Goal: Task Accomplishment & Management: Manage account settings

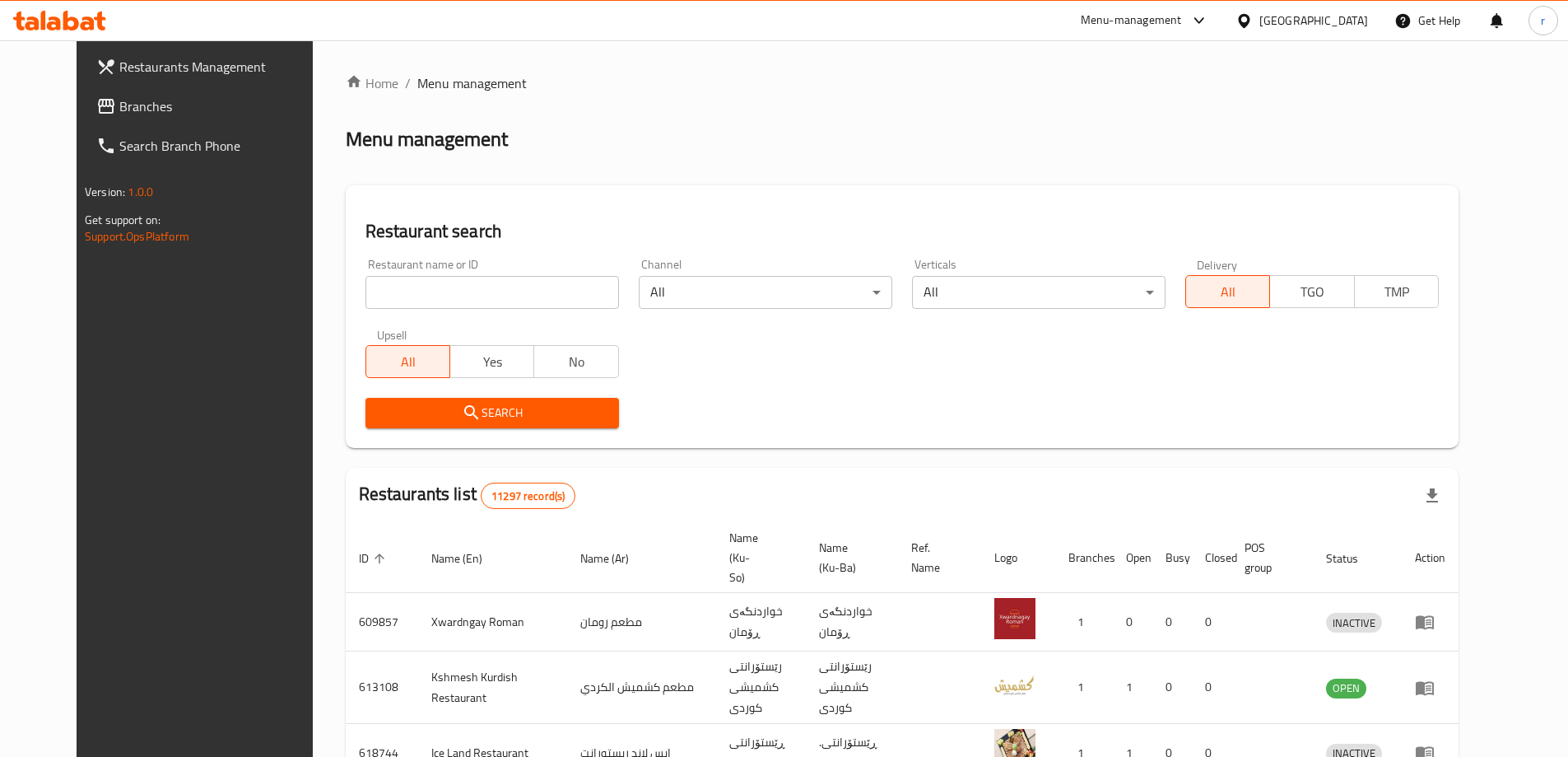
click at [84, 123] on link "Branches" at bounding box center [210, 105] width 255 height 39
click at [365, 305] on input "search" at bounding box center [492, 292] width 254 height 33
paste input "670843"
type input "670843"
drag, startPoint x: 402, startPoint y: 396, endPoint x: 442, endPoint y: 430, distance: 52.5
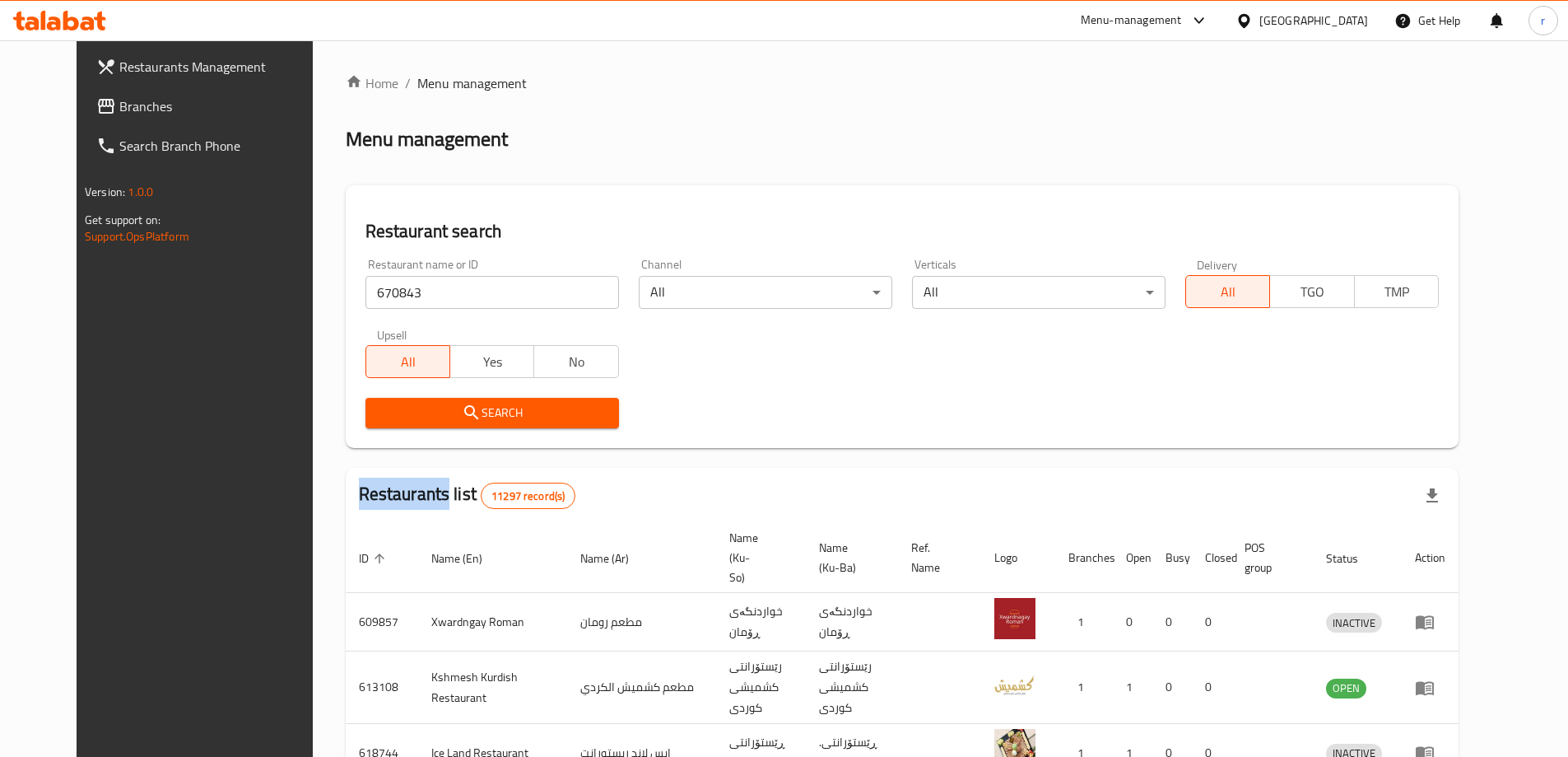
click at [421, 409] on div "Search" at bounding box center [492, 413] width 273 height 50
click at [462, 408] on icon "submit" at bounding box center [471, 412] width 20 height 20
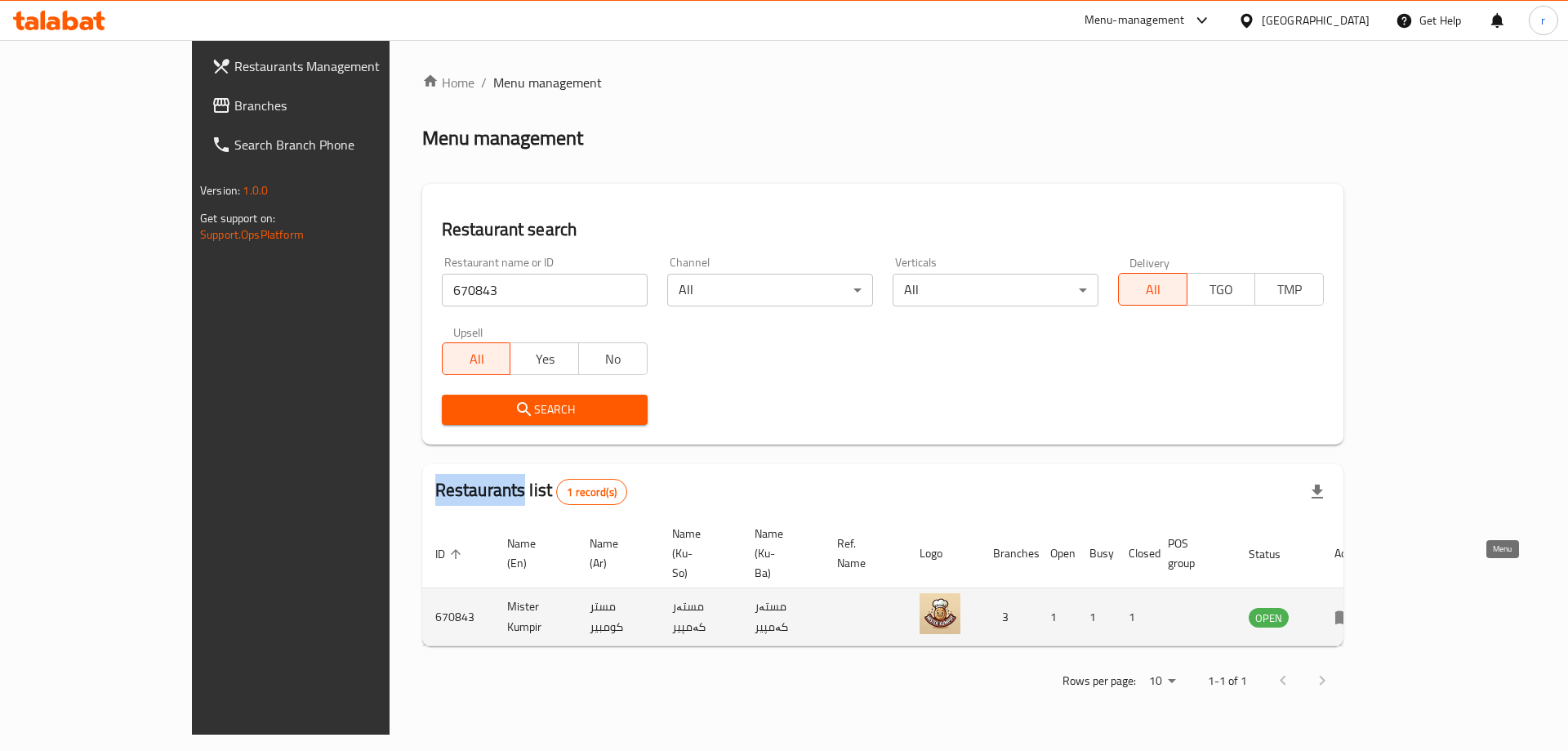
click at [1354, 607] on icon "enhanced table" at bounding box center [1344, 616] width 20 height 20
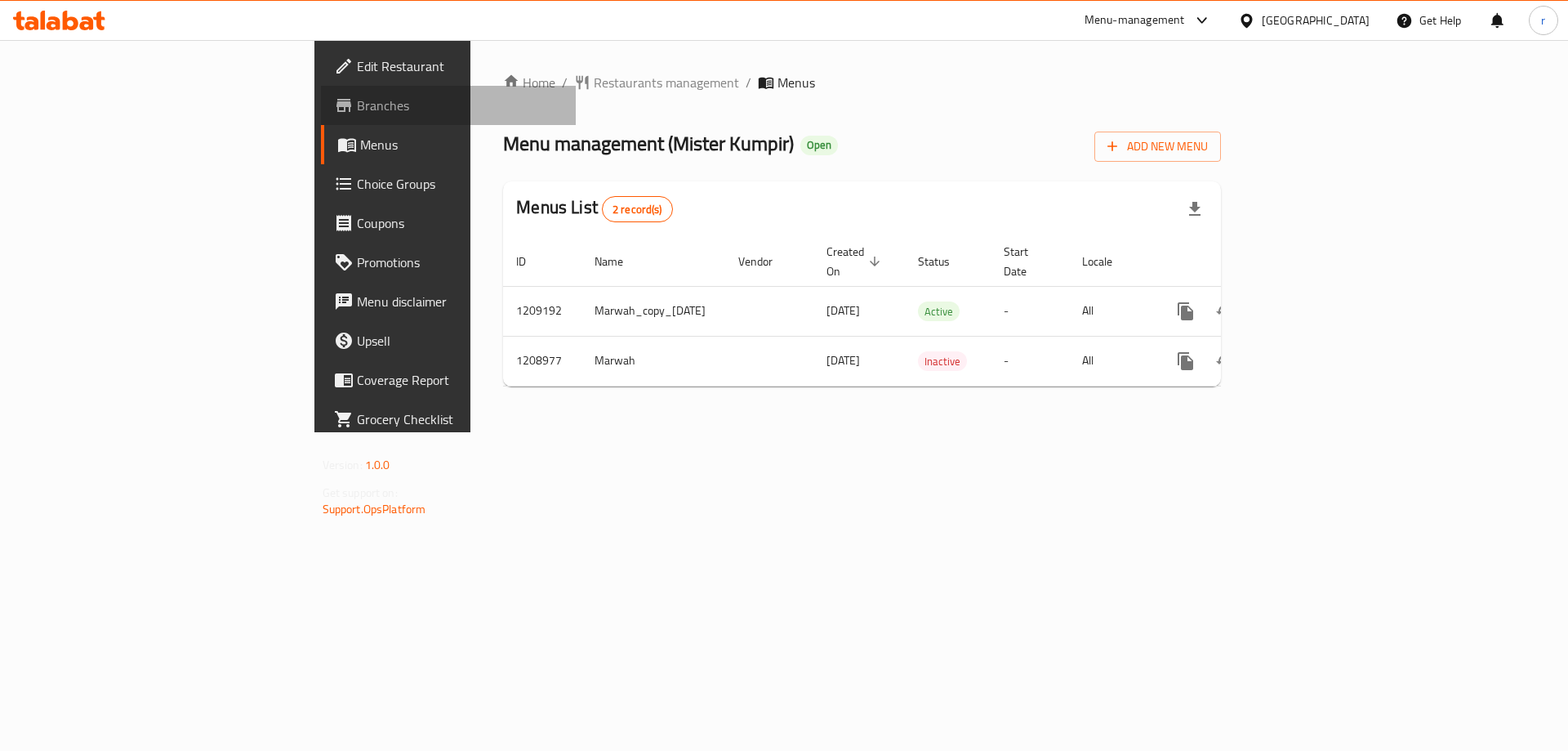
click at [321, 115] on link "Branches" at bounding box center [449, 104] width 255 height 39
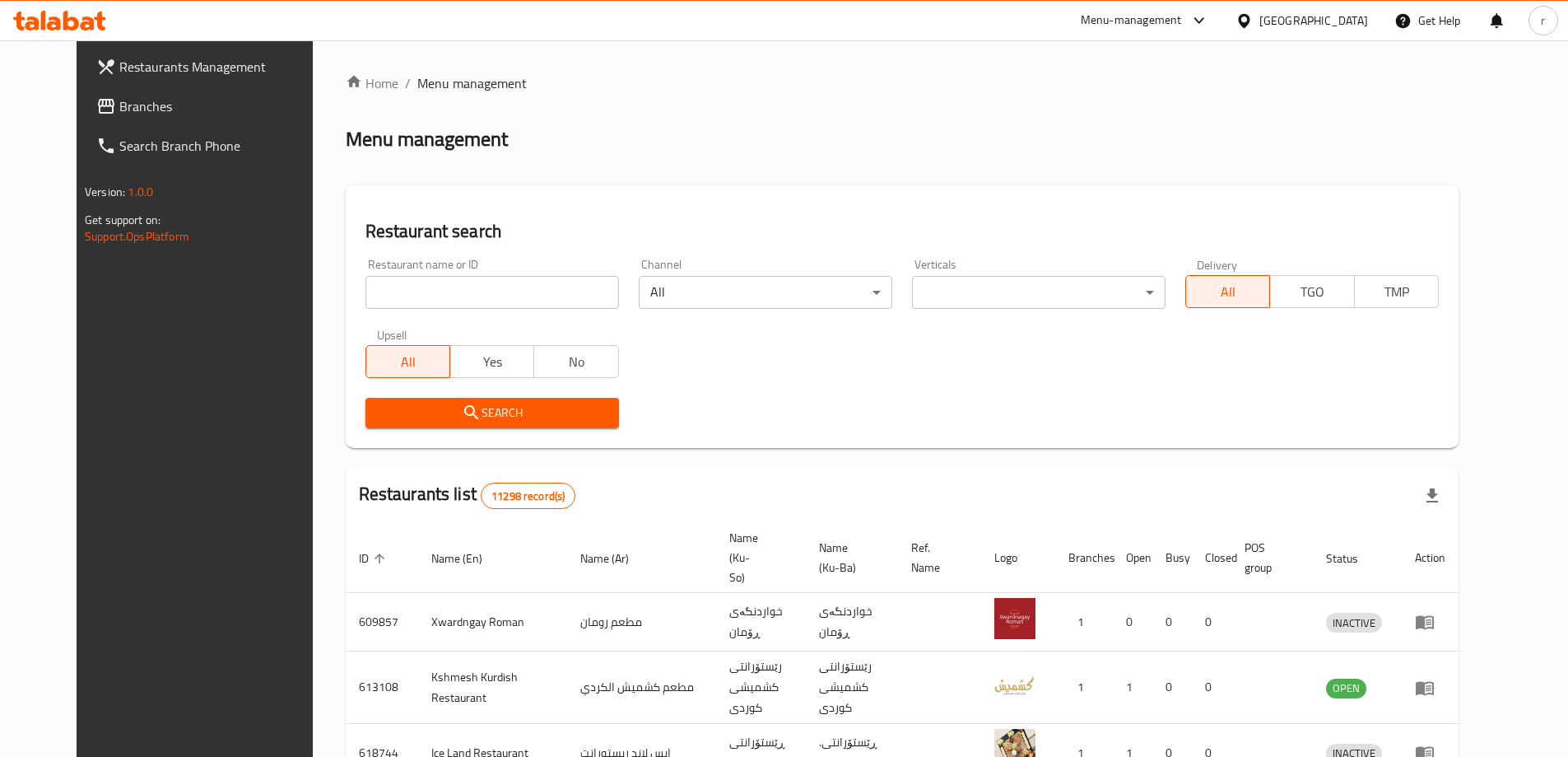
click at [92, 110] on div "Restaurants Management Branches Search Branch Phone Version: 1.0.0 Get support …" at bounding box center [784, 644] width 1415 height 1208
click at [119, 107] on span "Branches" at bounding box center [222, 106] width 206 height 20
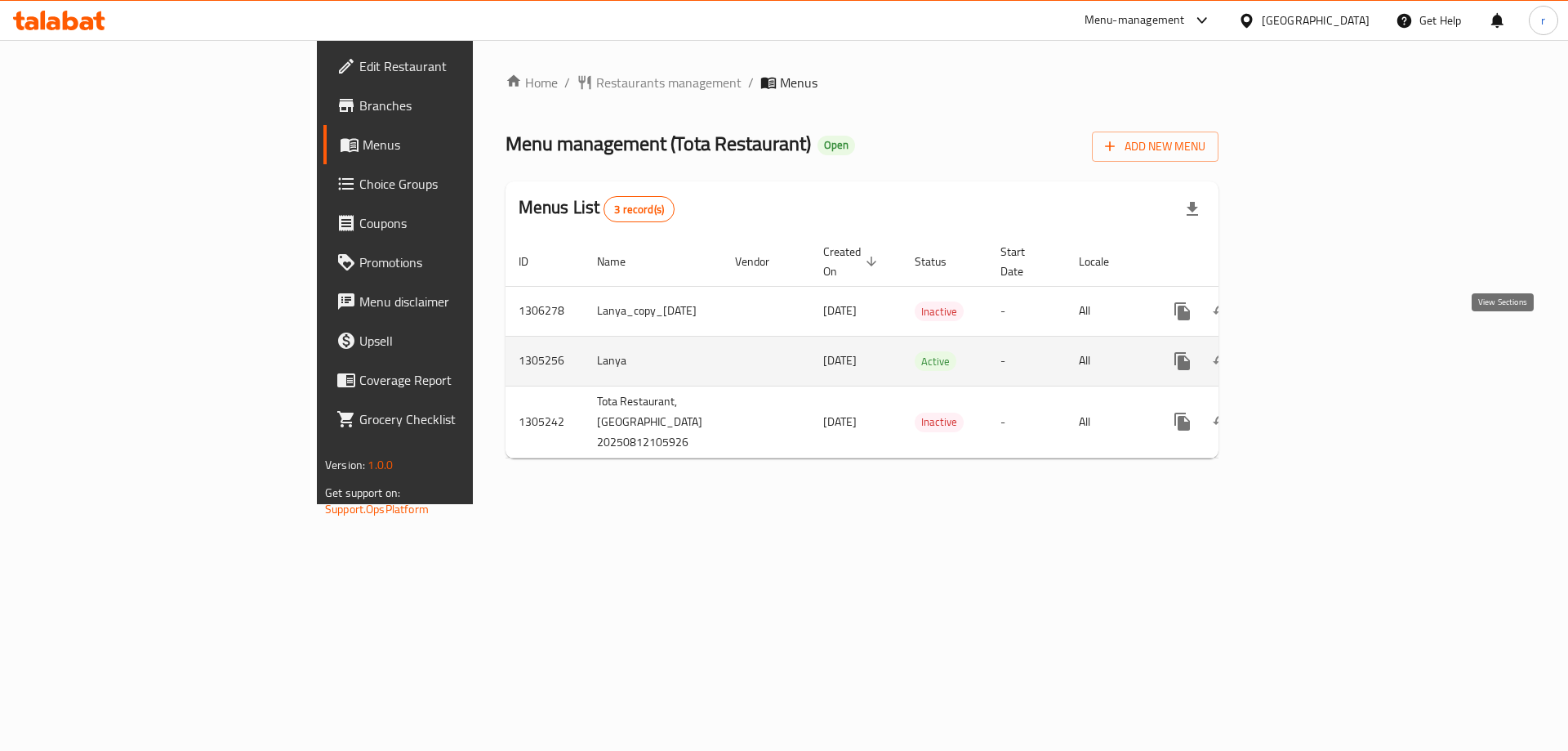
click at [1310, 351] on icon "enhanced table" at bounding box center [1300, 361] width 20 height 20
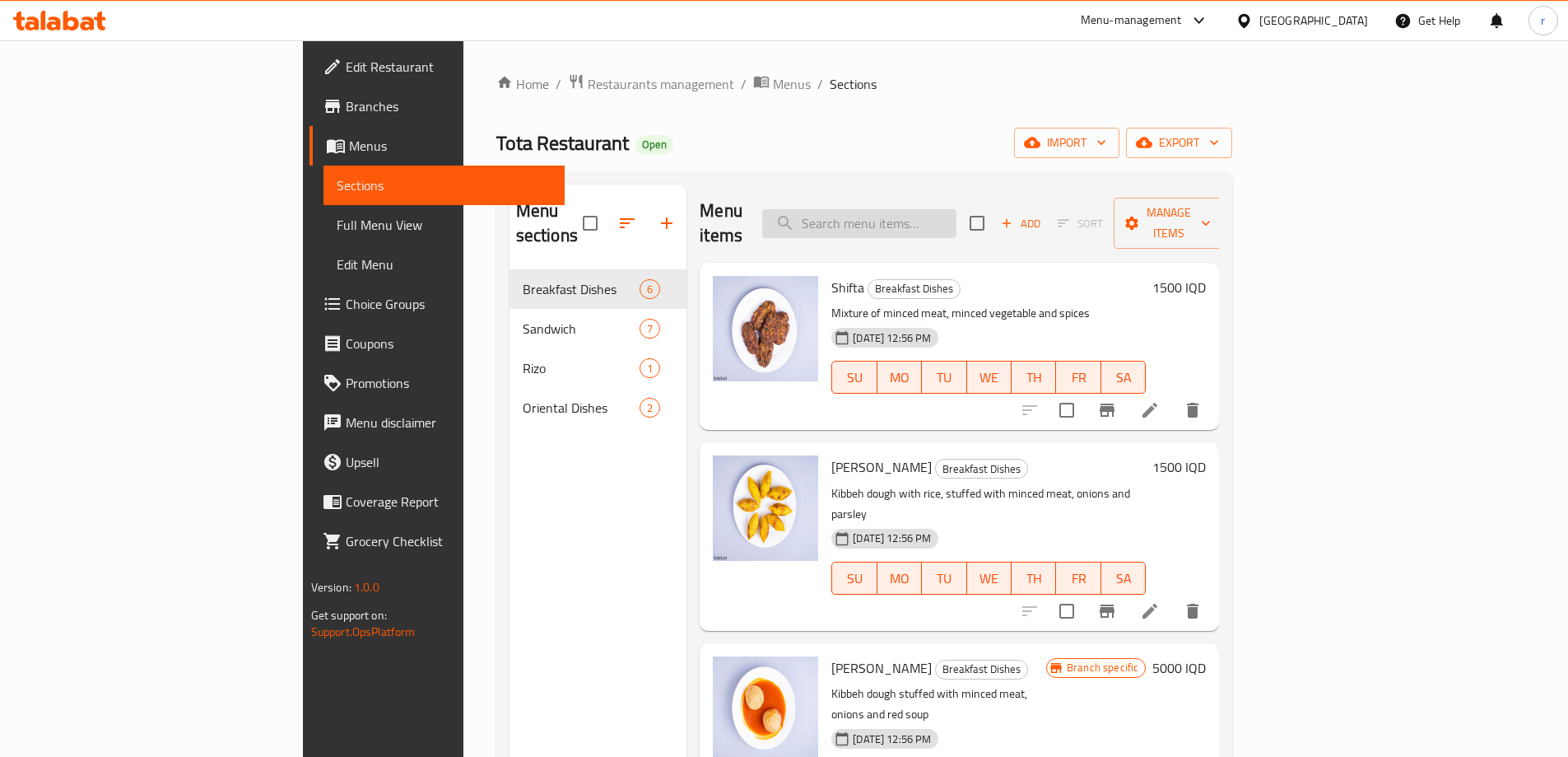
click at [923, 209] on input "search" at bounding box center [858, 223] width 194 height 29
paste input "Chicken Shawarma Sandwich"
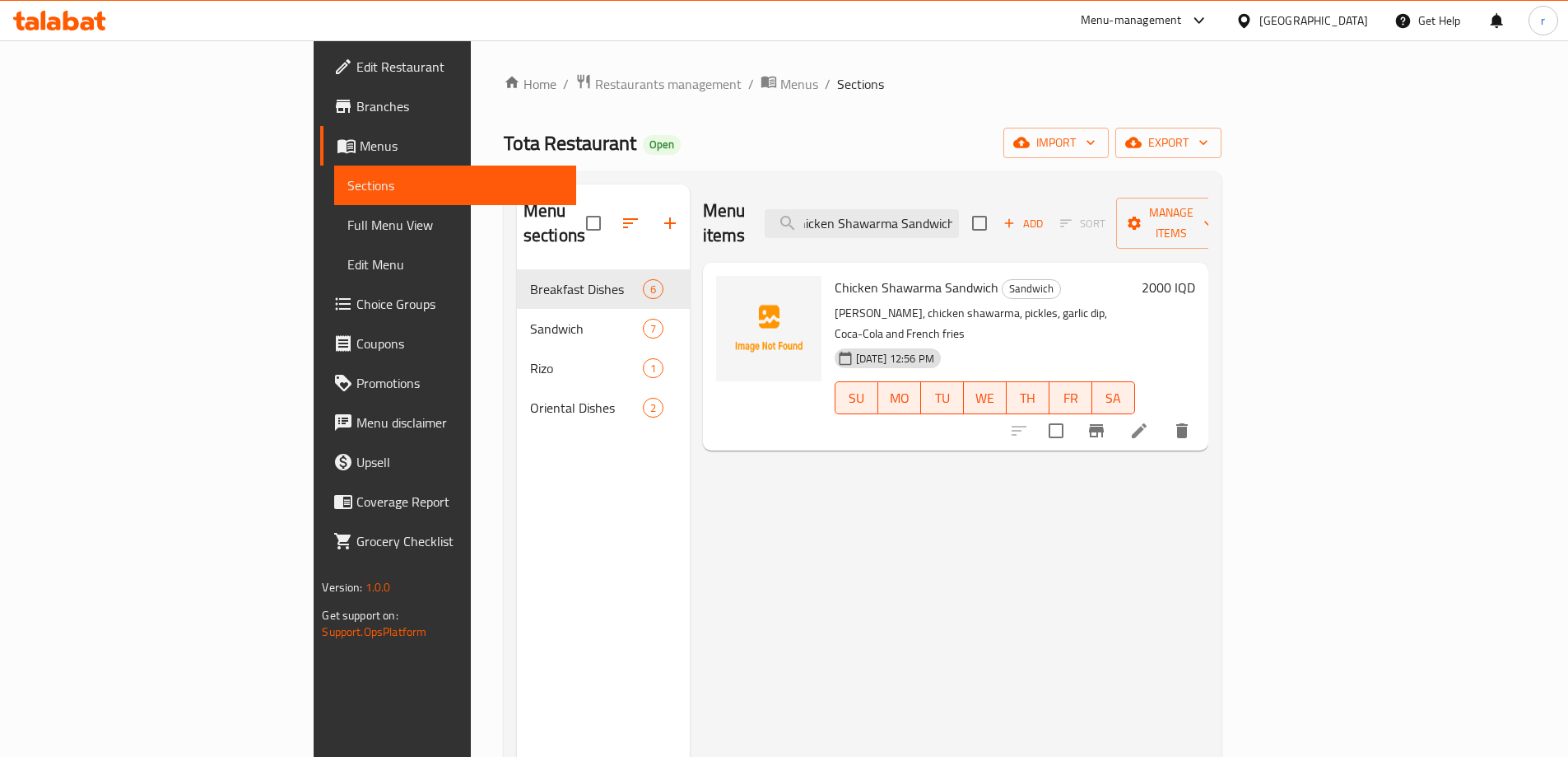
type input "Chicken Shawarma Sandwich"
click at [1195, 276] on h6 "2000 IQD" at bounding box center [1169, 287] width 54 height 23
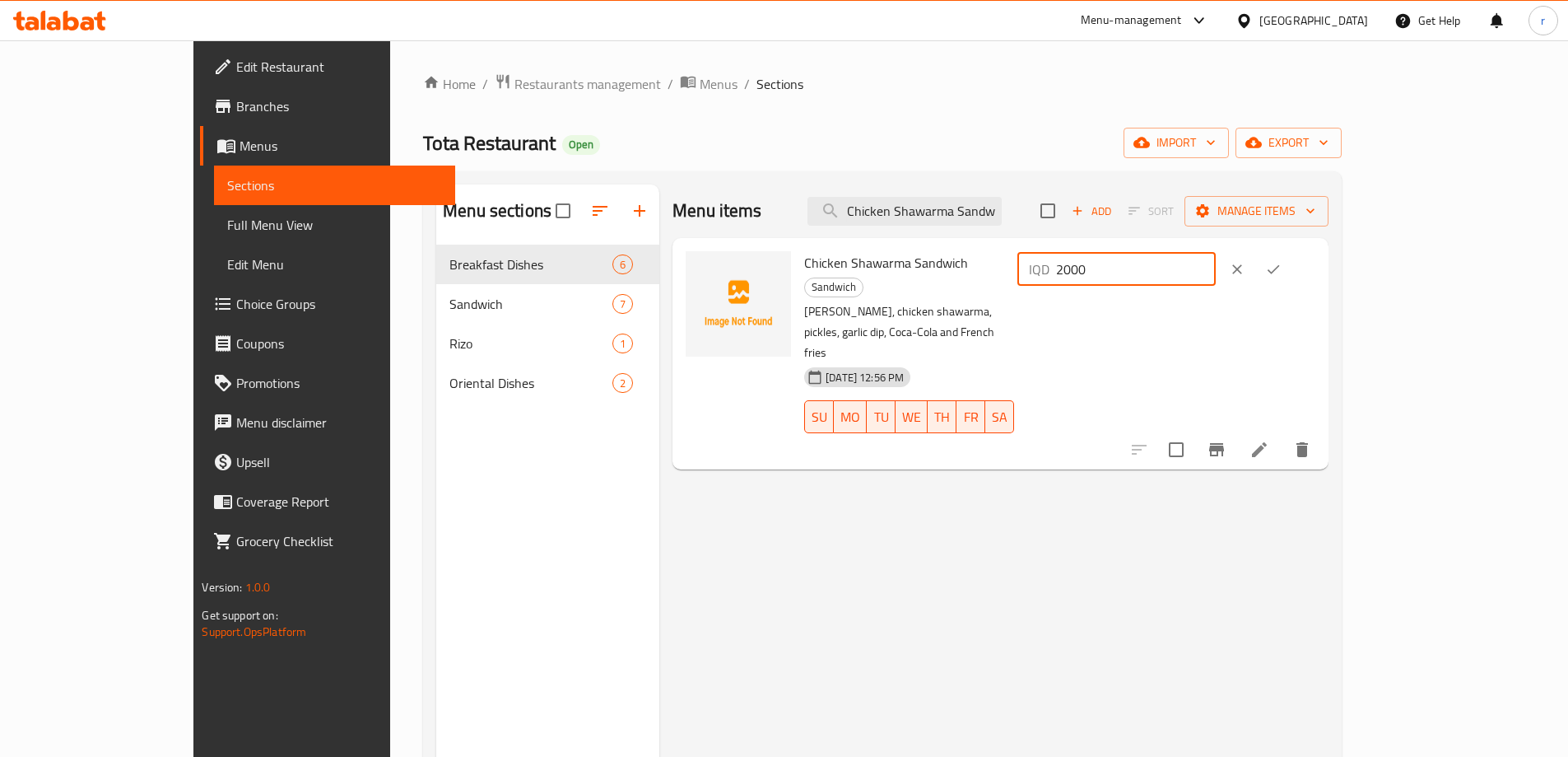
drag, startPoint x: 1291, startPoint y: 271, endPoint x: 1273, endPoint y: 278, distance: 19.3
click at [1216, 278] on div "IQD 2000 ​" at bounding box center [1117, 270] width 198 height 33
type input "3000"
click at [1282, 261] on icon "ok" at bounding box center [1273, 269] width 17 height 17
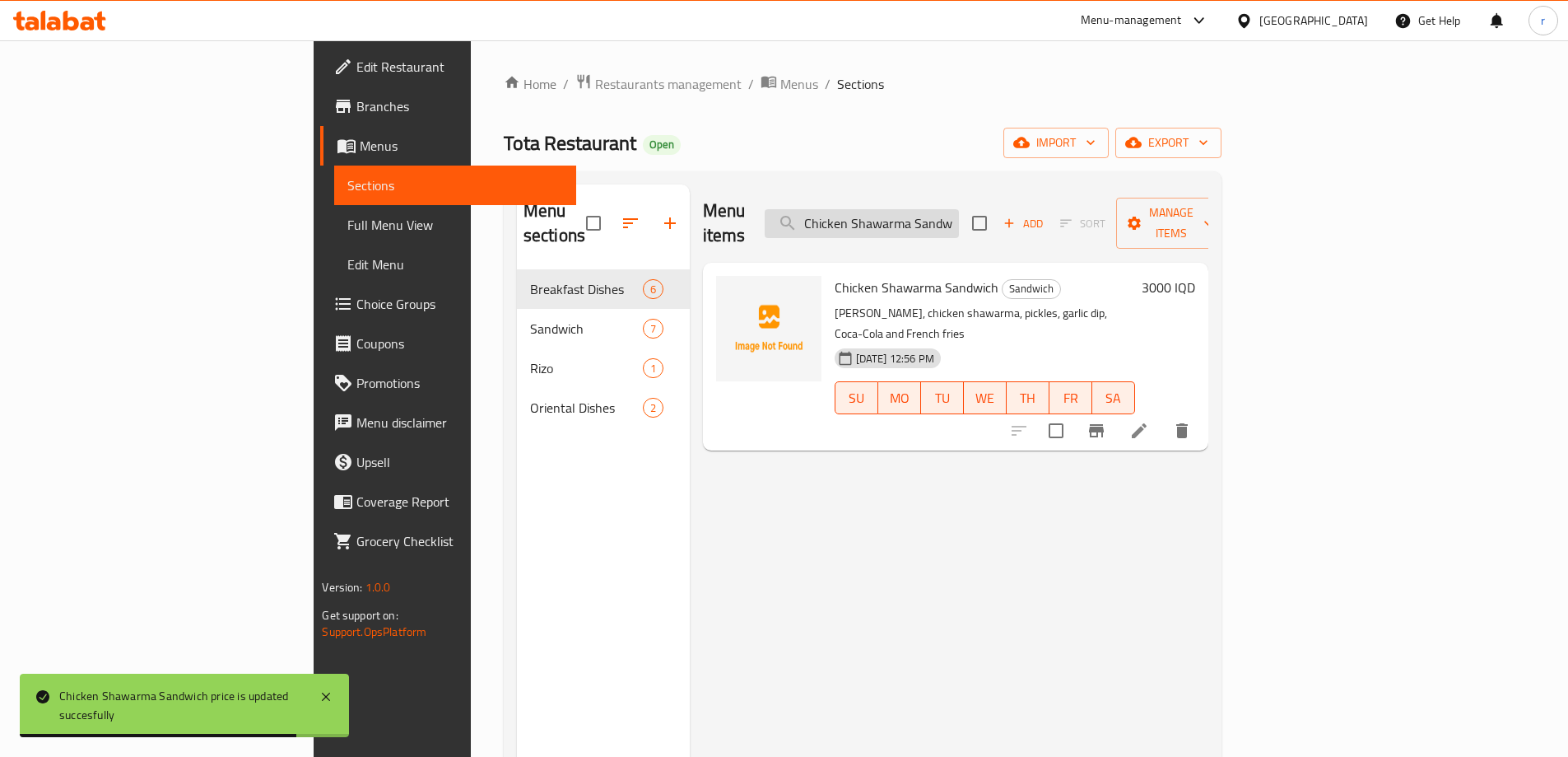
click at [959, 209] on input "Chicken Shawarma Sandwich" at bounding box center [861, 223] width 194 height 29
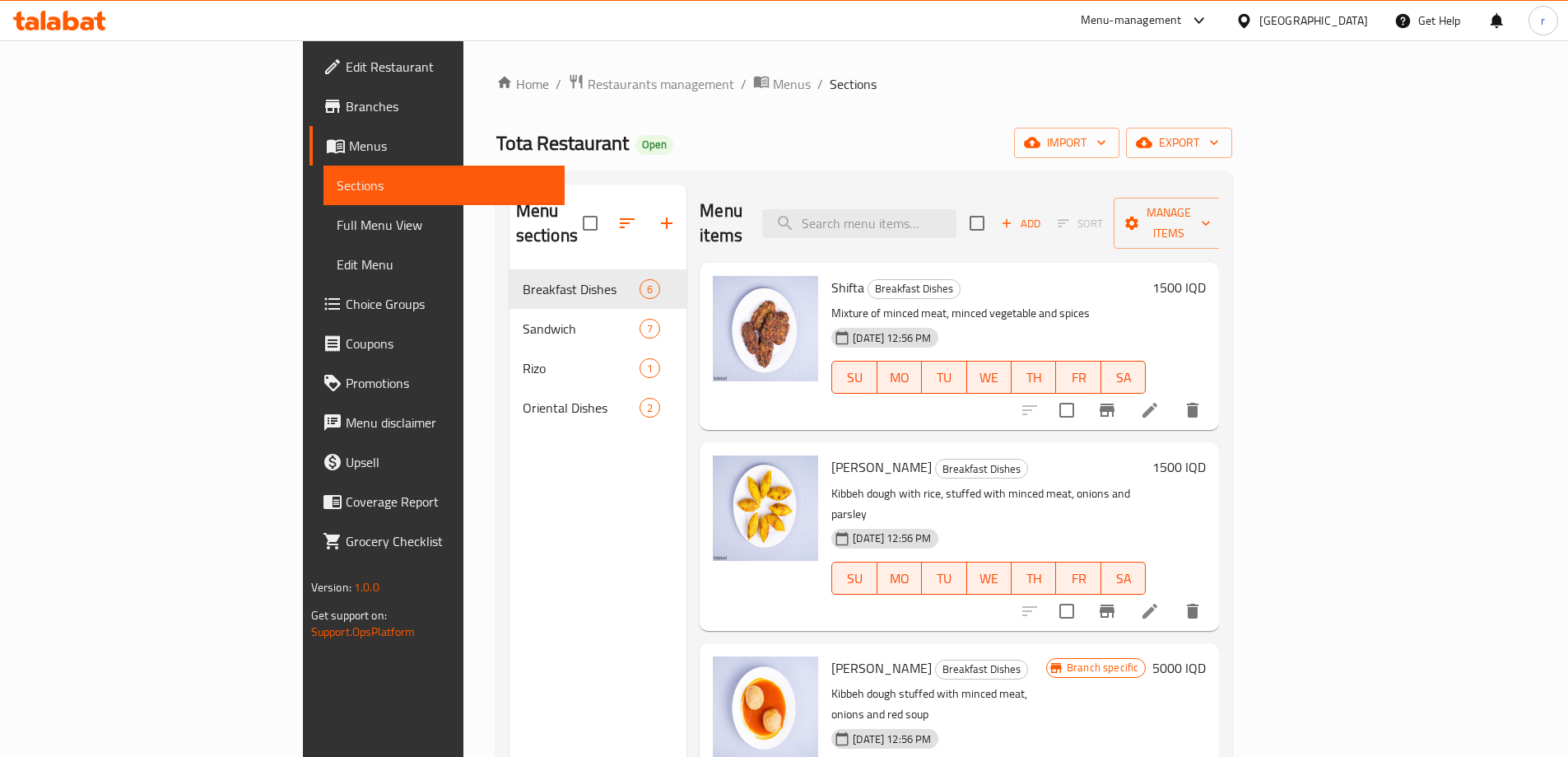
click at [1206, 276] on h6 "1500 IQD" at bounding box center [1179, 287] width 54 height 23
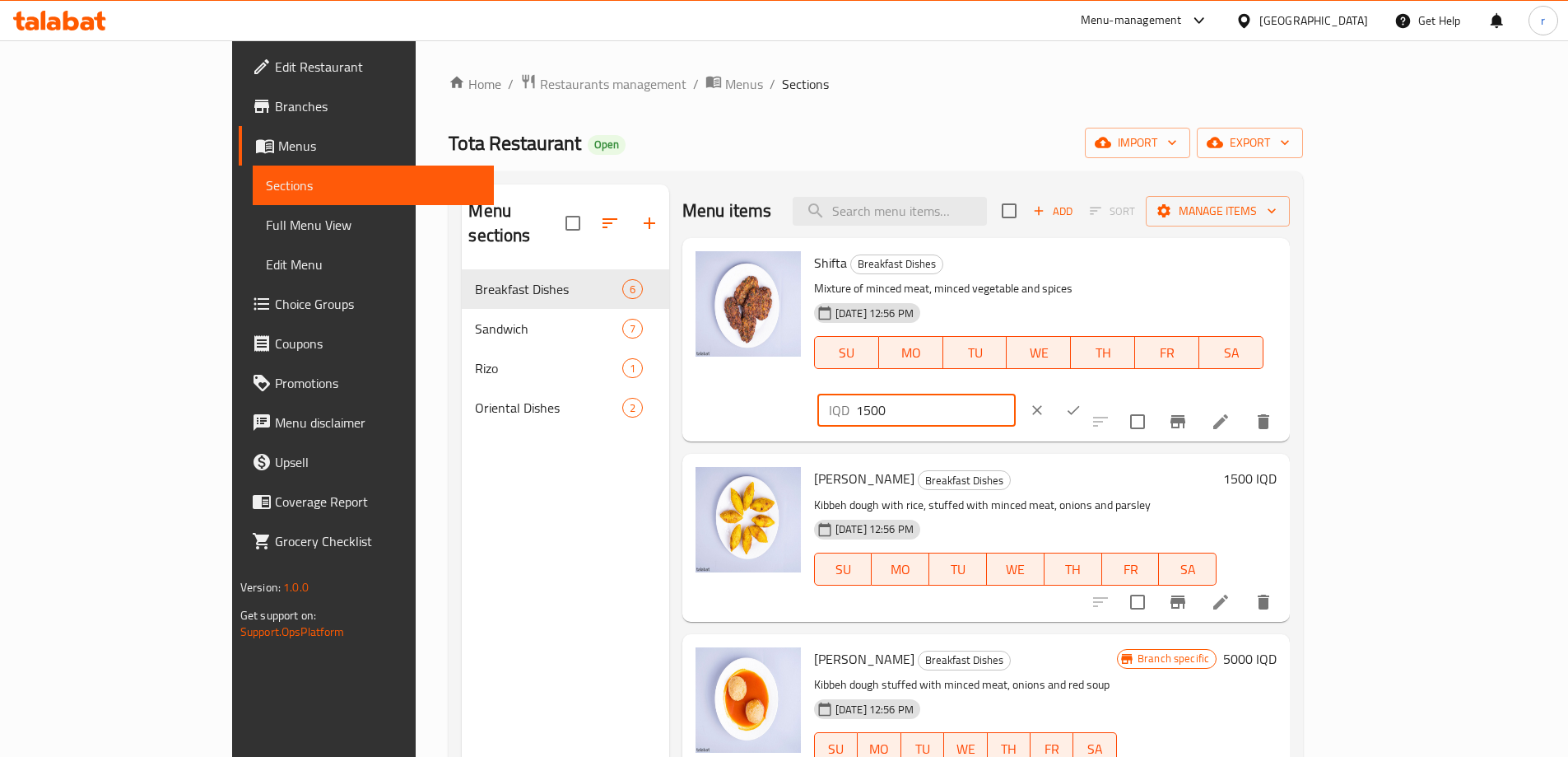
drag, startPoint x: 1280, startPoint y: 269, endPoint x: 1269, endPoint y: 272, distance: 11.4
click at [1016, 393] on div "IQD 1500 ​" at bounding box center [917, 410] width 198 height 33
type input "2500"
click at [1082, 402] on icon "ok" at bounding box center [1073, 410] width 17 height 17
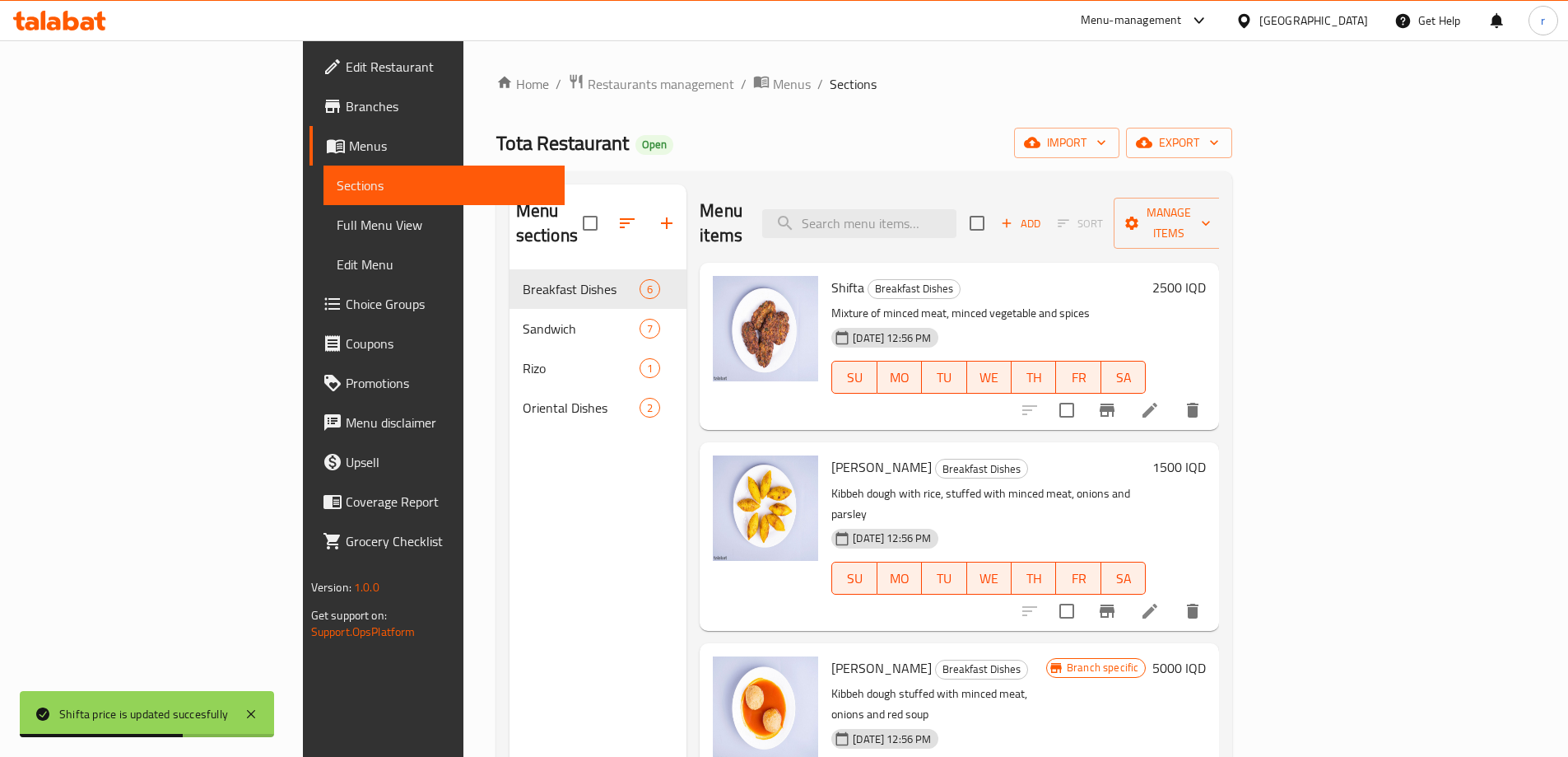
click at [1206, 455] on h6 "1500 IQD" at bounding box center [1179, 466] width 54 height 23
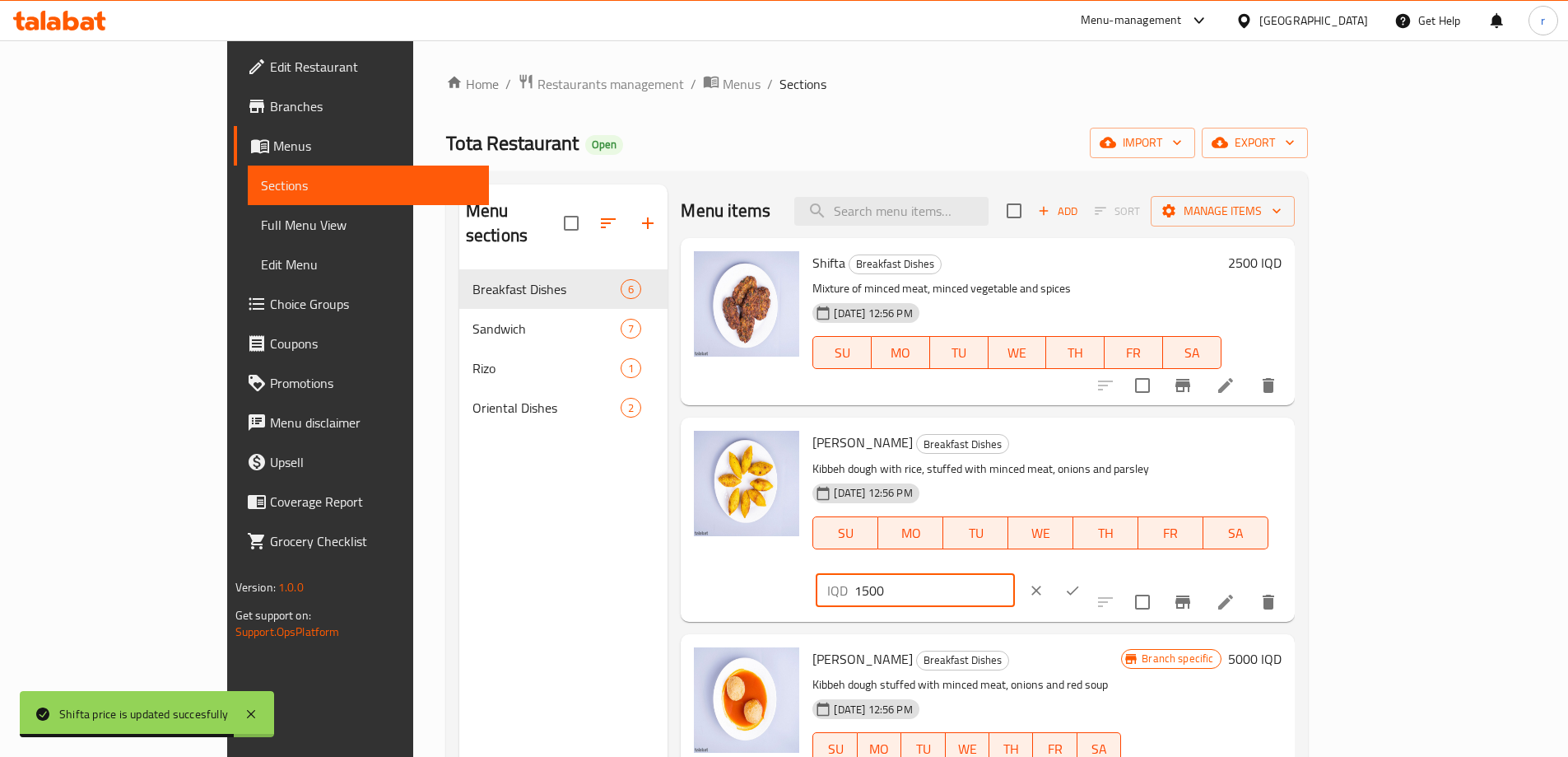
drag, startPoint x: 1278, startPoint y: 451, endPoint x: 1264, endPoint y: 452, distance: 14.0
click at [1014, 574] on div "IQD 1500 ​" at bounding box center [915, 591] width 198 height 33
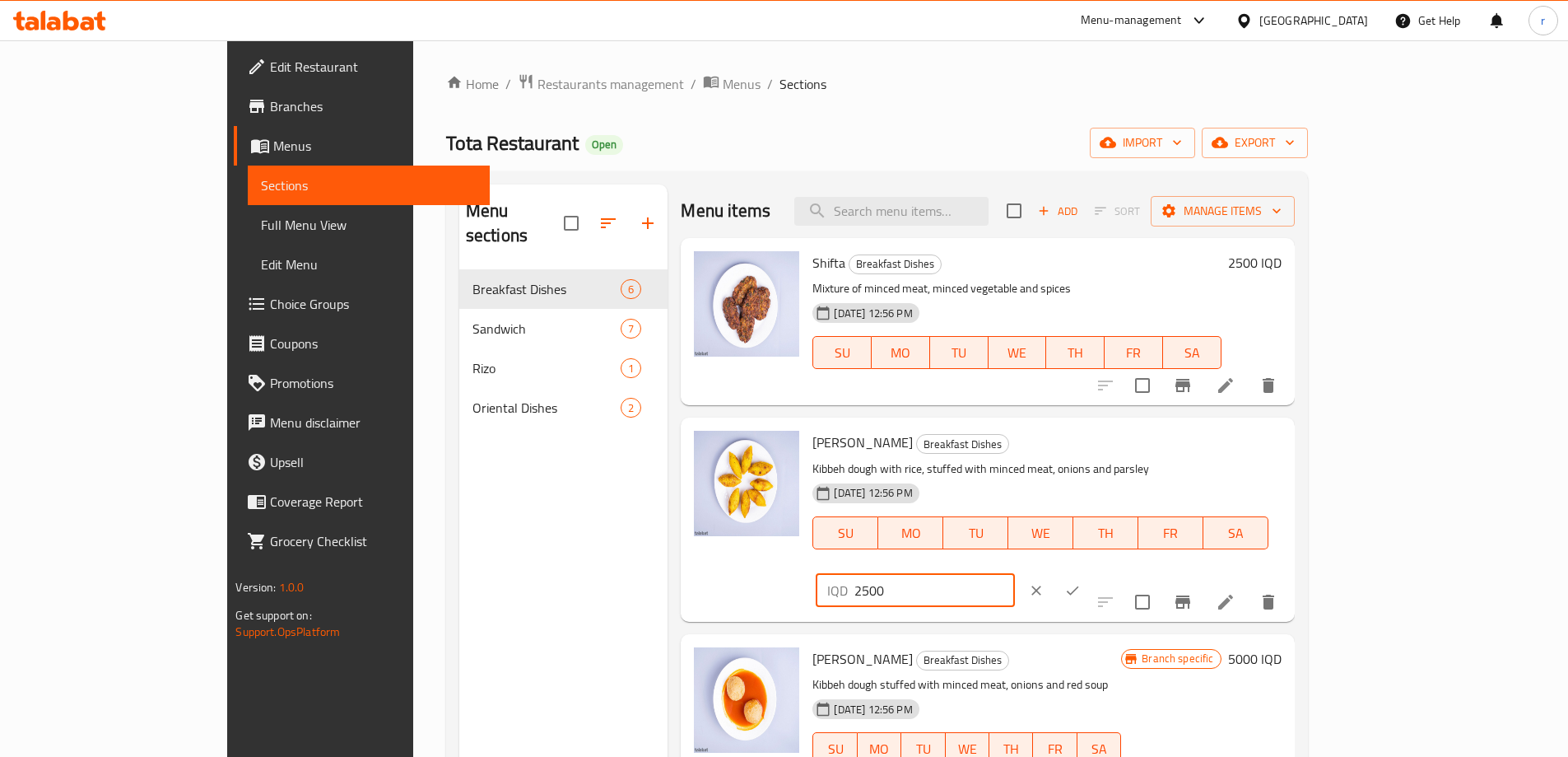
type input "2500"
click at [1081, 582] on icon "ok" at bounding box center [1072, 590] width 17 height 17
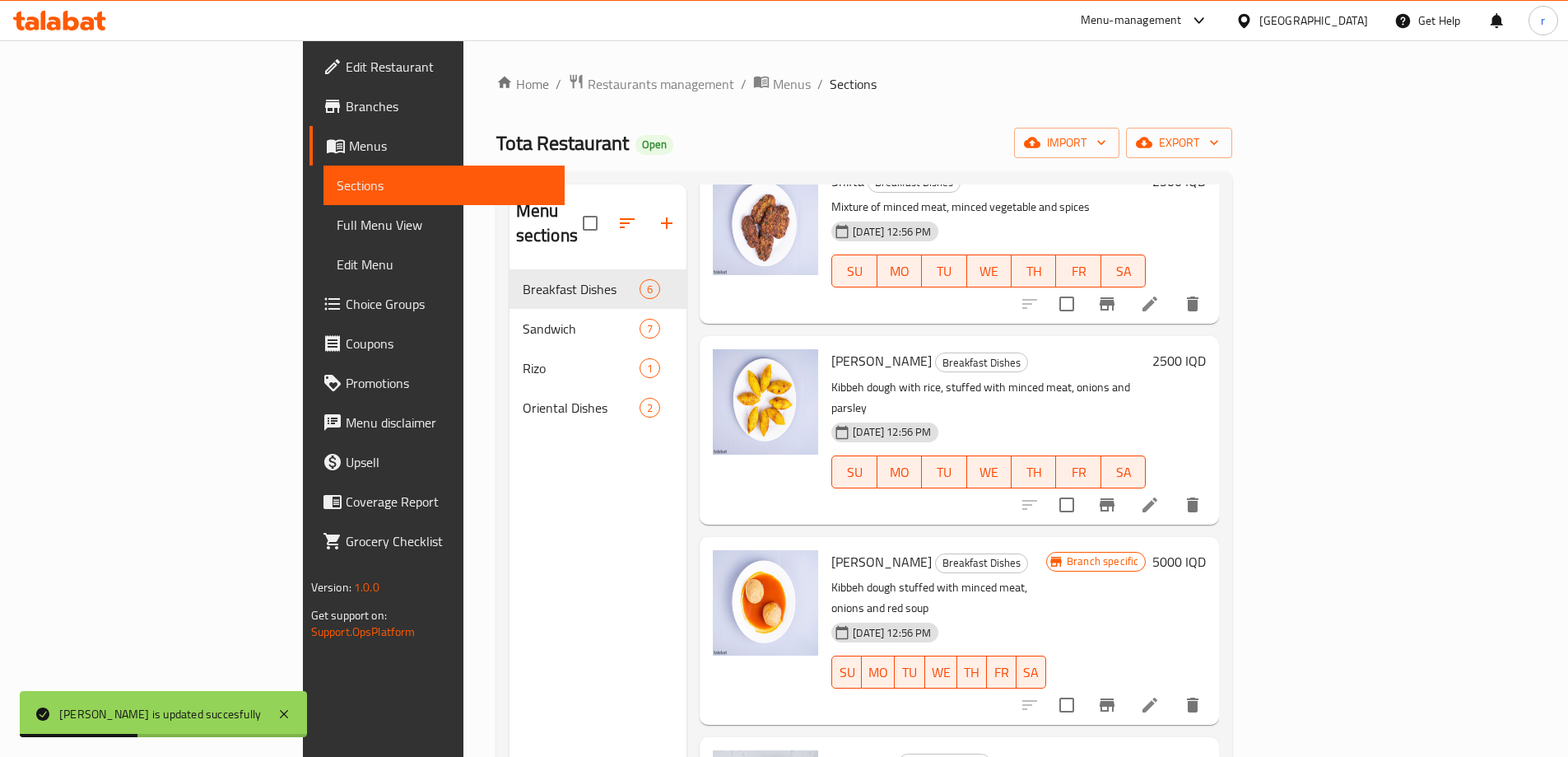
scroll to position [137, 0]
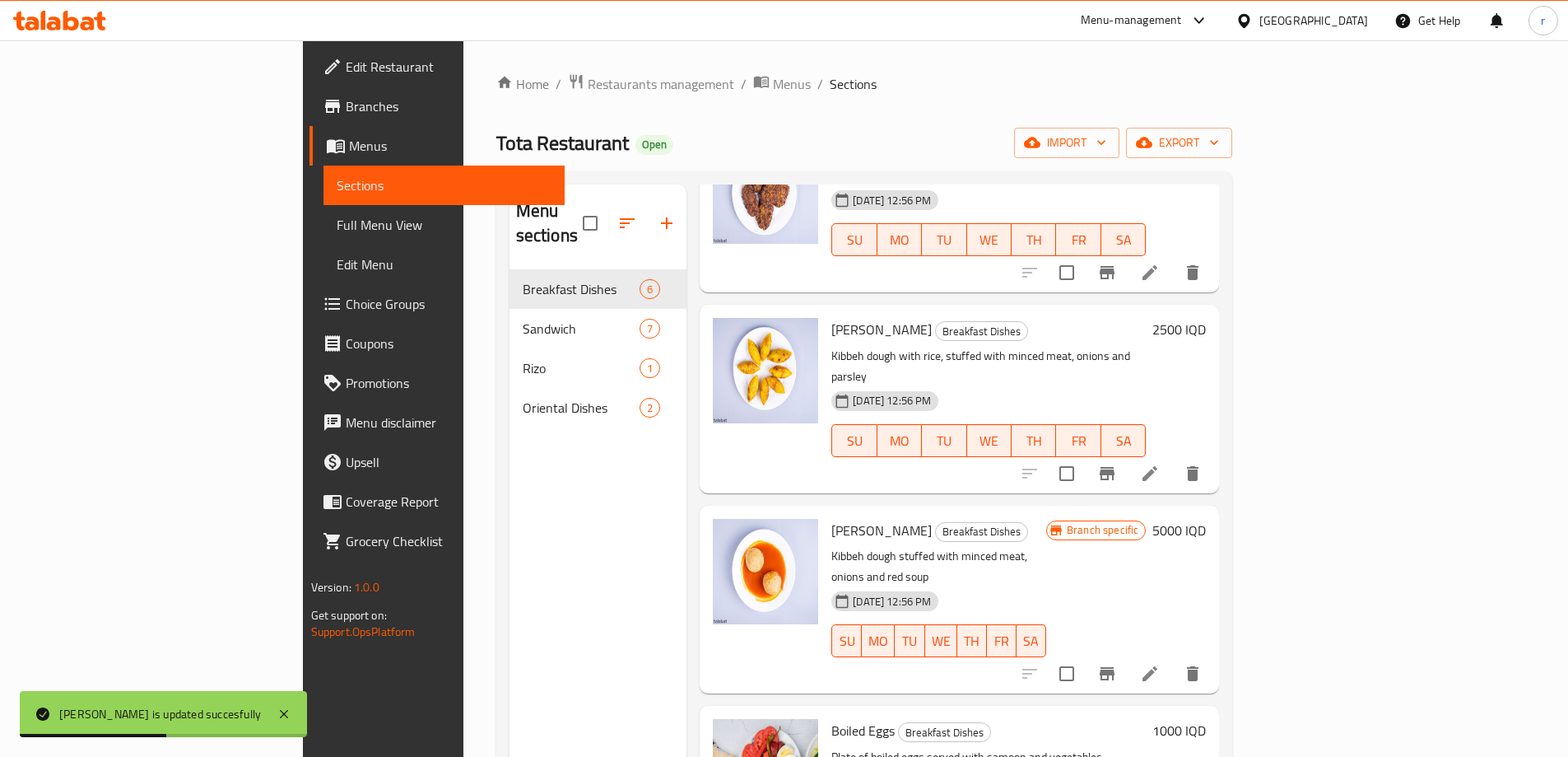
click at [1117, 664] on icon "Branch-specific-item" at bounding box center [1107, 673] width 20 height 20
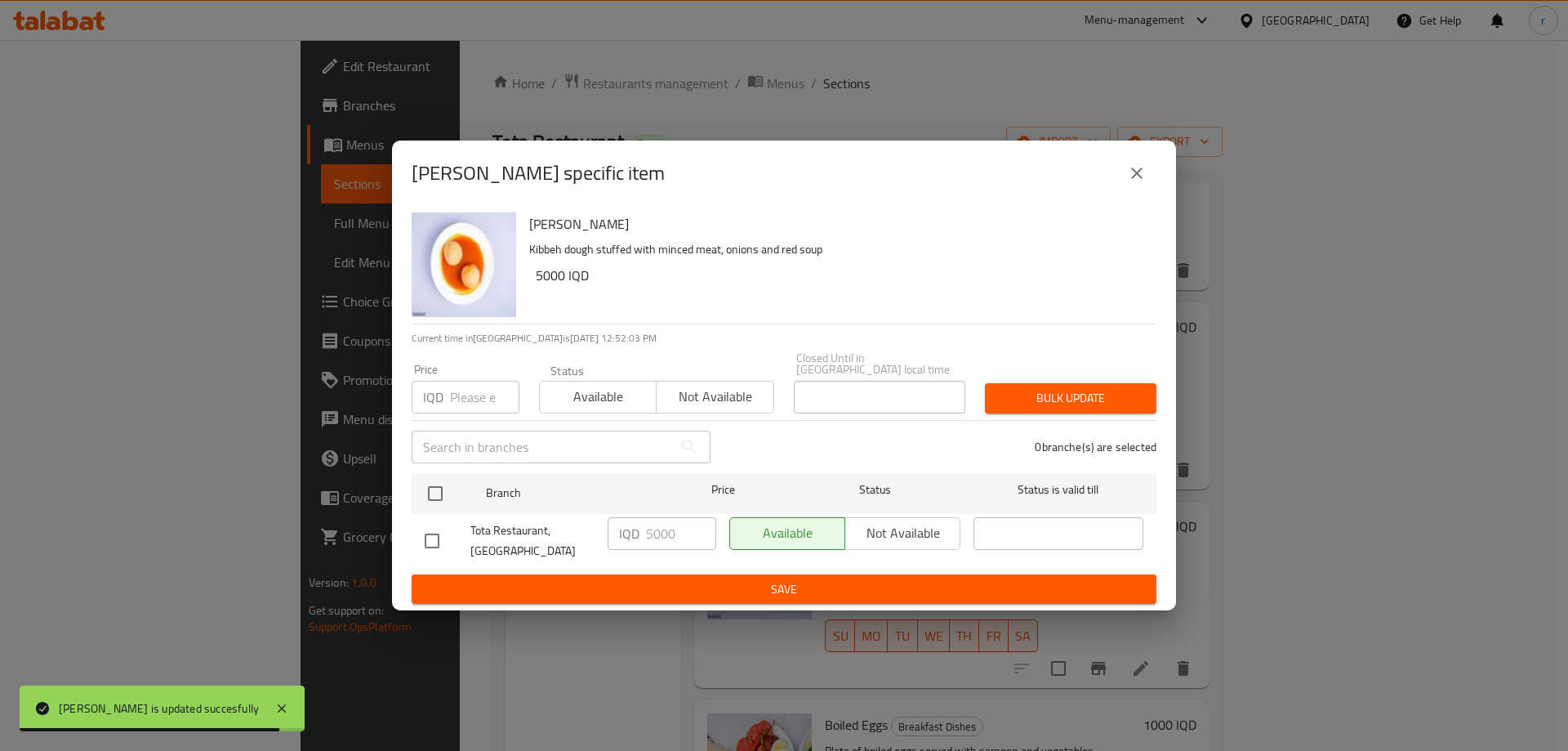
click at [1124, 185] on button "close" at bounding box center [1137, 173] width 39 height 39
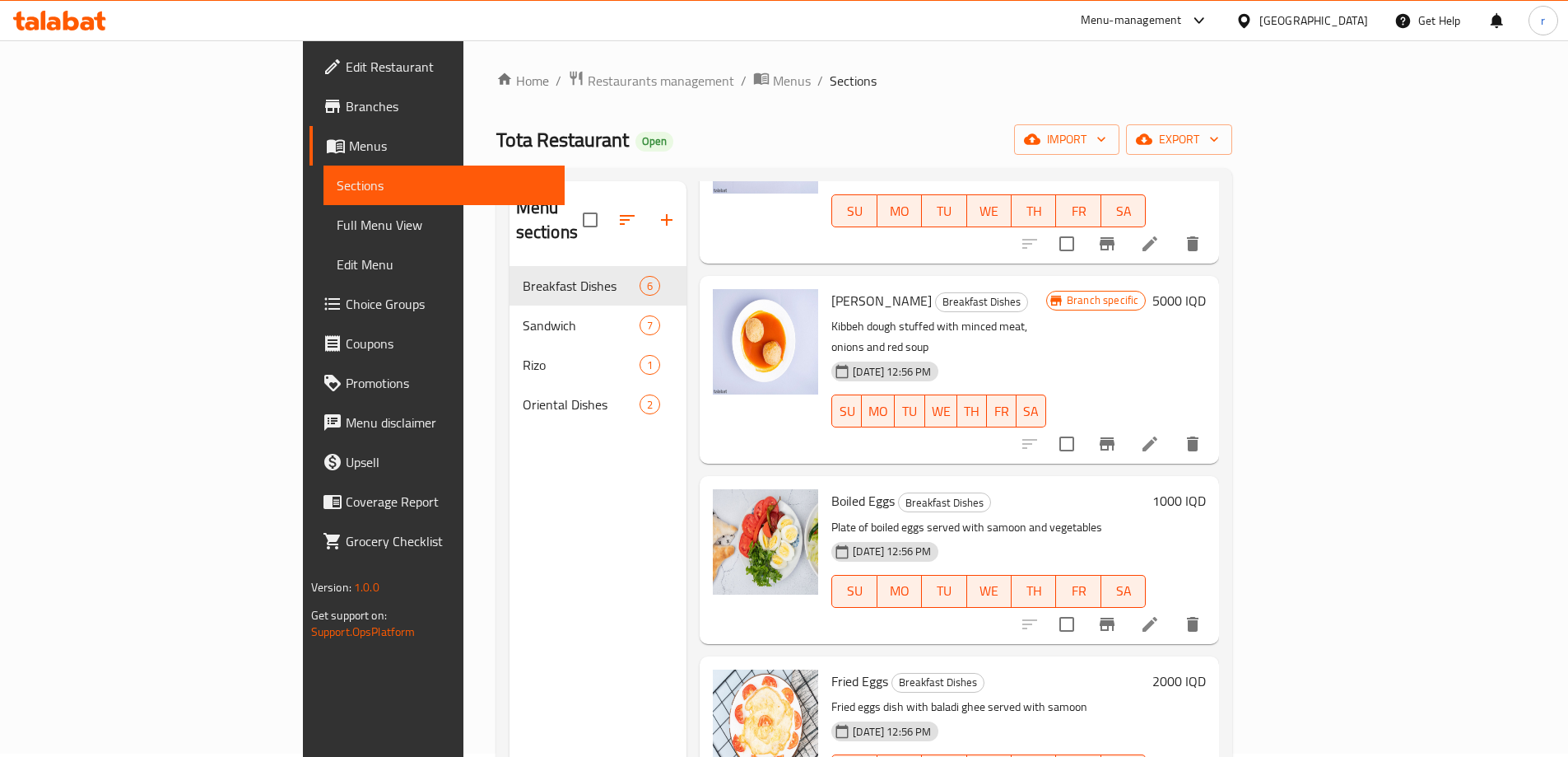
scroll to position [0, 0]
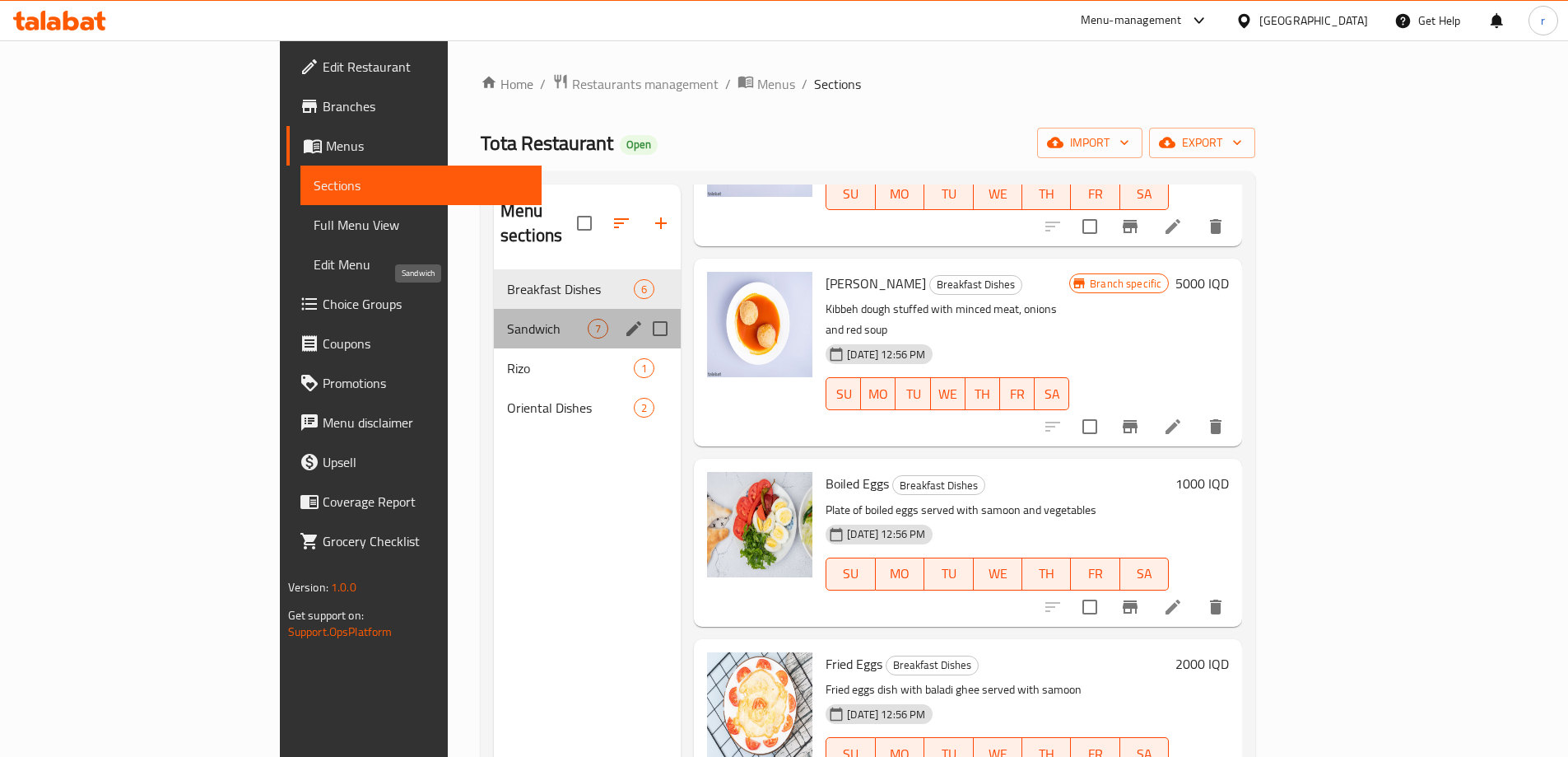
click at [507, 318] on span "Sandwich" at bounding box center [547, 328] width 81 height 20
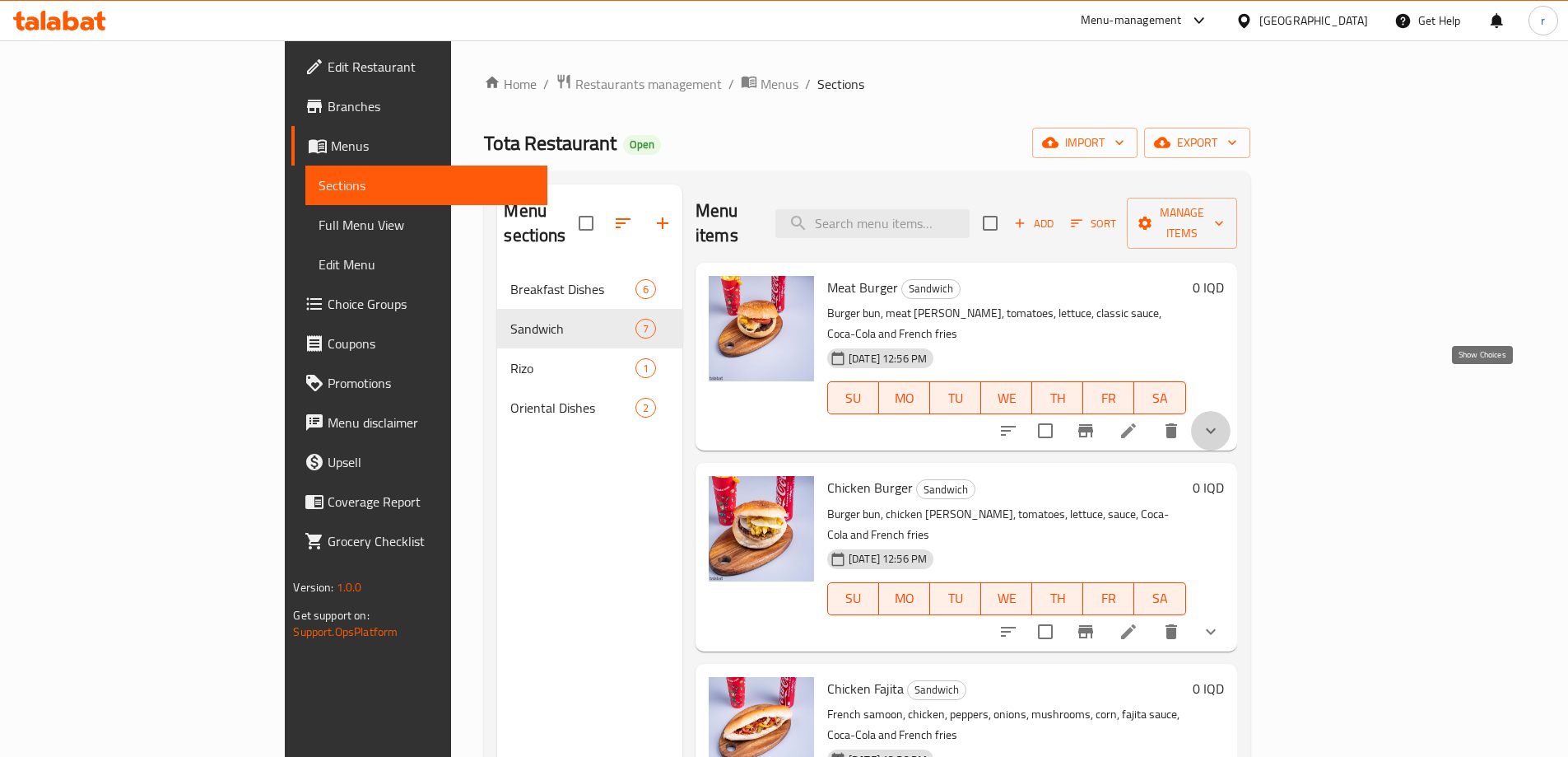
click at [1221, 421] on icon "show more" at bounding box center [1211, 431] width 20 height 20
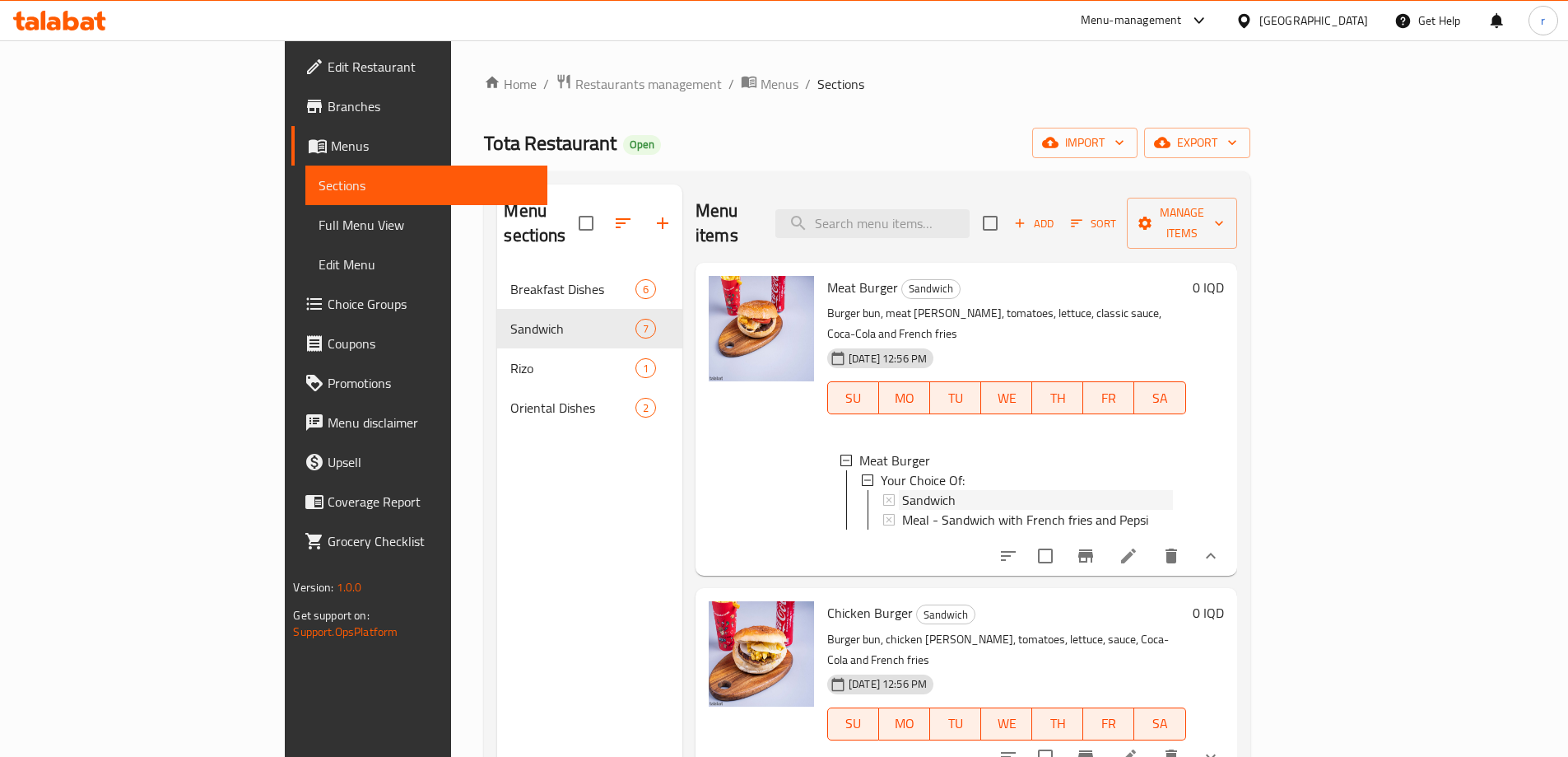
click at [902, 490] on div "Sandwich" at bounding box center [1037, 499] width 270 height 20
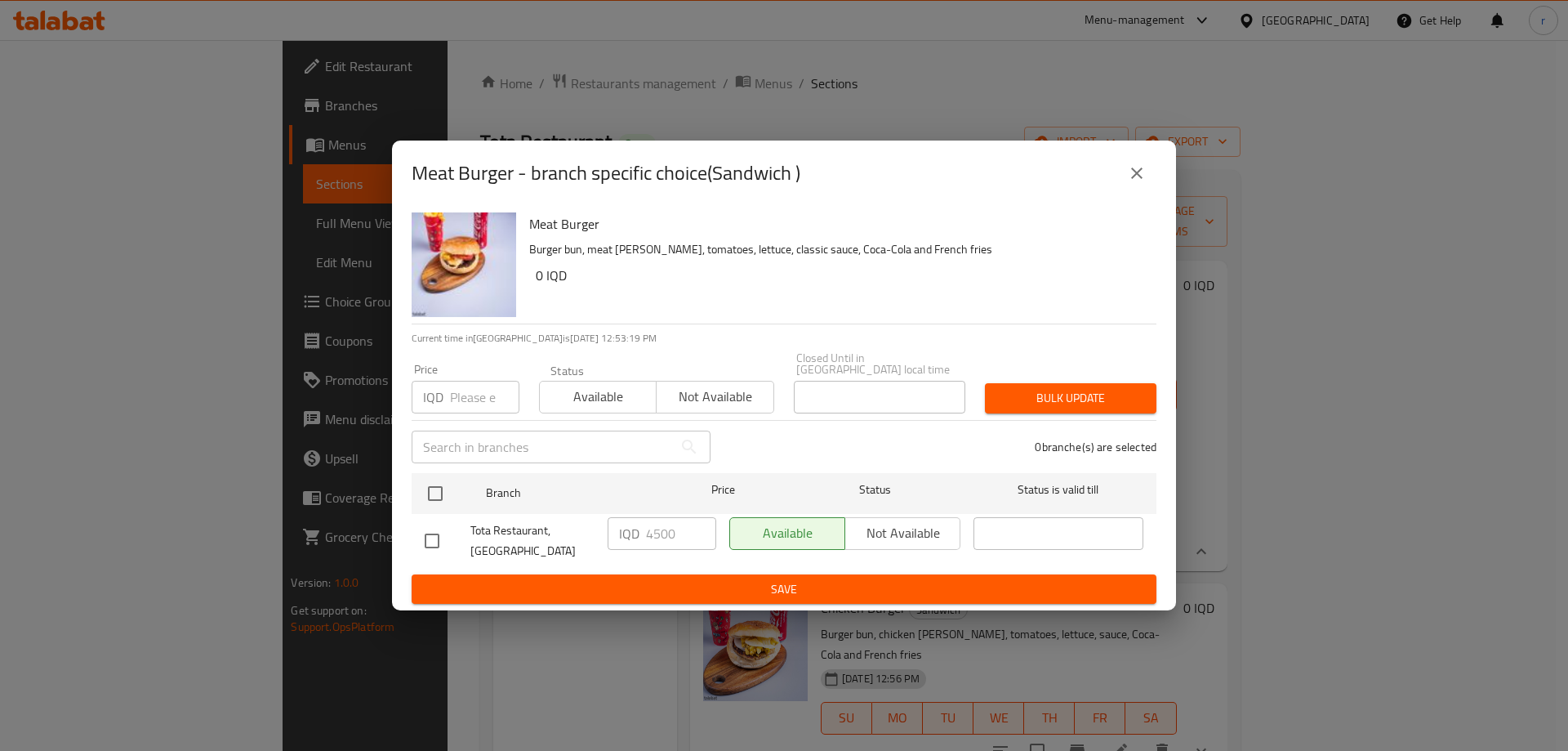
click at [1146, 169] on icon "close" at bounding box center [1137, 173] width 20 height 20
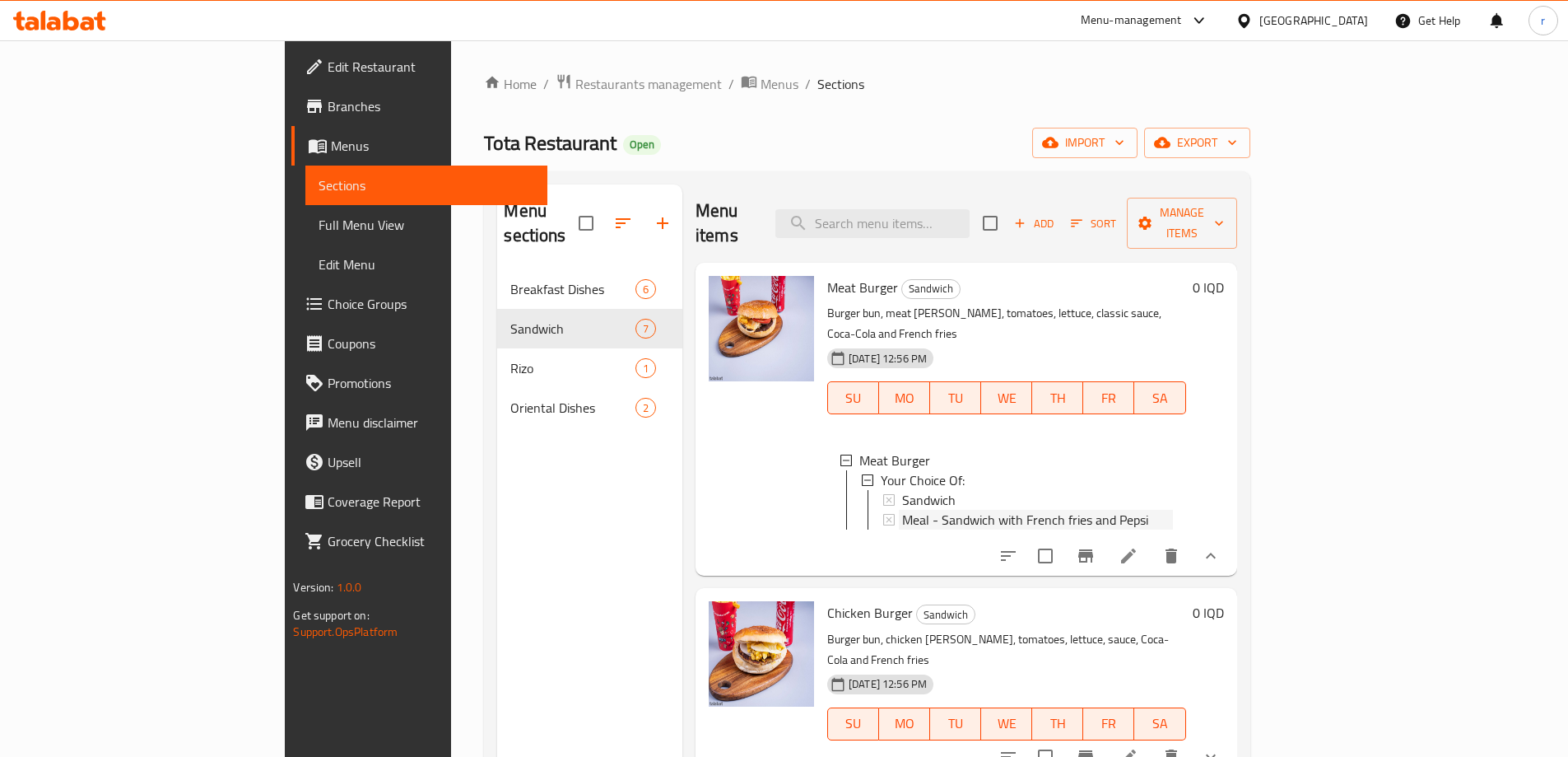
click at [902, 510] on span "Meal - Sandwich with French fries and Pepsi" at bounding box center [1024, 519] width 246 height 20
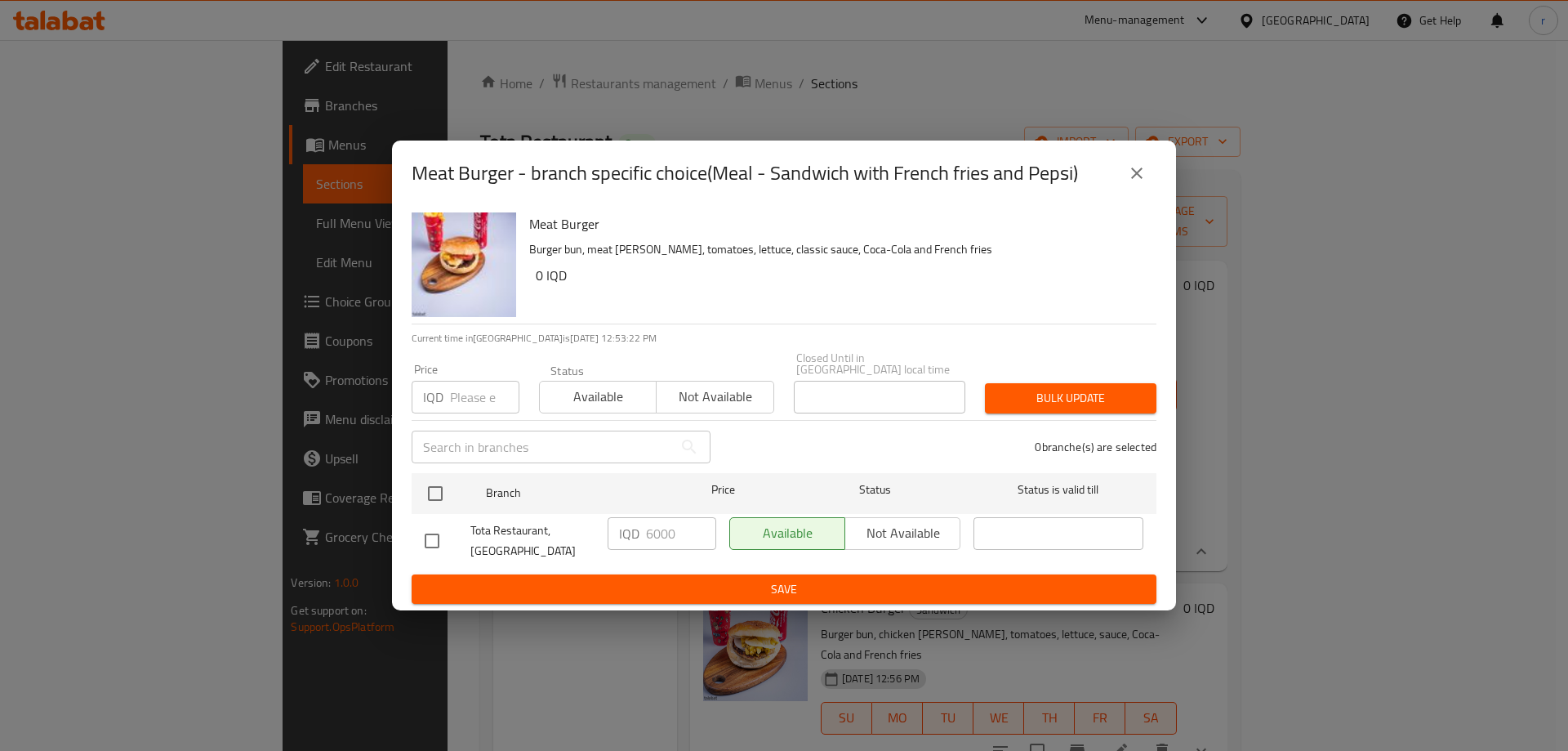
click at [1135, 183] on icon "close" at bounding box center [1137, 173] width 20 height 20
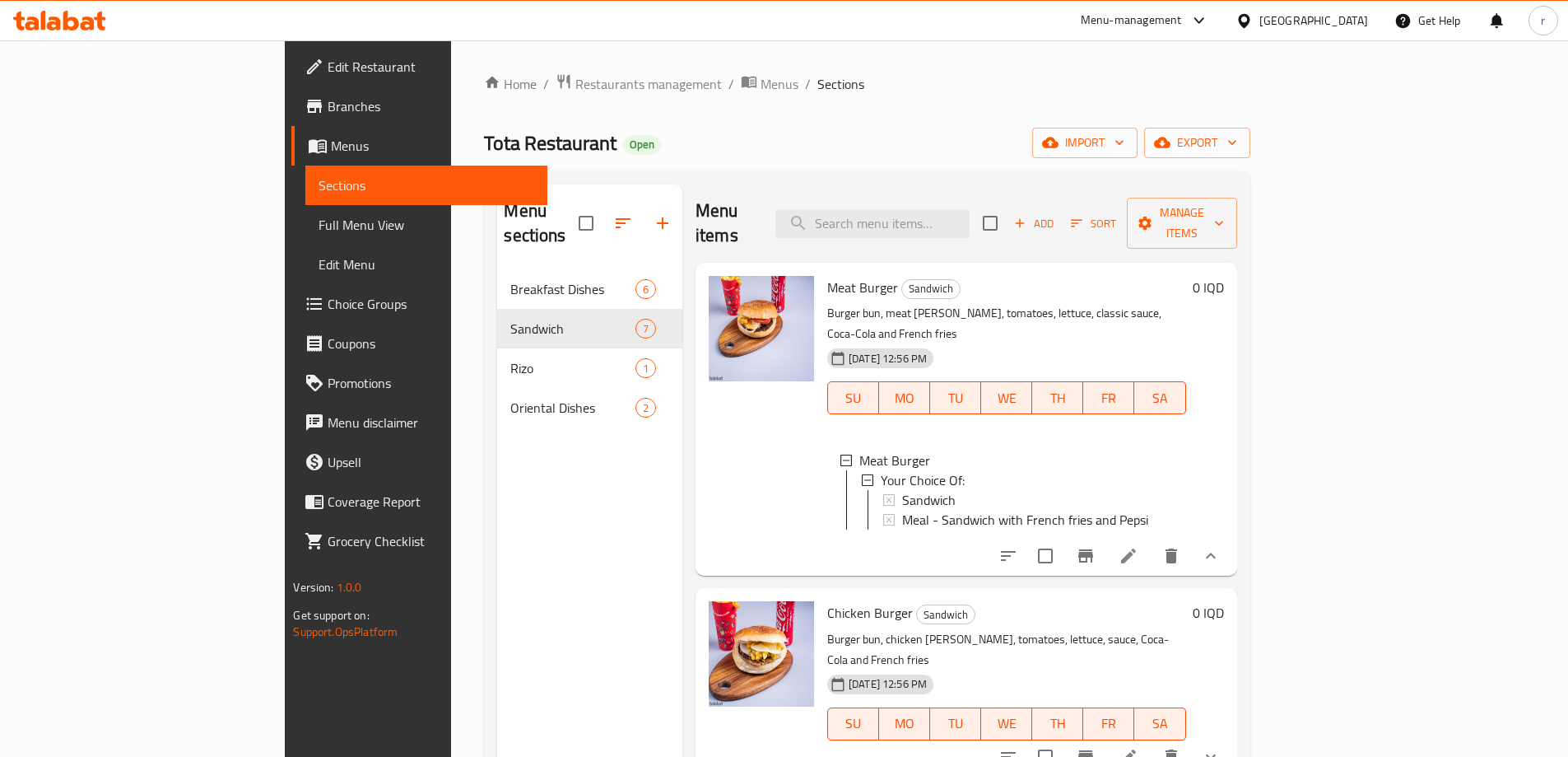
click at [905, 510] on span "Meal - Sandwich with French fries and Pepsi" at bounding box center [1024, 519] width 246 height 20
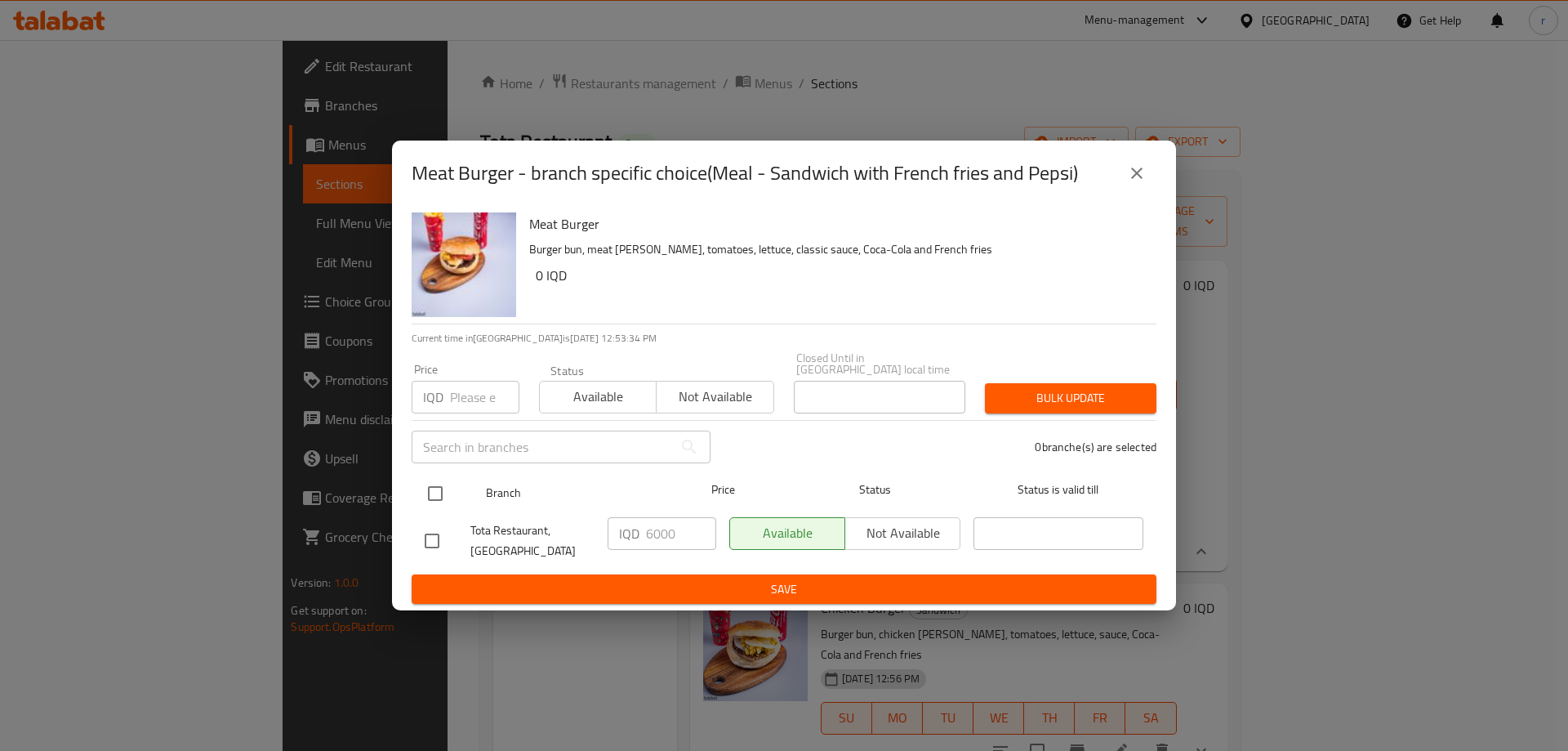
click at [435, 483] on input "checkbox" at bounding box center [436, 494] width 35 height 35
checkbox input "true"
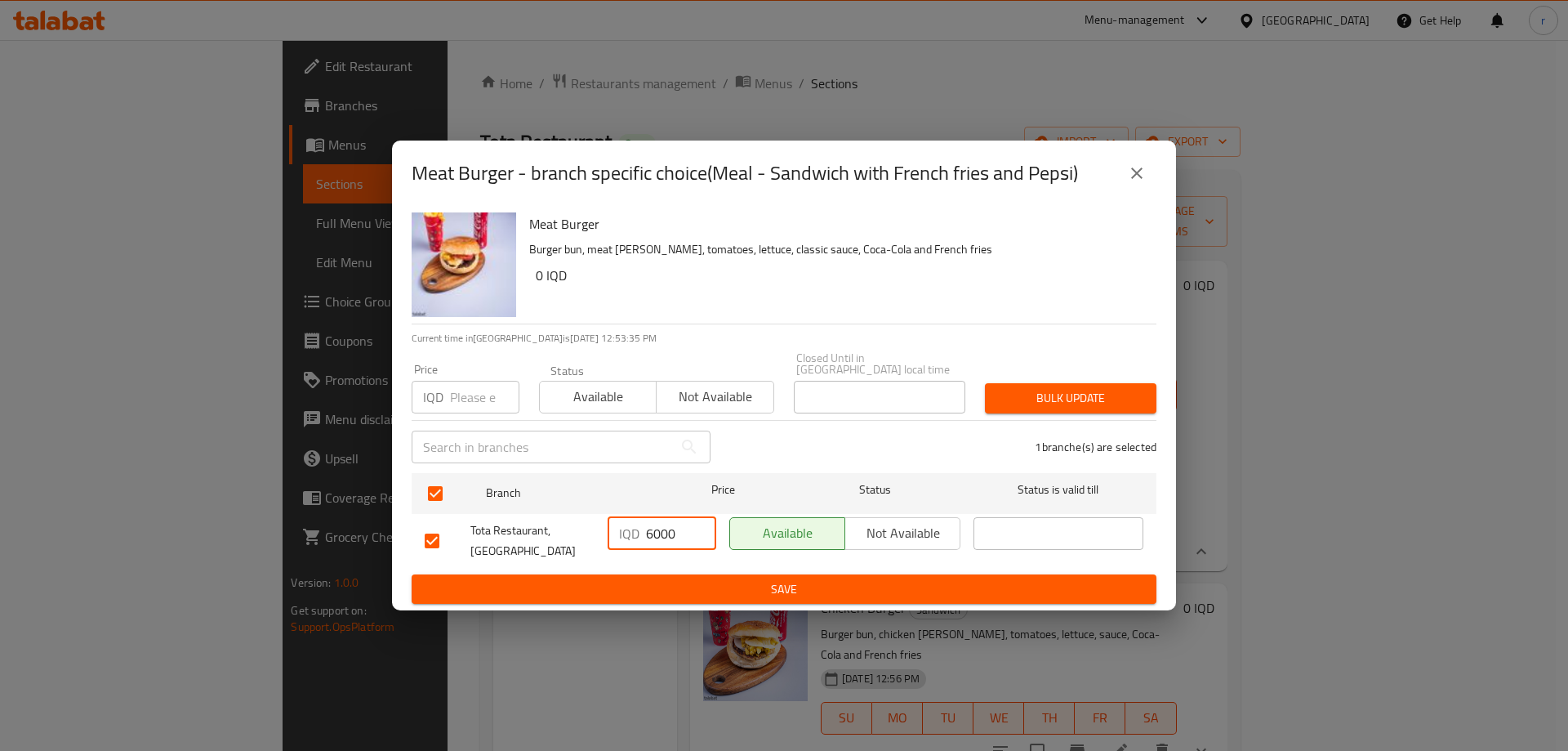
click at [652, 524] on input "6000" at bounding box center [681, 533] width 70 height 33
type input "5000"
click at [702, 574] on button "Save" at bounding box center [784, 589] width 745 height 30
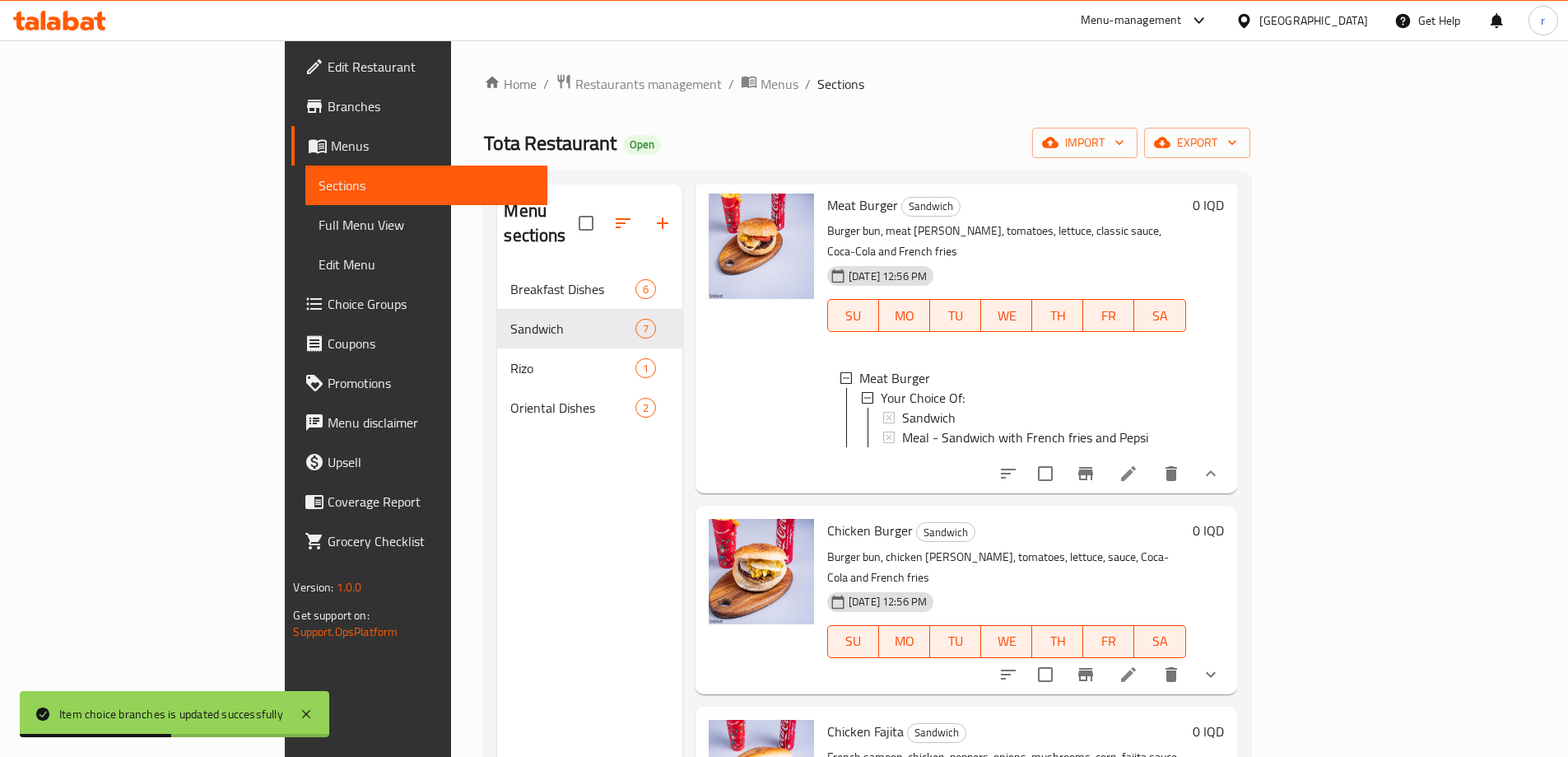
scroll to position [137, 0]
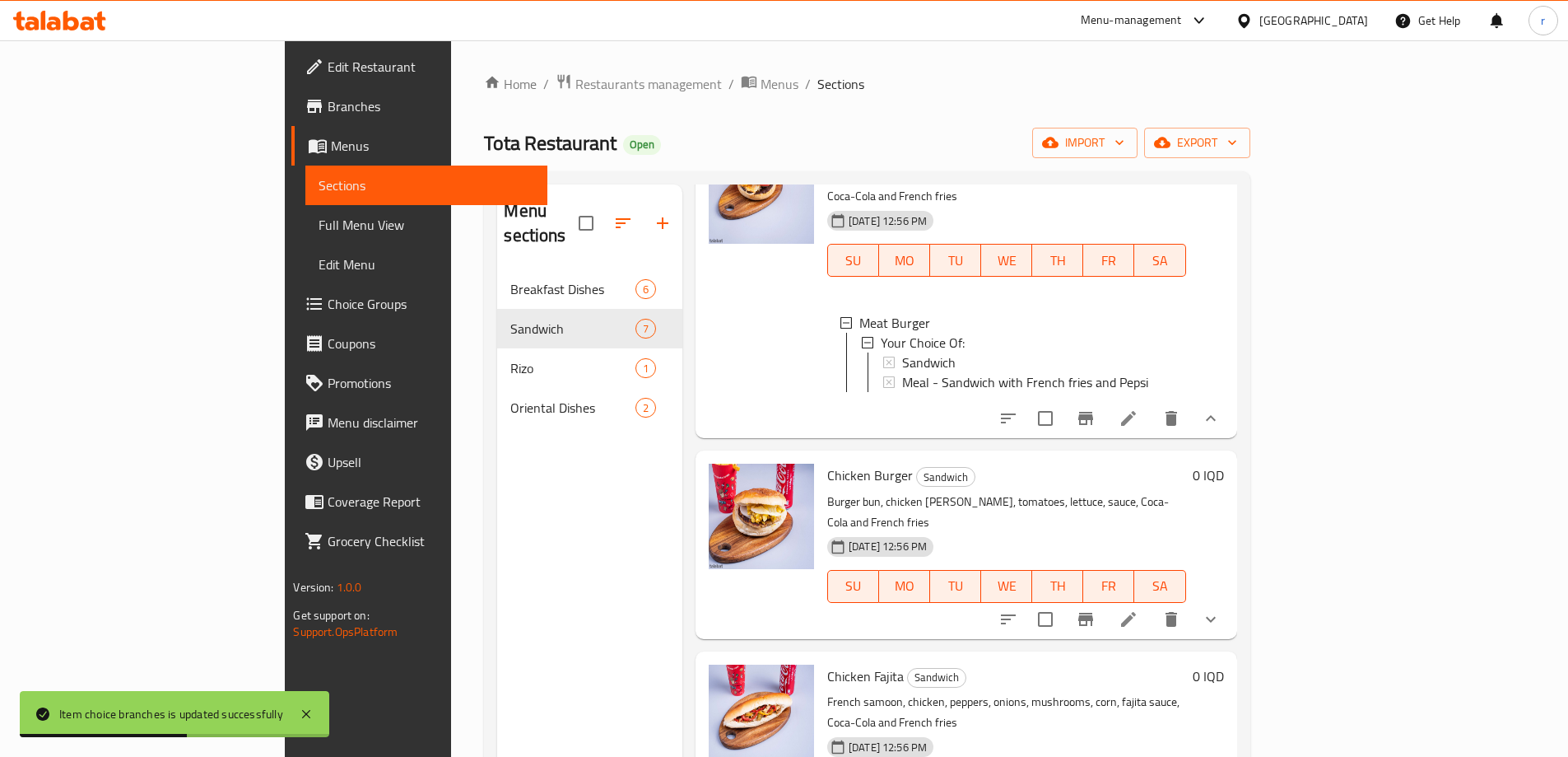
click at [1221, 609] on icon "show more" at bounding box center [1211, 619] width 20 height 20
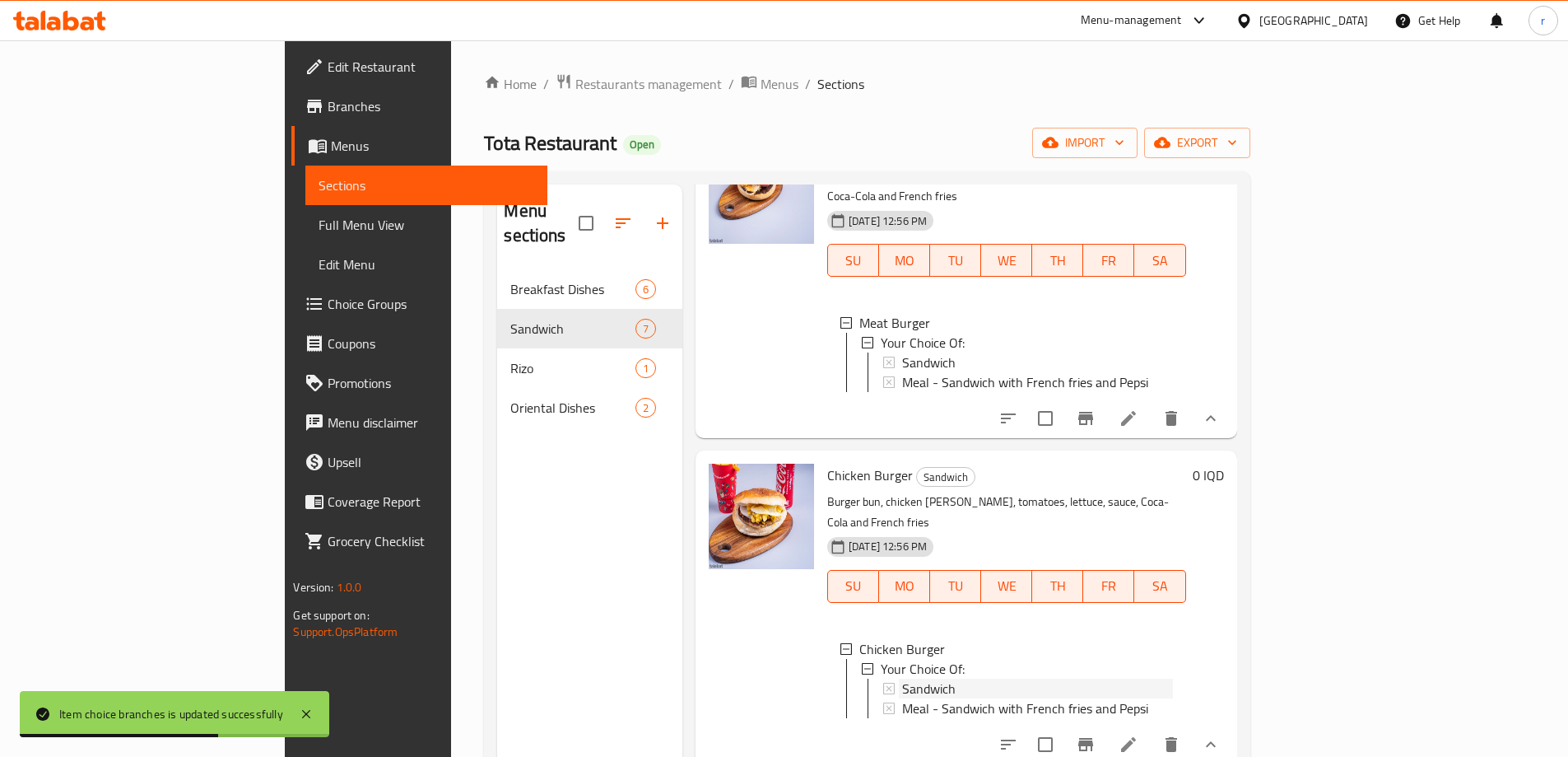
click at [902, 679] on span "Sandwich" at bounding box center [929, 688] width 54 height 20
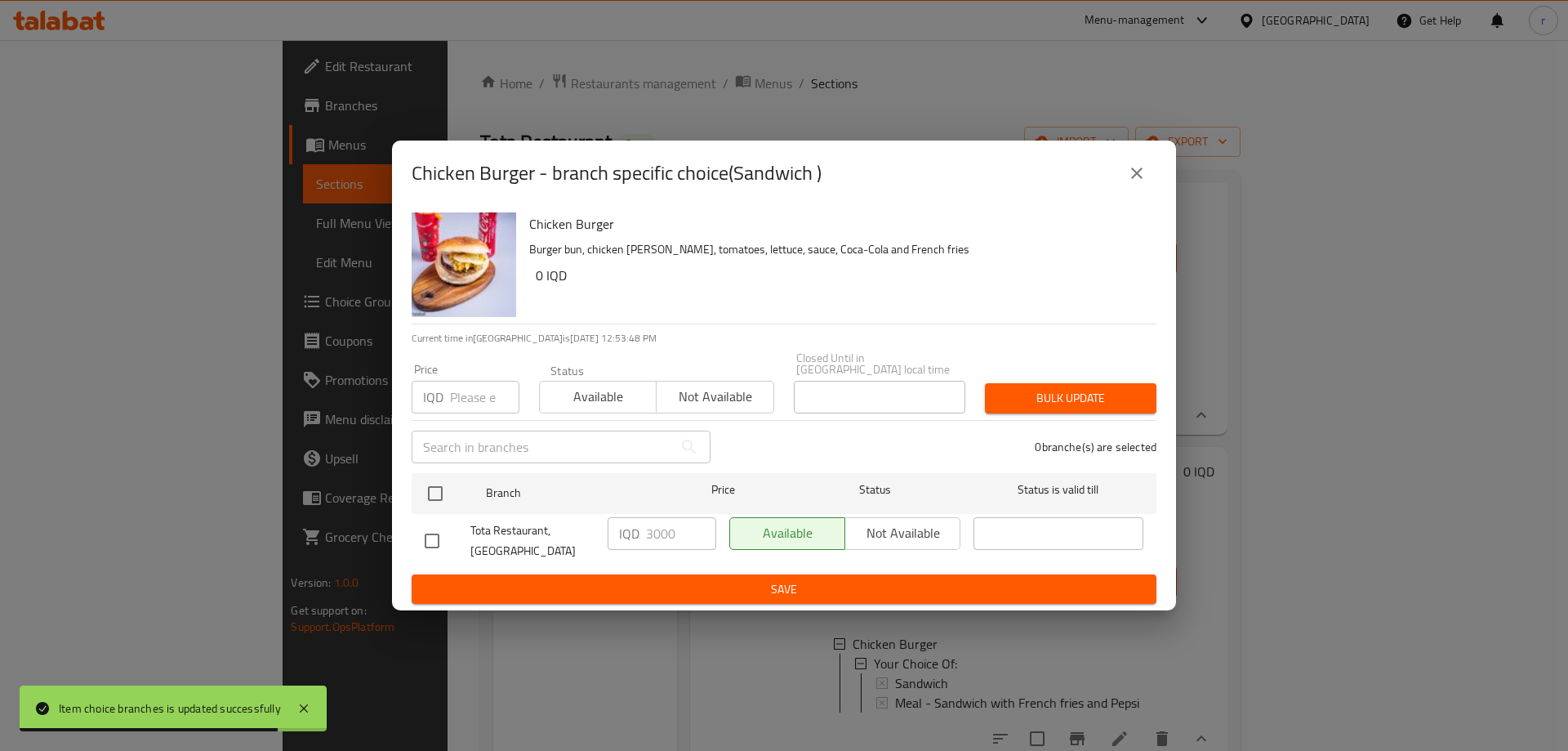
click at [1137, 176] on icon "close" at bounding box center [1137, 173] width 20 height 20
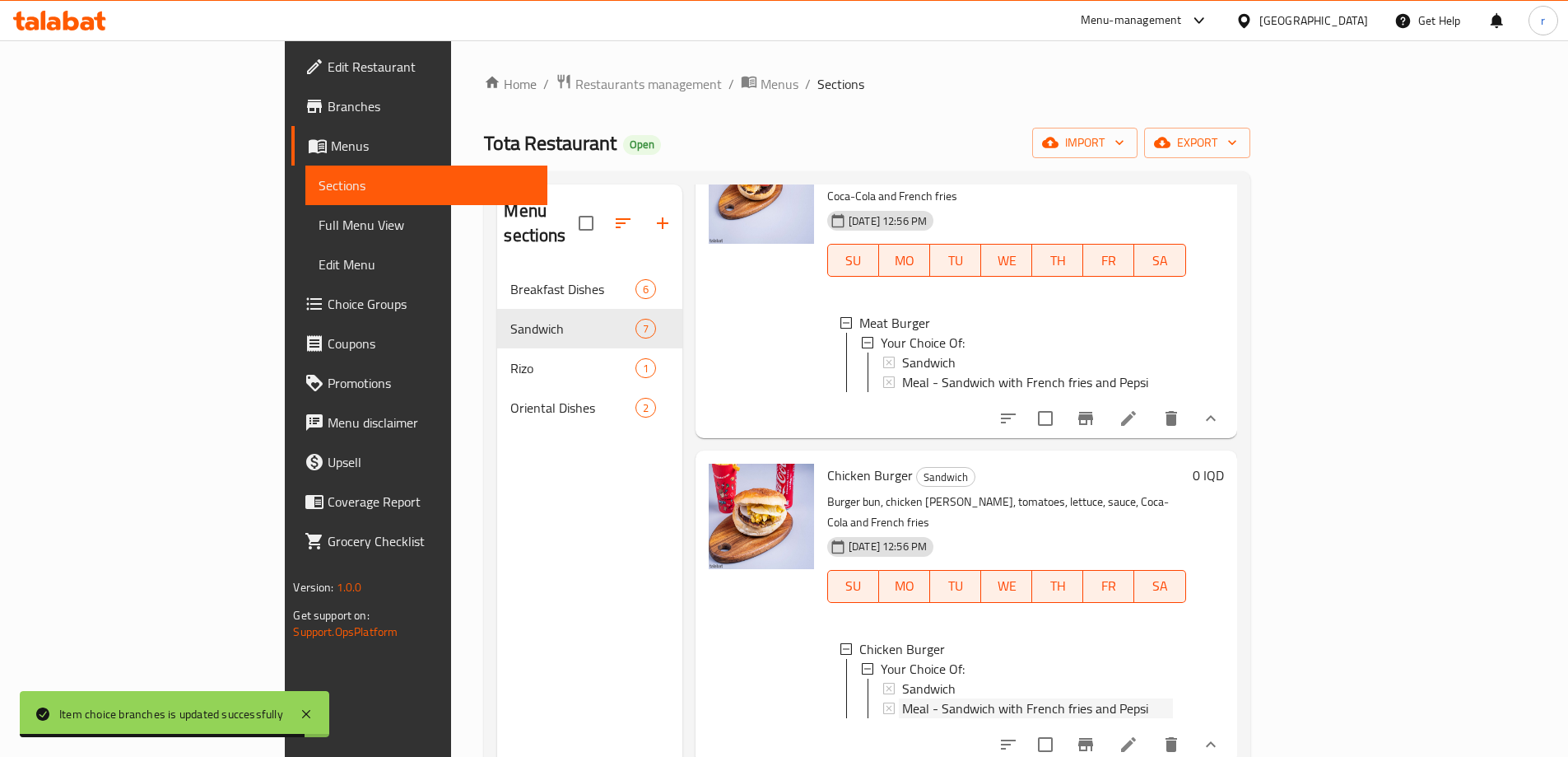
click at [954, 699] on span "Meal - Sandwich with French fries and Pepsi" at bounding box center [1024, 708] width 246 height 20
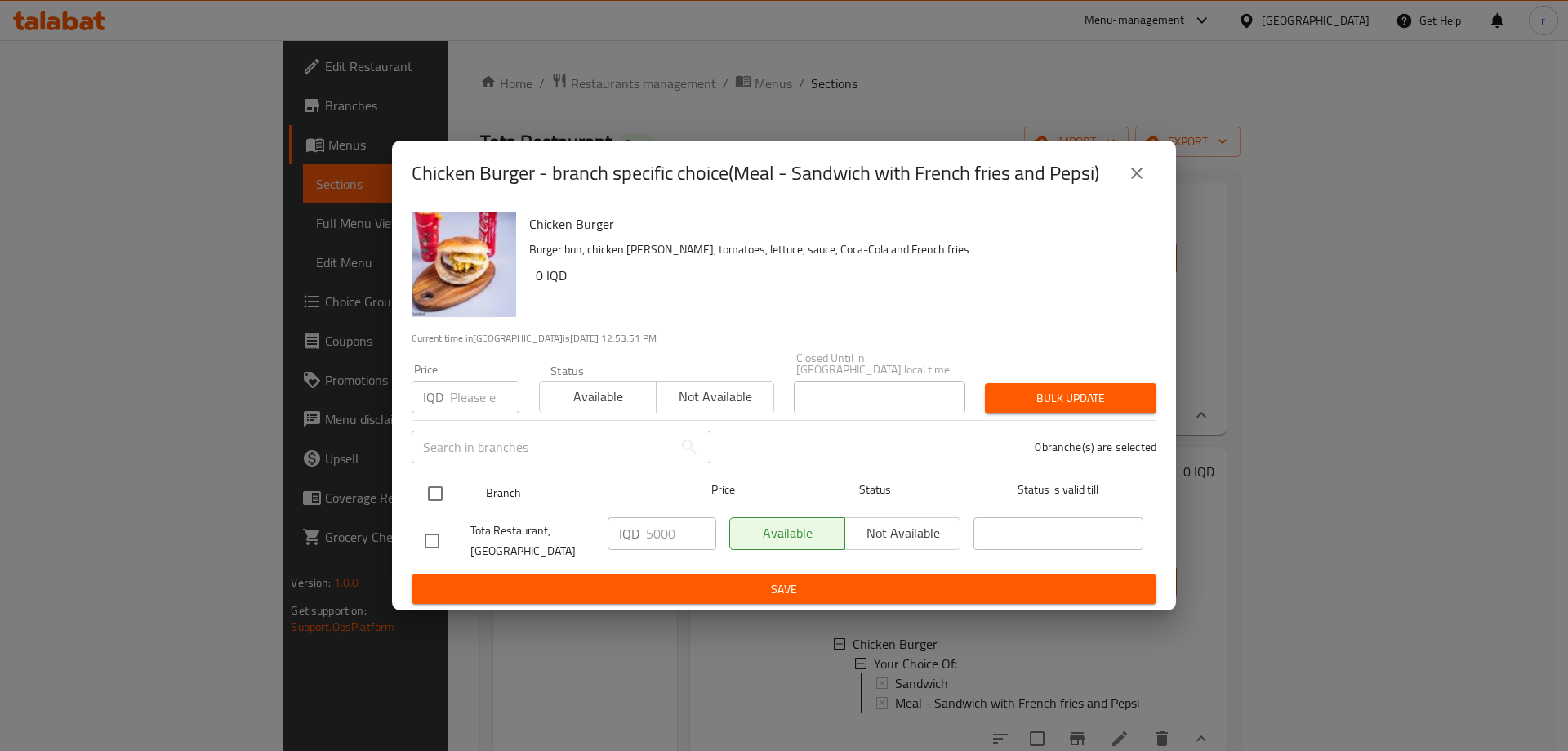
click at [426, 476] on input "checkbox" at bounding box center [436, 494] width 35 height 35
checkbox input "true"
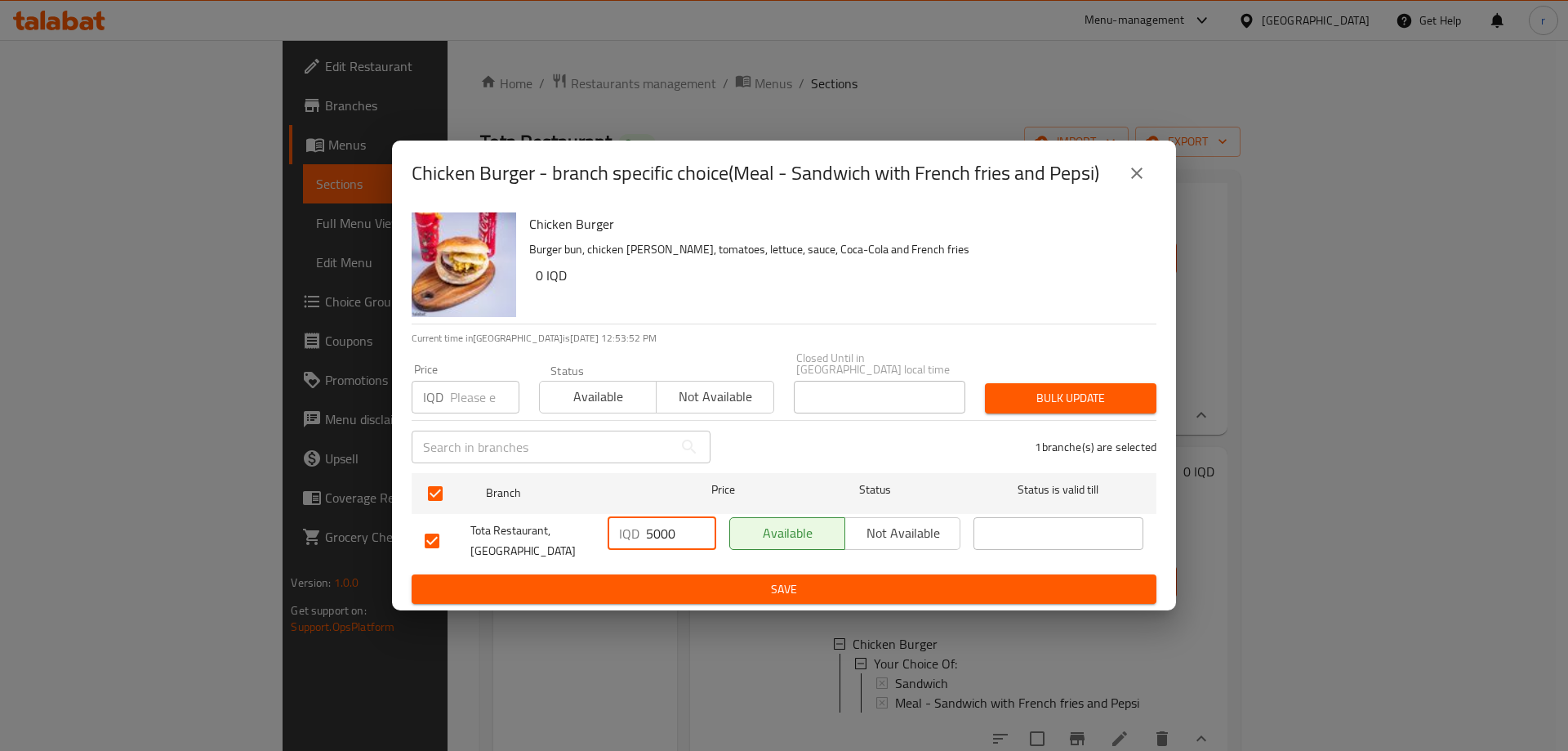
drag, startPoint x: 661, startPoint y: 531, endPoint x: 638, endPoint y: 540, distance: 24.7
click at [638, 540] on div "IQD 5000 ​" at bounding box center [662, 533] width 109 height 33
type input "3500"
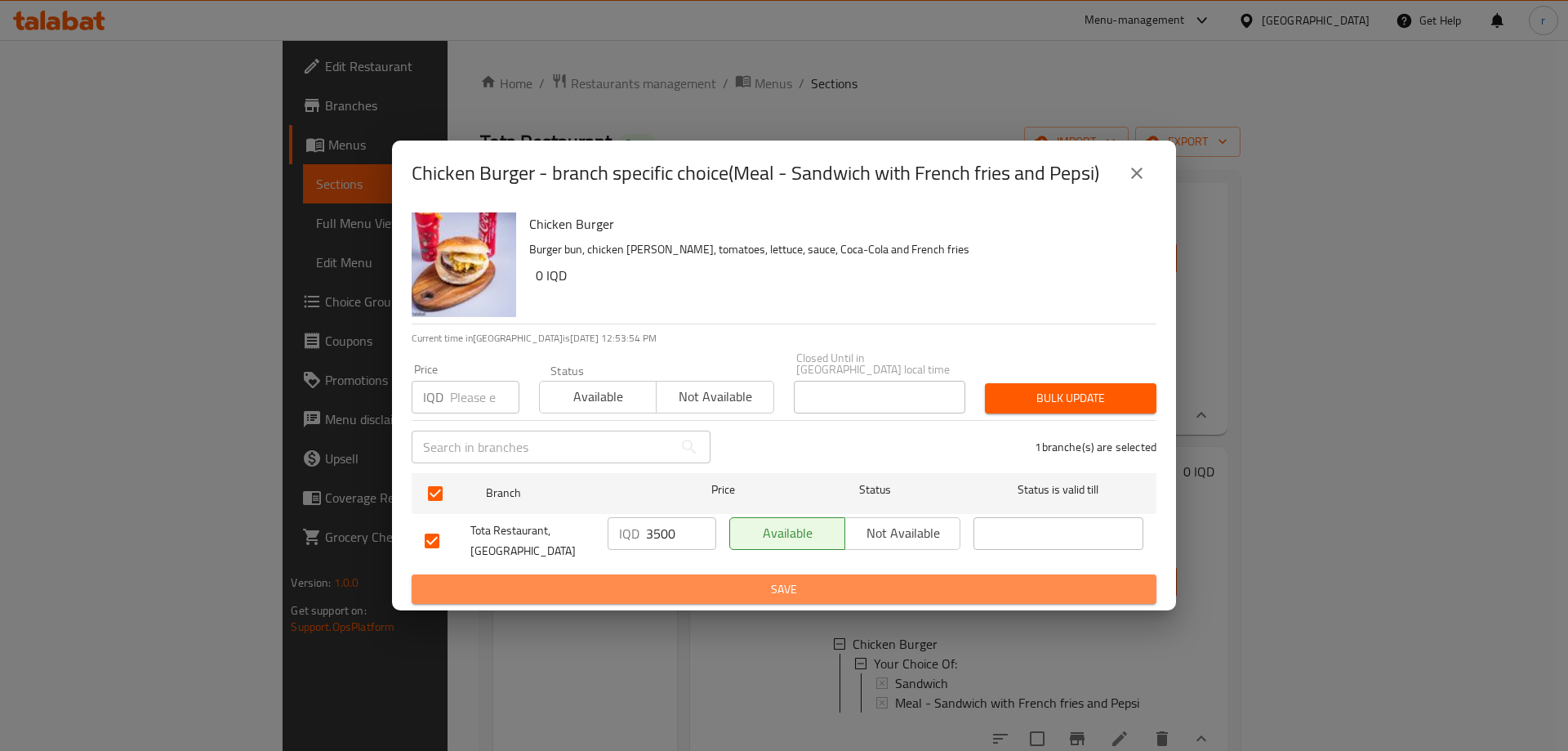
click at [682, 579] on span "Save" at bounding box center [784, 590] width 719 height 21
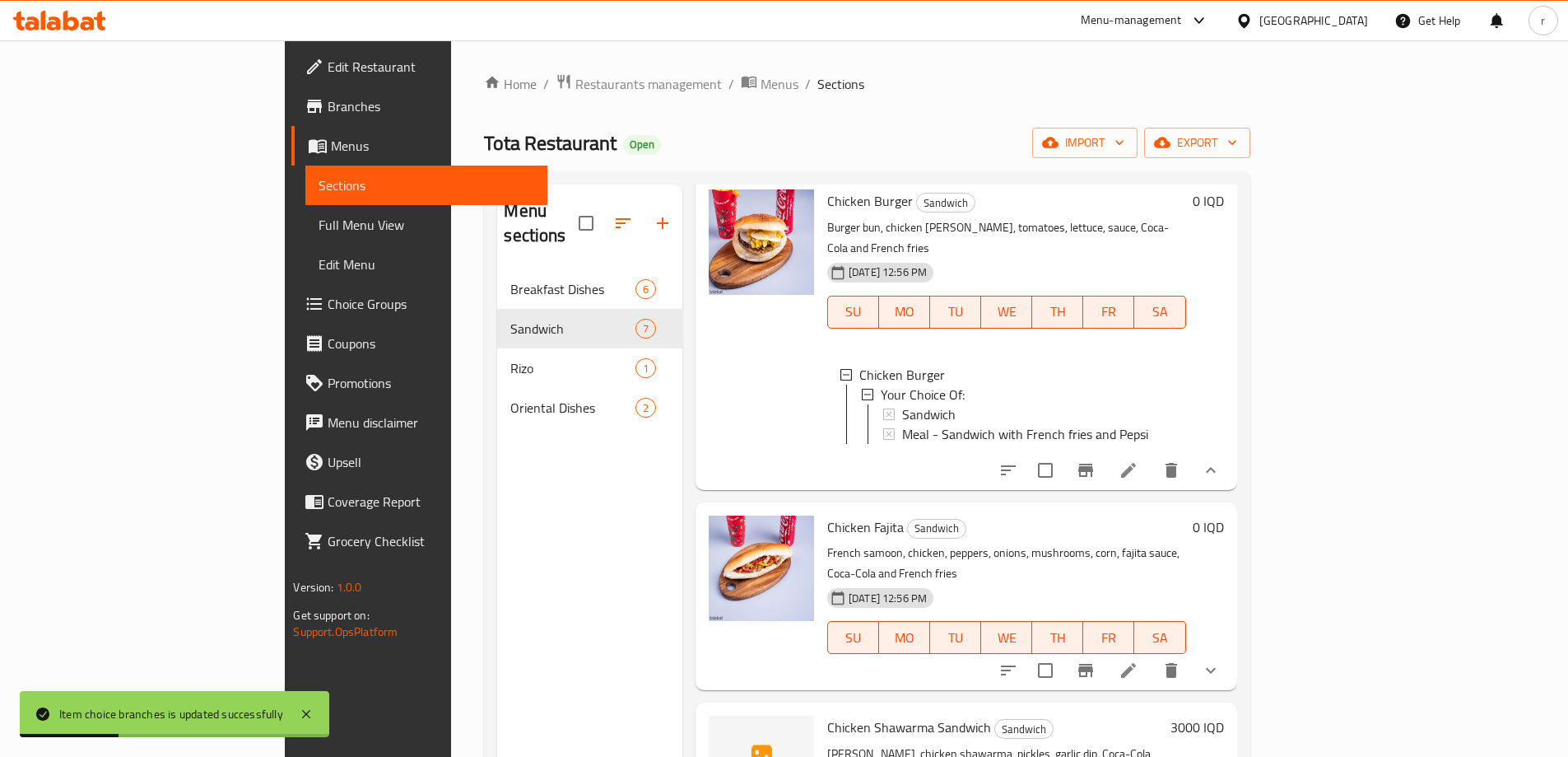
scroll to position [549, 0]
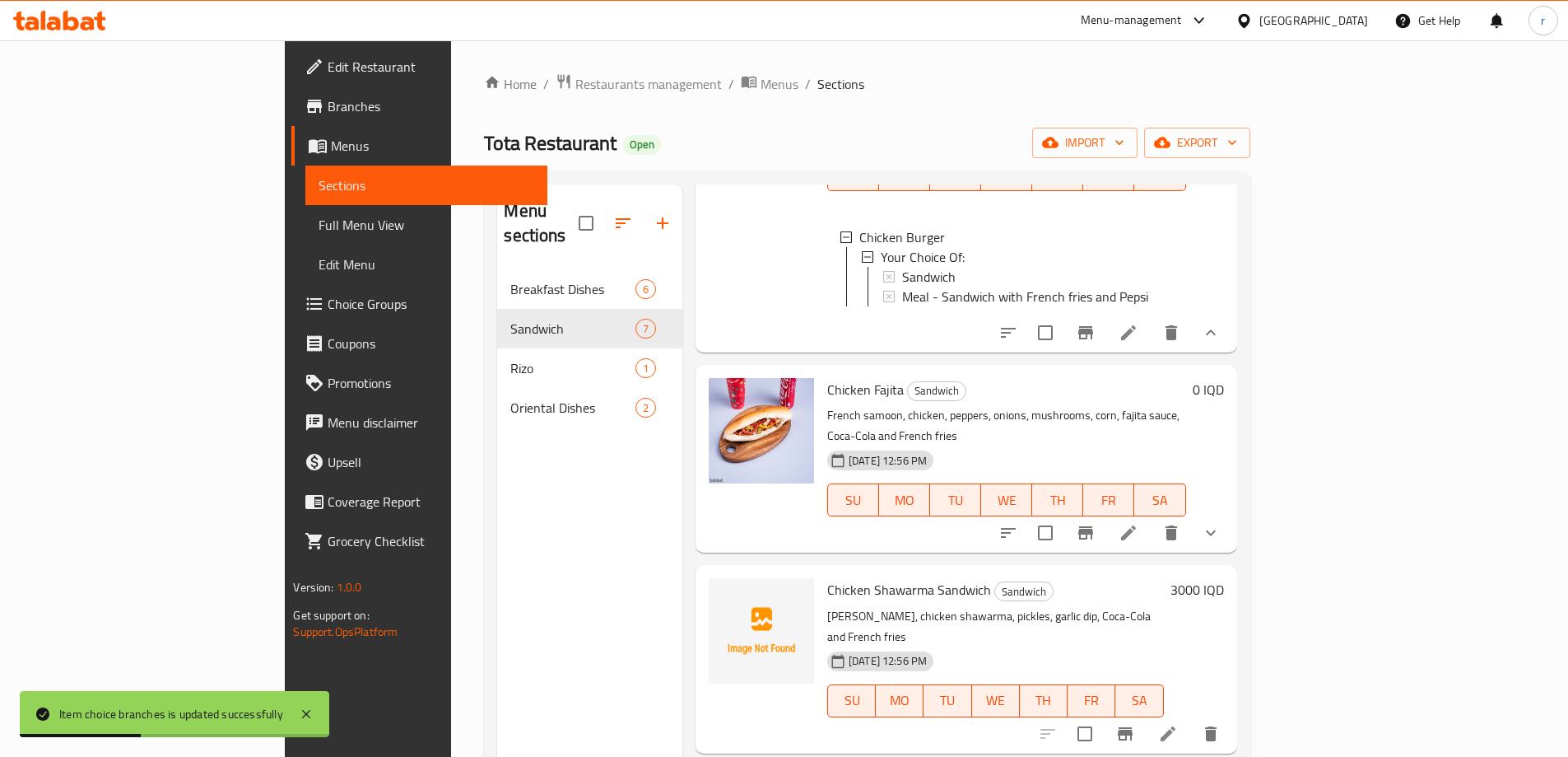
click at [1221, 523] on icon "show more" at bounding box center [1211, 533] width 20 height 20
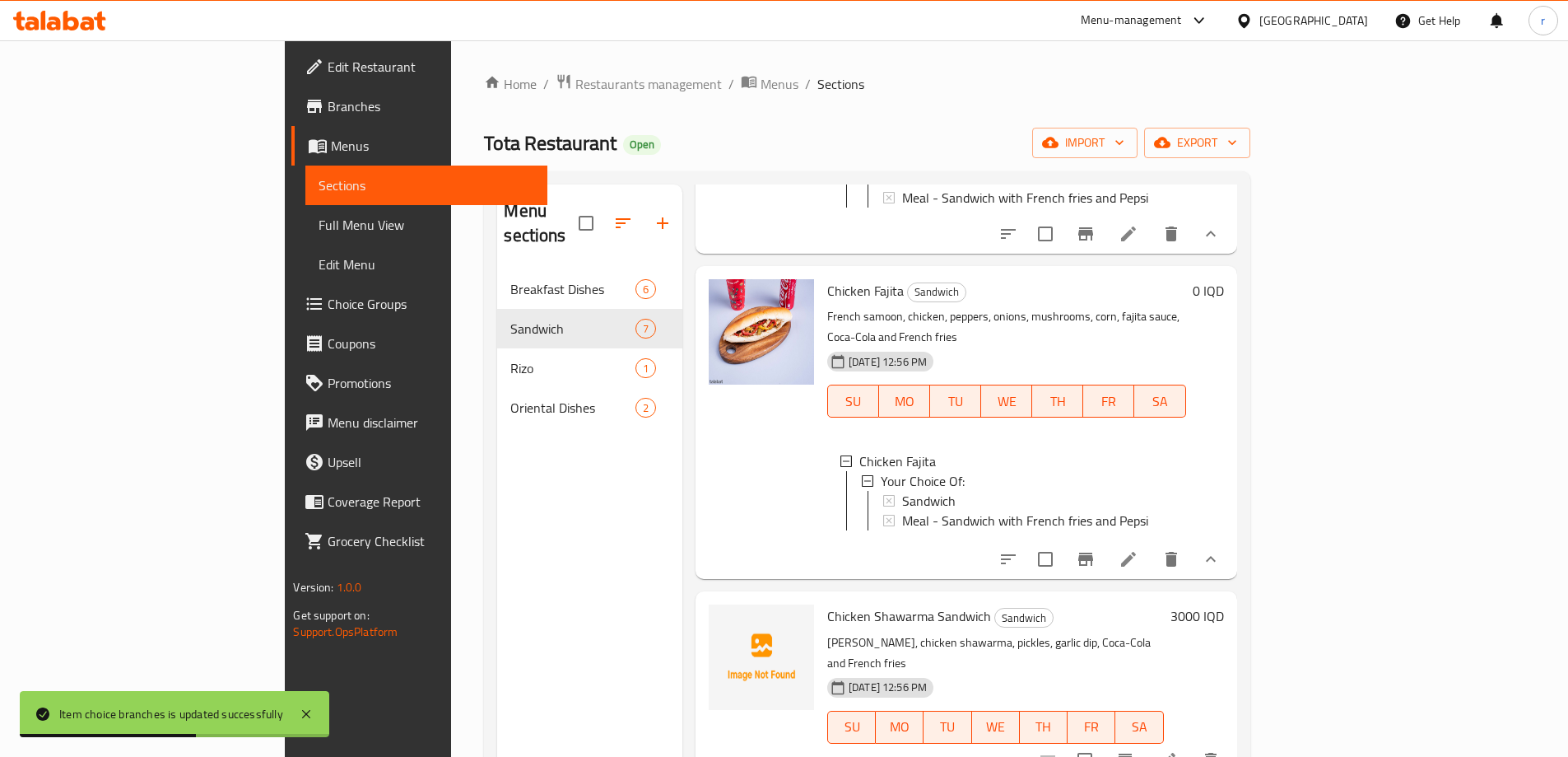
scroll to position [686, 0]
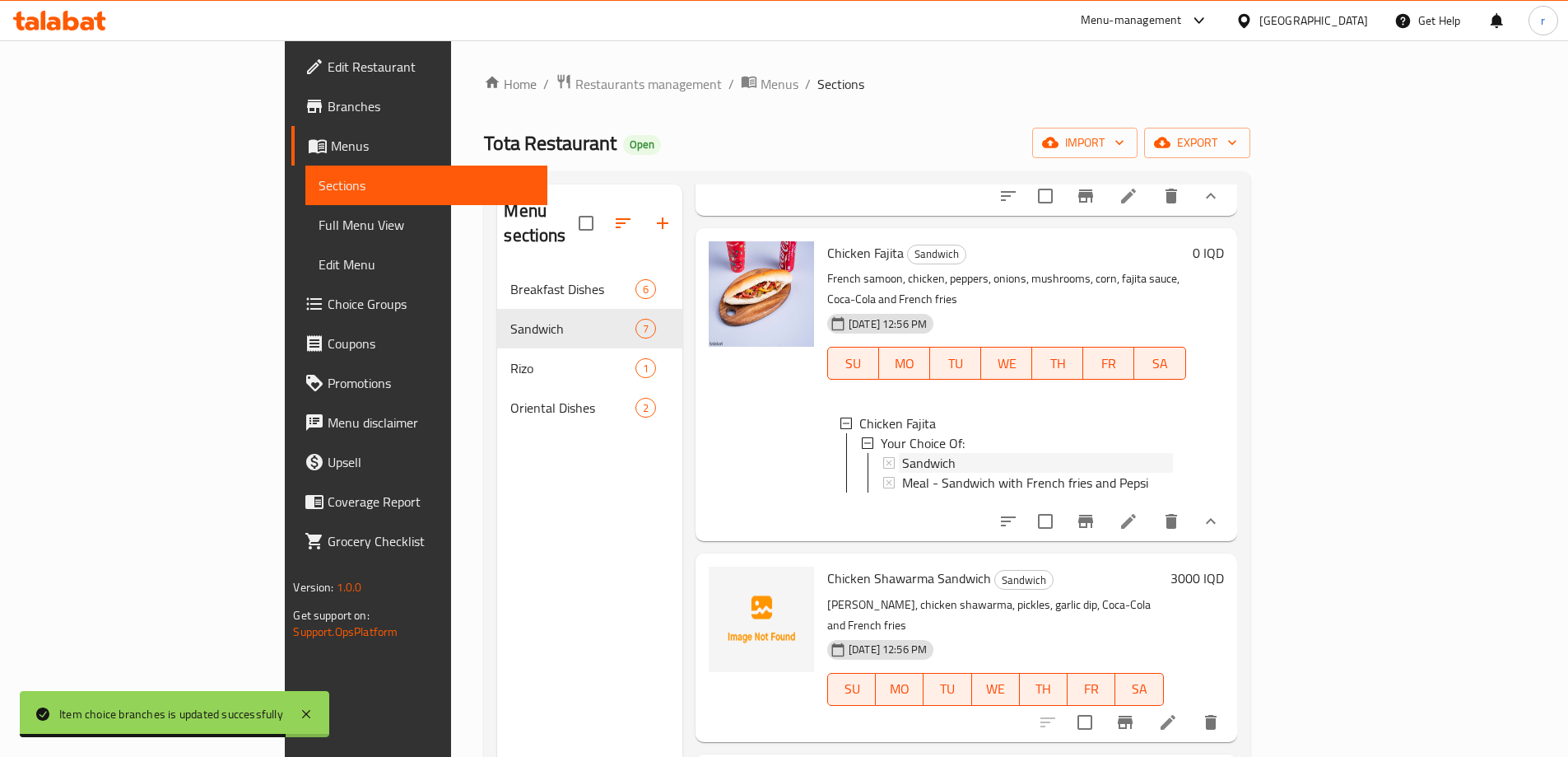
click at [902, 453] on span "Sandwich" at bounding box center [929, 463] width 54 height 20
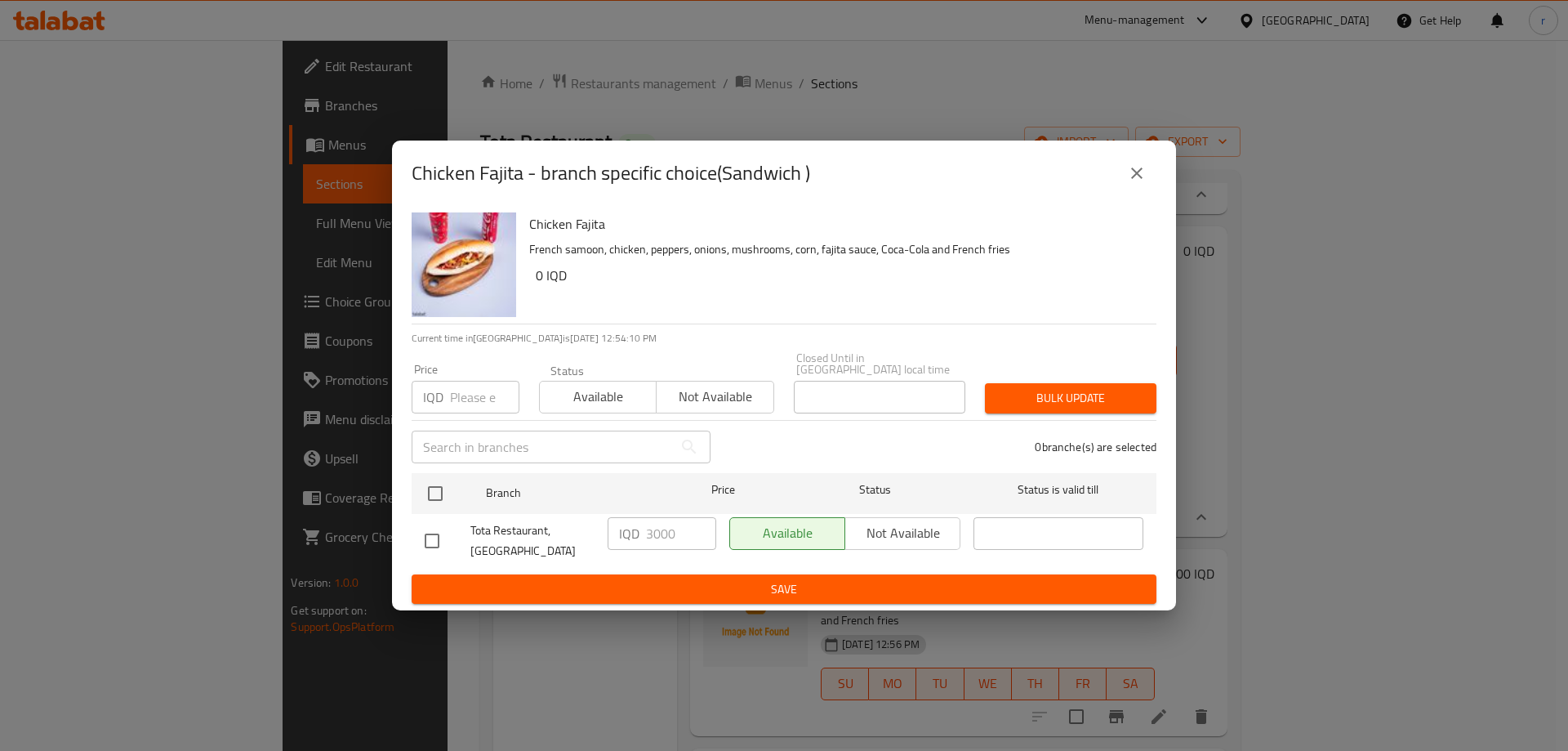
click at [1126, 183] on button "close" at bounding box center [1137, 173] width 39 height 39
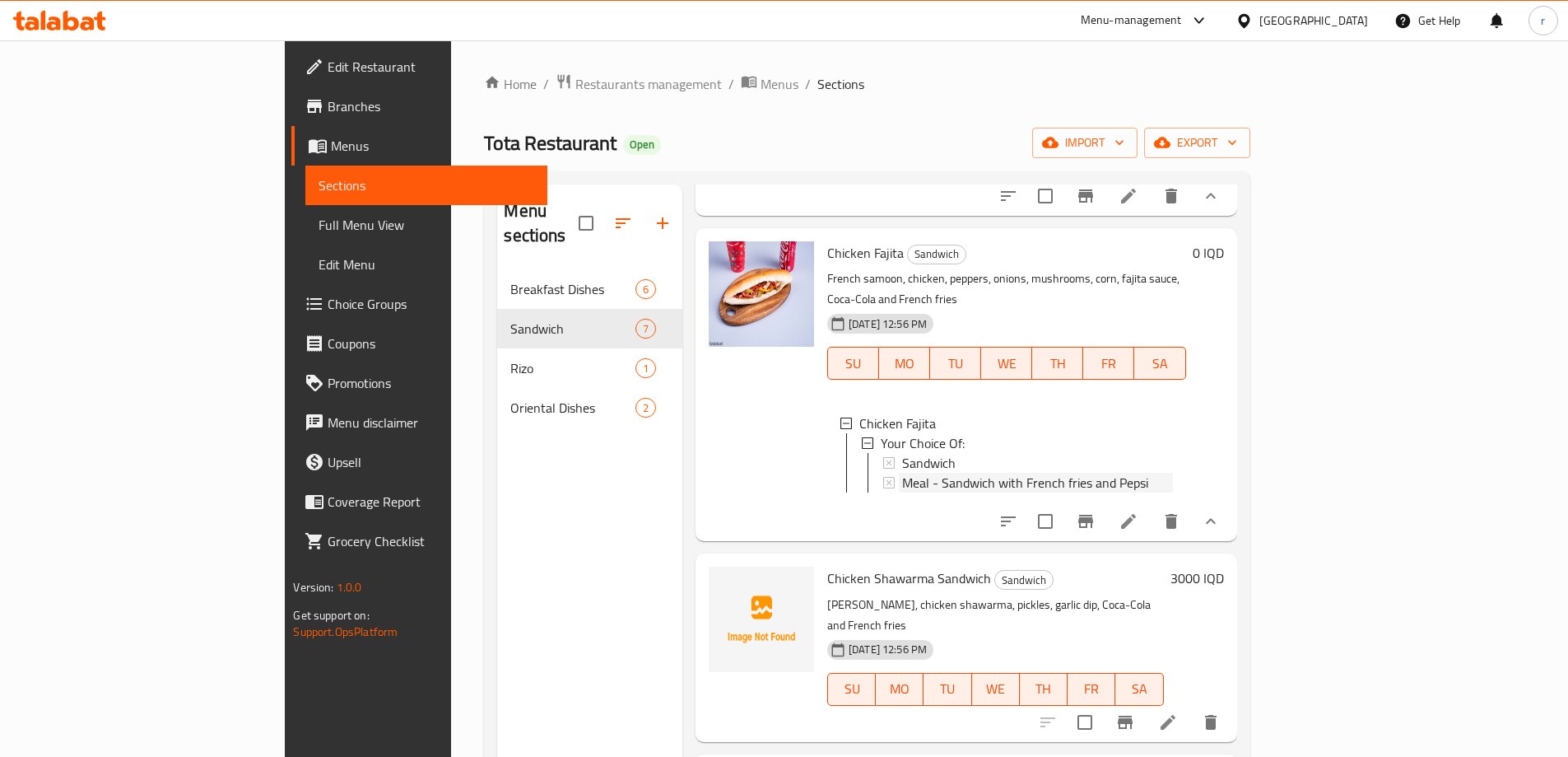
click at [903, 472] on span "Meal - Sandwich with French fries and Pepsi" at bounding box center [1024, 482] width 246 height 20
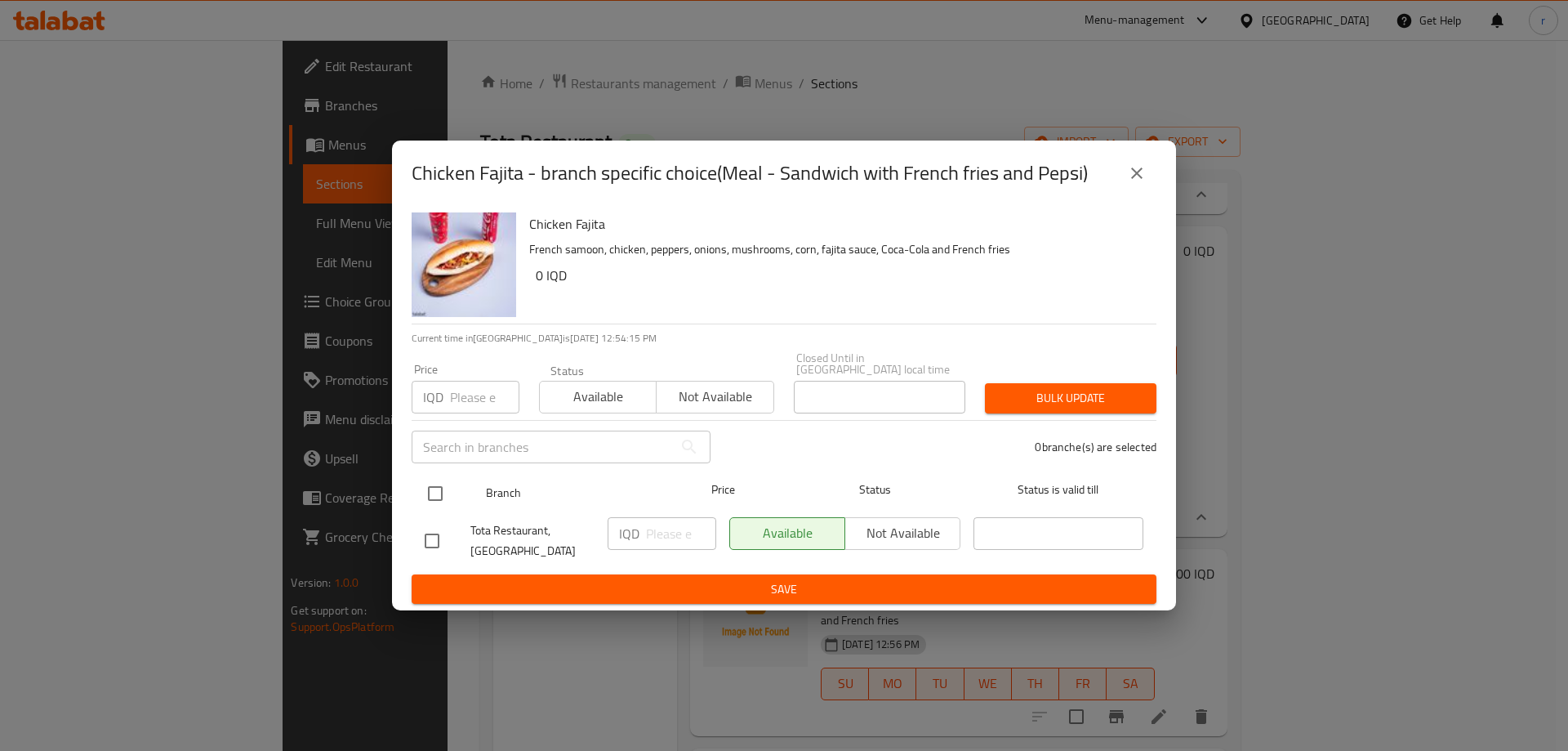
click at [431, 479] on input "checkbox" at bounding box center [436, 494] width 35 height 35
checkbox input "true"
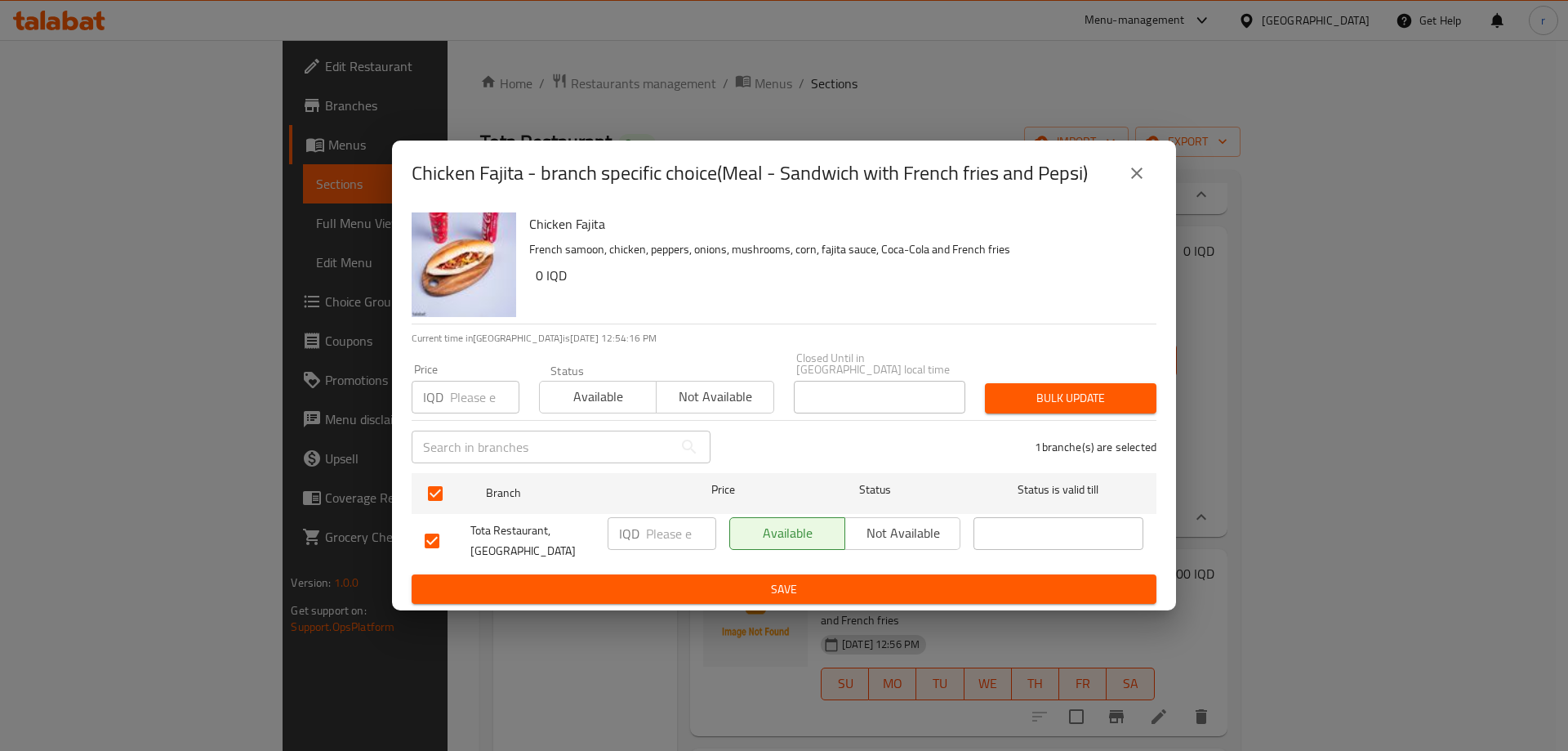
click at [669, 521] on input "number" at bounding box center [681, 533] width 70 height 33
type input "4000"
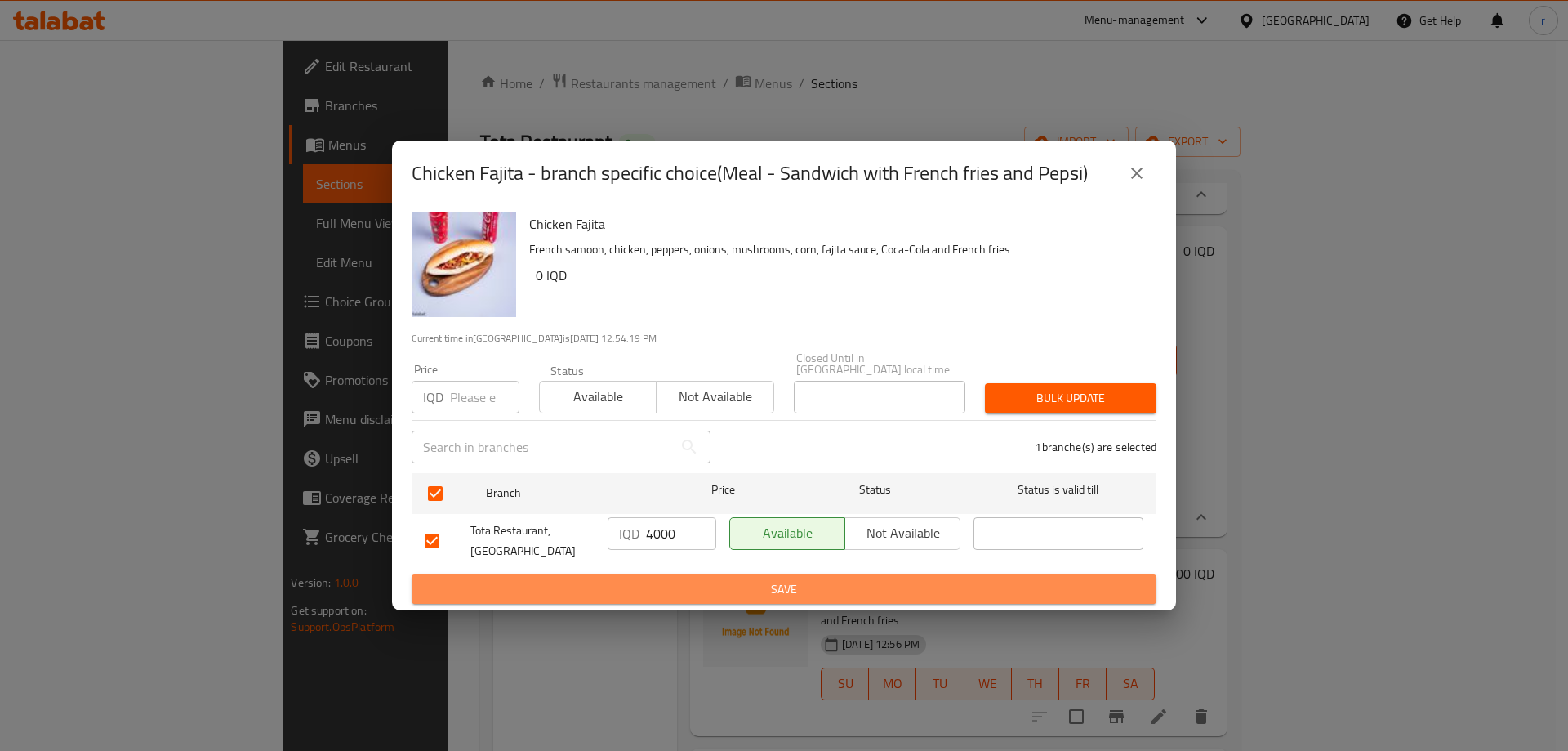
click at [712, 589] on span "Save" at bounding box center [784, 590] width 719 height 21
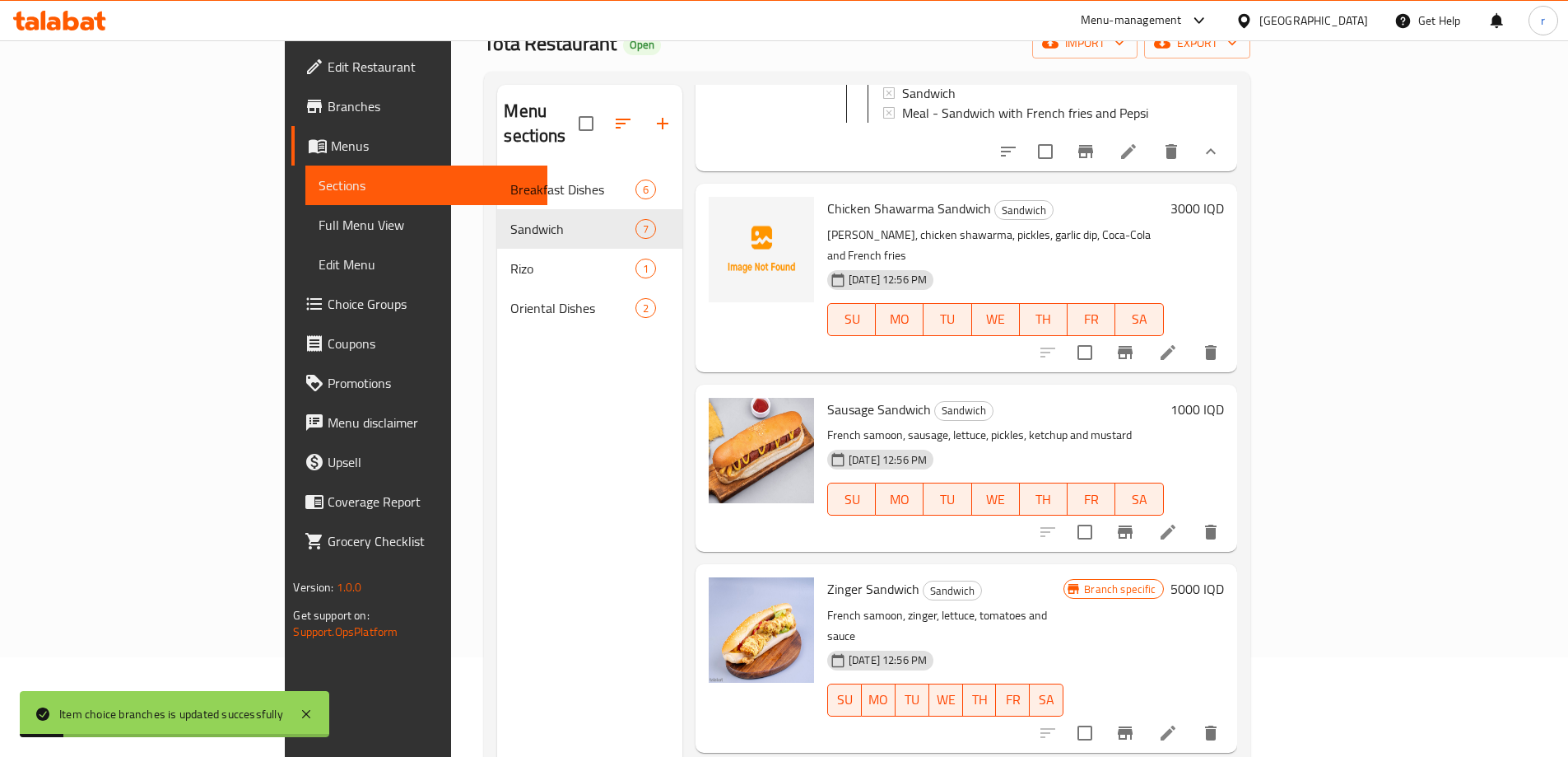
scroll to position [137, 0]
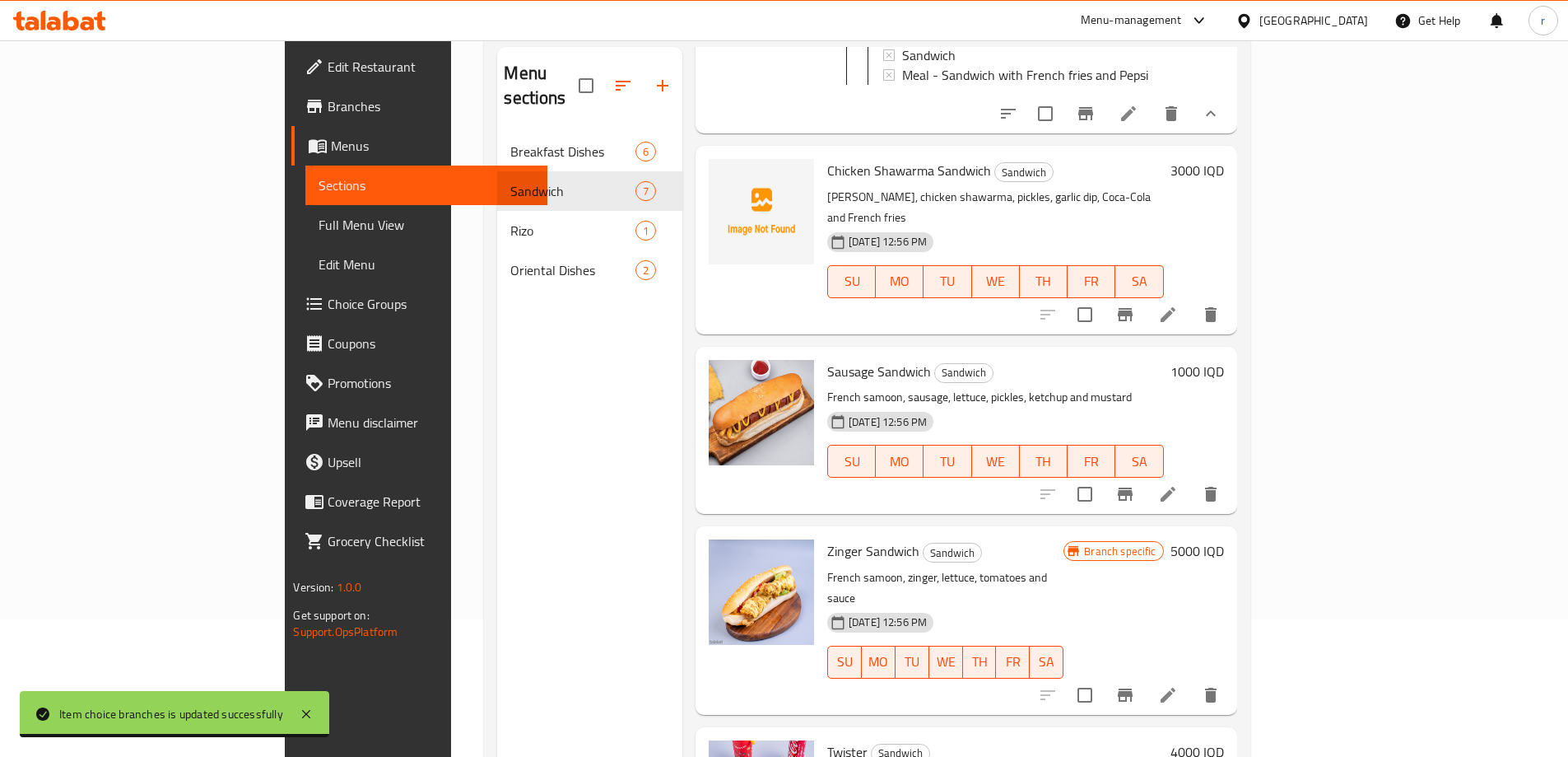
click at [1224, 360] on h6 "1000 IQD" at bounding box center [1198, 372] width 54 height 23
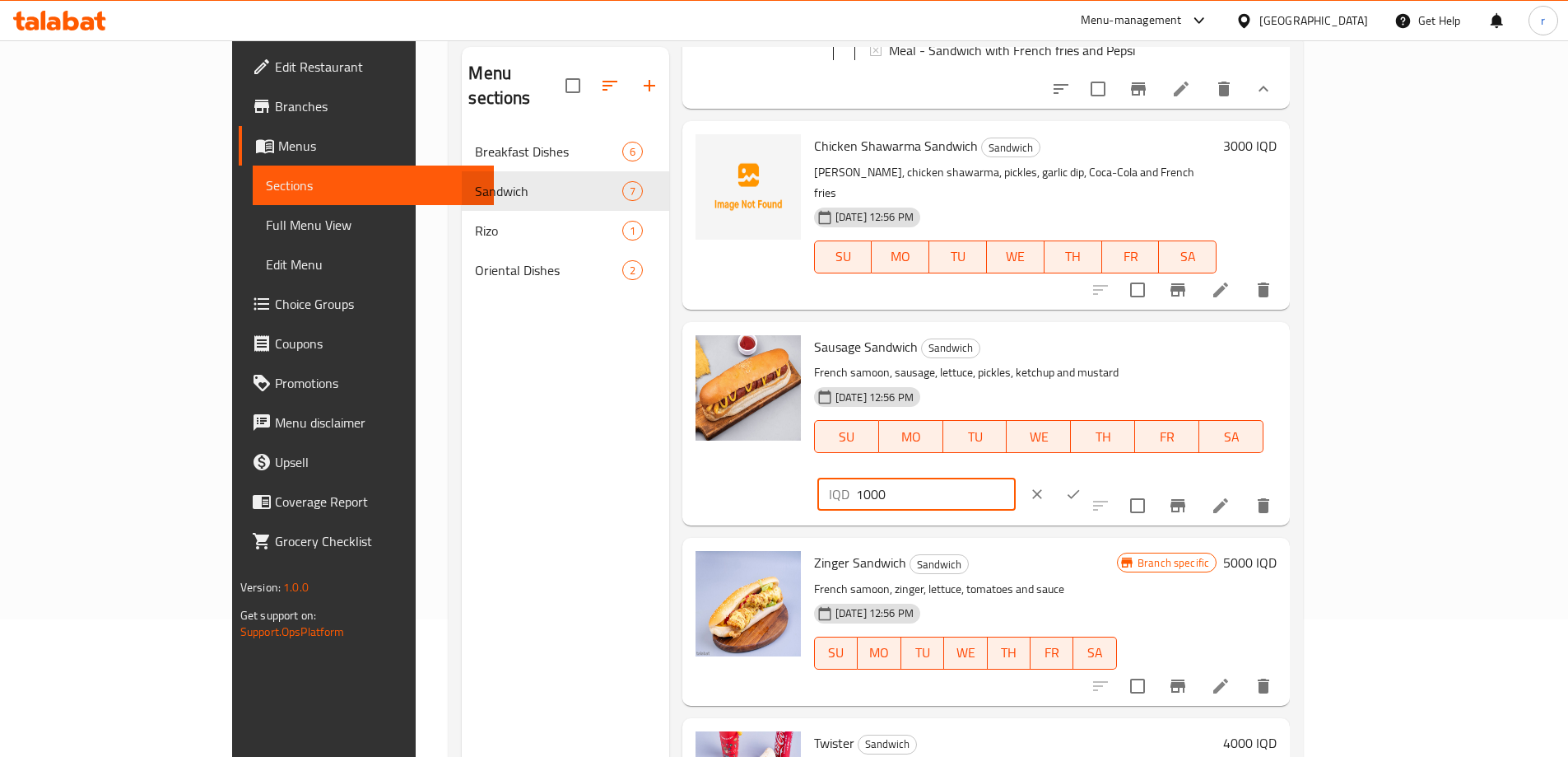
click at [1016, 478] on input "1000" at bounding box center [936, 494] width 160 height 33
type input "1500"
click at [1082, 486] on icon "ok" at bounding box center [1073, 493] width 17 height 17
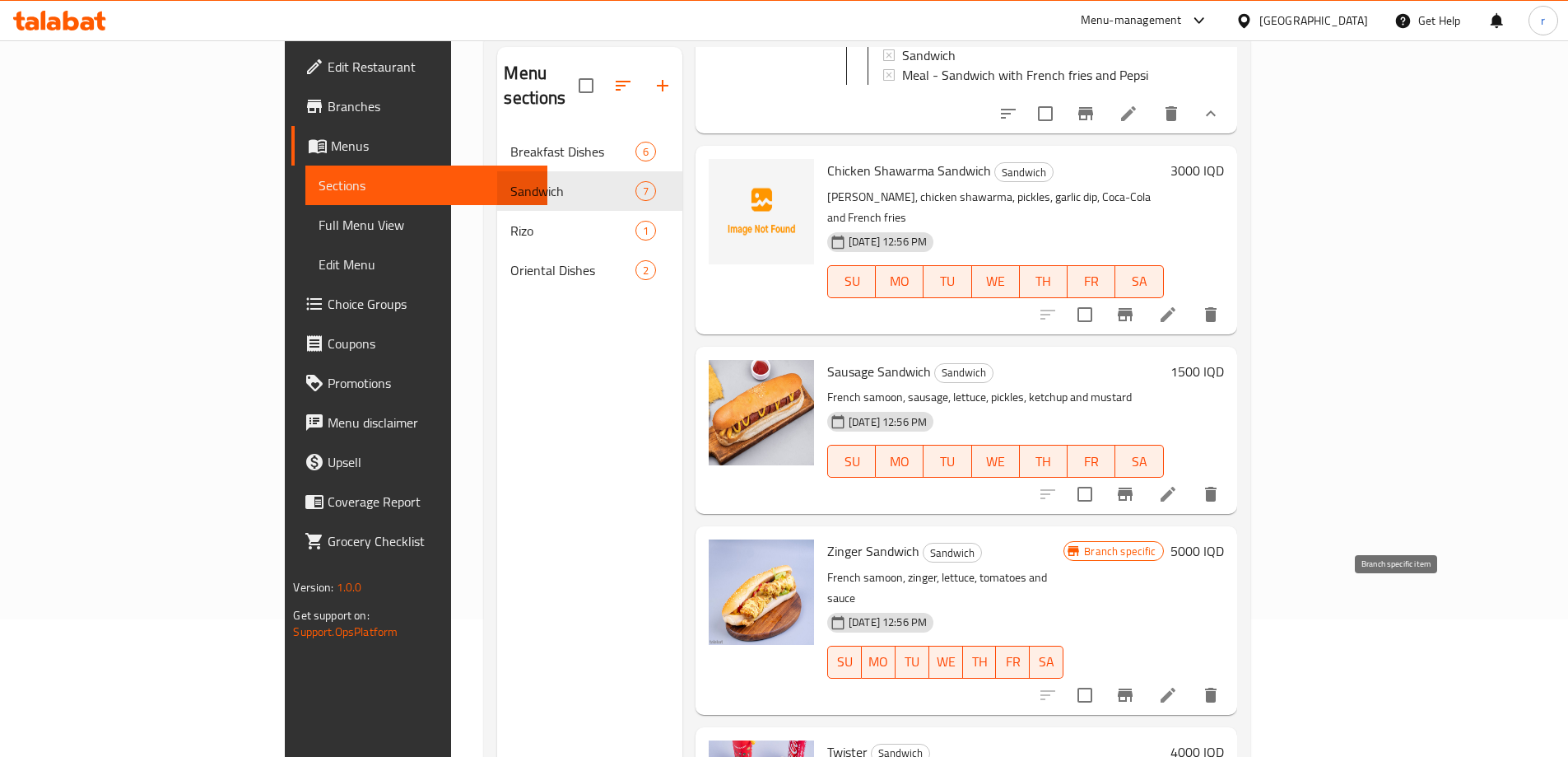
click at [1135, 686] on icon "Branch-specific-item" at bounding box center [1125, 695] width 20 height 20
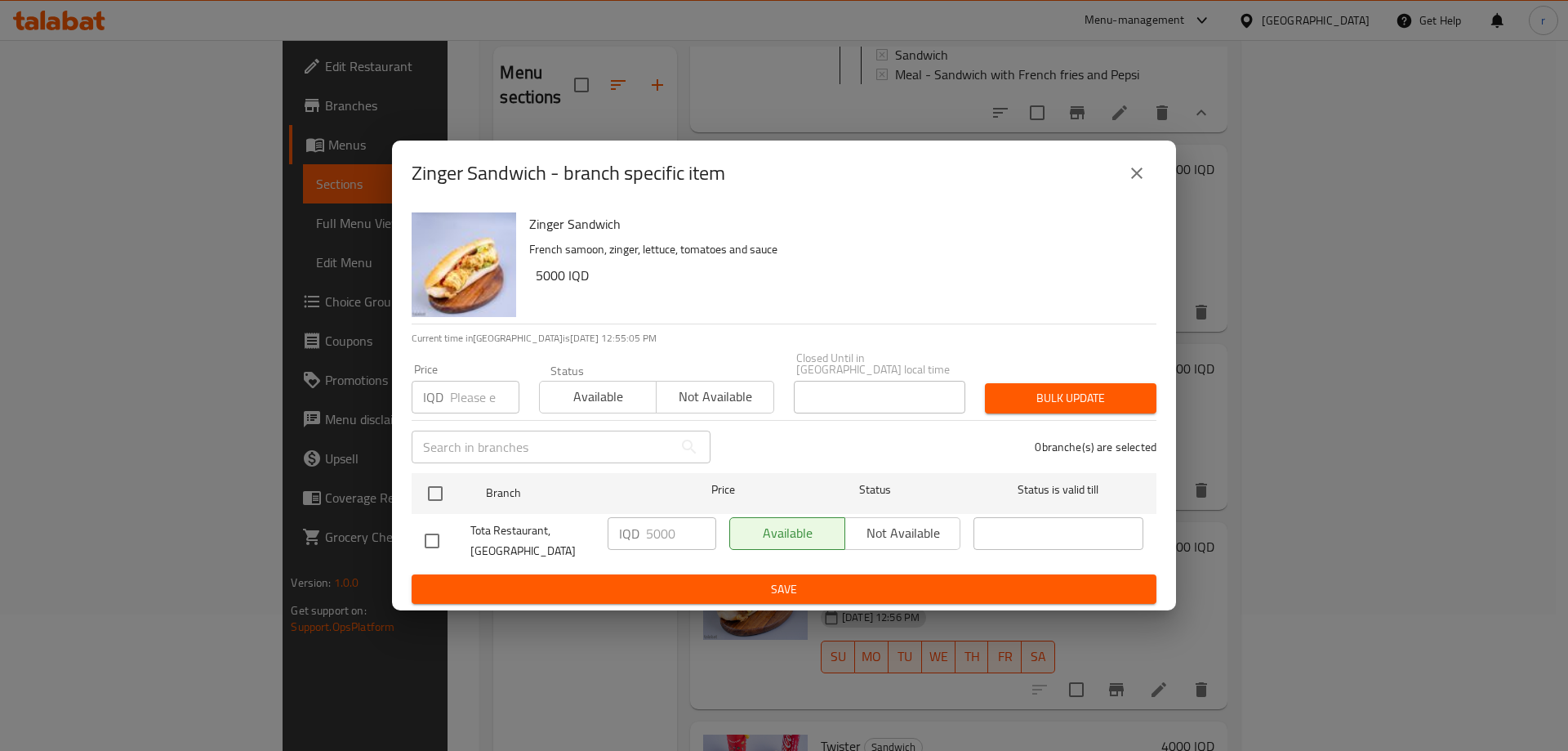
click at [1151, 166] on button "close" at bounding box center [1137, 173] width 39 height 39
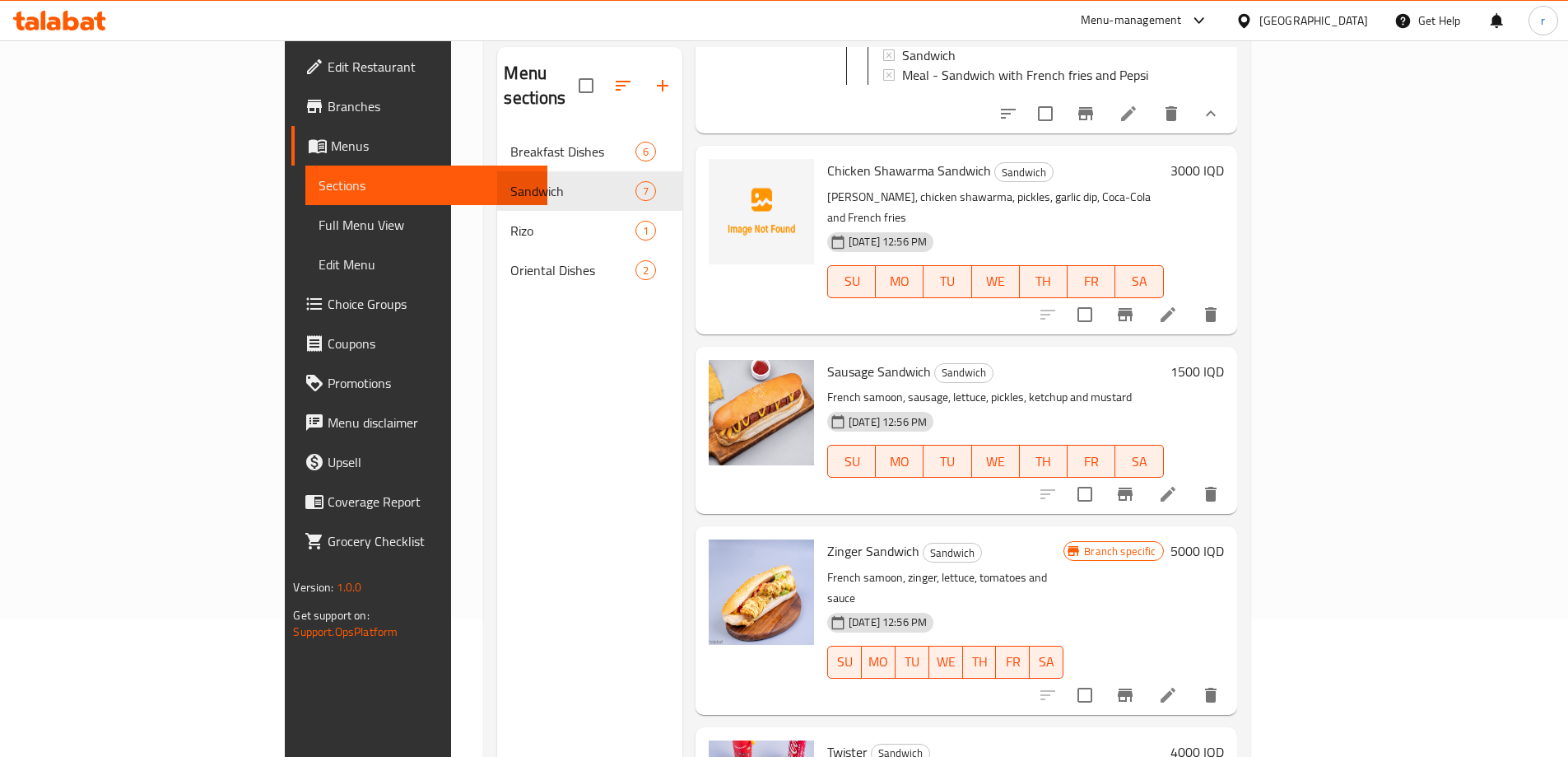
click at [1145, 675] on button "Branch-specific-item" at bounding box center [1124, 694] width 39 height 39
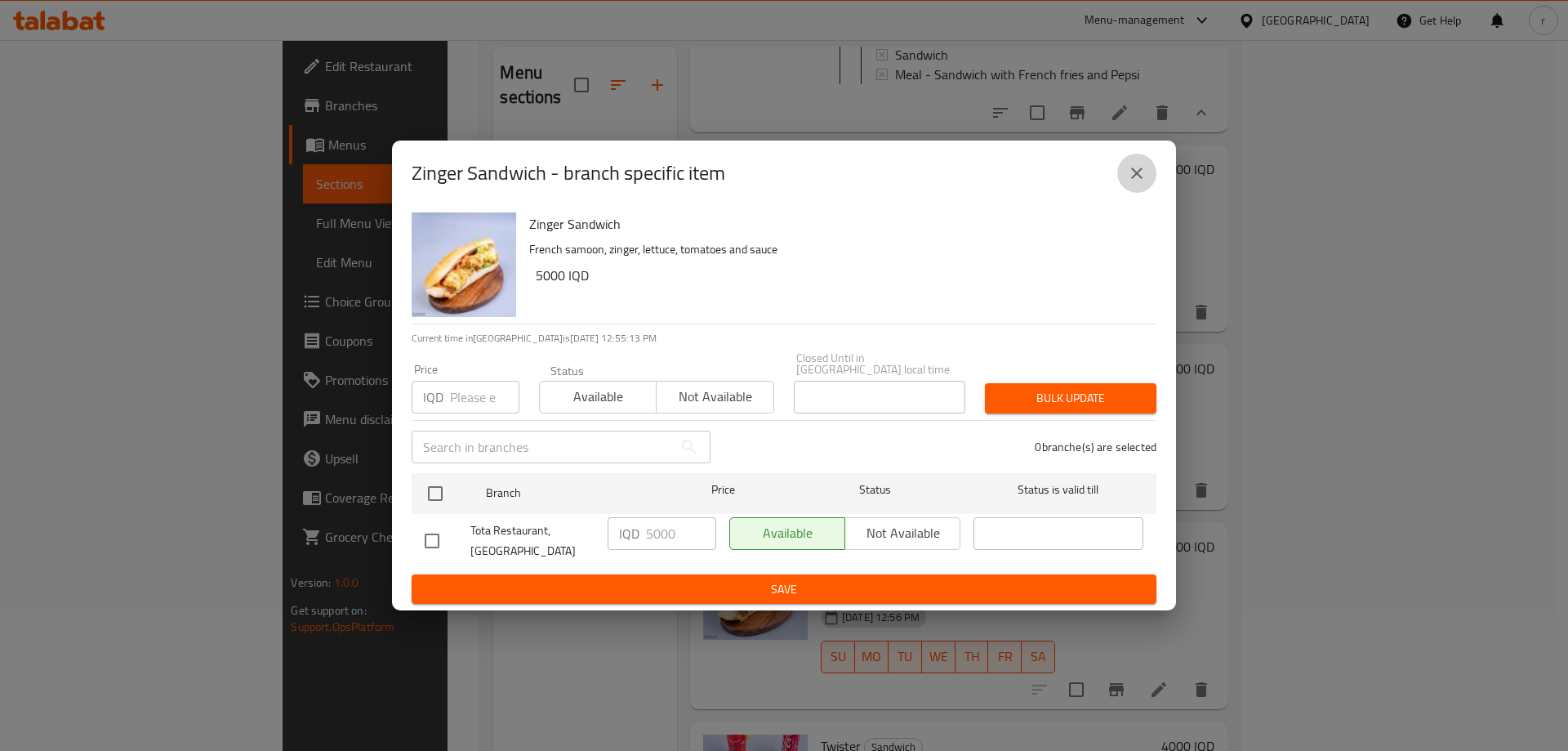
click at [1134, 183] on icon "close" at bounding box center [1137, 173] width 20 height 20
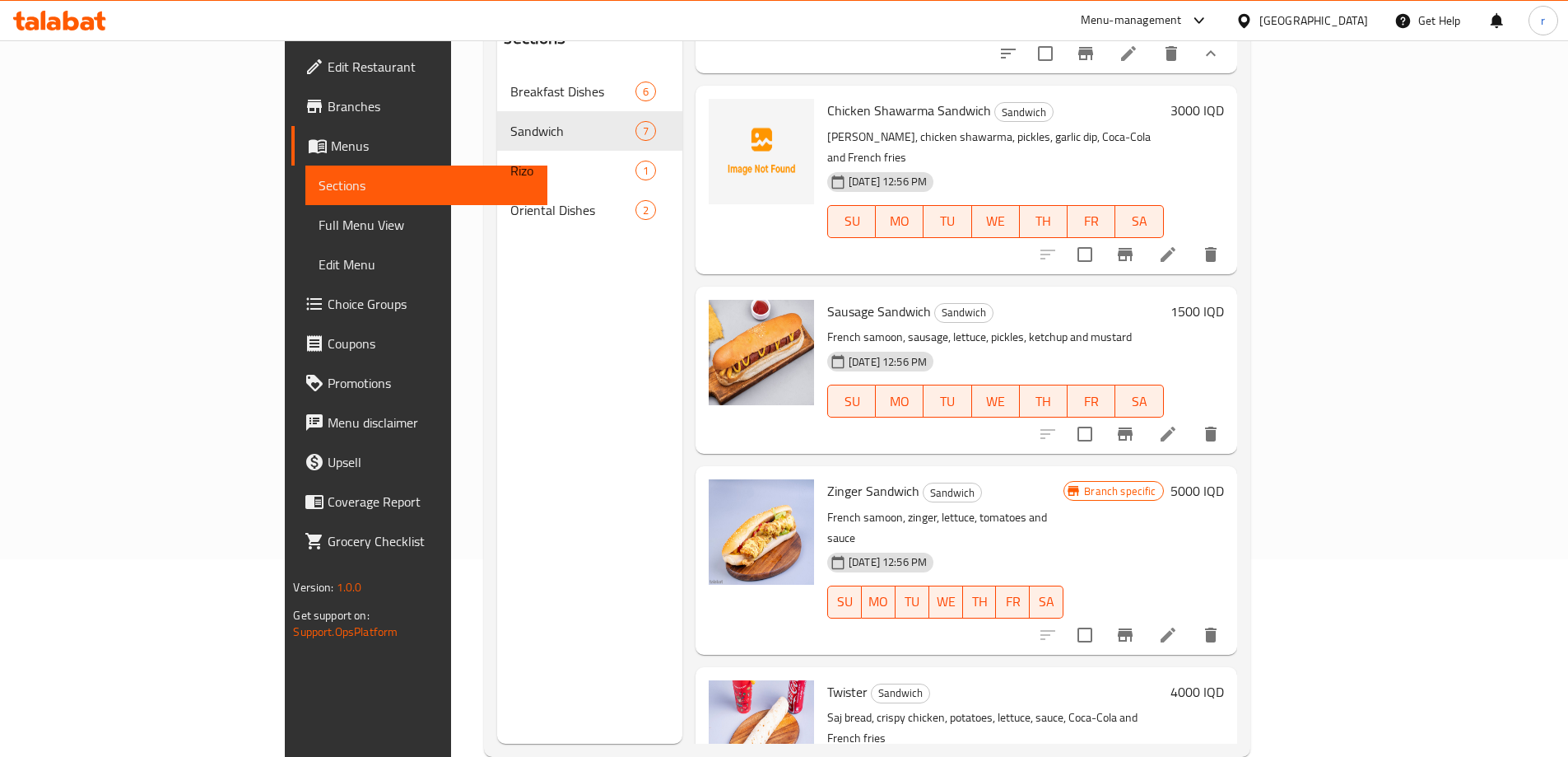
scroll to position [231, 0]
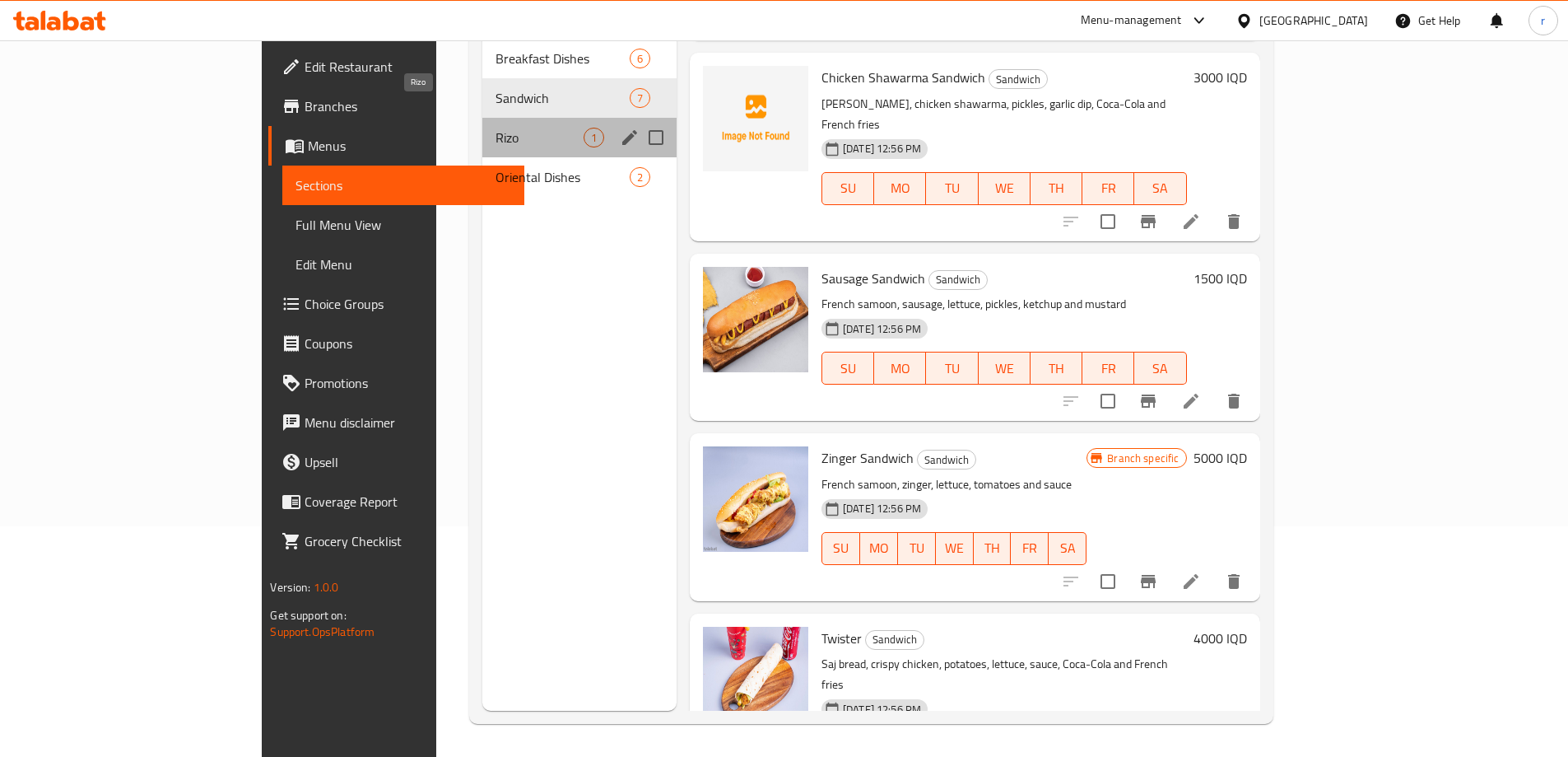
click at [496, 128] on span "Rizo" at bounding box center [539, 137] width 88 height 20
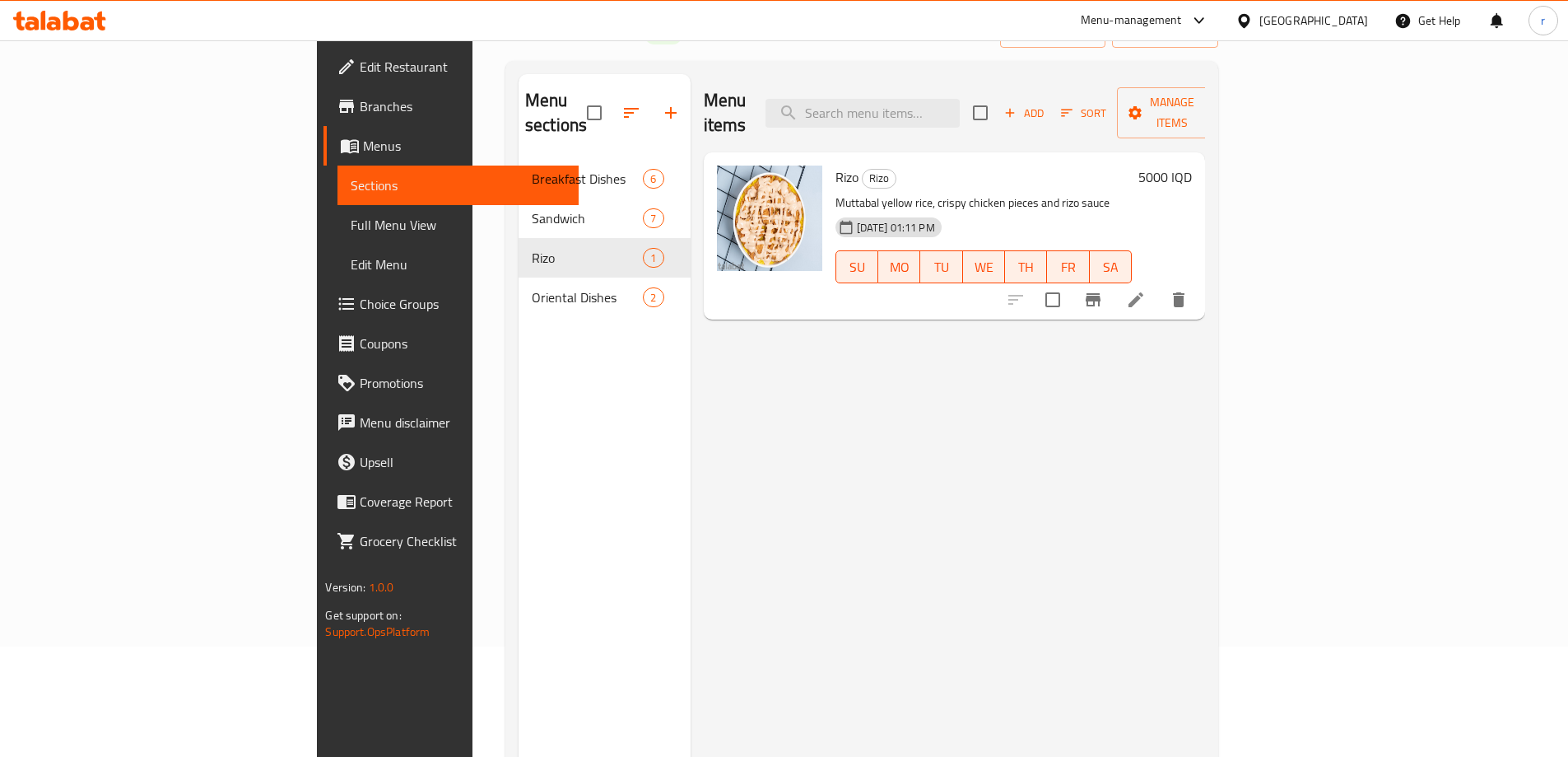
scroll to position [93, 0]
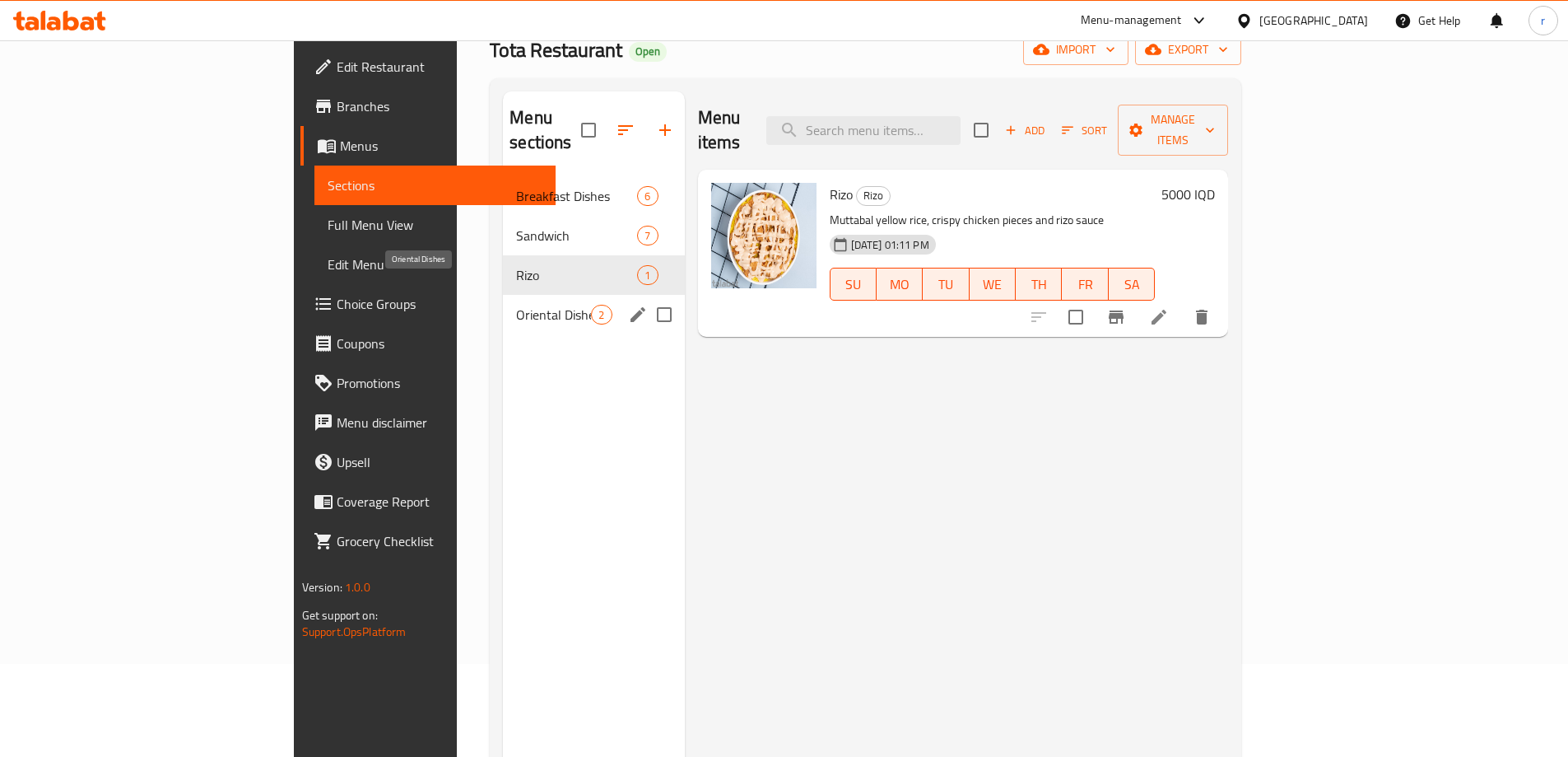
click at [516, 305] on span "Oriental Dishes" at bounding box center [553, 314] width 75 height 20
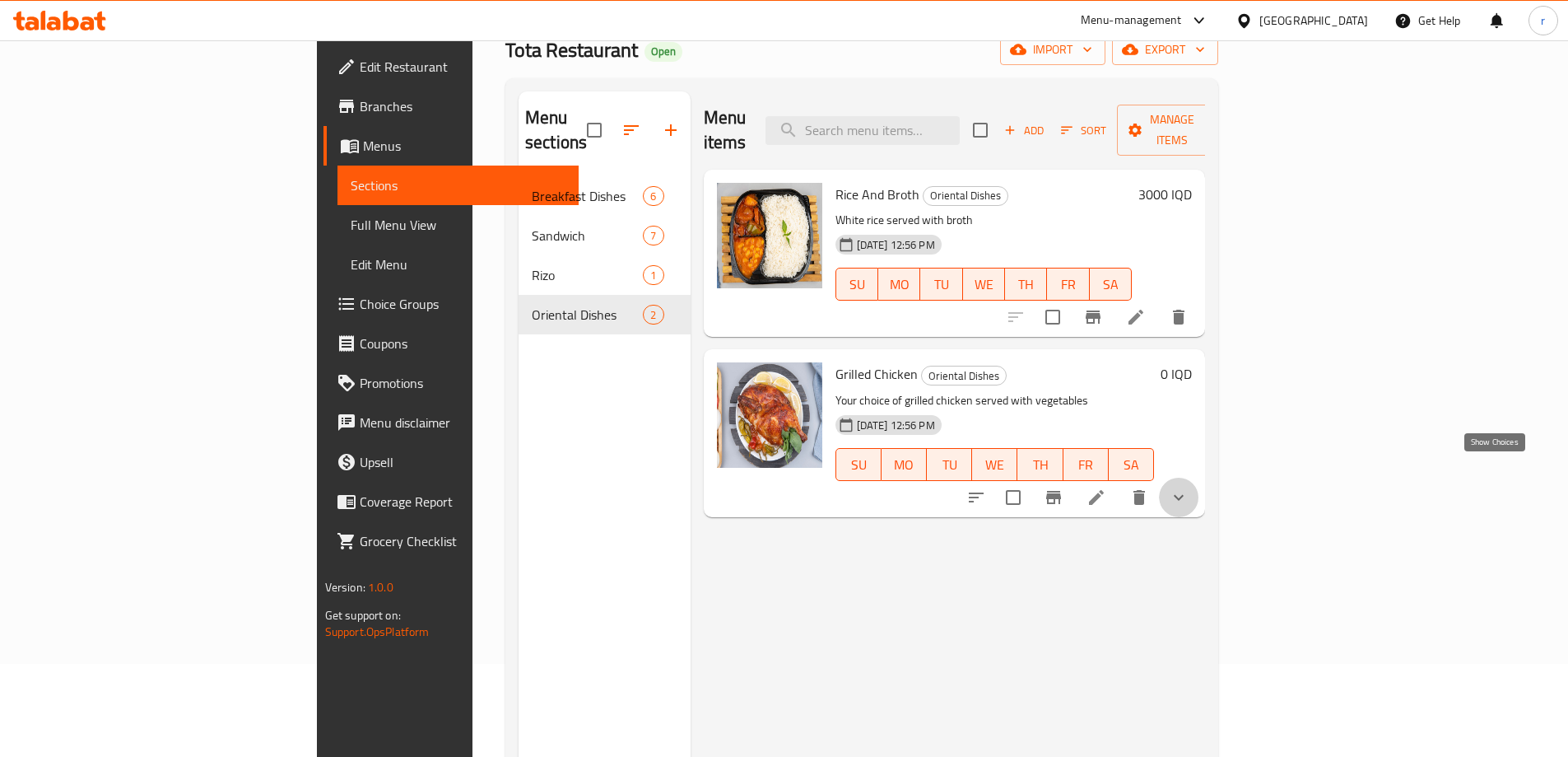
click at [1189, 487] on icon "show more" at bounding box center [1178, 497] width 20 height 20
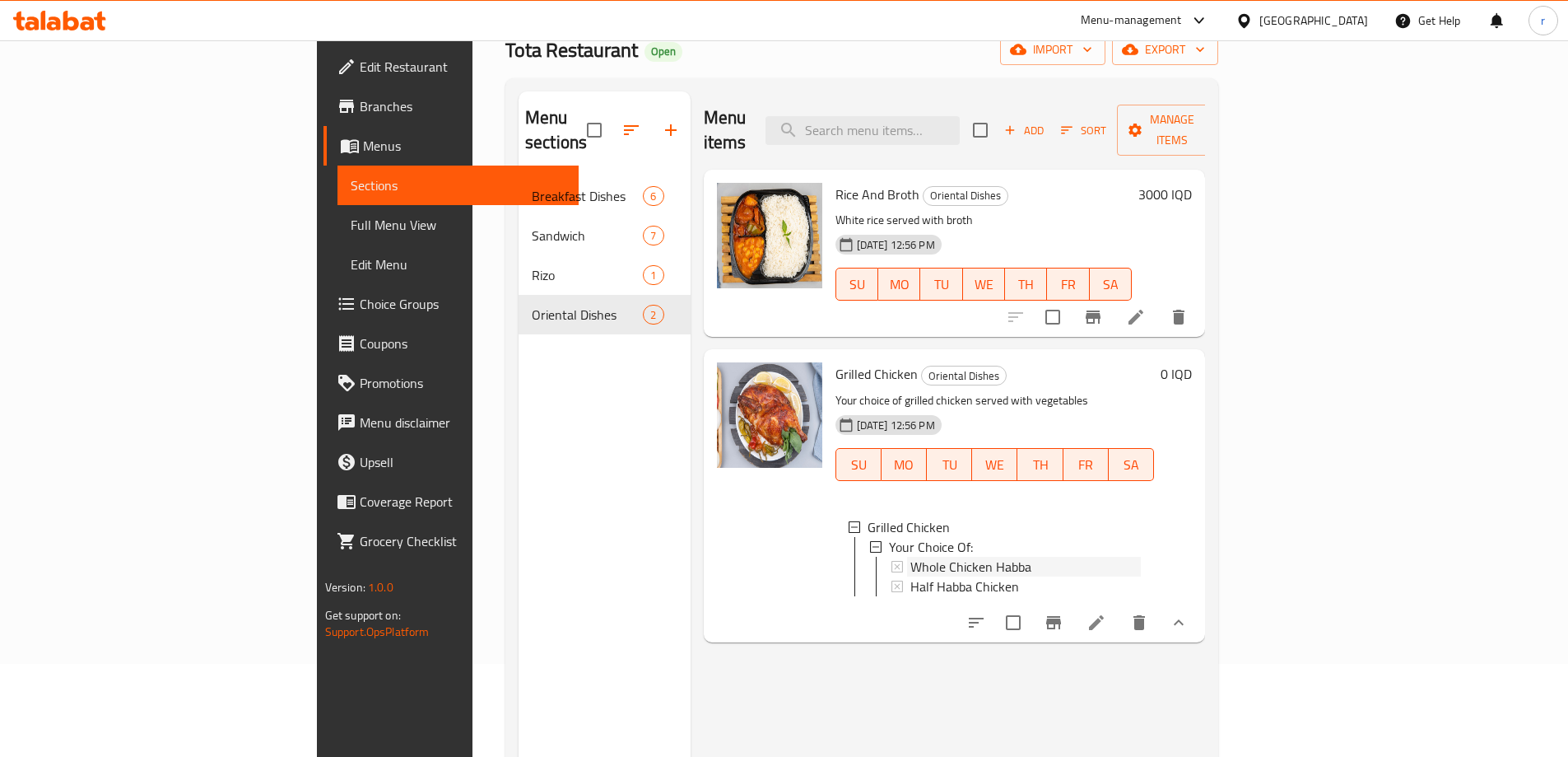
click at [911, 557] on span "Whole Chicken Habba" at bounding box center [971, 566] width 121 height 20
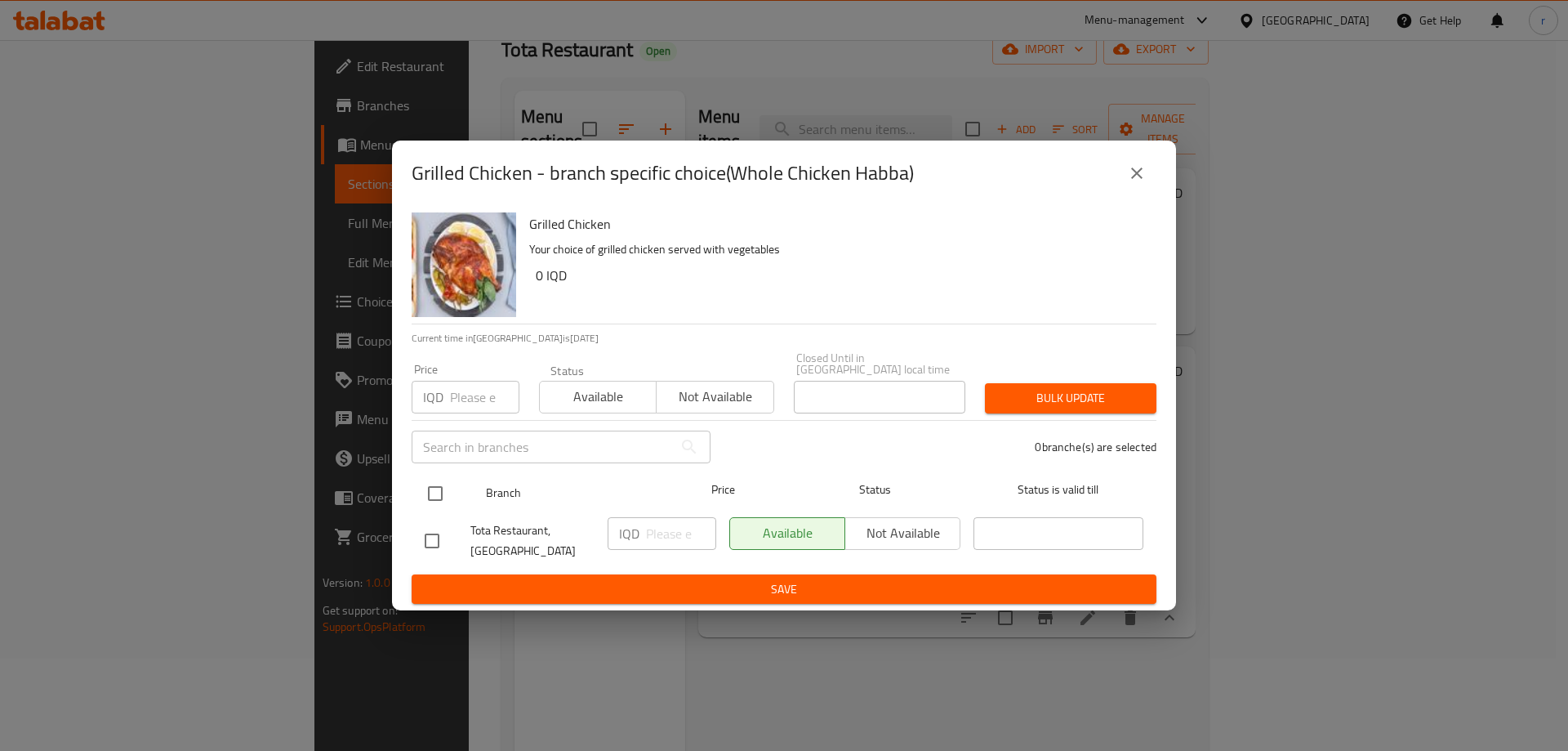
click at [447, 489] on input "checkbox" at bounding box center [436, 494] width 35 height 35
checkbox input "true"
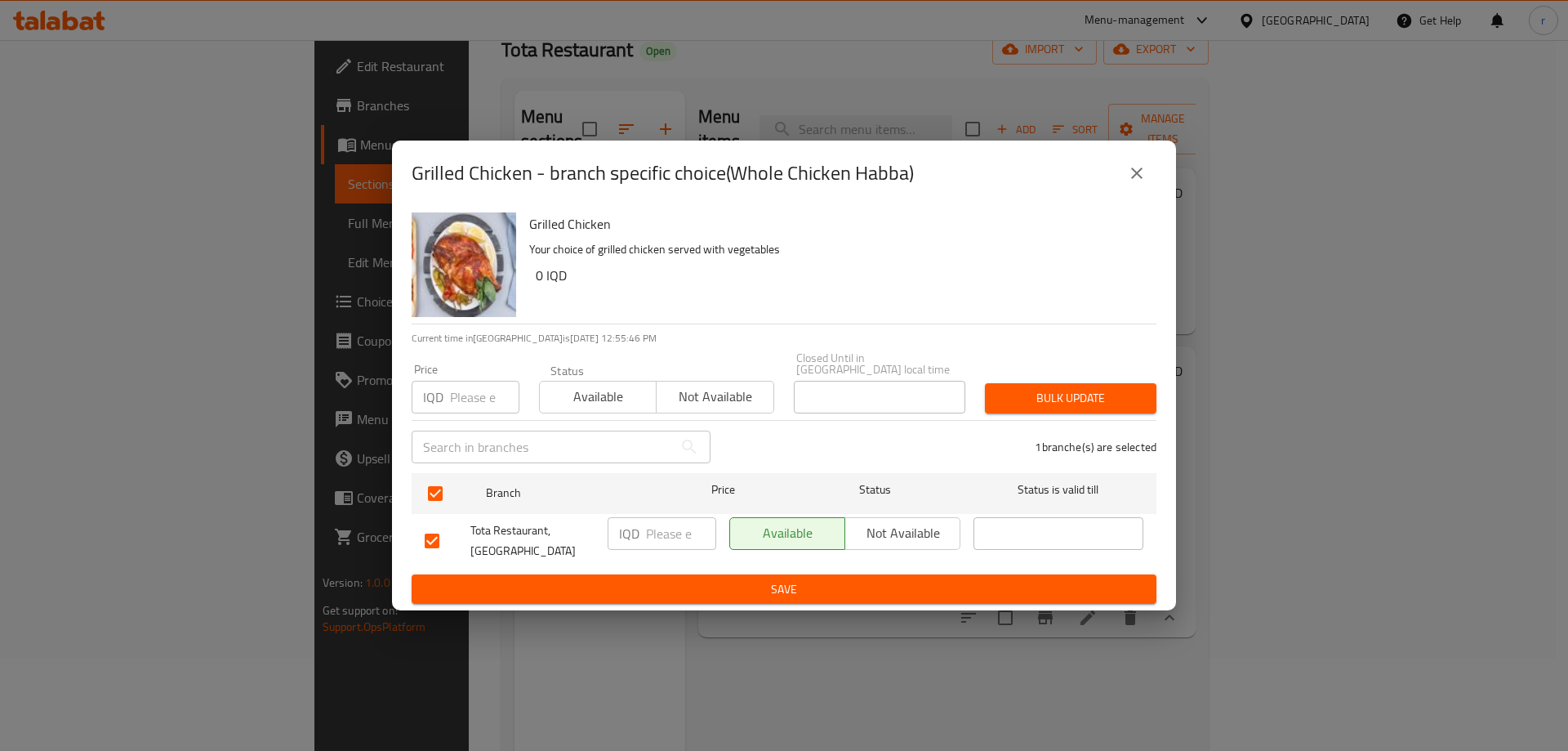
click at [670, 511] on div "IQD ​" at bounding box center [662, 541] width 122 height 60
click at [671, 528] on input "number" at bounding box center [681, 533] width 70 height 33
type input "14000"
click at [699, 566] on ul "Branch Price Status Status is valid till Tota Restaurant, Al Ghazaliya IQD 1400…" at bounding box center [784, 520] width 745 height 108
click at [710, 579] on span "Save" at bounding box center [784, 590] width 719 height 21
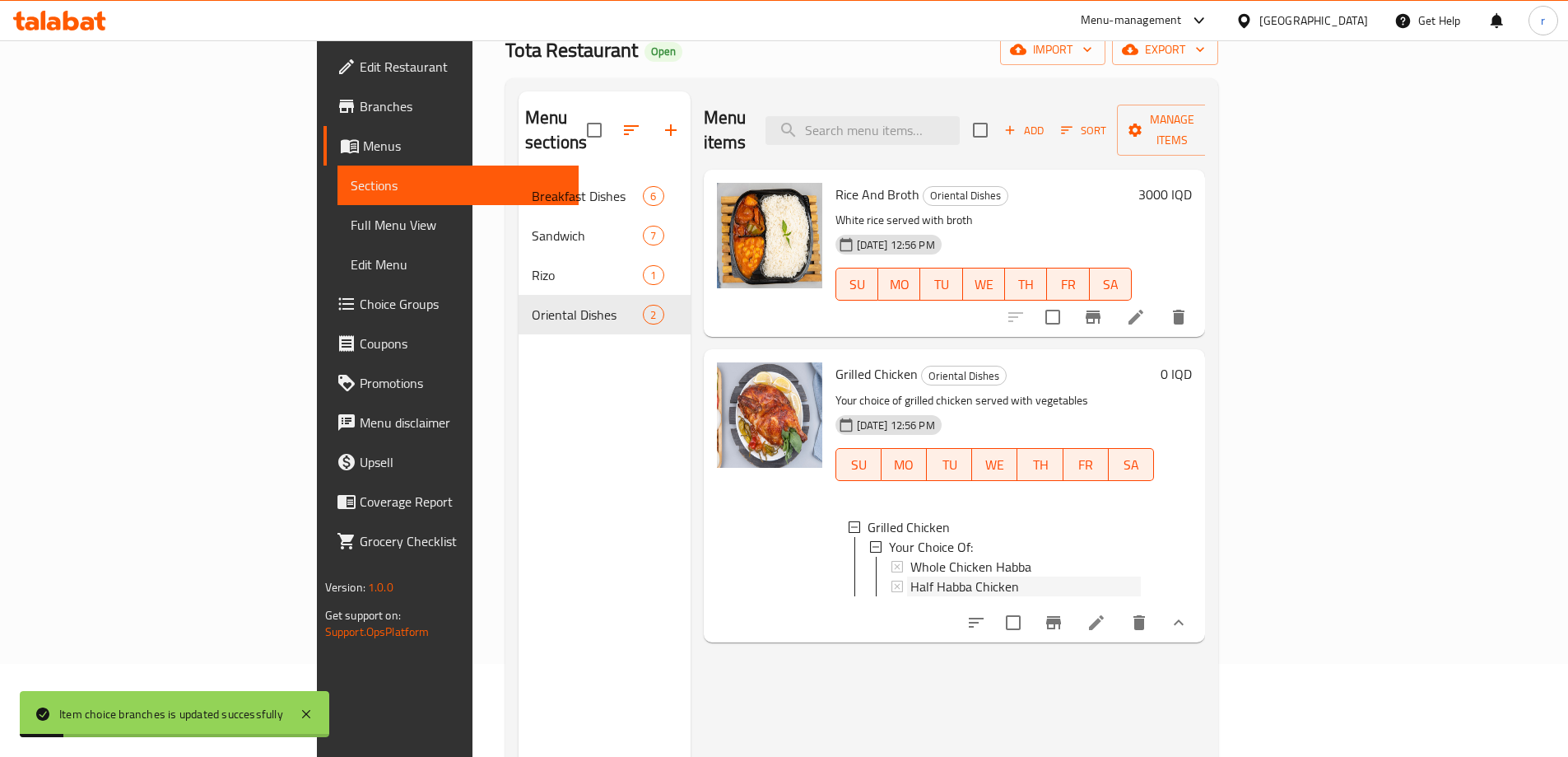
click at [911, 577] on span "Half Habba Chicken" at bounding box center [964, 586] width 109 height 20
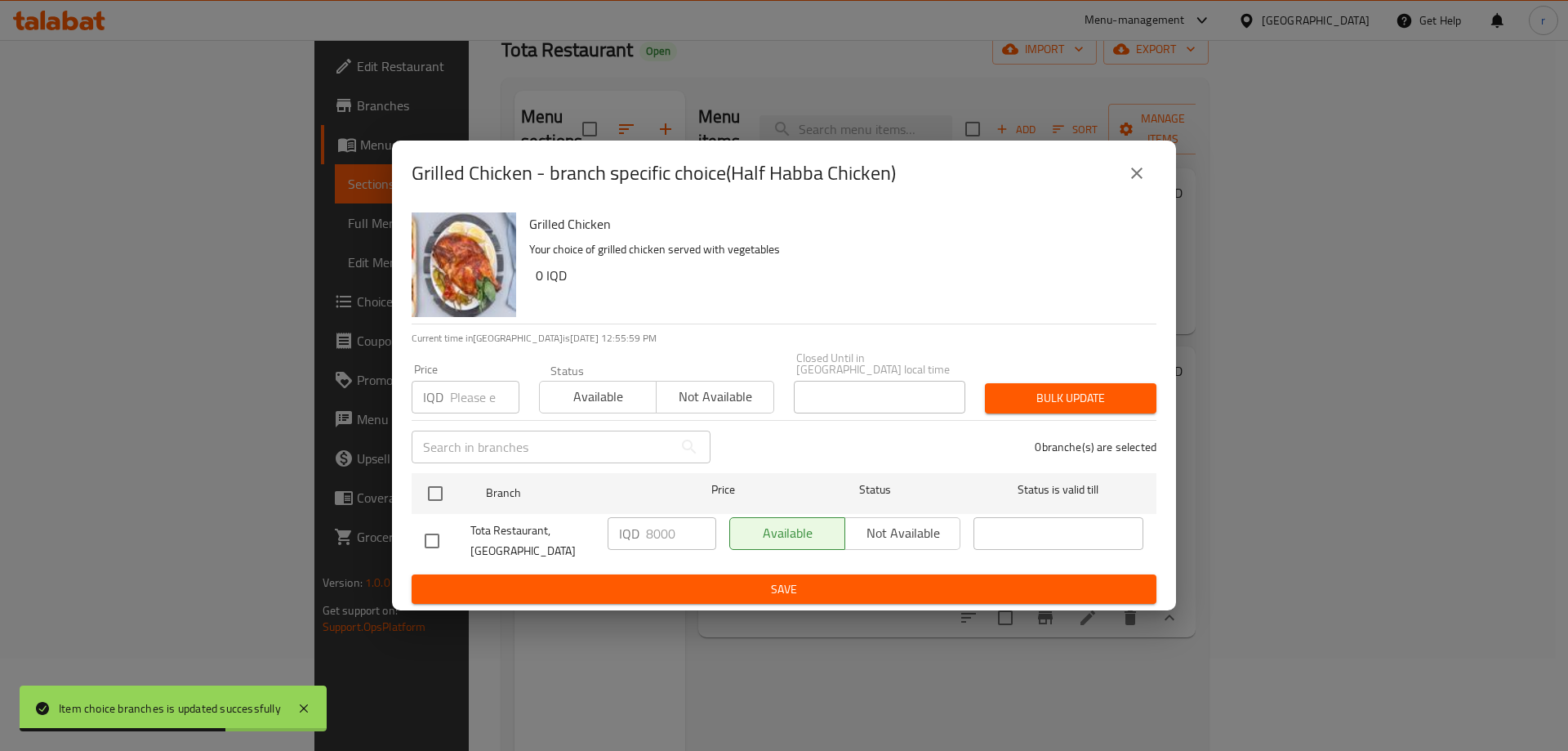
click at [1143, 182] on icon "close" at bounding box center [1137, 173] width 20 height 20
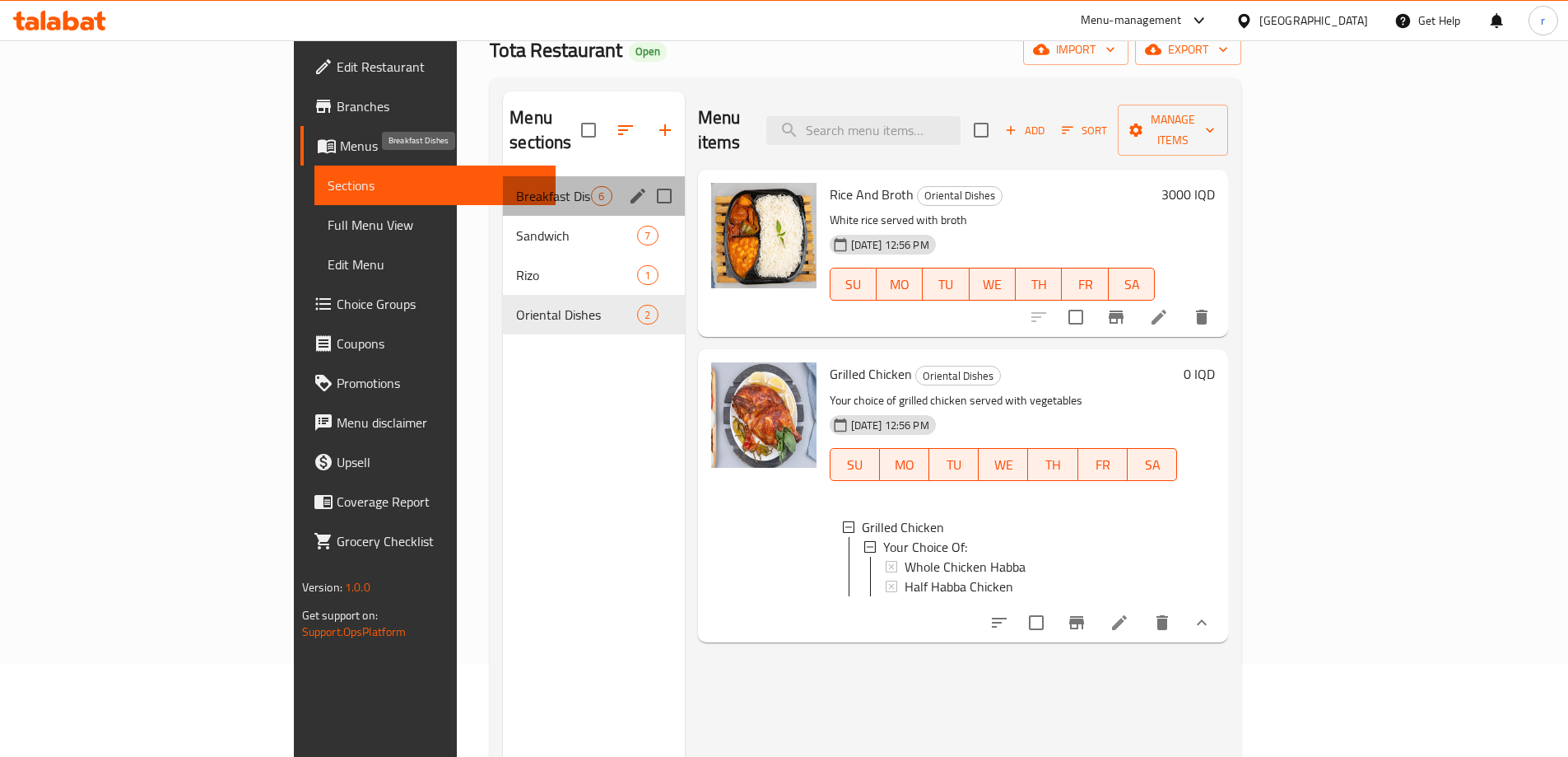
click at [516, 186] on span "Breakfast Dishes" at bounding box center [553, 196] width 75 height 20
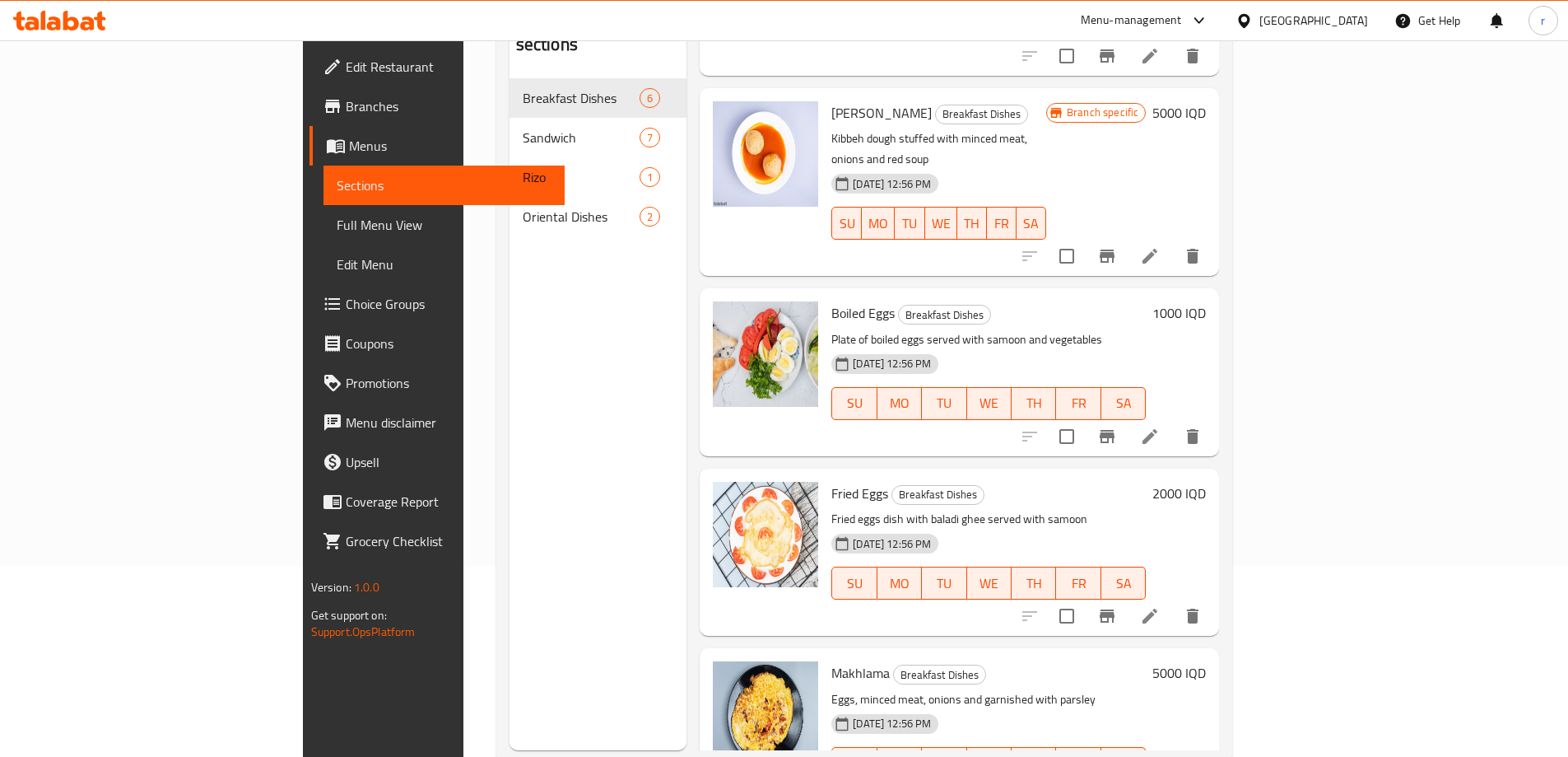
scroll to position [231, 0]
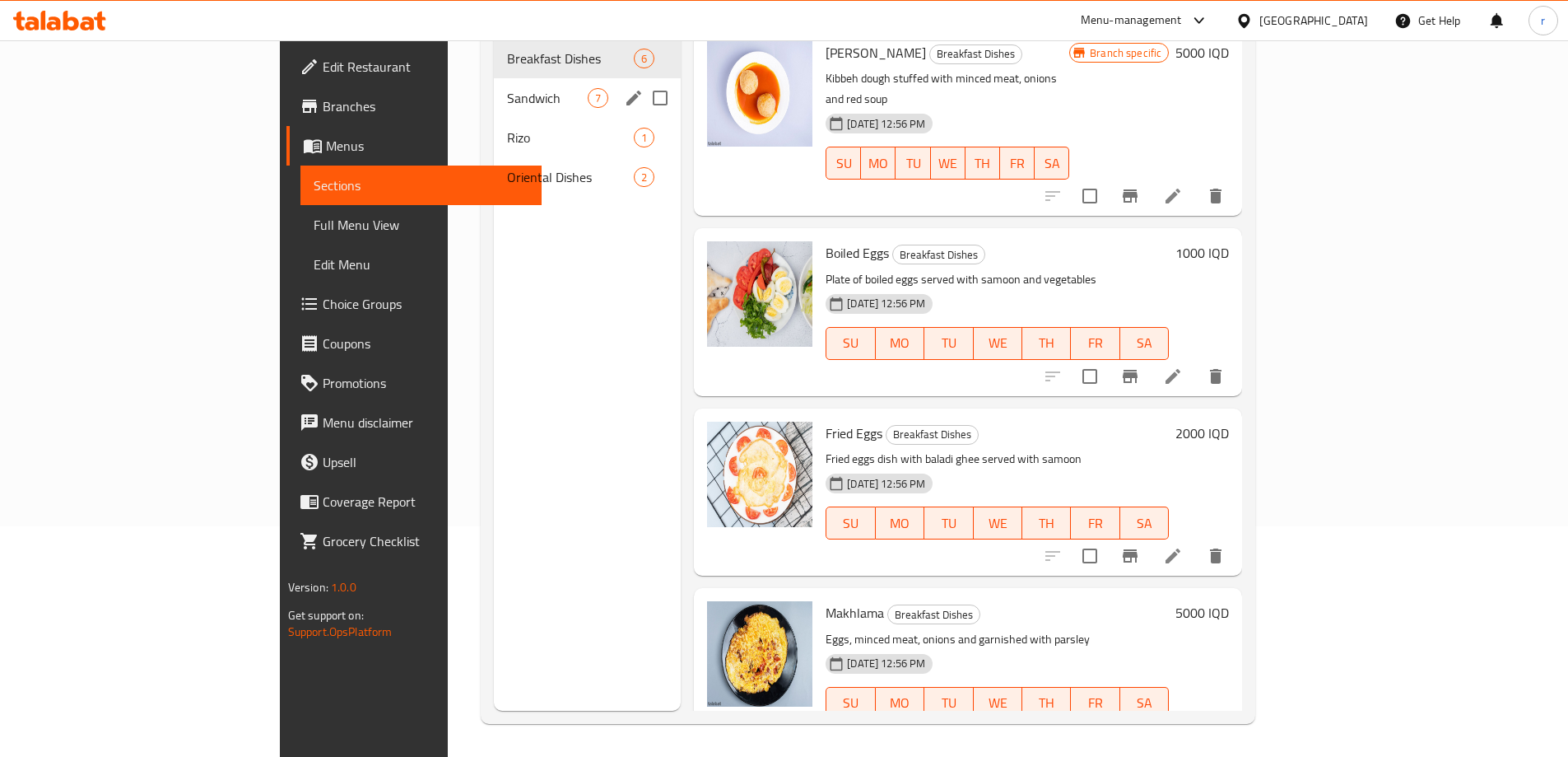
click at [494, 84] on div "Sandwich 7" at bounding box center [587, 97] width 187 height 39
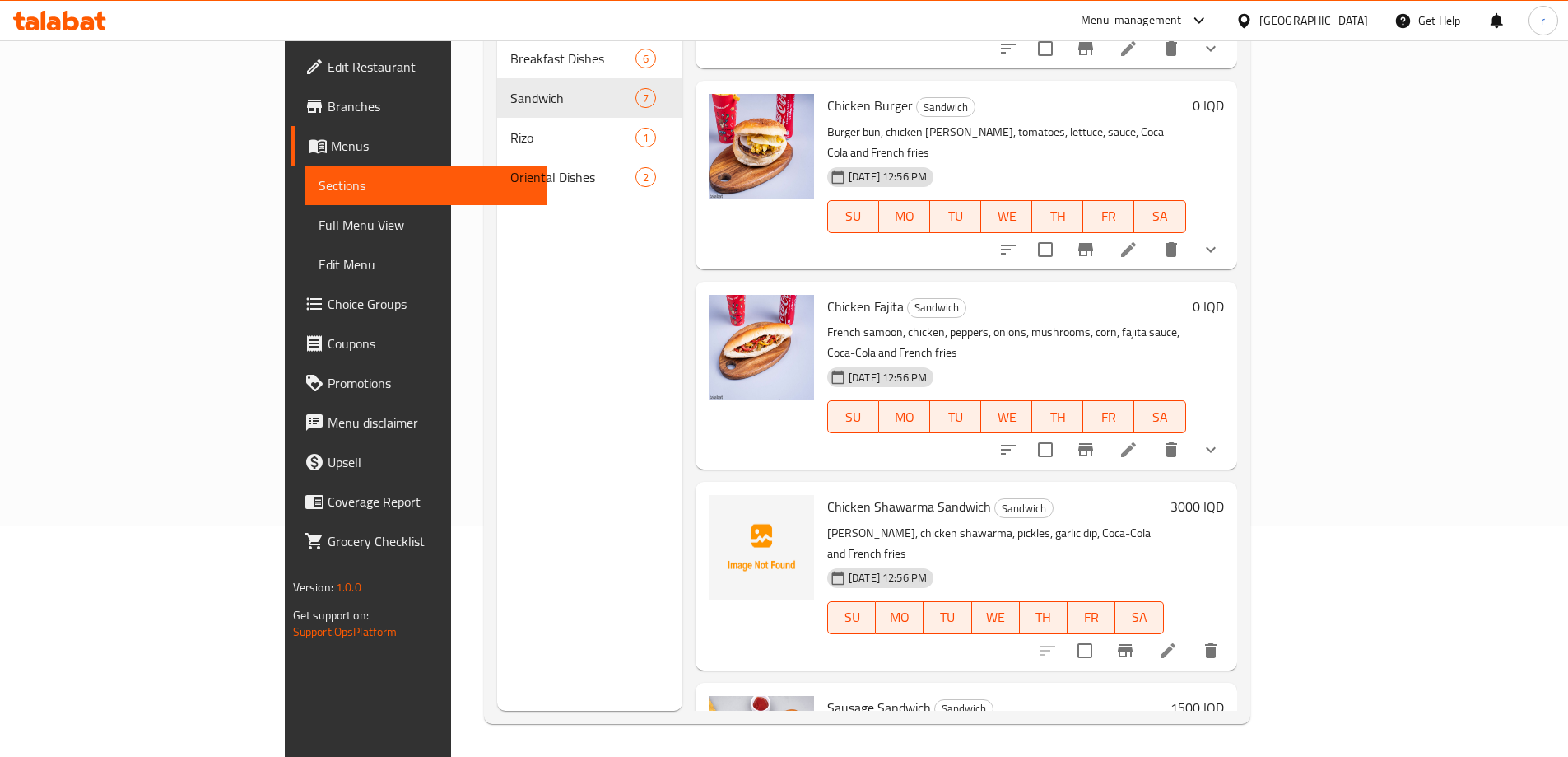
scroll to position [90, 0]
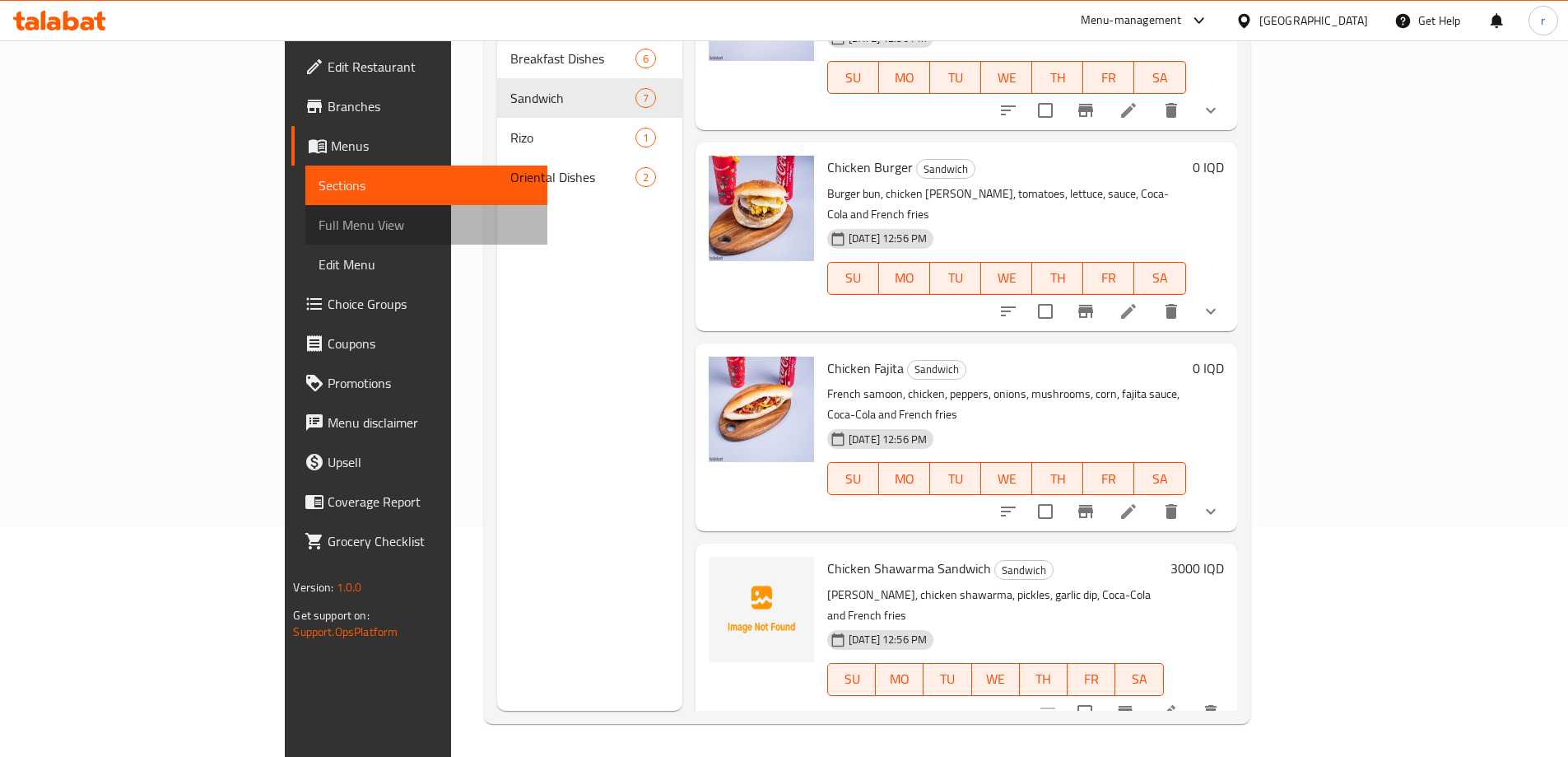
click at [318, 220] on span "Full Menu View" at bounding box center [425, 224] width 215 height 20
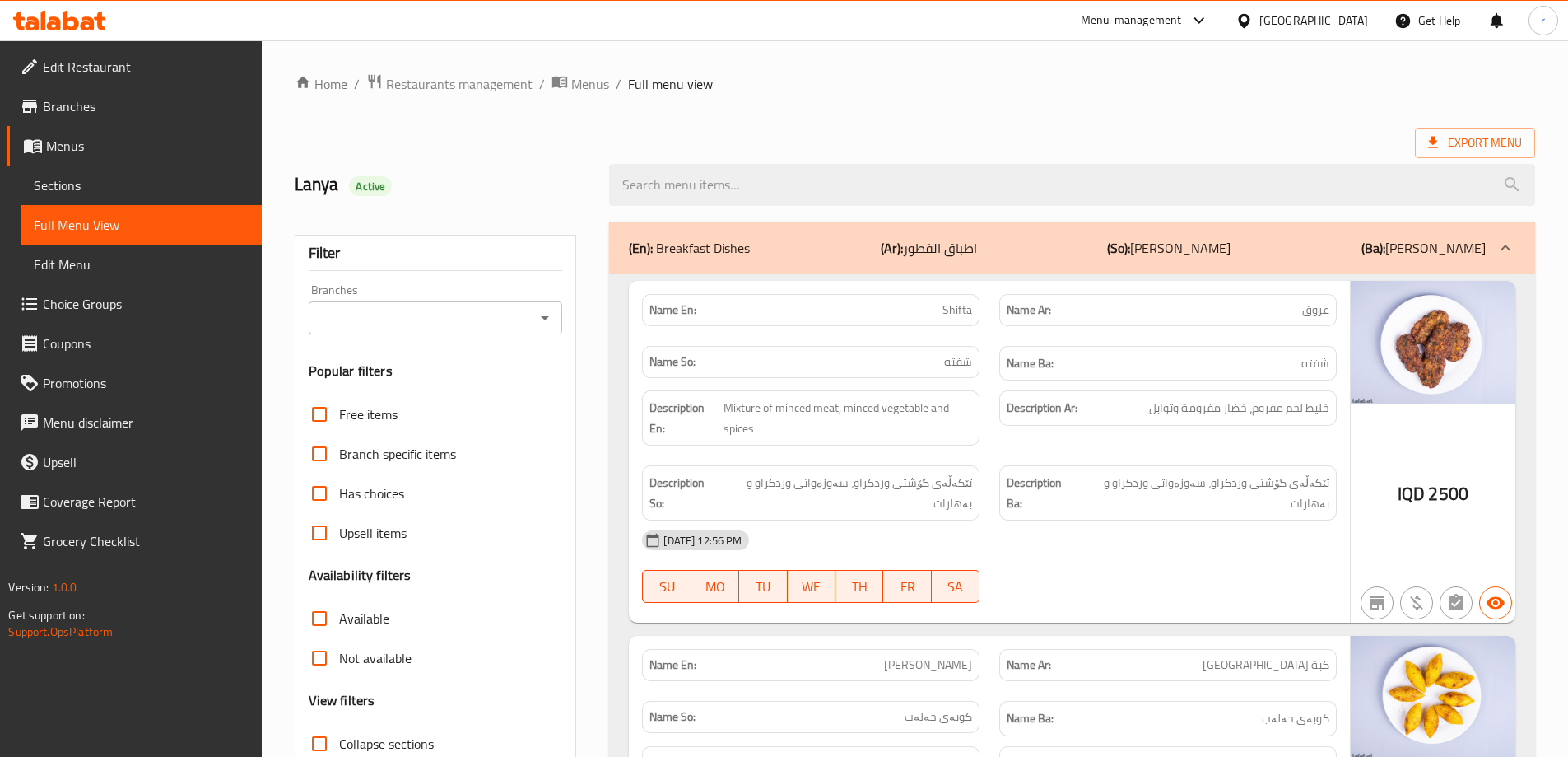
click at [422, 311] on input "Branches" at bounding box center [423, 318] width 217 height 23
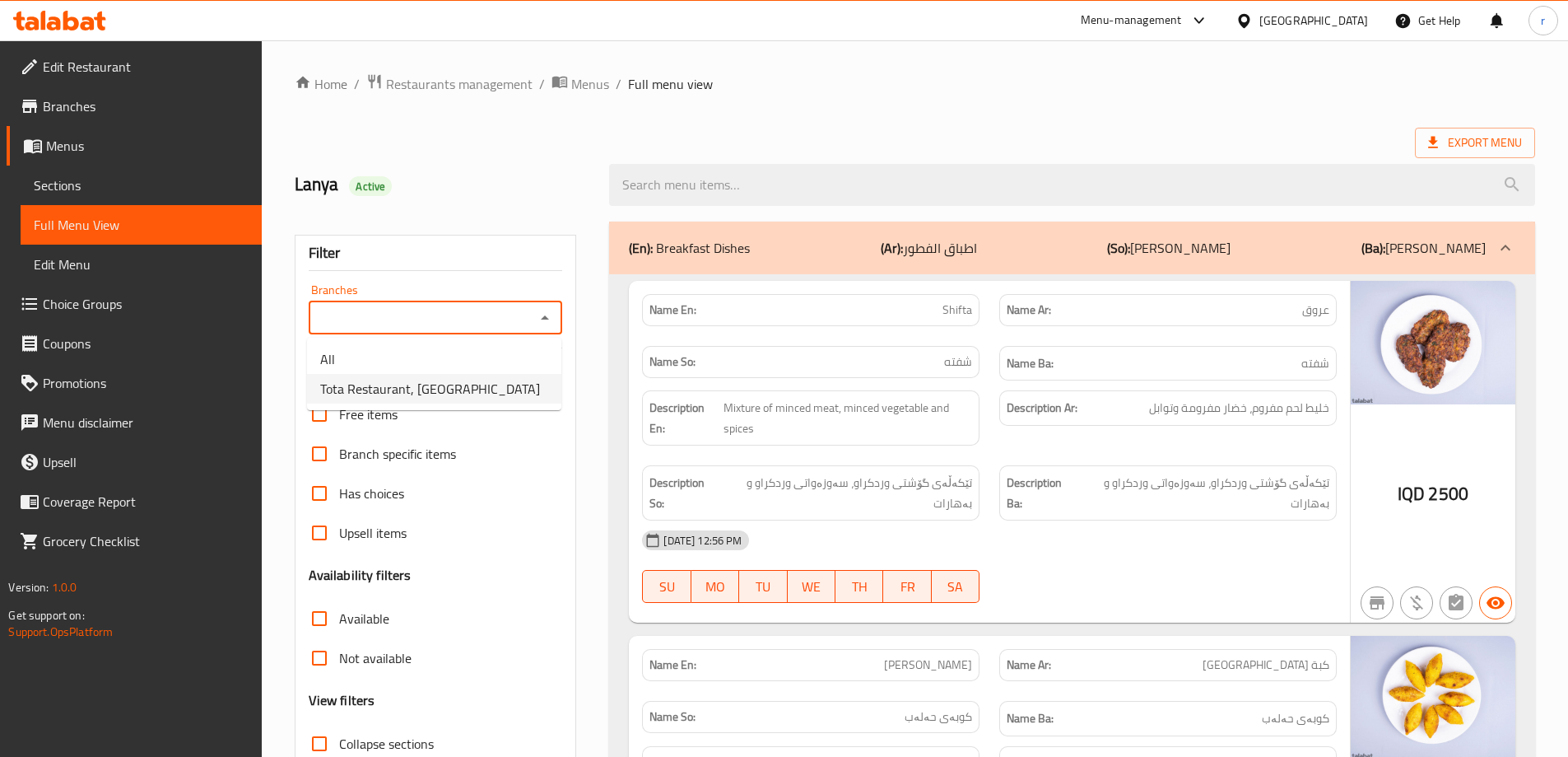
click at [416, 393] on span "Tota Restaurant, Al Ghazaliya" at bounding box center [430, 388] width 220 height 20
type input "Tota Restaurant, Al Ghazaliya"
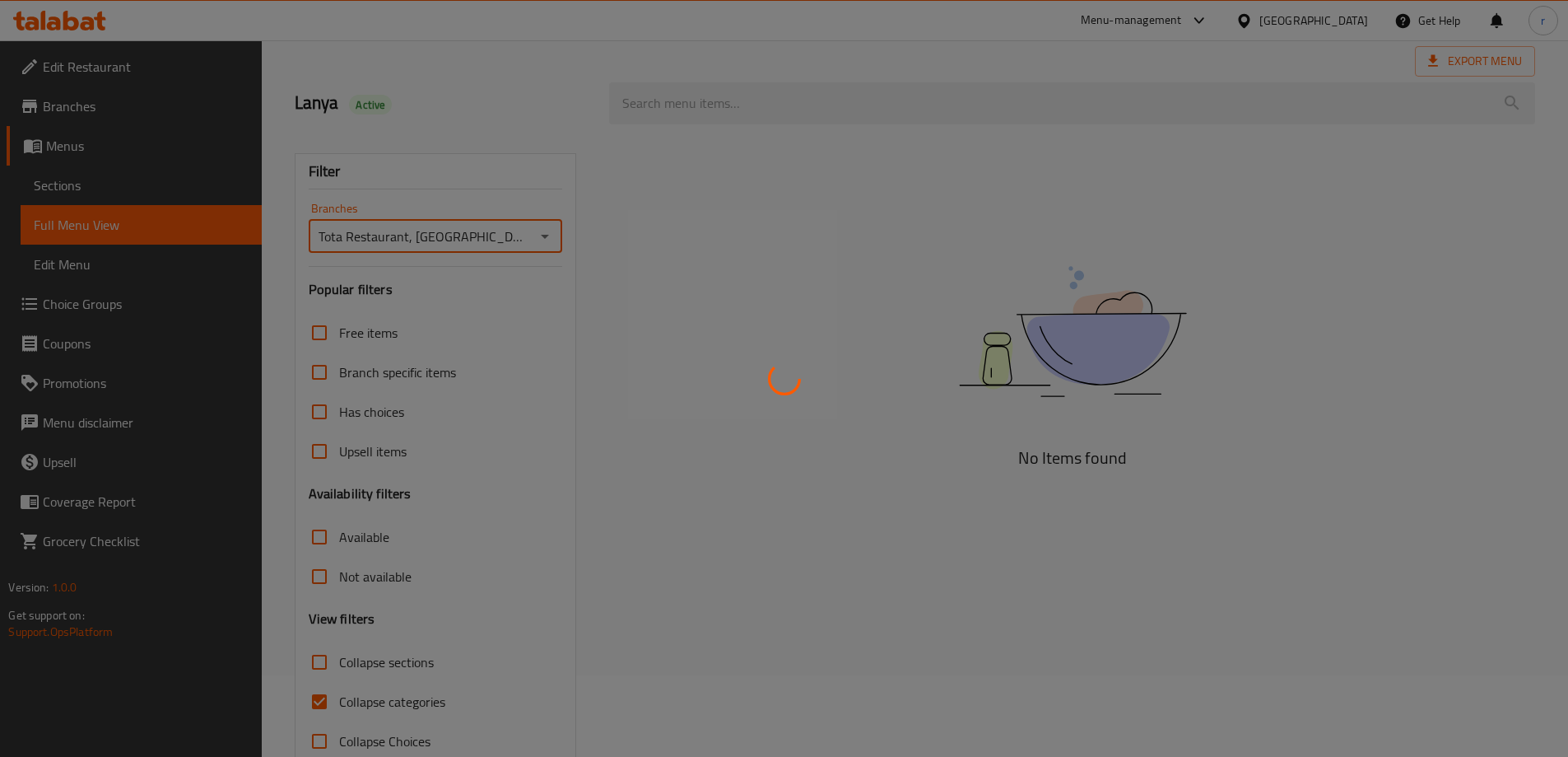
scroll to position [119, 0]
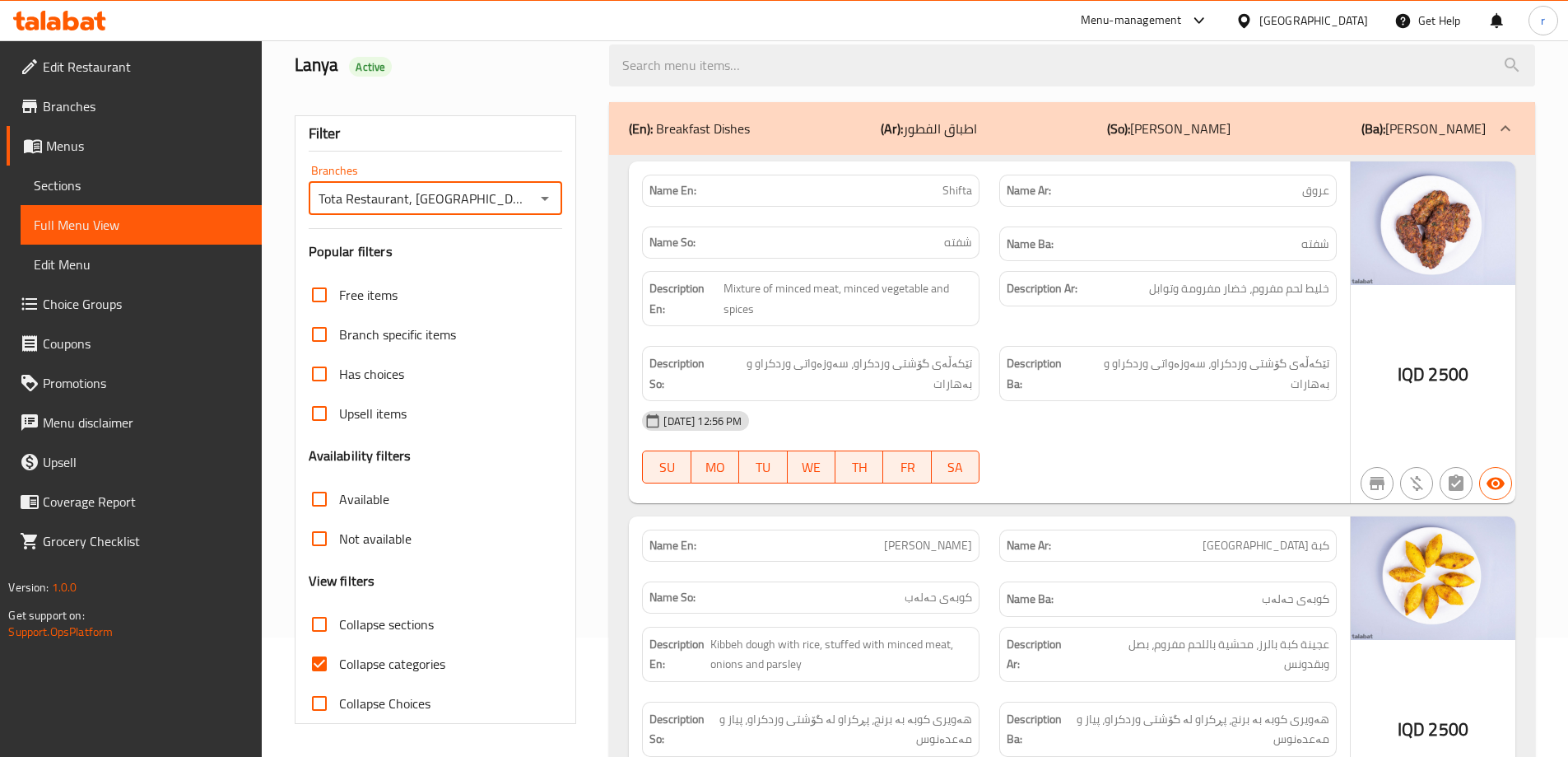
click at [393, 667] on span "Collapse categories" at bounding box center [392, 664] width 106 height 20
click at [339, 667] on input "Collapse categories" at bounding box center [319, 663] width 39 height 39
checkbox input "false"
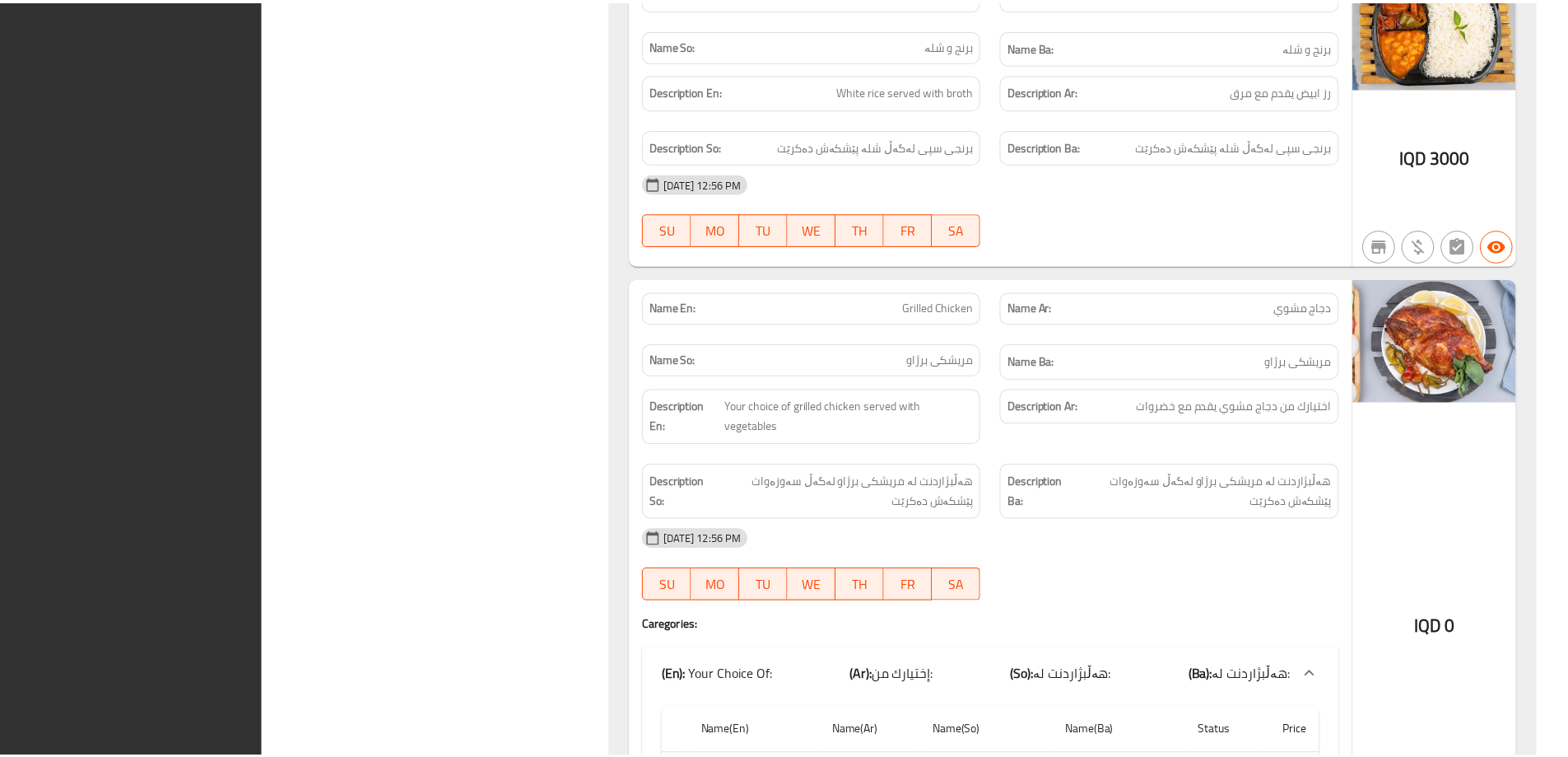
scroll to position [6646, 0]
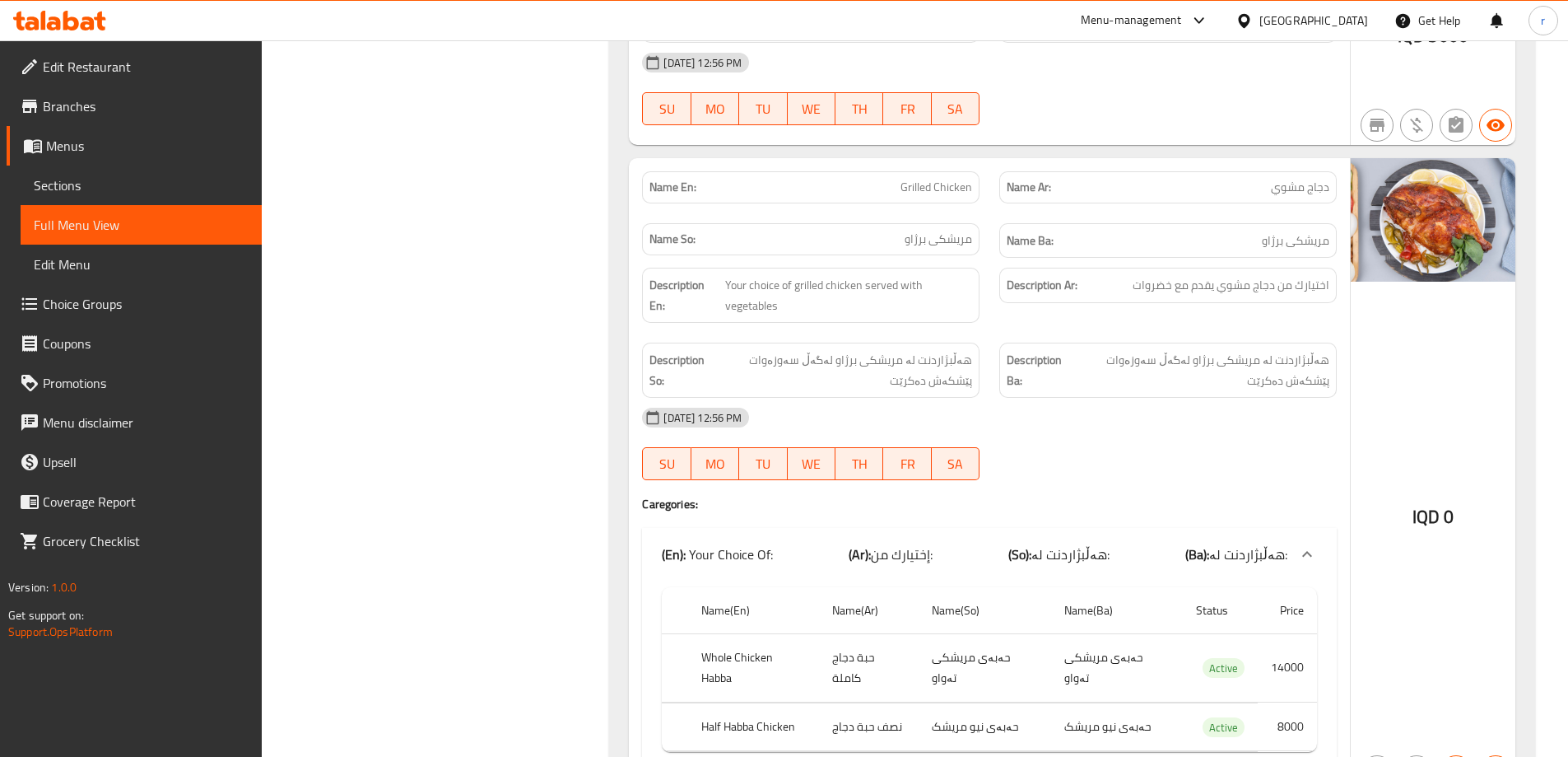
click at [77, 14] on icon at bounding box center [59, 20] width 93 height 20
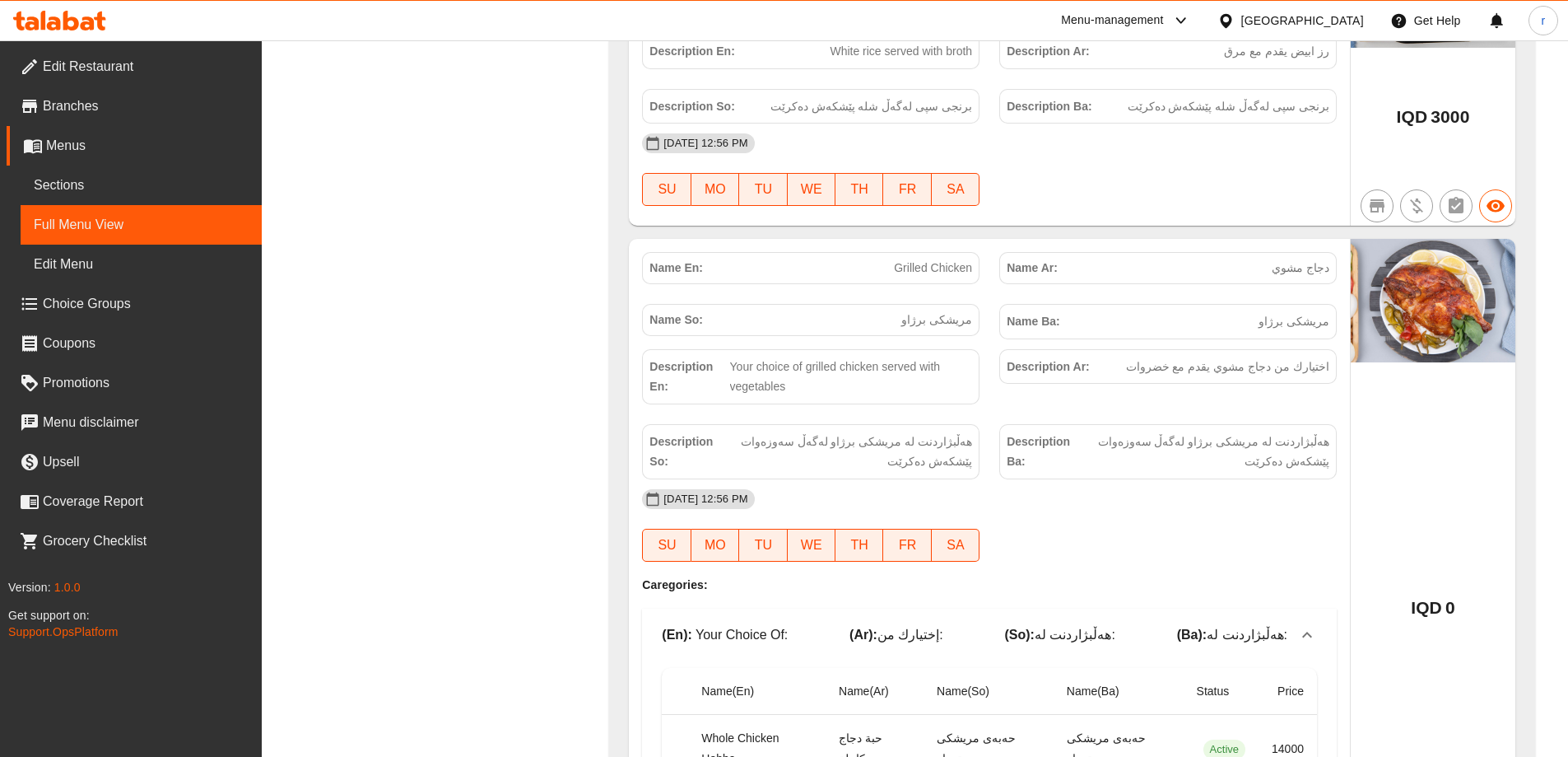
scroll to position [6604, 0]
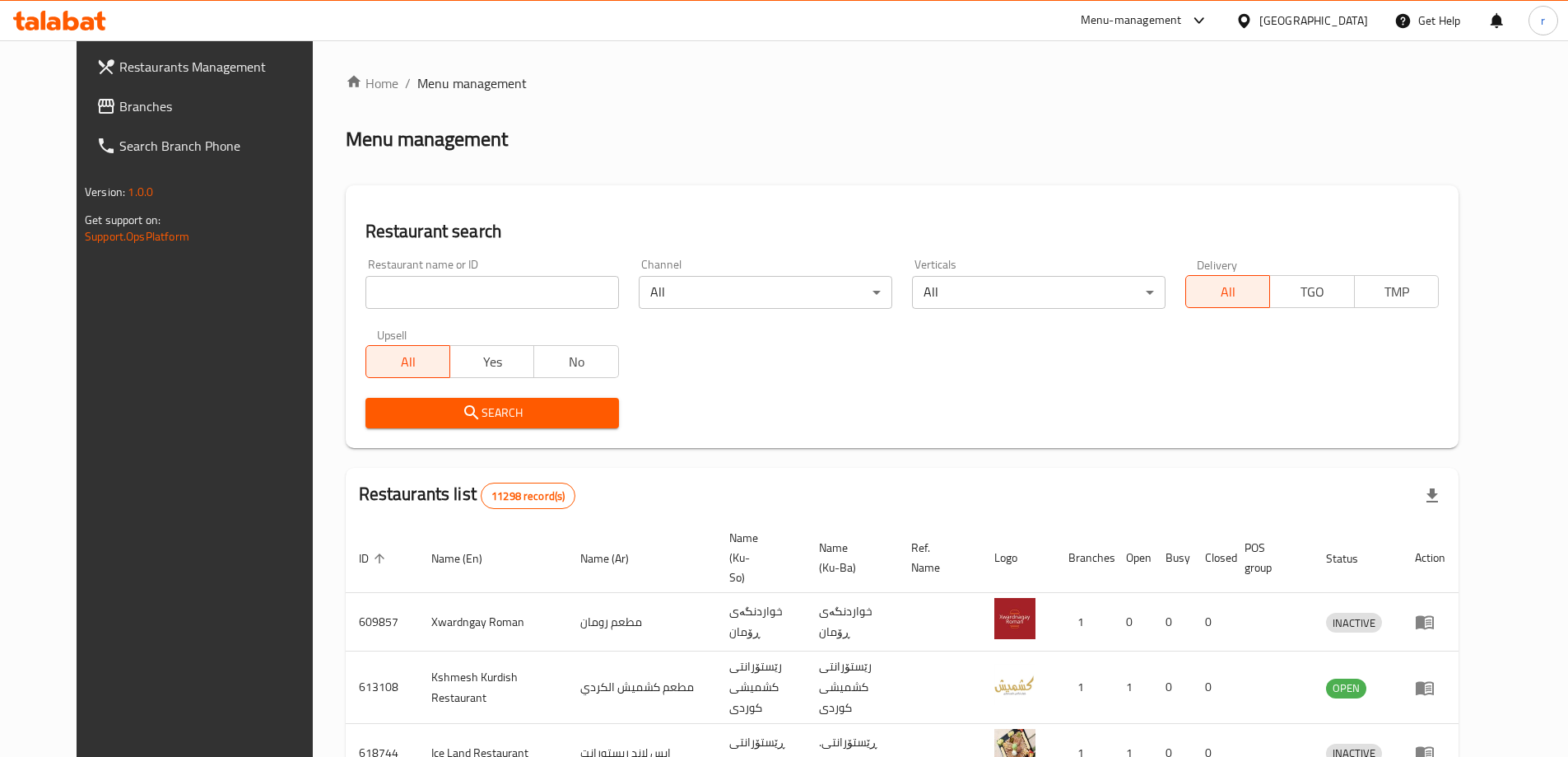
click at [77, 112] on div "Restaurants Management Branches Search Branch Phone Version: 1.0.0 Get support …" at bounding box center [784, 644] width 1415 height 1208
click at [119, 104] on span "Branches" at bounding box center [222, 106] width 206 height 20
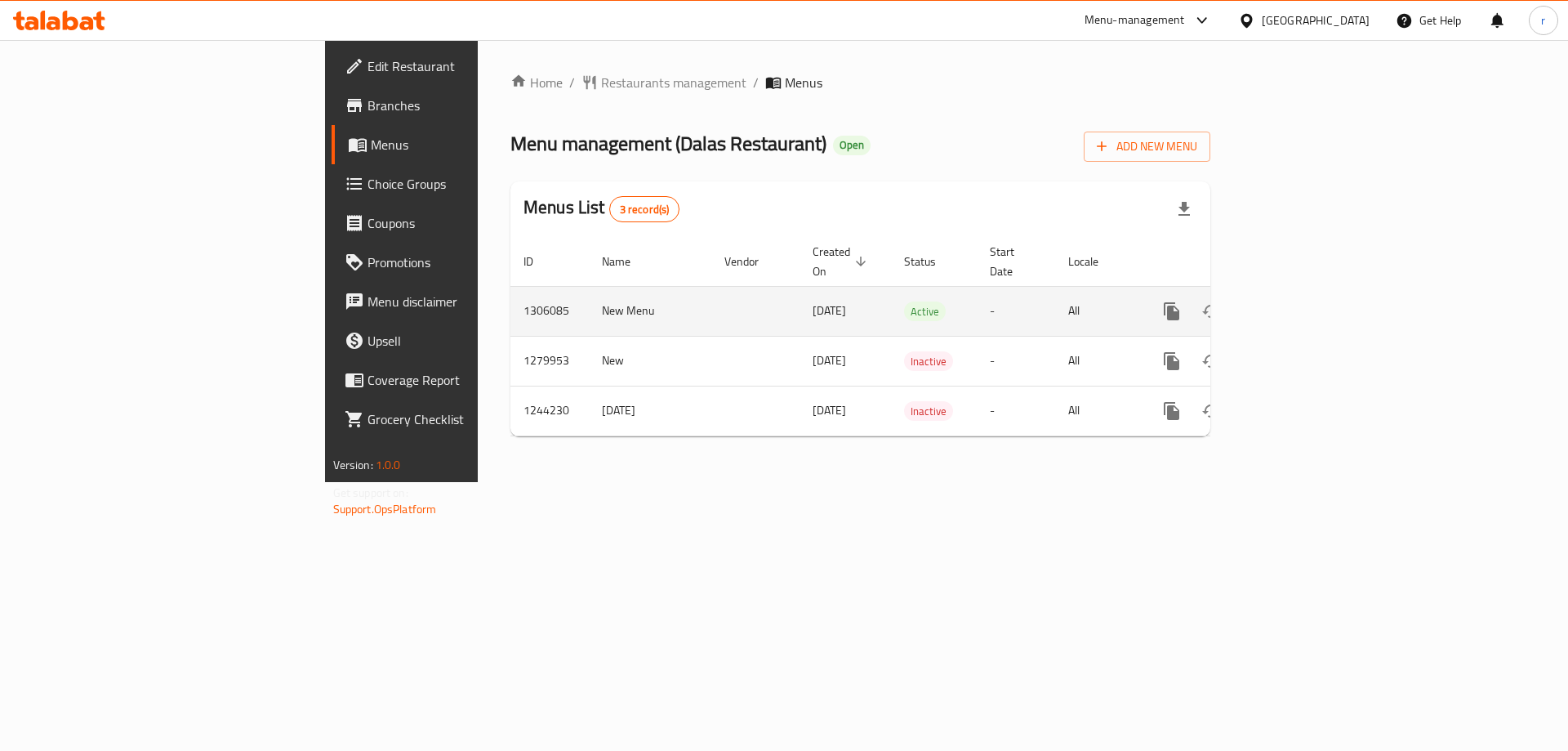
click at [1297, 304] on icon "enhanced table" at bounding box center [1289, 311] width 15 height 15
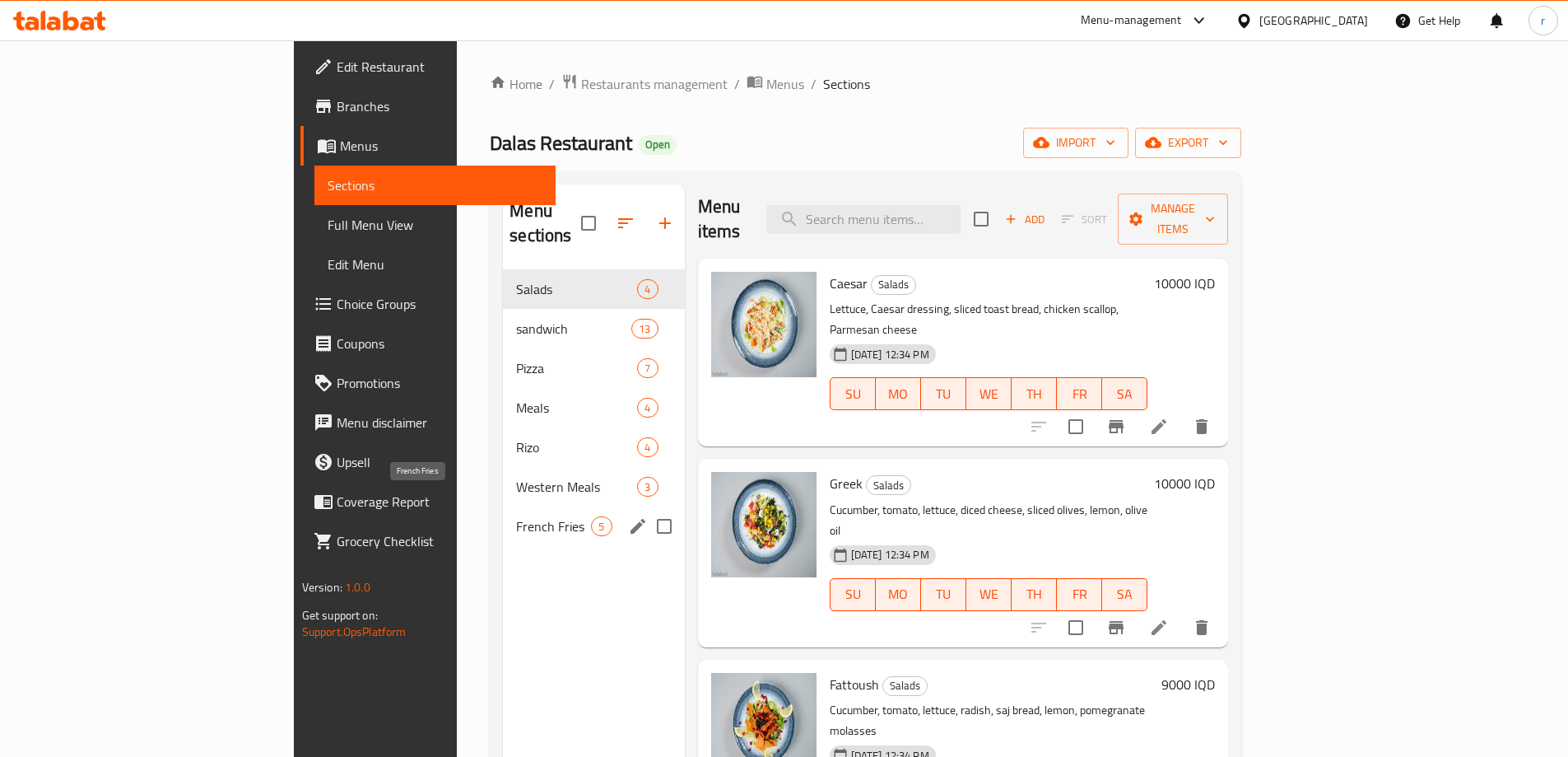
click at [516, 516] on span "French Fries" at bounding box center [553, 526] width 75 height 20
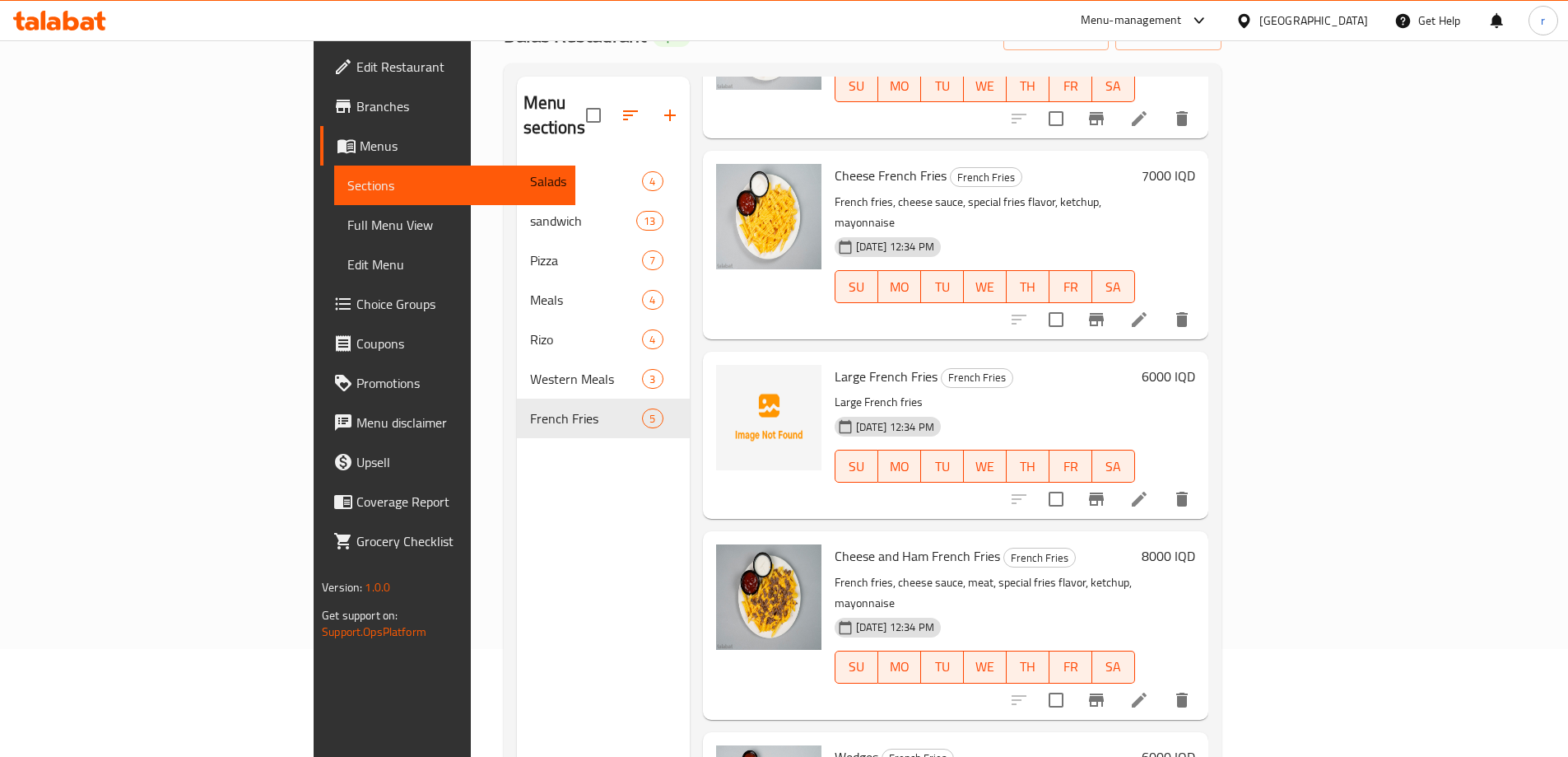
scroll to position [231, 0]
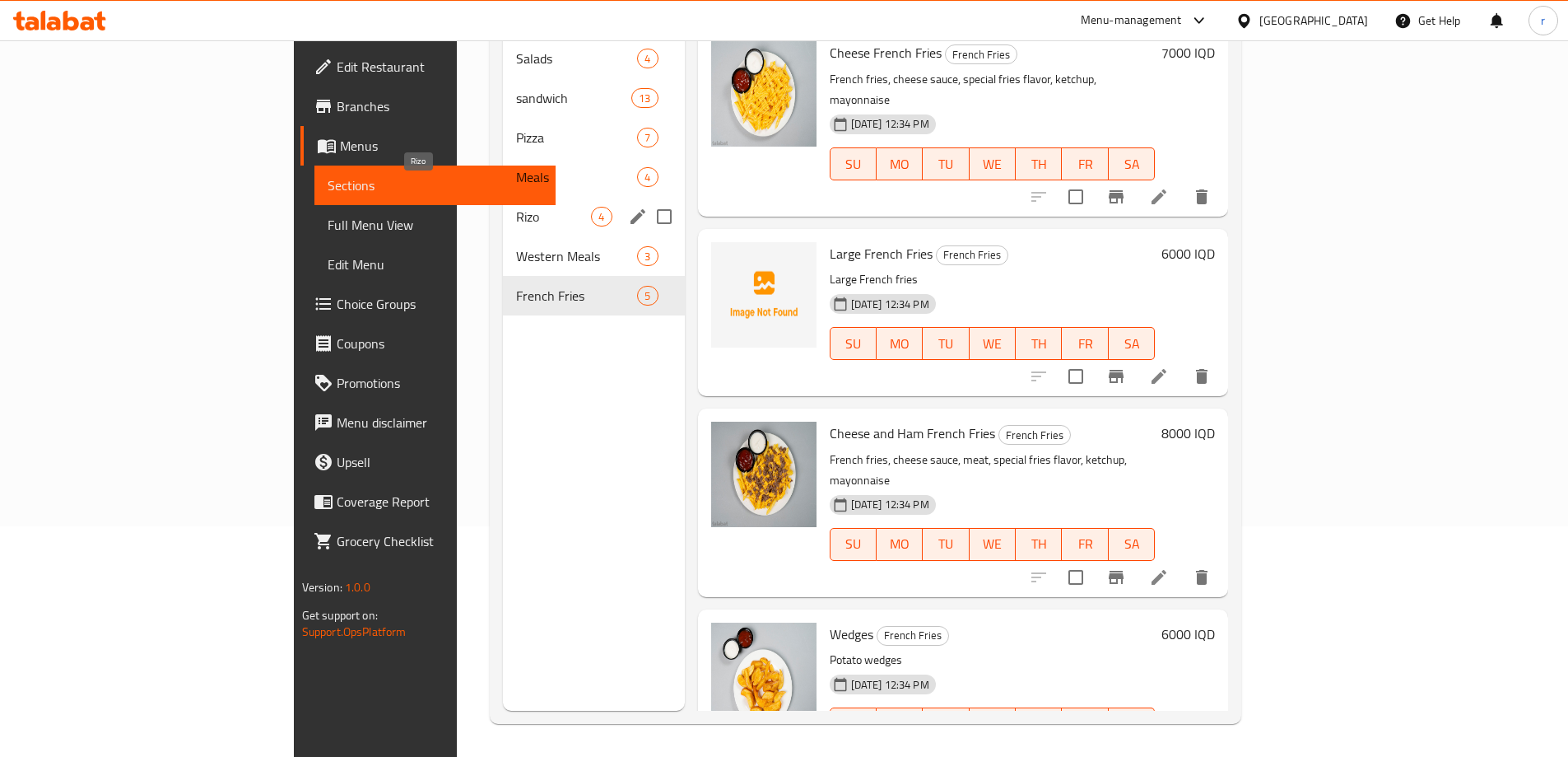
click at [516, 207] on span "Rizo" at bounding box center [553, 217] width 75 height 20
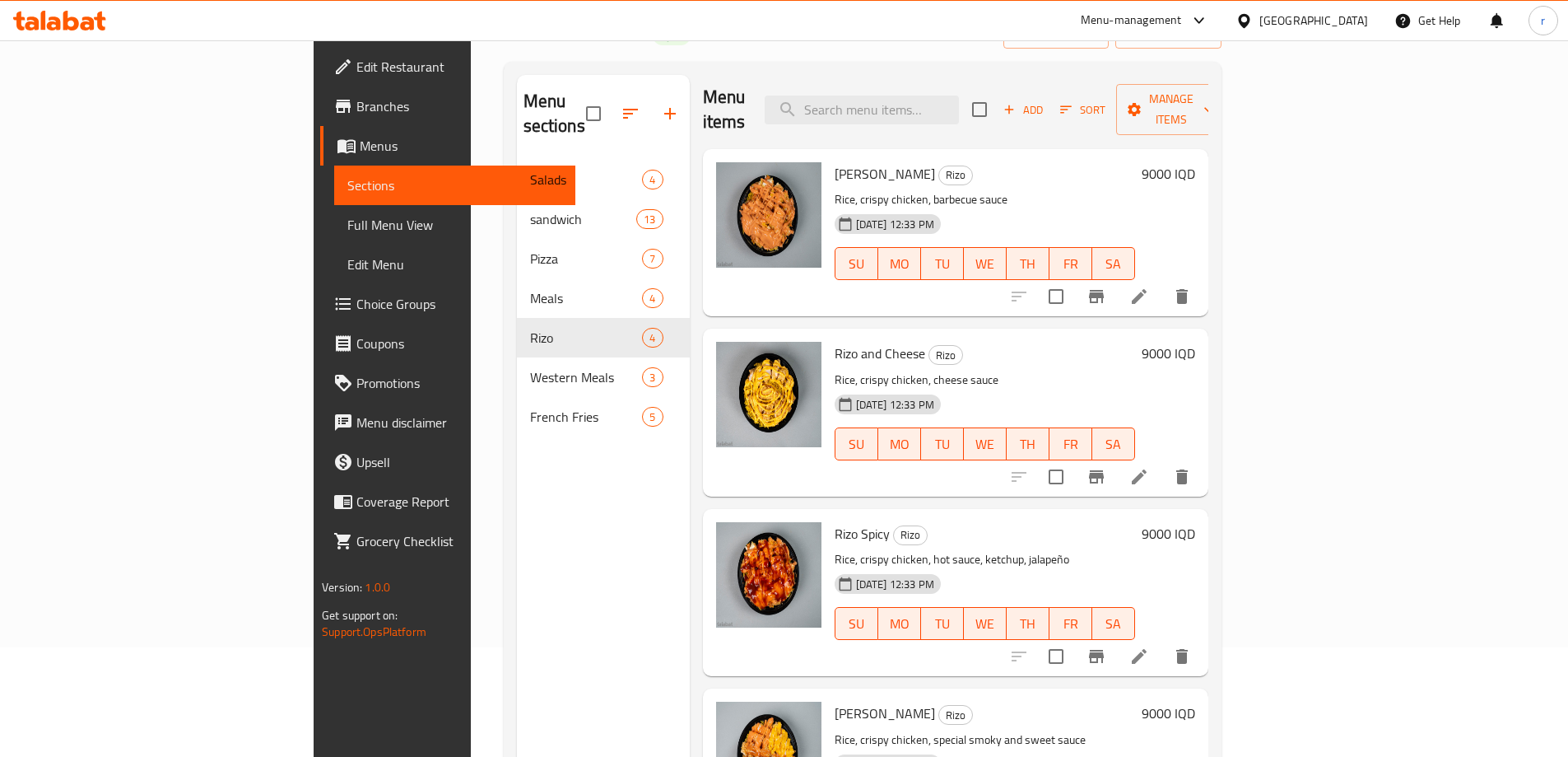
scroll to position [231, 0]
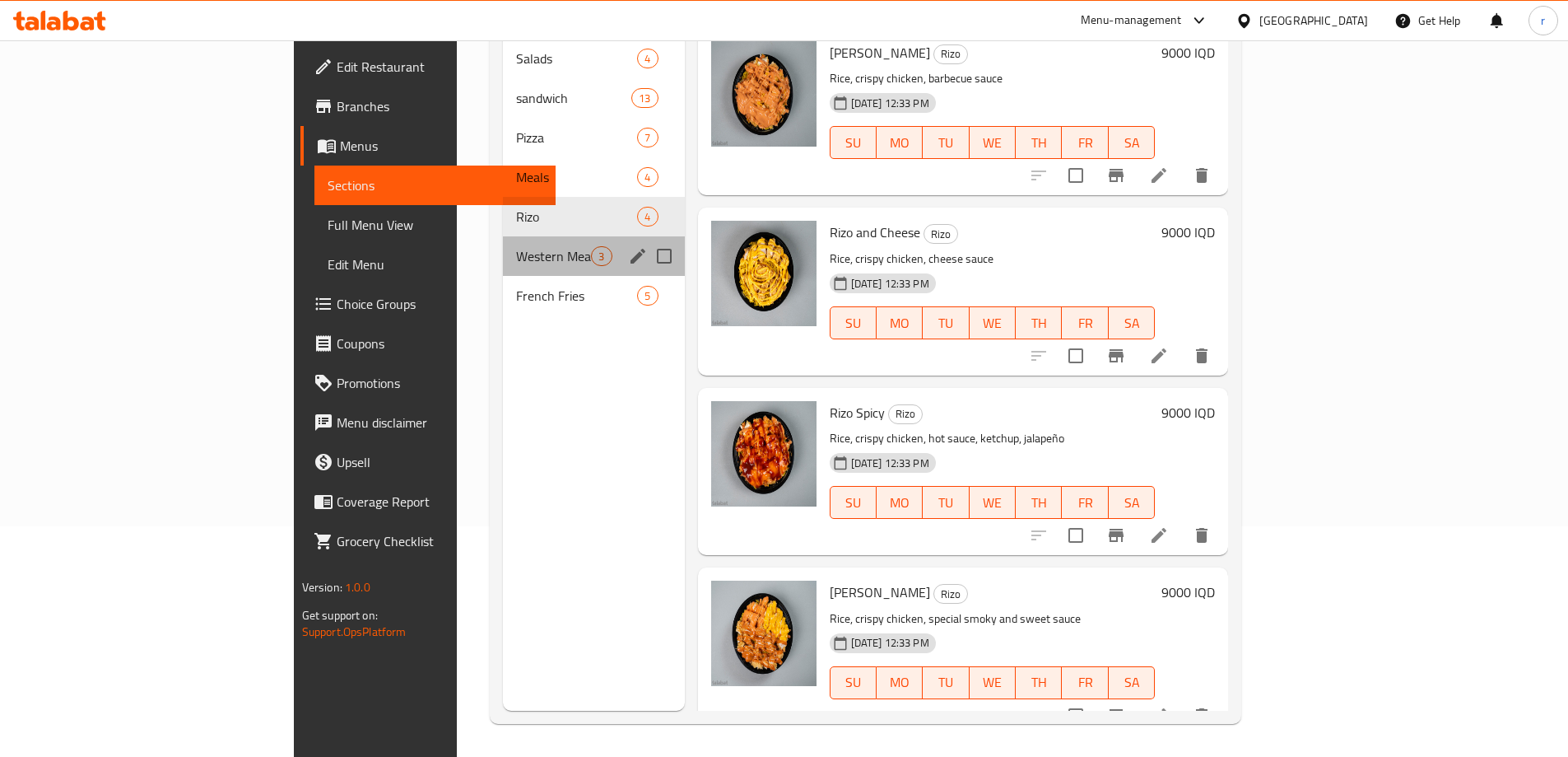
click at [503, 243] on div "Western Meals 3" at bounding box center [593, 256] width 181 height 39
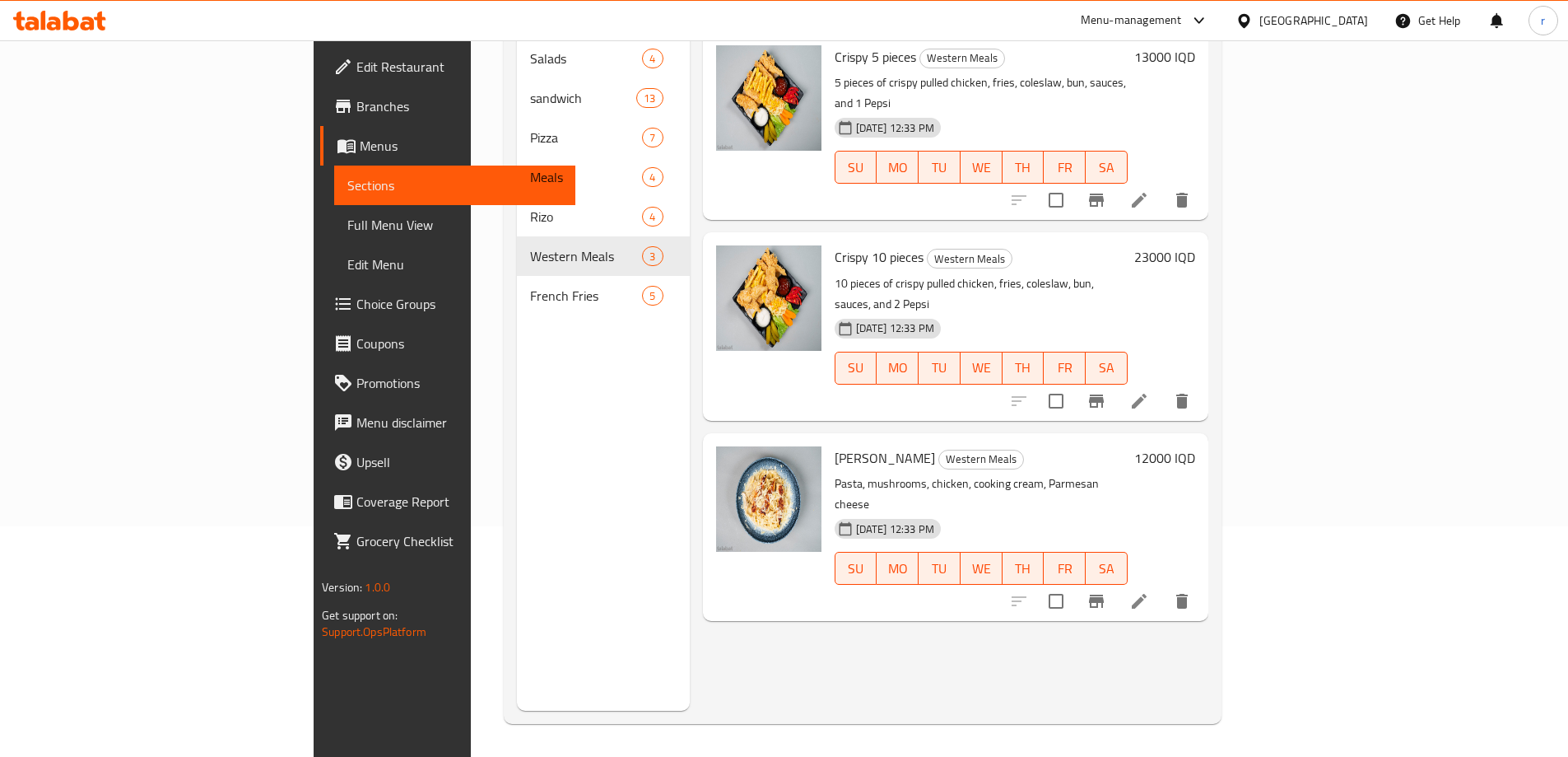
scroll to position [93, 0]
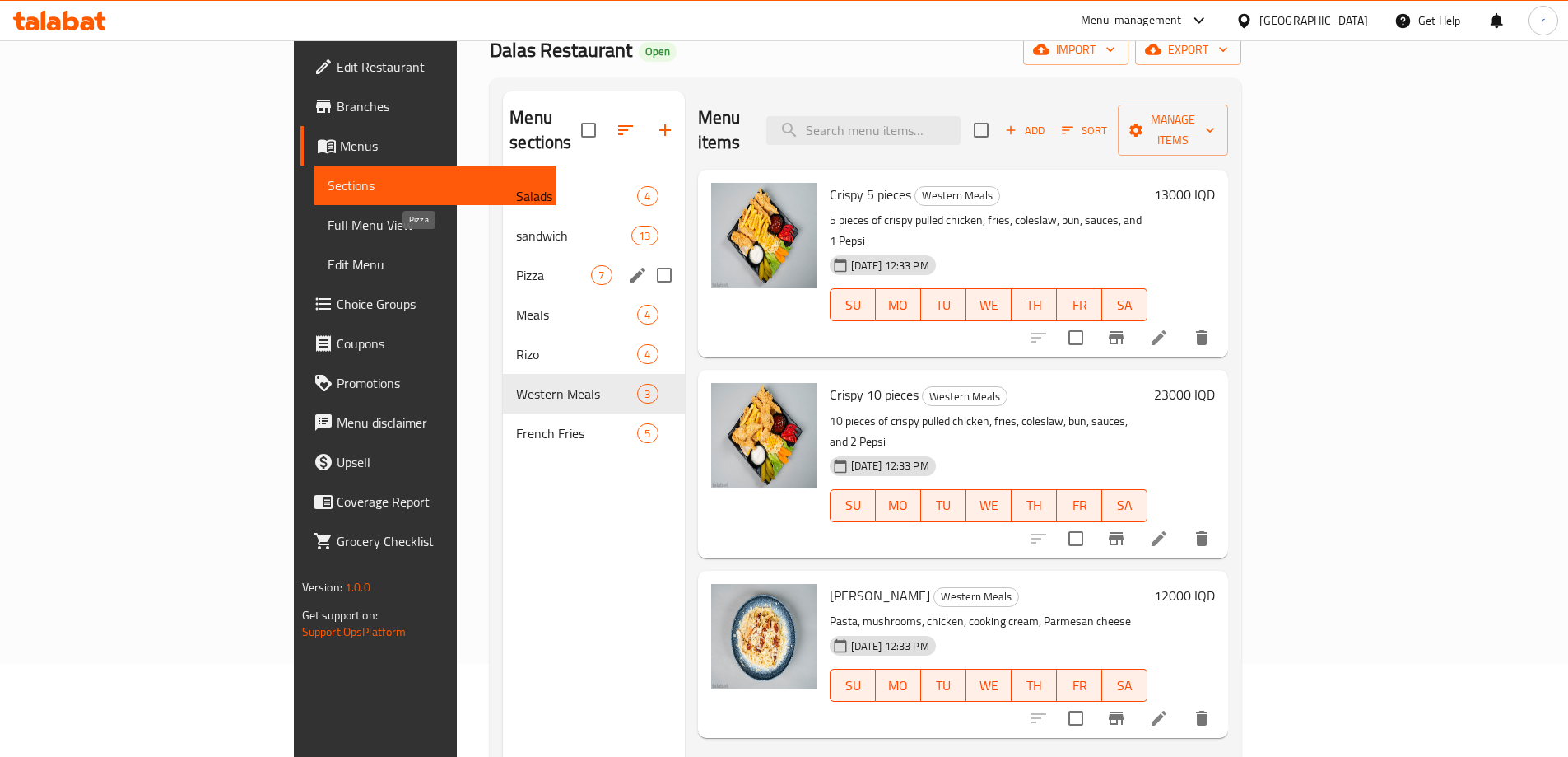
click at [516, 265] on span "Pizza" at bounding box center [553, 275] width 75 height 20
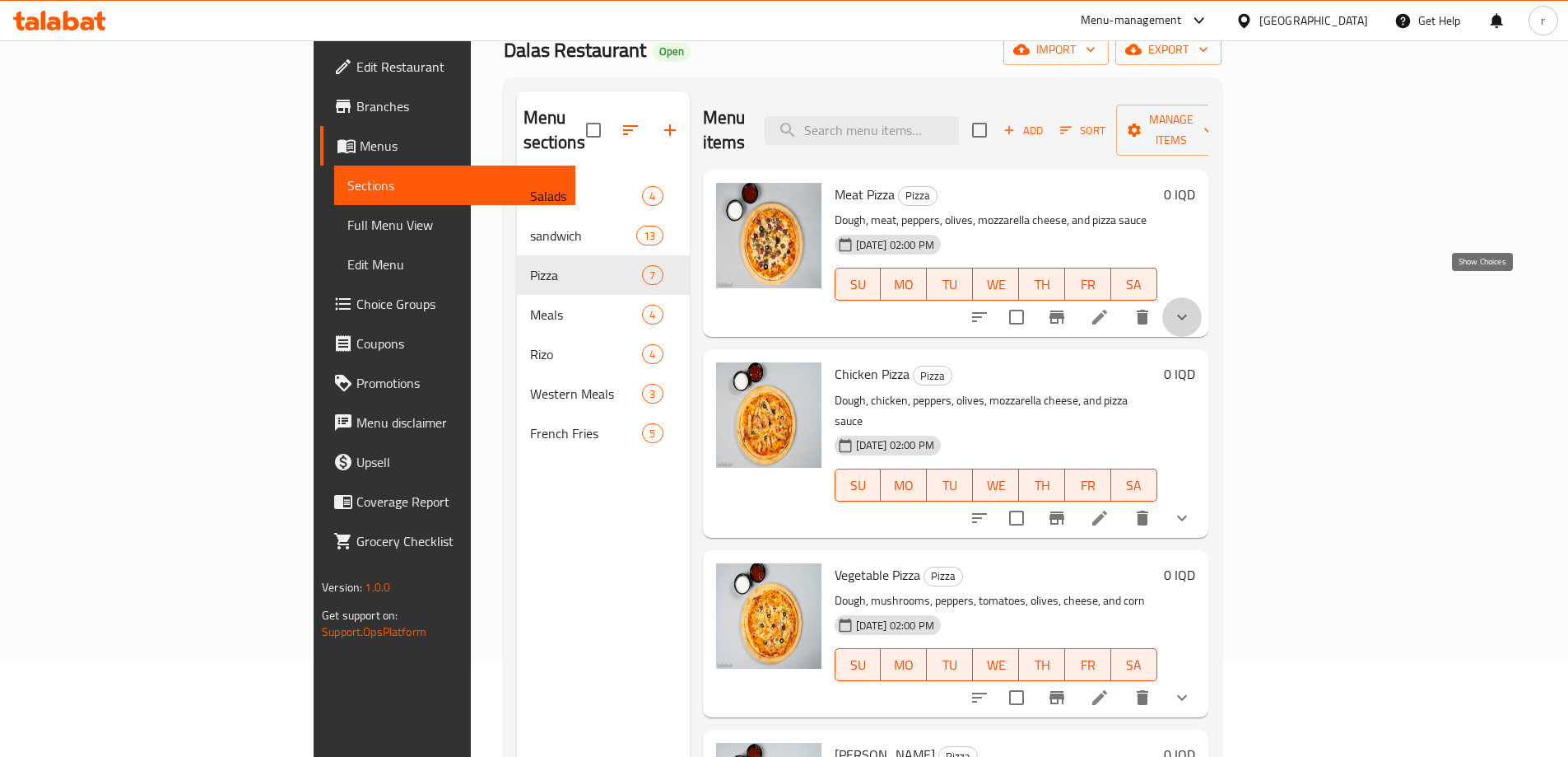
click at [1192, 307] on icon "show more" at bounding box center [1182, 317] width 20 height 20
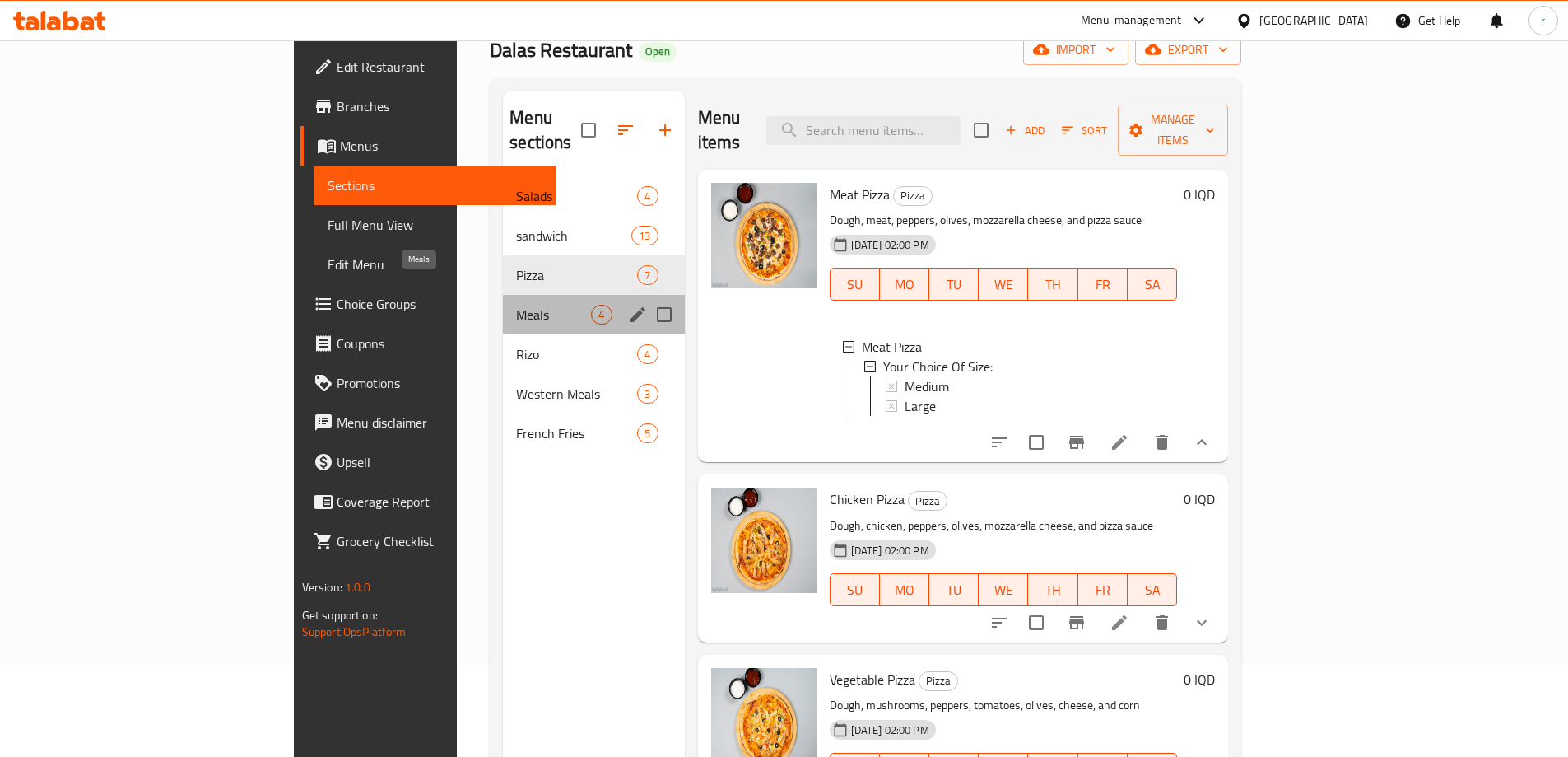
click at [516, 305] on span "Meals" at bounding box center [553, 314] width 75 height 20
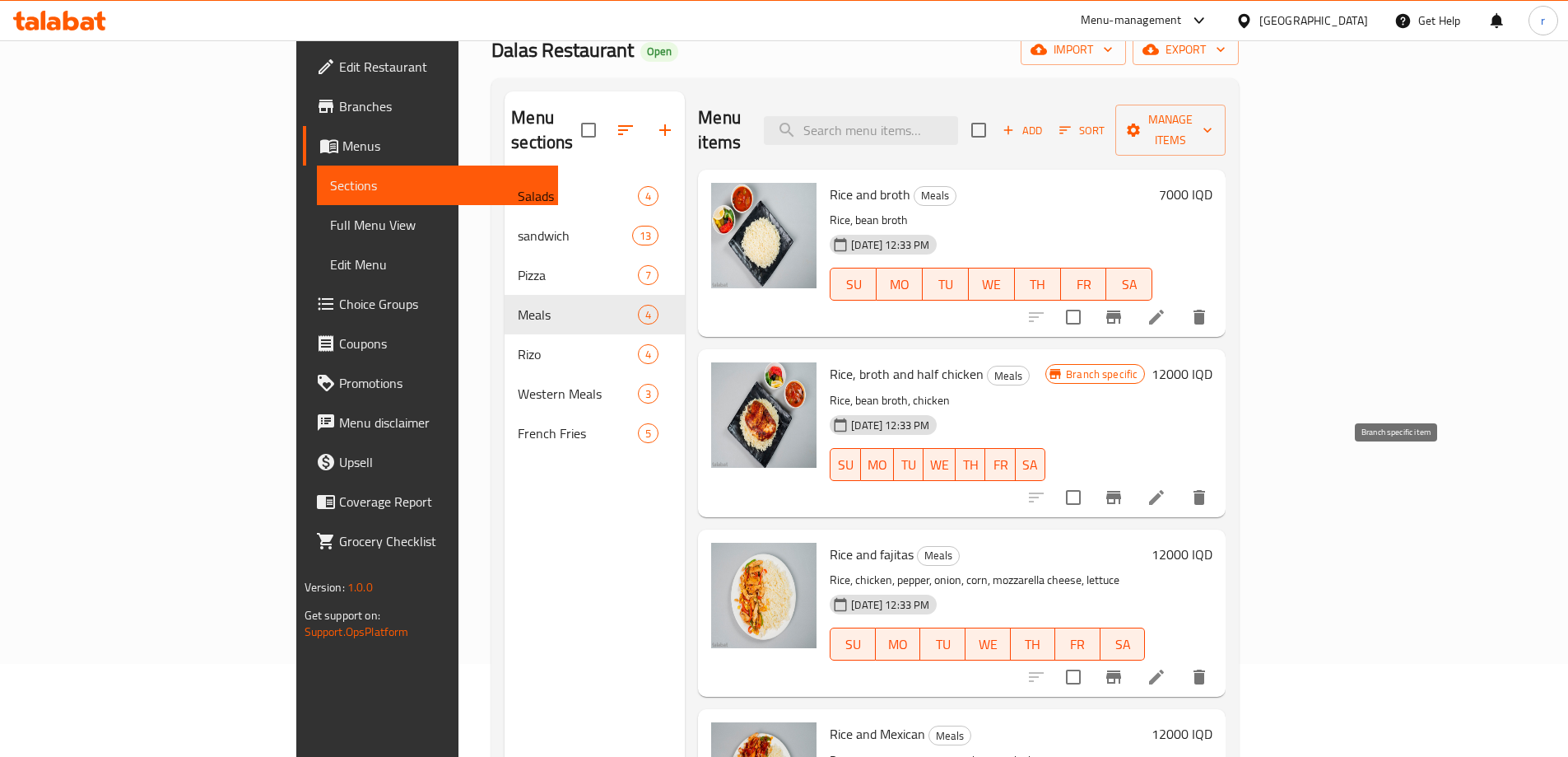
click at [1124, 487] on icon "Branch-specific-item" at bounding box center [1113, 497] width 20 height 20
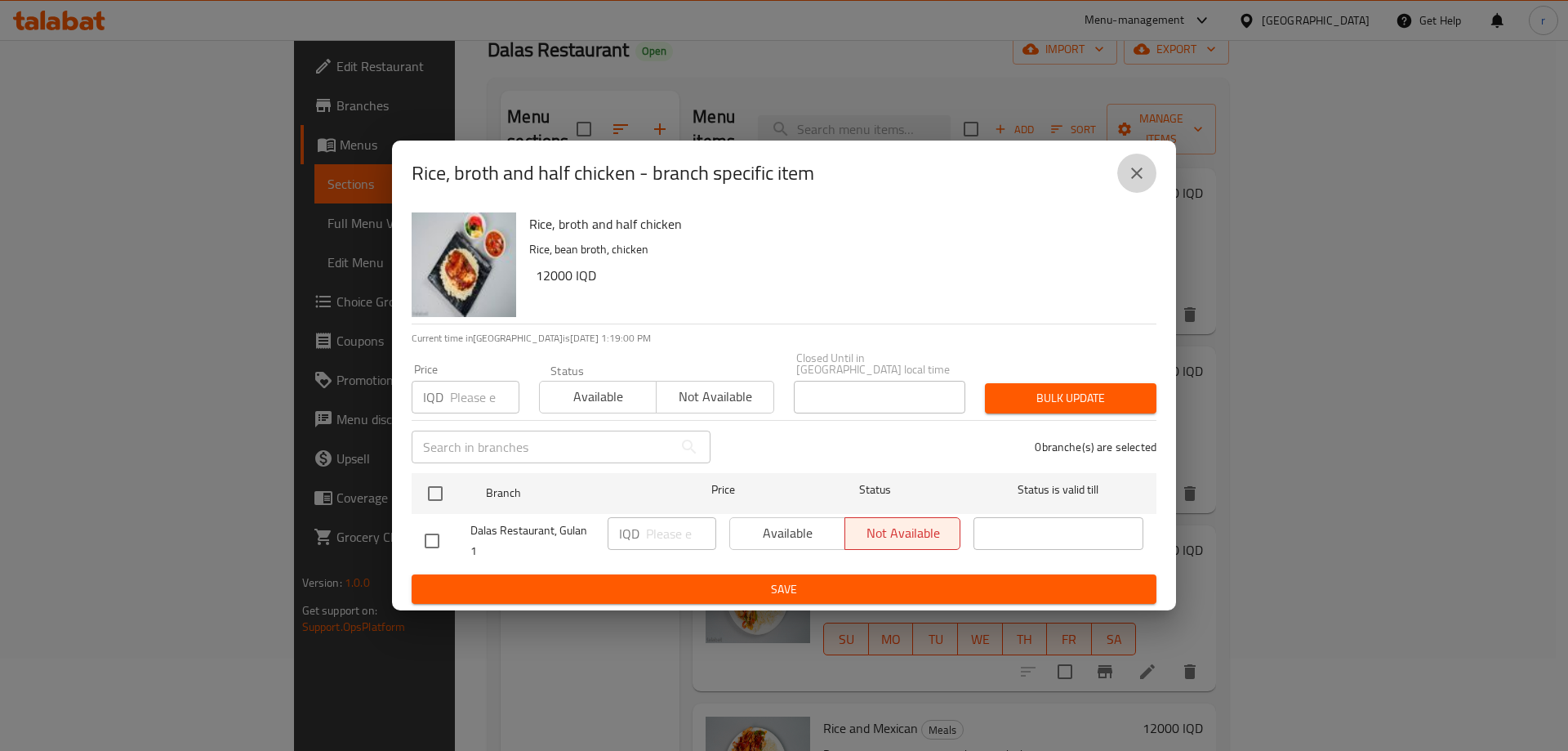
click at [1151, 179] on button "close" at bounding box center [1137, 173] width 39 height 39
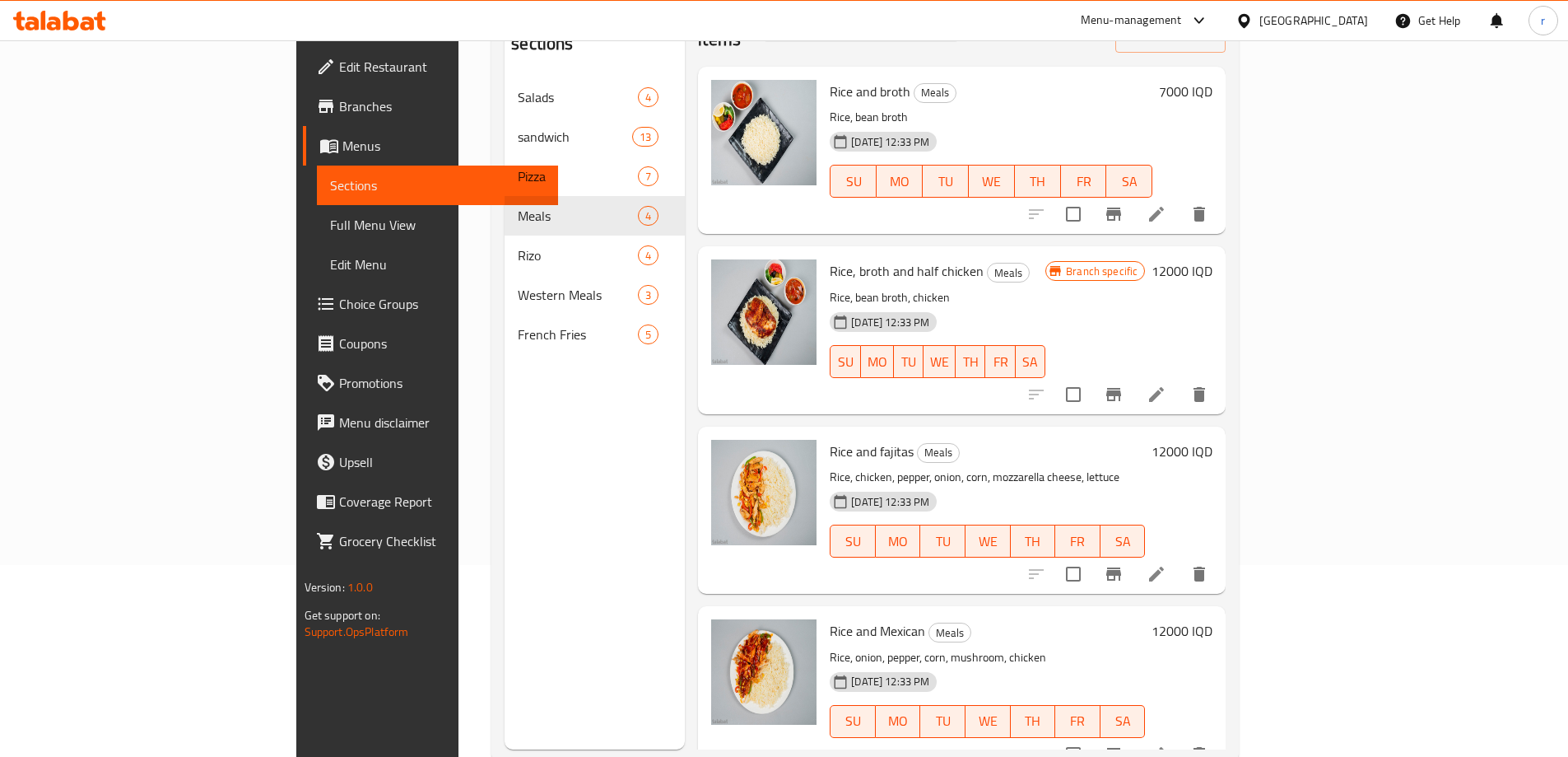
scroll to position [231, 0]
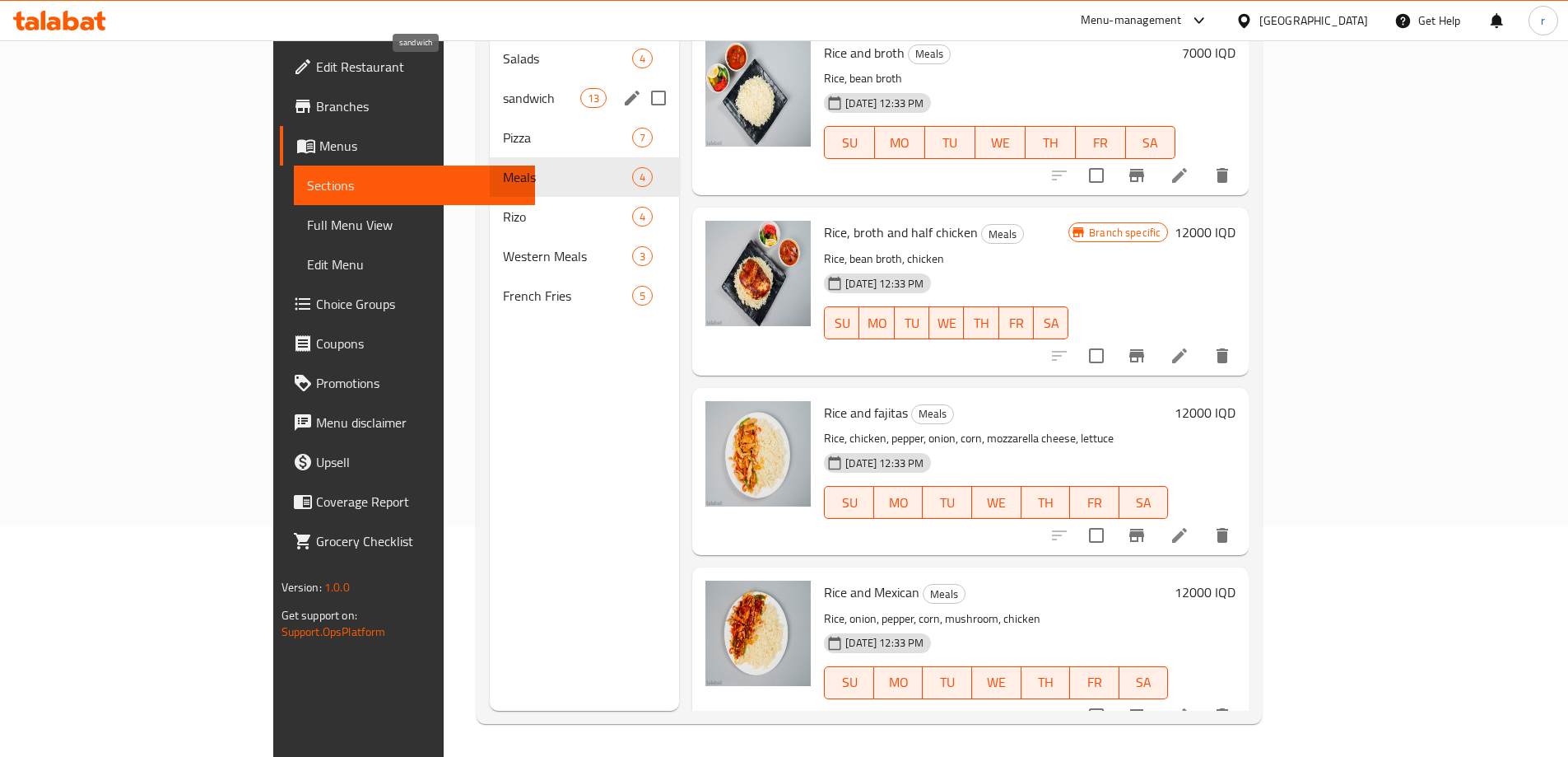
click at [503, 88] on span "sandwich" at bounding box center [541, 97] width 77 height 20
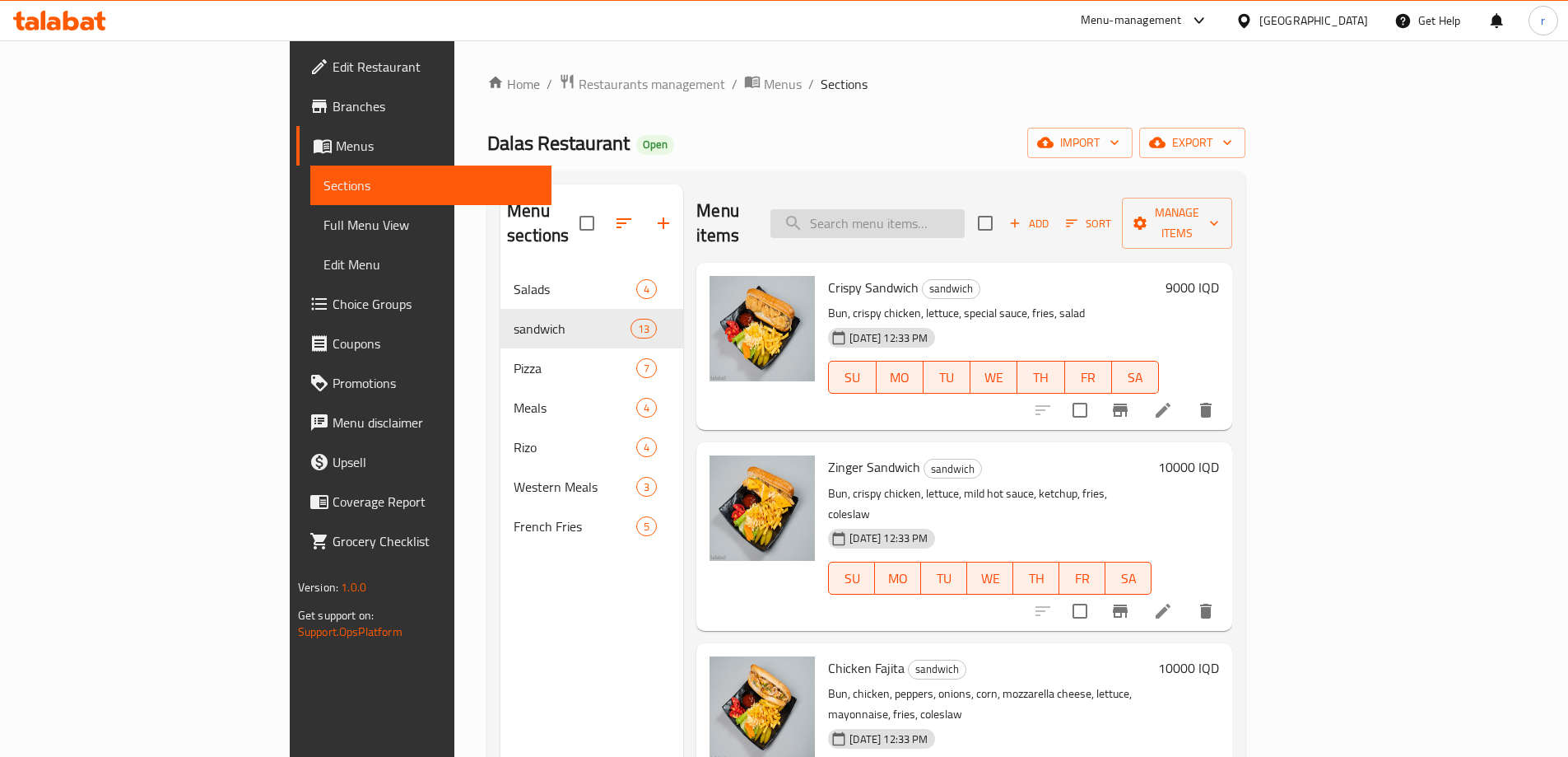
click at [964, 210] on input "search" at bounding box center [867, 223] width 194 height 29
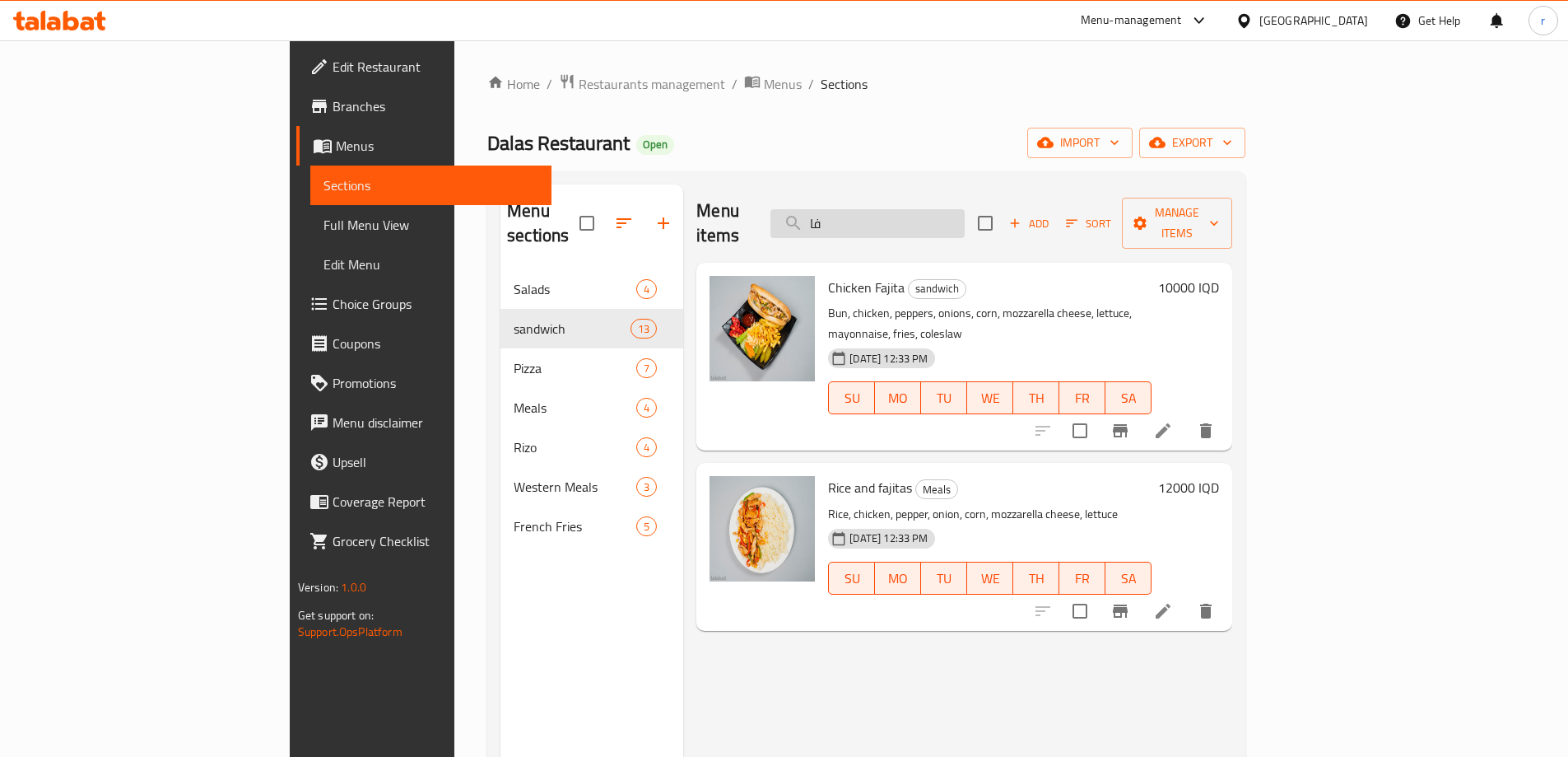
type input "ف"
type input "faji"
click at [1051, 214] on span "Add" at bounding box center [1029, 224] width 44 height 19
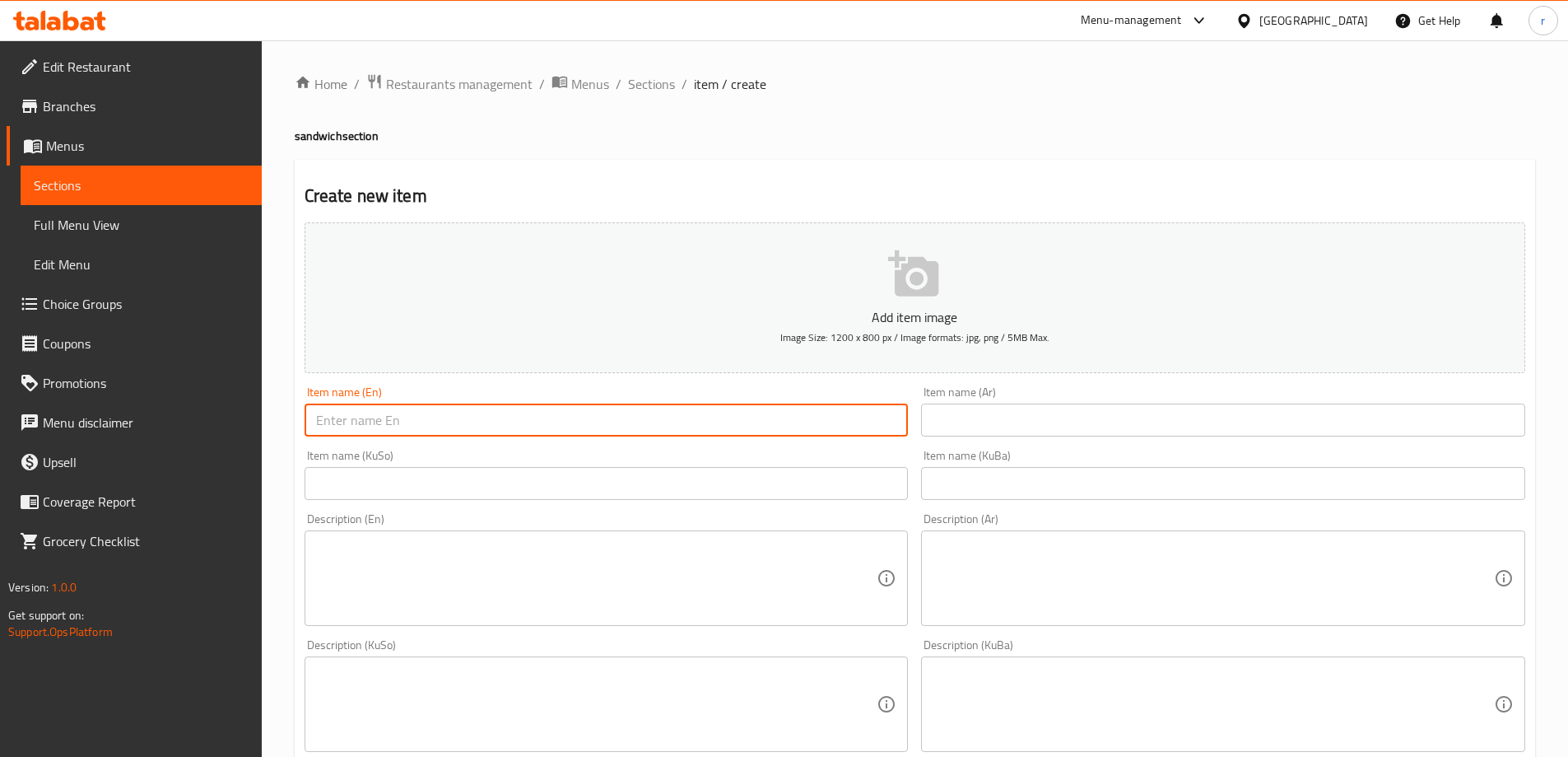
click at [369, 424] on input "text" at bounding box center [606, 420] width 604 height 33
type input "Meat Fajita"
click at [954, 422] on input "text" at bounding box center [1223, 420] width 604 height 33
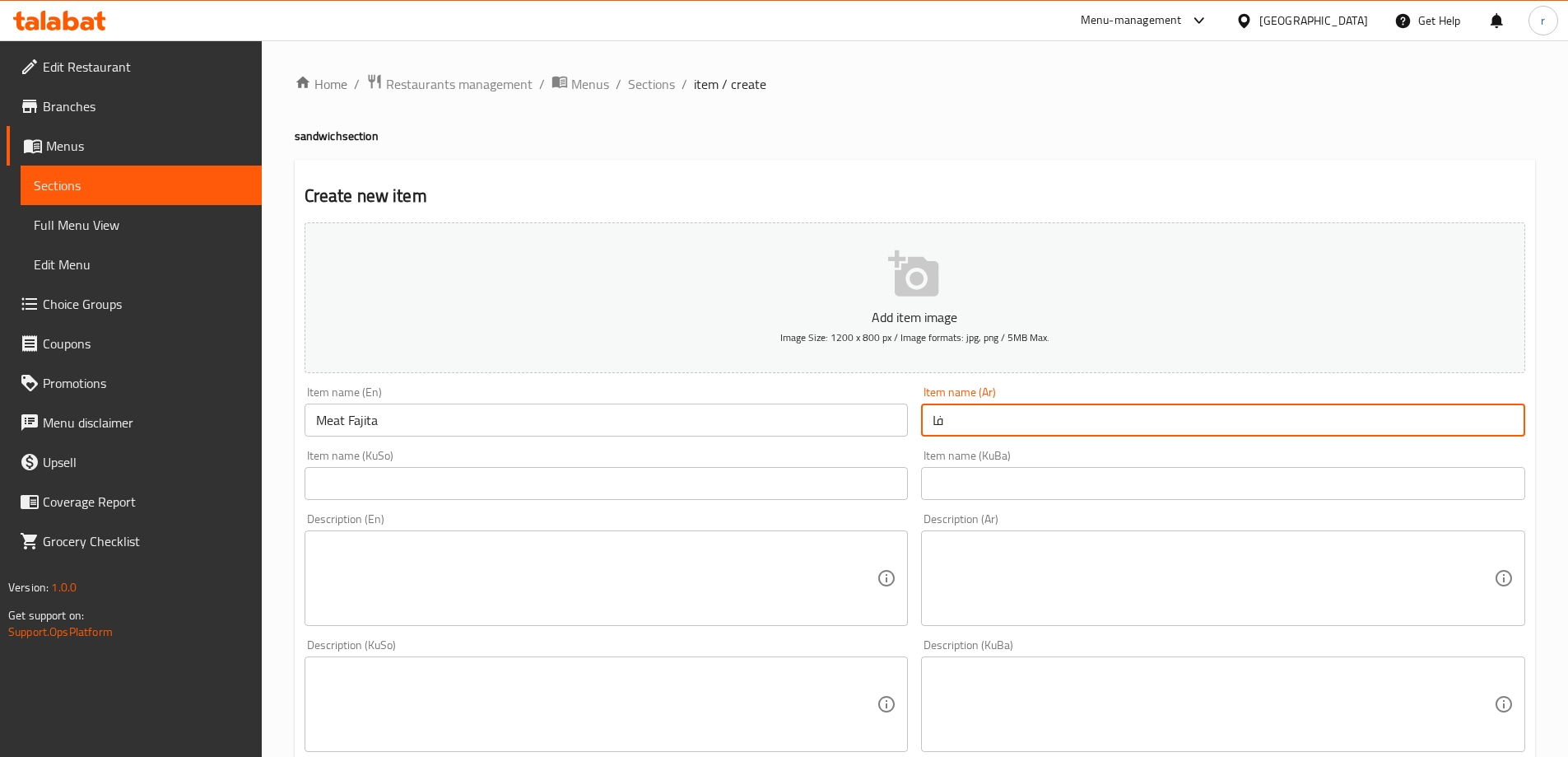
type input "فاهيتا لحم"
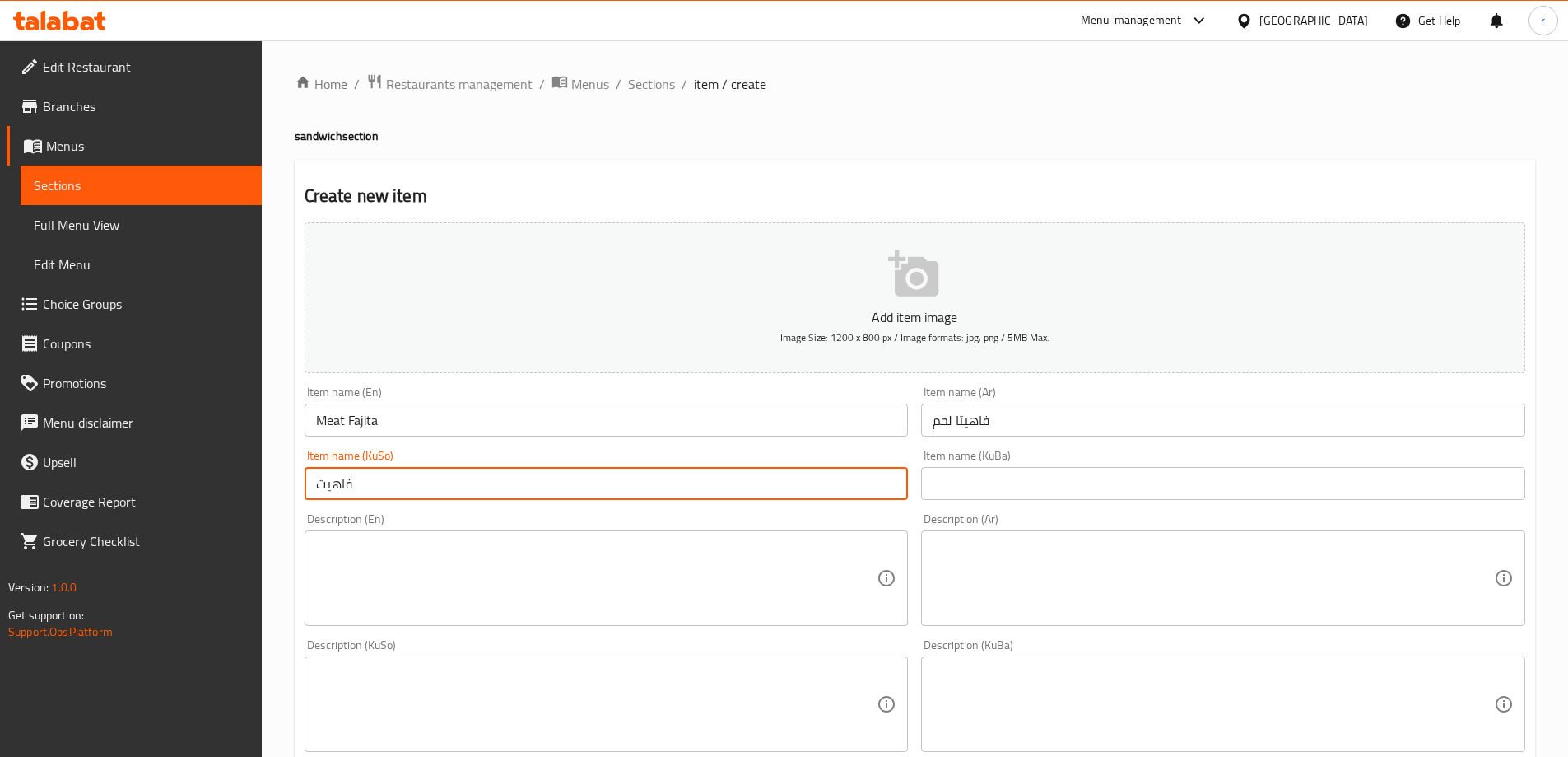
type input "فاهیتای گۆشت"
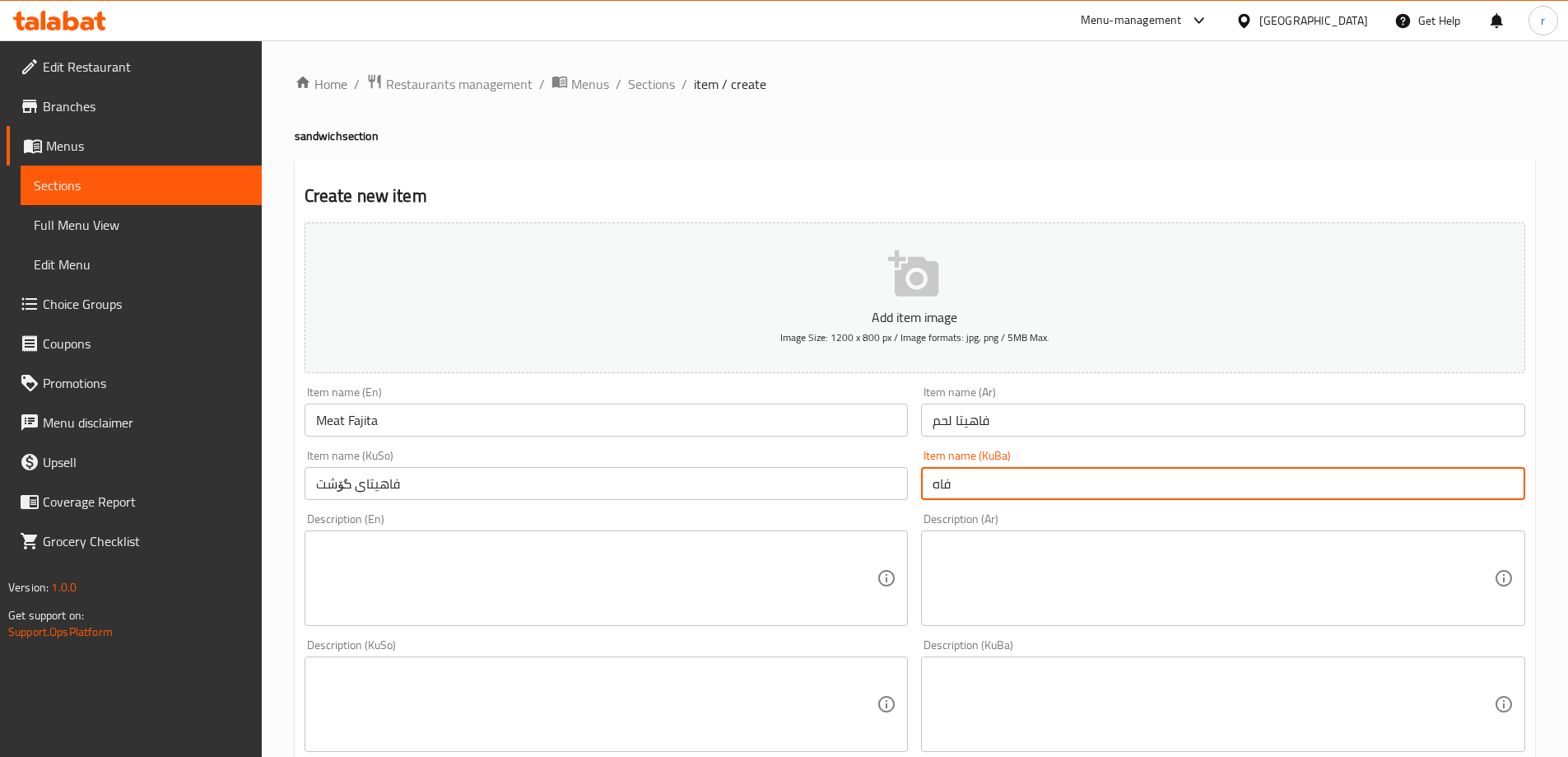
type input "فاهیتای گۆشت"
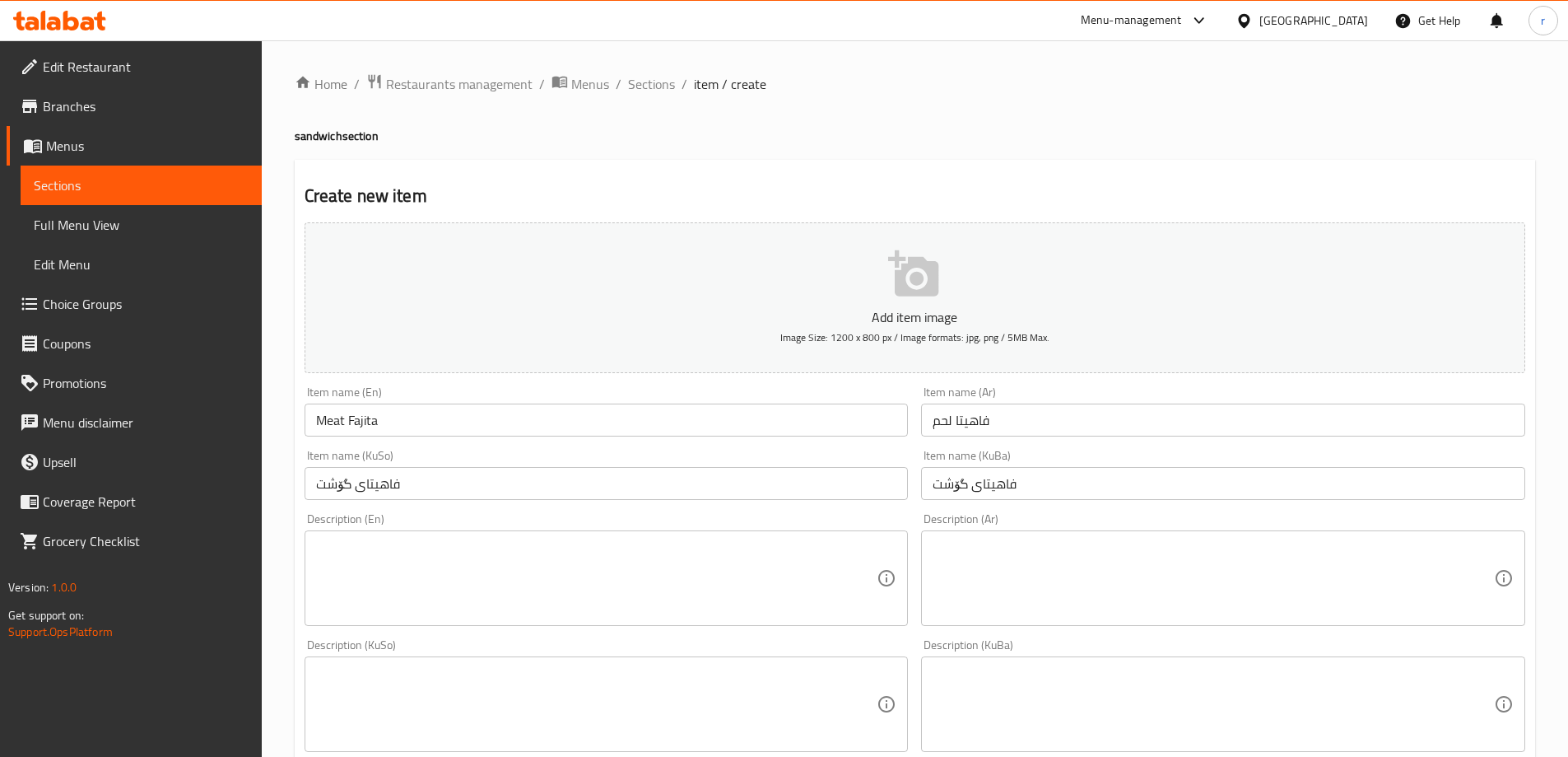
click at [62, 18] on icon at bounding box center [59, 20] width 93 height 20
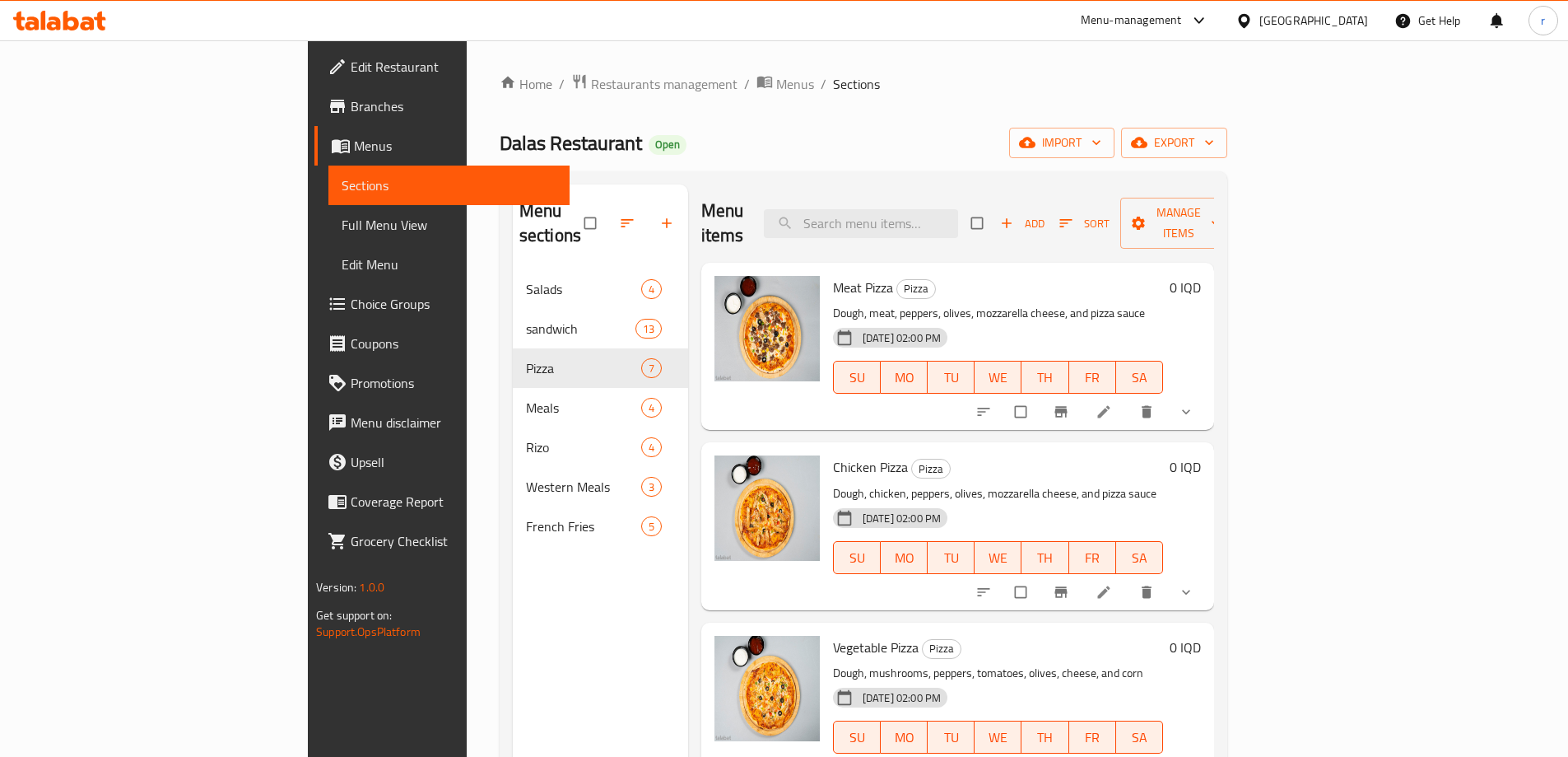
click at [342, 228] on span "Full Menu View" at bounding box center [449, 224] width 215 height 20
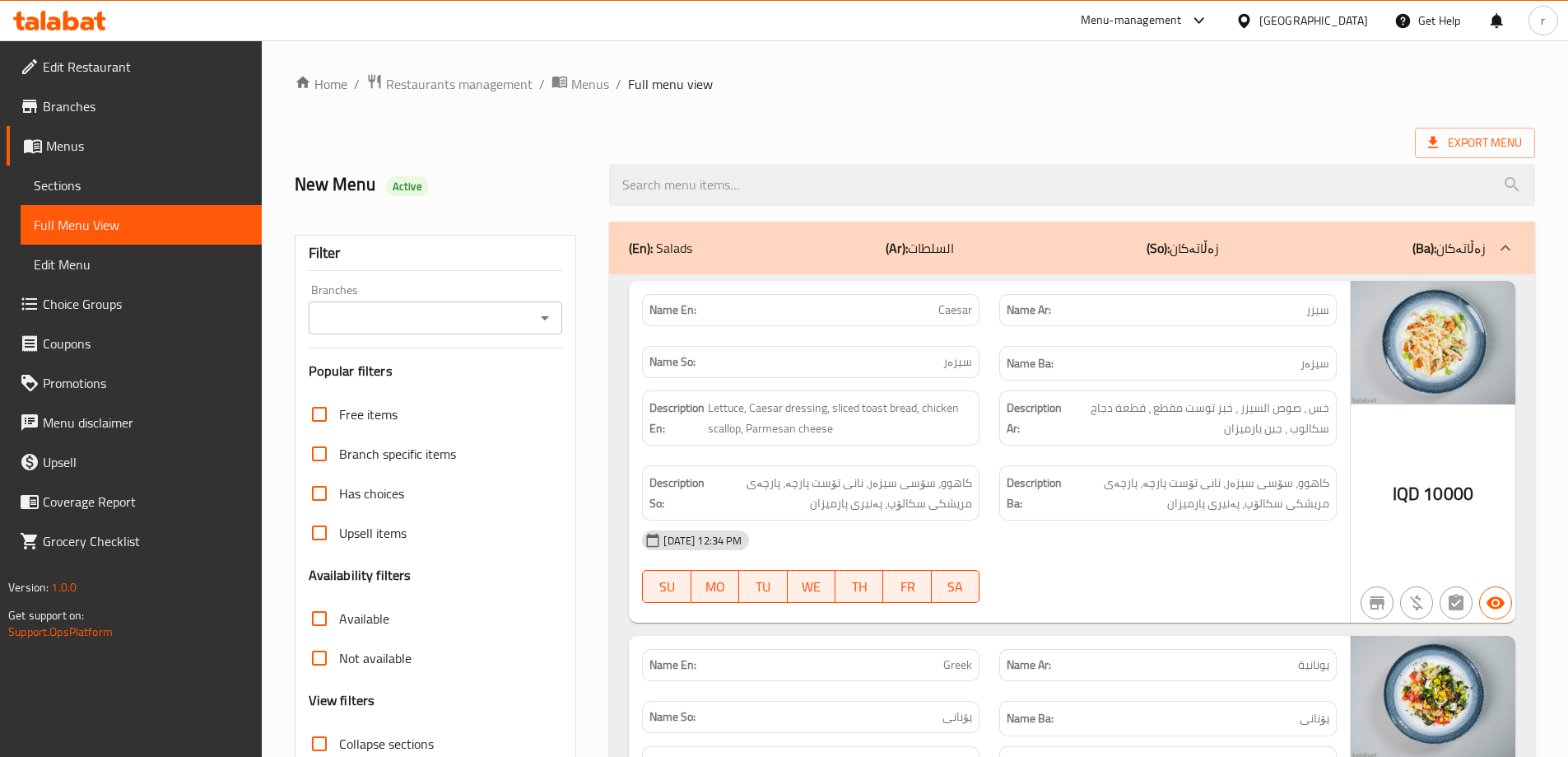
click at [358, 315] on input "Branches" at bounding box center [423, 318] width 217 height 23
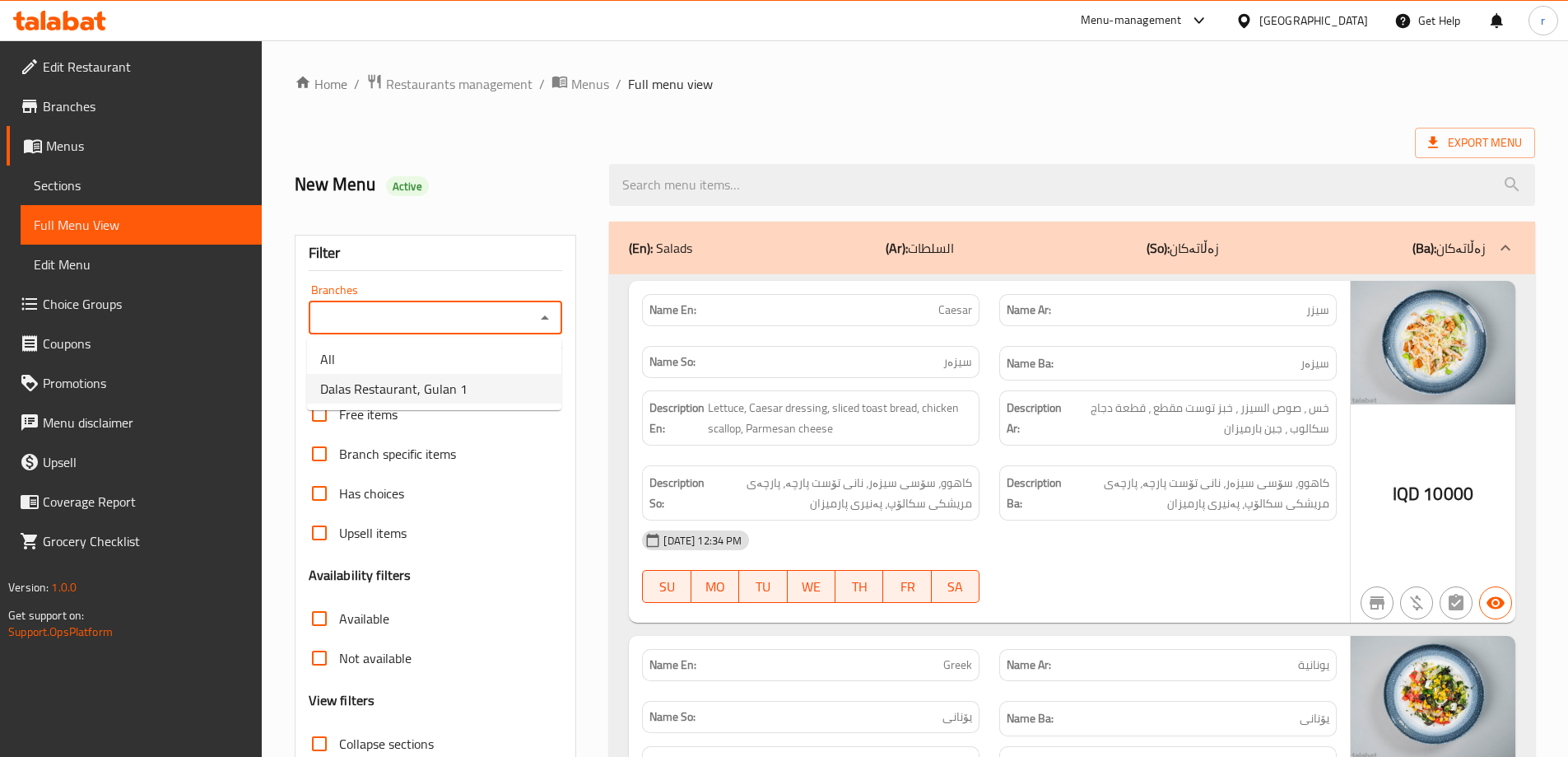
click at [355, 385] on span "Dalas Restaurant, Gulan 1" at bounding box center [393, 388] width 147 height 20
type input "Dalas Restaurant, Gulan 1"
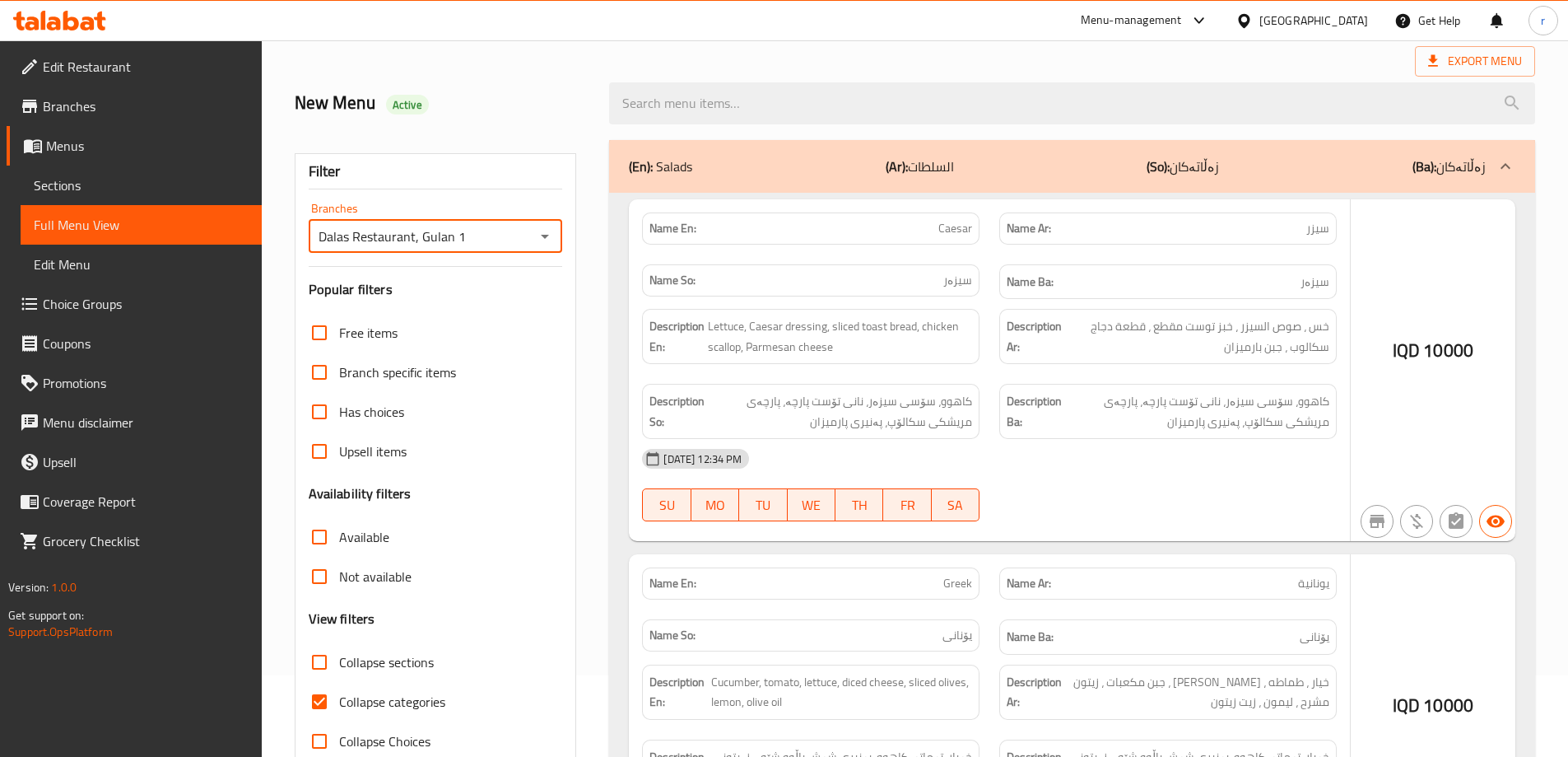
scroll to position [119, 0]
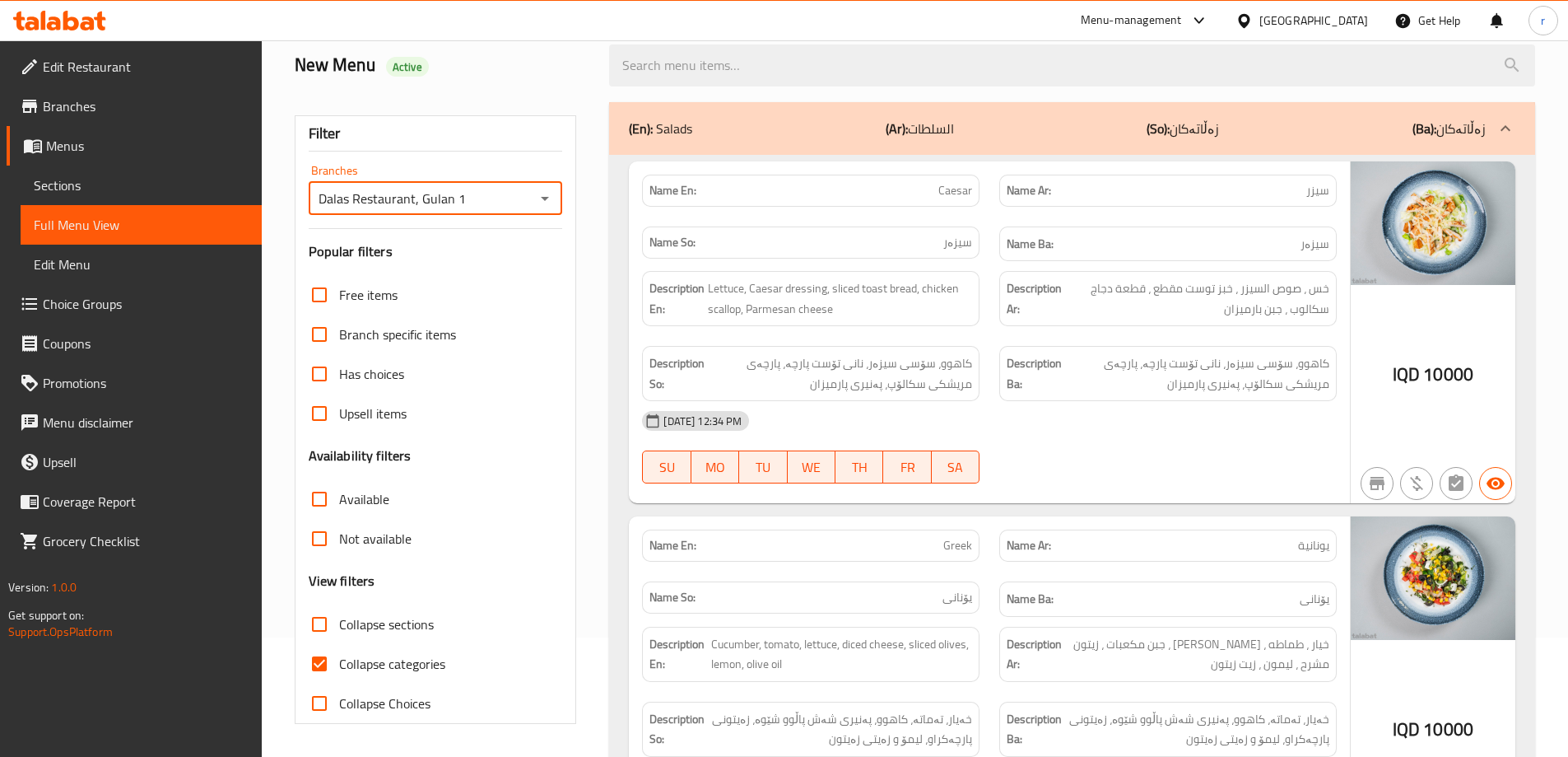
click at [366, 667] on span "Collapse categories" at bounding box center [392, 664] width 106 height 20
click at [339, 667] on input "Collapse categories" at bounding box center [319, 663] width 39 height 39
checkbox input "false"
click at [370, 626] on span "Collapse sections" at bounding box center [386, 624] width 95 height 20
click at [339, 626] on input "Collapse sections" at bounding box center [319, 624] width 39 height 39
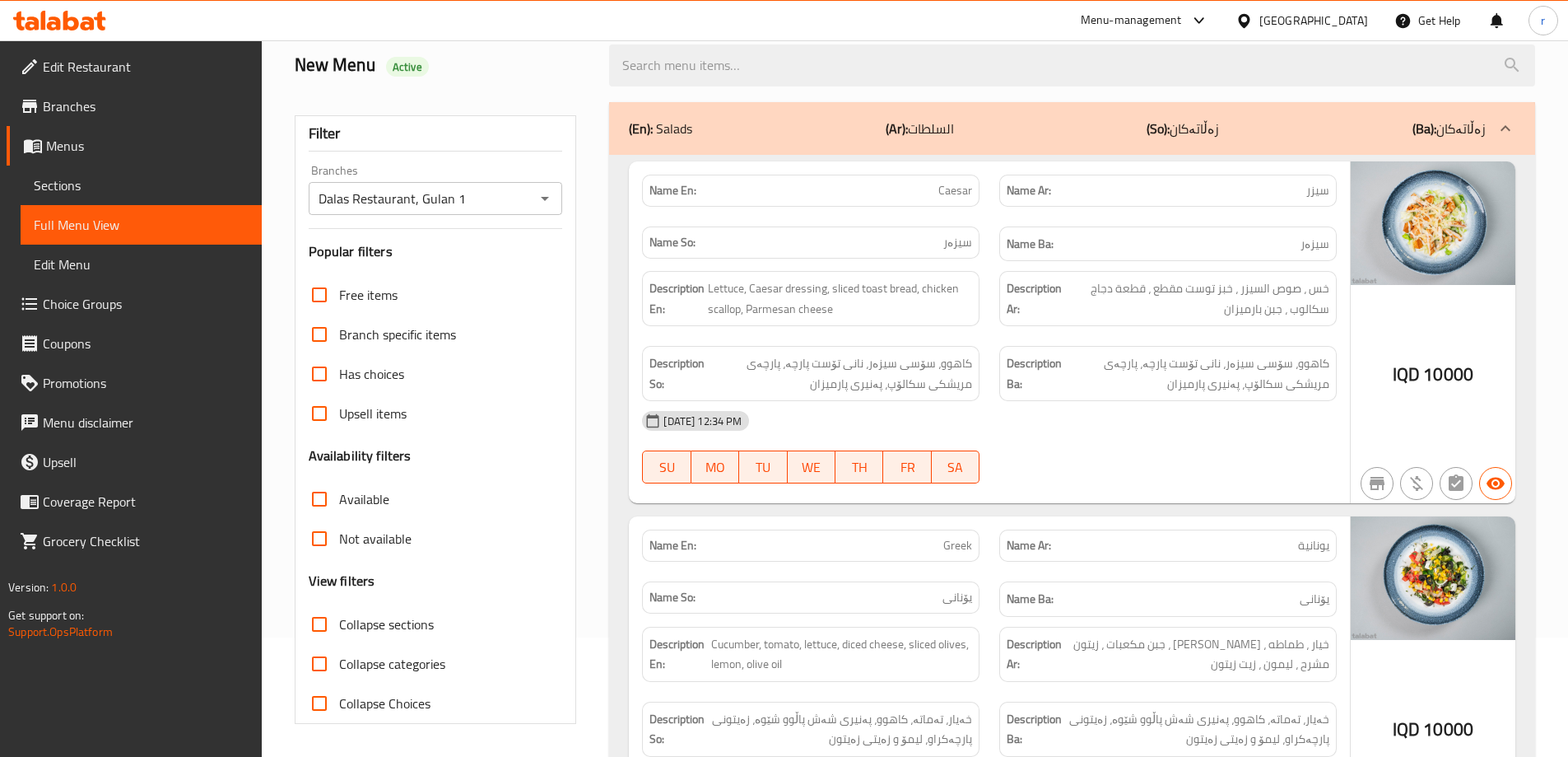
checkbox input "true"
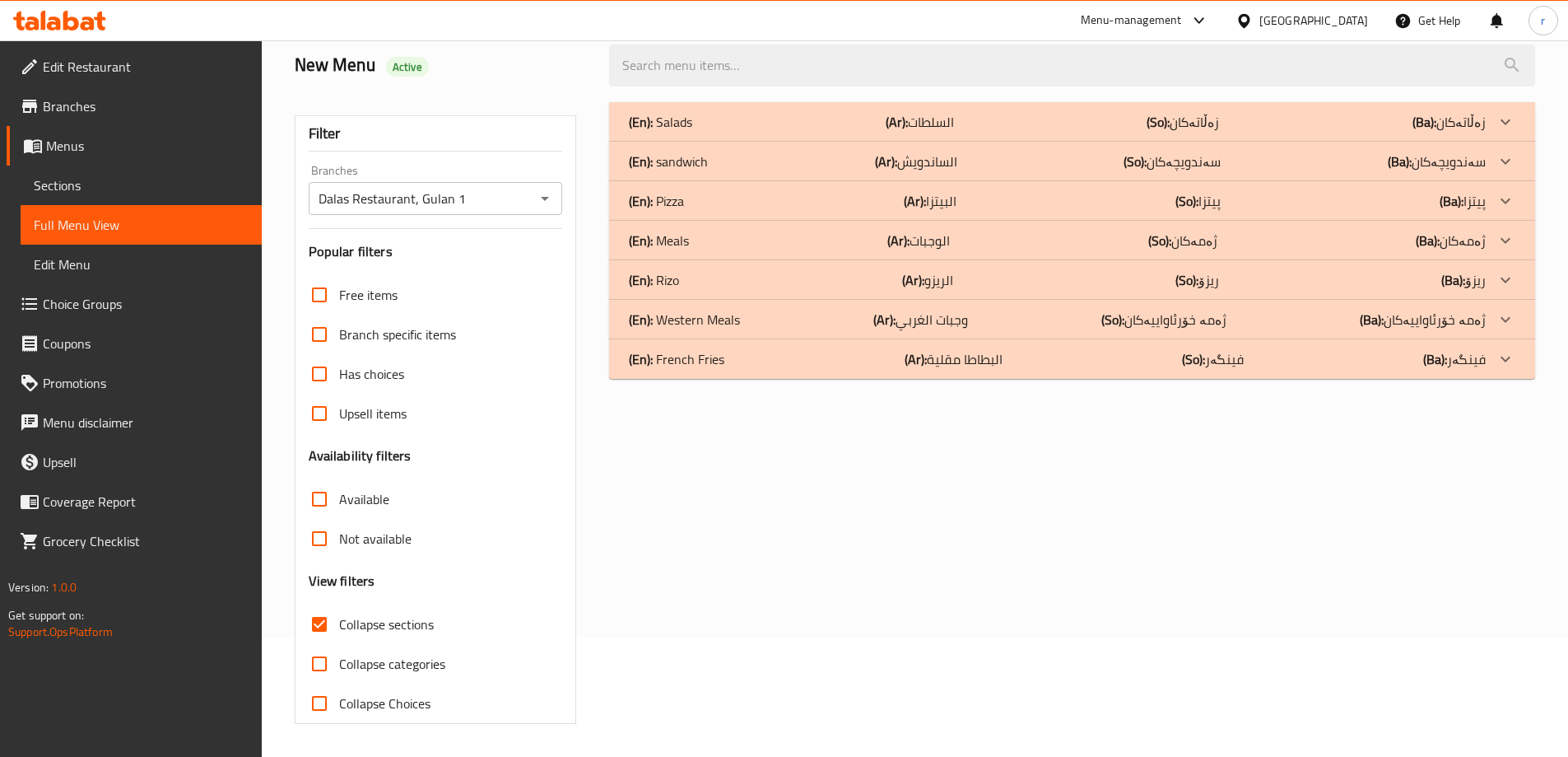
click at [747, 142] on div "(En): Pizza (Ar): البيتزا (So): پیتزا (Ba): پیتزا" at bounding box center [1071, 121] width 926 height 39
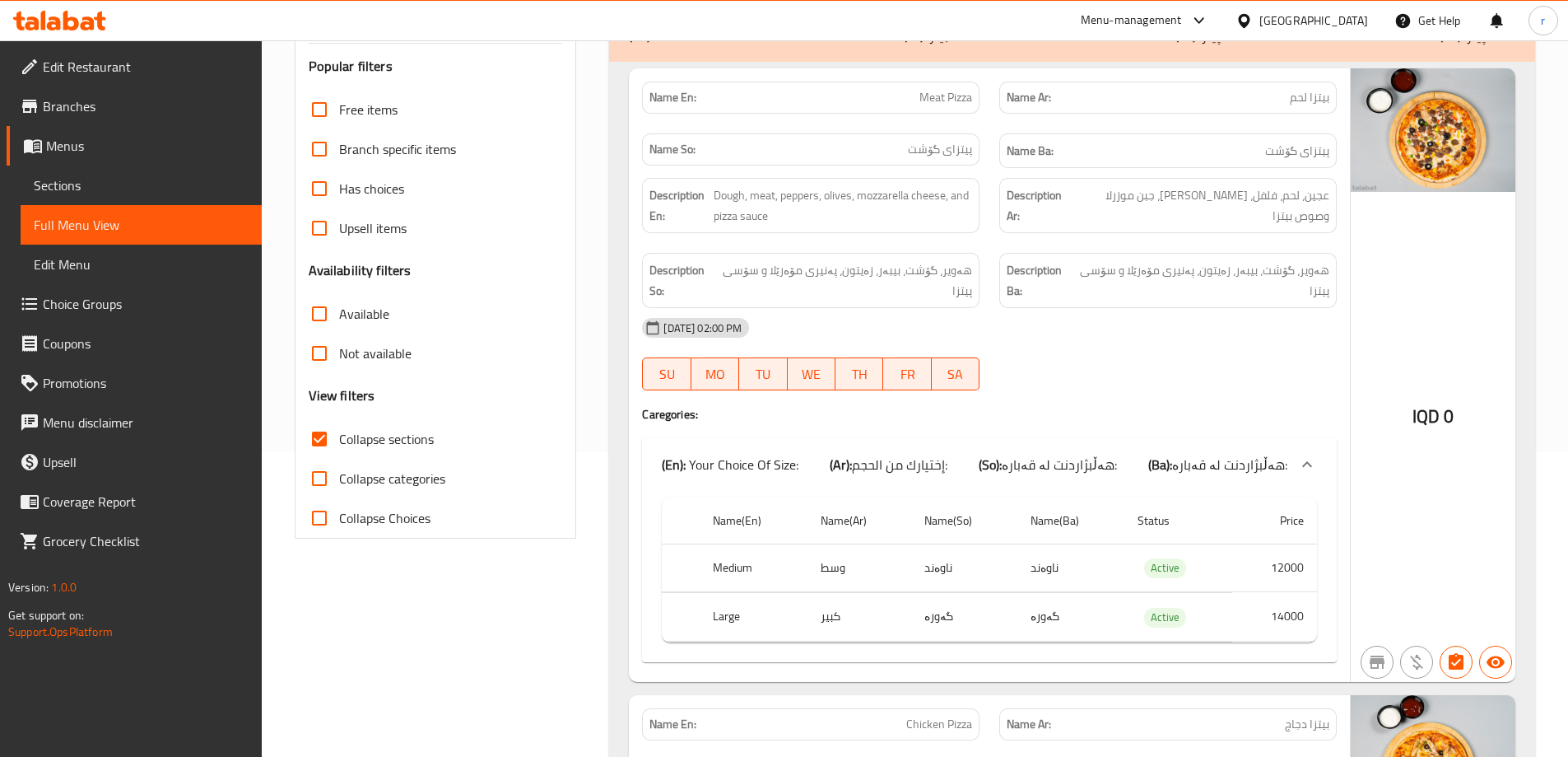
scroll to position [240, 0]
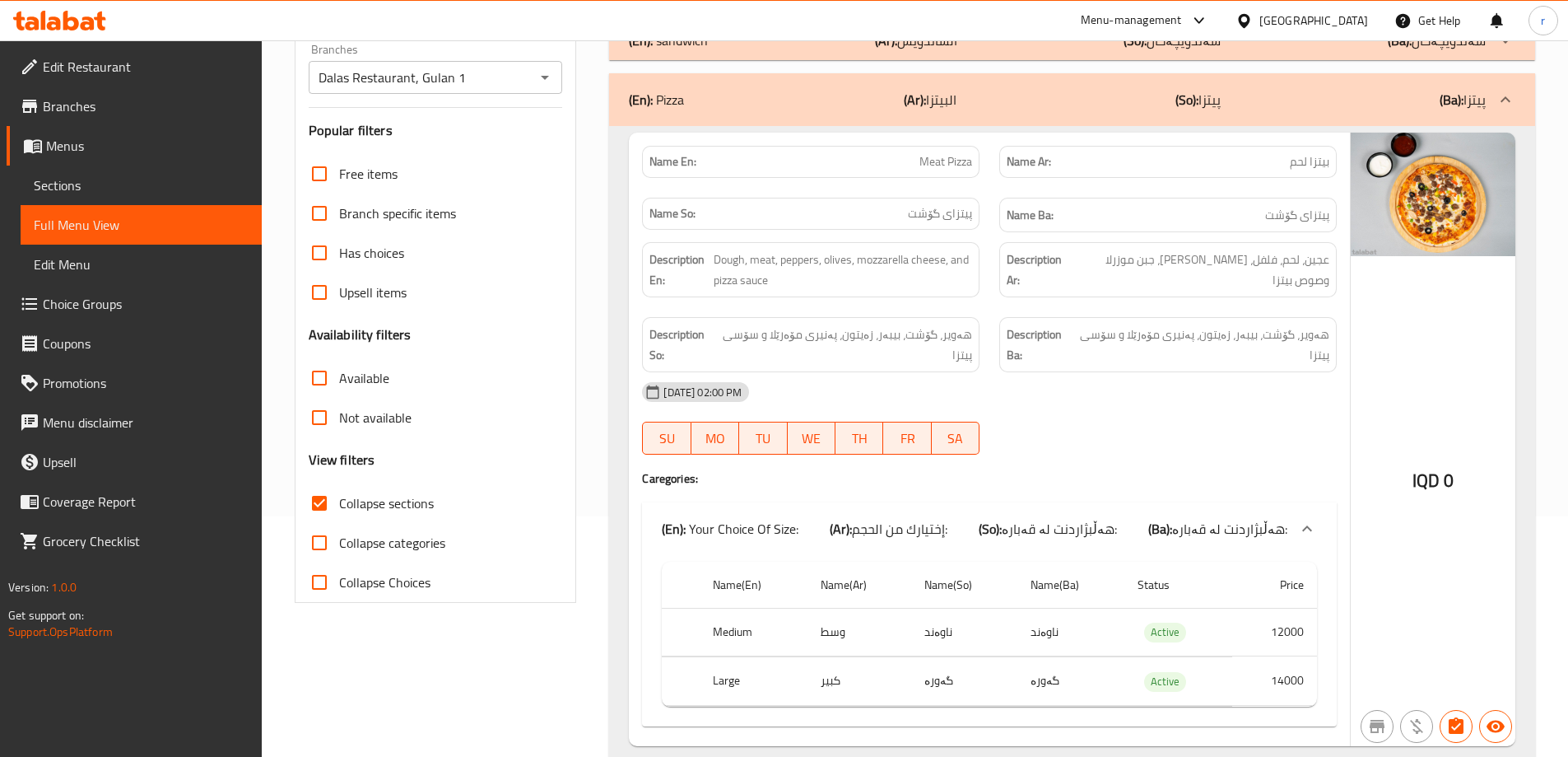
click at [888, 111] on div "(En): Pizza (Ar): البيتزا (So): پیتزا (Ba): پیتزا" at bounding box center [1071, 99] width 926 height 53
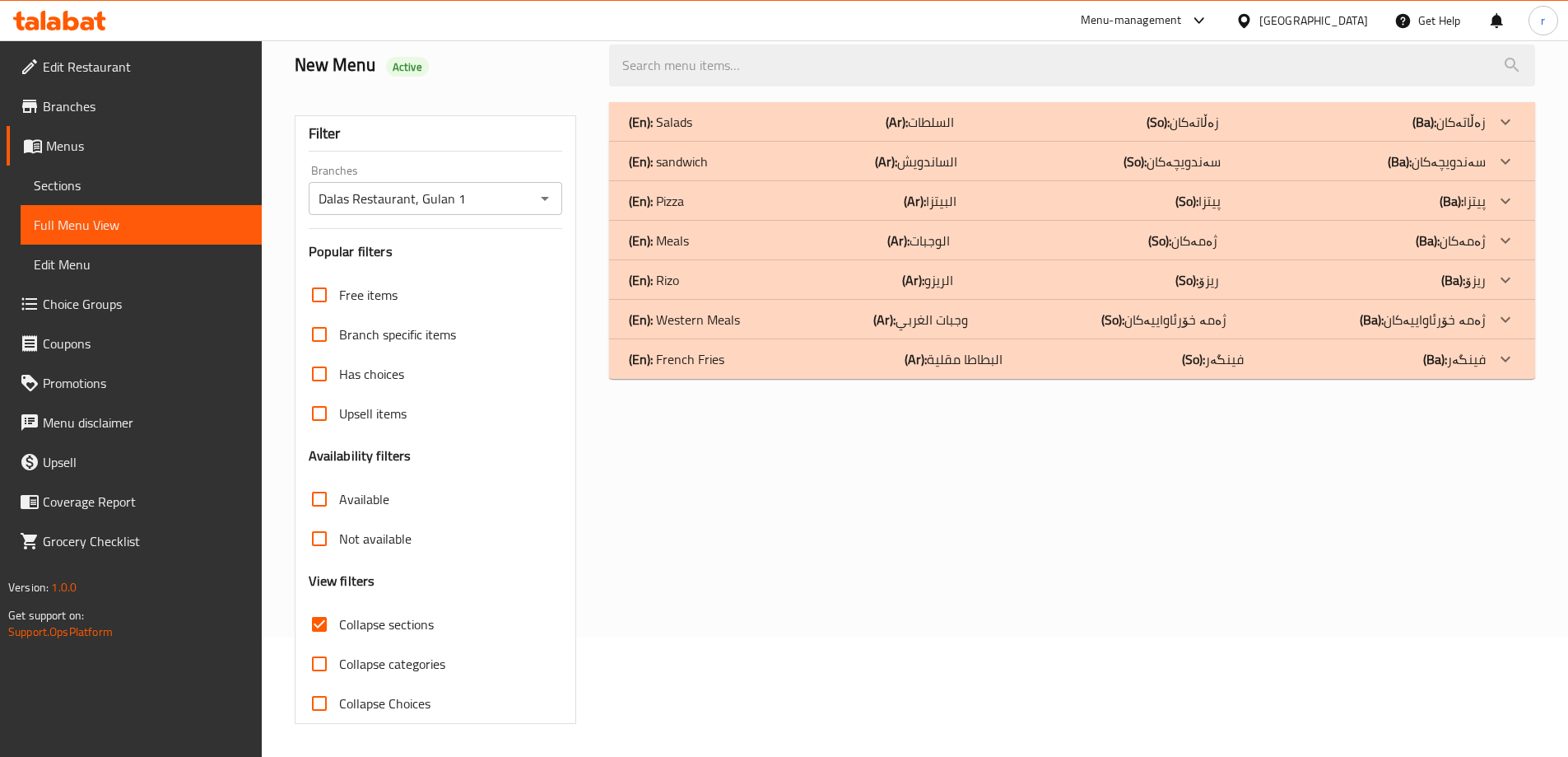
scroll to position [119, 0]
click at [748, 131] on div "(En): sandwich (Ar): الساندويش (So): سەندویچەکان (Ba): سەندویچەکان" at bounding box center [1057, 122] width 857 height 20
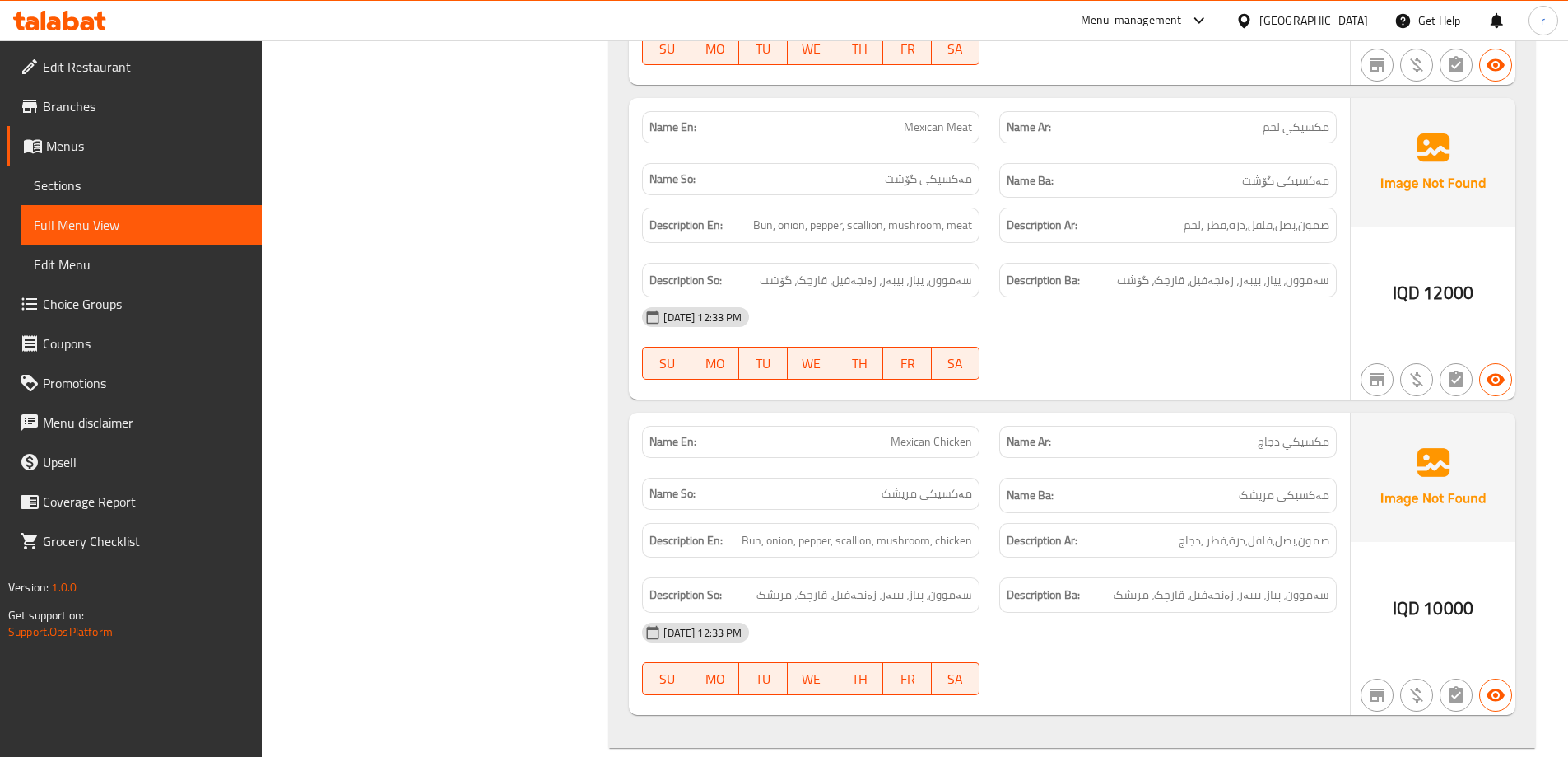
scroll to position [3963, 0]
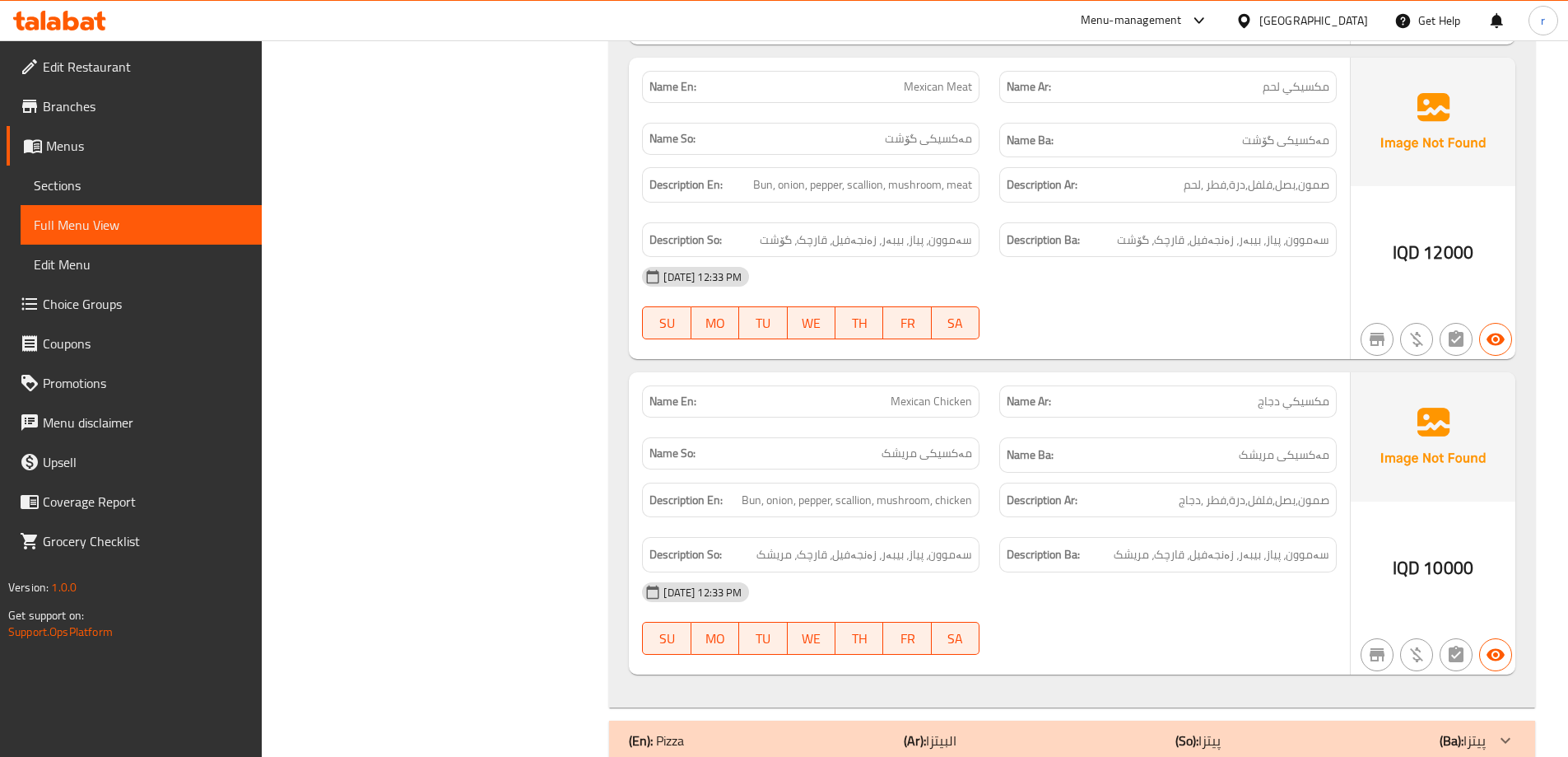
click at [108, 189] on span "Sections" at bounding box center [141, 185] width 215 height 20
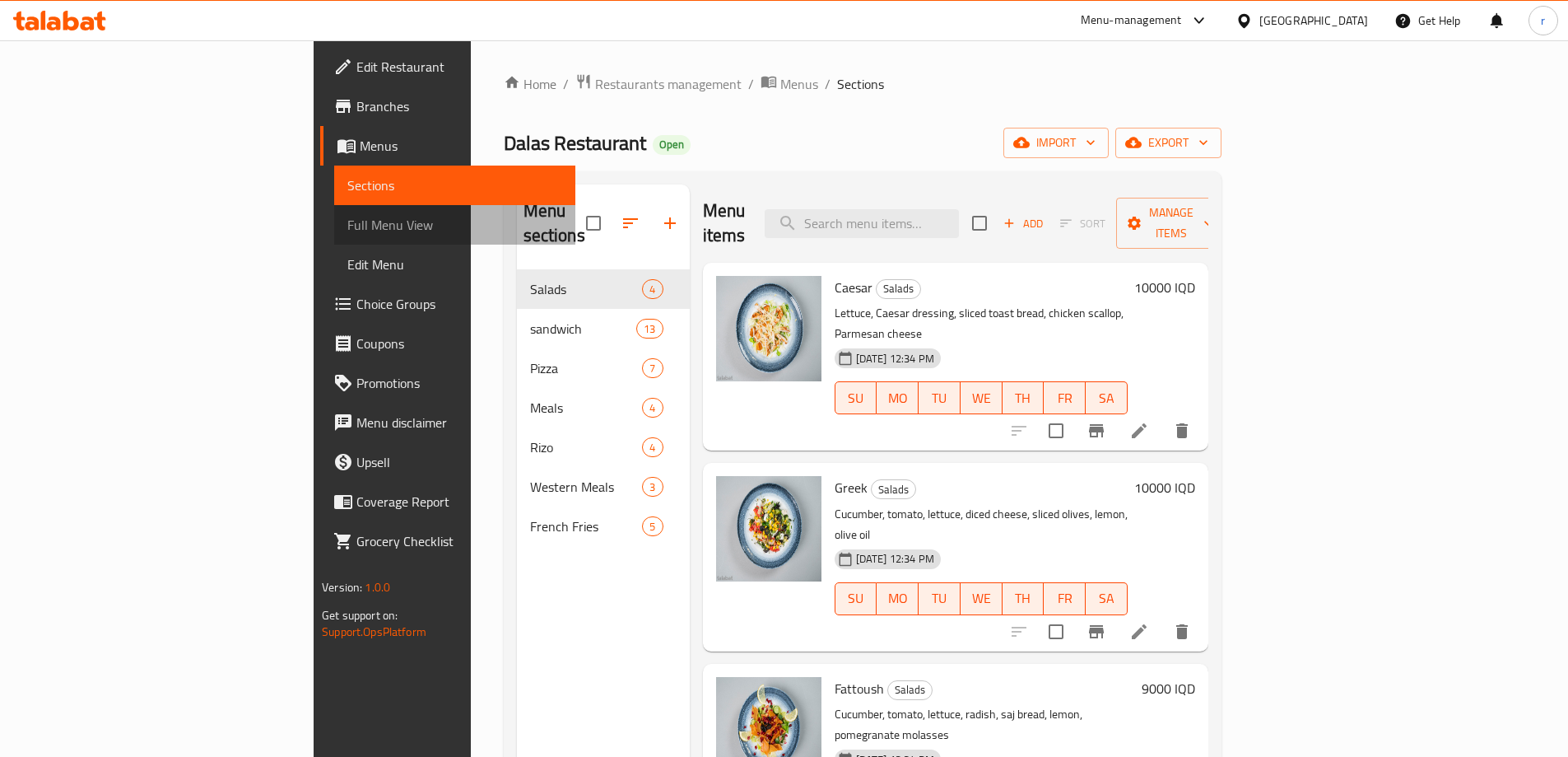
click at [347, 224] on span "Full Menu View" at bounding box center [454, 224] width 215 height 20
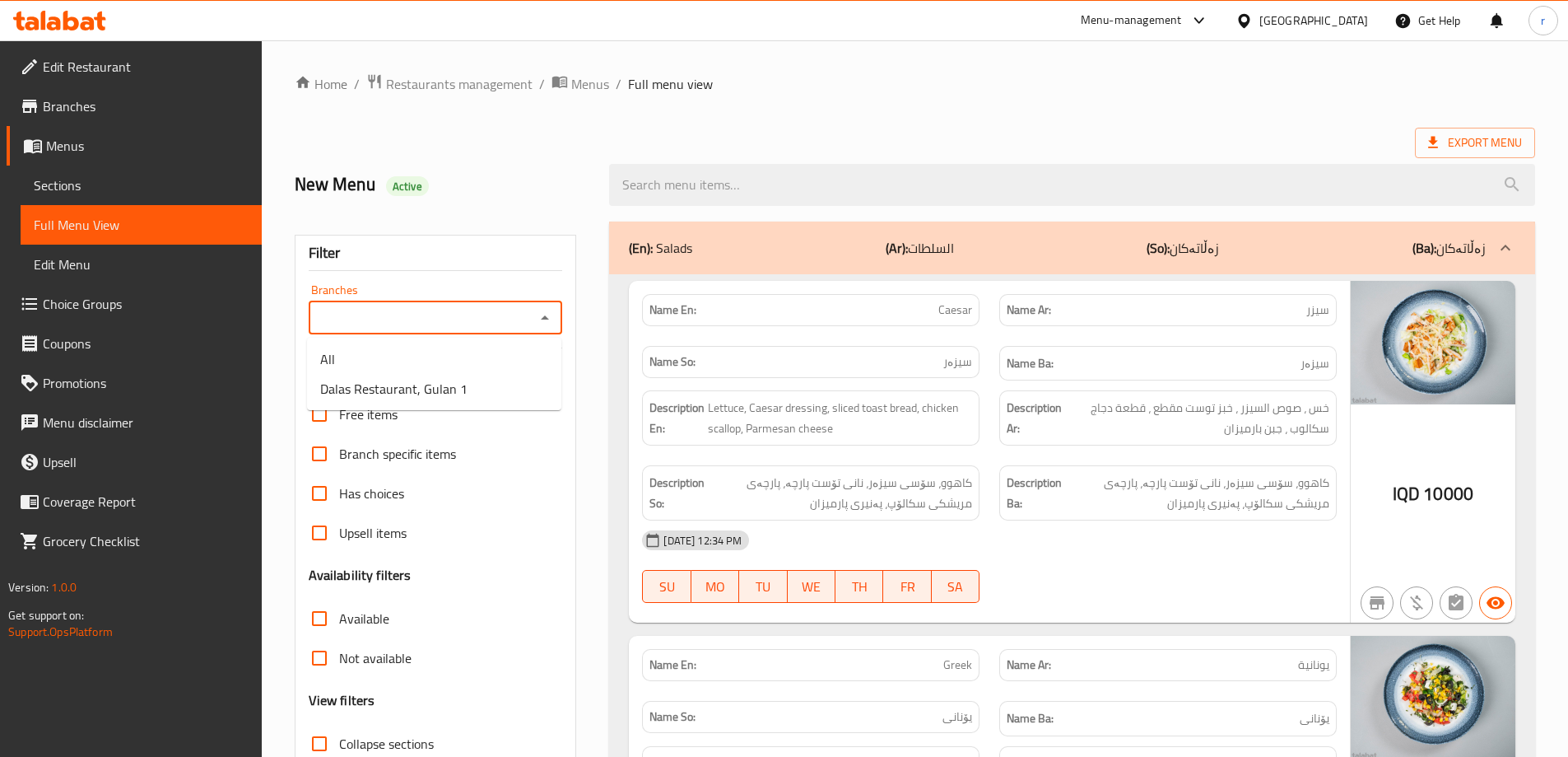
click at [453, 308] on input "Branches" at bounding box center [423, 318] width 217 height 23
click at [400, 399] on span "Dalas Restaurant, Gulan 1" at bounding box center [393, 388] width 147 height 20
type input "Dalas Restaurant, Gulan 1"
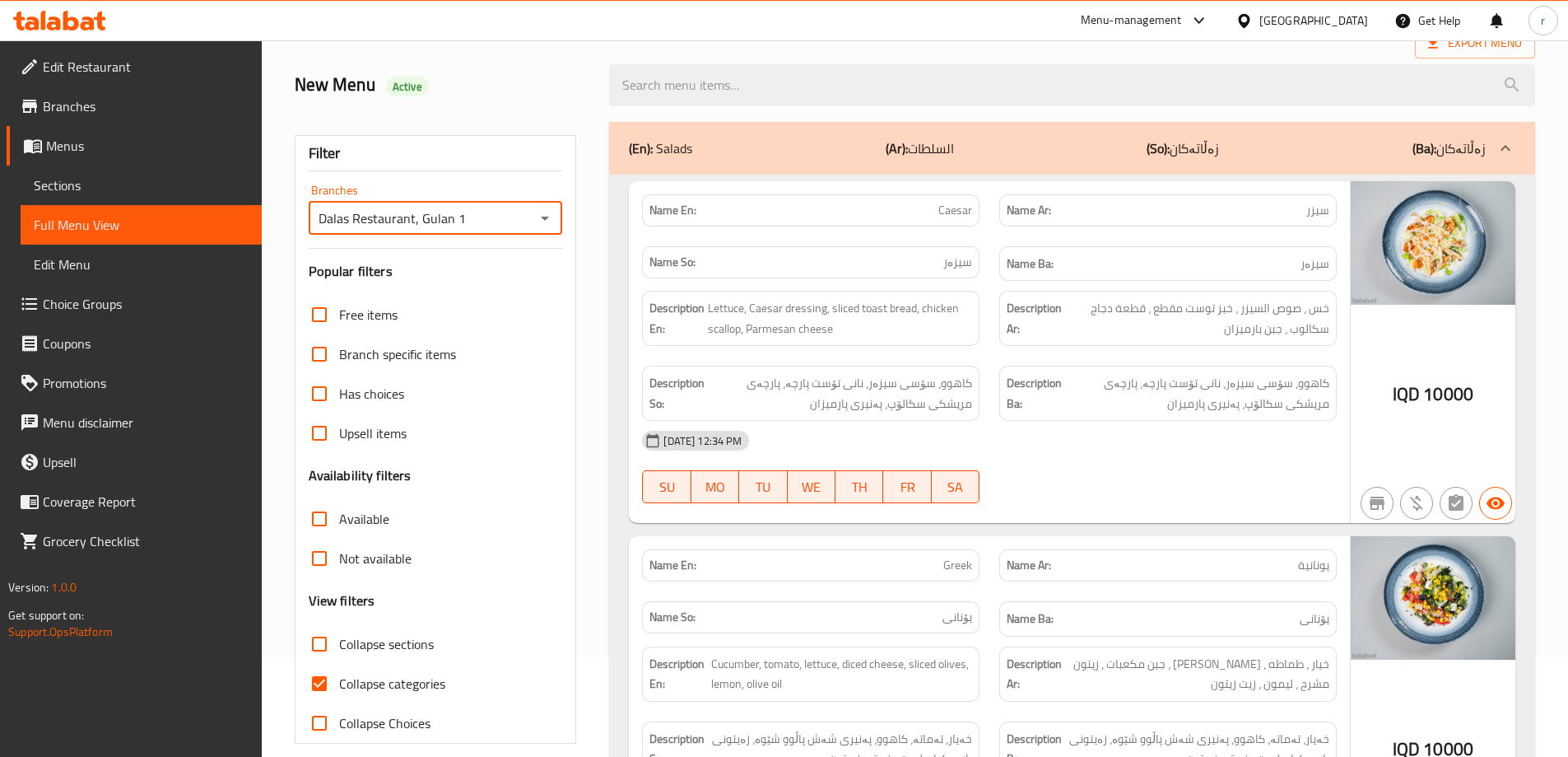
scroll to position [137, 0]
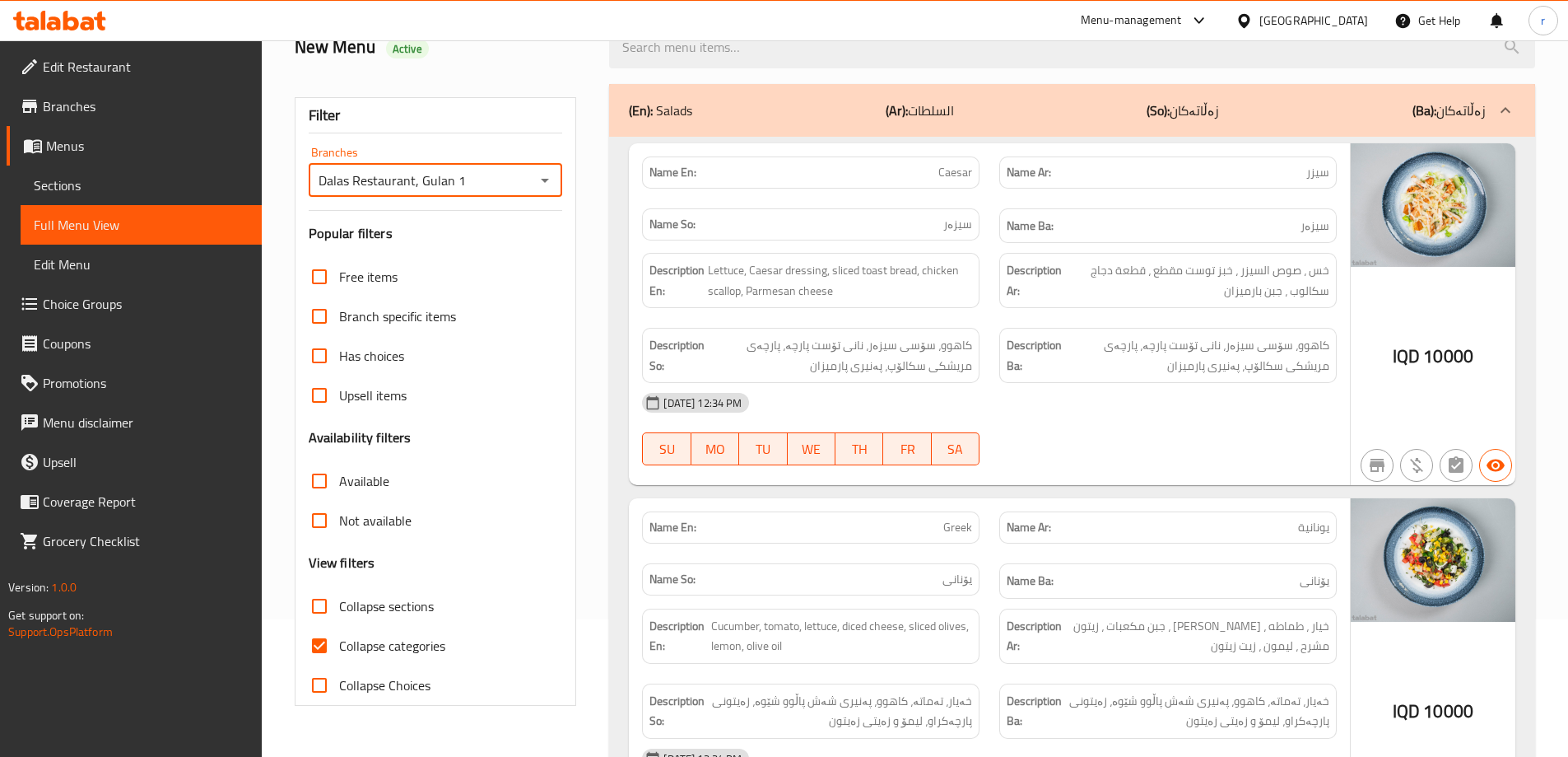
click at [393, 628] on label "Collapse categories" at bounding box center [373, 645] width 146 height 39
click at [339, 628] on input "Collapse categories" at bounding box center [319, 645] width 39 height 39
checkbox input "false"
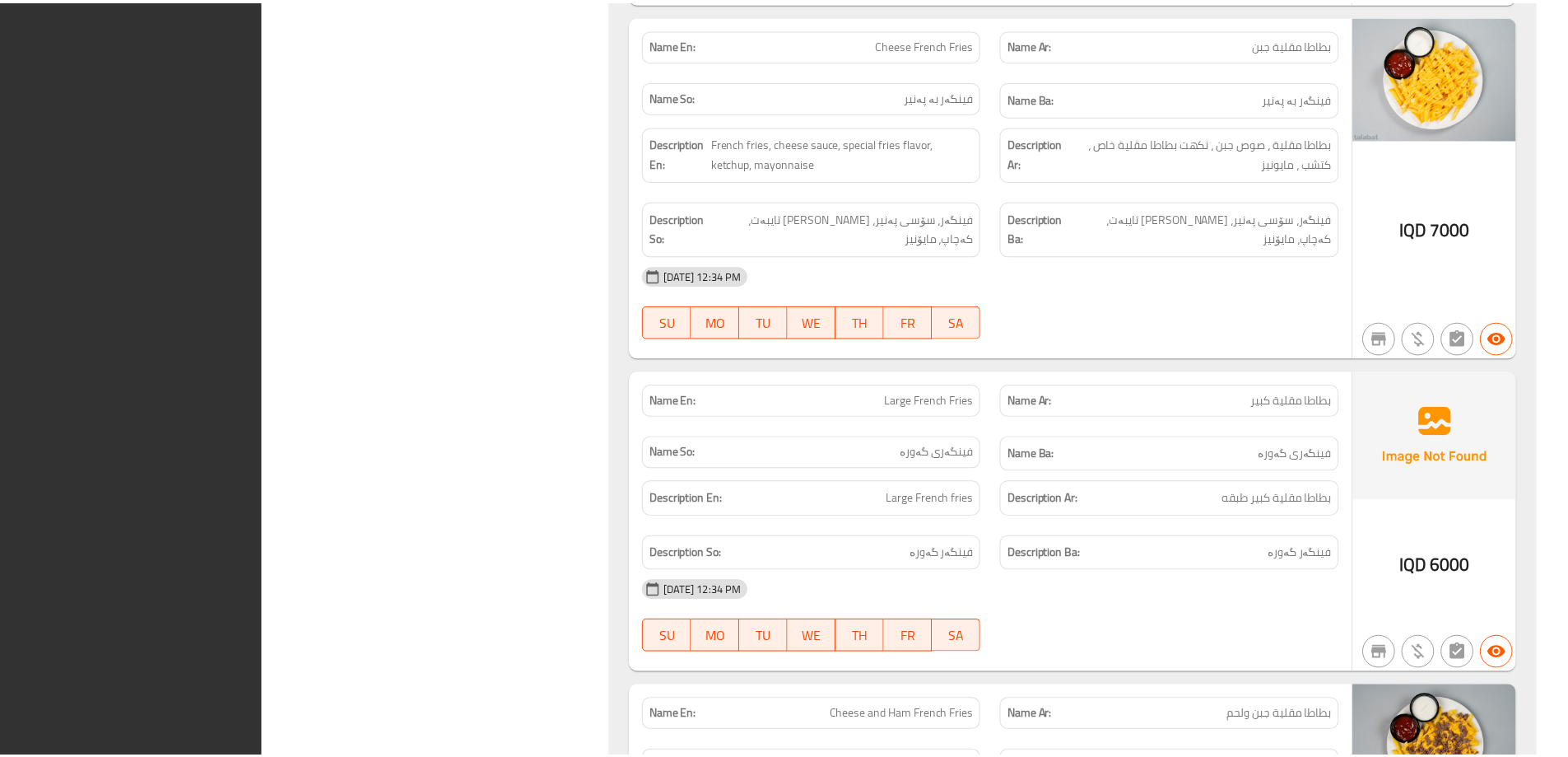
scroll to position [15355, 0]
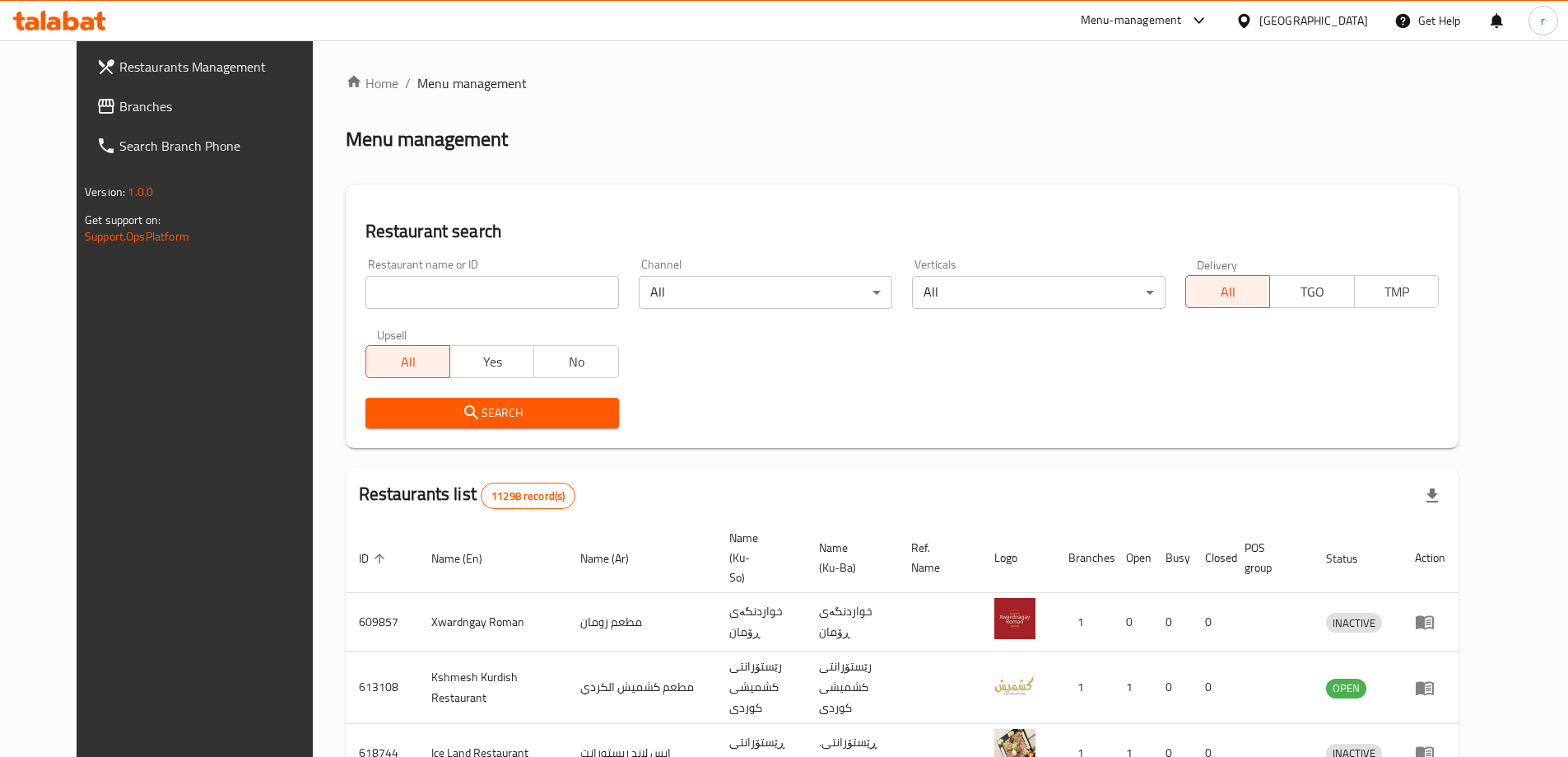
click at [119, 106] on span "Branches" at bounding box center [222, 106] width 206 height 20
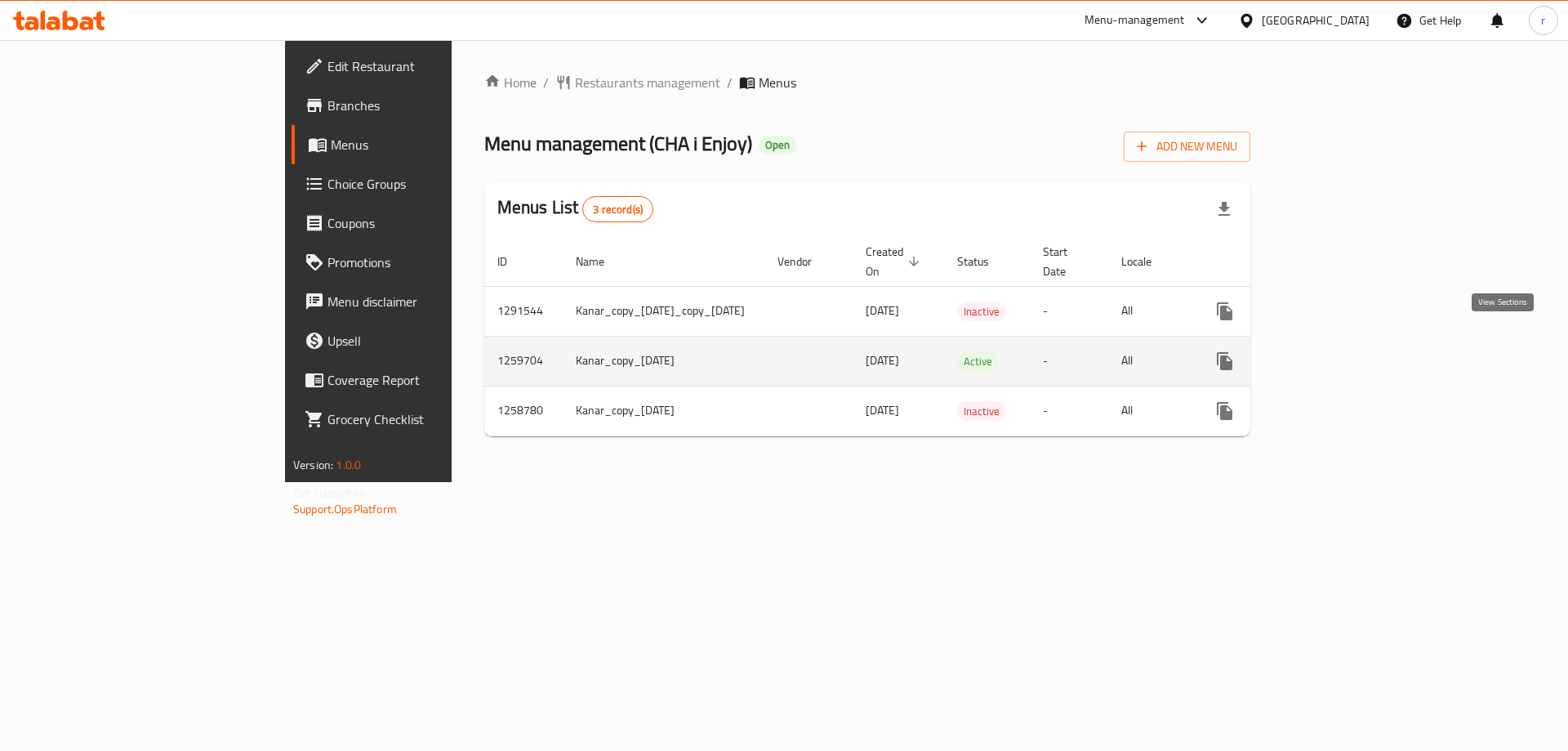
click at [1352, 351] on icon "enhanced table" at bounding box center [1343, 361] width 20 height 20
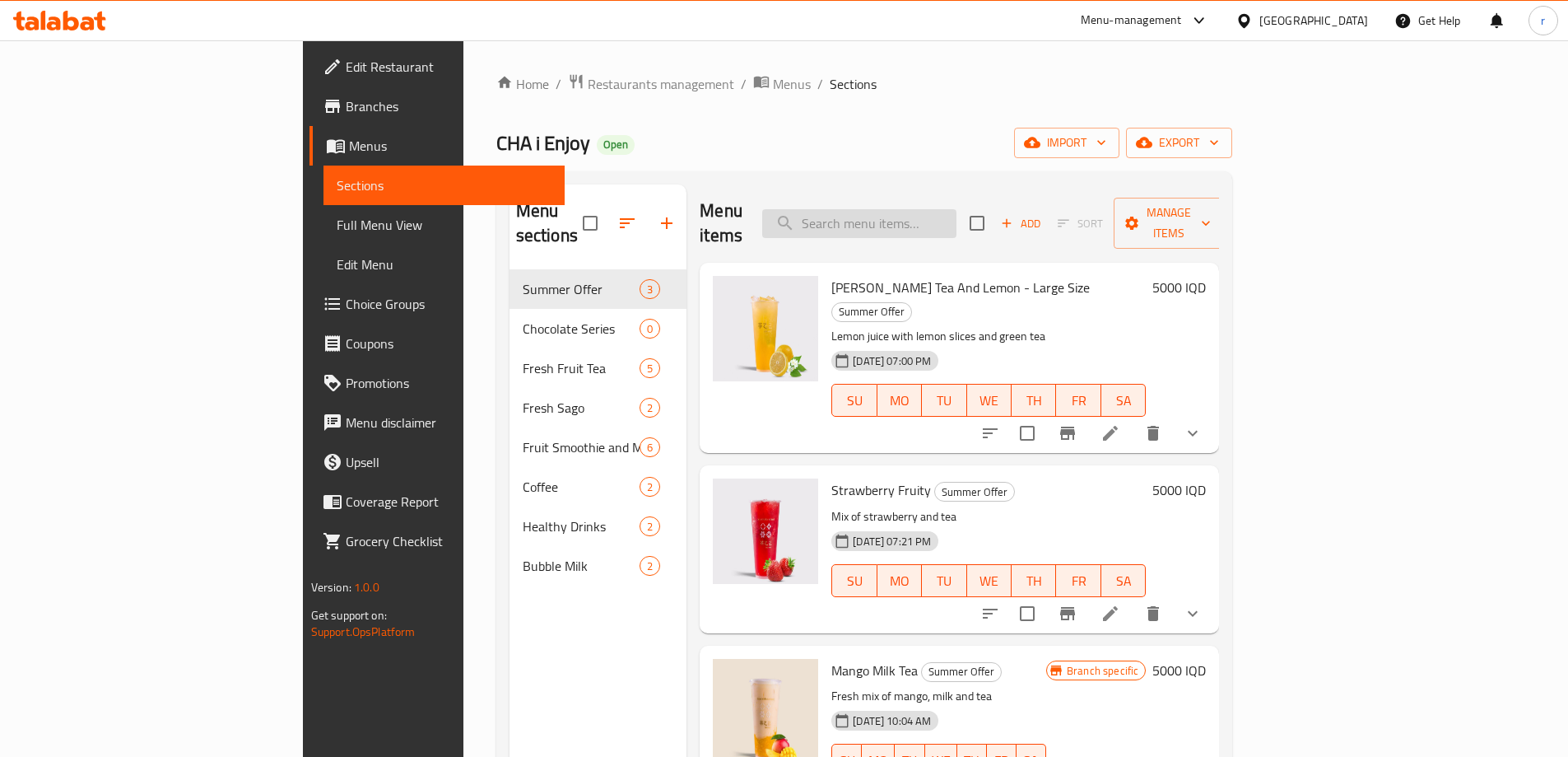
click at [957, 211] on input "search" at bounding box center [858, 223] width 194 height 29
paste input "Passion Fruit [PERSON_NAME]"
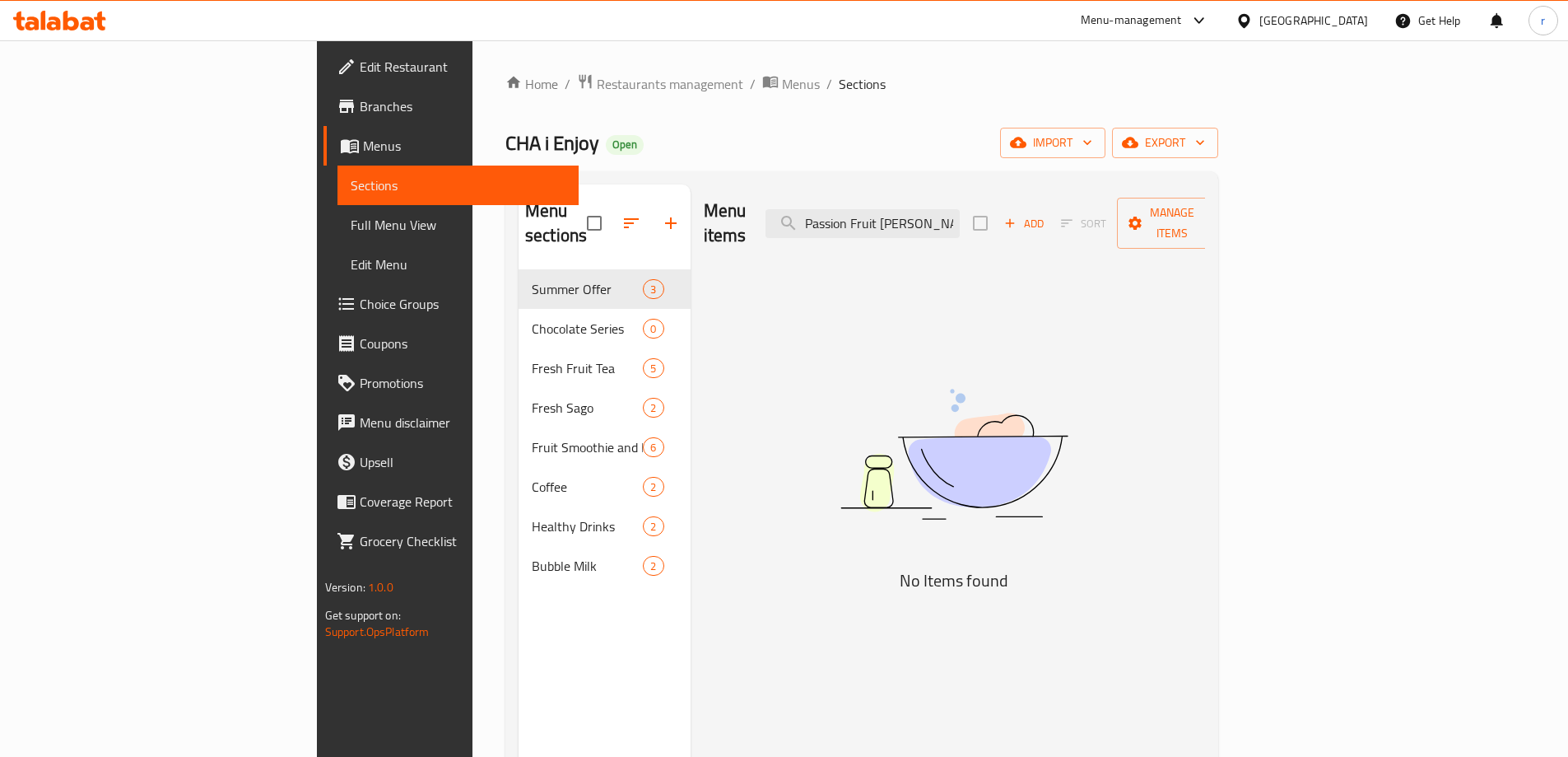
type input "Passion Fruit [PERSON_NAME]"
click at [95, 23] on icon at bounding box center [59, 20] width 93 height 20
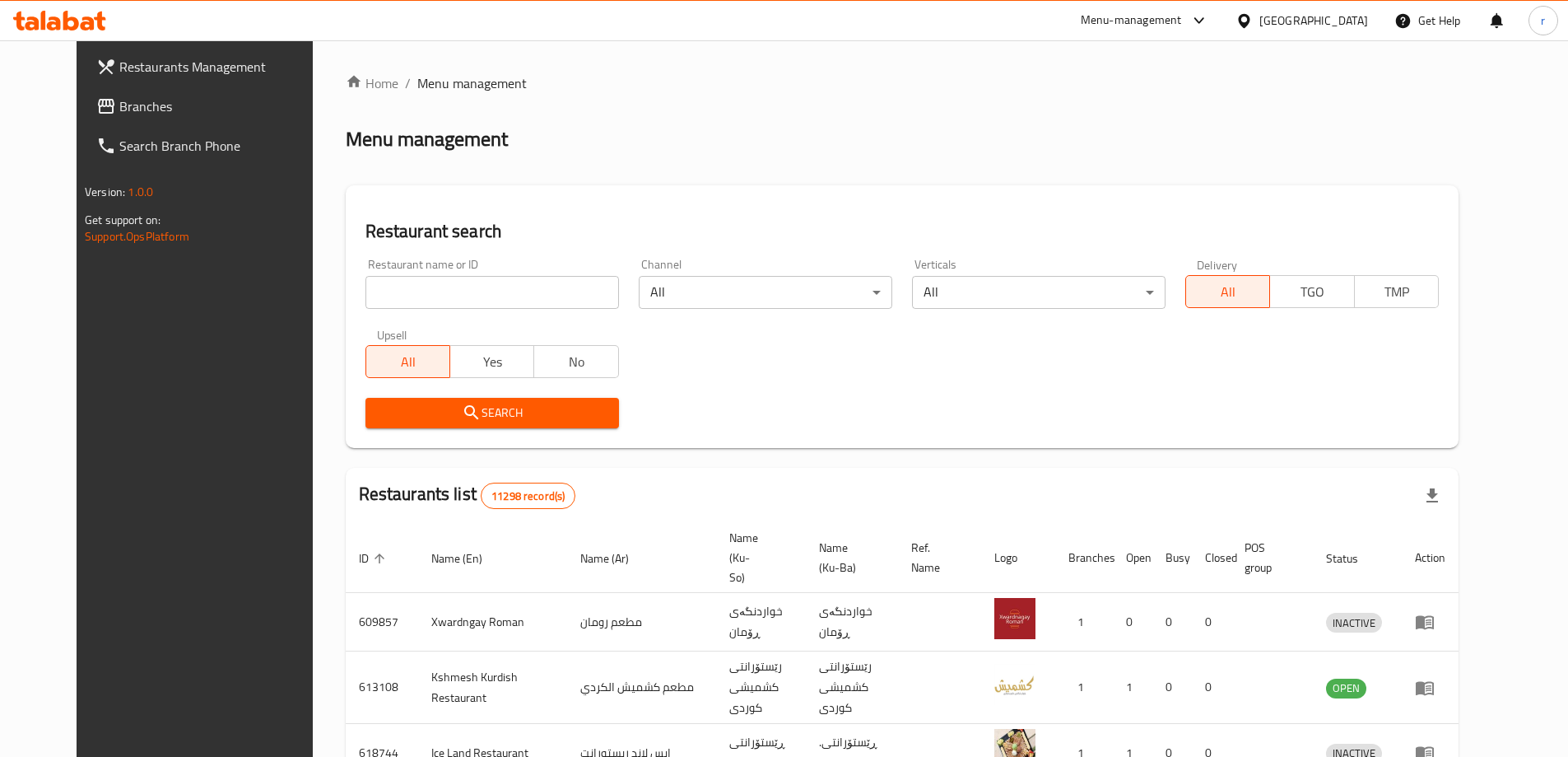
click at [83, 90] on link "Branches" at bounding box center [210, 105] width 255 height 39
click at [103, 97] on span "Branches" at bounding box center [214, 106] width 222 height 20
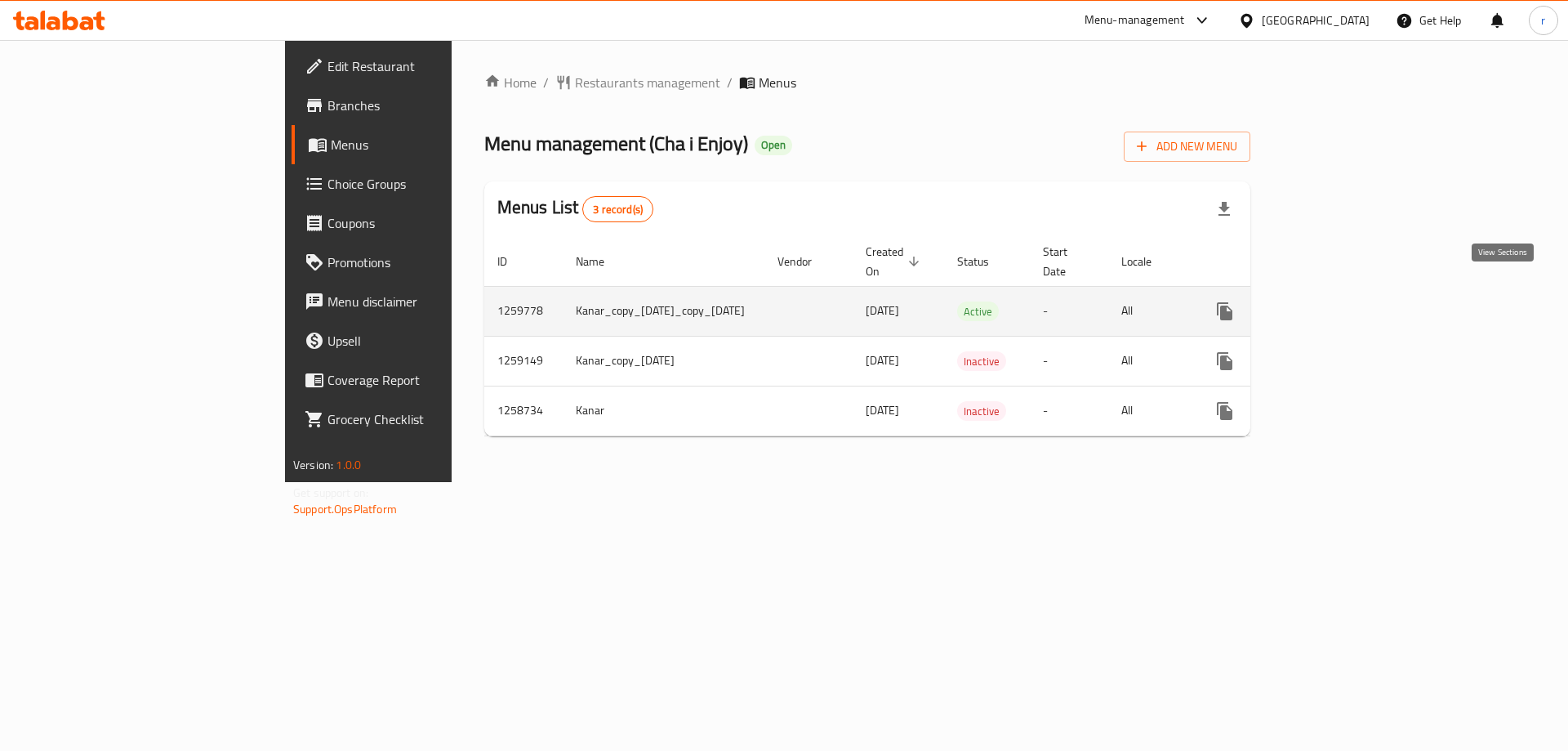
click at [1352, 301] on icon "enhanced table" at bounding box center [1343, 311] width 20 height 20
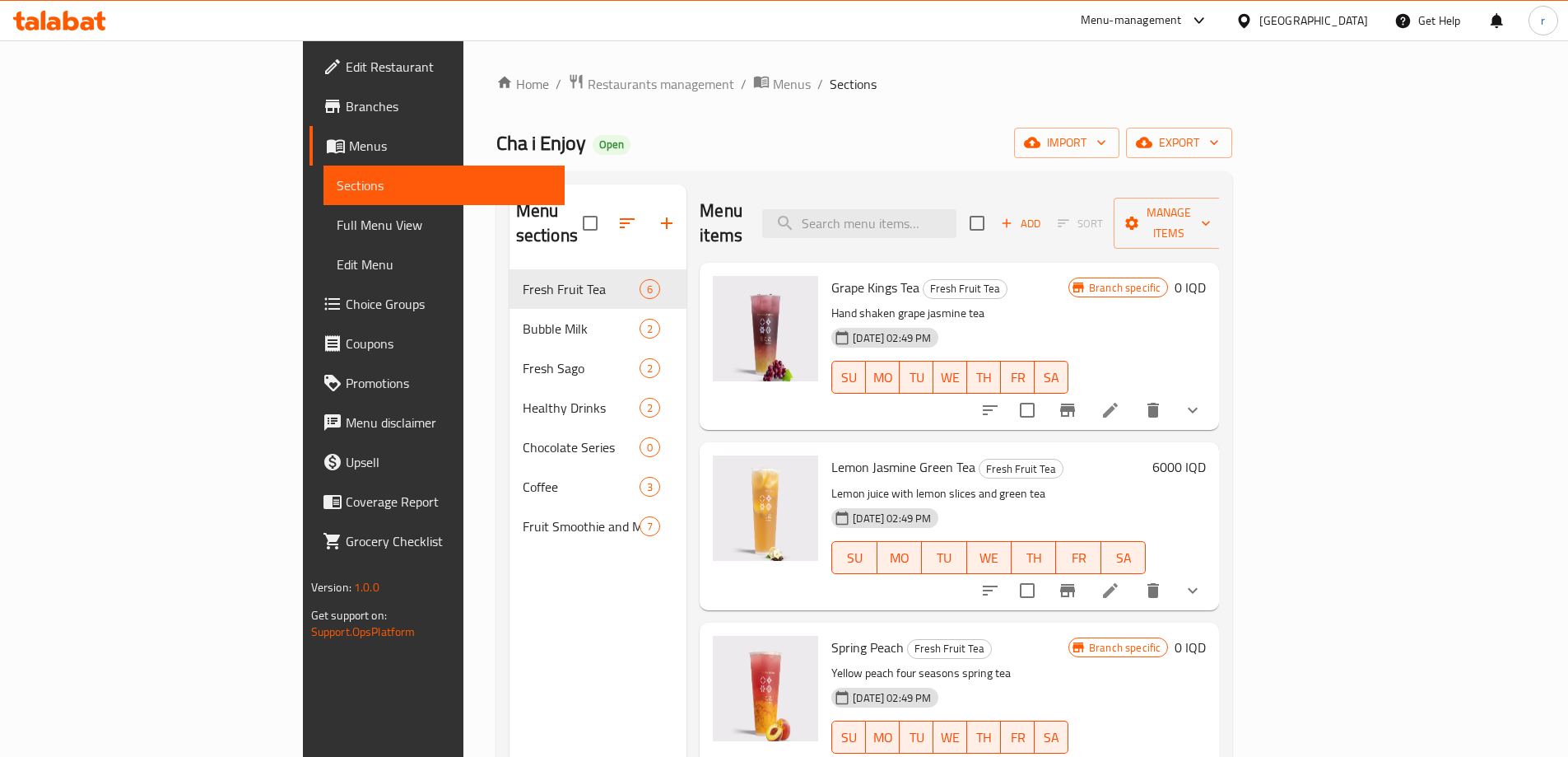
click at [337, 224] on span "Full Menu View" at bounding box center [444, 224] width 215 height 20
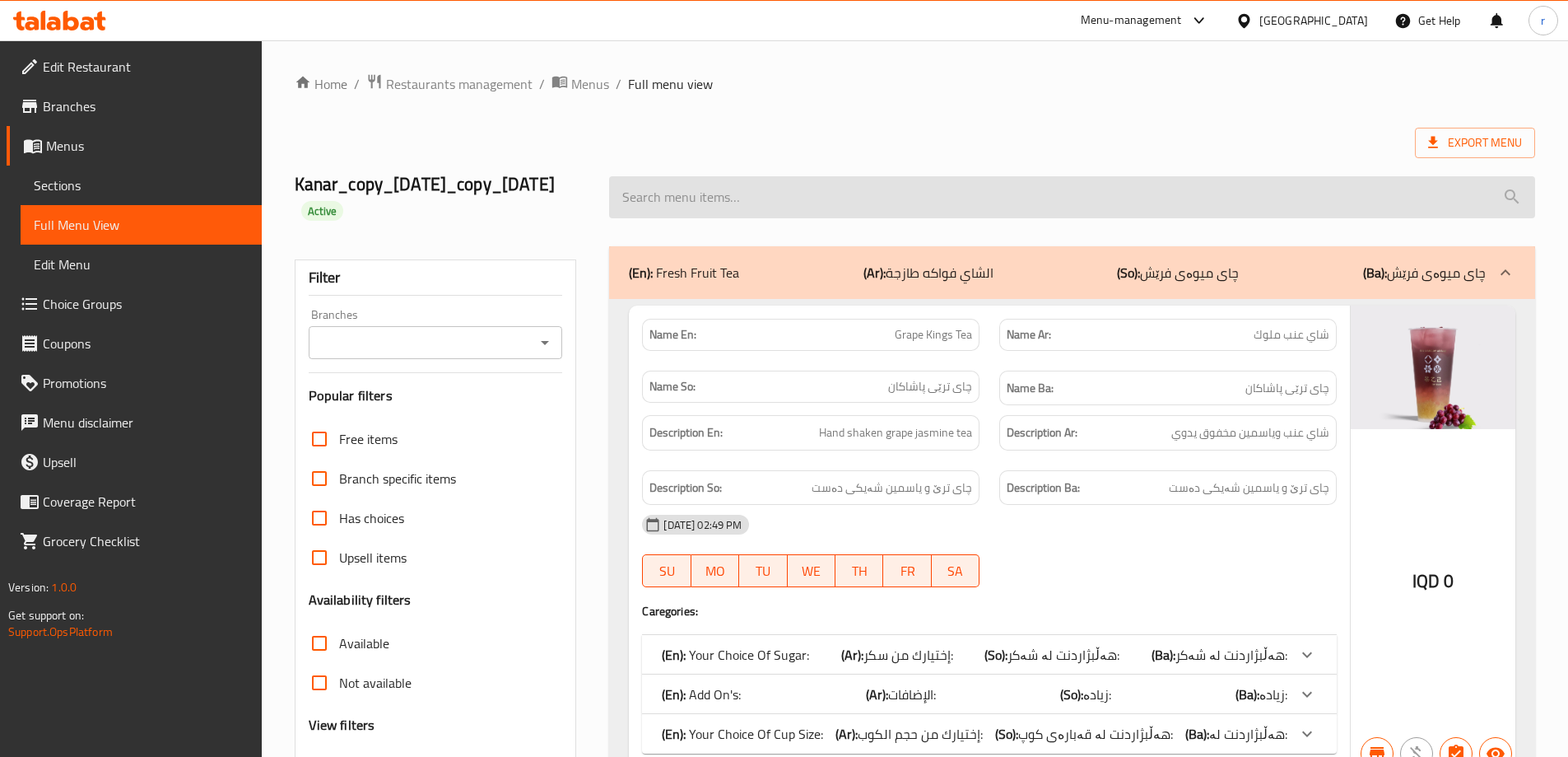
click at [677, 202] on input "search" at bounding box center [1071, 198] width 926 height 42
paste input "Latte"
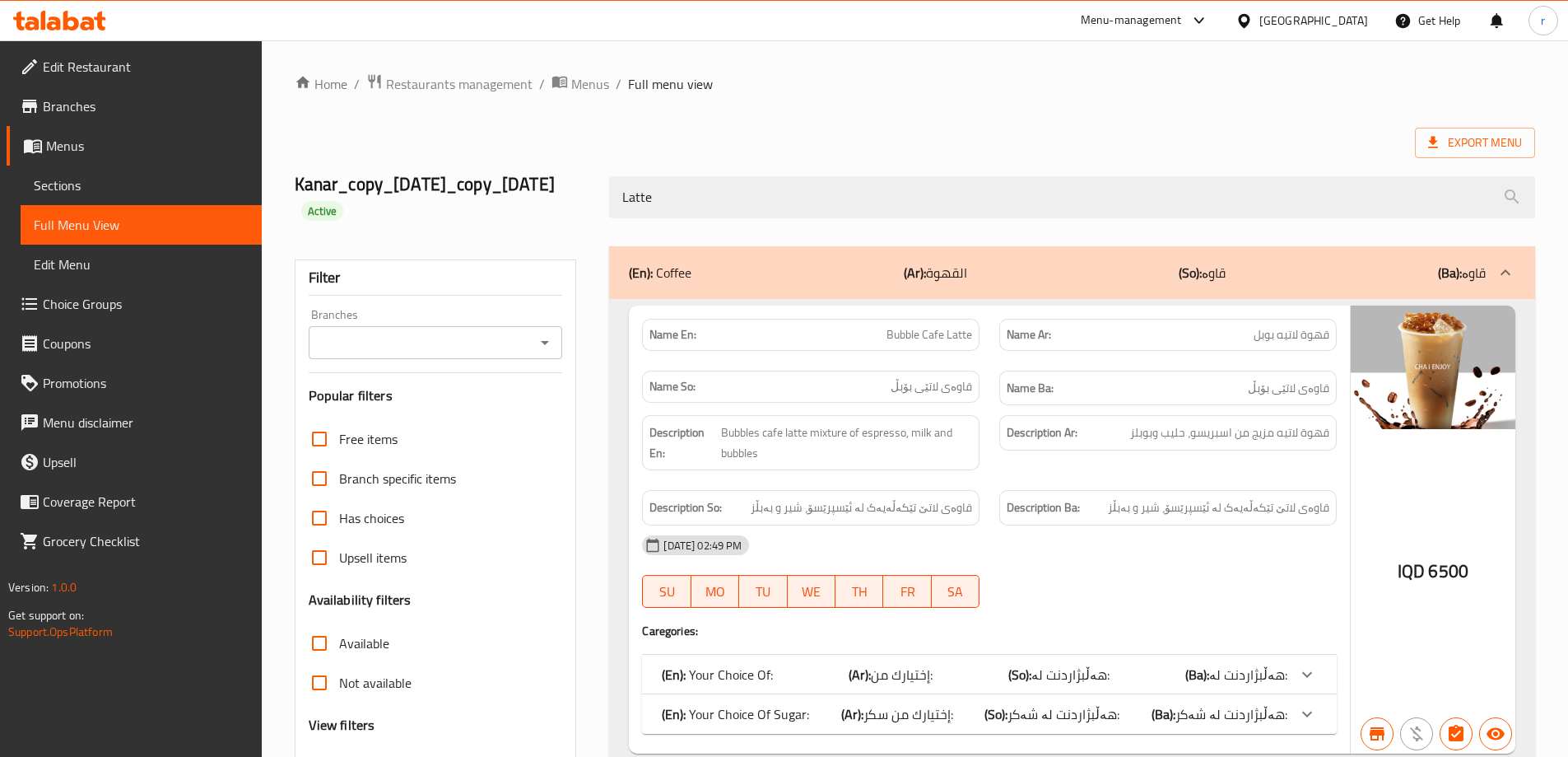
type input "Latte"
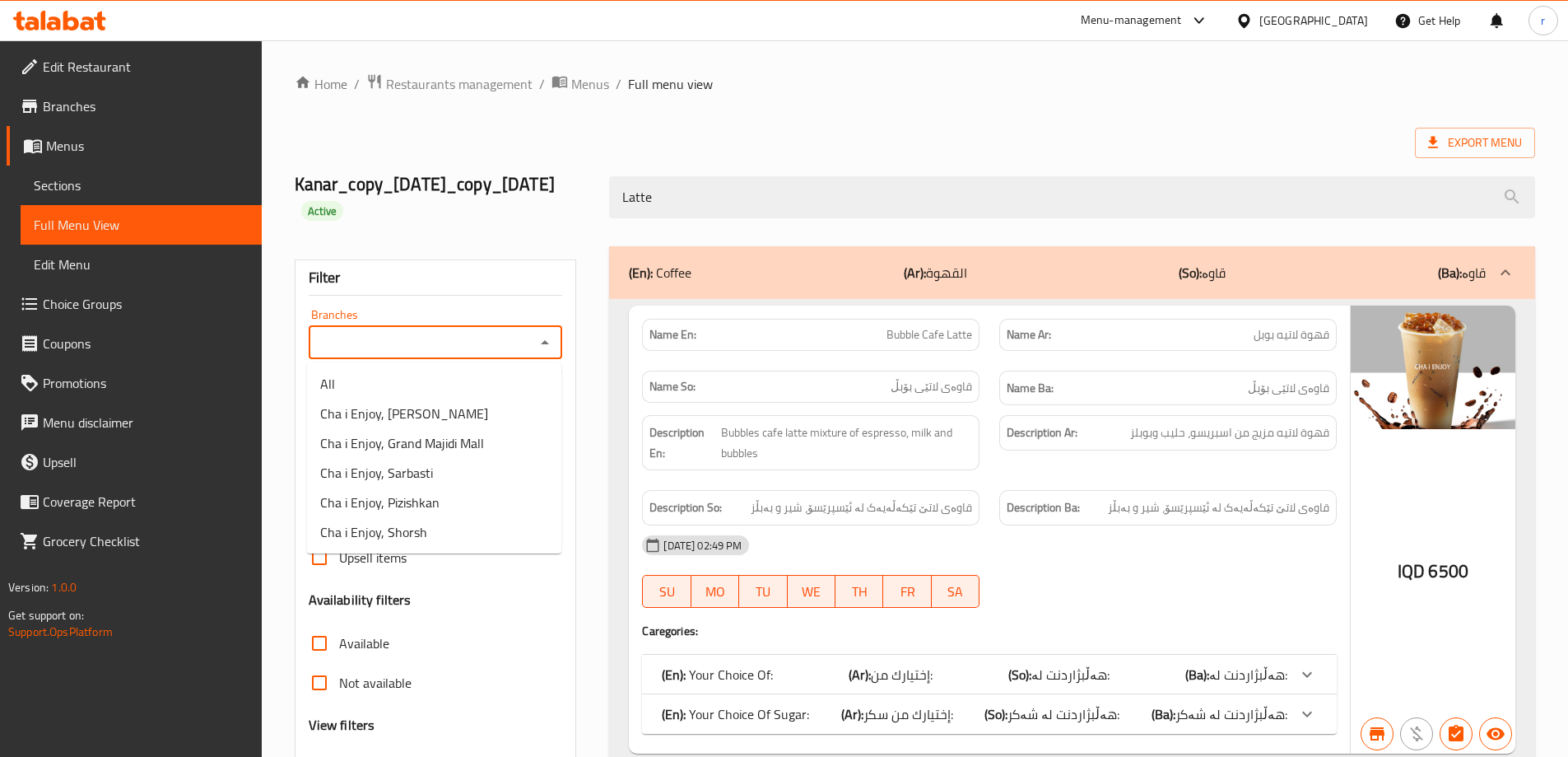
click at [410, 353] on input "Branches" at bounding box center [423, 343] width 217 height 23
click at [460, 202] on h2 "Kanar_copy_02/10/2024_copy_03/10/2024 Active" at bounding box center [443, 197] width 296 height 50
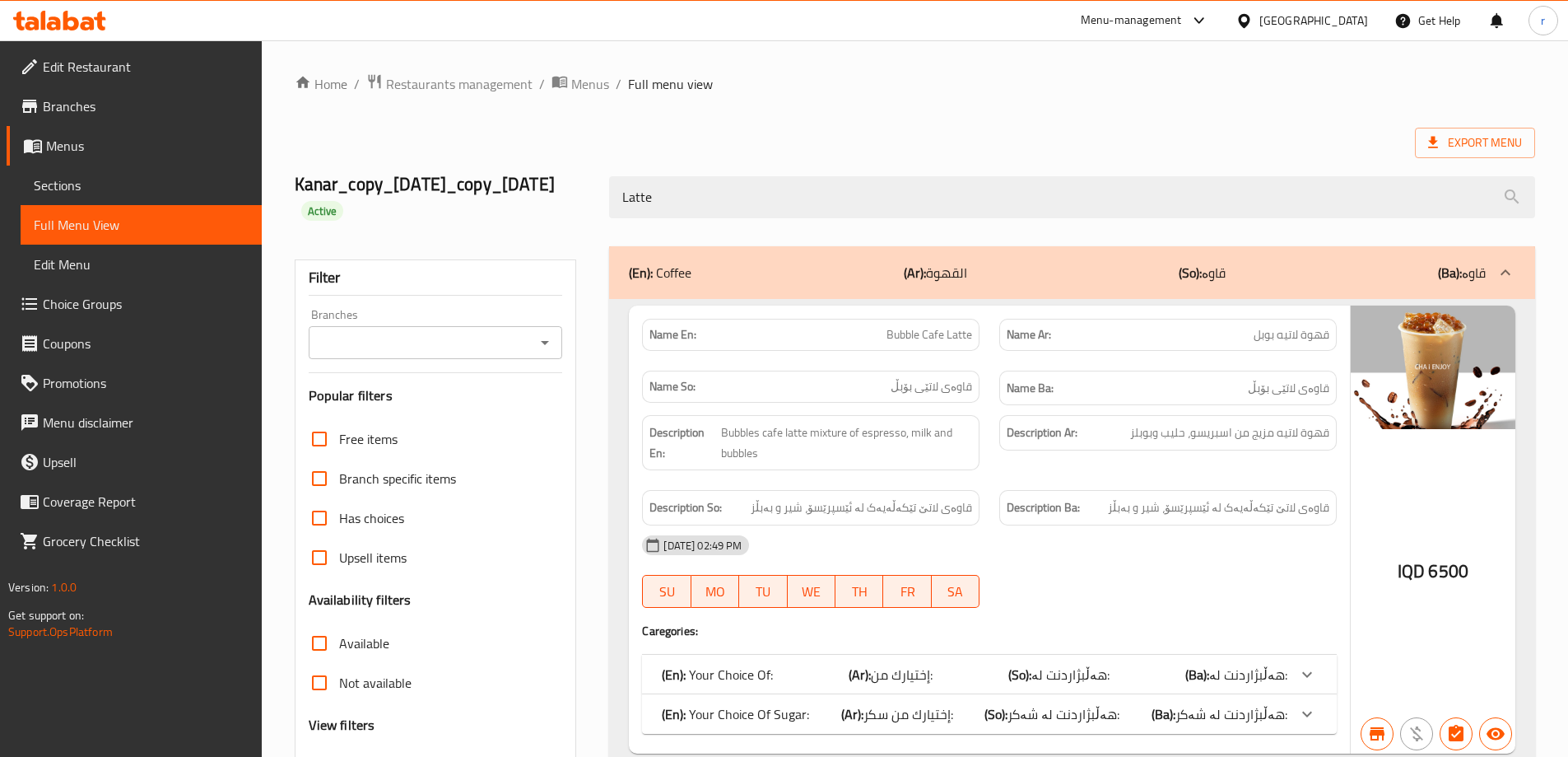
click at [409, 330] on div "Branches" at bounding box center [436, 343] width 254 height 33
click at [409, 333] on input "Branches" at bounding box center [423, 343] width 217 height 23
click at [471, 157] on div "Kanar_copy_02/10/2024_copy_03/10/2024 Active" at bounding box center [443, 197] width 316 height 98
click at [527, 336] on input "Branches" at bounding box center [423, 343] width 217 height 23
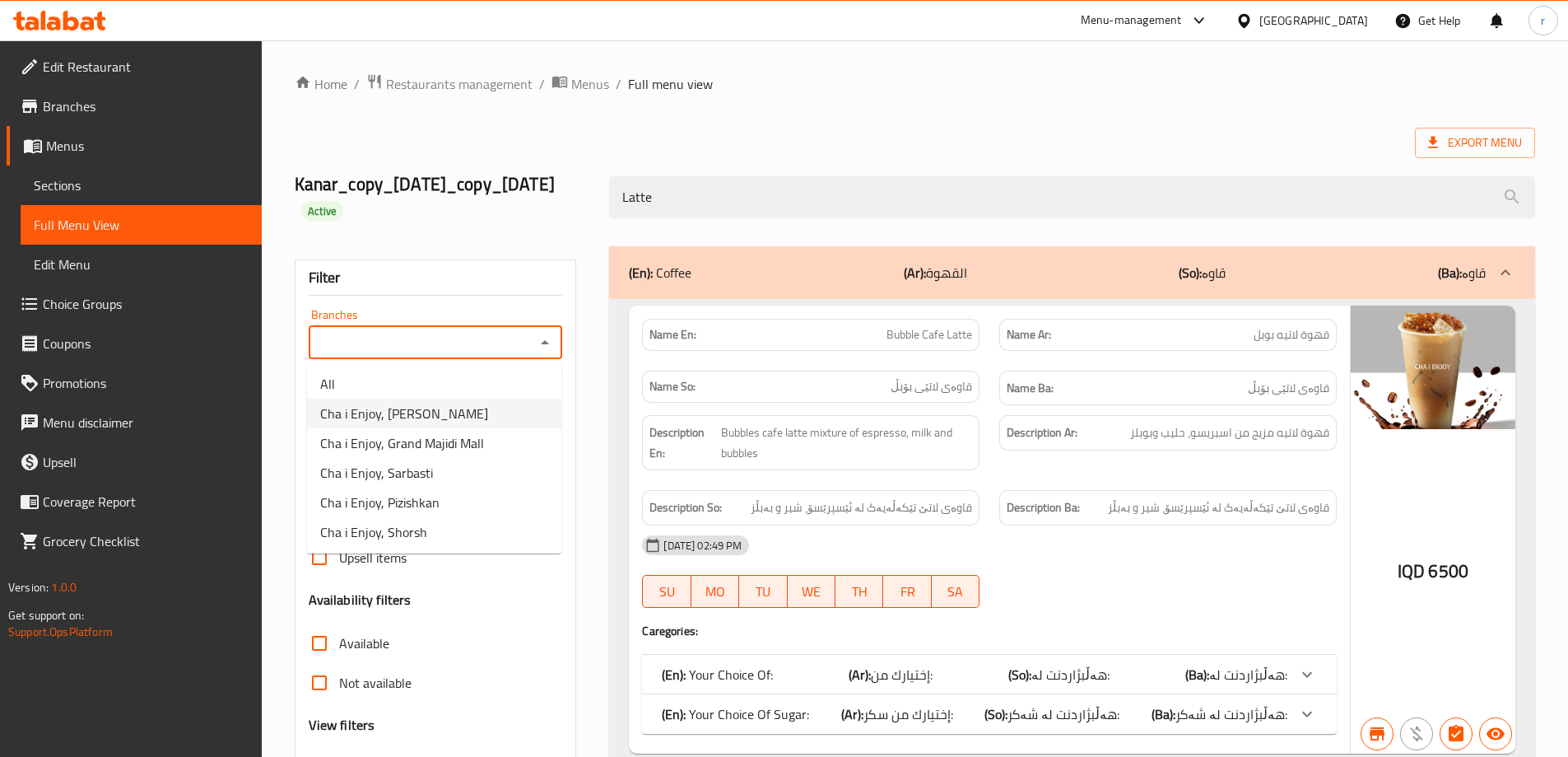
click at [434, 405] on li "Cha i Enjoy, Naz Naz" at bounding box center [434, 413] width 254 height 30
type input "Cha i Enjoy, Naz Naz"
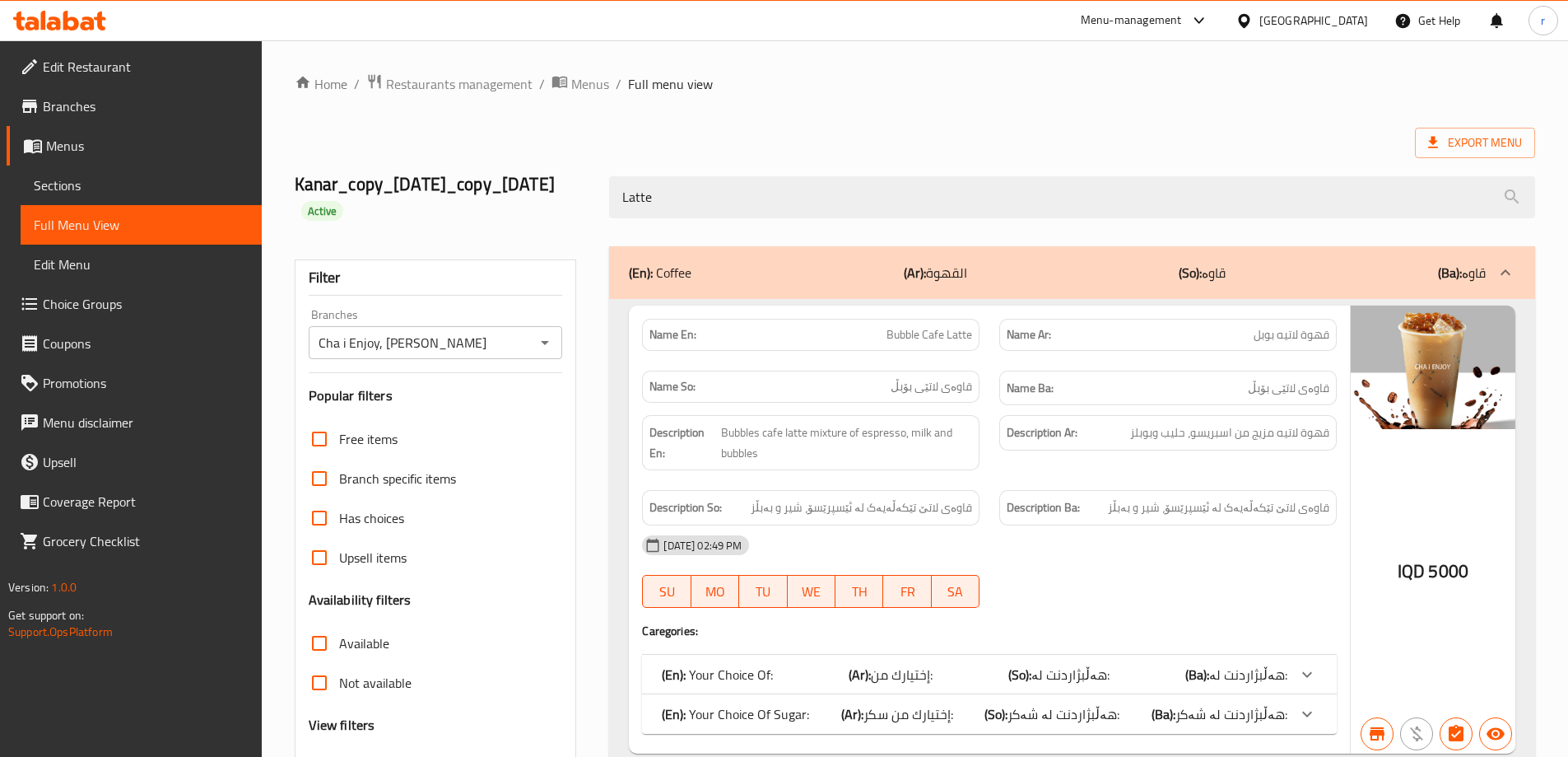
drag, startPoint x: 767, startPoint y: 204, endPoint x: 543, endPoint y: 219, distance: 224.5
click at [543, 219] on div "Kanar_copy_02/10/2024_copy_03/10/2024 Active Latte" at bounding box center [915, 197] width 1260 height 98
paste input "Americano"
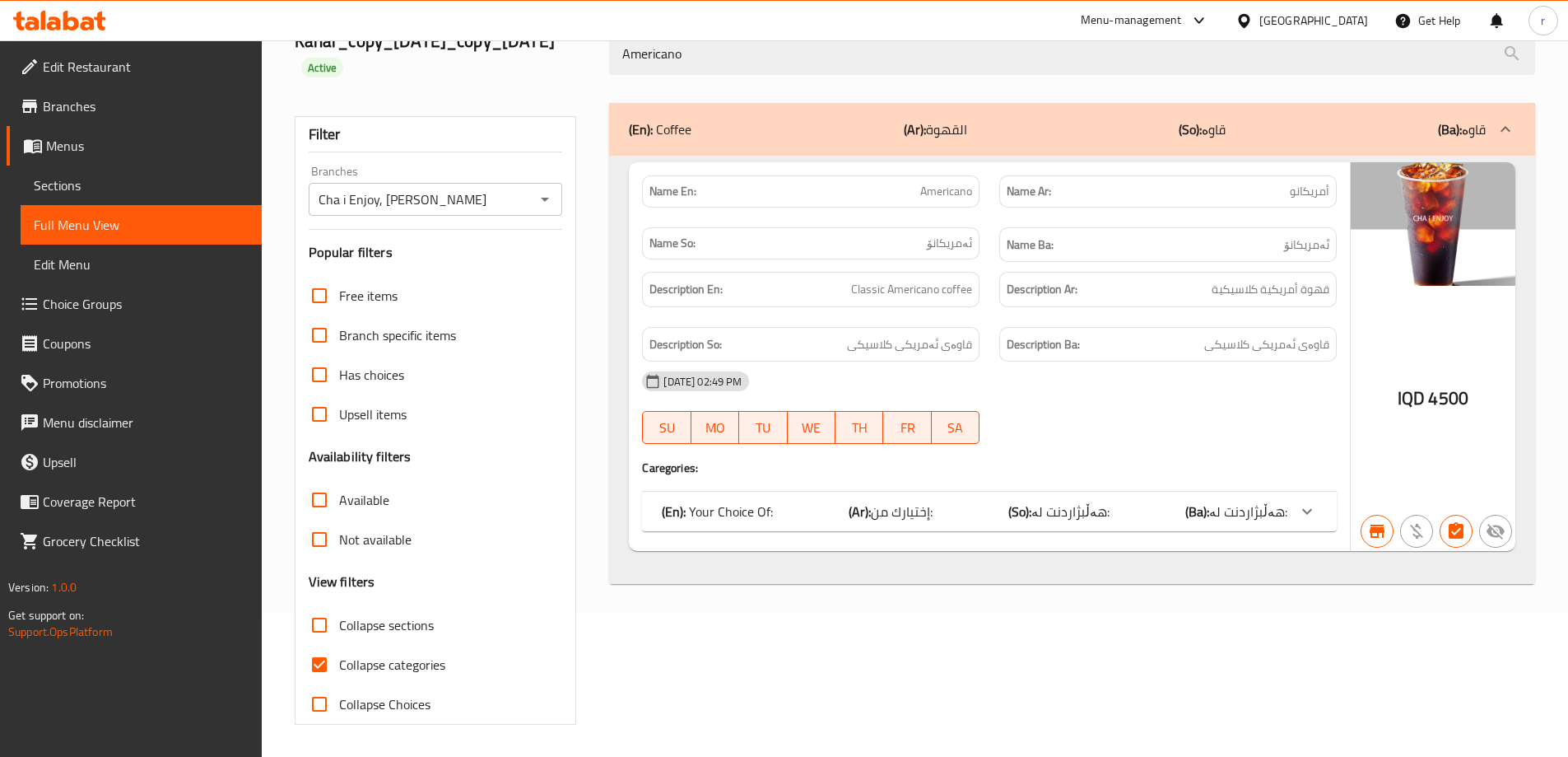
scroll to position [144, 0]
type input "Americano"
click at [543, 198] on icon "Open" at bounding box center [544, 198] width 8 height 4
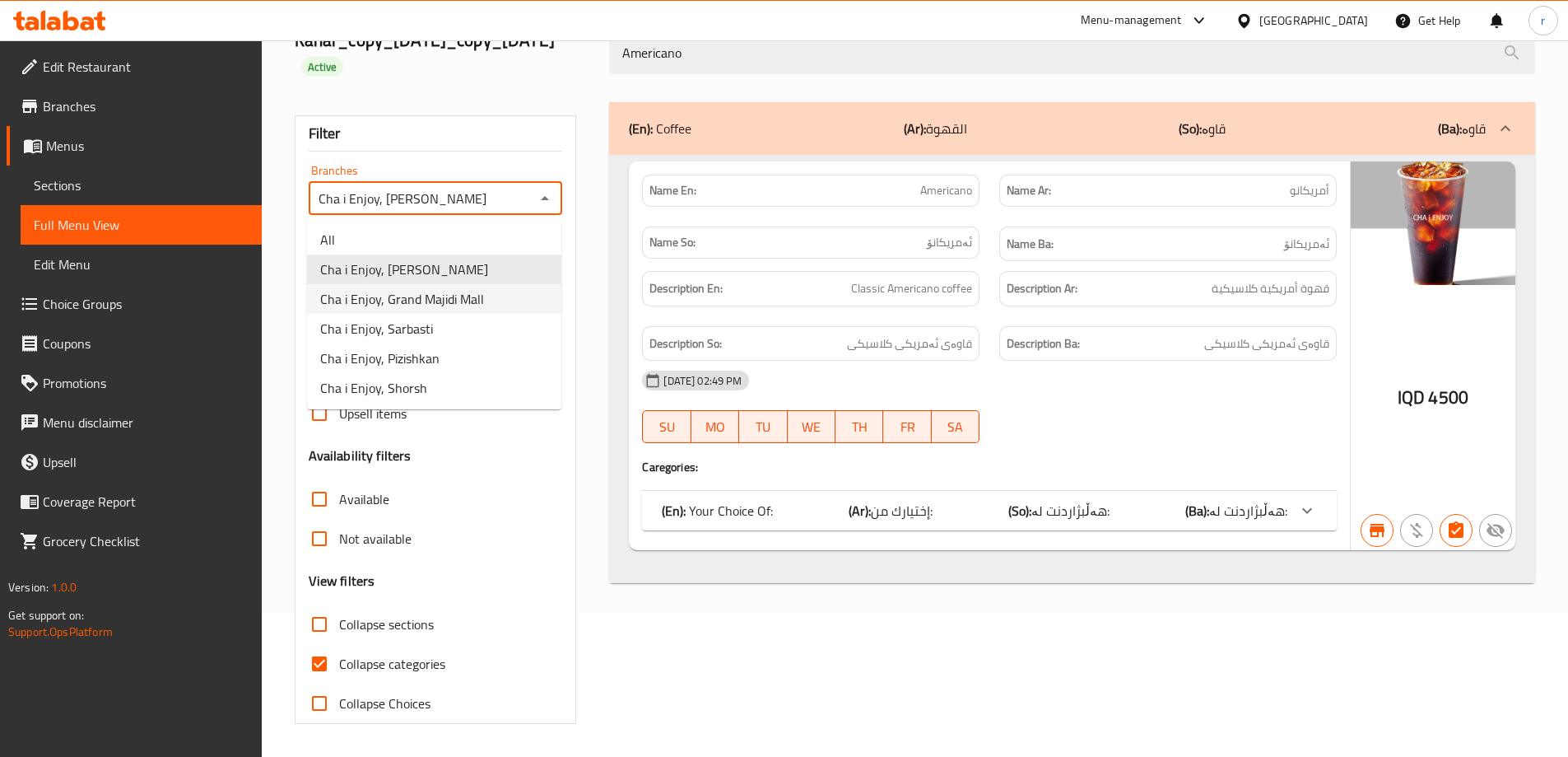
click at [423, 290] on span "Cha i Enjoy, Grand Majidi Mall" at bounding box center [402, 298] width 163 height 20
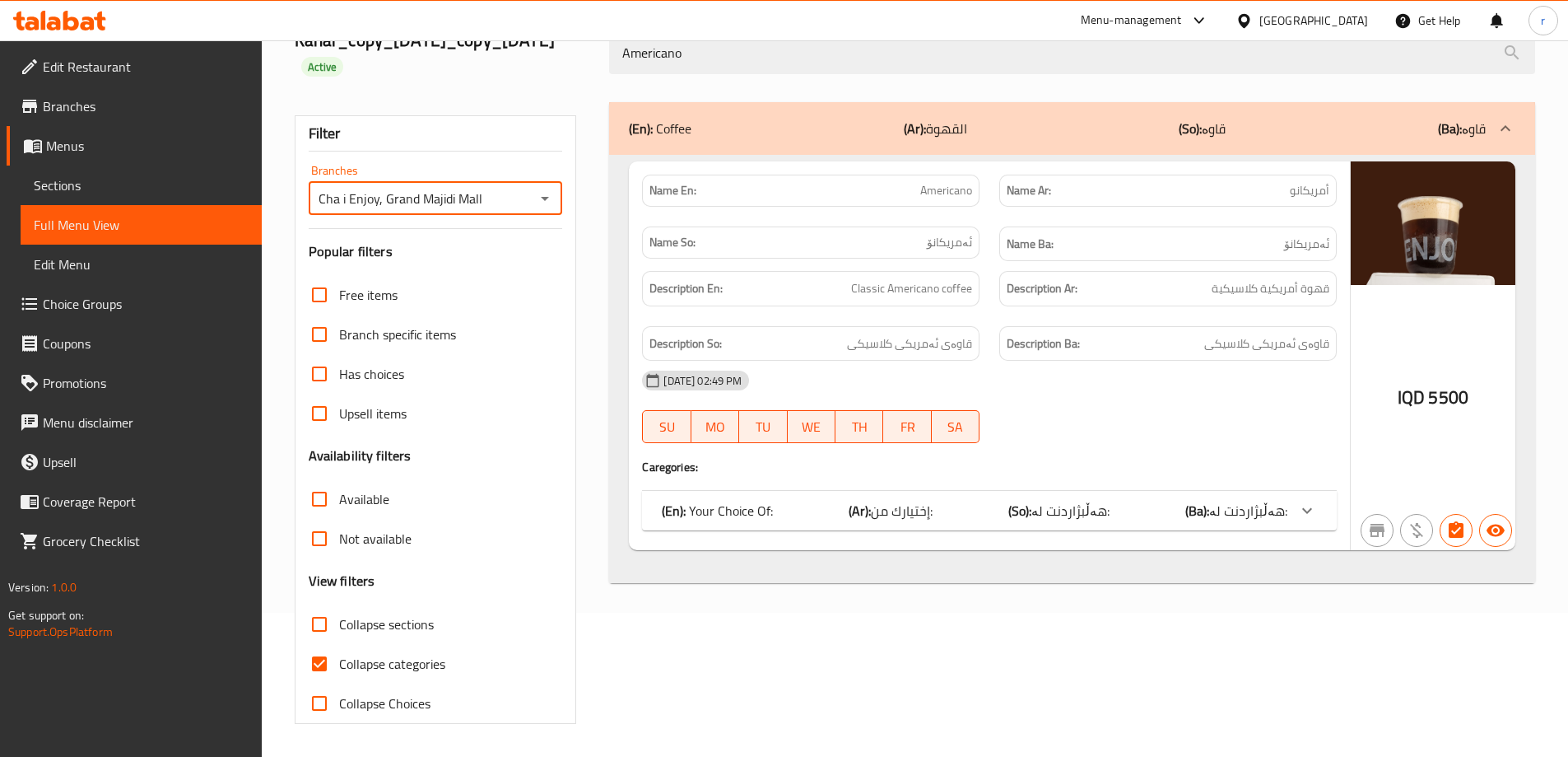
click at [547, 198] on icon "Open" at bounding box center [544, 198] width 8 height 4
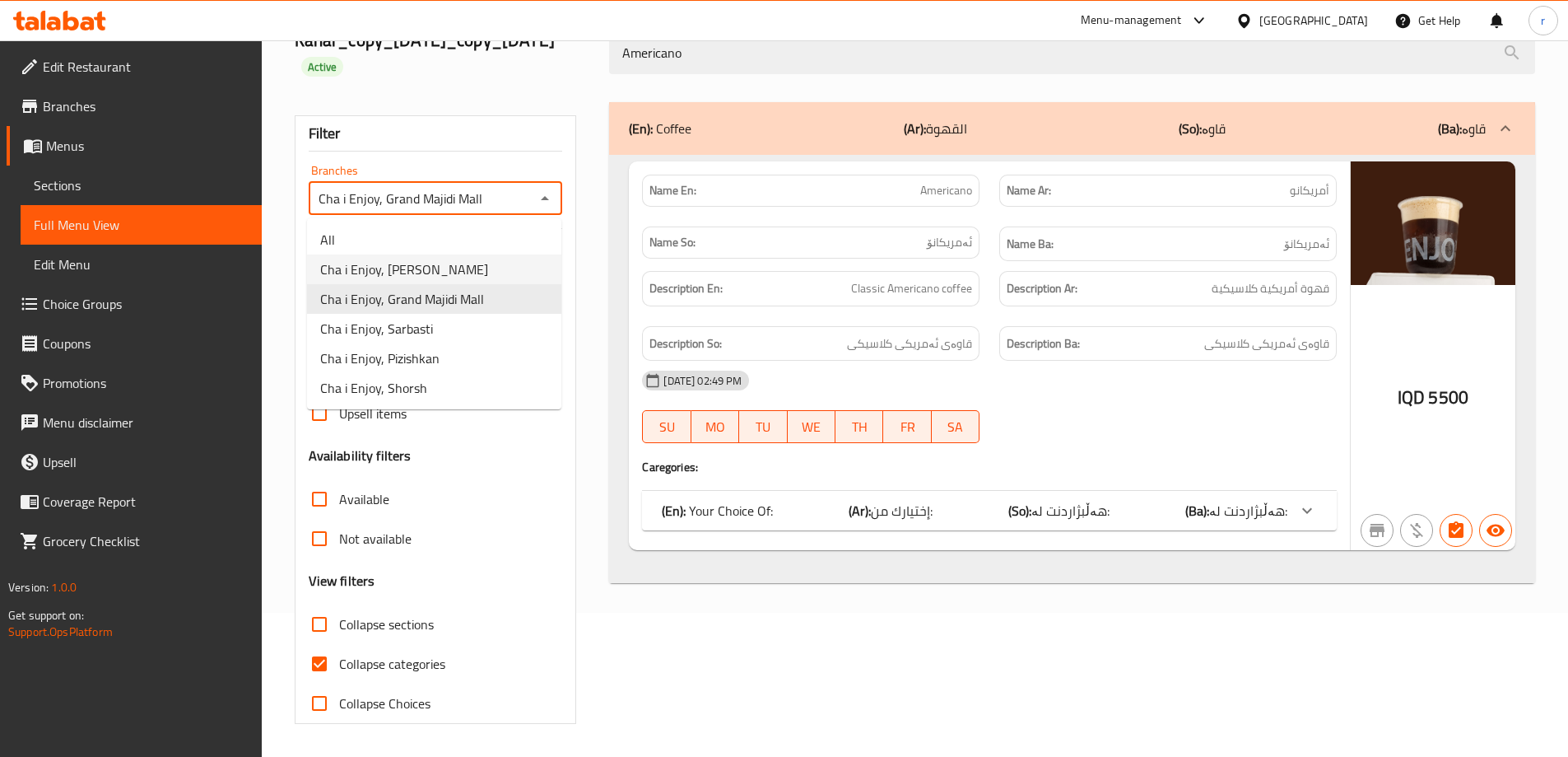
click at [454, 267] on li "Cha i Enjoy, Naz Naz" at bounding box center [434, 269] width 254 height 30
type input "Cha i Enjoy, Naz Naz"
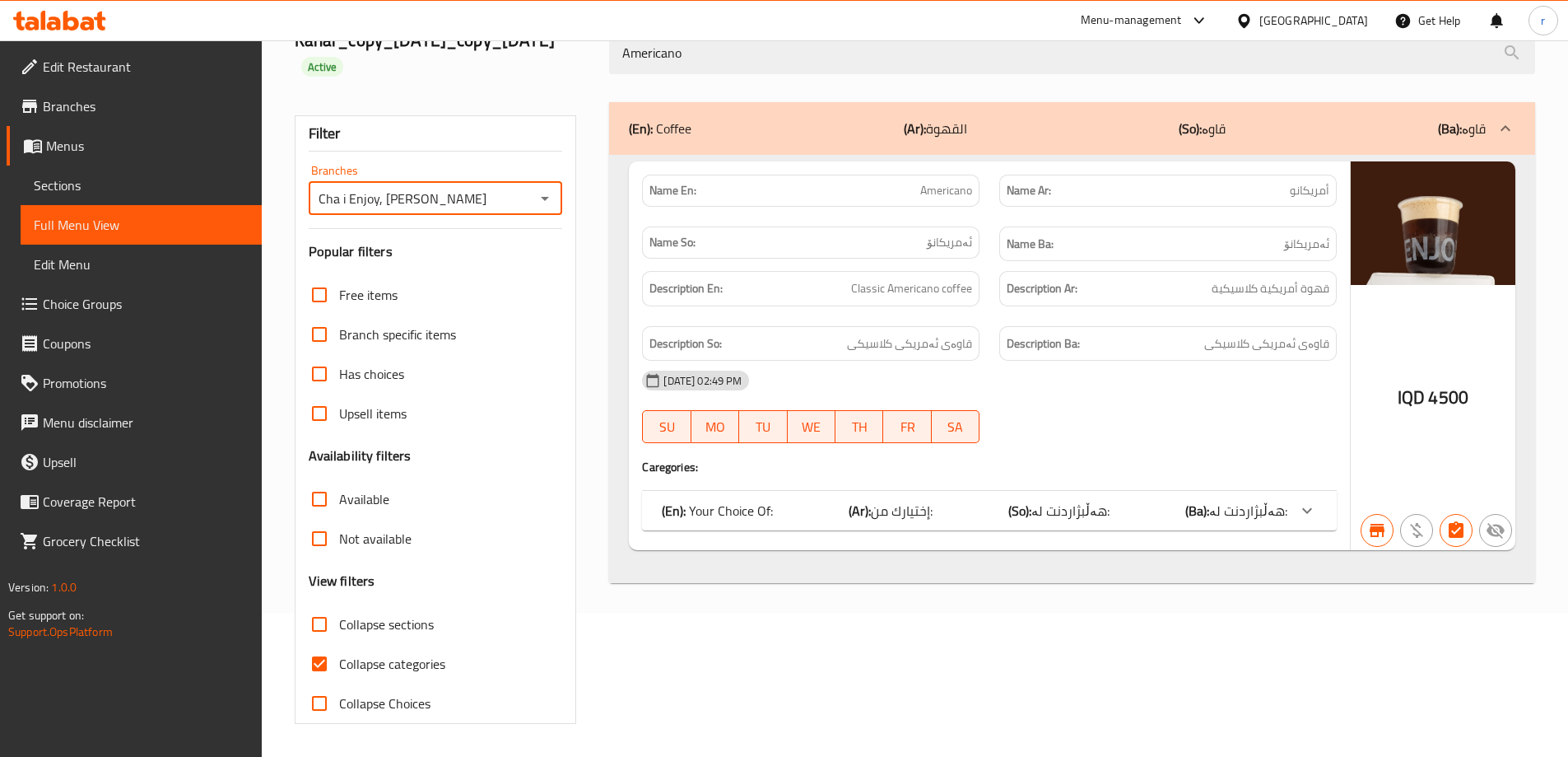
click at [415, 666] on span "Collapse categories" at bounding box center [392, 664] width 106 height 20
click at [339, 666] on input "Collapse categories" at bounding box center [319, 663] width 39 height 39
checkbox input "false"
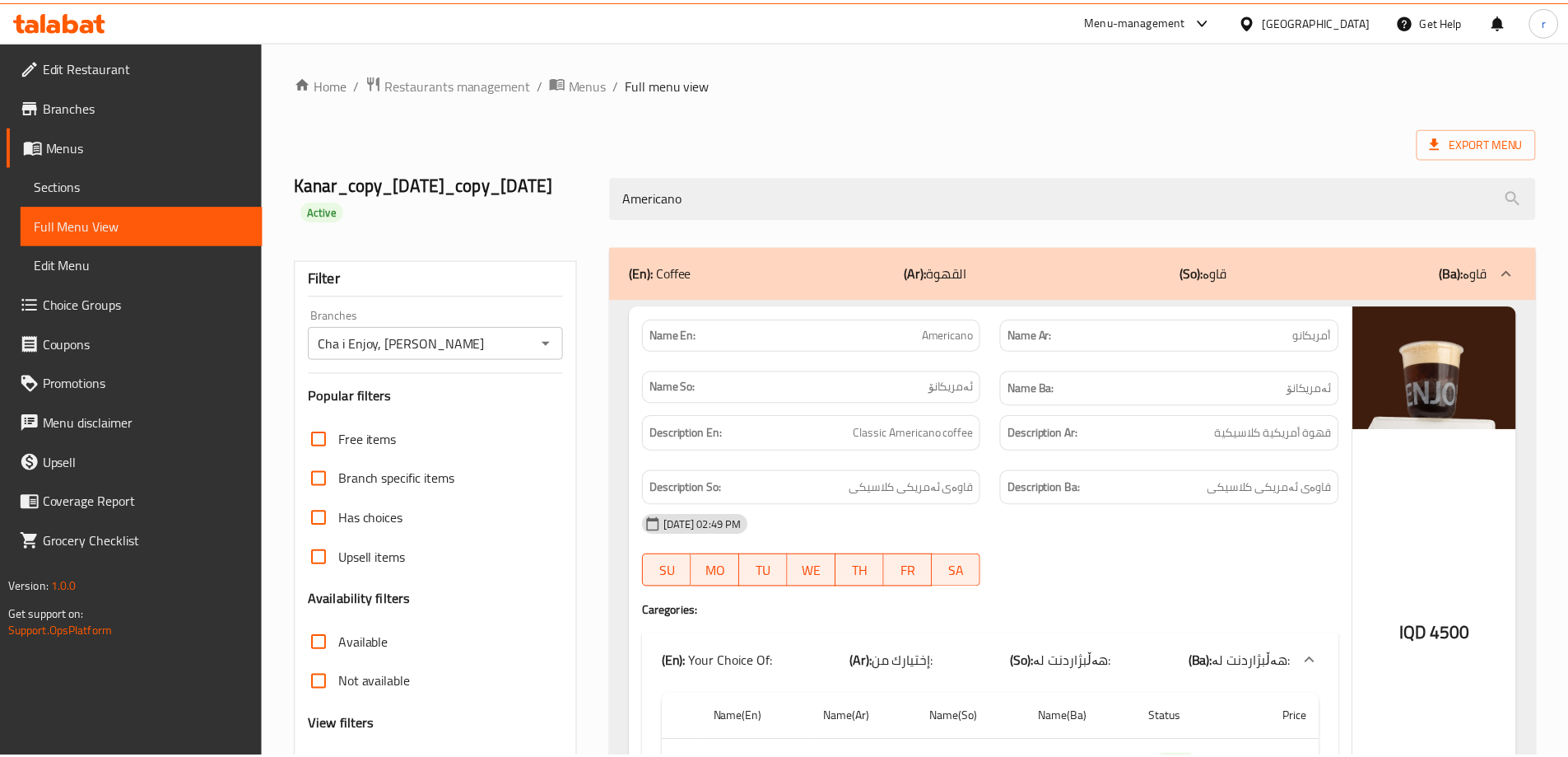
scroll to position [188, 0]
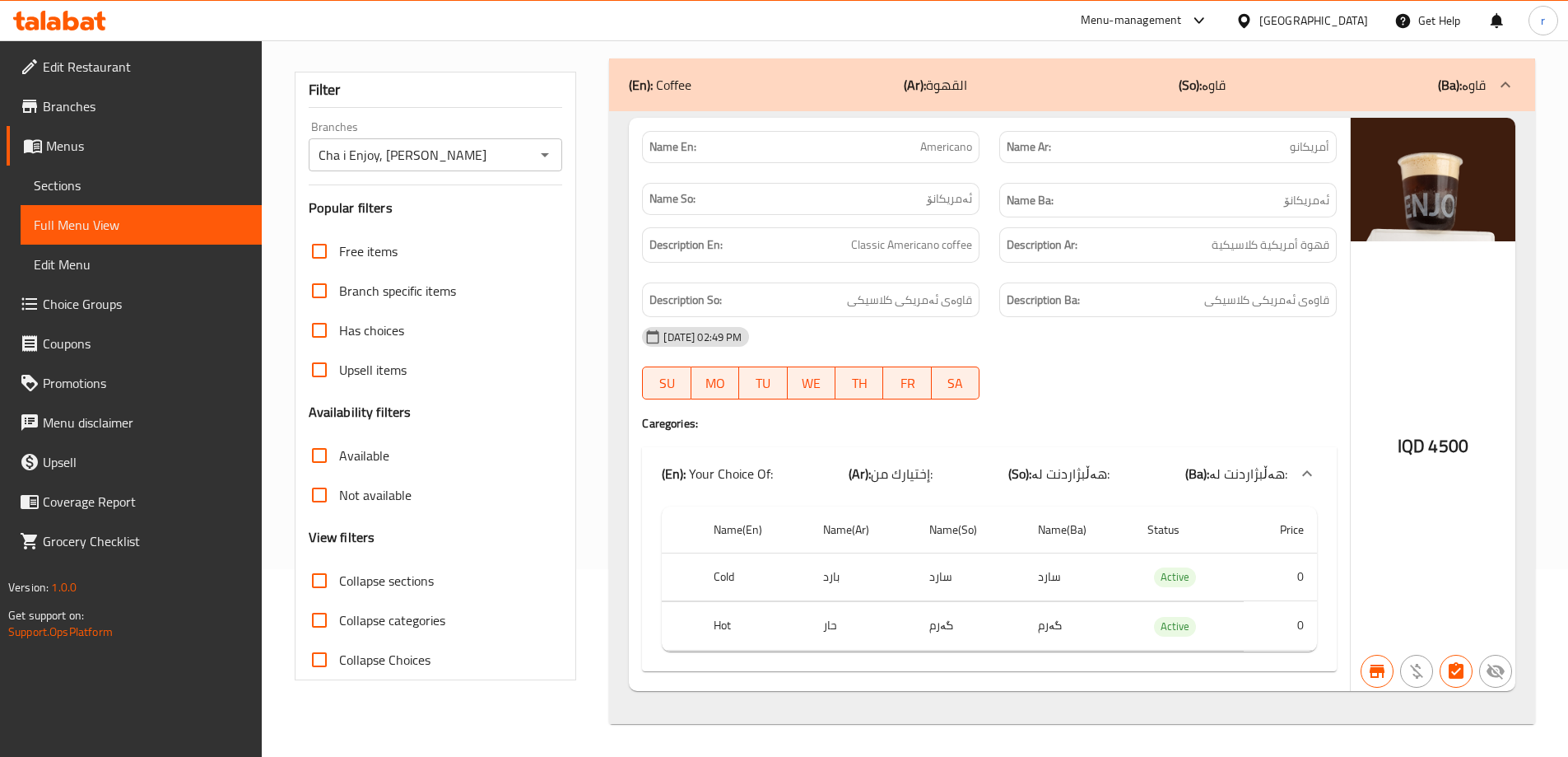
click at [86, 178] on span "Sections" at bounding box center [141, 185] width 215 height 20
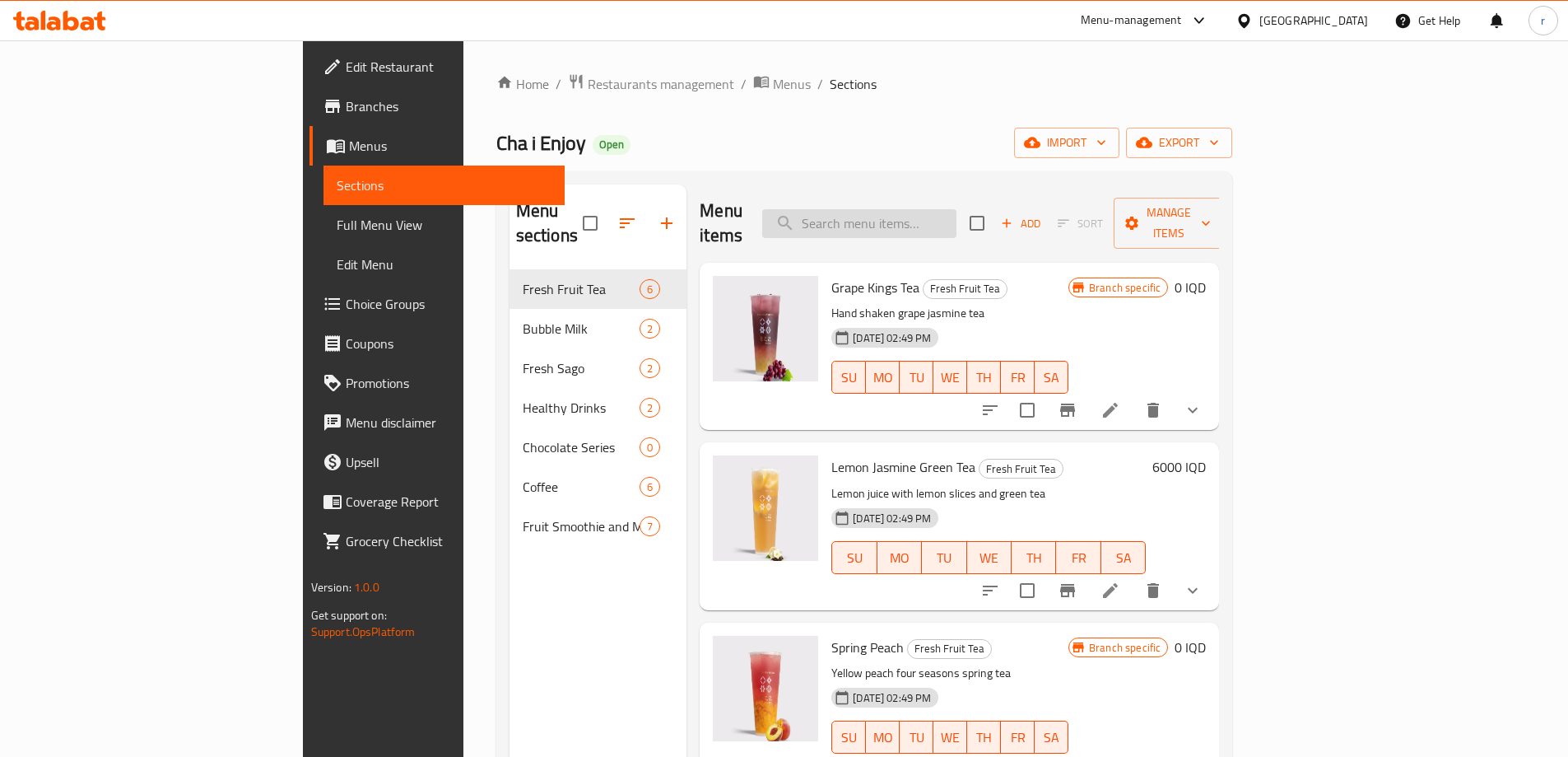
click at [924, 218] on input "search" at bounding box center [858, 223] width 194 height 29
paste input "Matcha Latte"
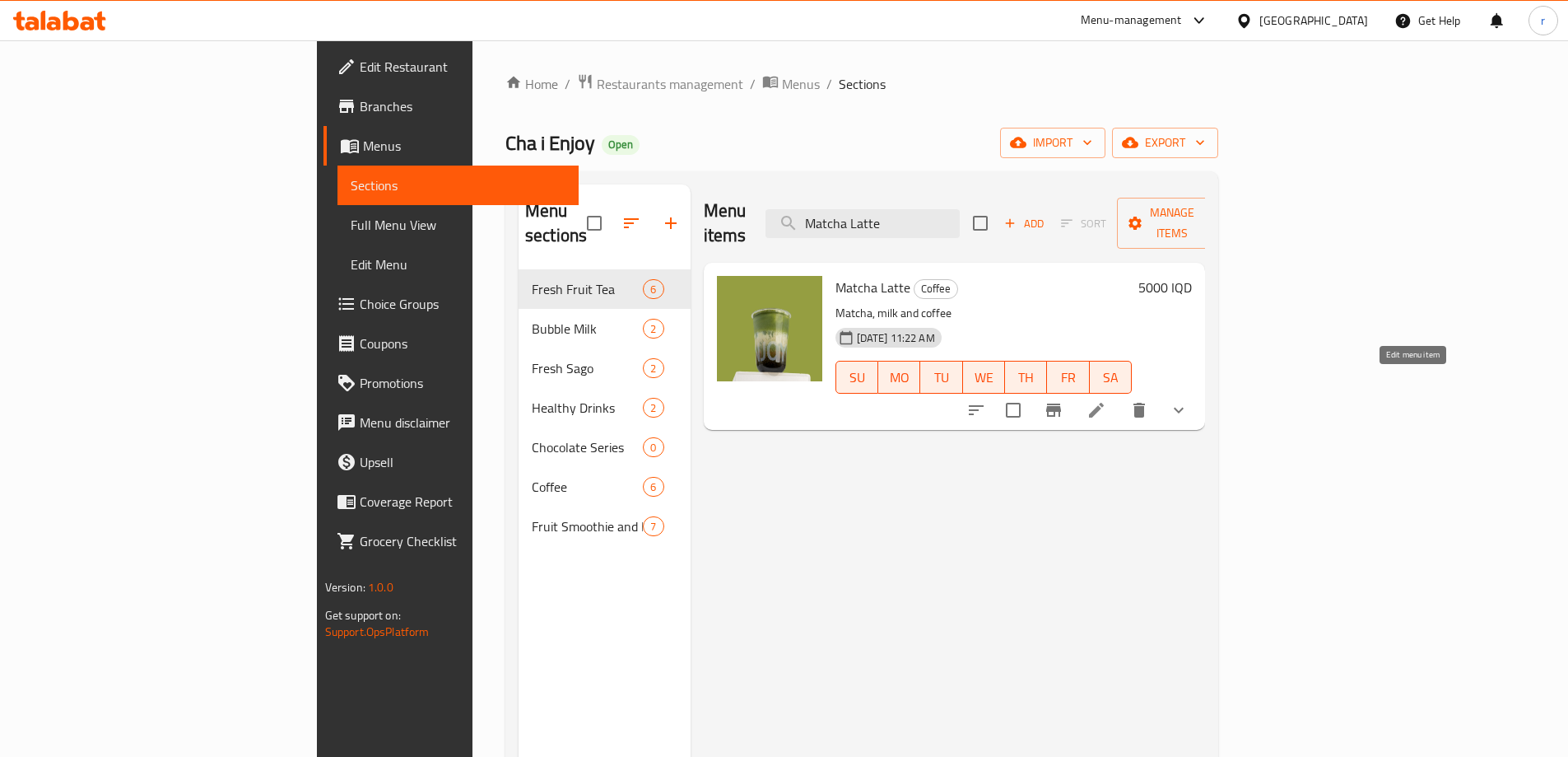
type input "Matcha Latte"
click icon
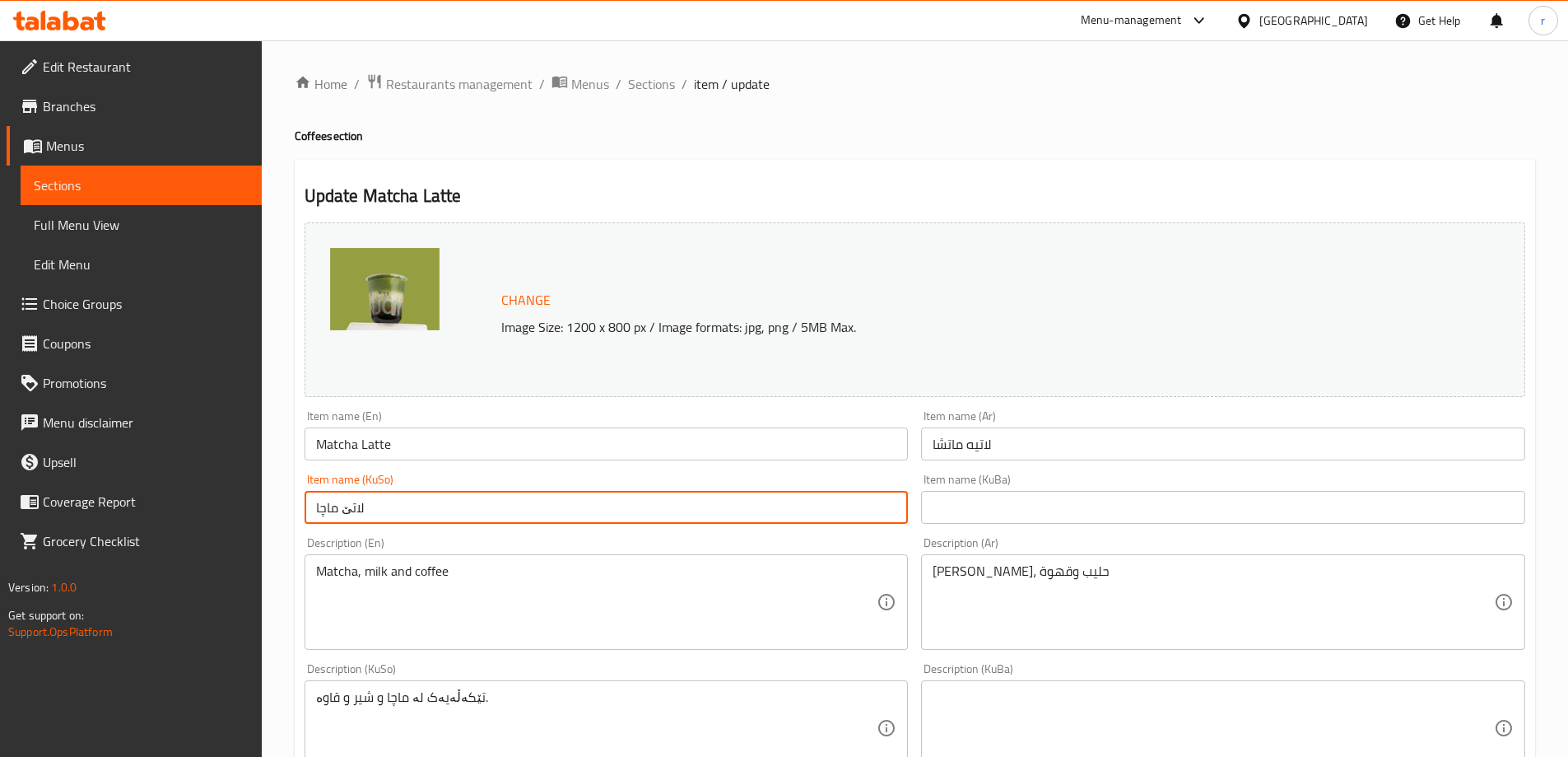
drag, startPoint x: 465, startPoint y: 500, endPoint x: 108, endPoint y: 492, distance: 357.1
click div "Edit Restaurant Branches Menus Sections Full Menu View Edit Menu Choice Groups …"
paste input "تش"
type input "لاتێ ماتشا"
click input "text"
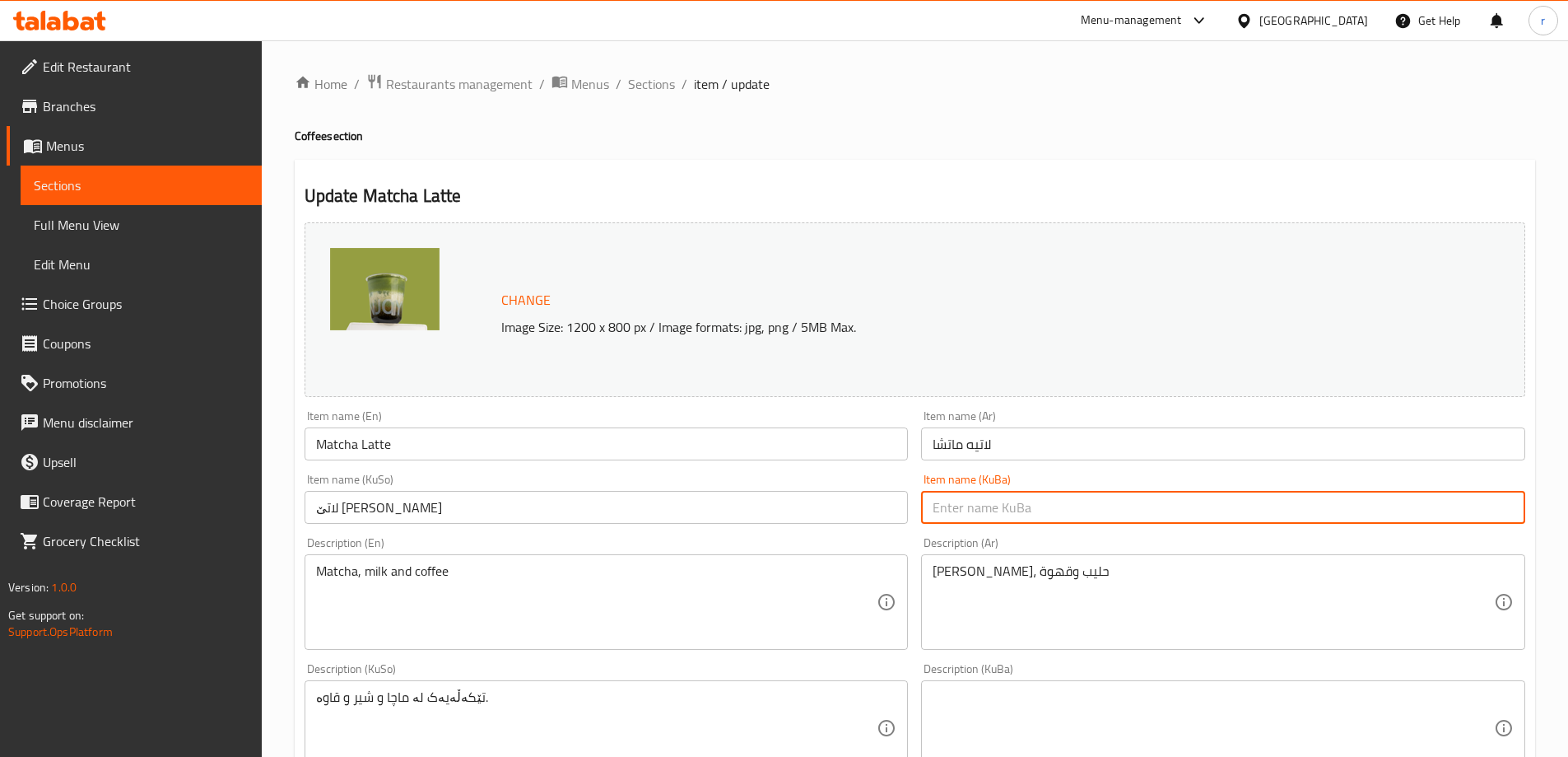
paste input "لاتێ ماتشا"
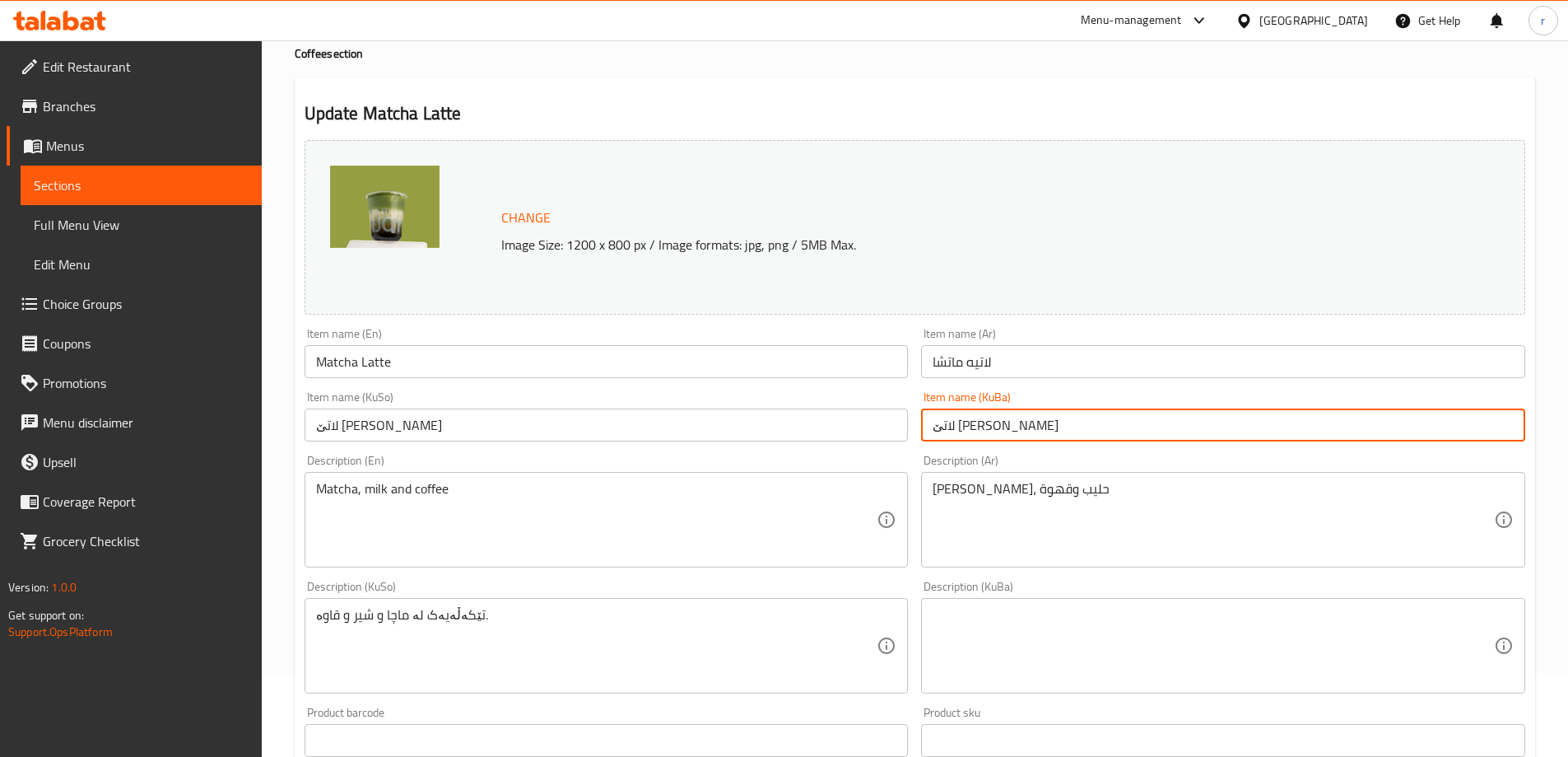
scroll to position [137, 0]
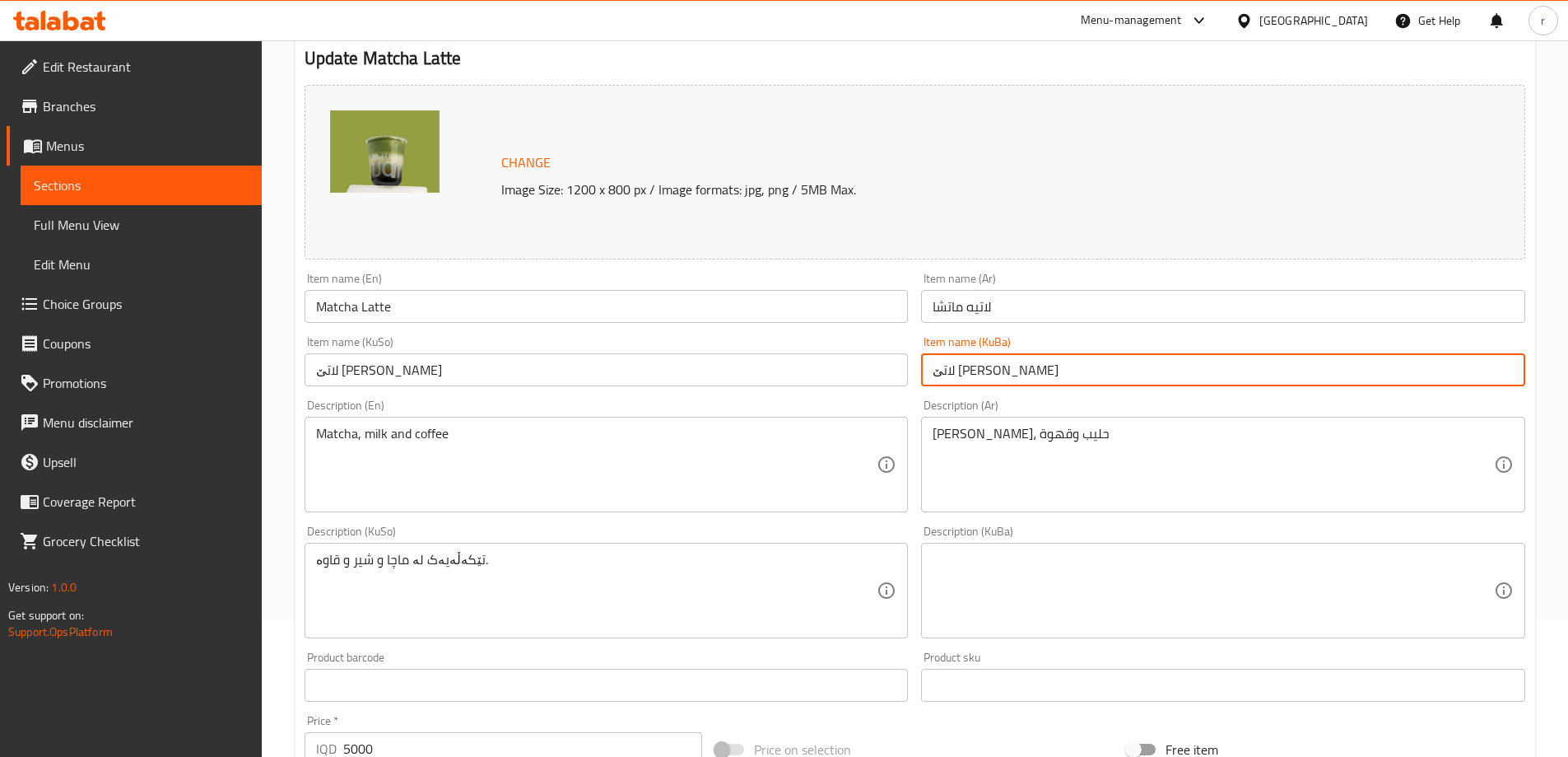
type input "لاتێ ماتشا"
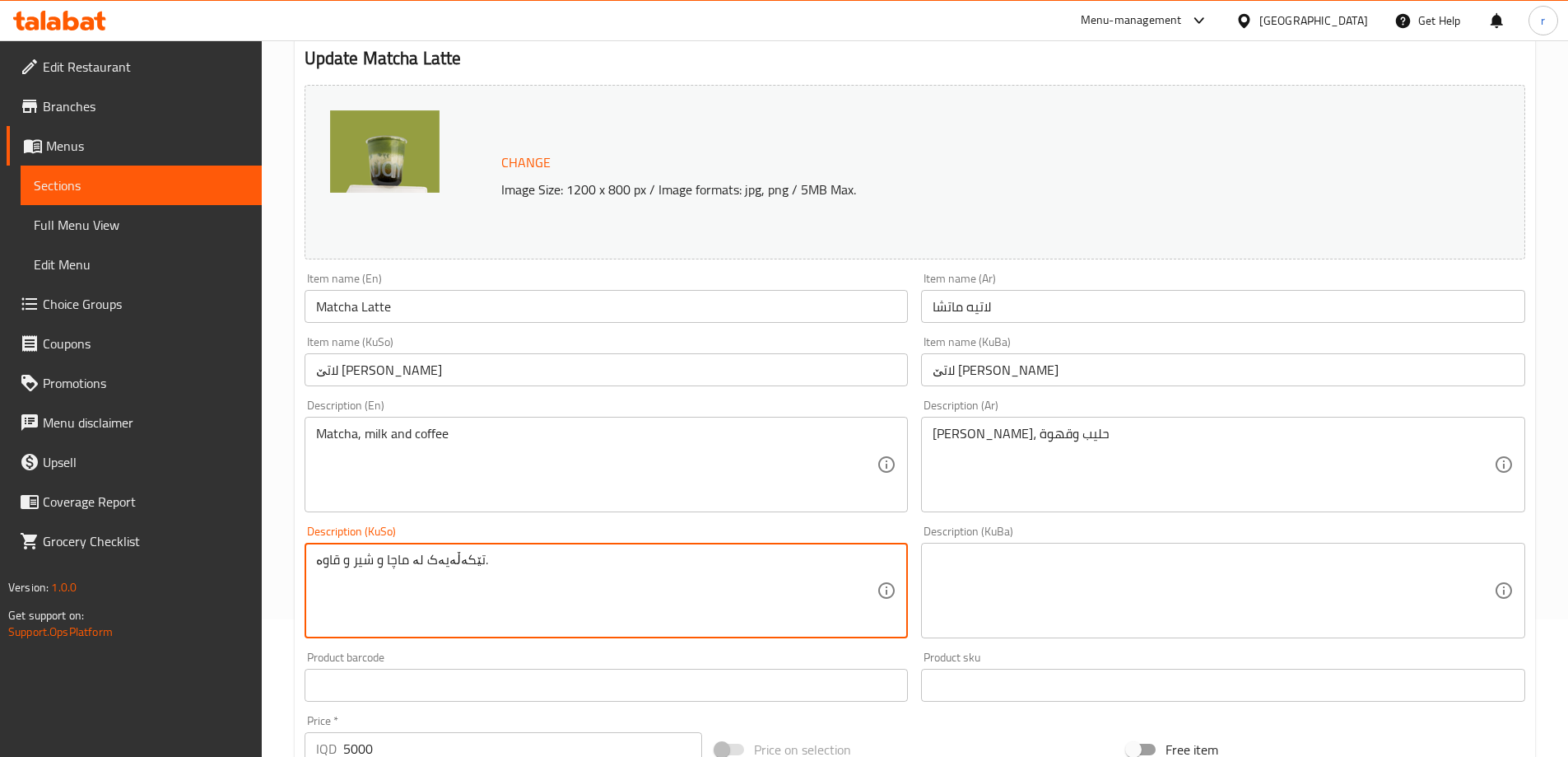
drag, startPoint x: 595, startPoint y: 567, endPoint x: 260, endPoint y: 550, distance: 335.4
type textarea "ش"
type textarea "ماتشا، شیر و قاوە"
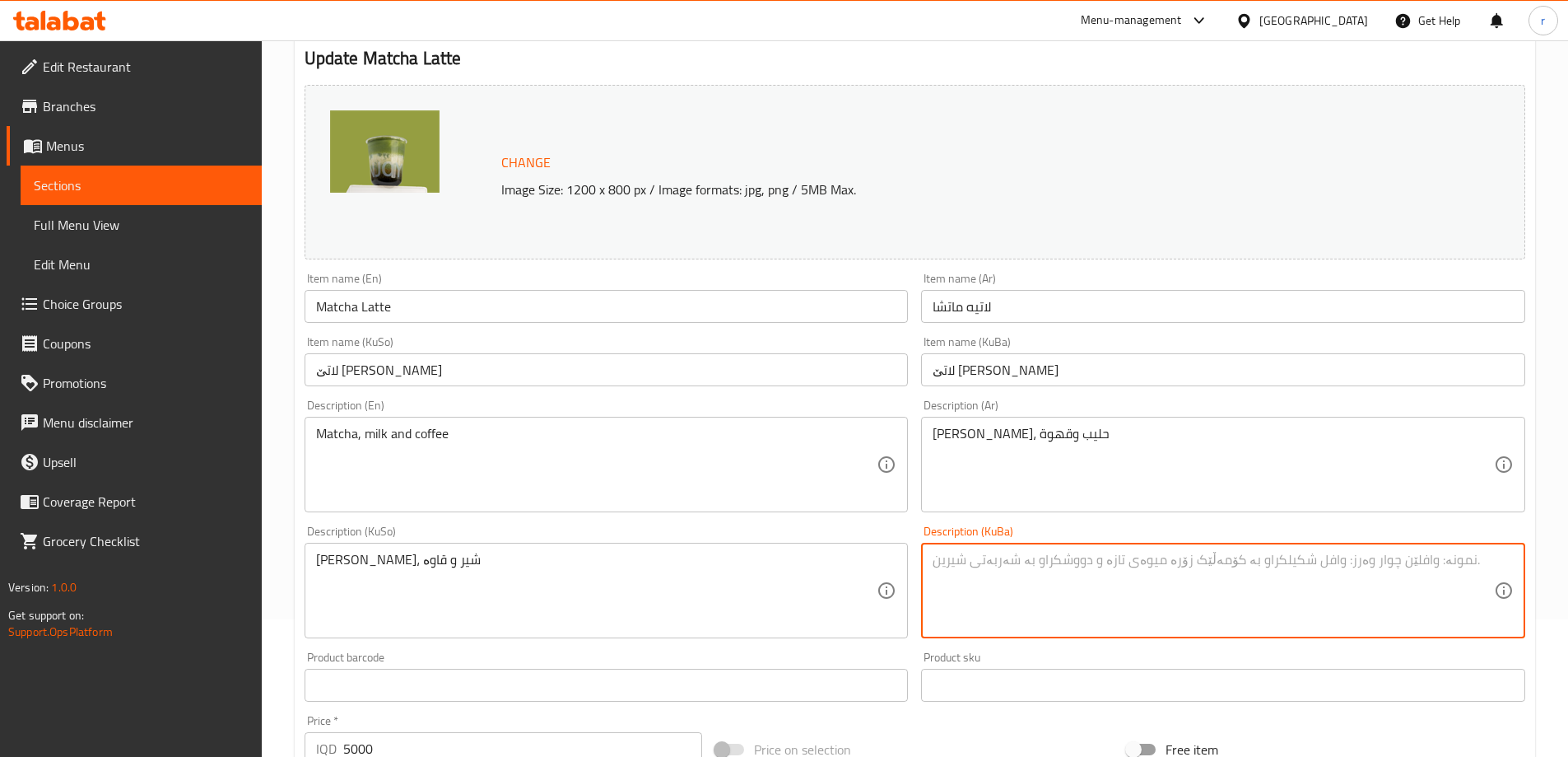
paste textarea "ماتشا، شیر و قاوە"
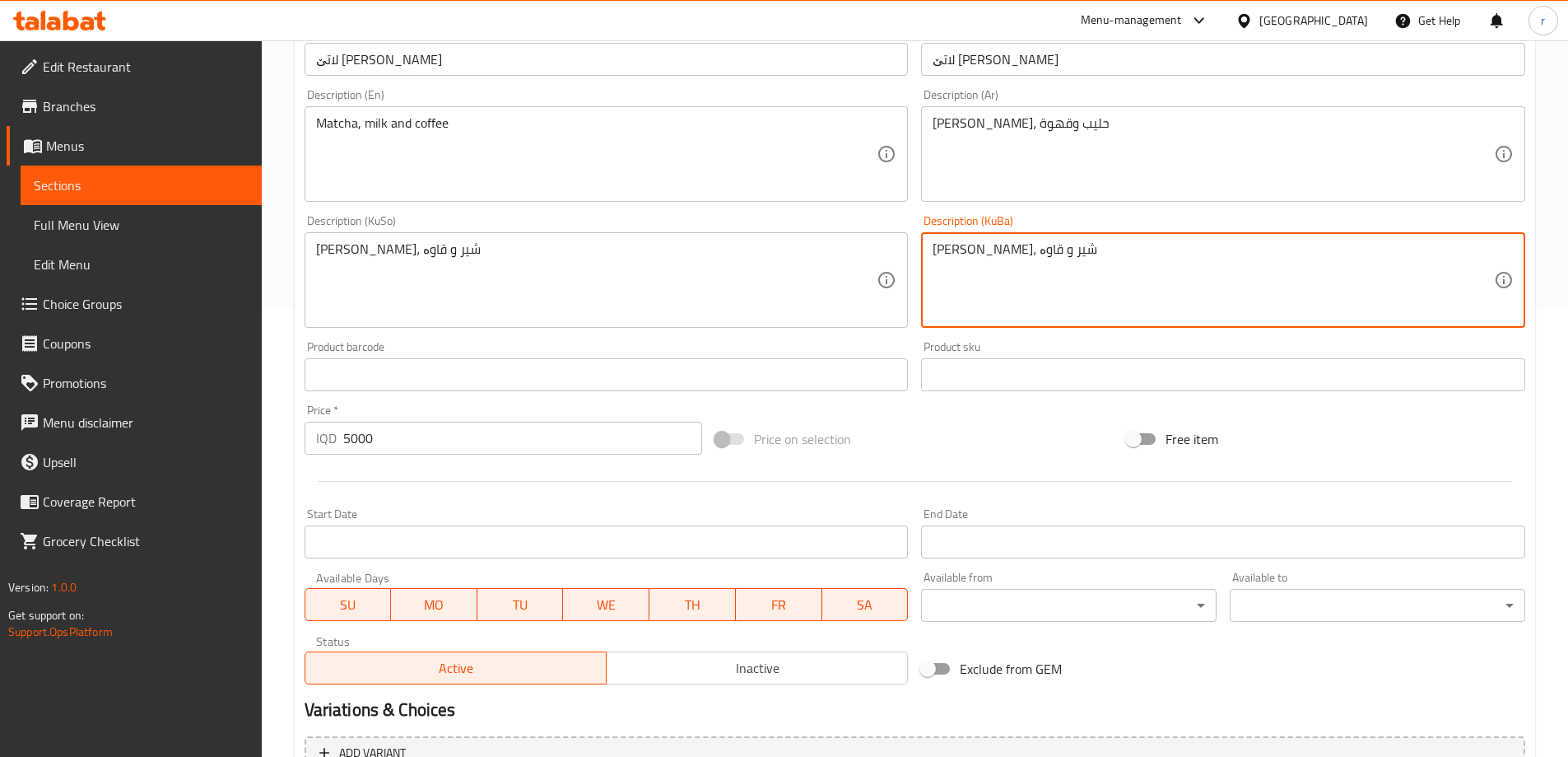
scroll to position [794, 0]
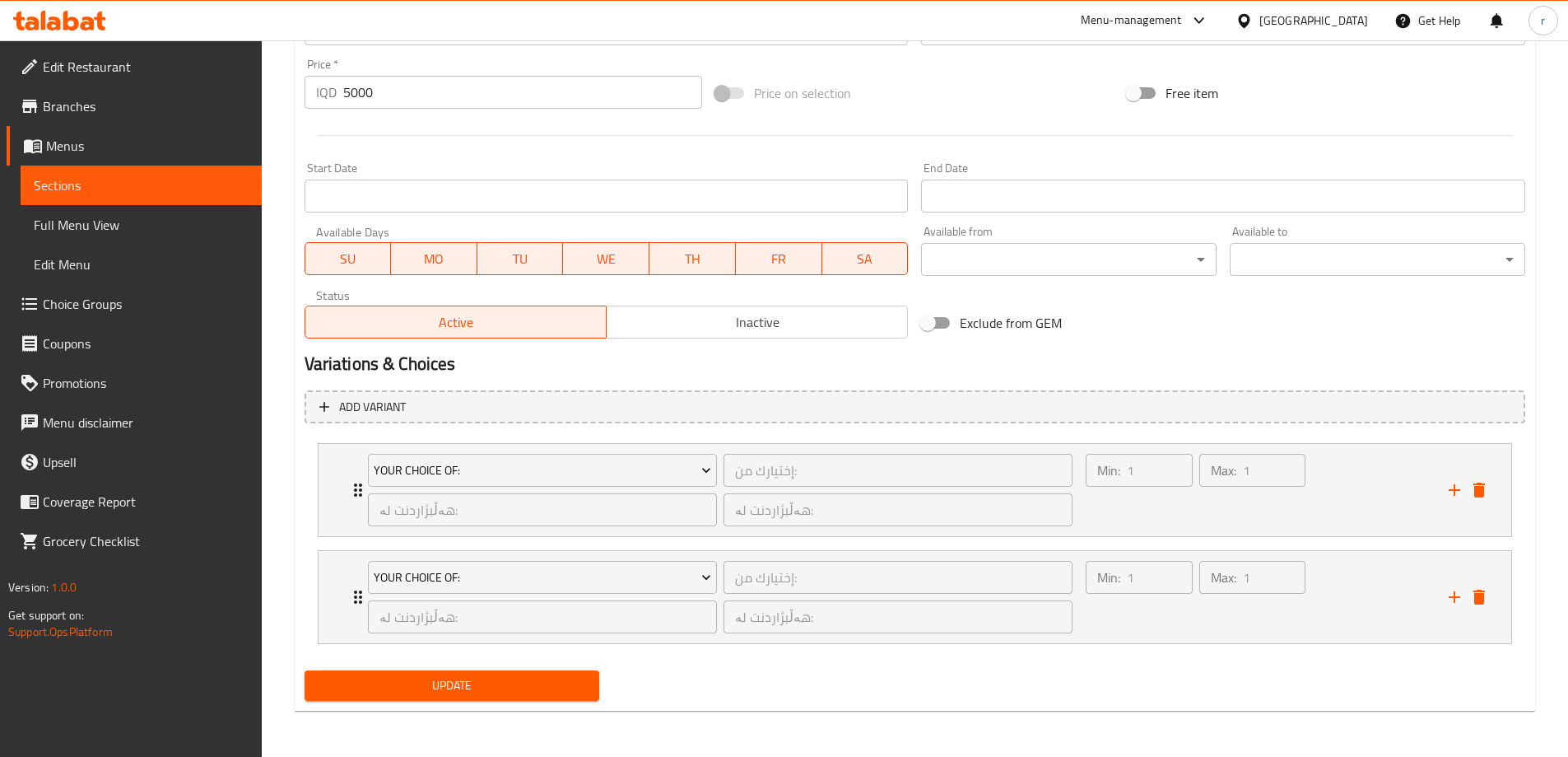
type textarea "ماتشا، شیر و قاوە"
click span "Update"
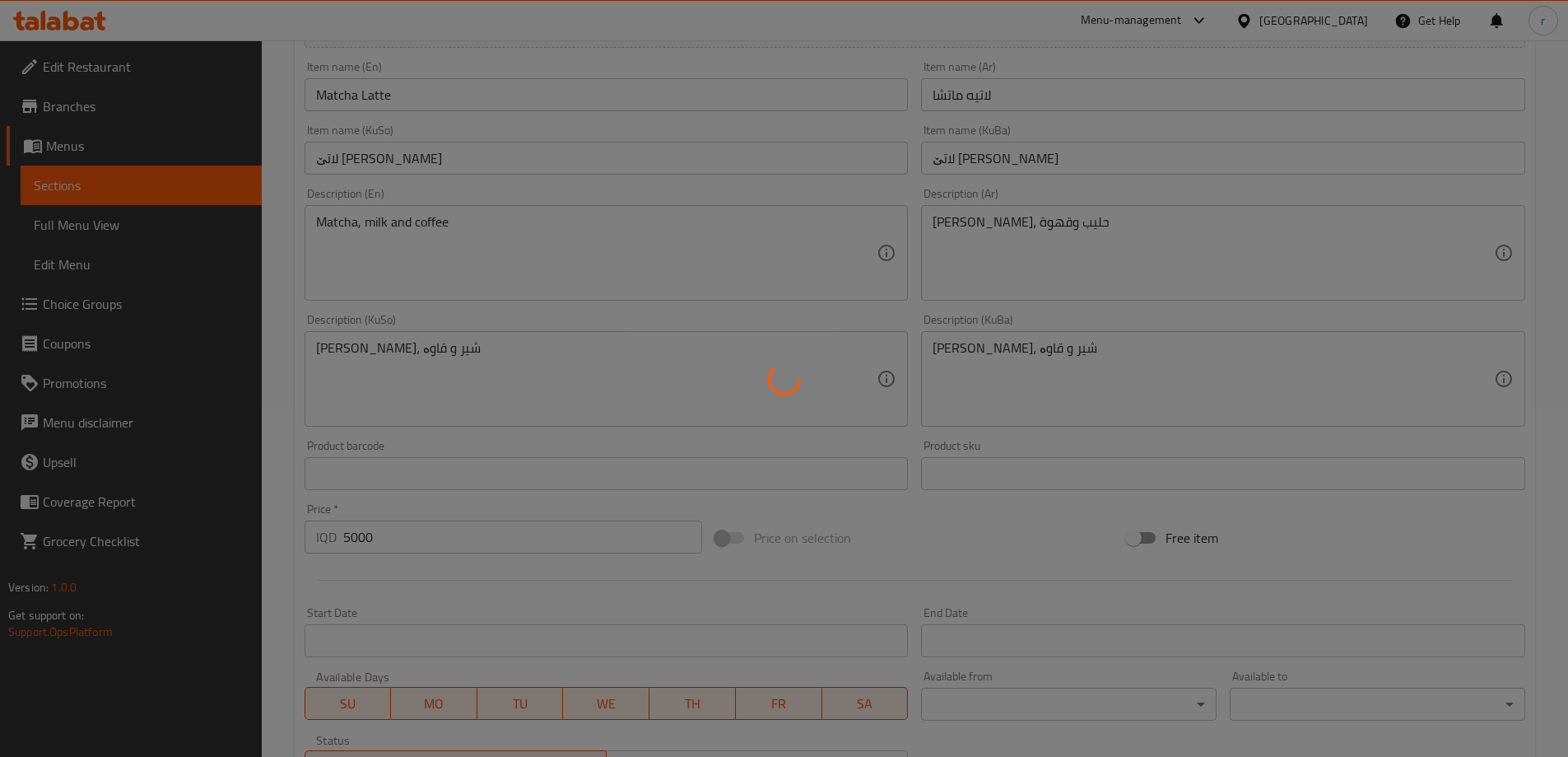
scroll to position [0, 0]
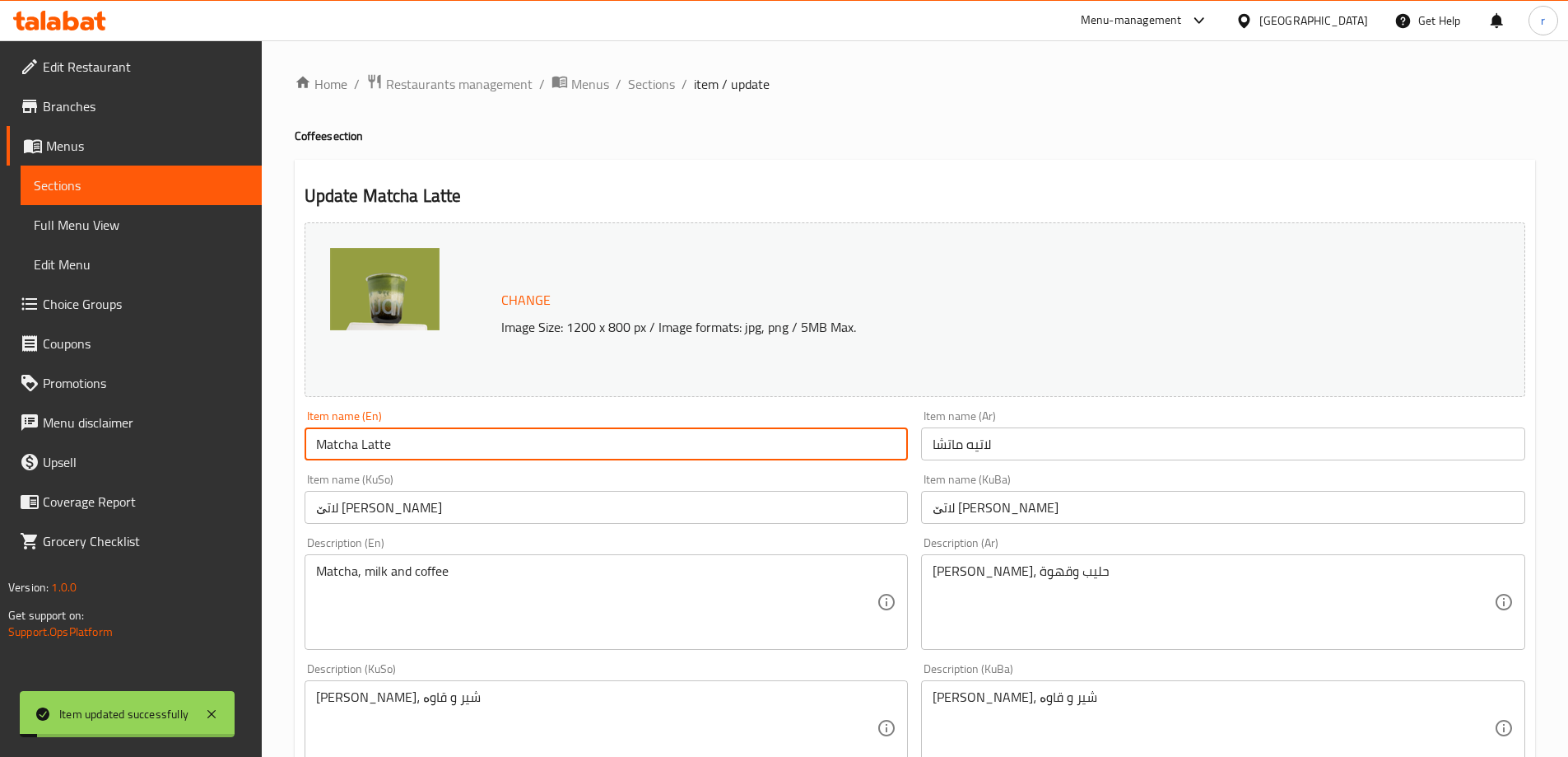
click input "Matcha Latte"
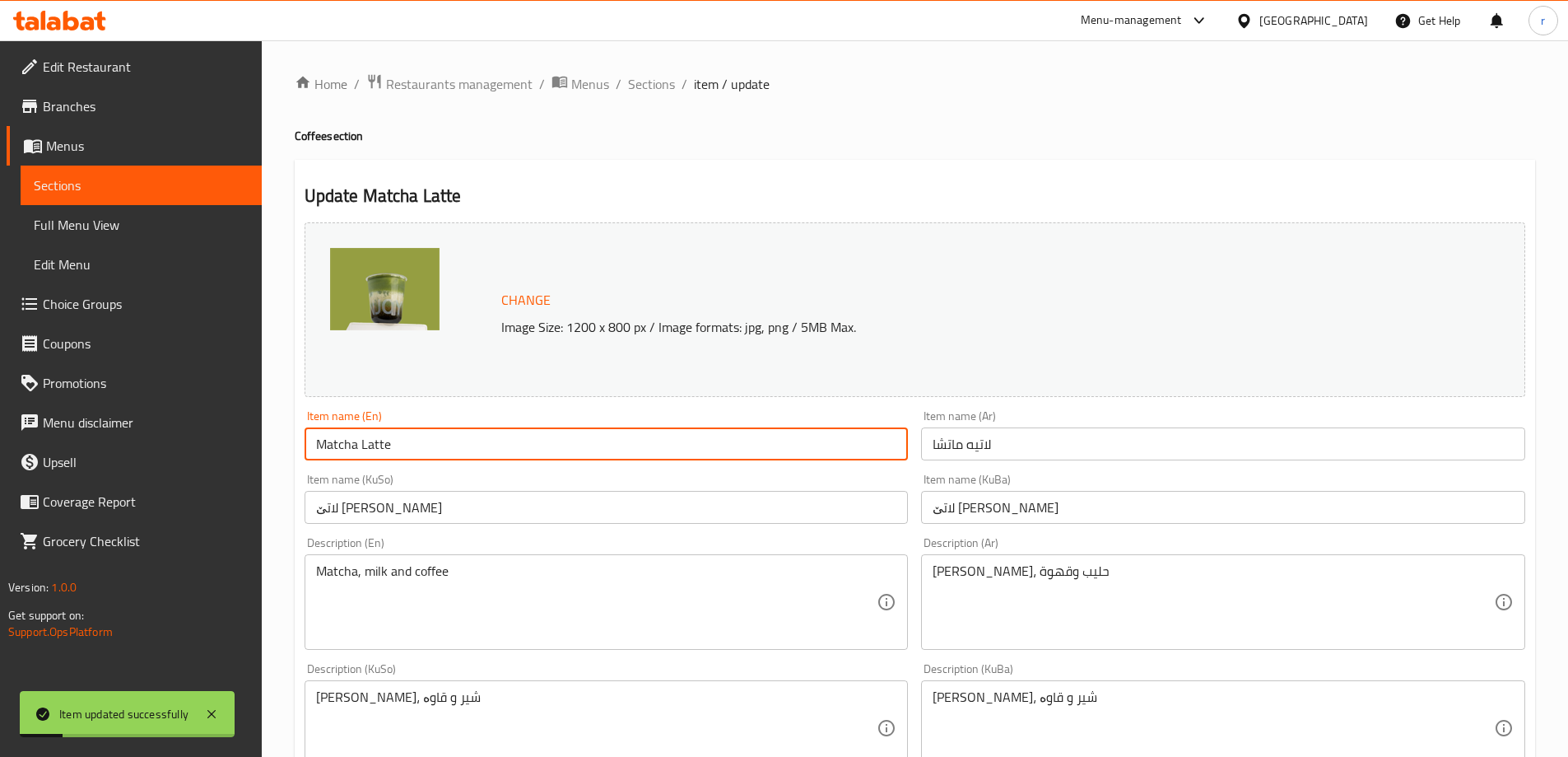
click input "Matcha Latte"
click span "Full Menu View"
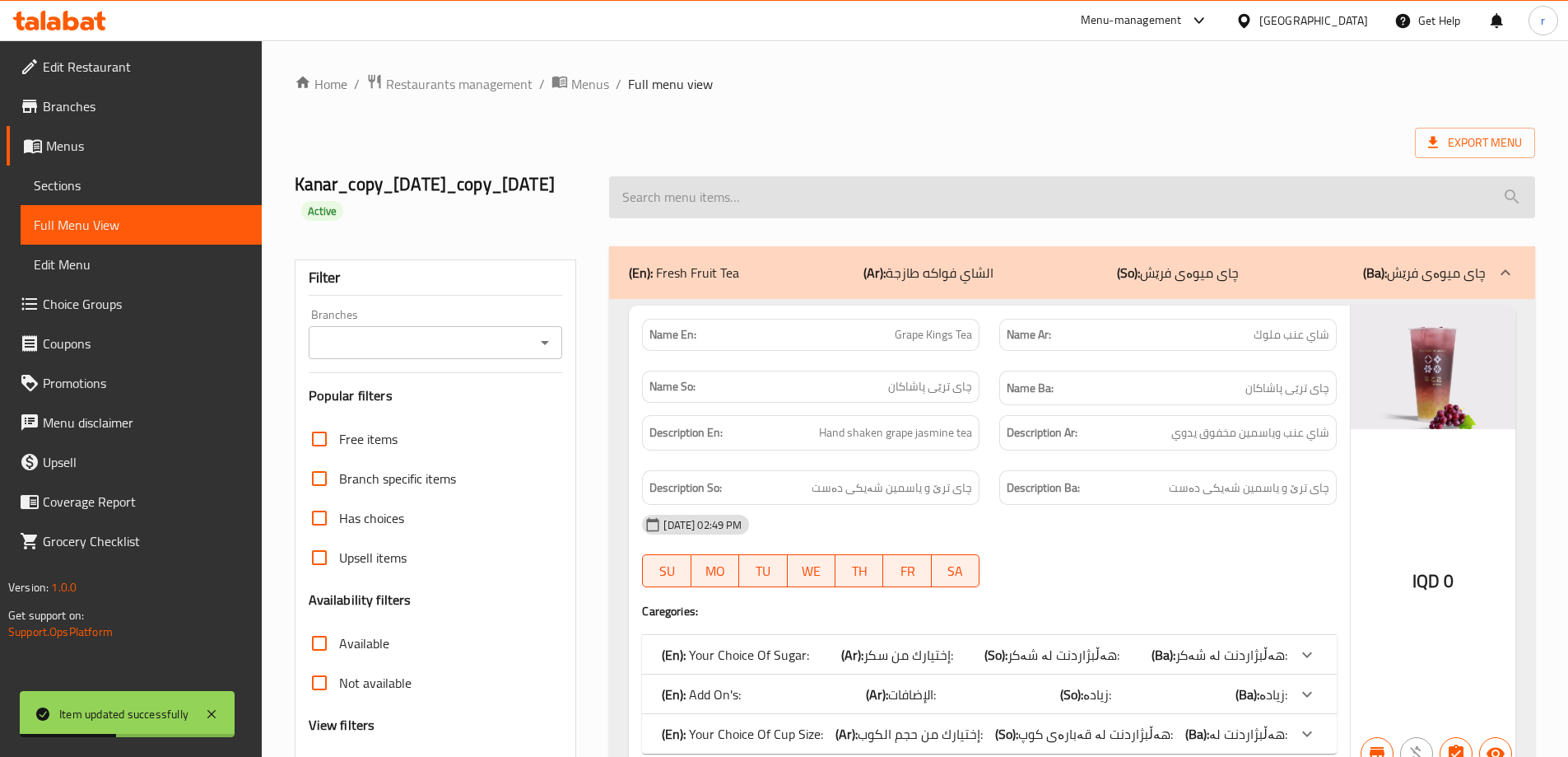
click input "search"
paste input "Matcha Latte"
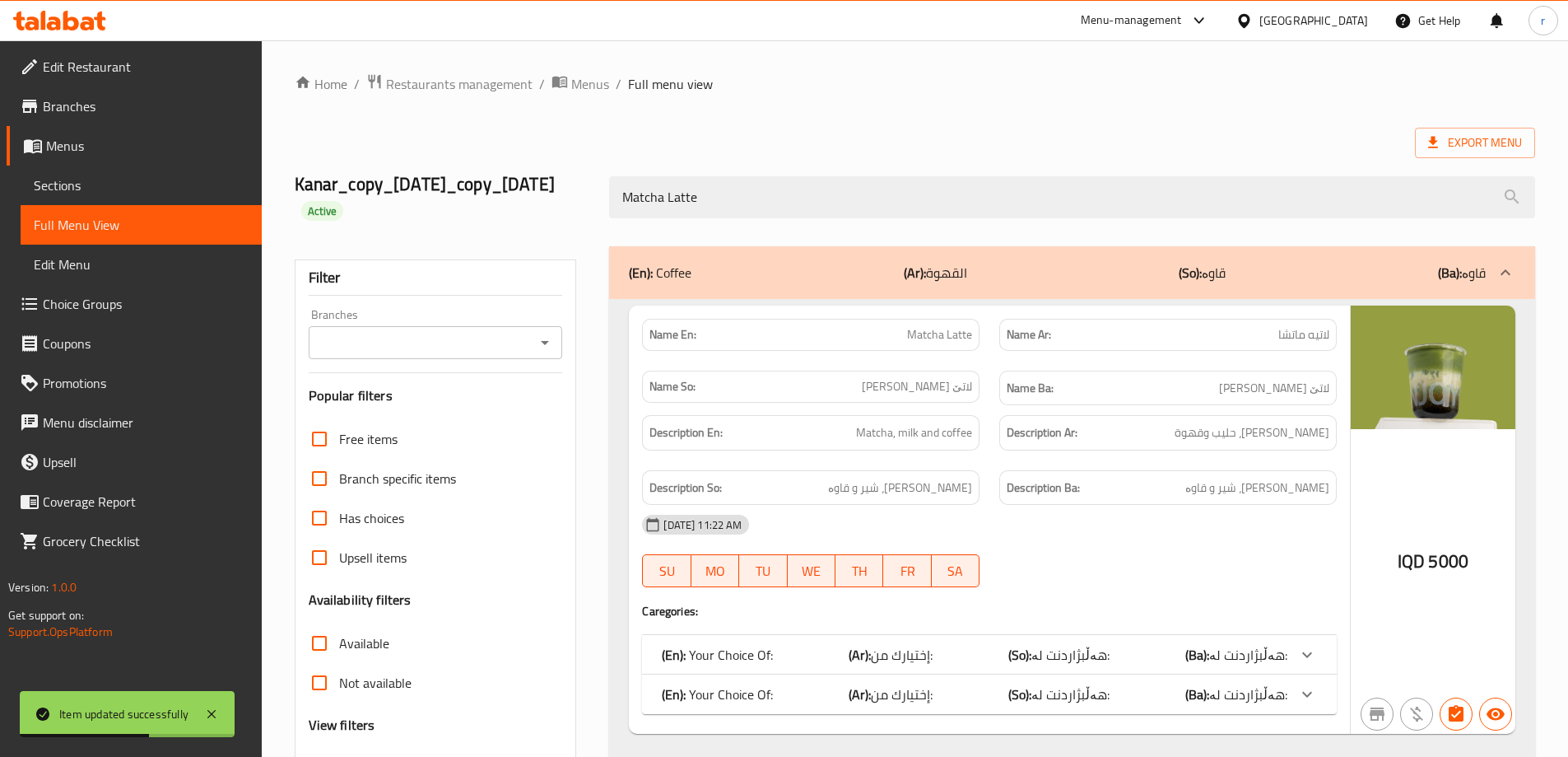
type input "Matcha Latte"
click input "Branches"
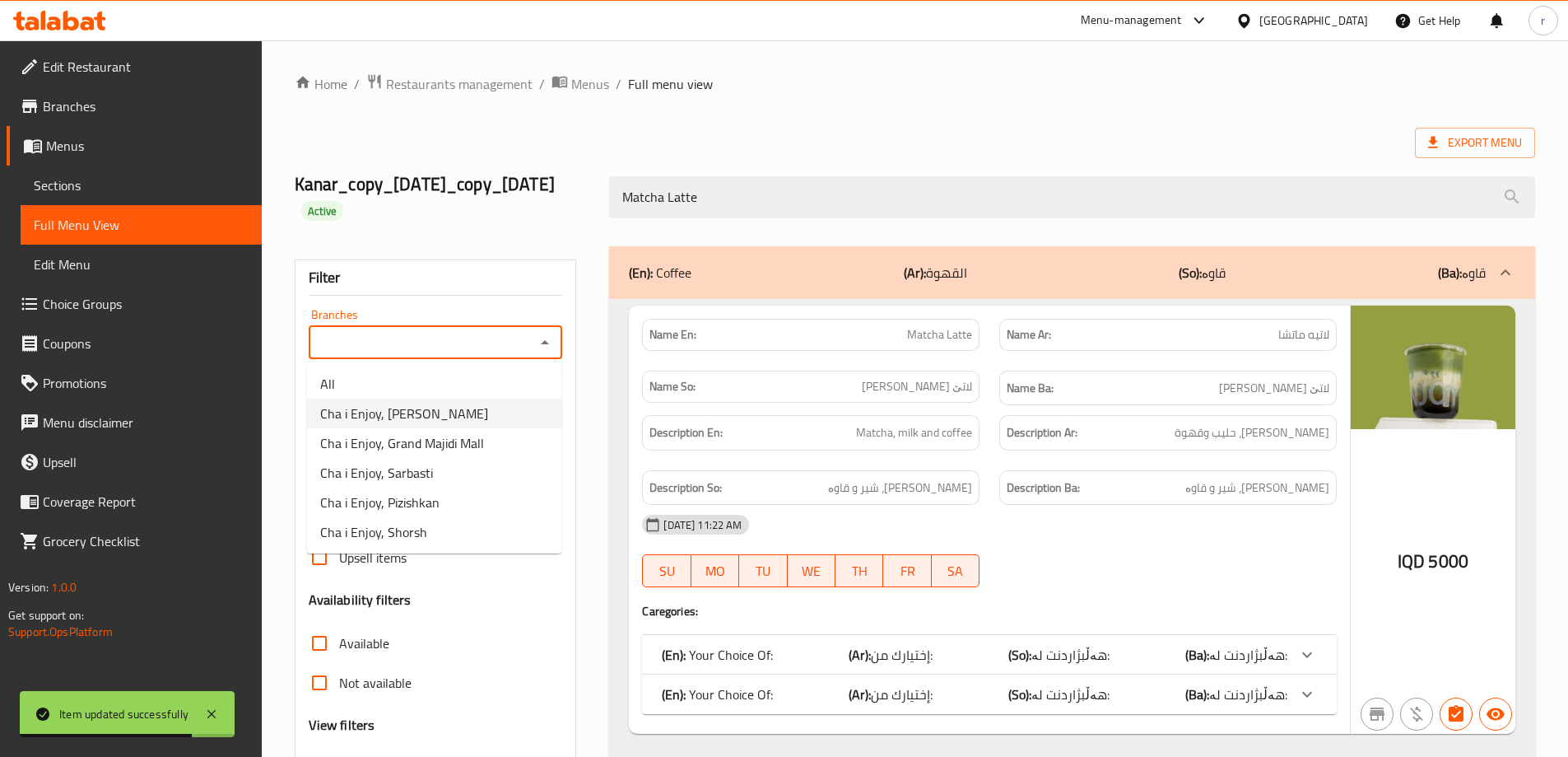
click span "Cha i Enjoy, Naz Naz"
type input "Cha i Enjoy, Naz Naz"
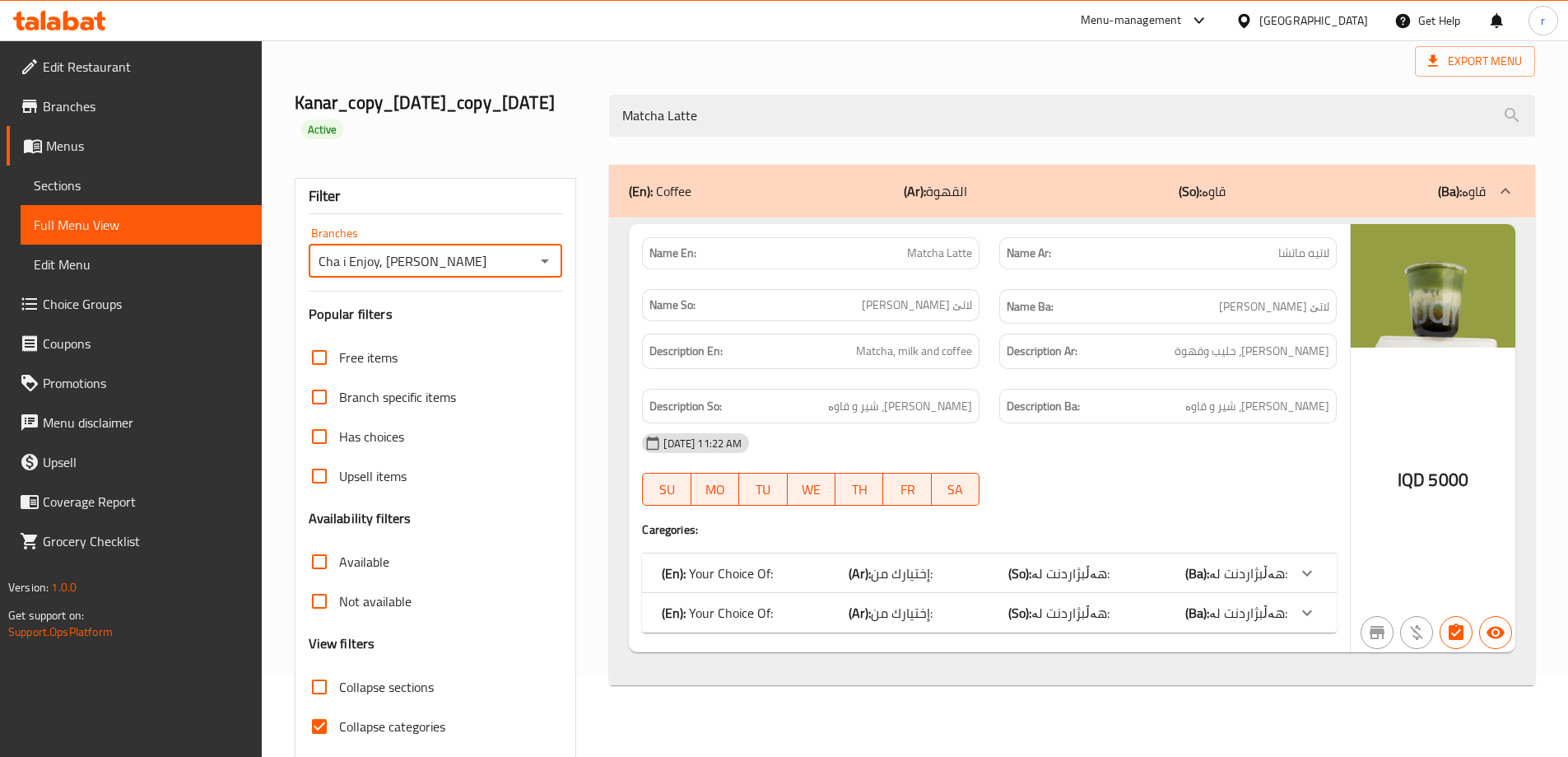
scroll to position [144, 0]
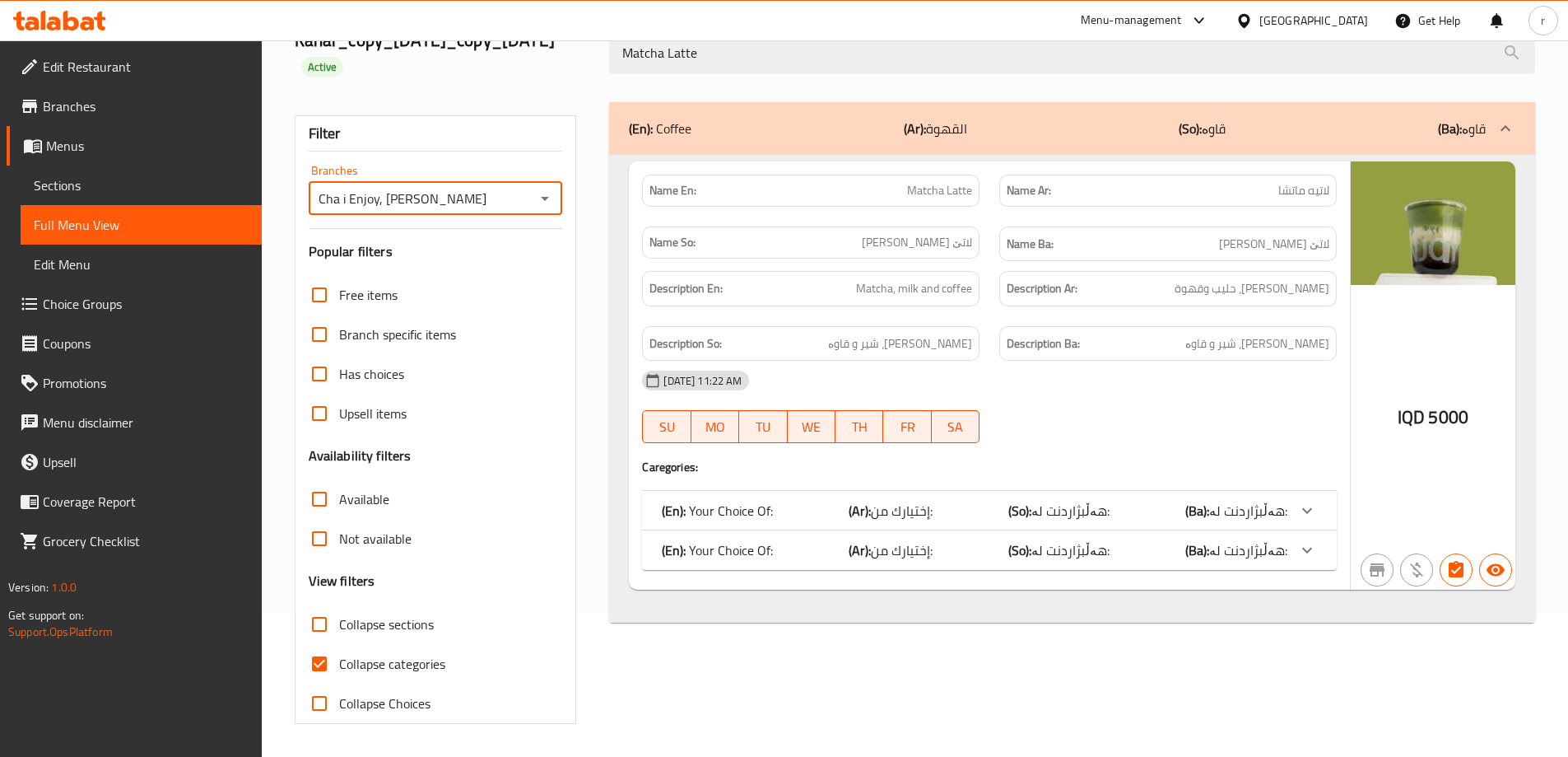
click span "Collapse categories"
click input "Collapse categories"
checkbox input "false"
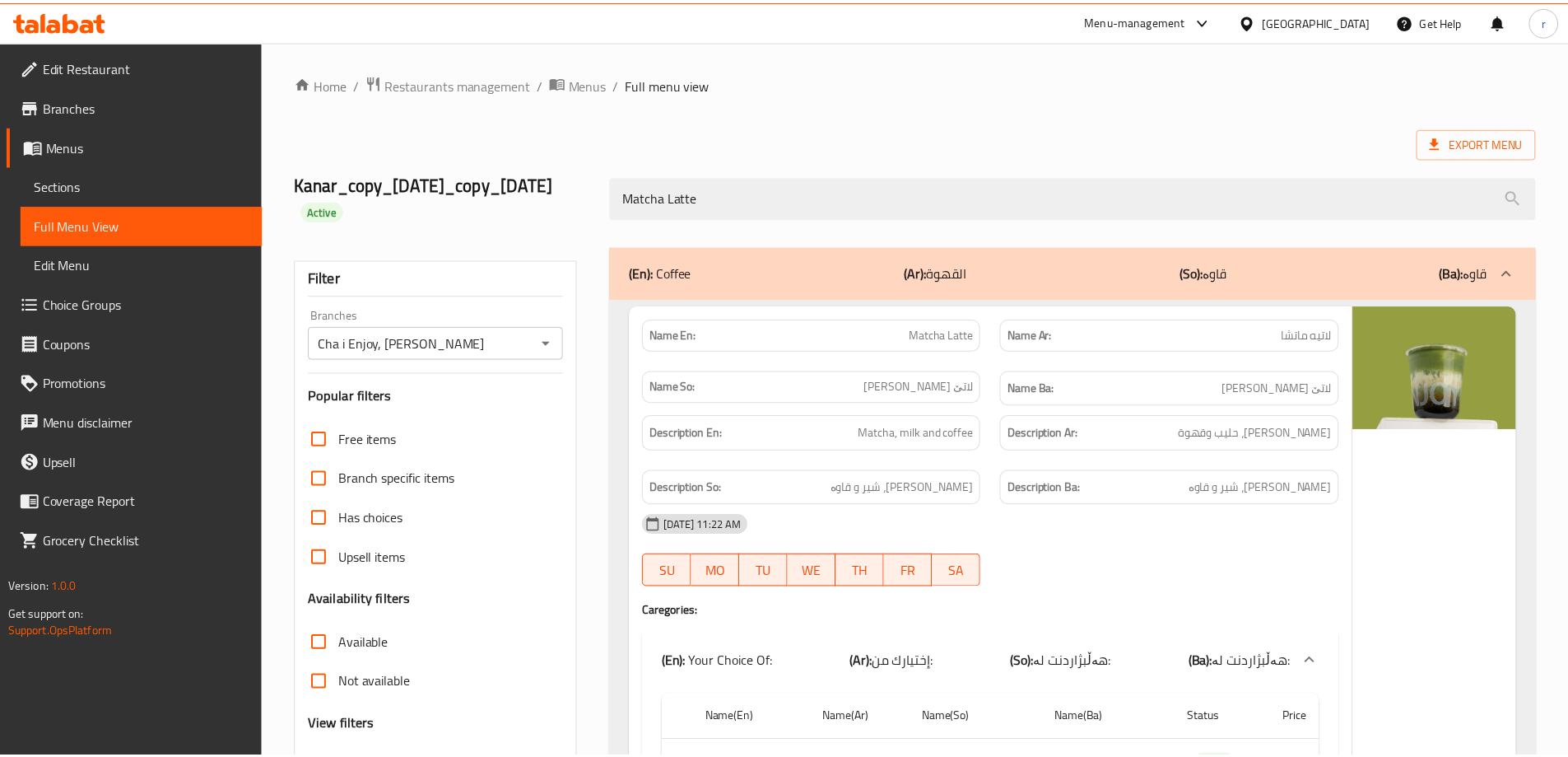
scroll to position [473, 0]
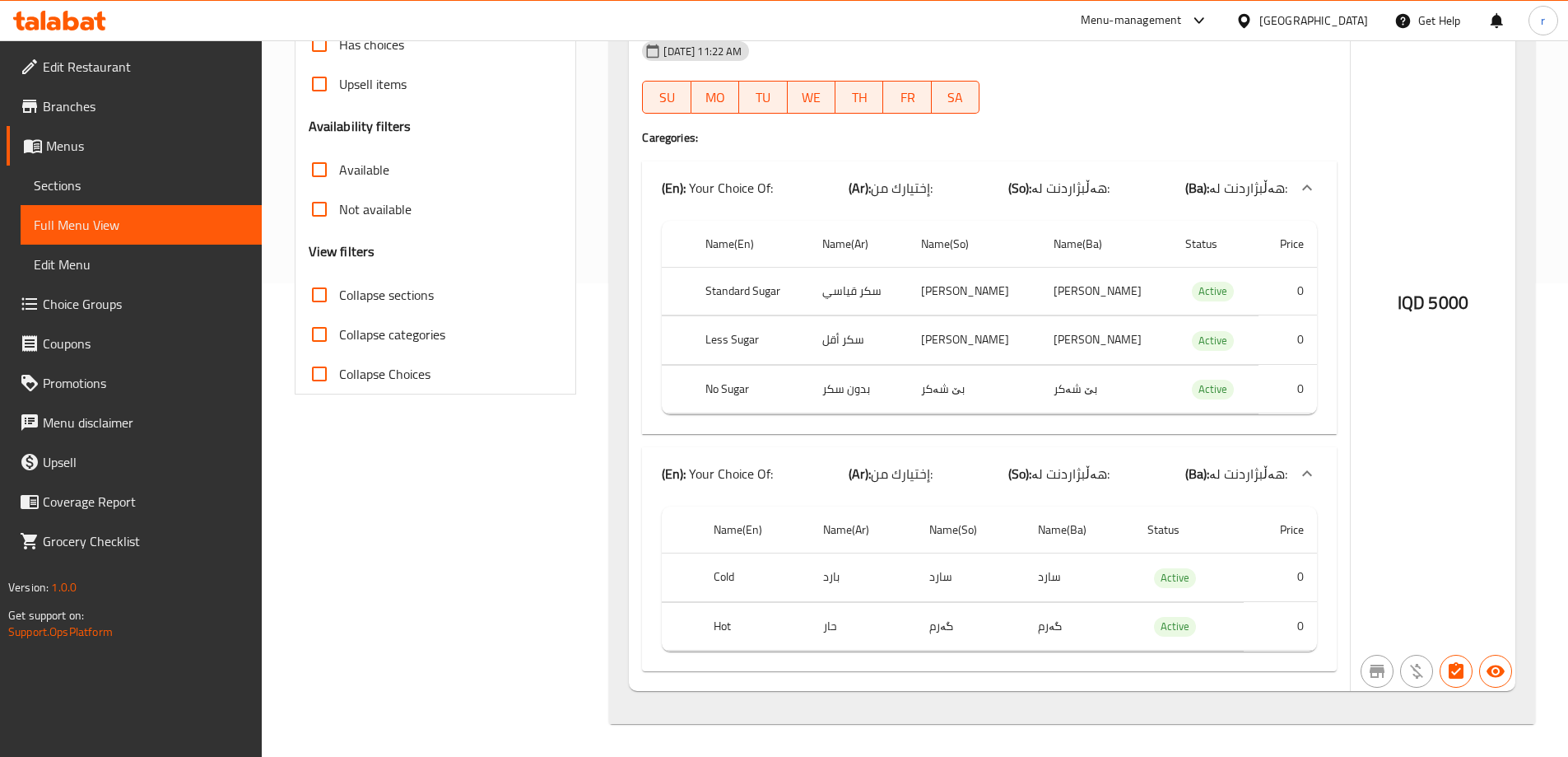
click icon
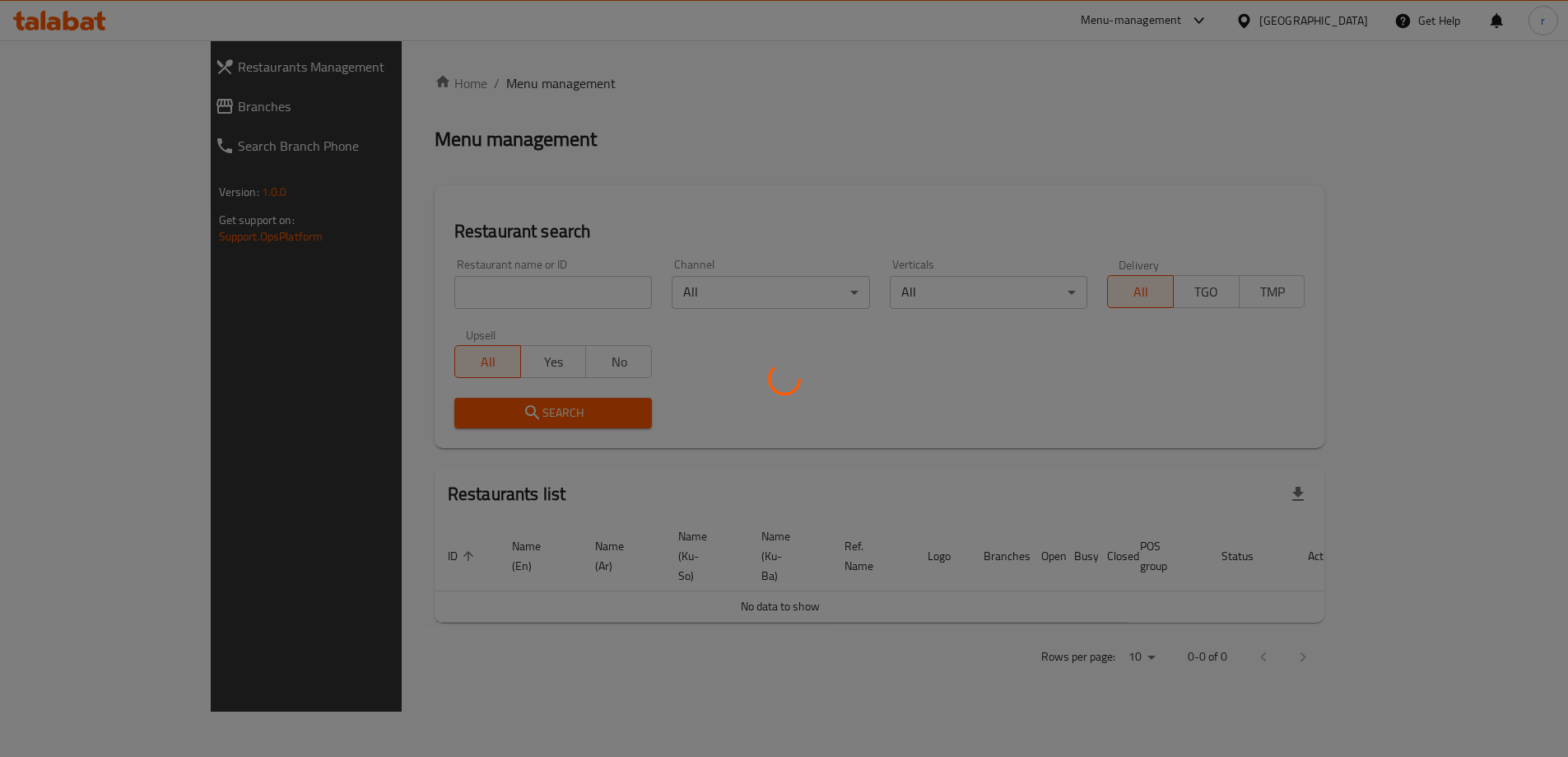
click at [82, 110] on div at bounding box center [784, 378] width 1568 height 757
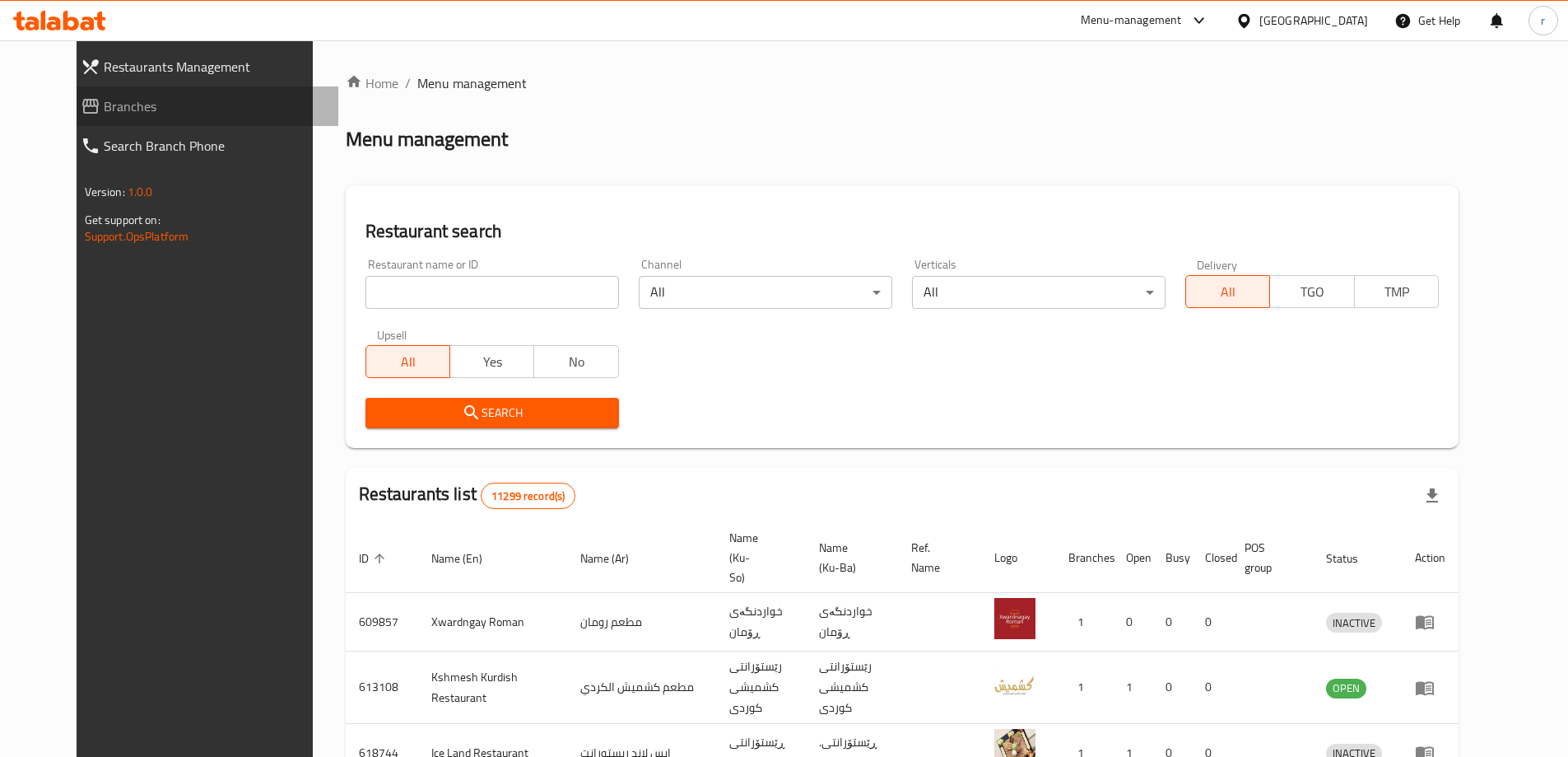
click at [103, 110] on span "Branches" at bounding box center [214, 106] width 222 height 20
click at [384, 297] on input "search" at bounding box center [492, 292] width 254 height 33
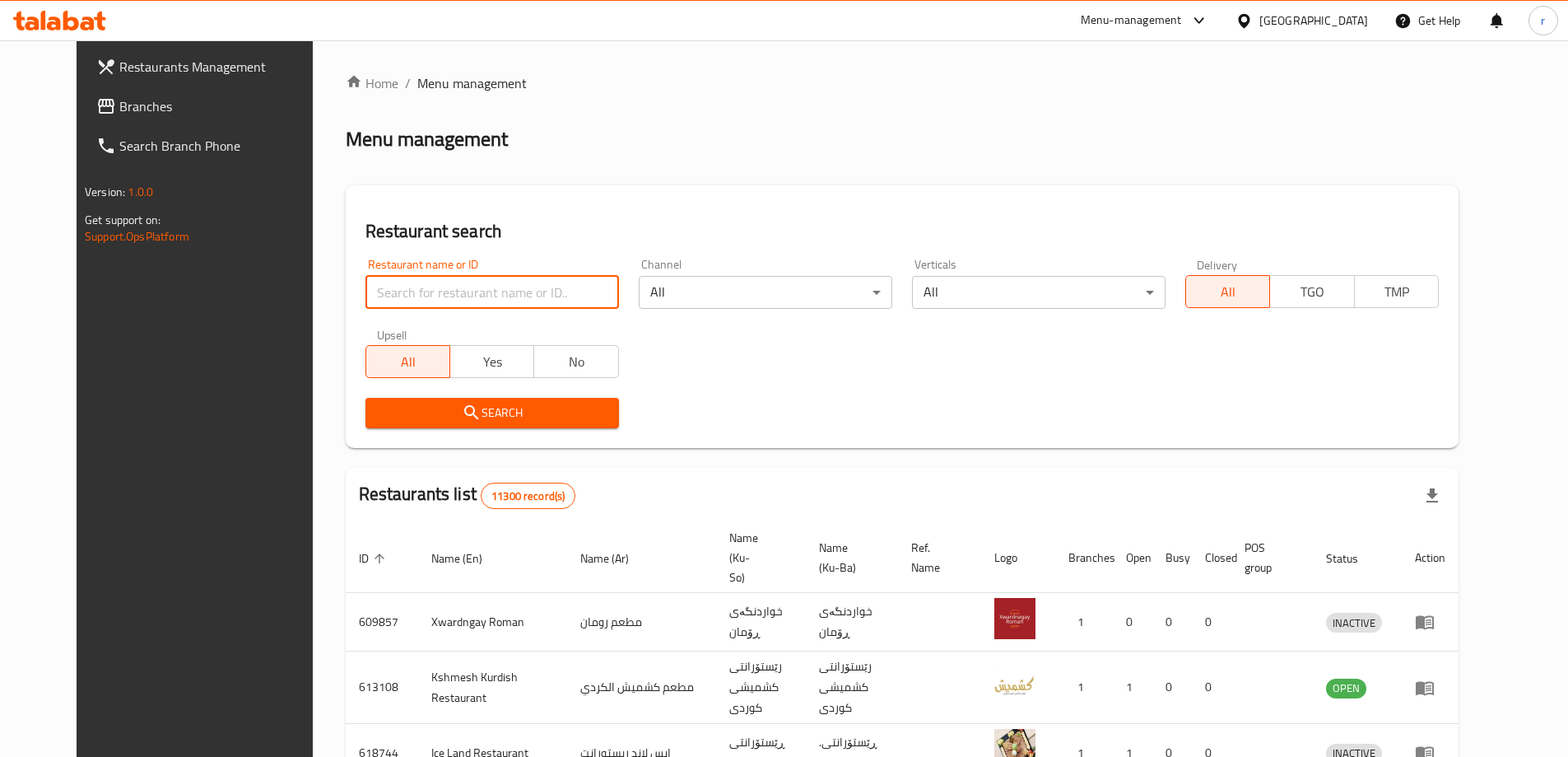
paste input "689583"
type input "689583"
click at [412, 403] on span "Search" at bounding box center [491, 413] width 227 height 21
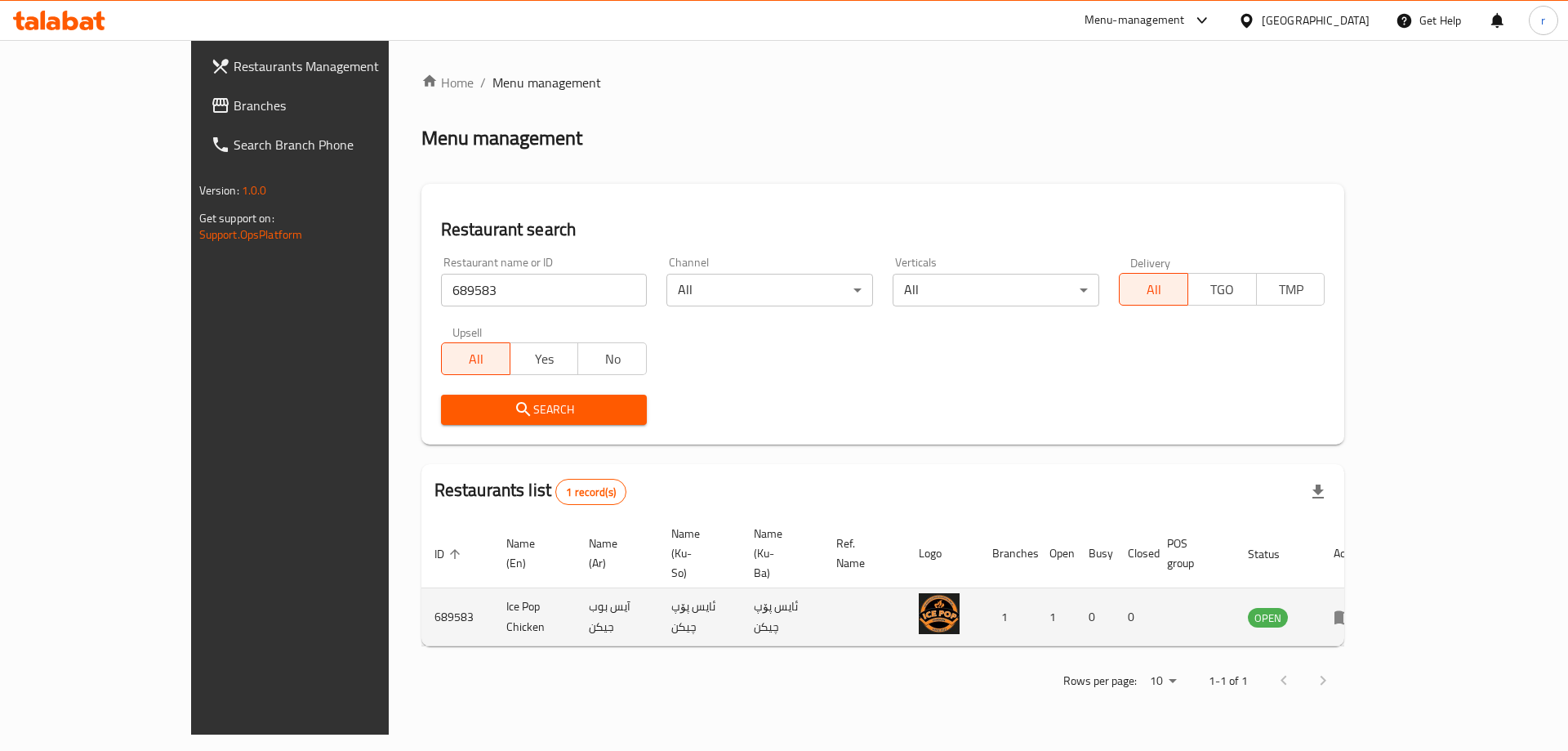
click at [1353, 607] on icon "enhanced table" at bounding box center [1344, 616] width 20 height 20
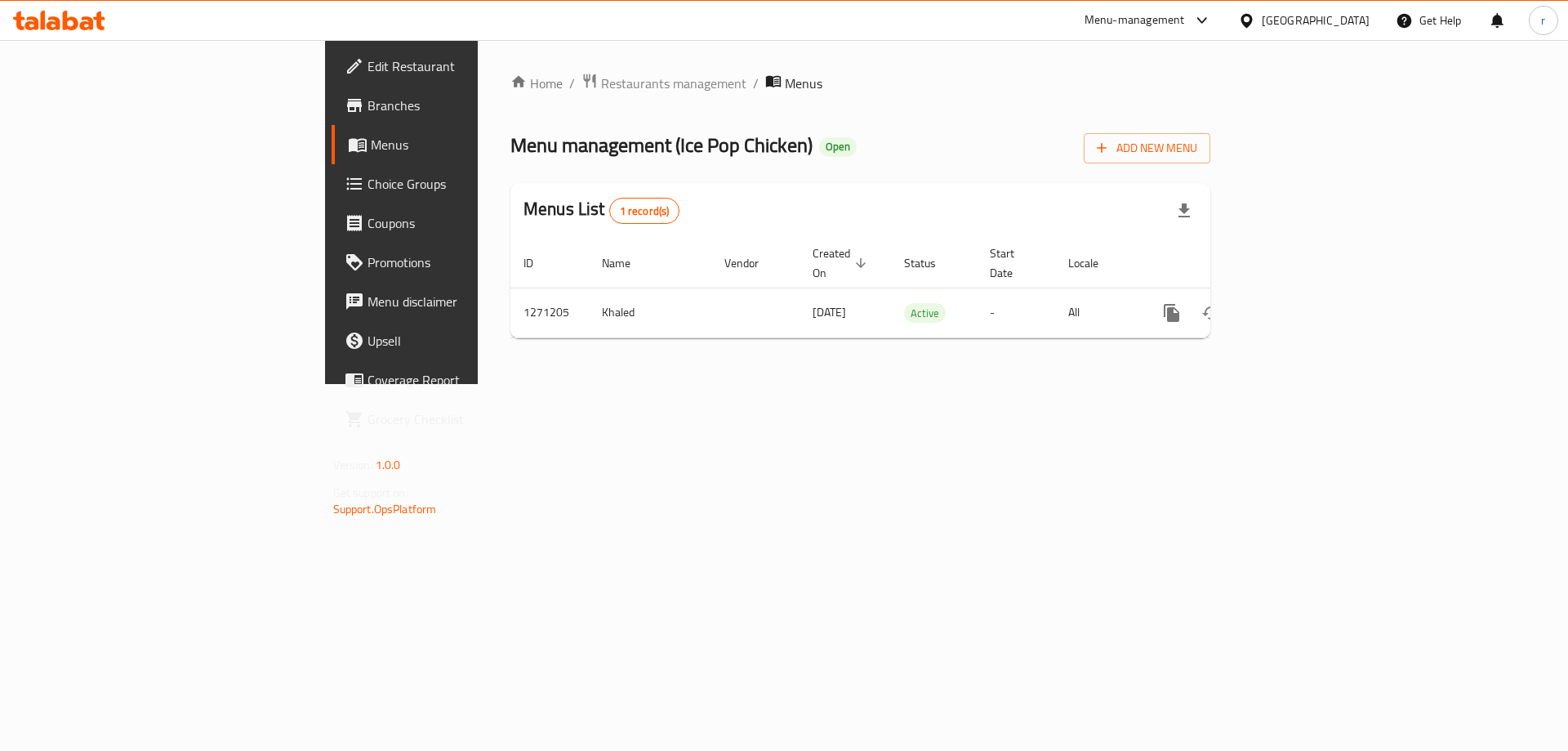
click at [368, 100] on span "Branches" at bounding box center [470, 105] width 206 height 20
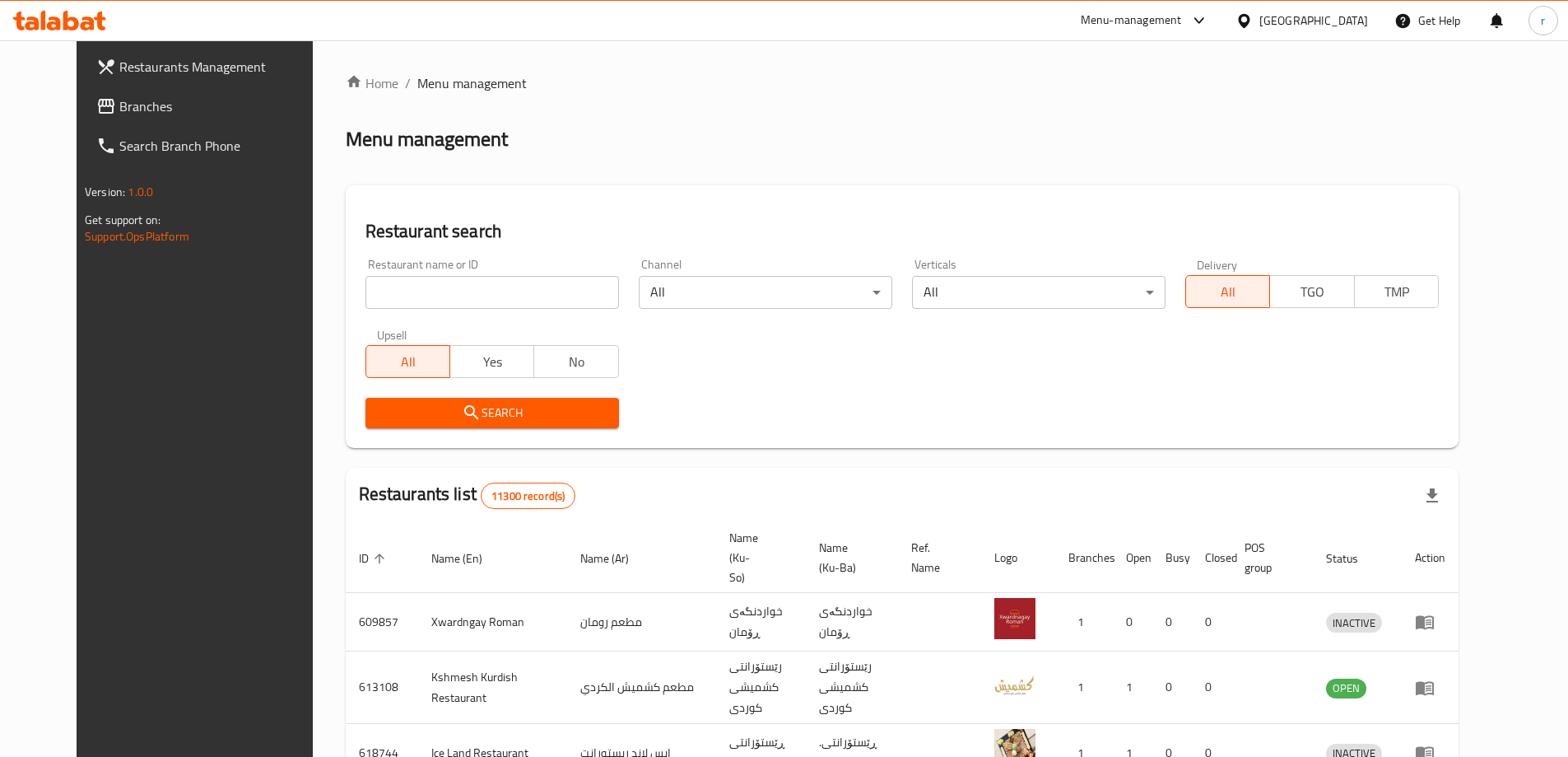
click at [86, 17] on icon at bounding box center [88, 23] width 14 height 14
drag, startPoint x: 0, startPoint y: 0, endPoint x: 377, endPoint y: 288, distance: 474.4
click at [377, 288] on input "search" at bounding box center [492, 292] width 254 height 33
paste input "642592"
type input "642592"
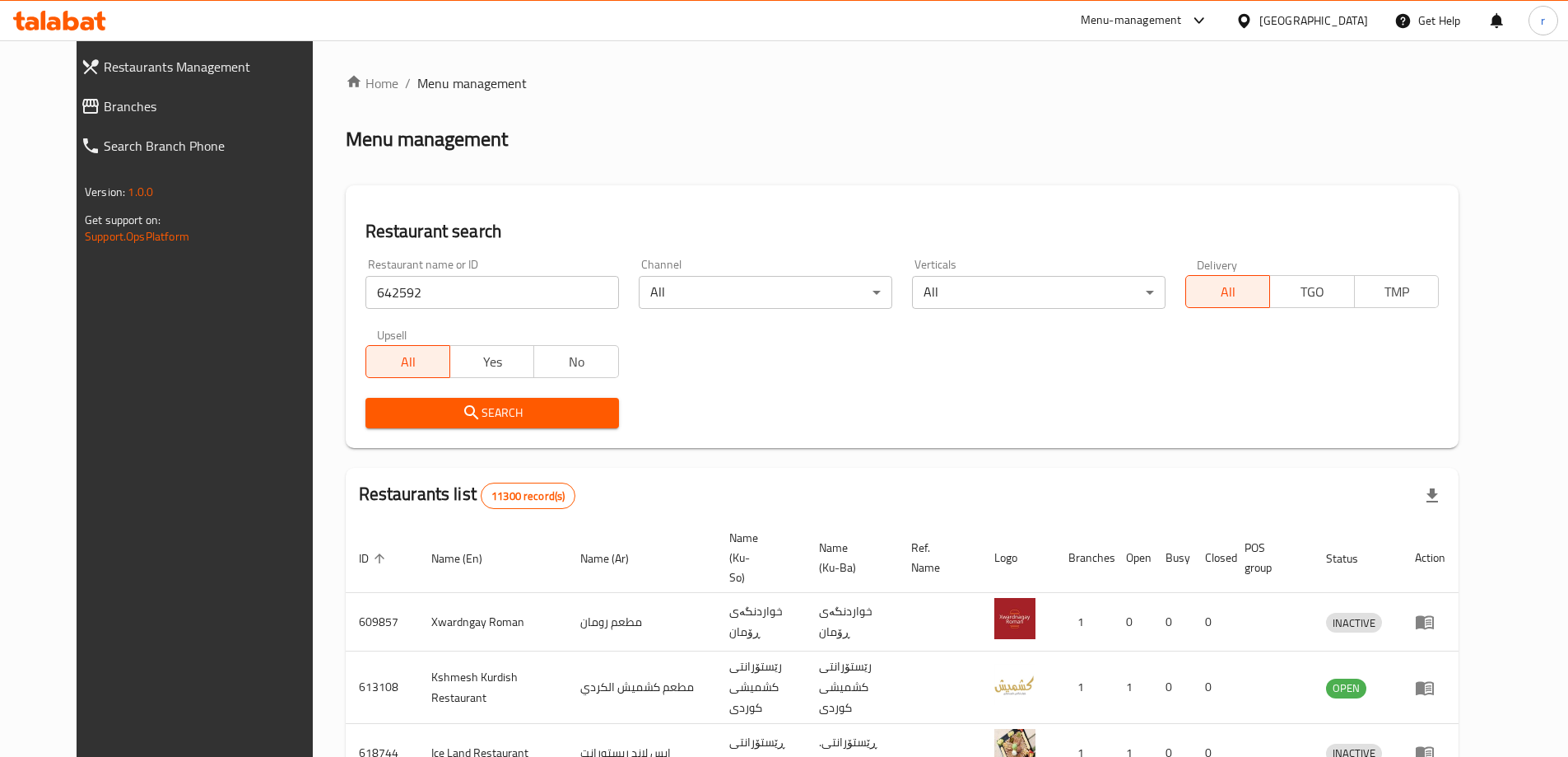
click at [462, 404] on icon "submit" at bounding box center [471, 412] width 20 height 20
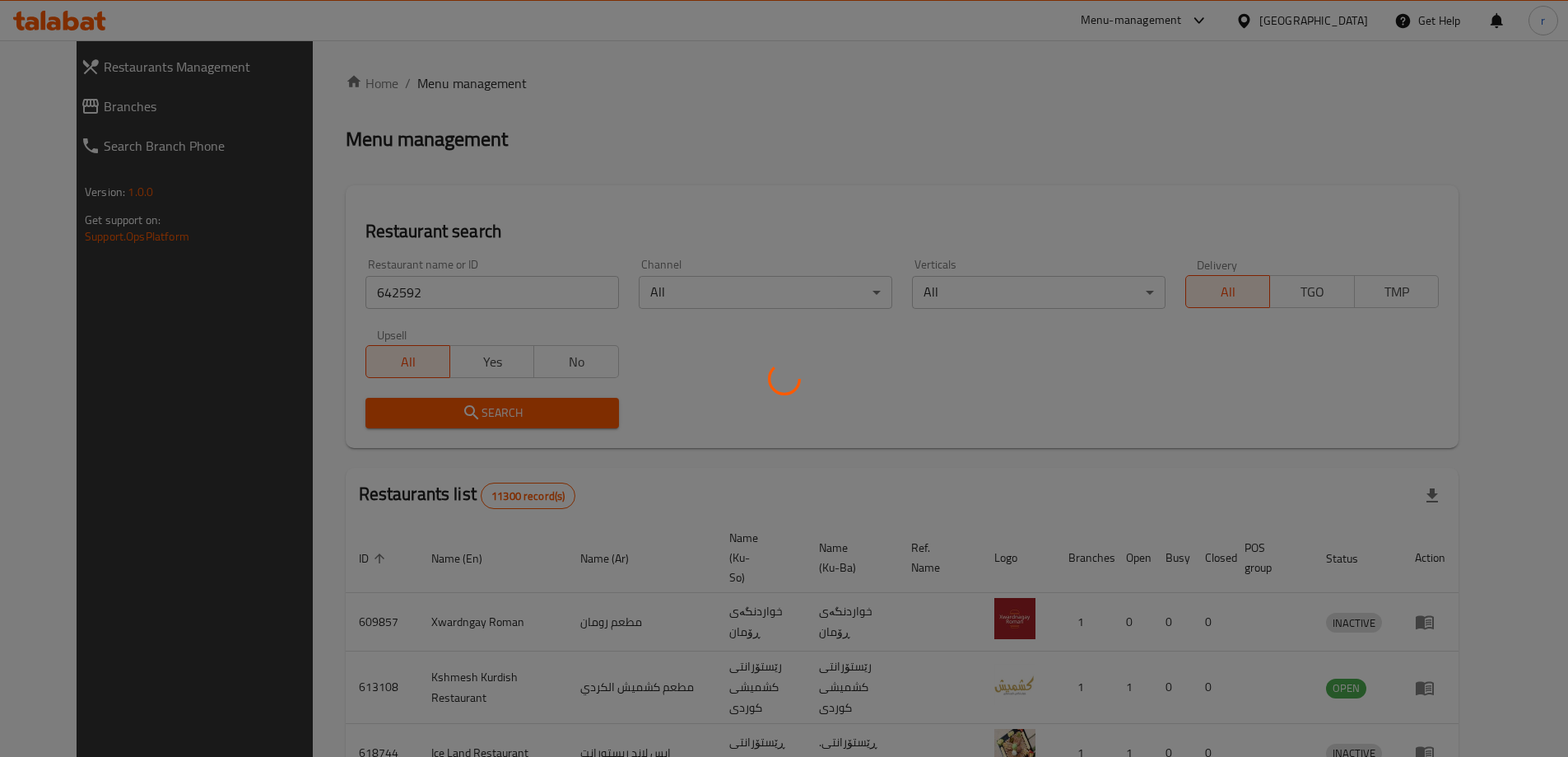
click at [437, 298] on div at bounding box center [784, 378] width 1568 height 757
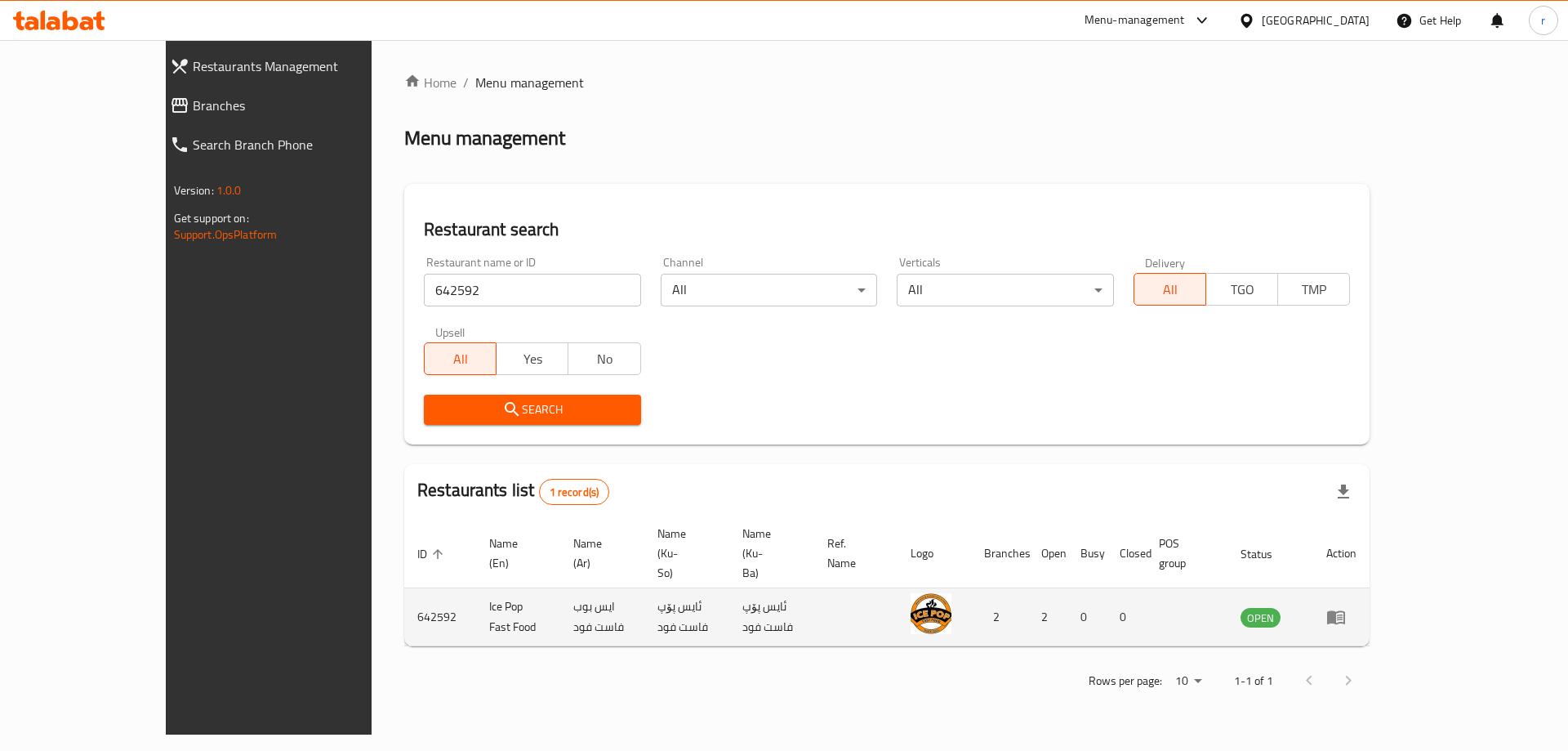
click at [1346, 607] on icon "enhanced table" at bounding box center [1336, 616] width 20 height 20
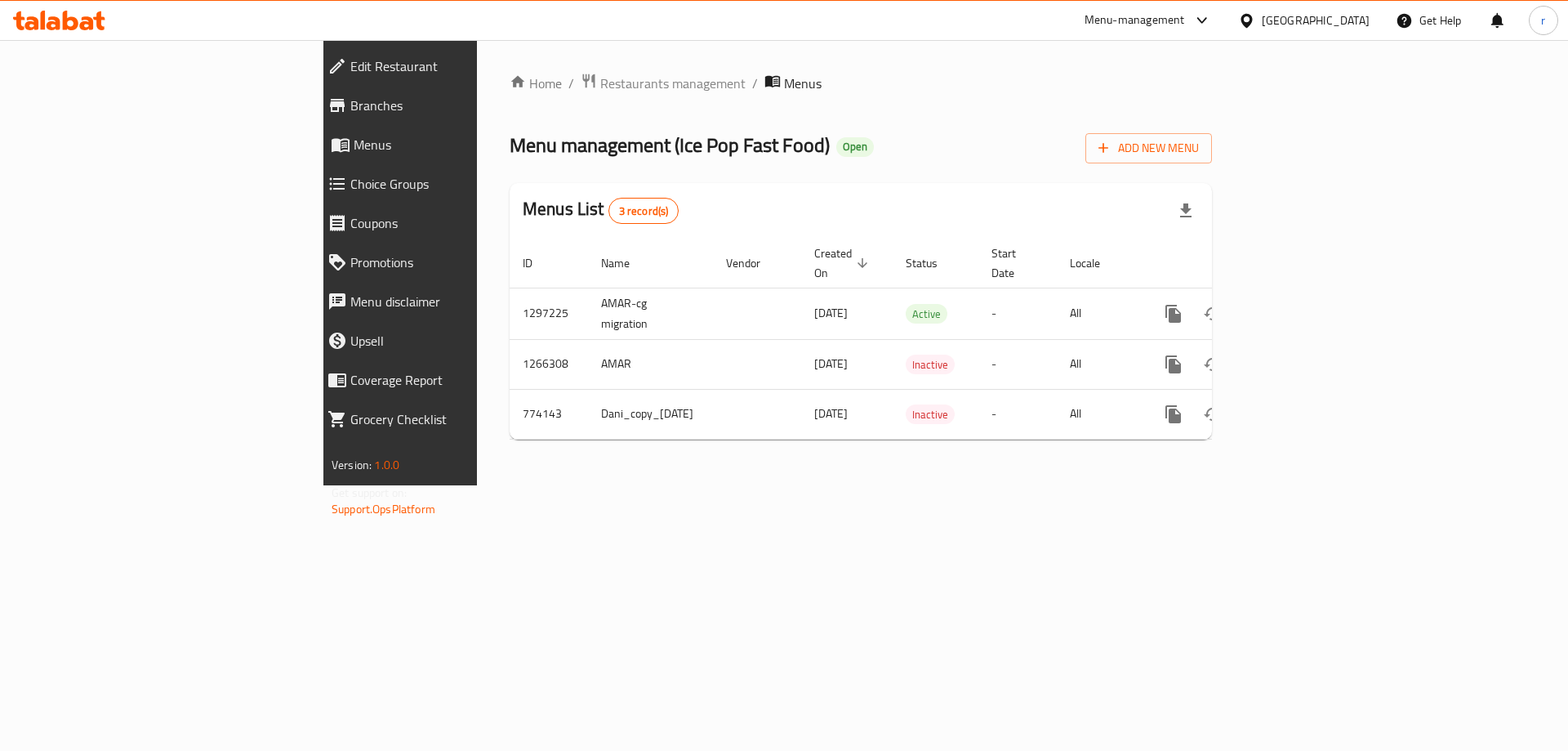
click at [350, 107] on span "Branches" at bounding box center [461, 105] width 222 height 20
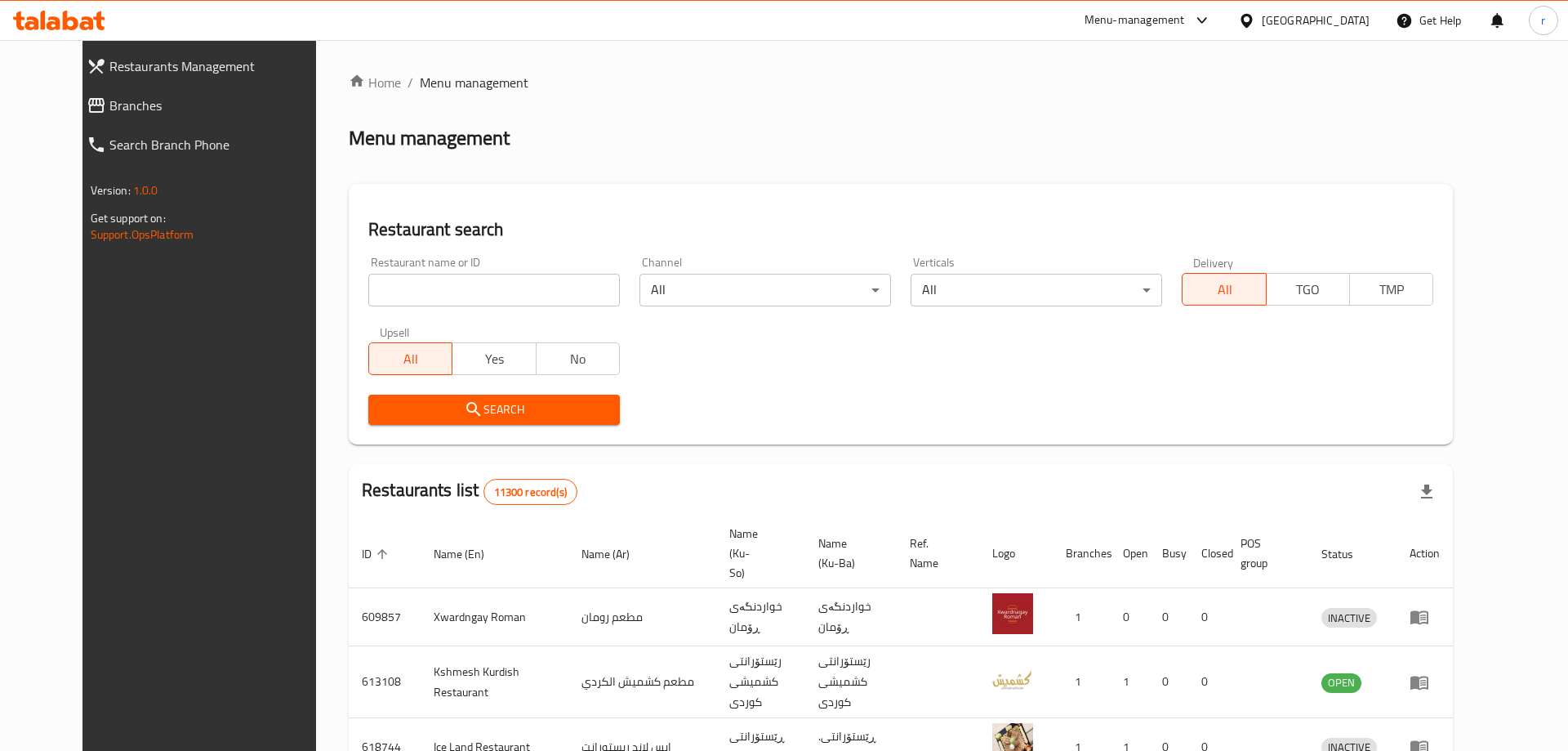
click at [375, 298] on div at bounding box center [784, 376] width 1568 height 751
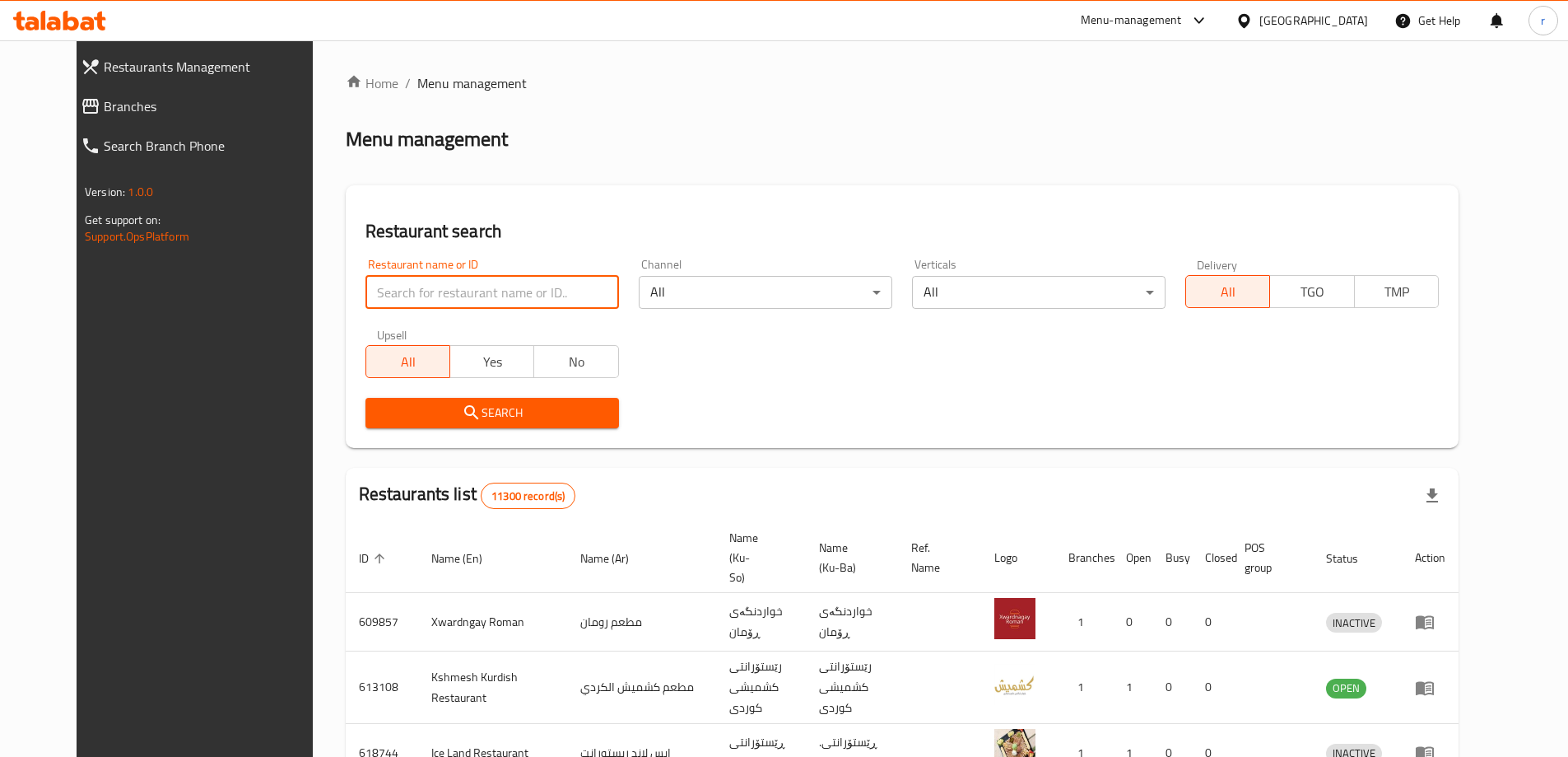
click at [387, 294] on input "search" at bounding box center [492, 292] width 254 height 33
paste input "658434"
type input "658434"
click at [462, 410] on icon "submit" at bounding box center [471, 412] width 20 height 20
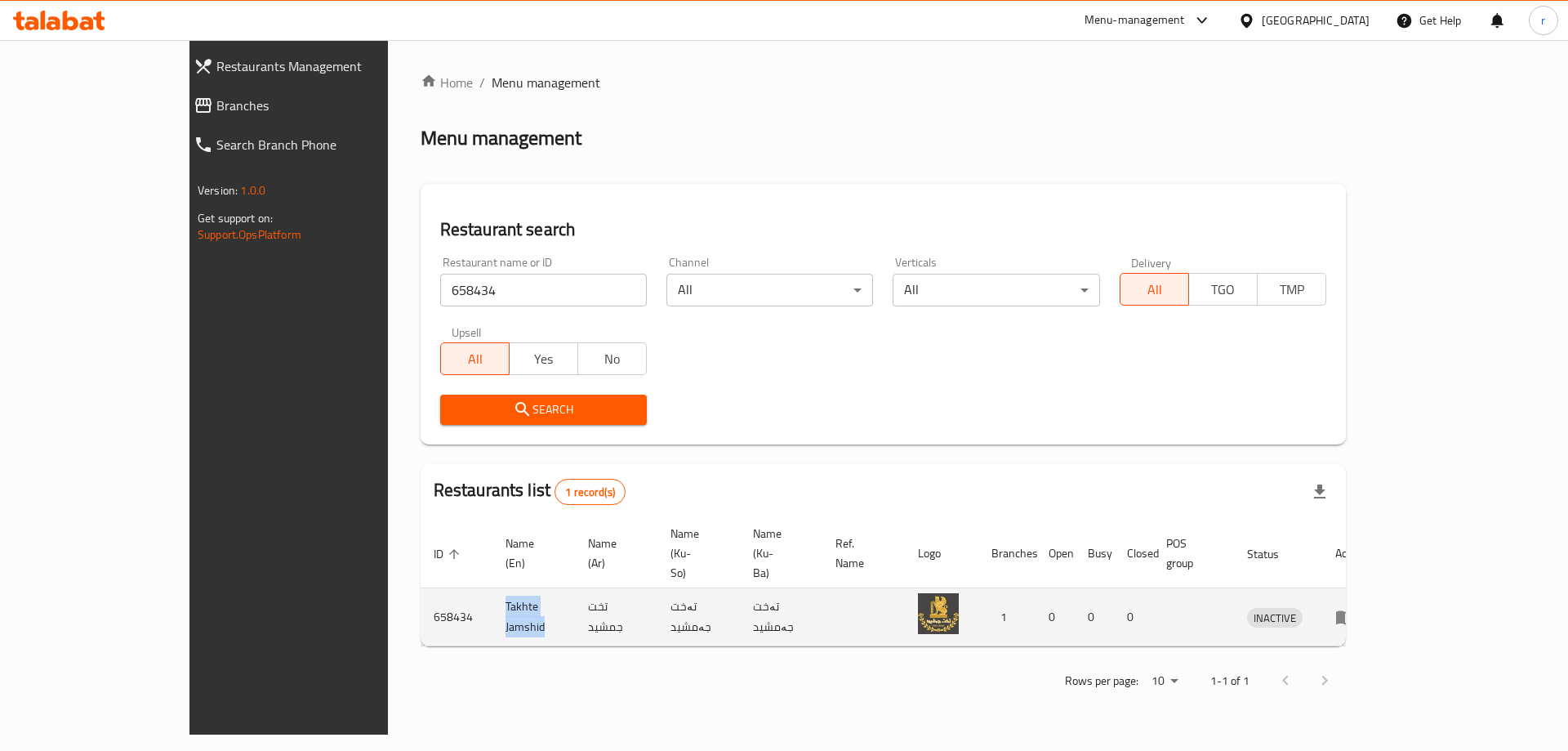
drag, startPoint x: 452, startPoint y: 572, endPoint x: 359, endPoint y: 581, distance: 93.4
click at [420, 589] on tr "658434 Takhte Jamshid تخت جمشيد تەخت جەمشيد تەخت جەمشيد 1 0 0 0 INACTIVE" at bounding box center [899, 617] width 958 height 58
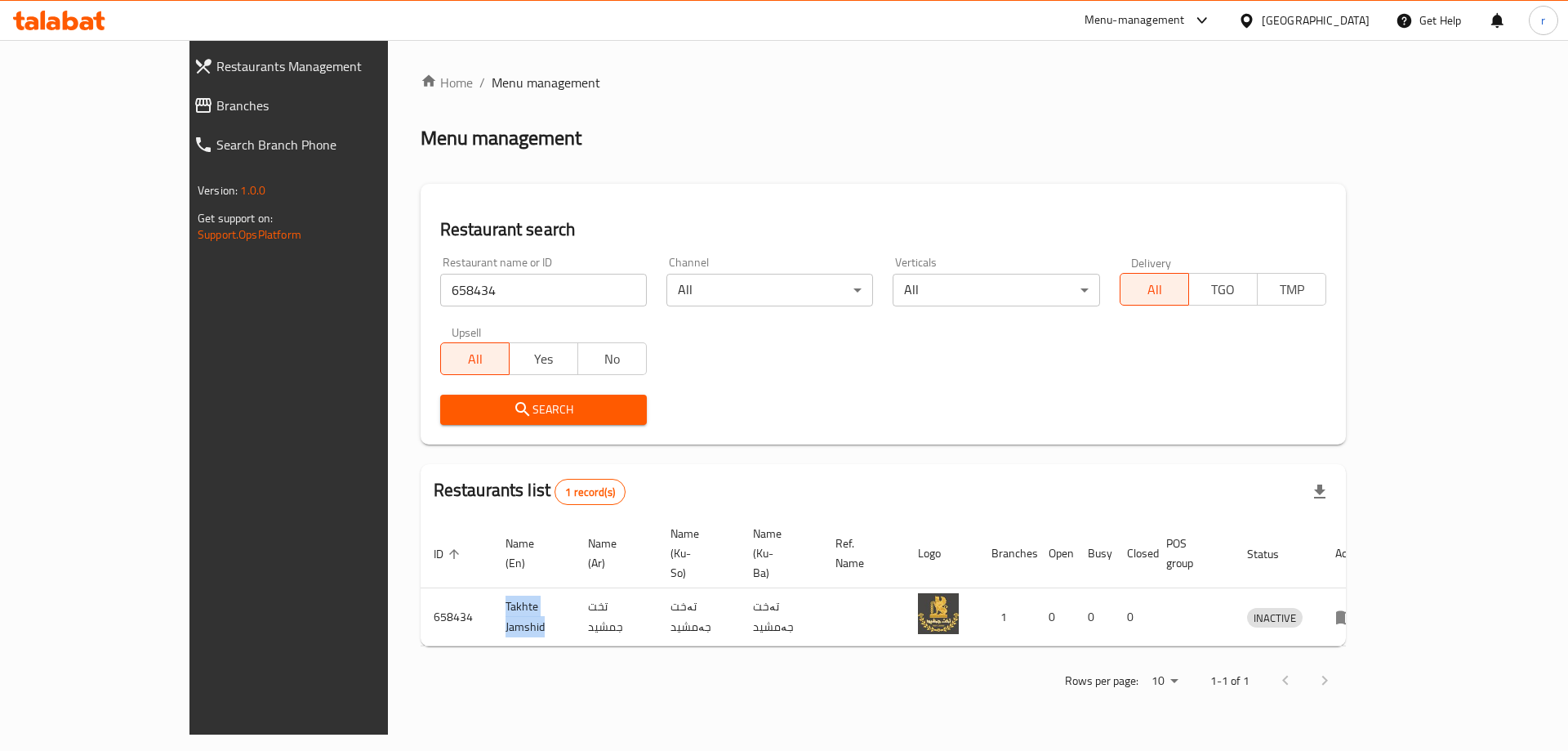
copy tr "Takhte Jamshid"
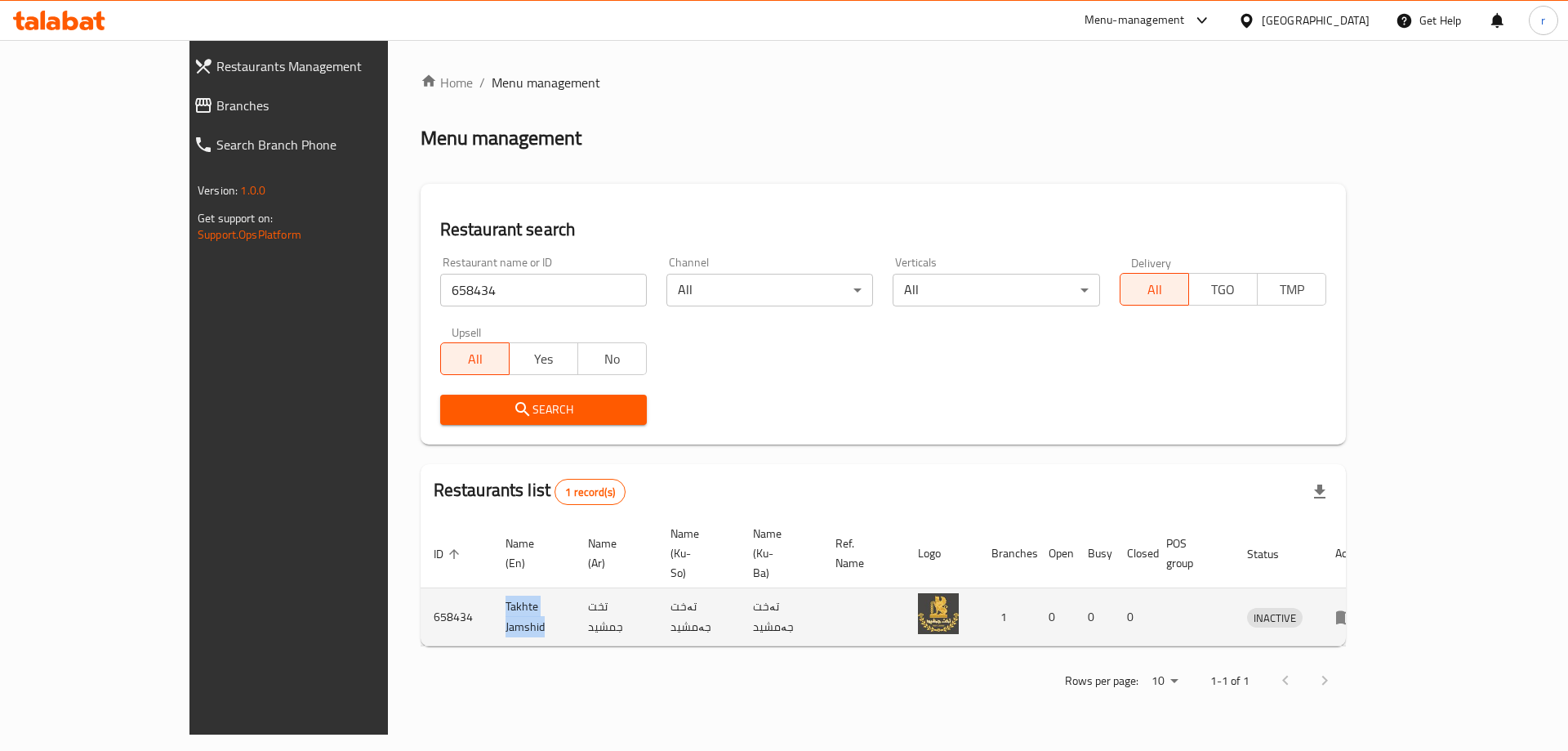
click at [493, 597] on td "Takhte Jamshid" at bounding box center [534, 617] width 83 height 58
click at [493, 589] on td "Takhte Jamshid" at bounding box center [534, 617] width 83 height 58
drag, startPoint x: 379, startPoint y: 575, endPoint x: 450, endPoint y: 577, distance: 71.0
click at [493, 589] on td "Takhte Jamshid" at bounding box center [534, 617] width 83 height 58
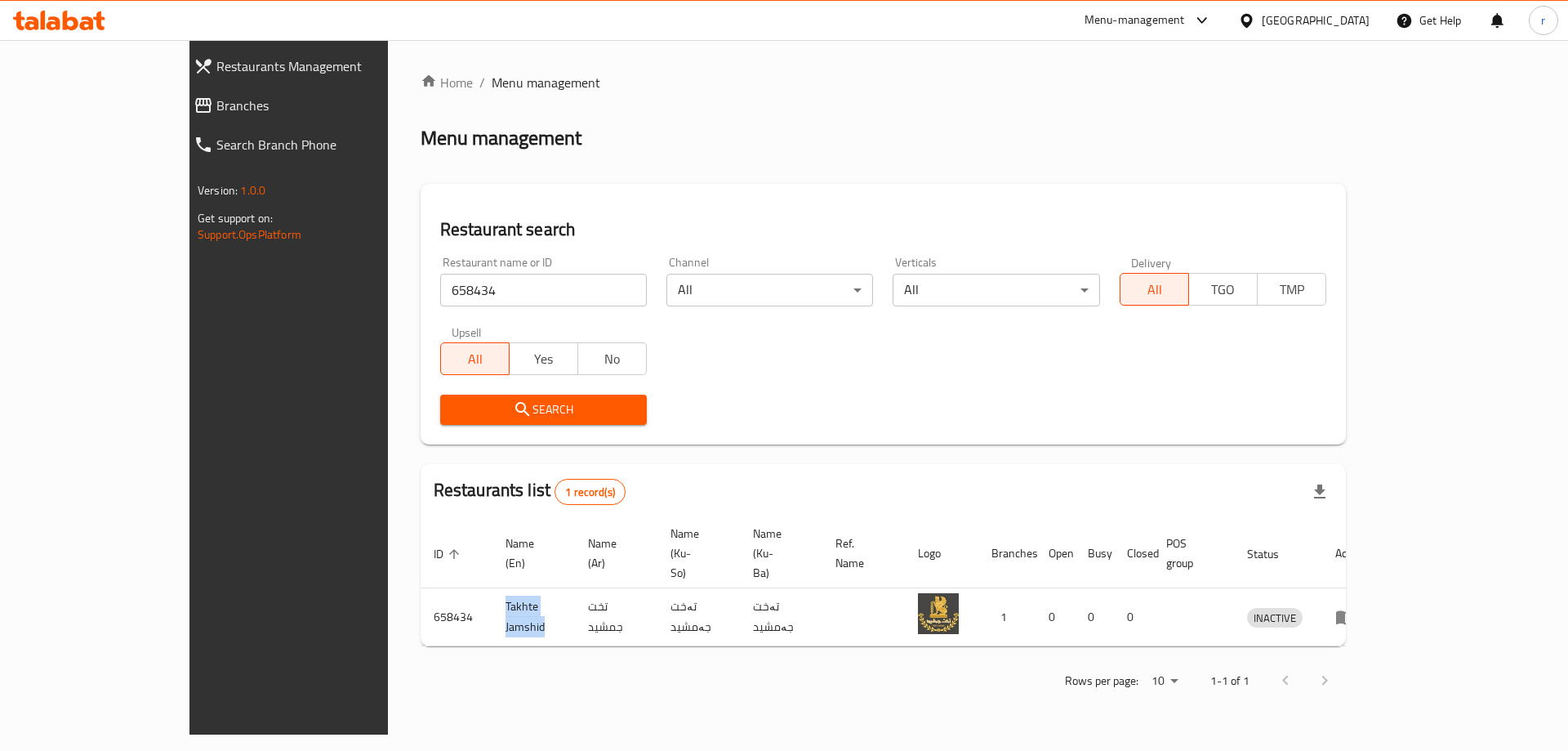
copy td "Takhte Jamshid"
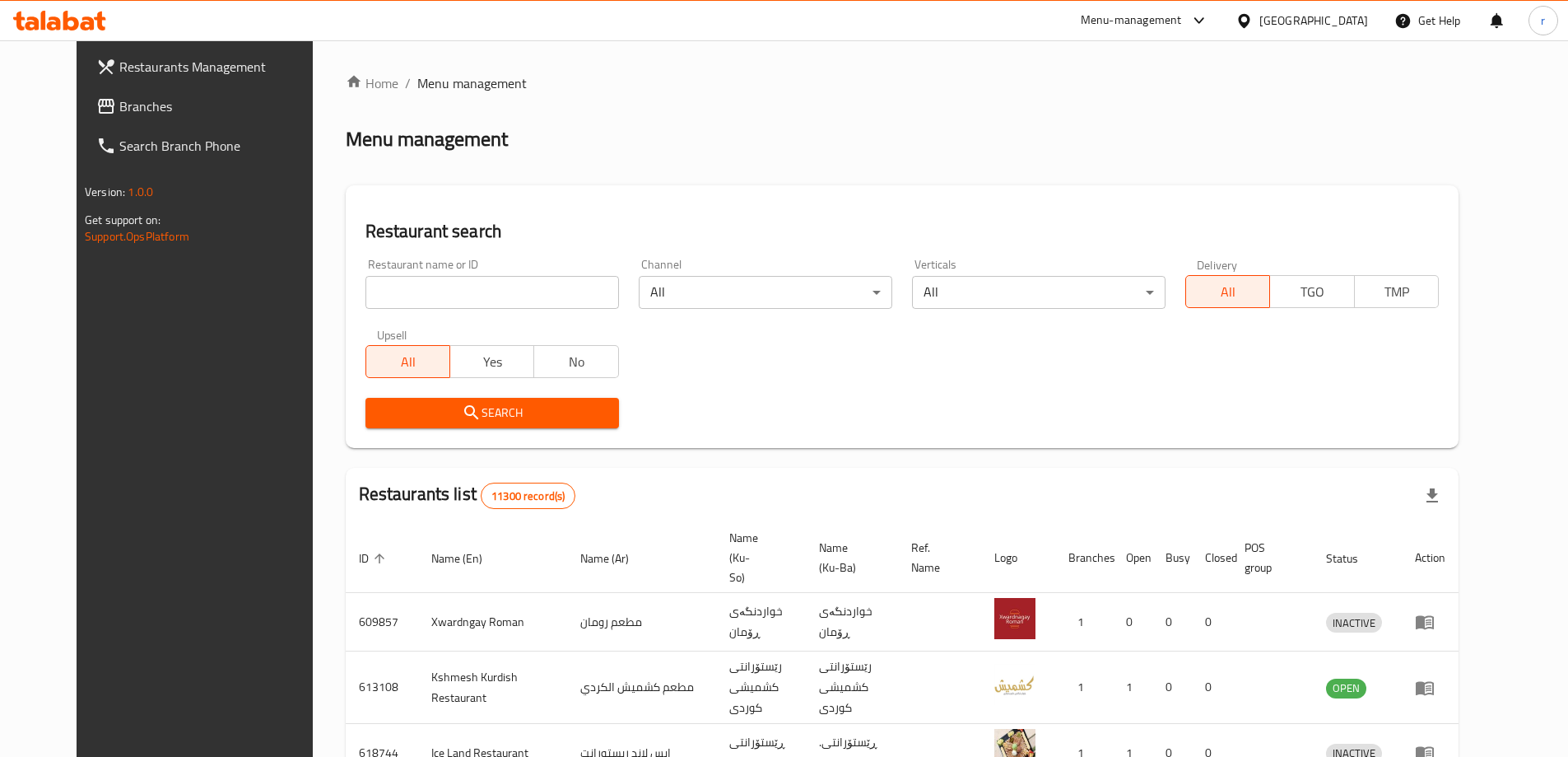
click at [119, 112] on span "Branches" at bounding box center [222, 106] width 206 height 20
click at [365, 307] on input "search" at bounding box center [492, 292] width 254 height 33
paste input "741438"
type input "741438"
click at [119, 102] on span "Branches" at bounding box center [222, 106] width 206 height 20
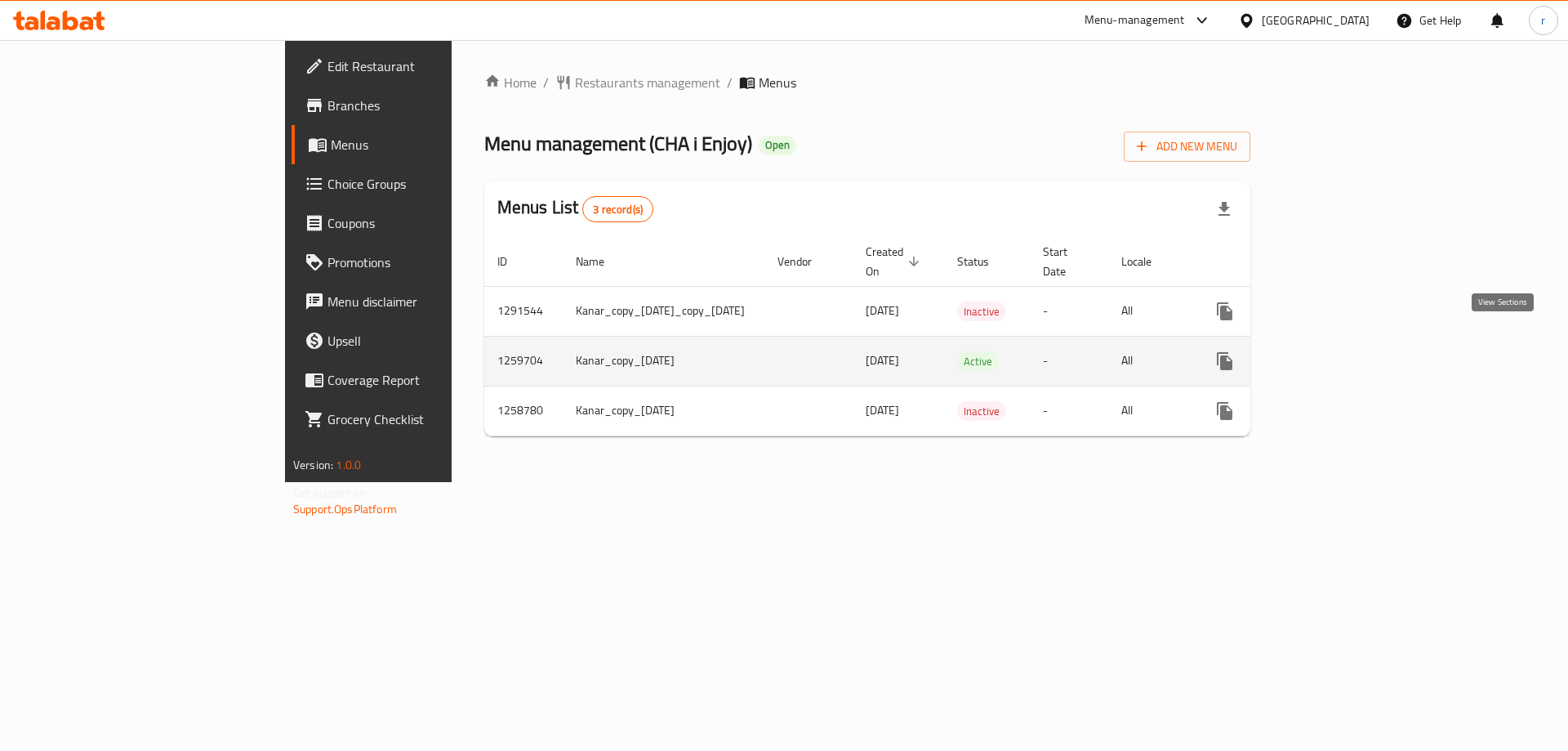
click at [1363, 344] on link "enhanced table" at bounding box center [1342, 361] width 39 height 39
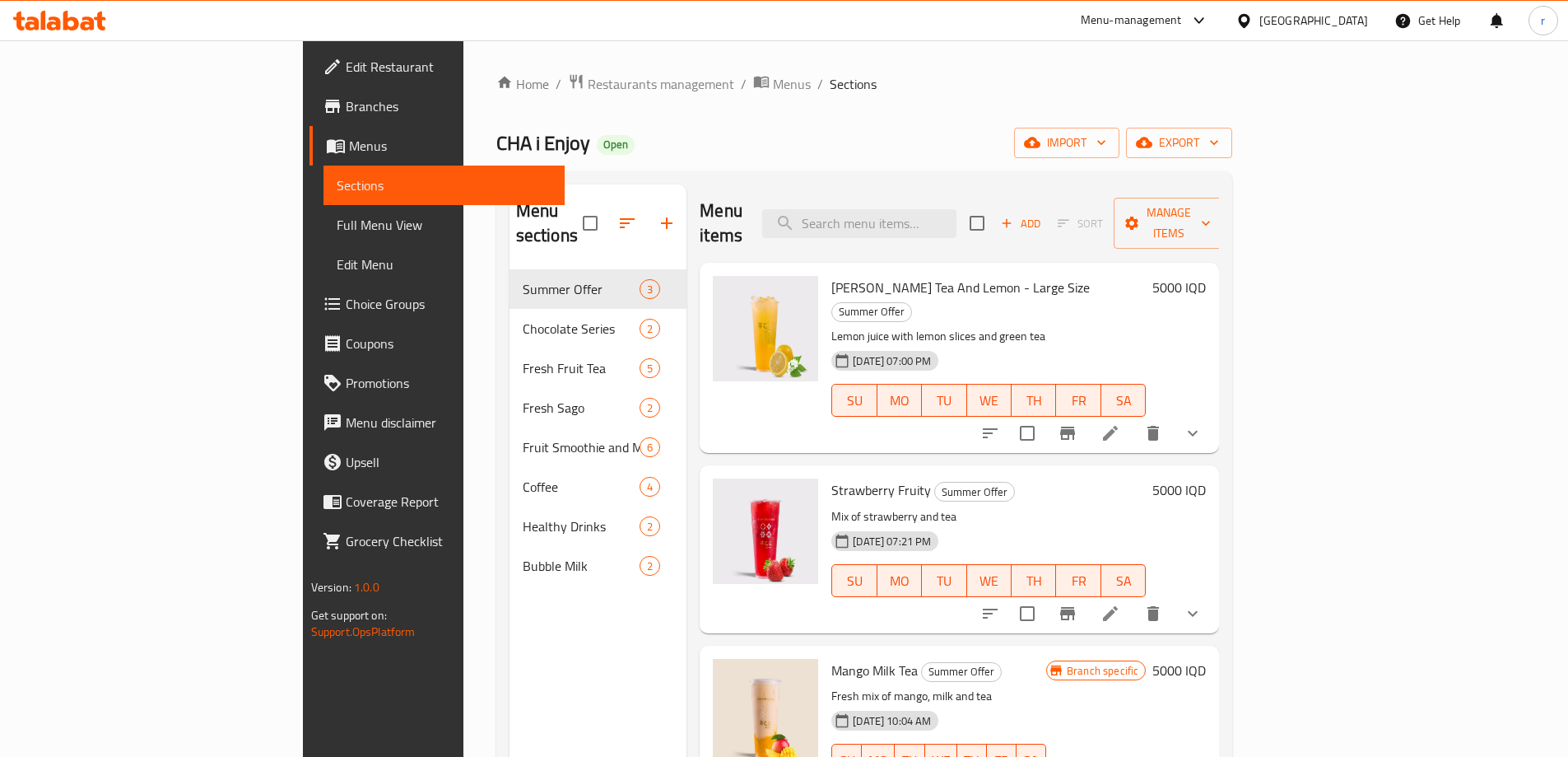
click at [337, 221] on span "Full Menu View" at bounding box center [444, 224] width 215 height 20
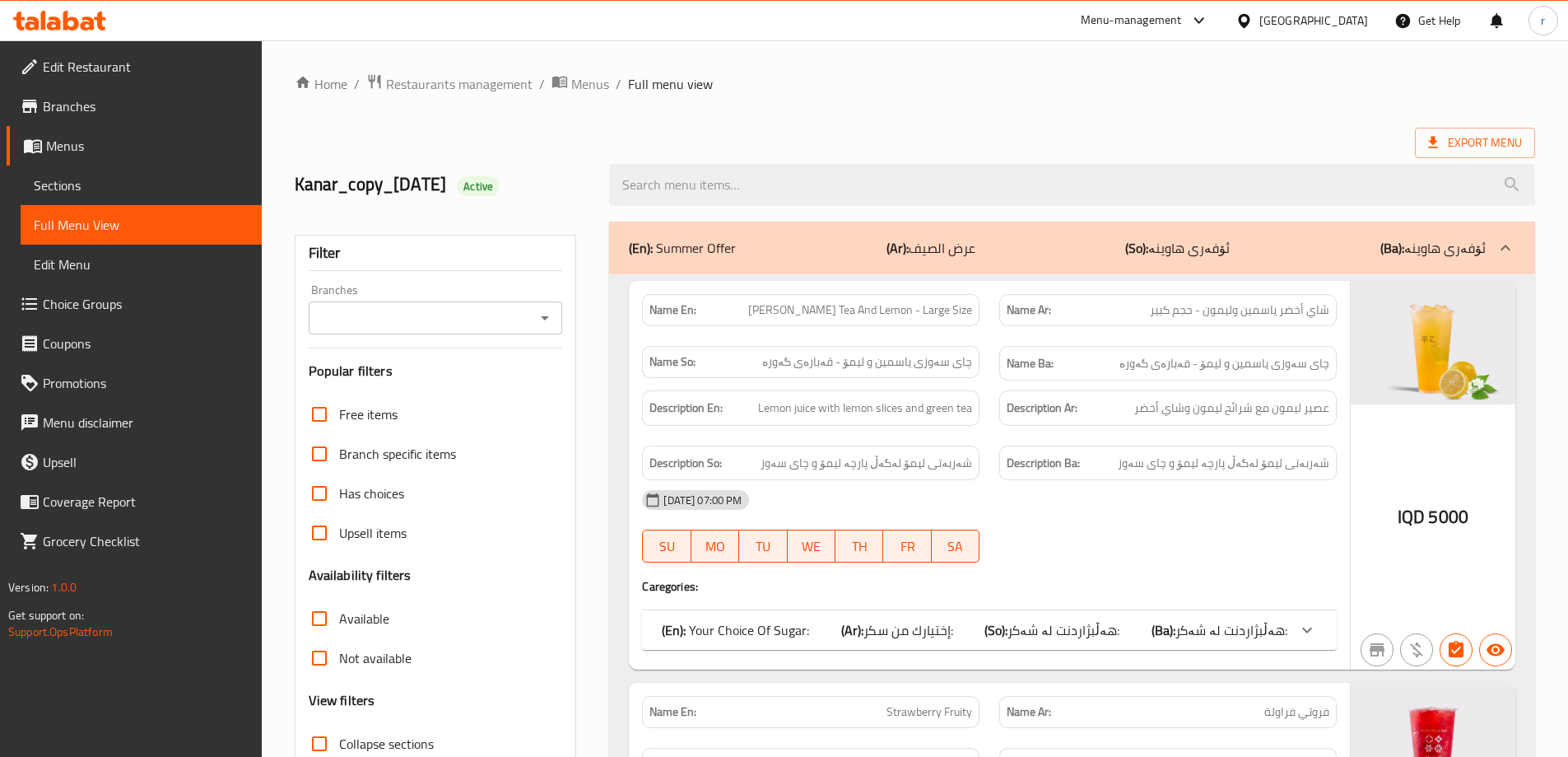
click at [465, 306] on input "Branches" at bounding box center [423, 318] width 217 height 23
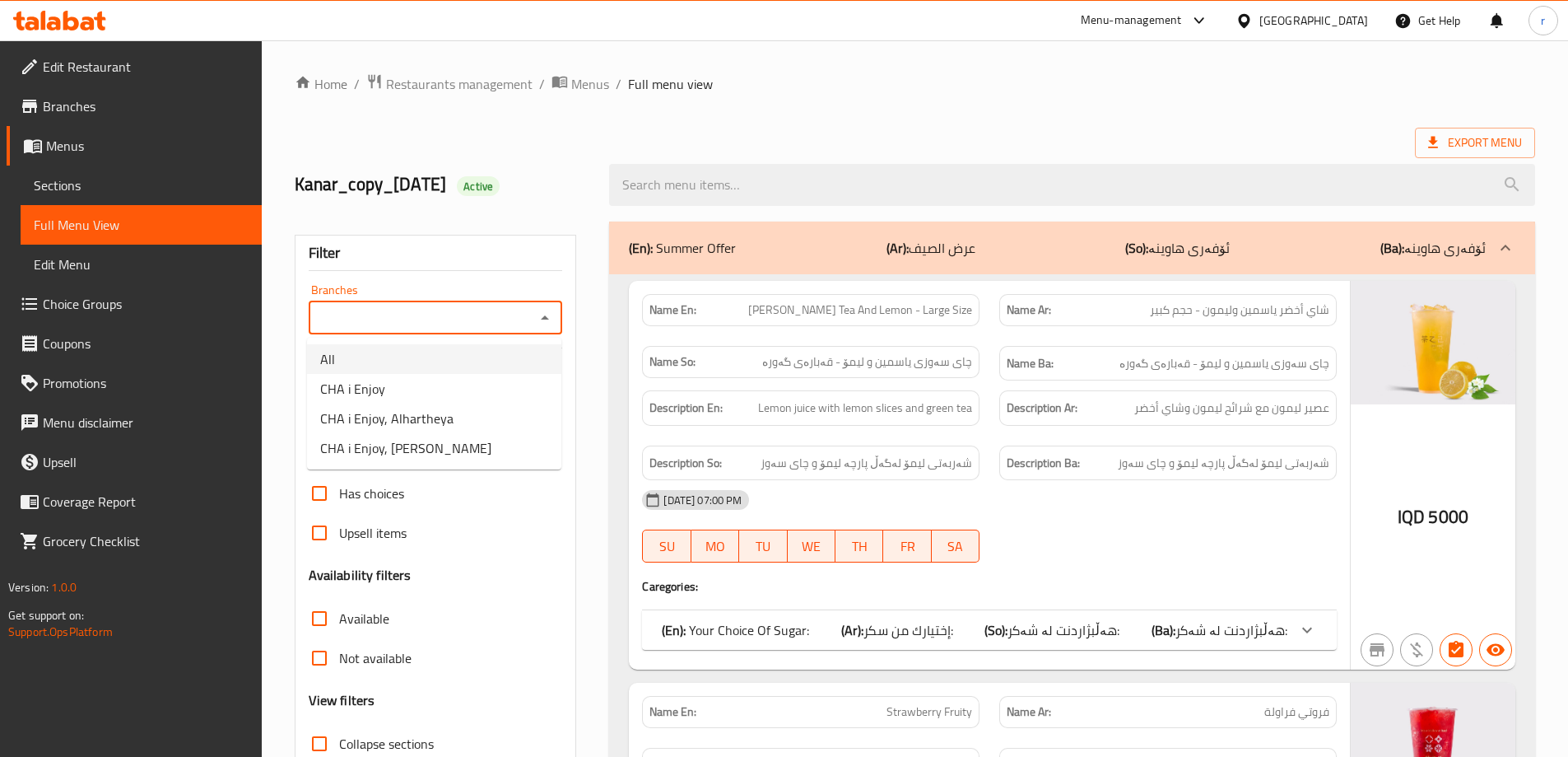
click at [107, 305] on span "Choice Groups" at bounding box center [145, 304] width 206 height 20
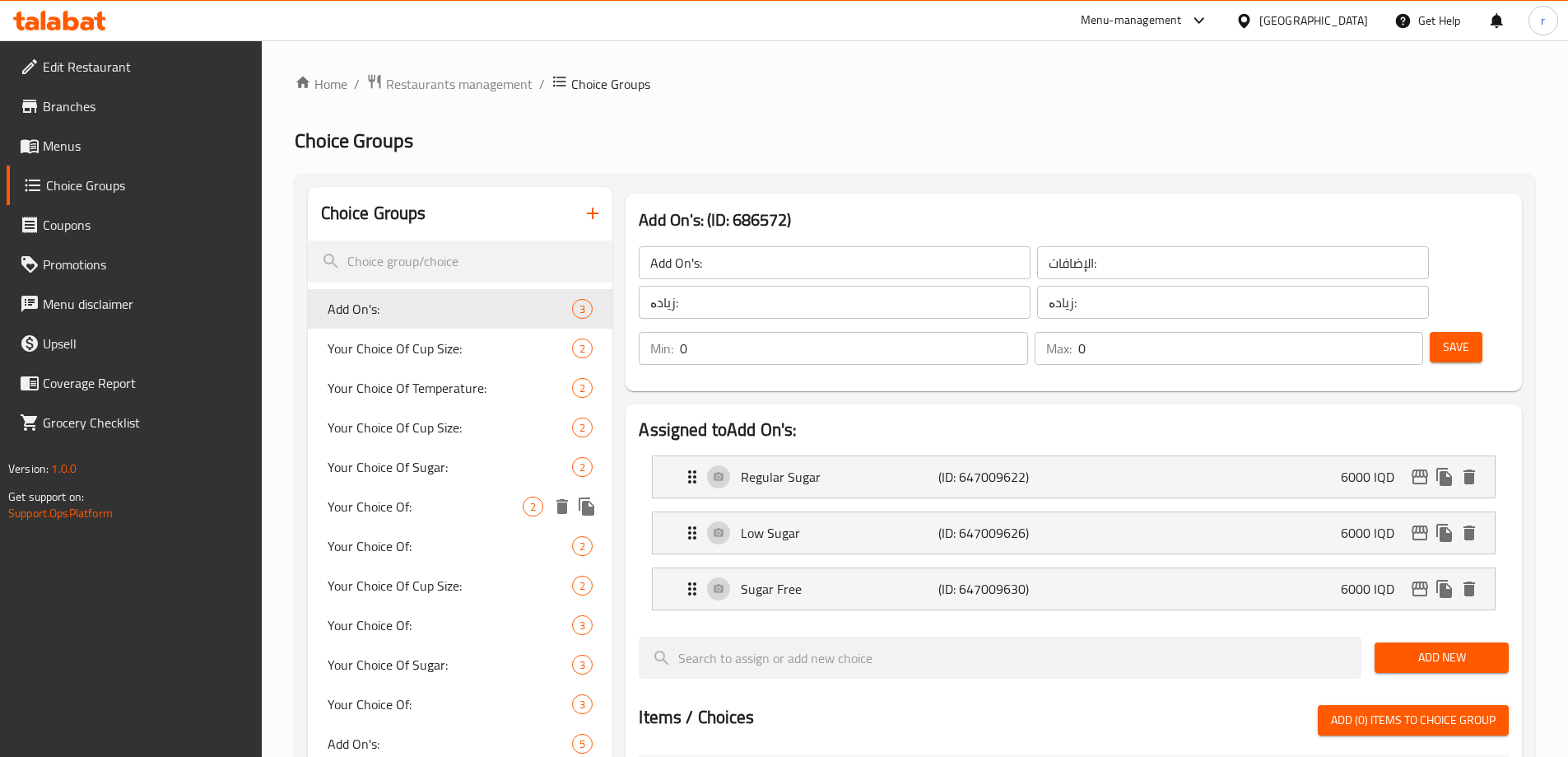
click at [371, 503] on span "Your Choice Of:" at bounding box center [425, 506] width 196 height 20
type input "Your Choice Of:"
type input "إختيارك من :"
type input "هەڵبژاردنت لە:"
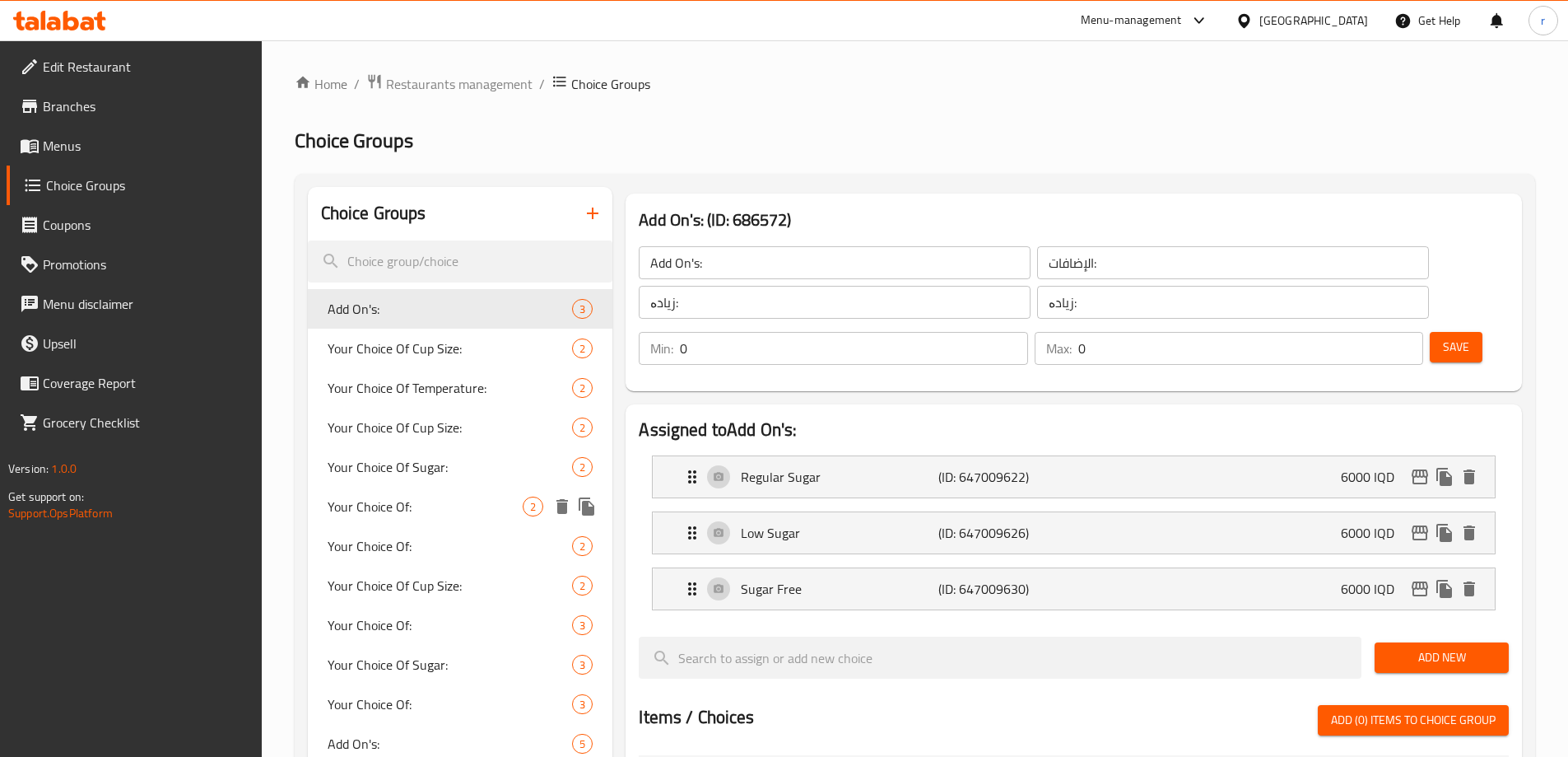
type input "1"
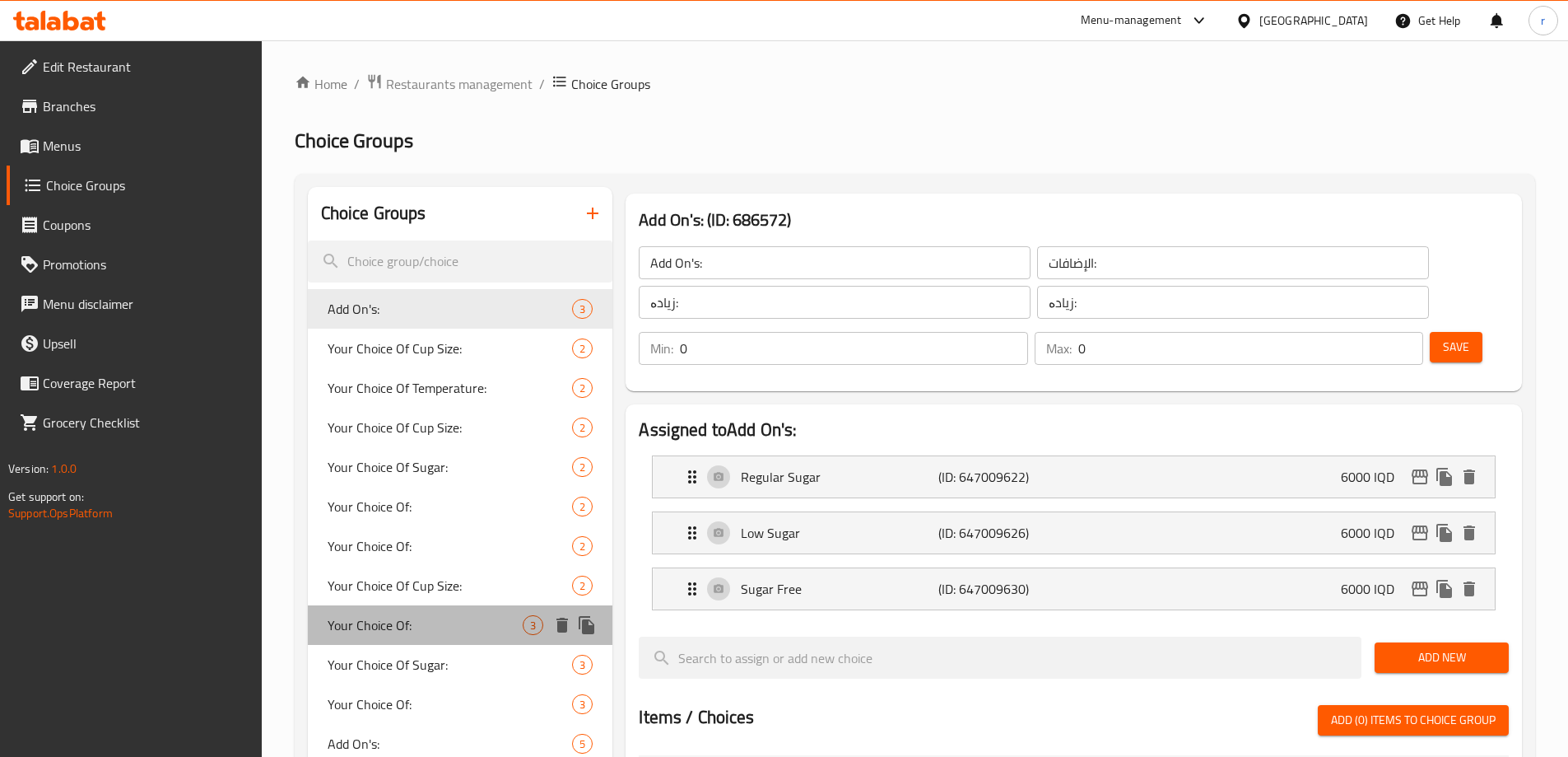
click at [351, 615] on span "Your Choice Of:" at bounding box center [425, 625] width 196 height 20
type input "Your Choice Of:"
type input "إختيارك من:"
type input "هەڵبژاردنت لە:"
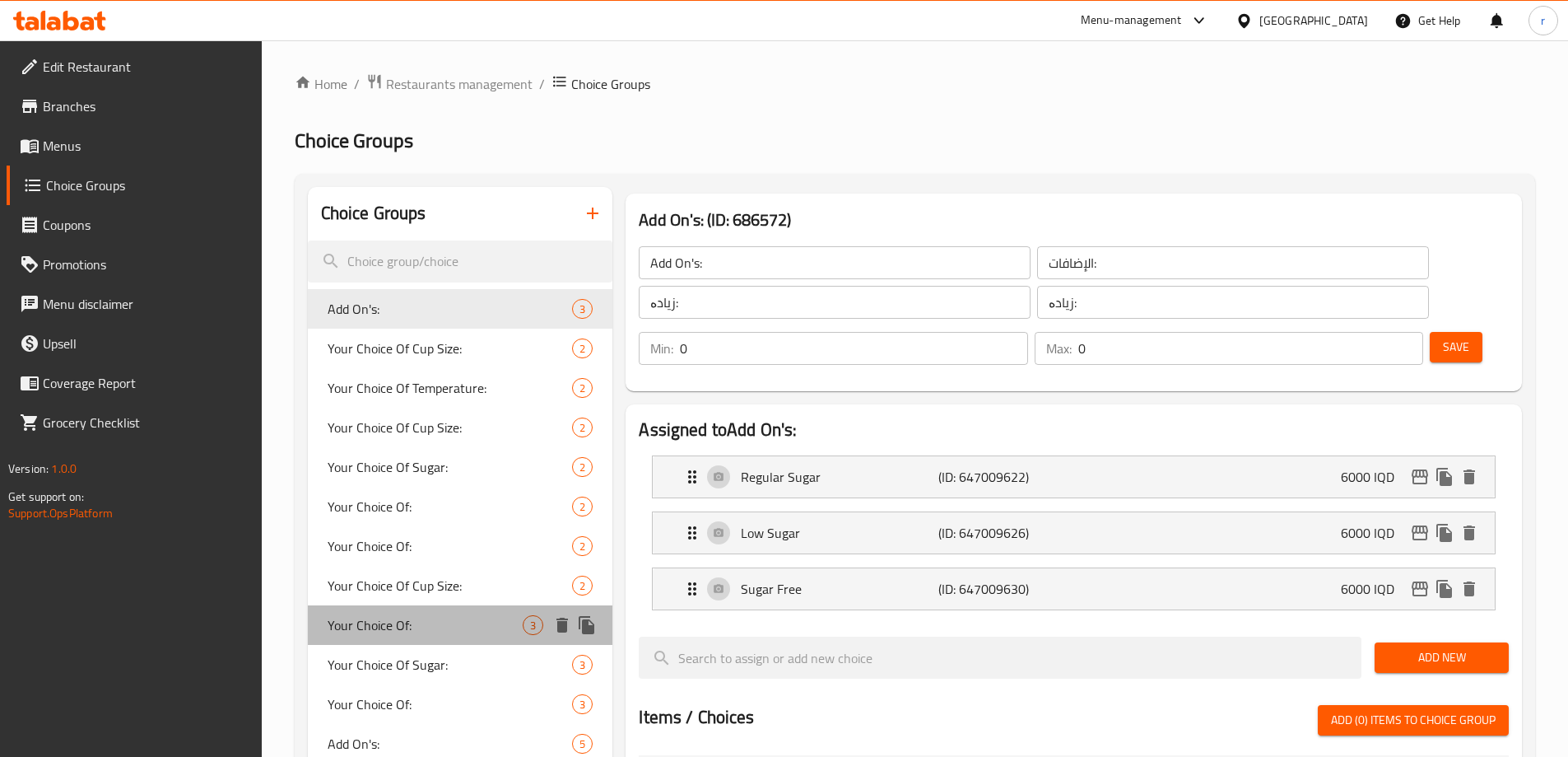
type input "1"
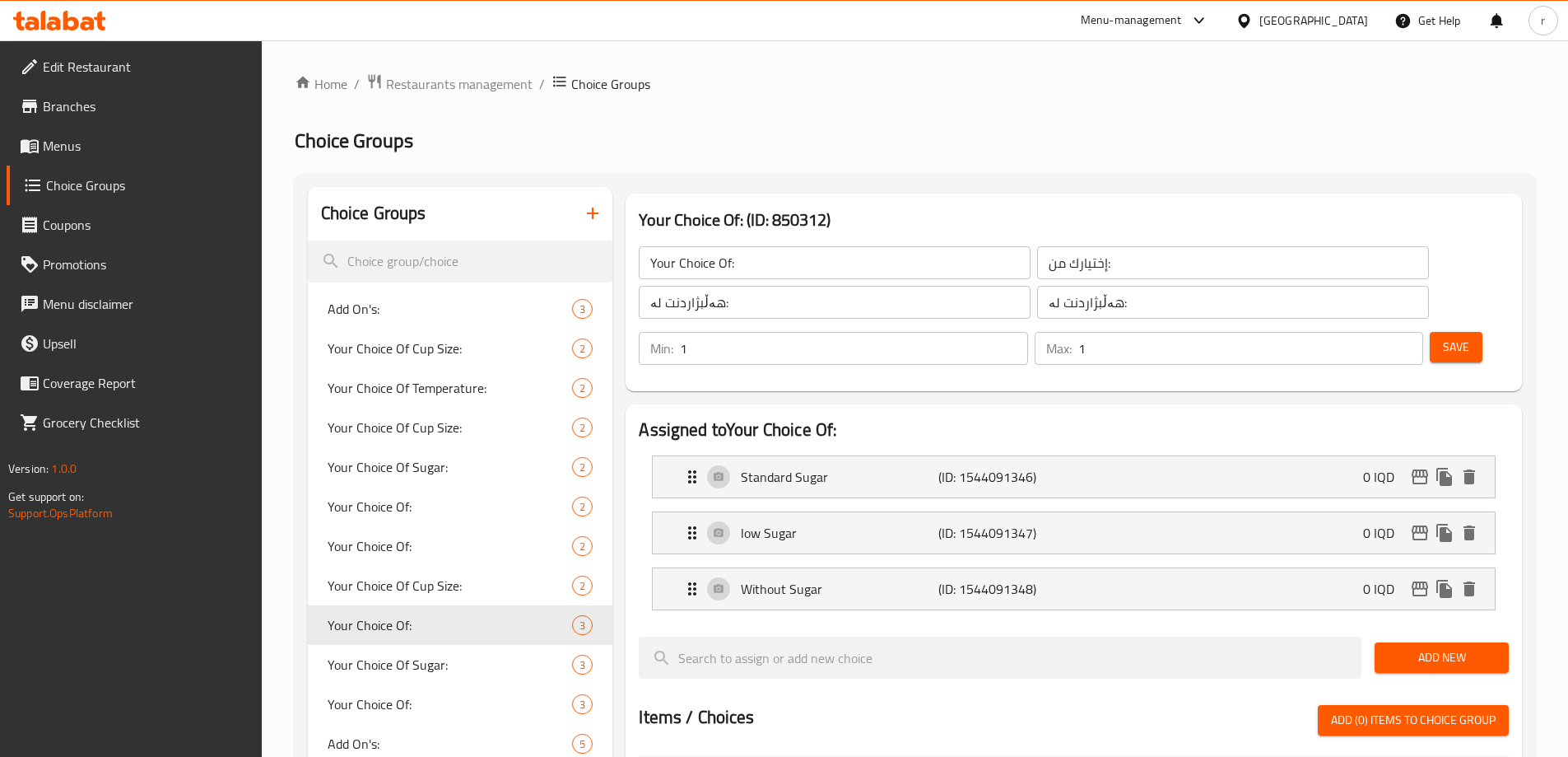
scroll to position [137, 0]
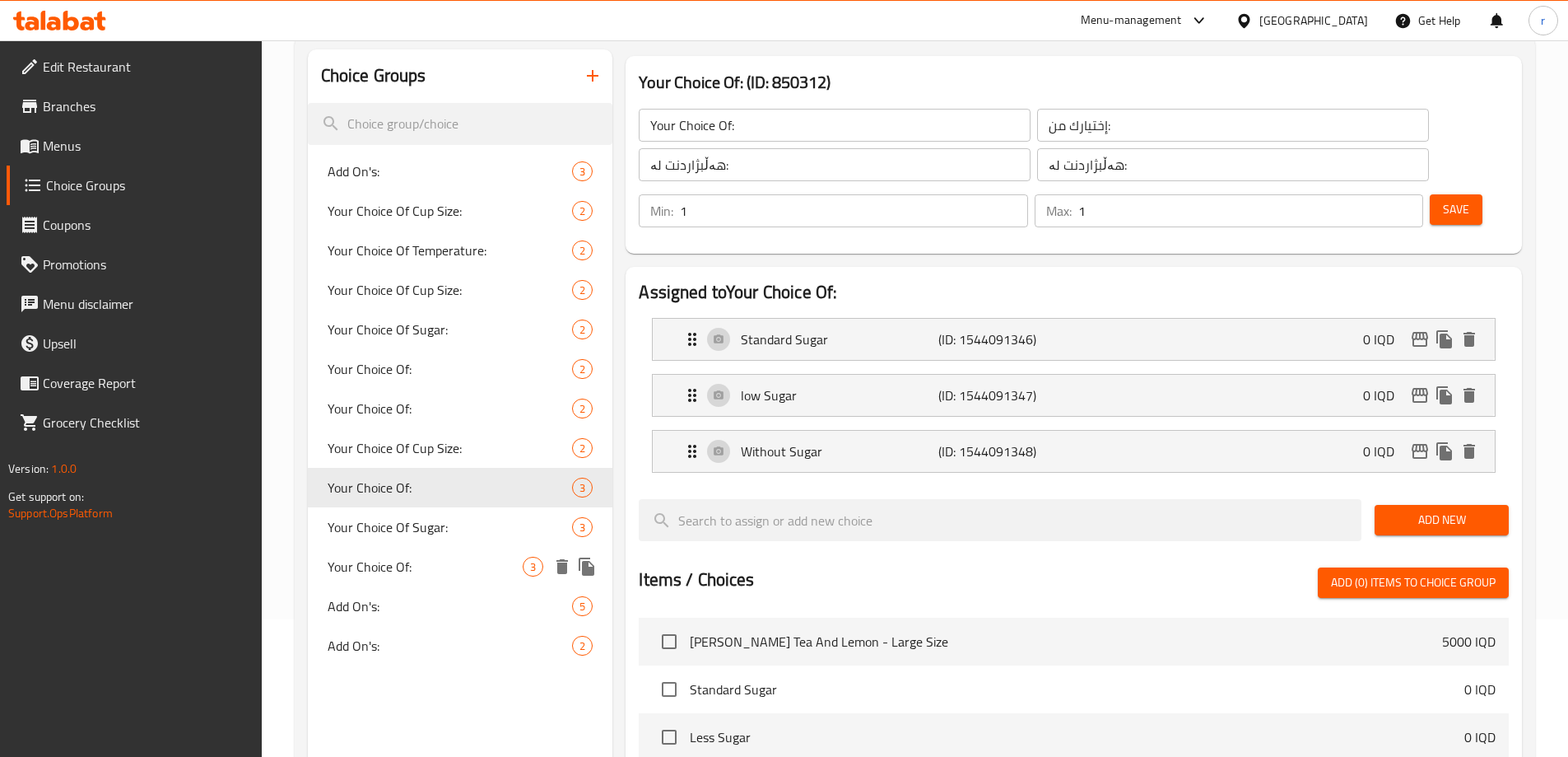
click at [384, 561] on span "Your Choice Of:" at bounding box center [425, 566] width 196 height 20
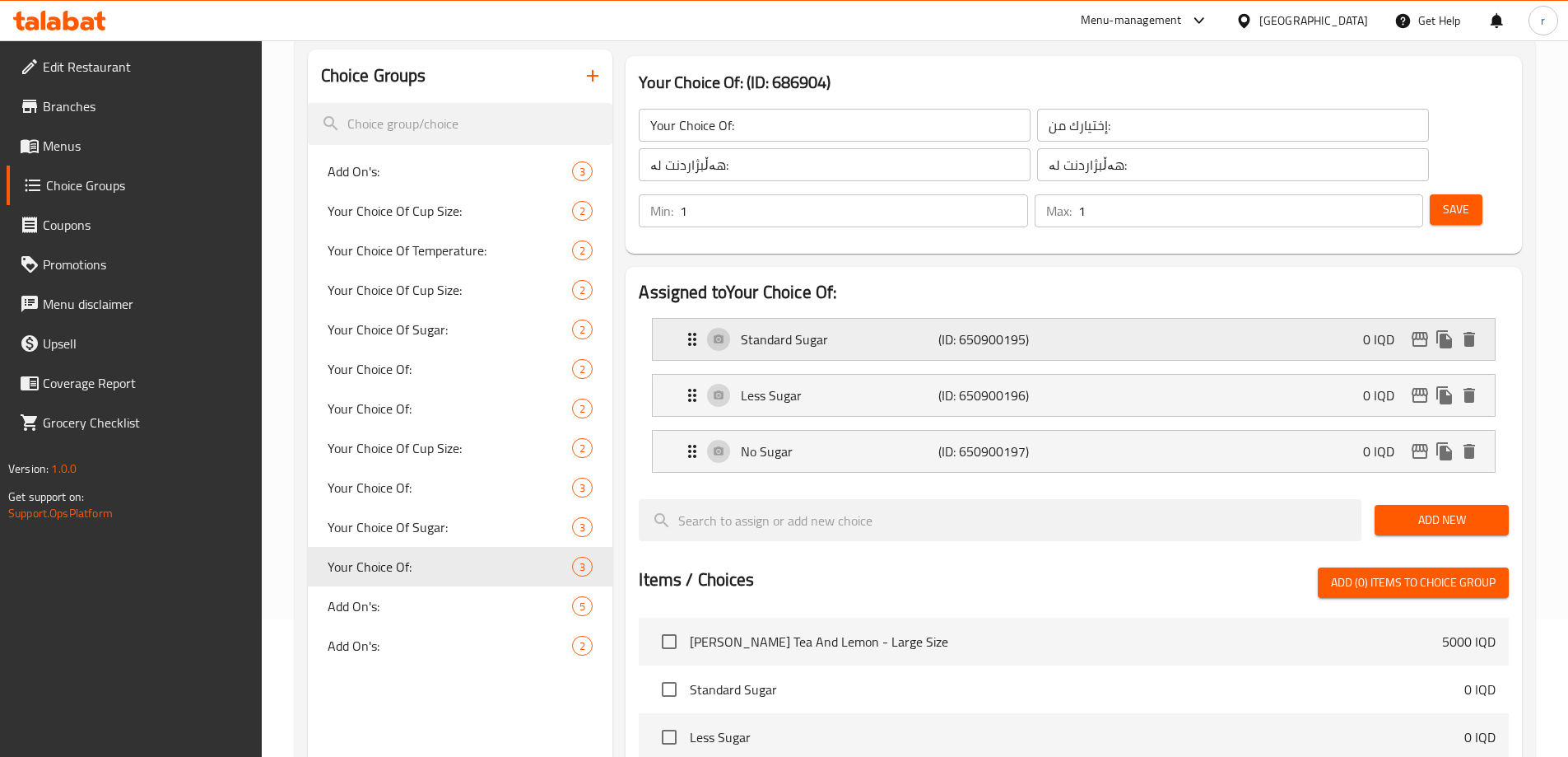
click at [871, 318] on div "Standard Sugar (ID: 650900195) 0 IQD" at bounding box center [1079, 338] width 793 height 41
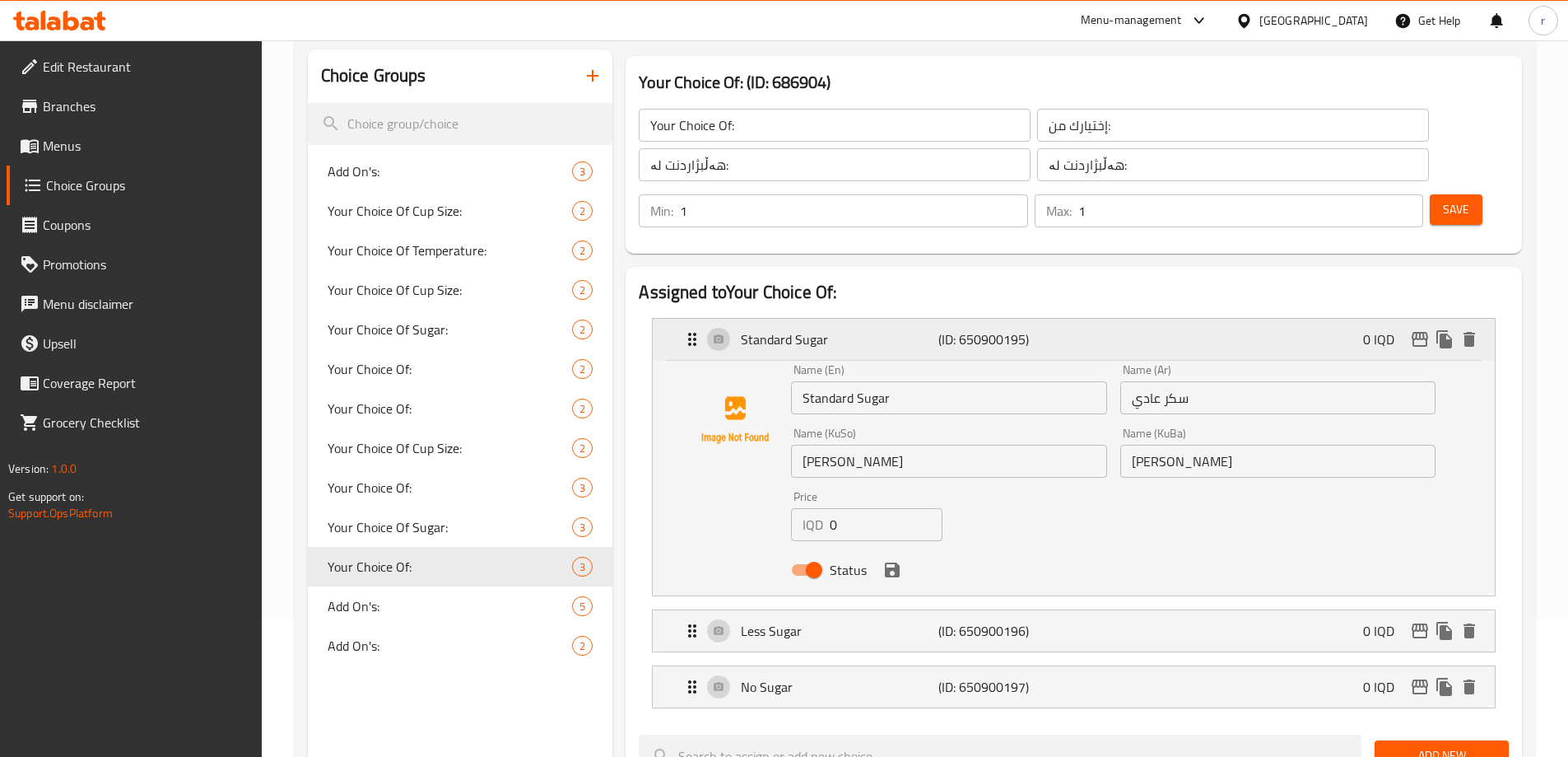
click at [871, 318] on div "Standard Sugar (ID: 650900195) 0 IQD" at bounding box center [1079, 338] width 793 height 41
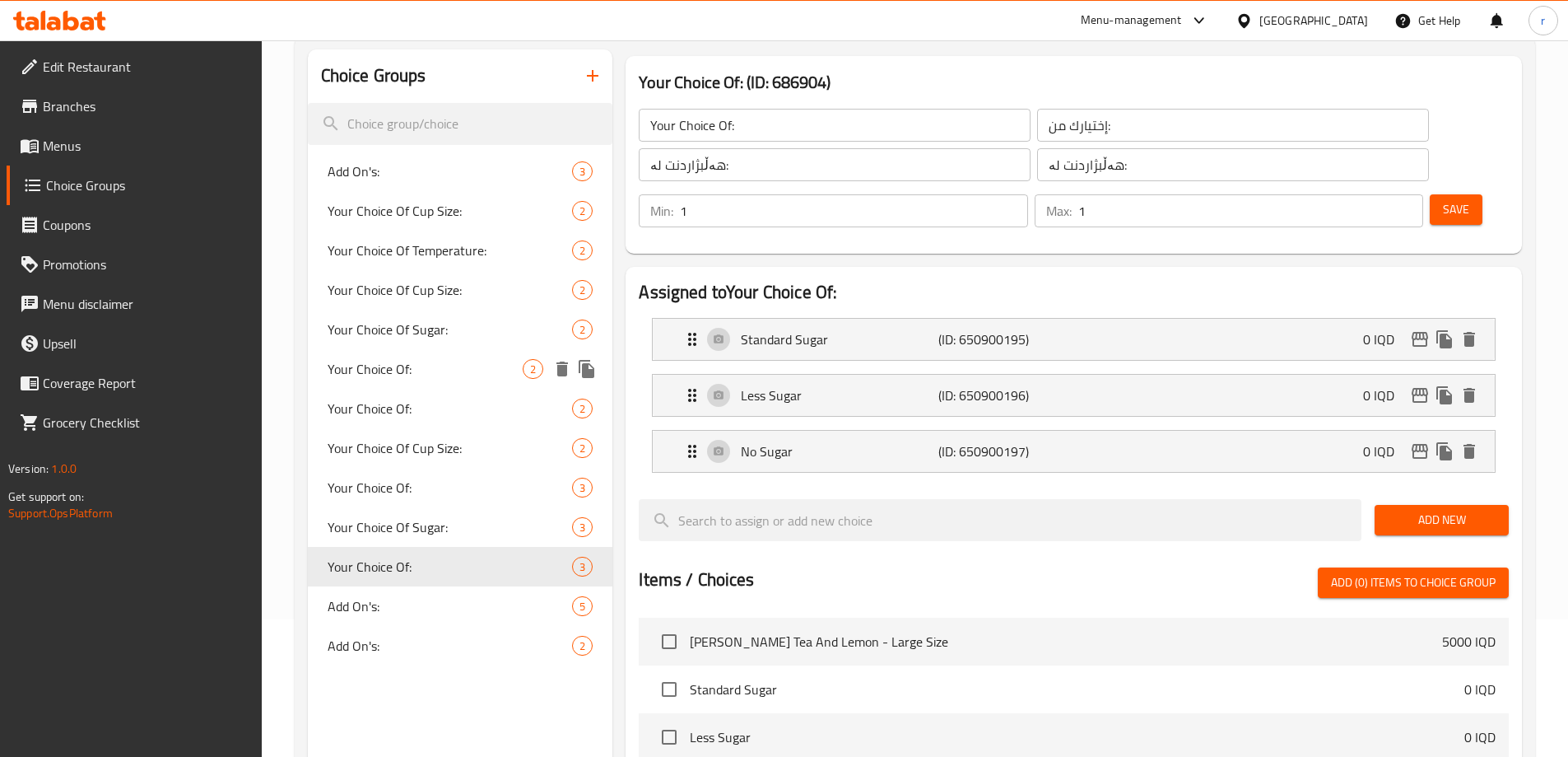
click at [403, 359] on span "Your Choice Of:" at bounding box center [425, 369] width 196 height 20
type input "Your Choice Of:"
type input "إختيارك من :"
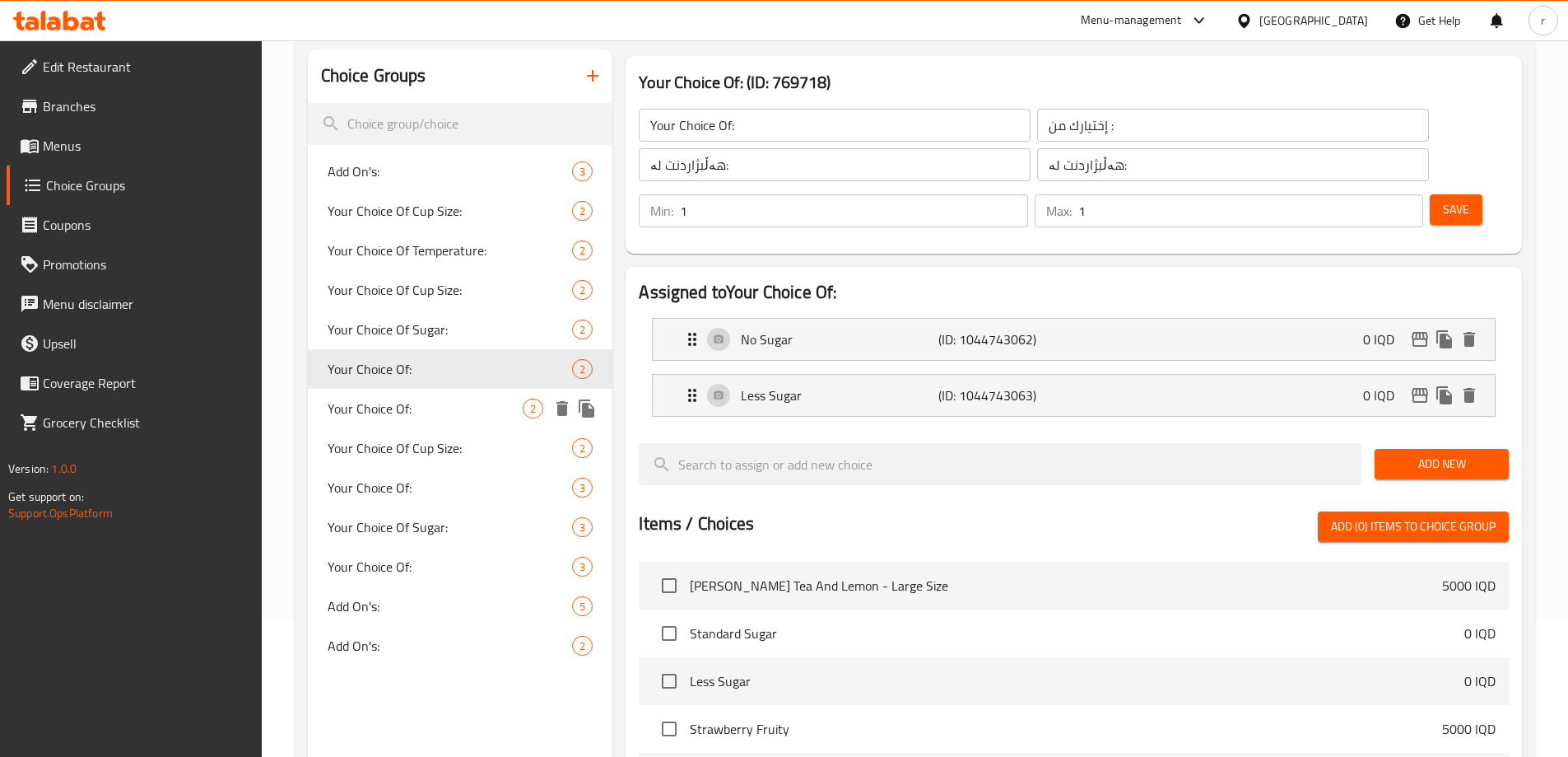
click at [392, 405] on span "Your Choice Of:" at bounding box center [425, 408] width 196 height 20
type input "Your Choice Of:"
type input "إختيارك من:"
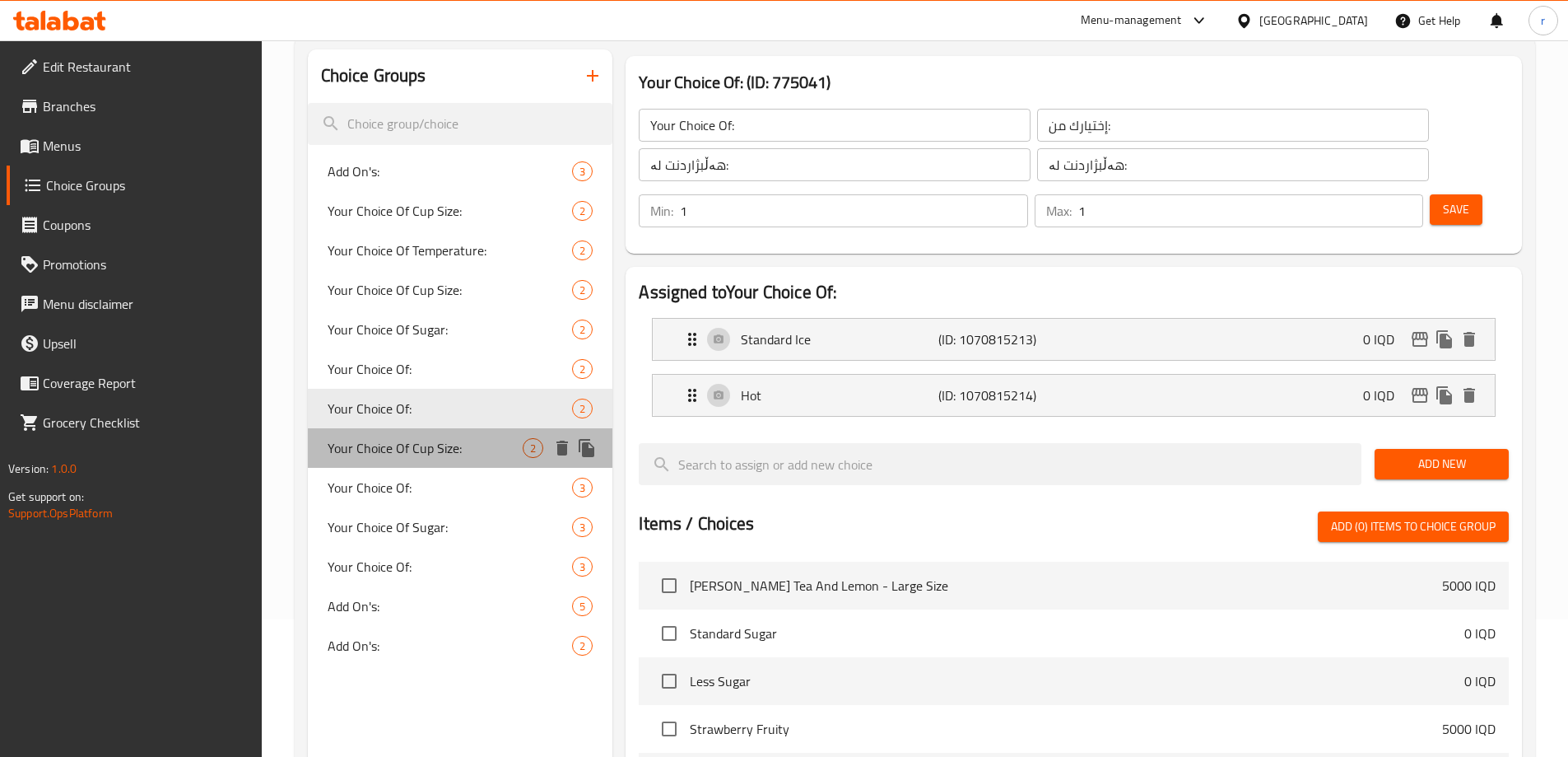
click at [388, 441] on span "Your Choice Of Cup Size:" at bounding box center [425, 448] width 196 height 20
type input "Your Choice Of Cup Size:"
type input "إختيارك من حجم الكوب:"
type input "هەڵبژاردنت لە قەبارەی کوپ:"
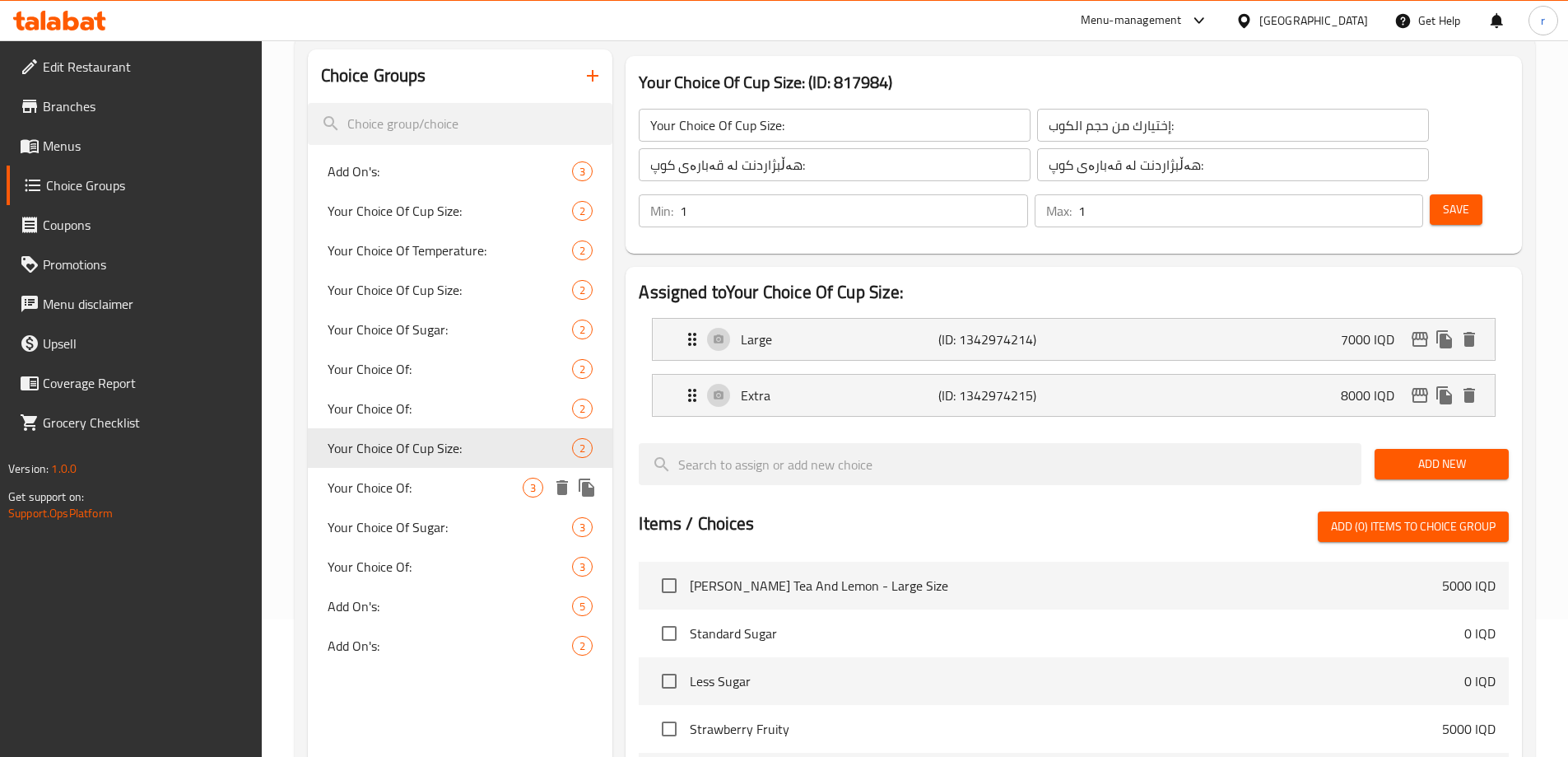
click at [380, 497] on span "Your Choice Of:" at bounding box center [425, 487] width 196 height 20
type input "Your Choice Of:"
type input "إختيارك من:"
type input "هەڵبژاردنت لە:"
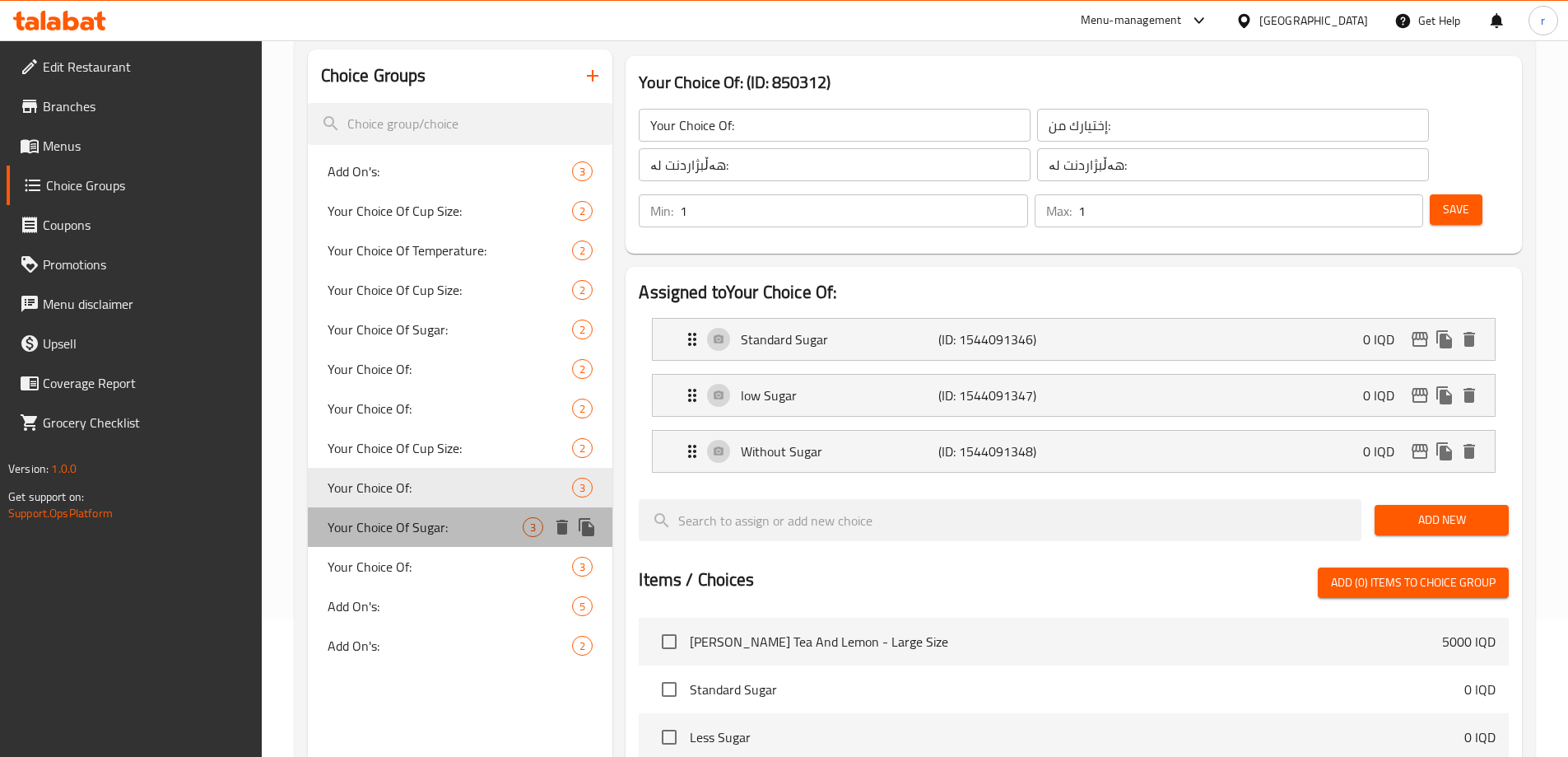
click at [380, 535] on span "Your Choice Of Sugar:" at bounding box center [425, 526] width 196 height 20
type input "Your Choice Of Sugar:"
type input "إختيارك من سكر:"
type input "هەڵبژاردنت لە شەکر:"
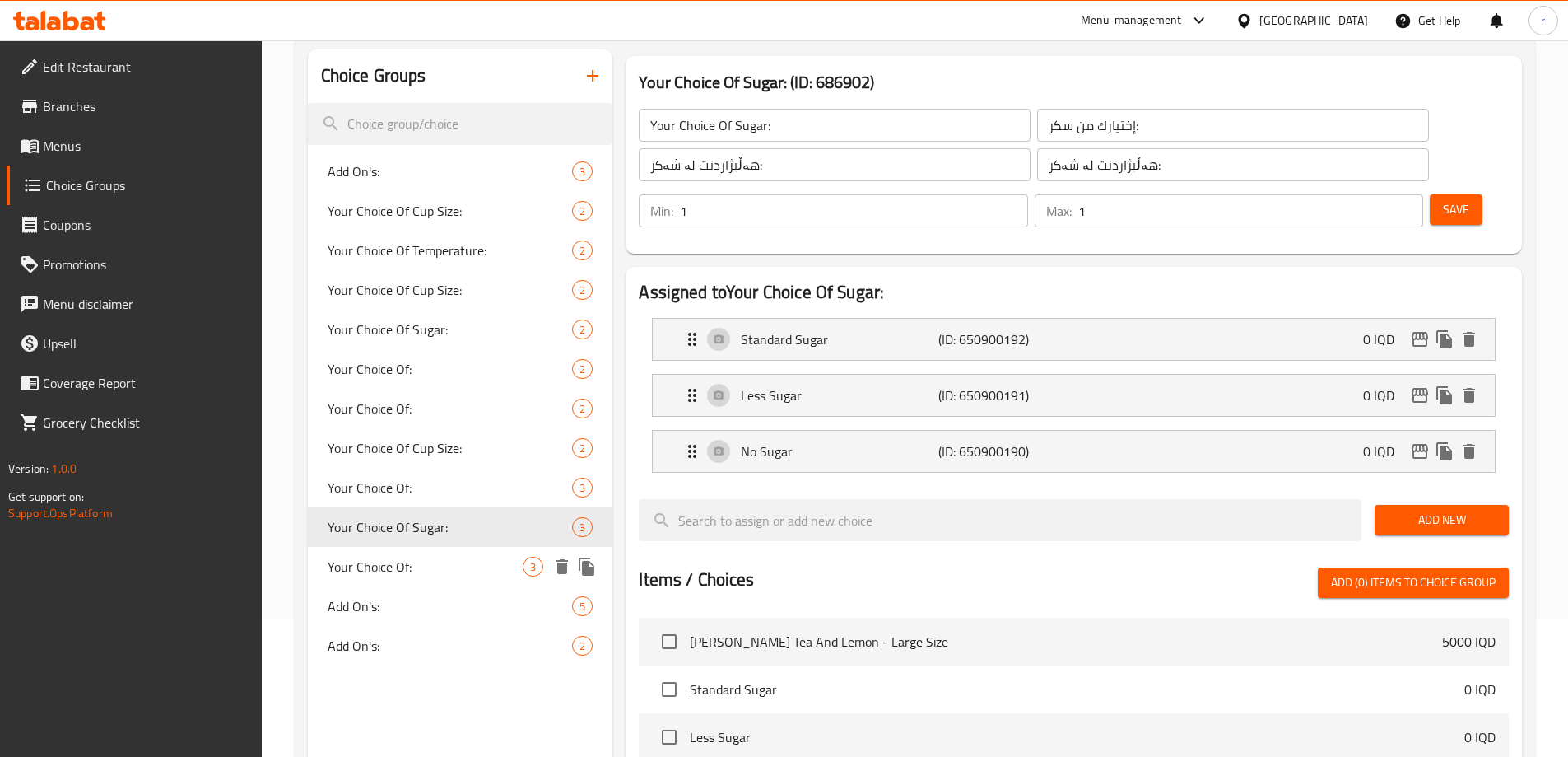
click at [377, 562] on span "Your Choice Of:" at bounding box center [425, 566] width 196 height 20
type input "Your Choice Of:"
type input "إختيارك من:"
type input "هەڵبژاردنت لە:"
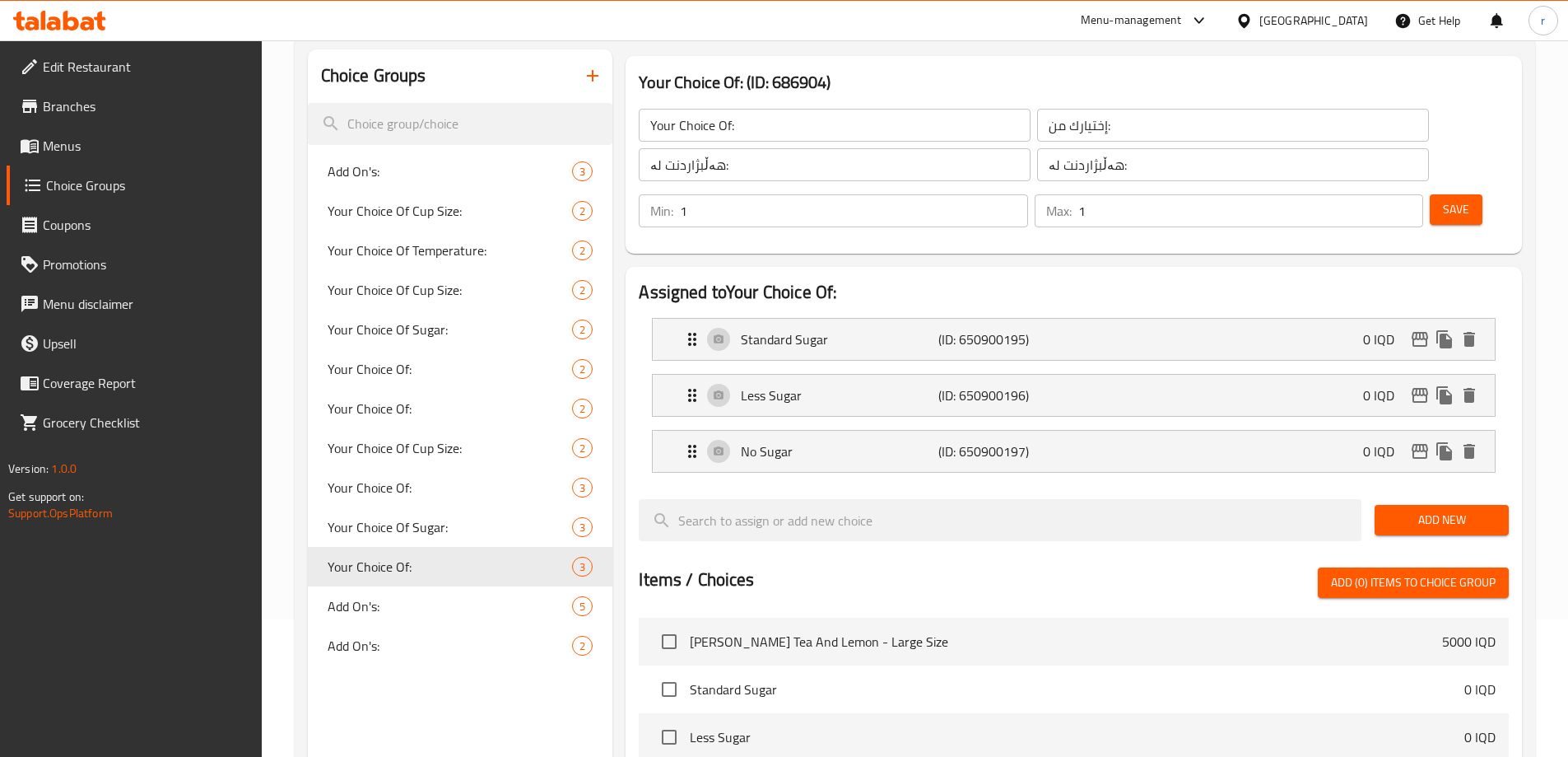
click at [60, 109] on span "Branches" at bounding box center [145, 106] width 206 height 20
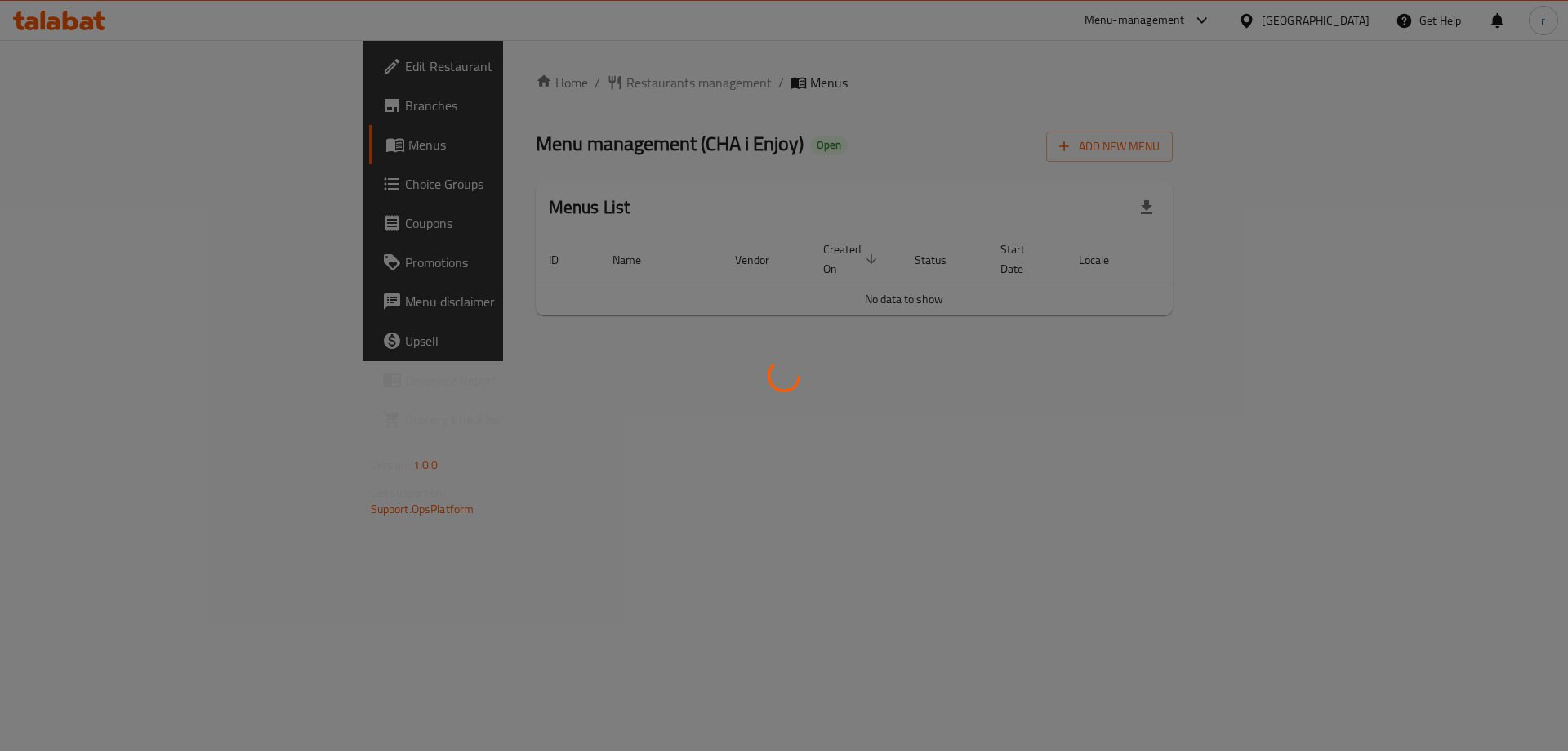
click at [71, 177] on div at bounding box center [784, 376] width 1568 height 751
click at [88, 185] on div at bounding box center [784, 376] width 1568 height 751
click at [96, 183] on div at bounding box center [784, 376] width 1568 height 751
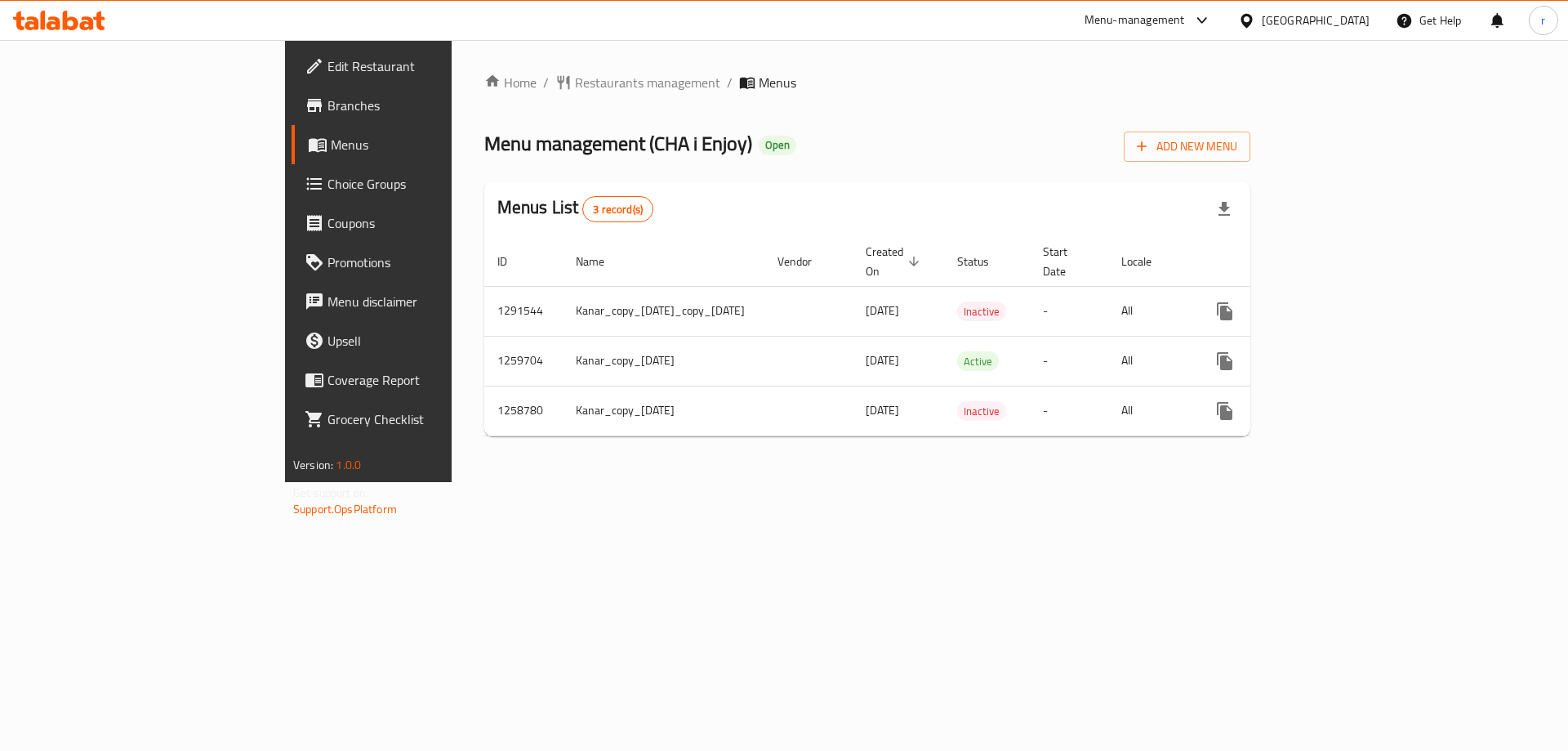
click at [328, 183] on span "Choice Groups" at bounding box center [431, 184] width 206 height 20
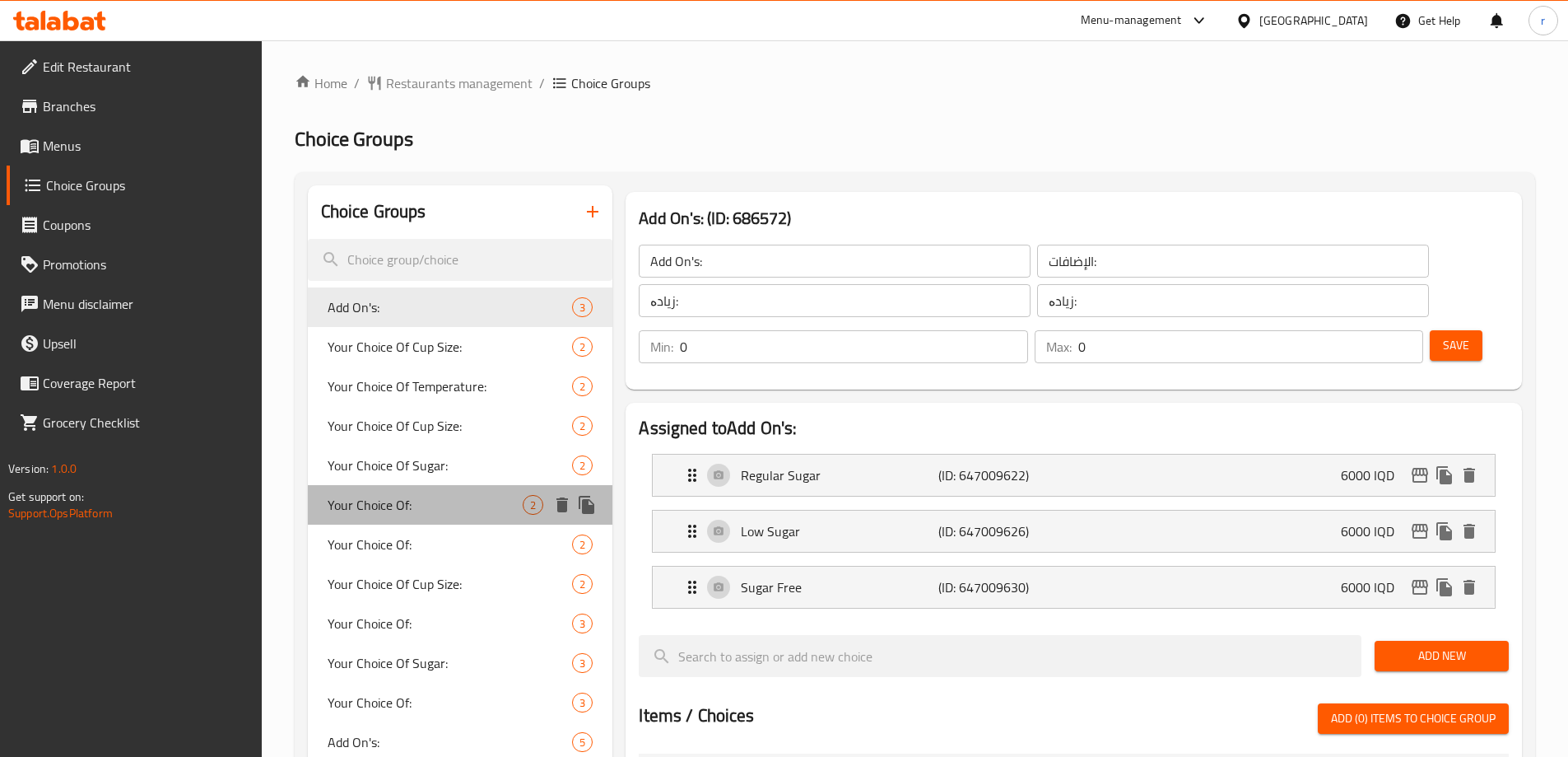
click at [347, 495] on span "Your Choice Of:" at bounding box center [425, 505] width 196 height 20
type input "Your Choice Of:"
type input "إختيارك من :"
type input "هەڵبژاردنت لە:"
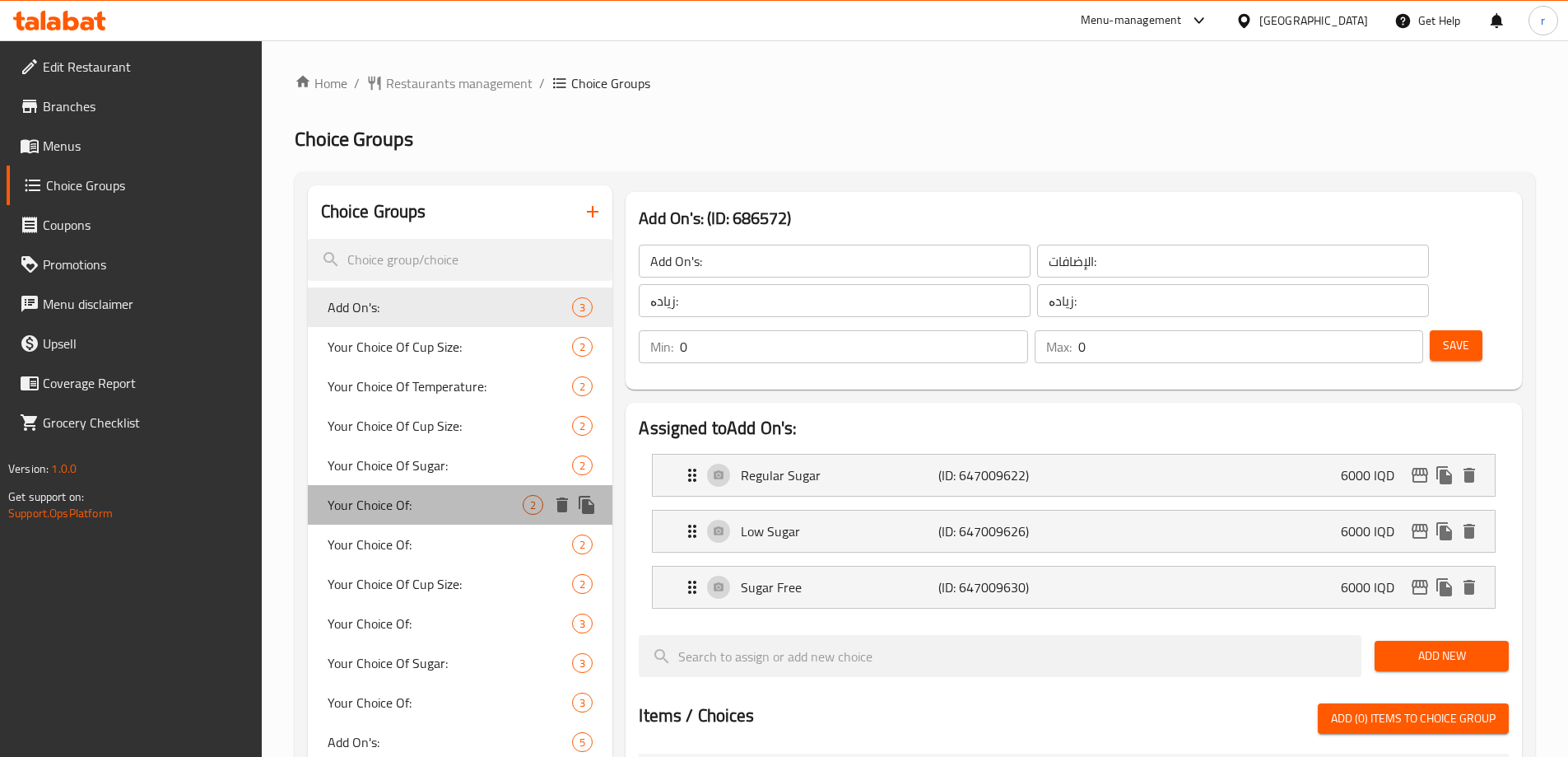
type input "1"
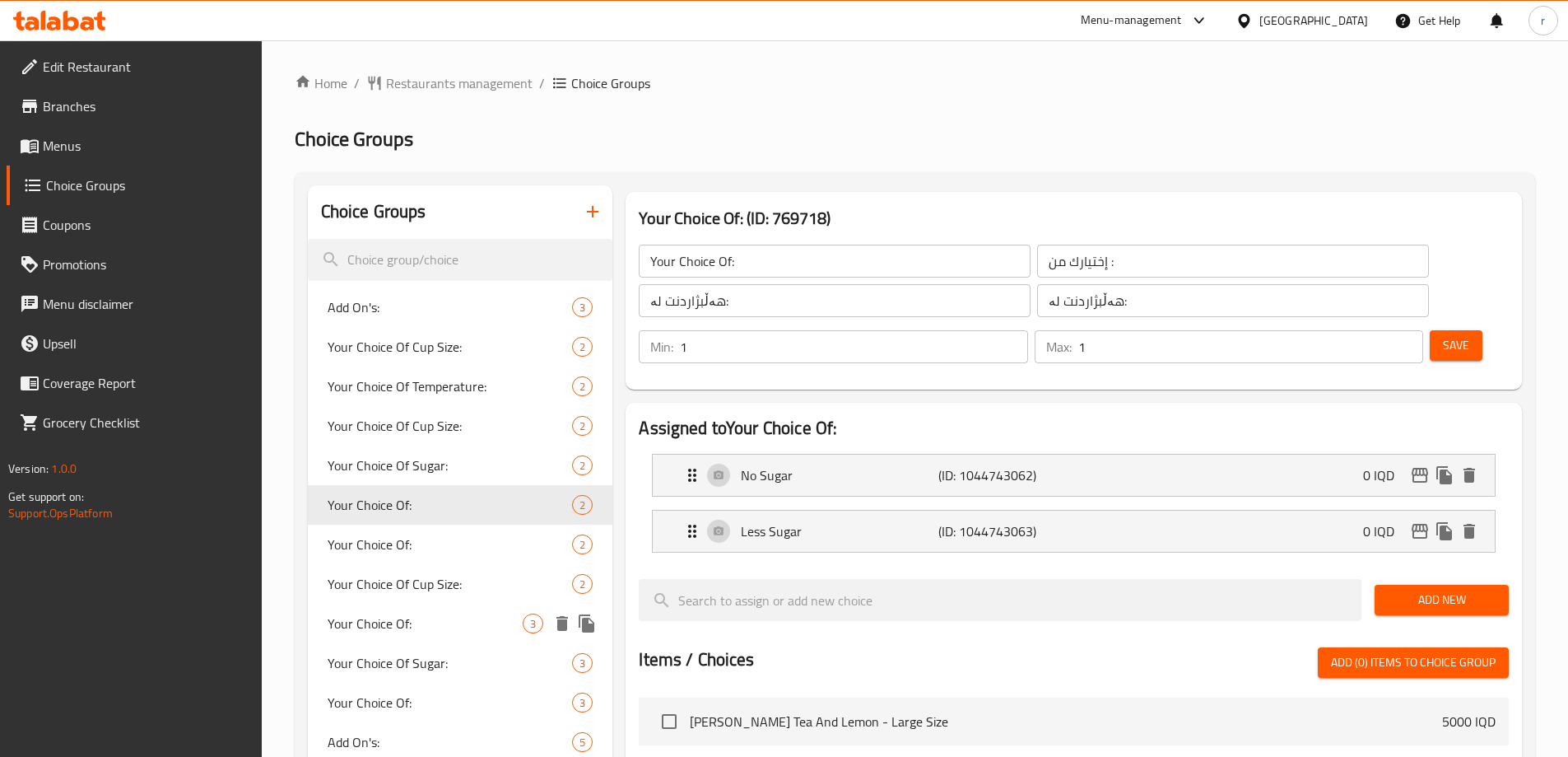
click at [363, 606] on div "Your Choice Of: 3" at bounding box center [460, 623] width 305 height 39
type input "Your Choice Of:"
type input "إختيارك من:"
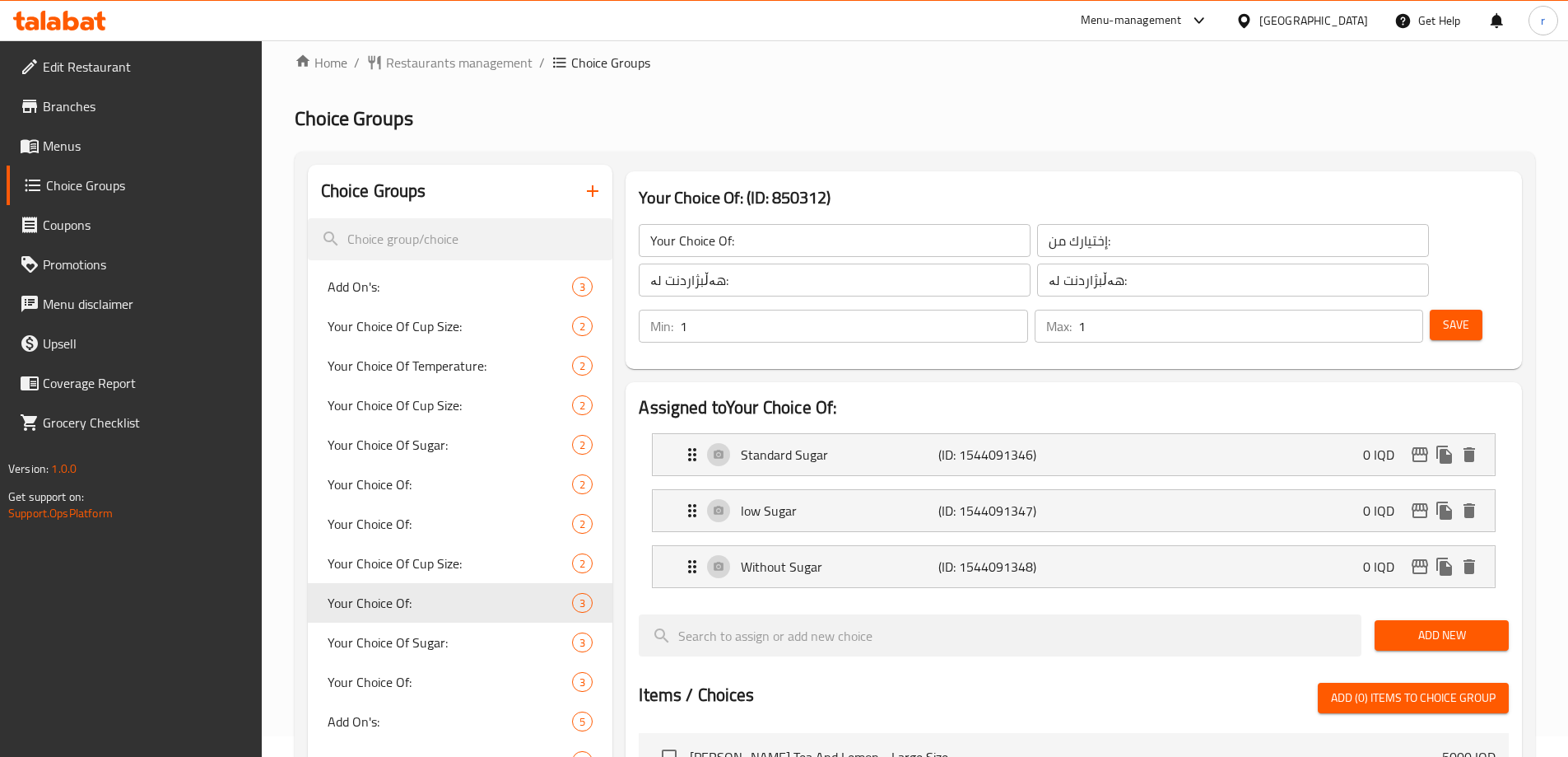
scroll to position [137, 0]
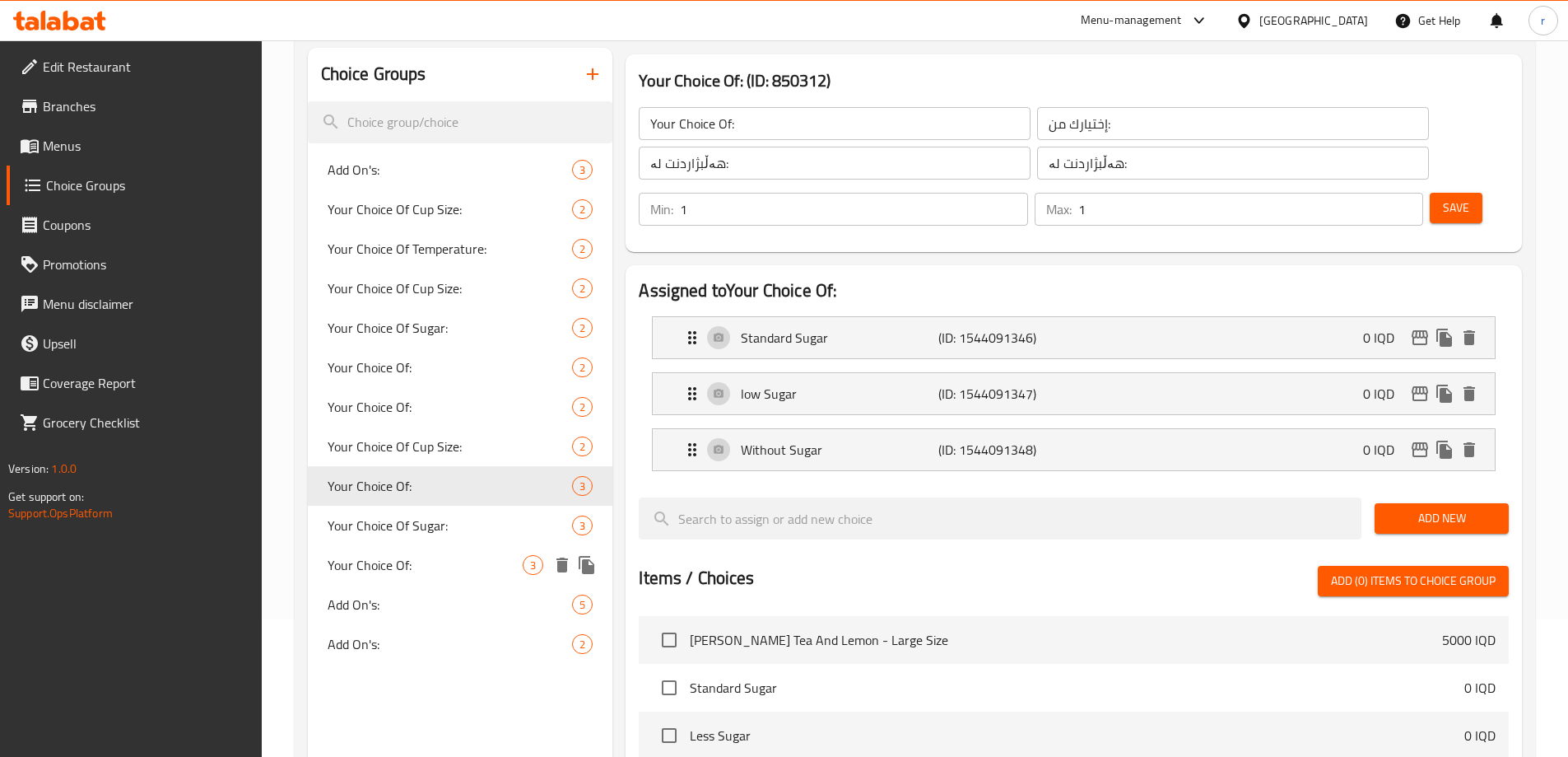
click at [400, 567] on span "Your Choice Of:" at bounding box center [425, 565] width 196 height 20
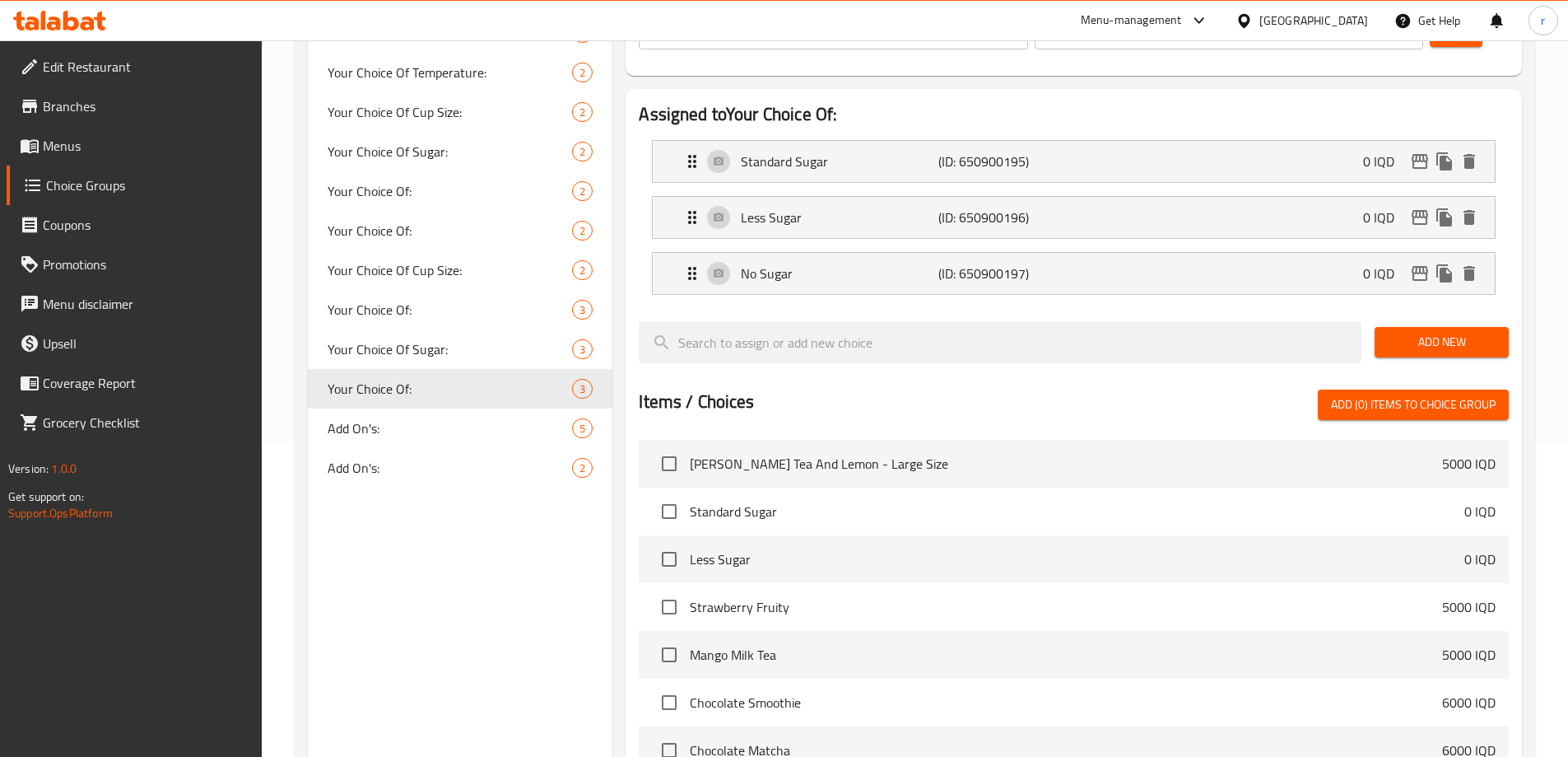
scroll to position [274, 0]
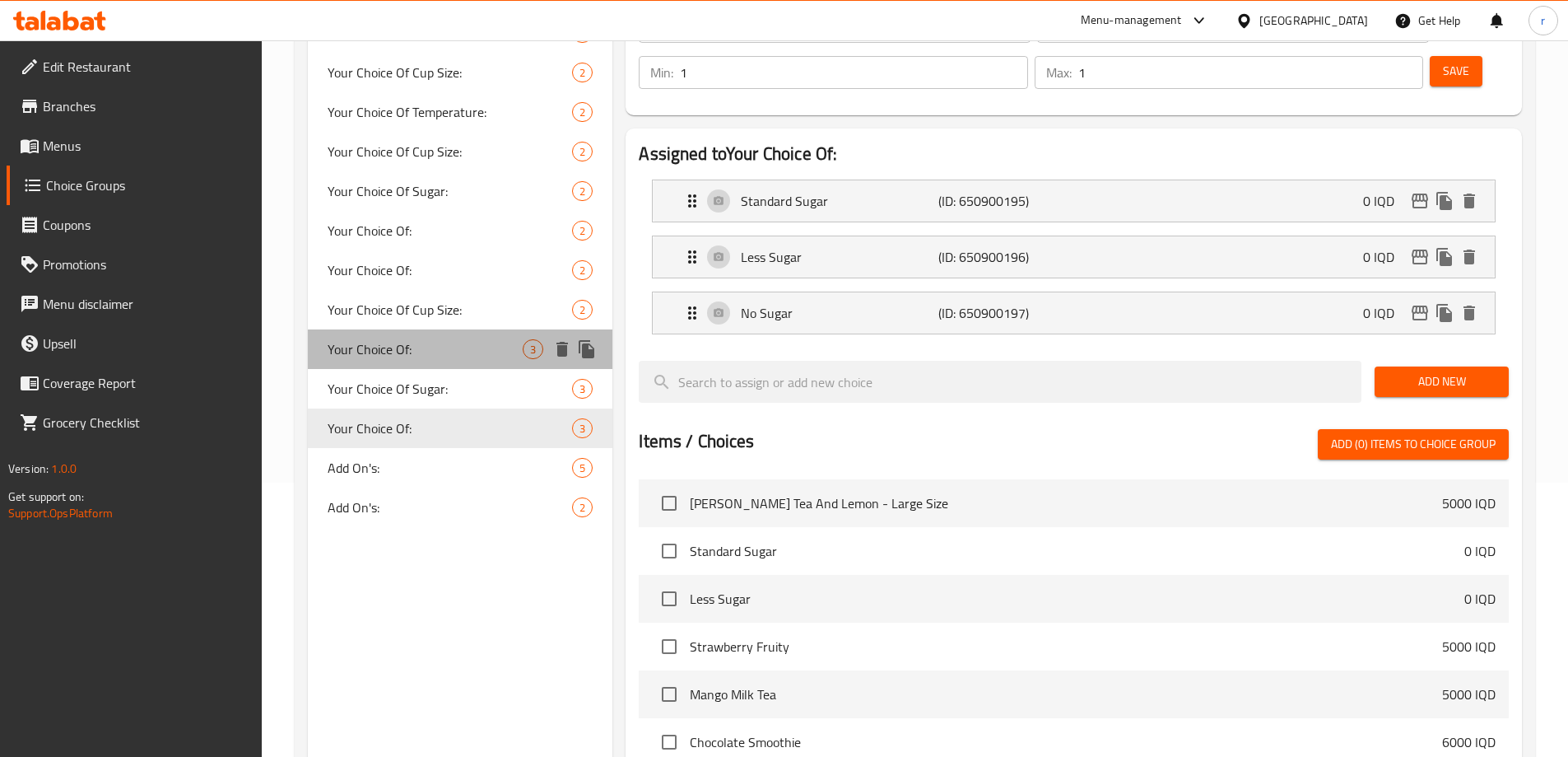
click at [439, 348] on span "Your Choice Of:" at bounding box center [425, 349] width 196 height 20
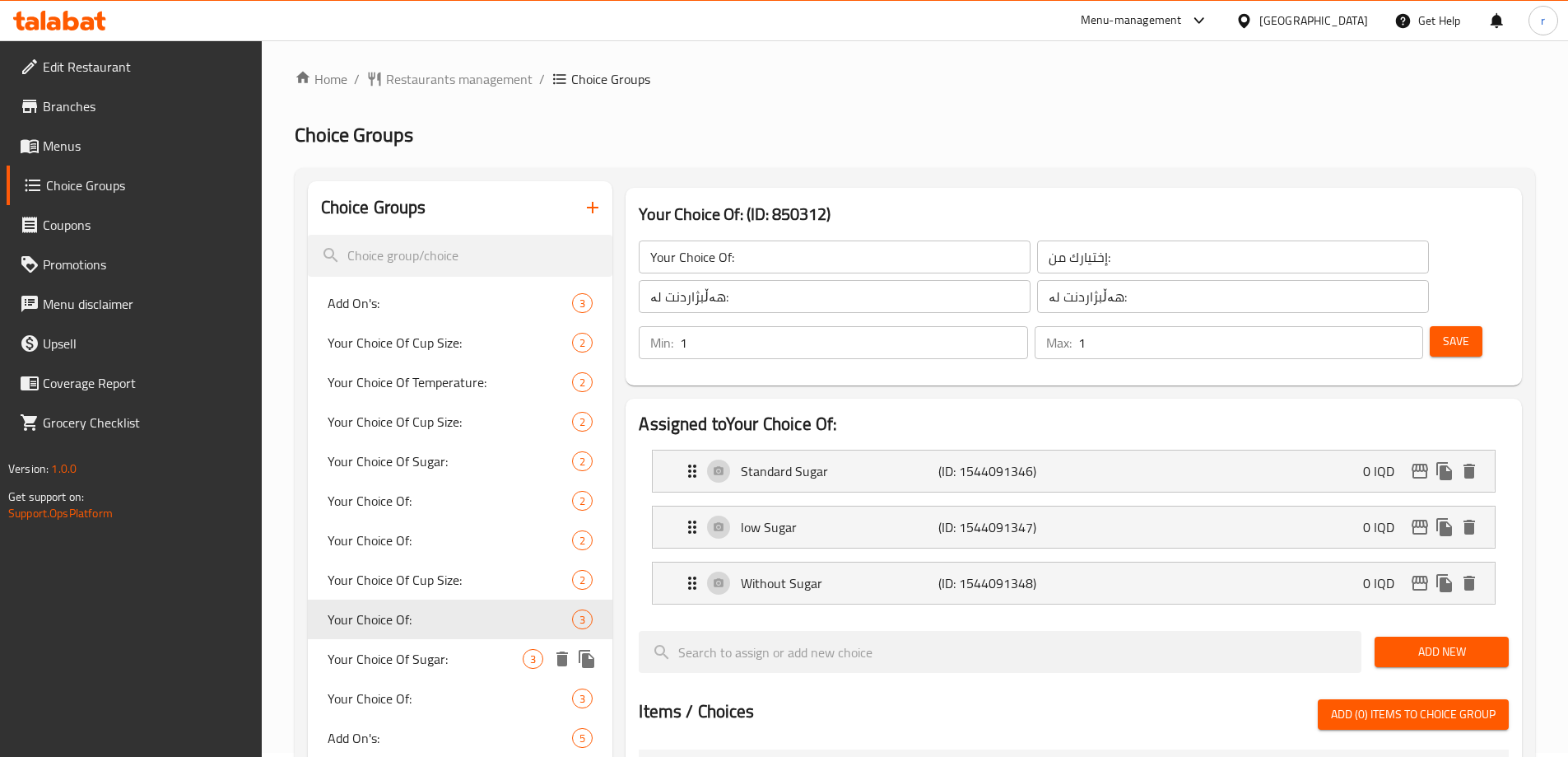
scroll to position [0, 0]
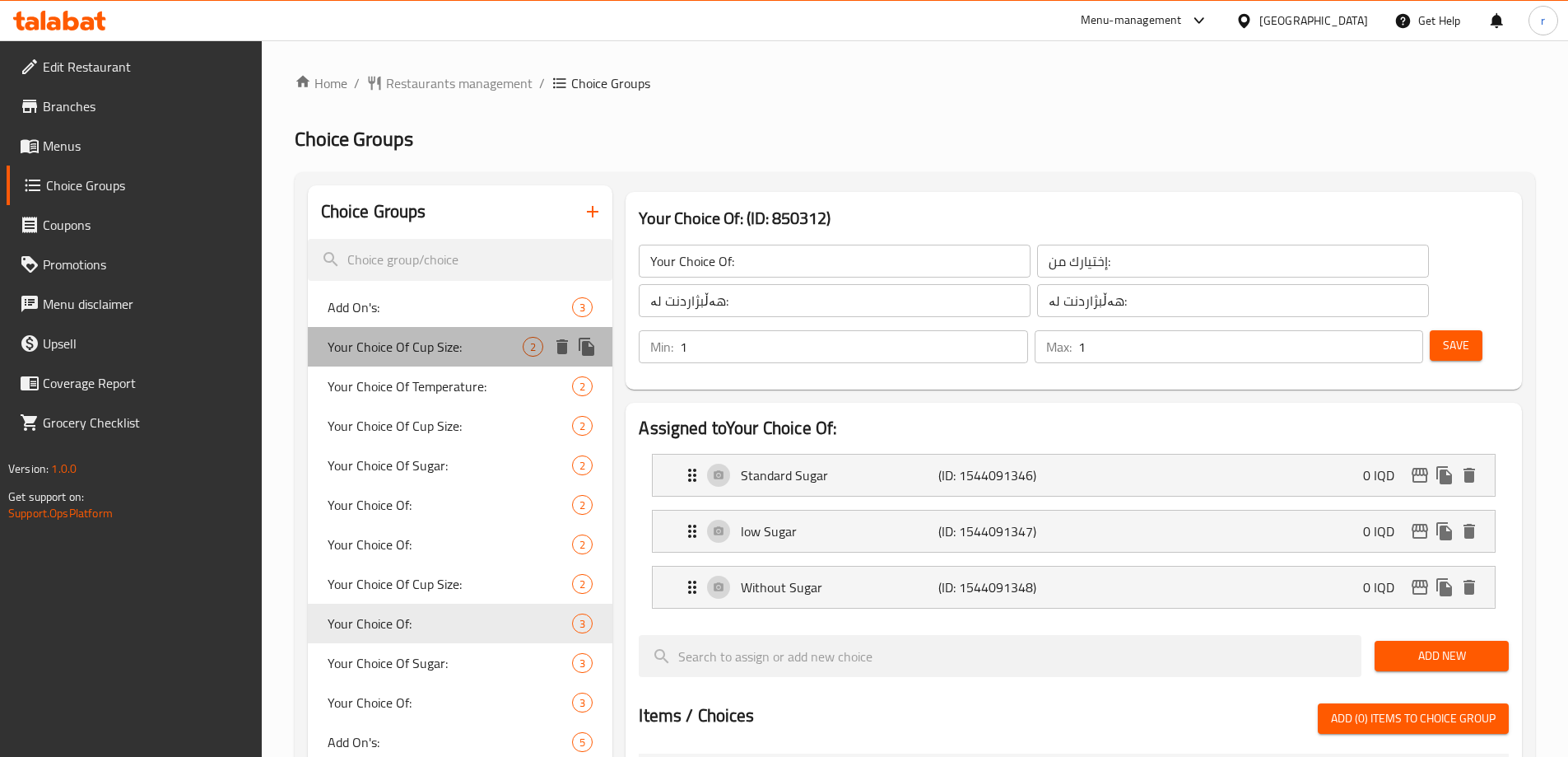
click at [429, 348] on span "Your Choice Of Cup Size:" at bounding box center [425, 346] width 196 height 20
type input "Your Choice Of Cup Size:"
type input "إختيارك من الحجم كوب:"
type input "هەڵبژاردنت لە قەبارەی کوپ:"
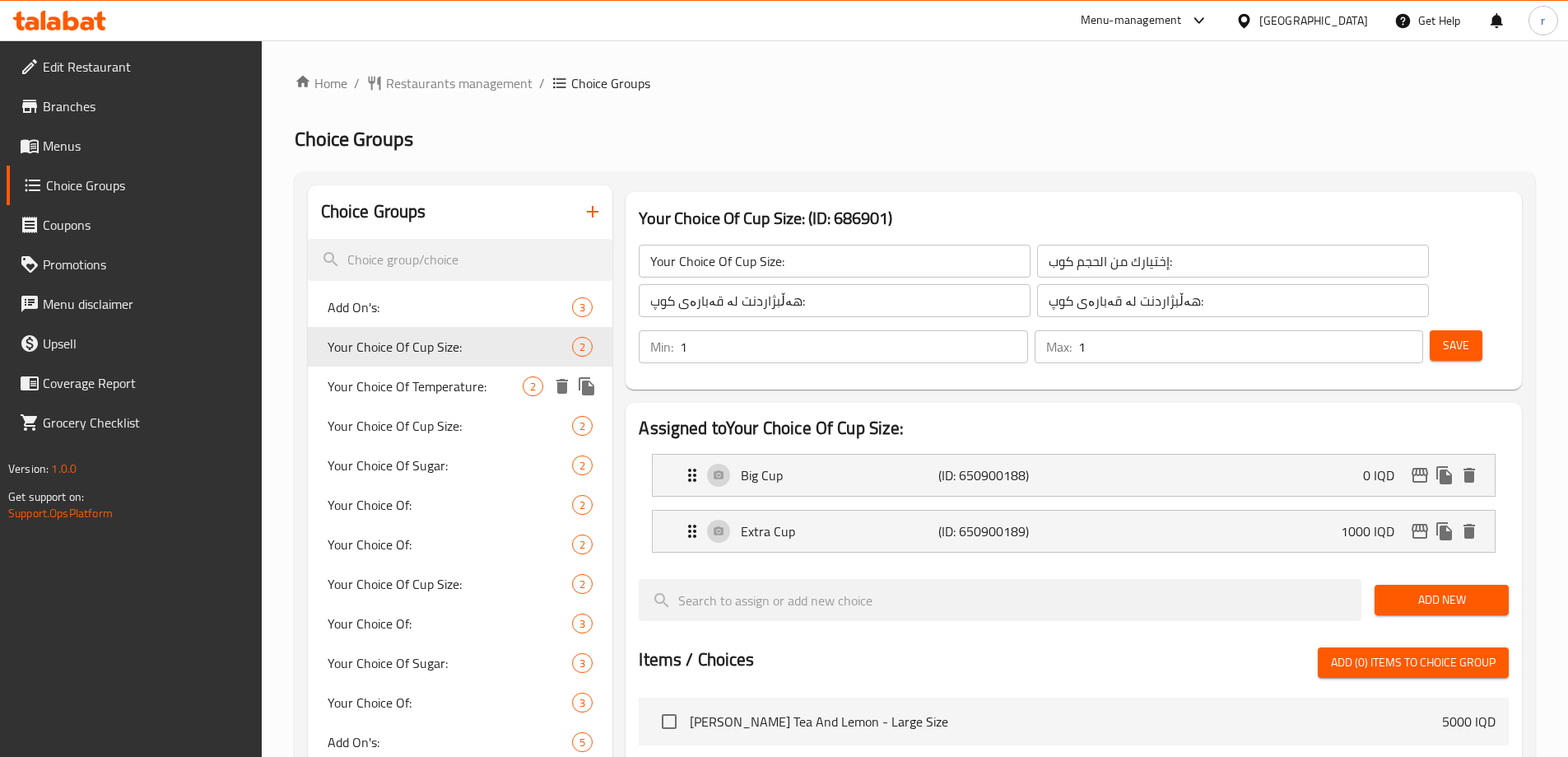
click at [407, 394] on span "Your Choice Of Temperature:" at bounding box center [425, 386] width 196 height 20
type input "Your Choice Of Temperature:"
type input "إختيارك من درجة حرارة:"
type input "هەڵبژاردنت لە پلەی گەرمی:"
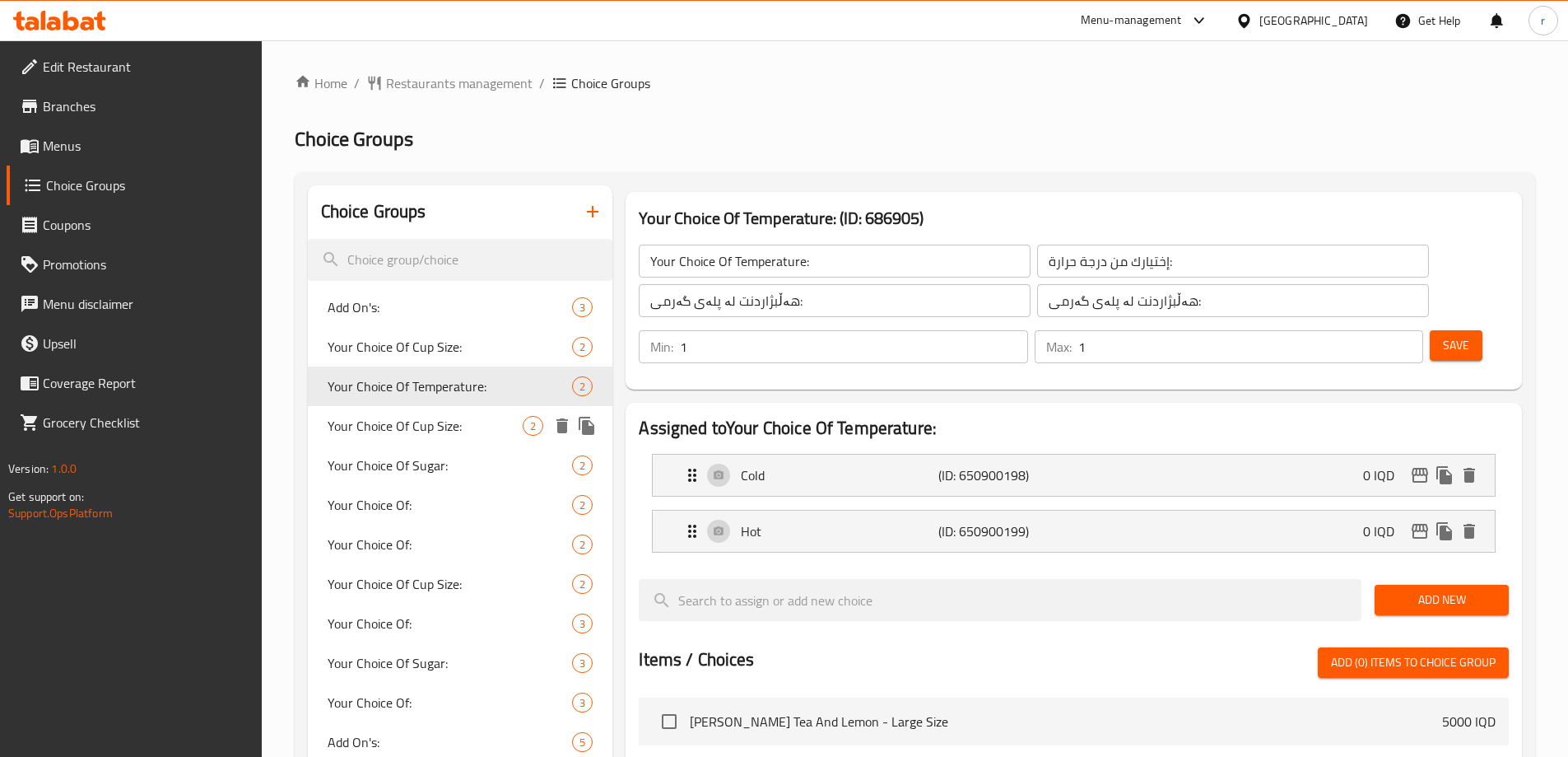
click at [405, 424] on span "Your Choice Of Cup Size:" at bounding box center [425, 425] width 196 height 20
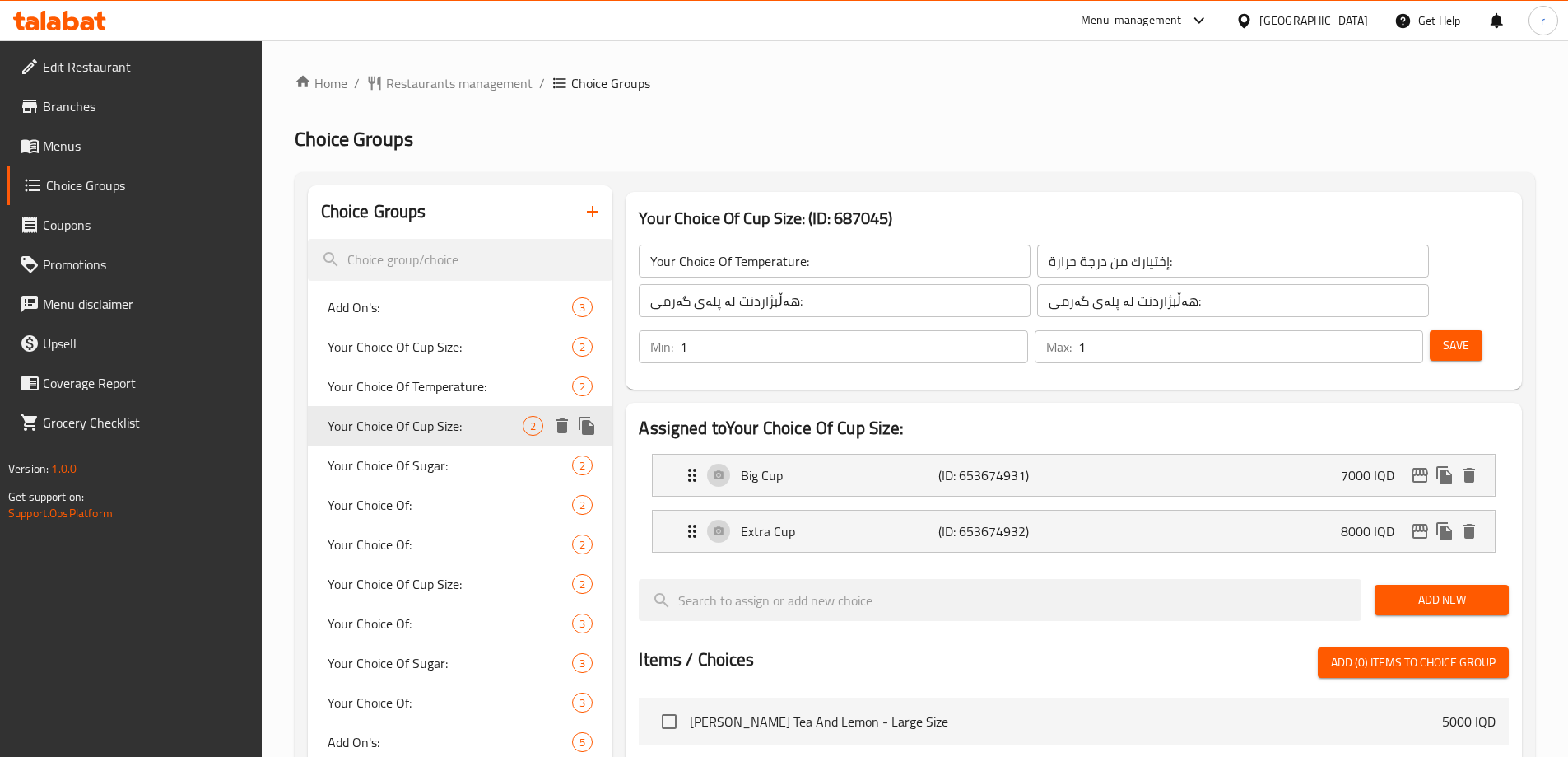
type input "Your Choice Of Cup Size:"
type input "اختيارك لحجم كوب:"
type input "هەڵبژاردنت لە قەبارەی کوپ:"
type input "هەڵبژاردنت لە:"
click at [399, 449] on div "Your Choice Of Sugar: 2" at bounding box center [460, 465] width 305 height 39
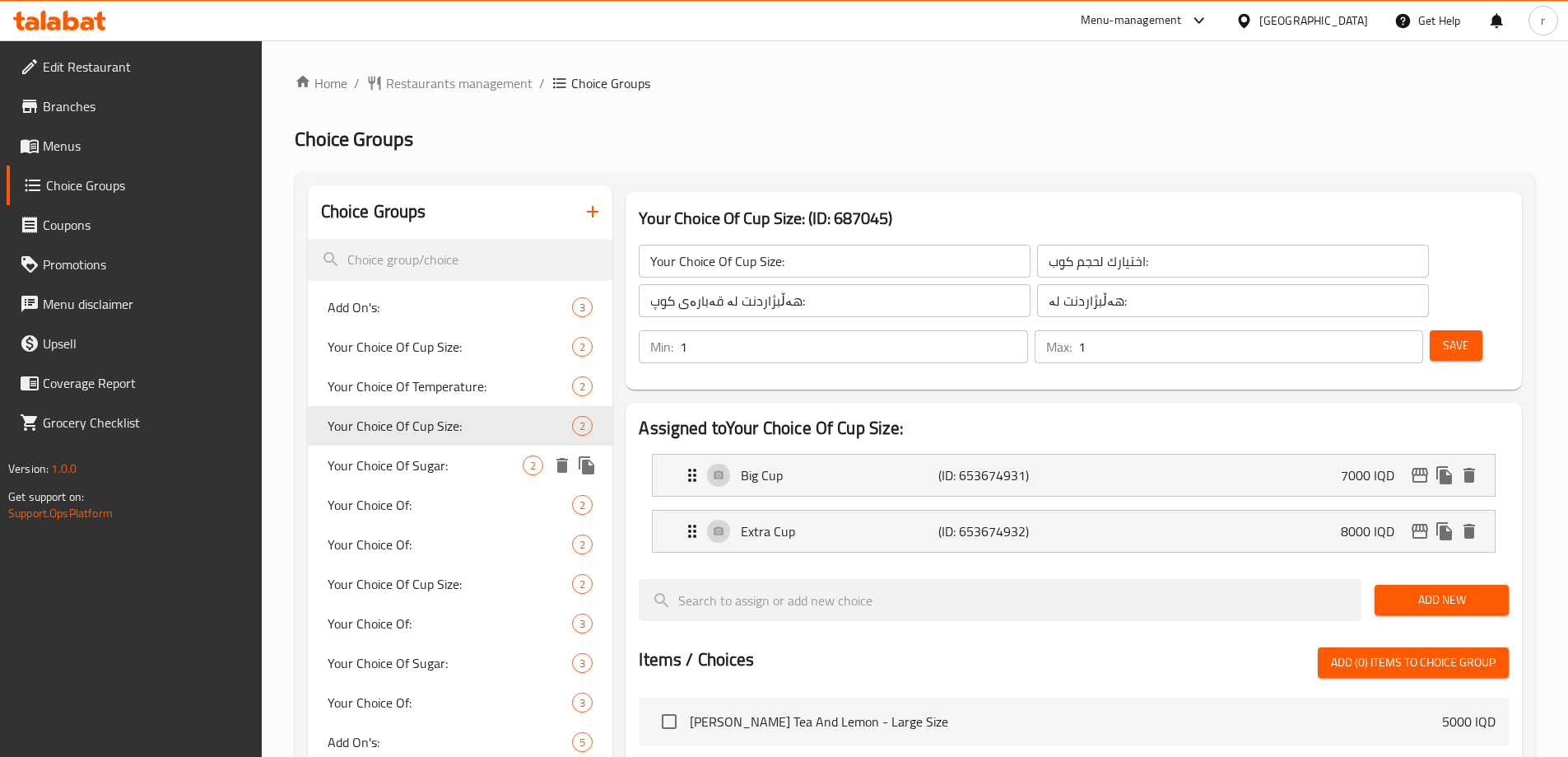
type input "Your Choice Of Sugar:"
type input "إختيارك من سكر:"
type input "هەڵبژاردنت لە شەکر:"
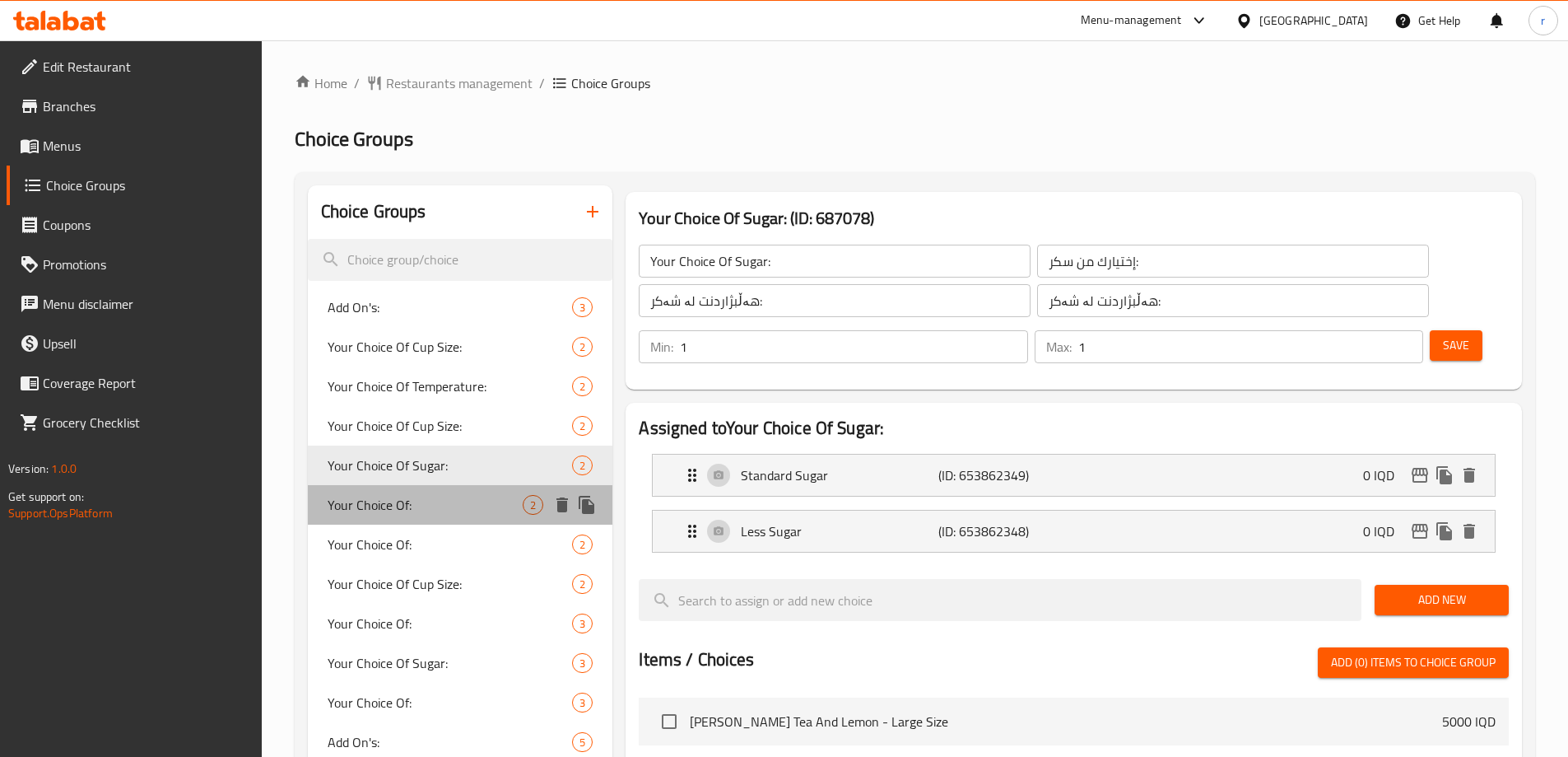
click at [389, 506] on span "Your Choice Of:" at bounding box center [425, 505] width 196 height 20
type input "Your Choice Of:"
type input "إختيارك من :"
type input "هەڵبژاردنت لە:"
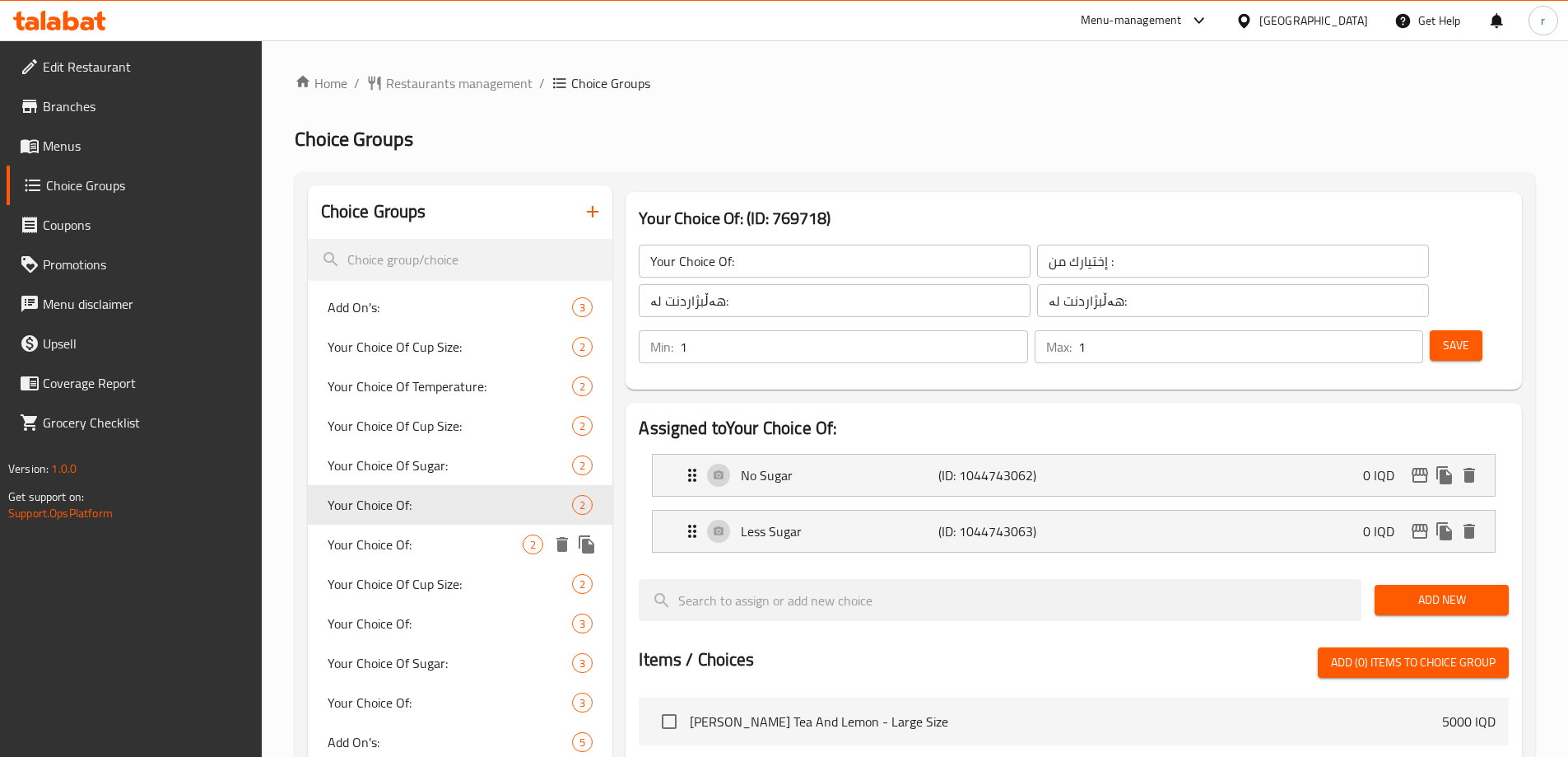
click at [395, 547] on span "Your Choice Of:" at bounding box center [425, 544] width 196 height 20
type input "Your Choice Of:"
type input "إختيارك من:"
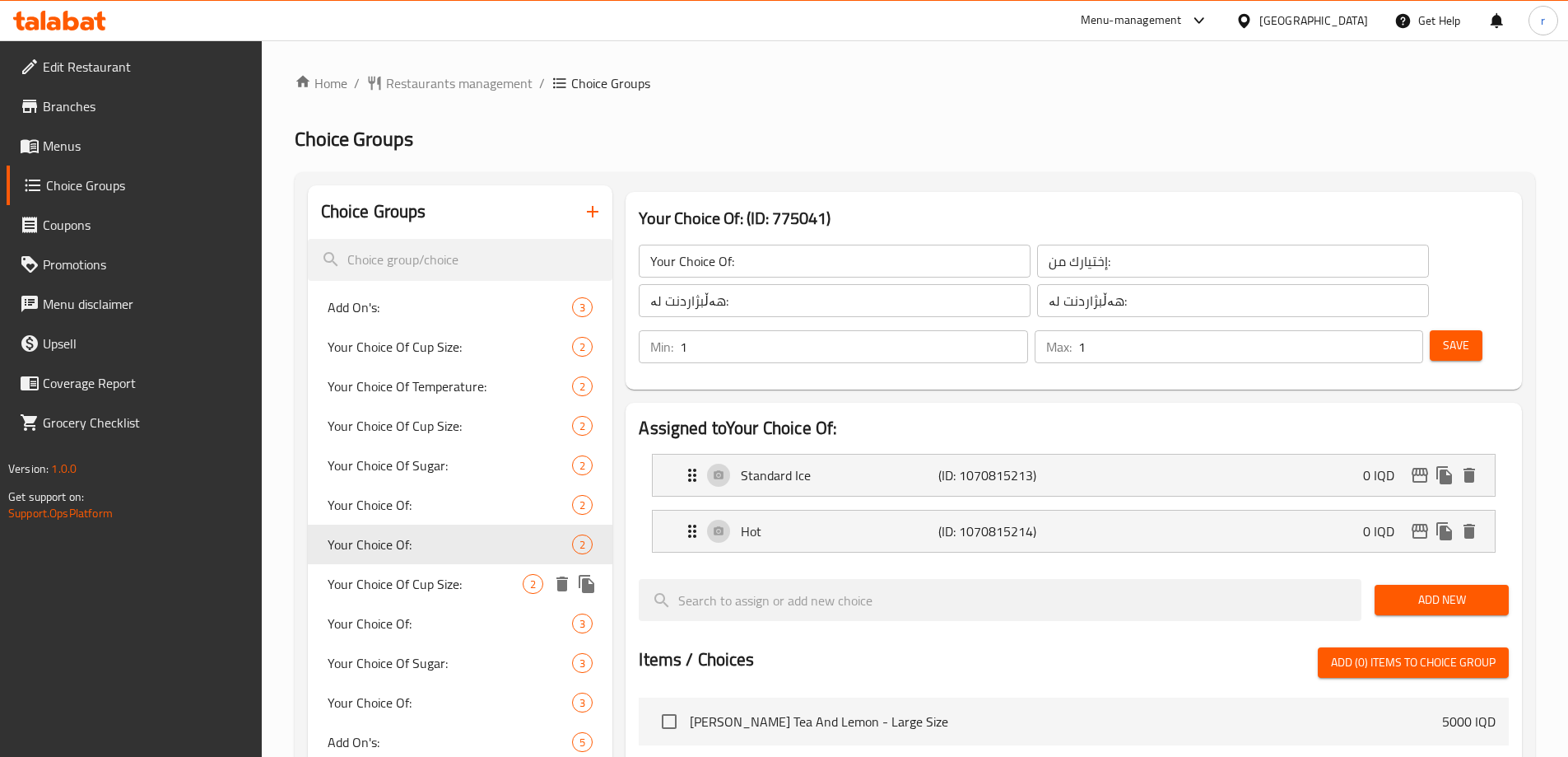
click at [391, 578] on span "Your Choice Of Cup Size:" at bounding box center [425, 584] width 196 height 20
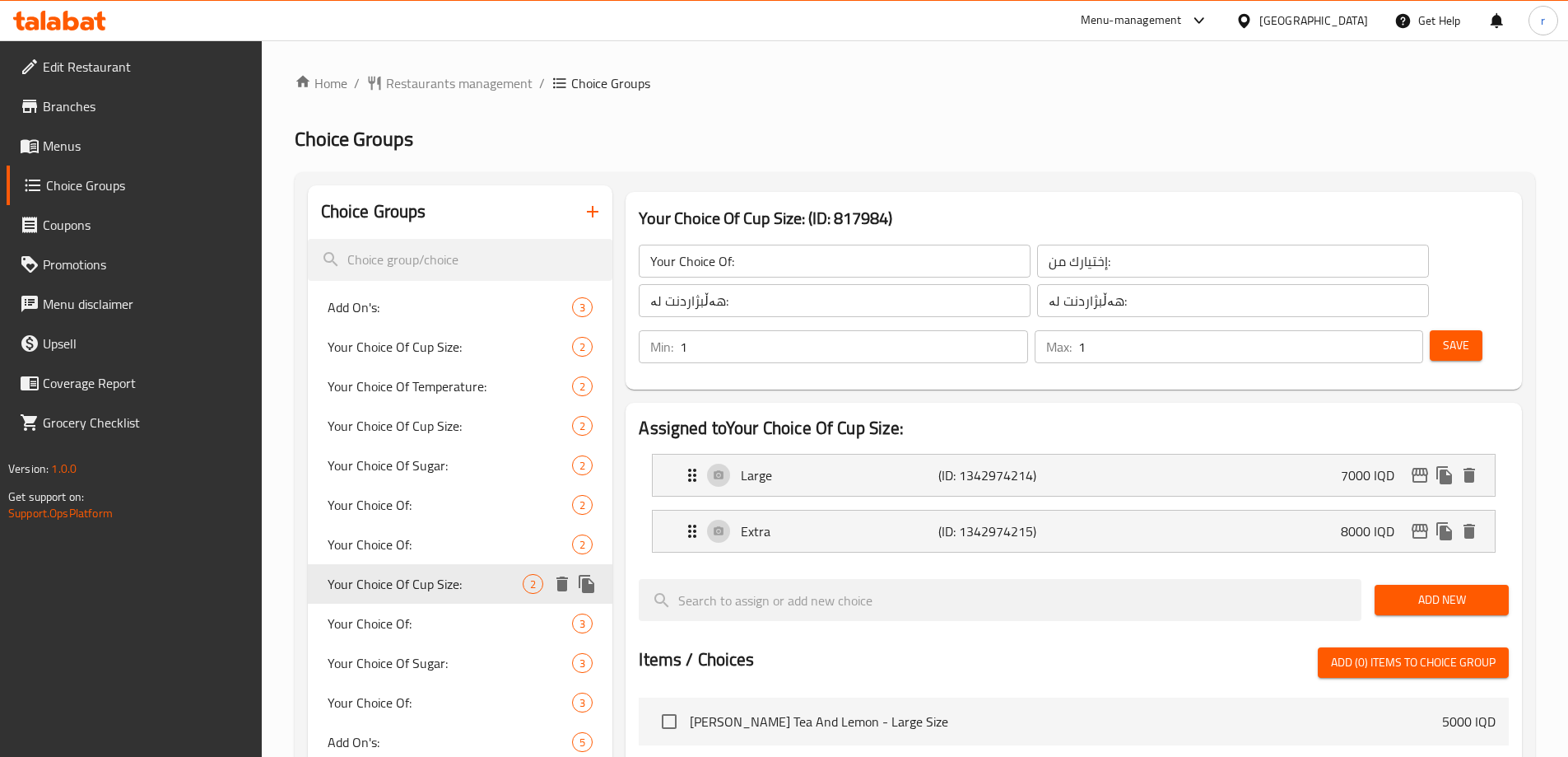
type input "Your Choice Of Cup Size:"
type input "إختيارك من حجم الكوب:"
type input "هەڵبژاردنت لە قەبارەی کوپ:"
click at [388, 613] on span "Your Choice Of:" at bounding box center [425, 623] width 196 height 20
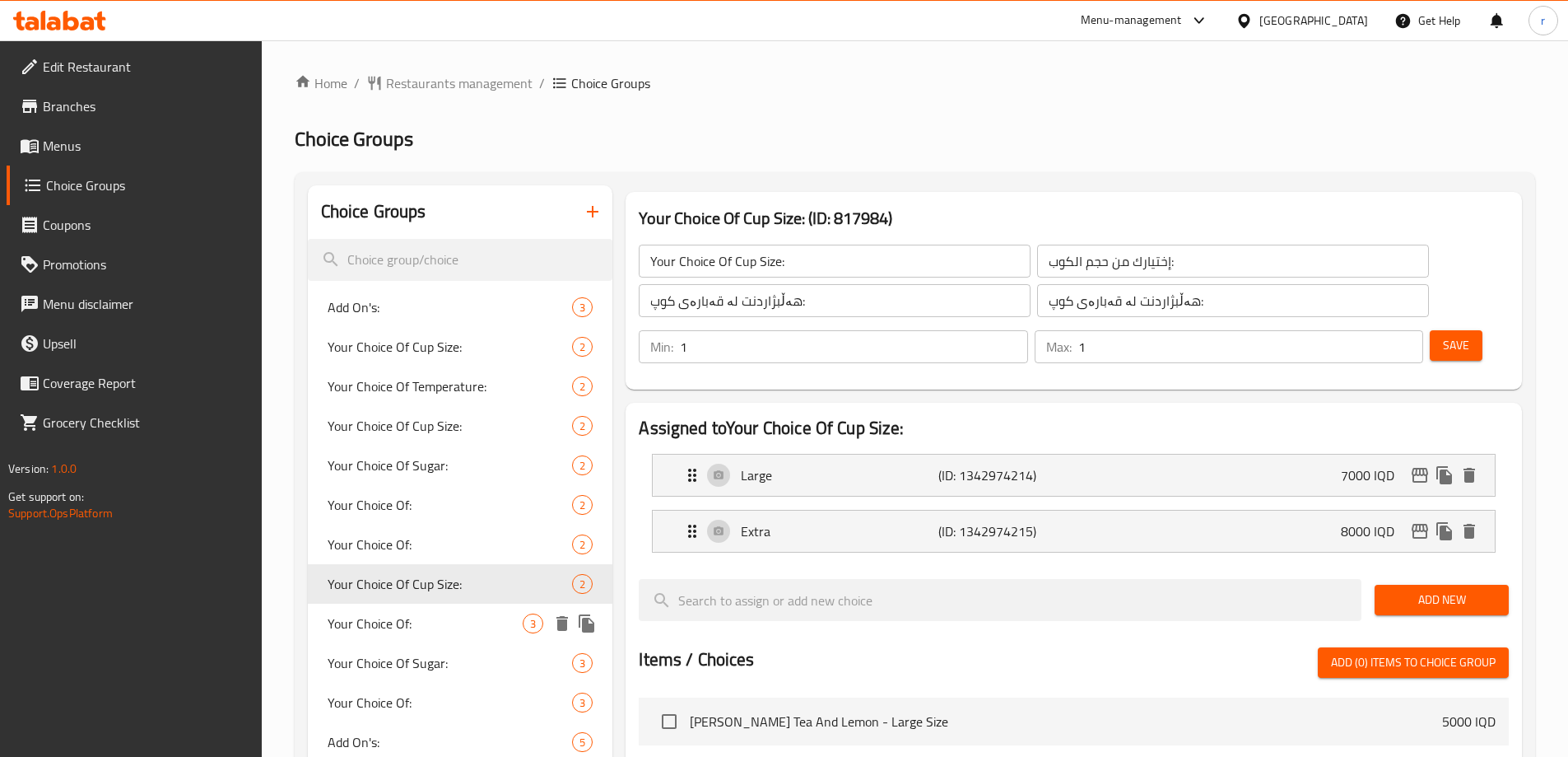
type input "Your Choice Of:"
type input "إختيارك من:"
type input "هەڵبژاردنت لە:"
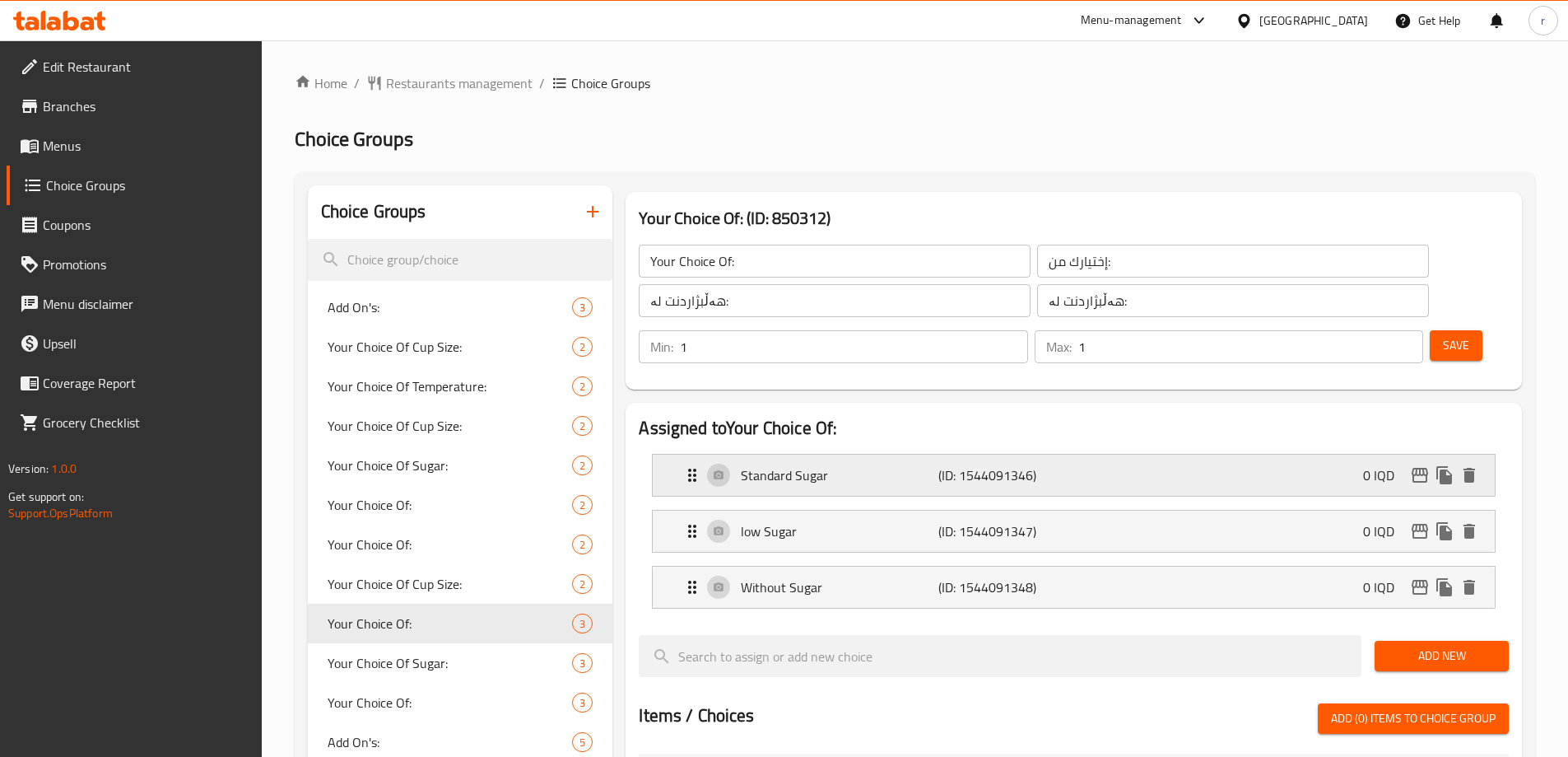
click at [867, 466] on p "Standard Sugar" at bounding box center [839, 475] width 197 height 20
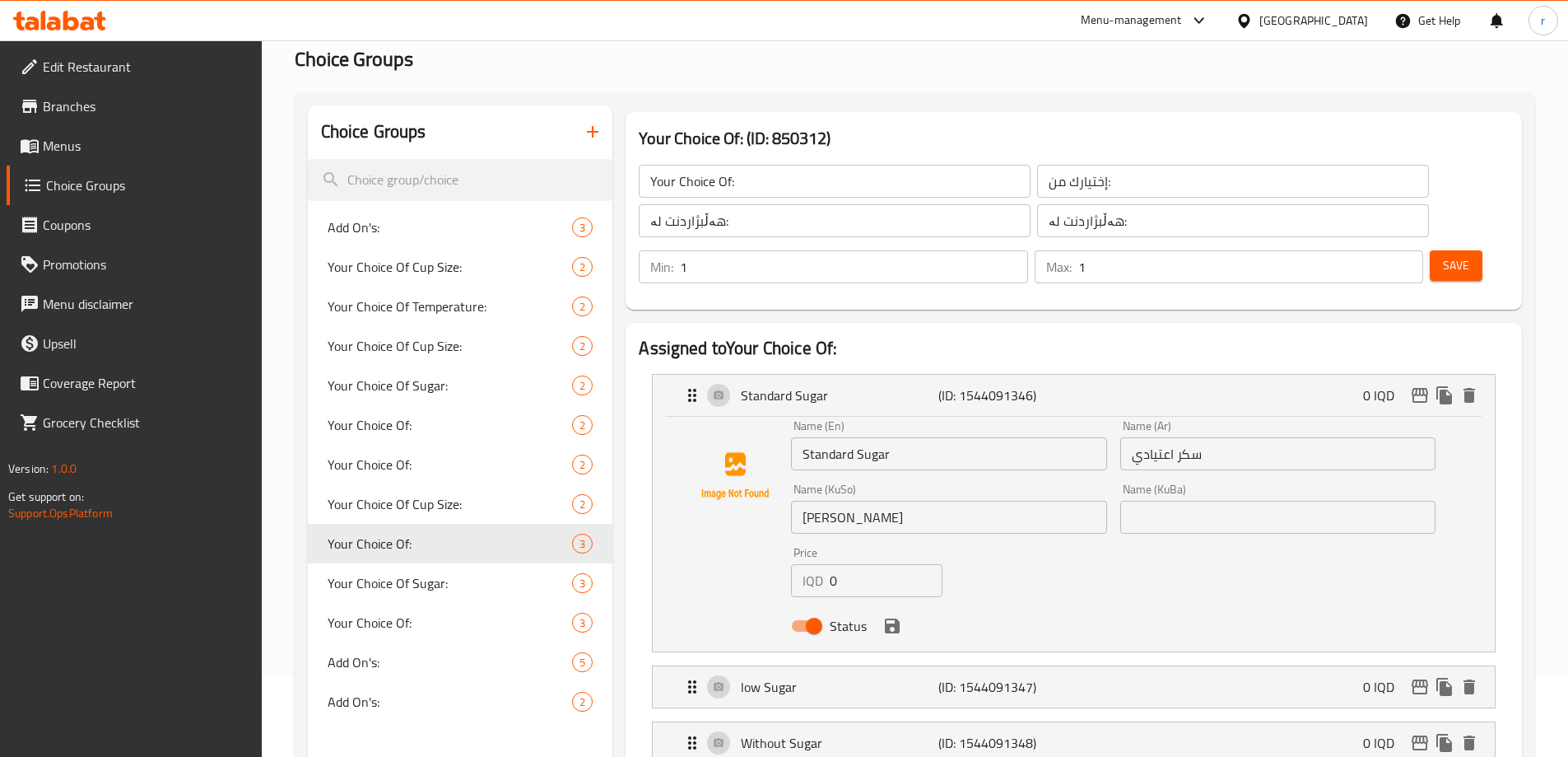
scroll to position [137, 0]
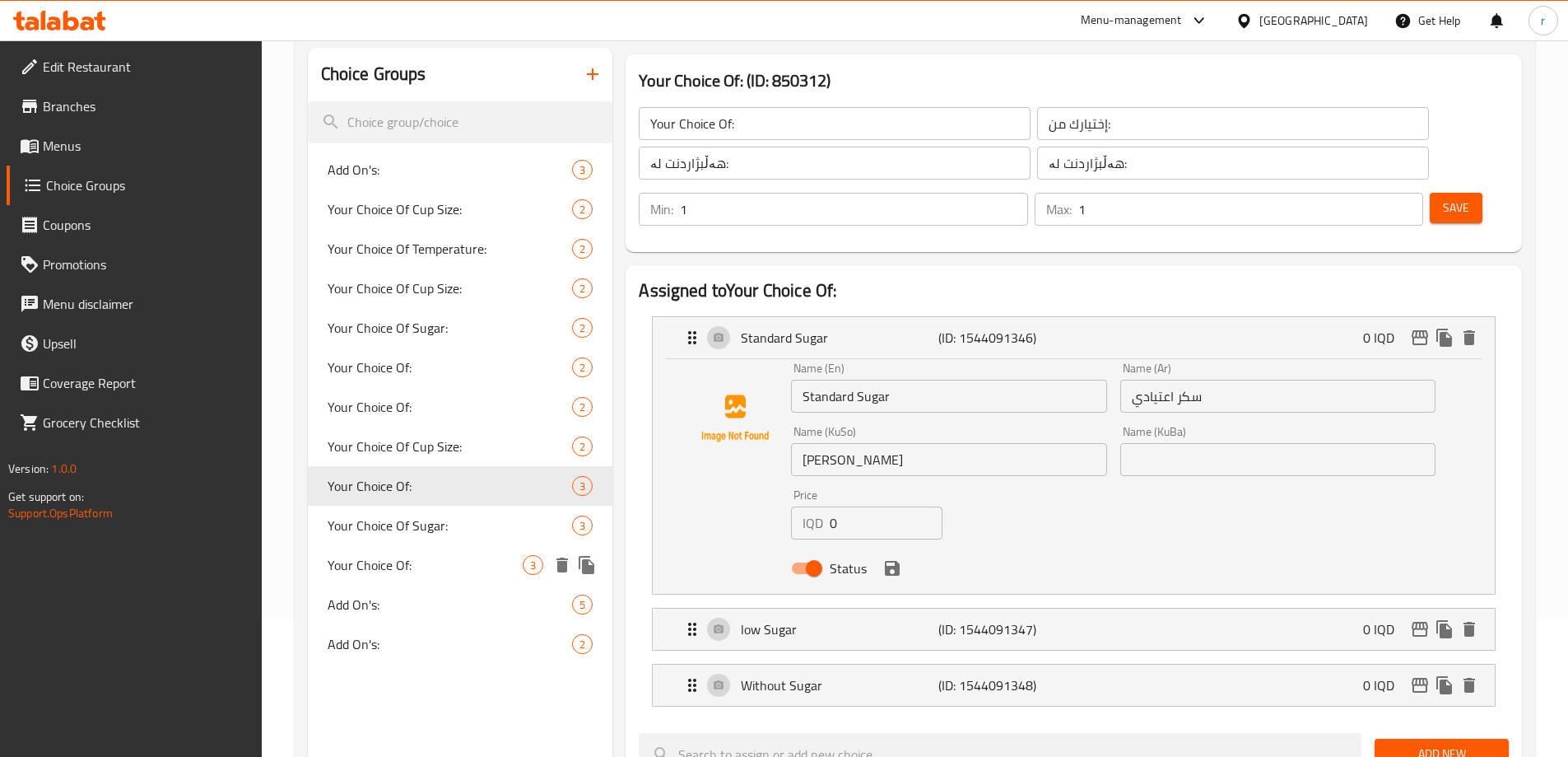
click at [376, 562] on span "Your Choice Of:" at bounding box center [425, 565] width 196 height 20
type input "Your Choice Of:"
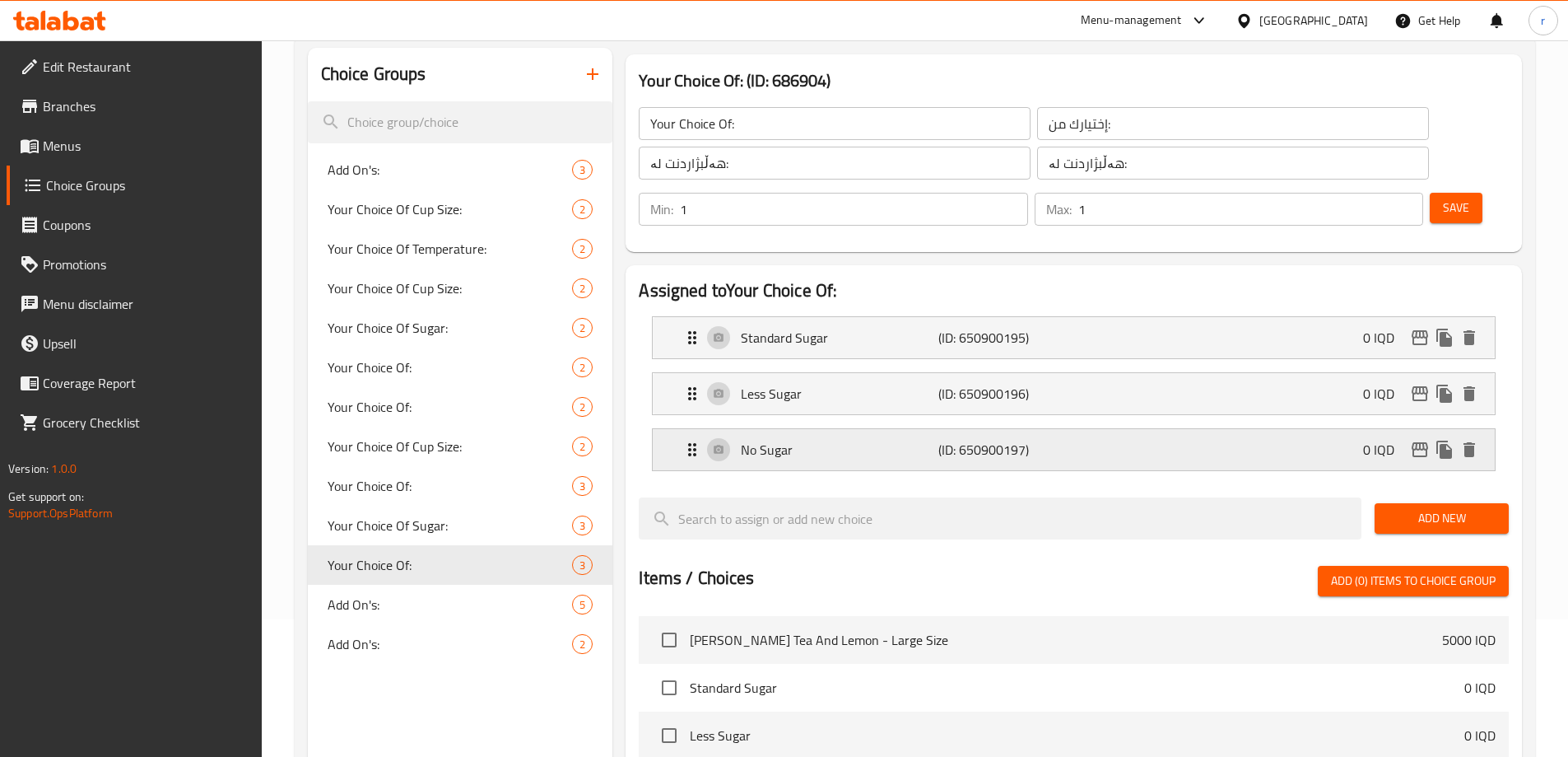
click at [843, 439] on p "No Sugar" at bounding box center [839, 449] width 197 height 20
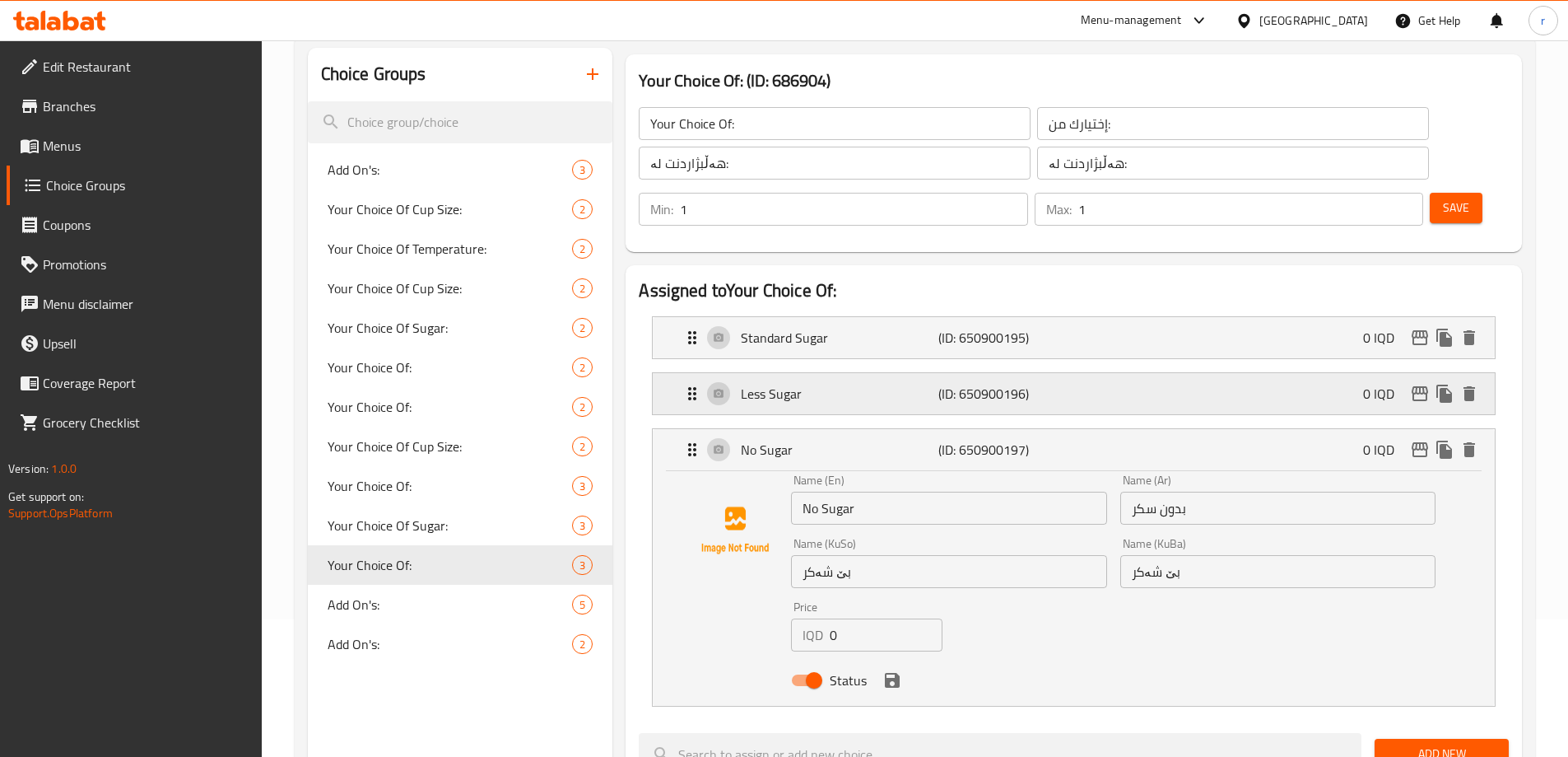
click at [846, 384] on p "Less Sugar" at bounding box center [839, 393] width 197 height 20
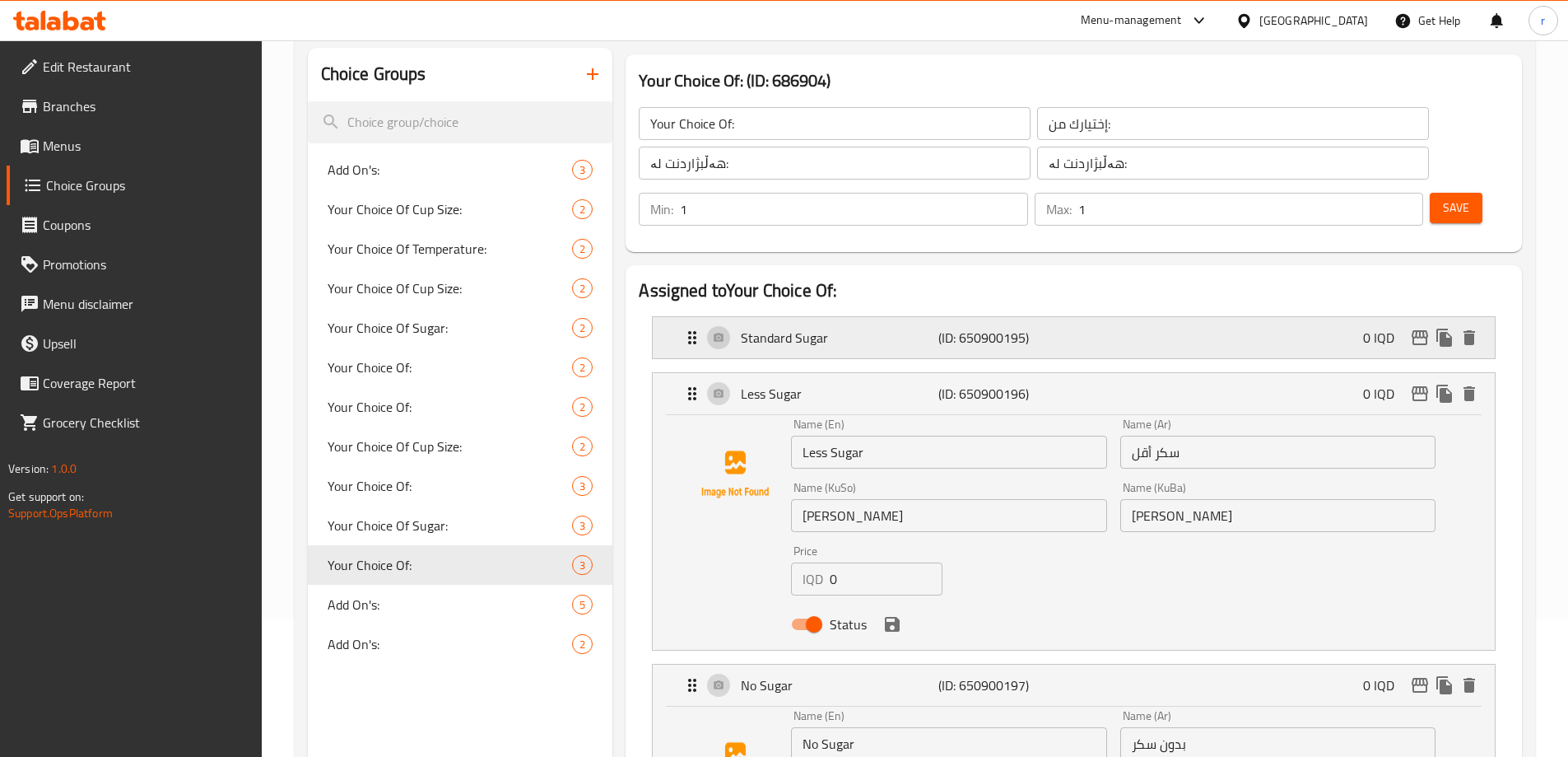
click at [842, 328] on p "Standard Sugar" at bounding box center [839, 338] width 197 height 20
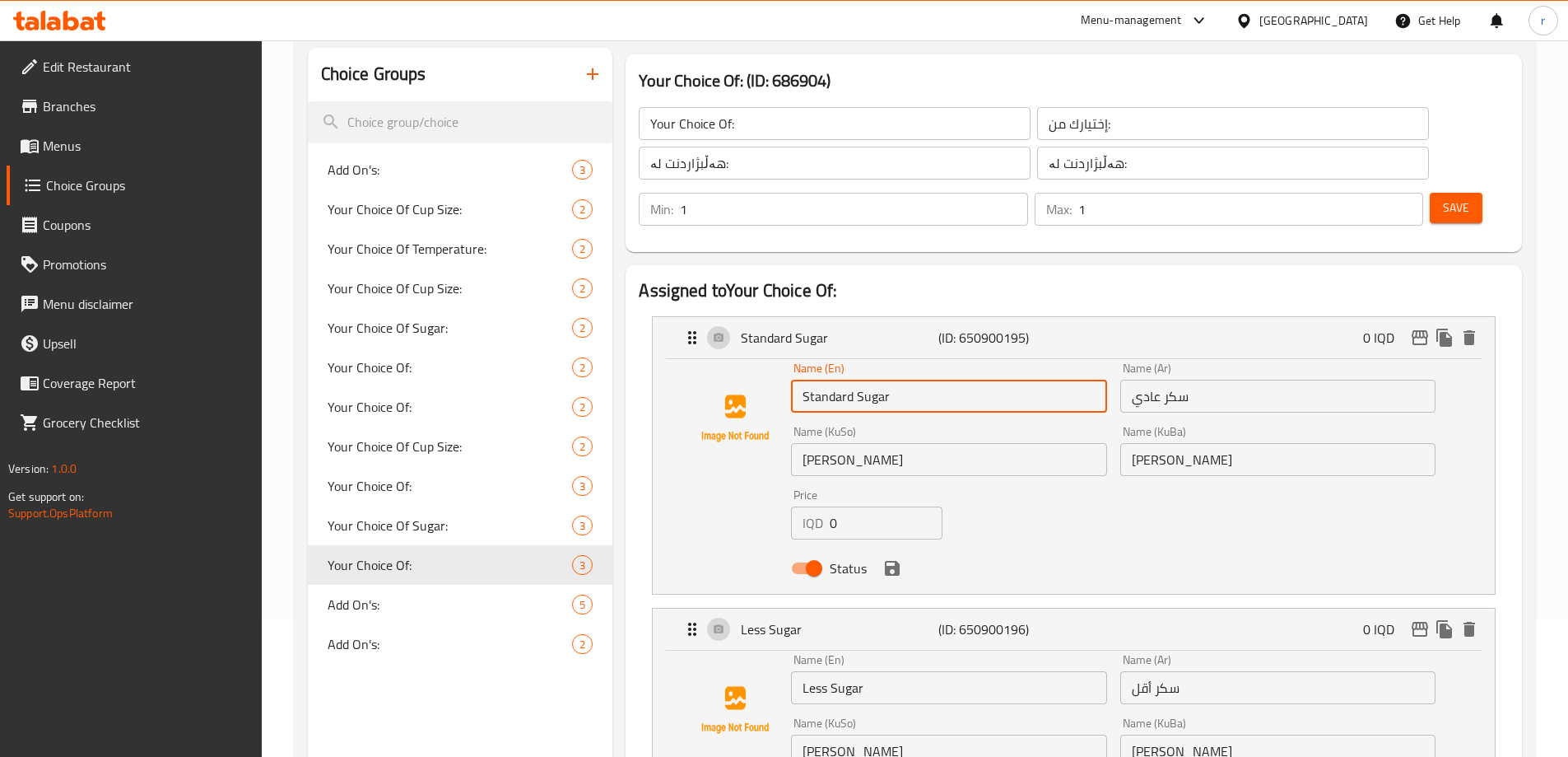
drag, startPoint x: 852, startPoint y: 351, endPoint x: 791, endPoint y: 351, distance: 61.0
click at [791, 356] on div "Name (En) Standard Sugar Name (En)" at bounding box center [949, 387] width 329 height 64
type input "Regular Sugar"
click at [898, 559] on icon "save" at bounding box center [892, 568] width 20 height 20
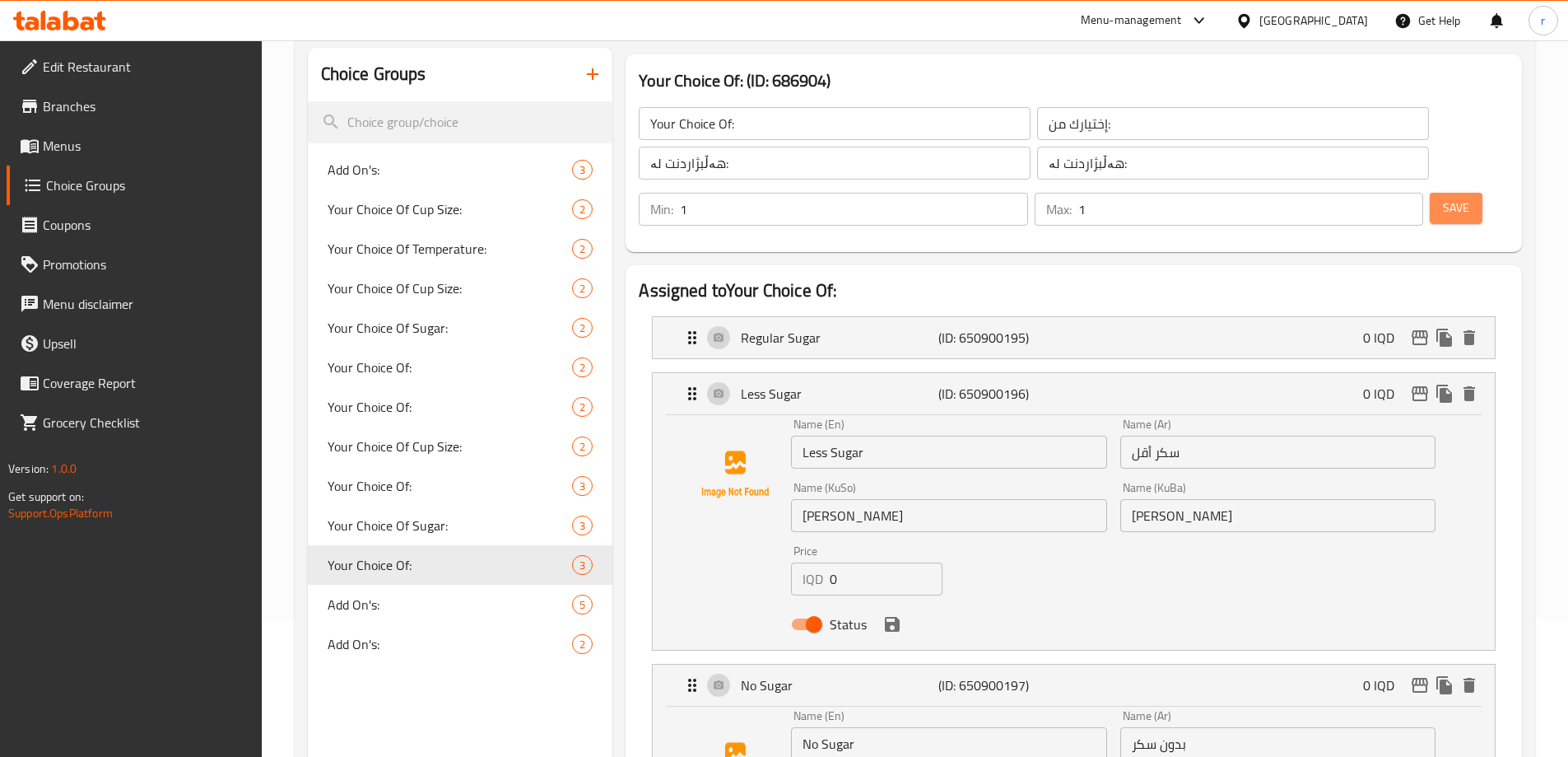
click at [1443, 198] on span "Save" at bounding box center [1456, 208] width 26 height 21
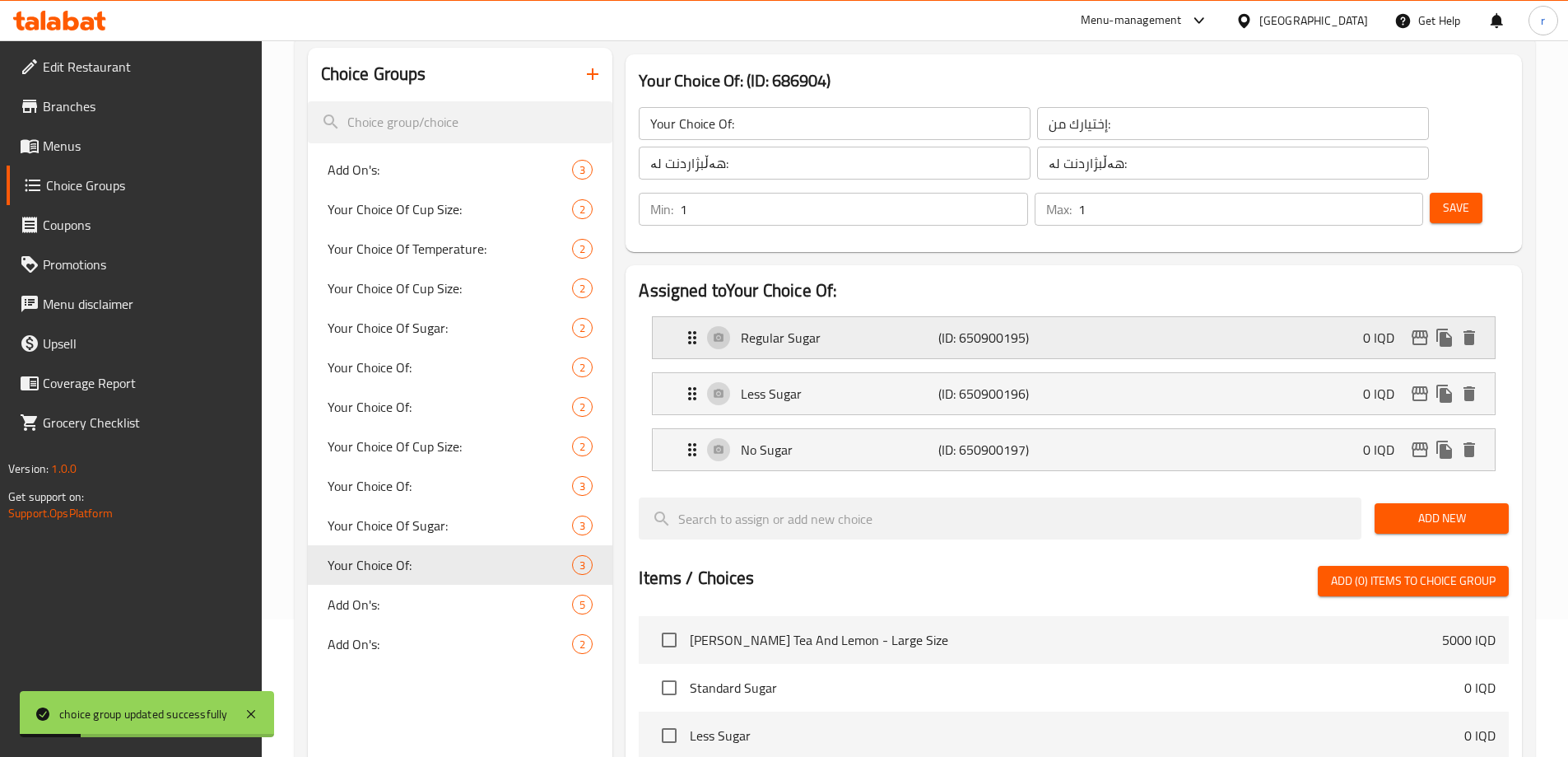
click at [851, 317] on div "Regular Sugar (ID: 650900195) 0 IQD" at bounding box center [1079, 337] width 793 height 41
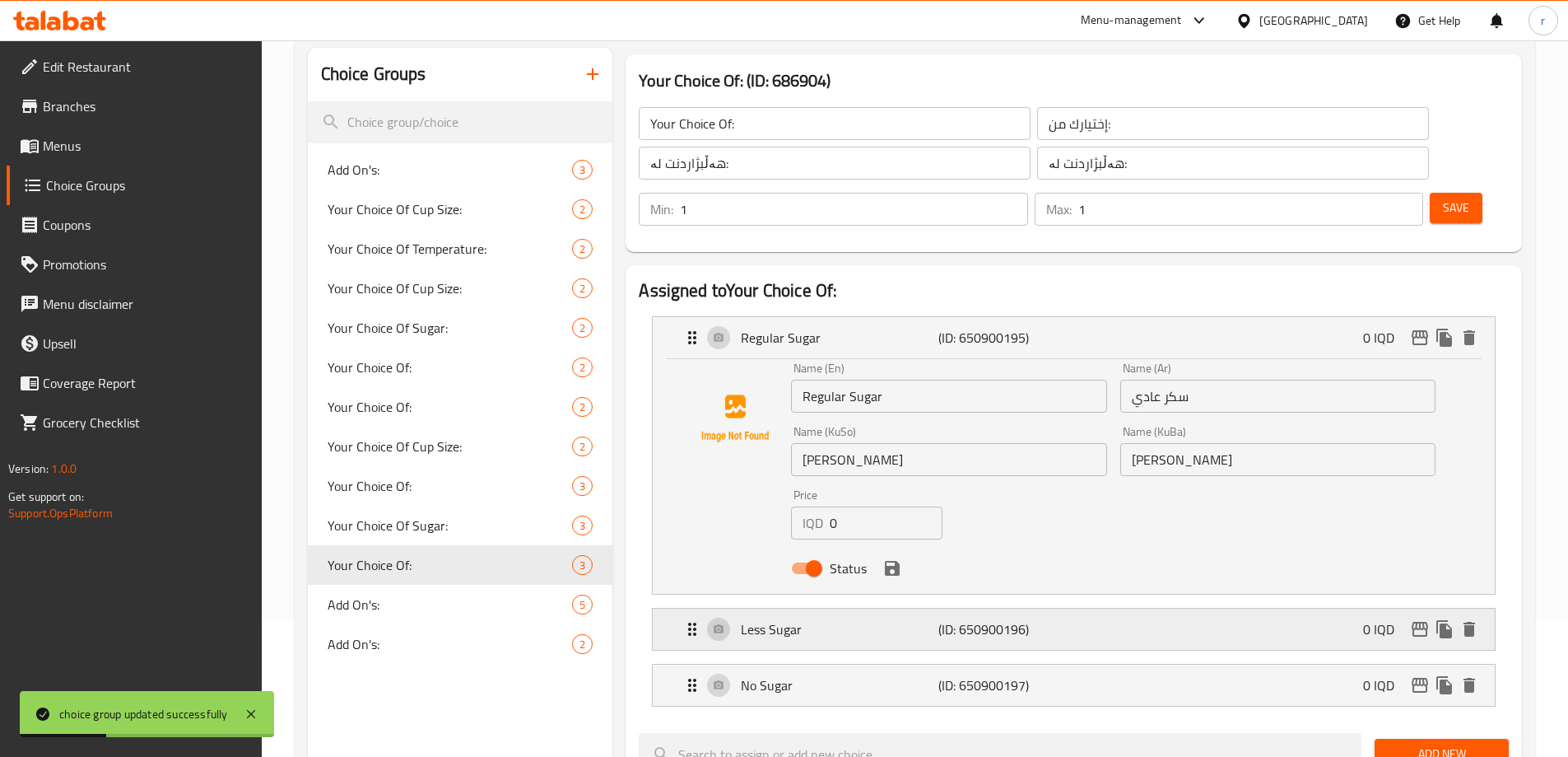
click at [824, 620] on p "Less Sugar" at bounding box center [839, 629] width 197 height 20
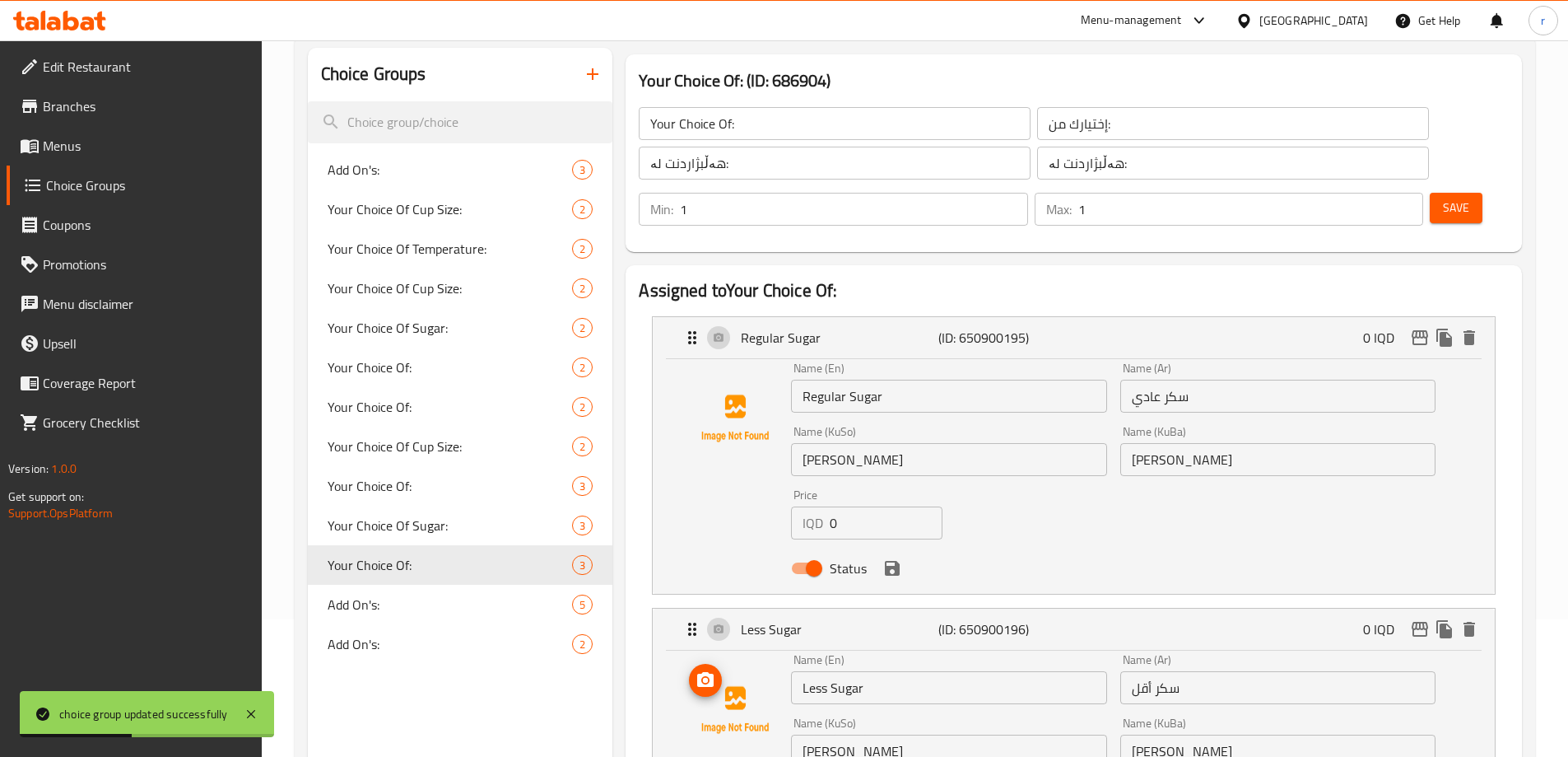
scroll to position [412, 0]
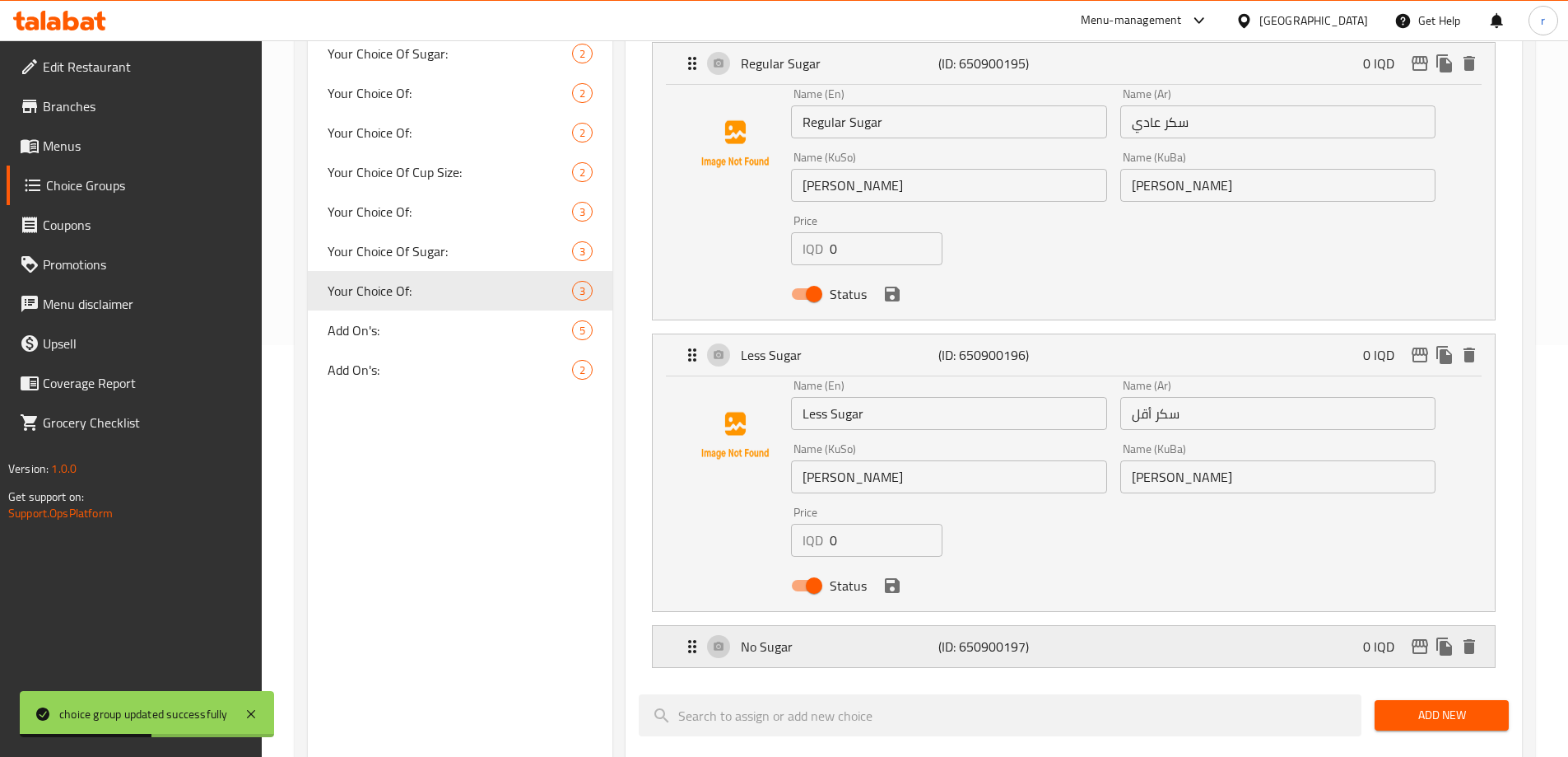
click at [829, 626] on div "No Sugar (ID: 650900197) 0 IQD" at bounding box center [1079, 646] width 793 height 41
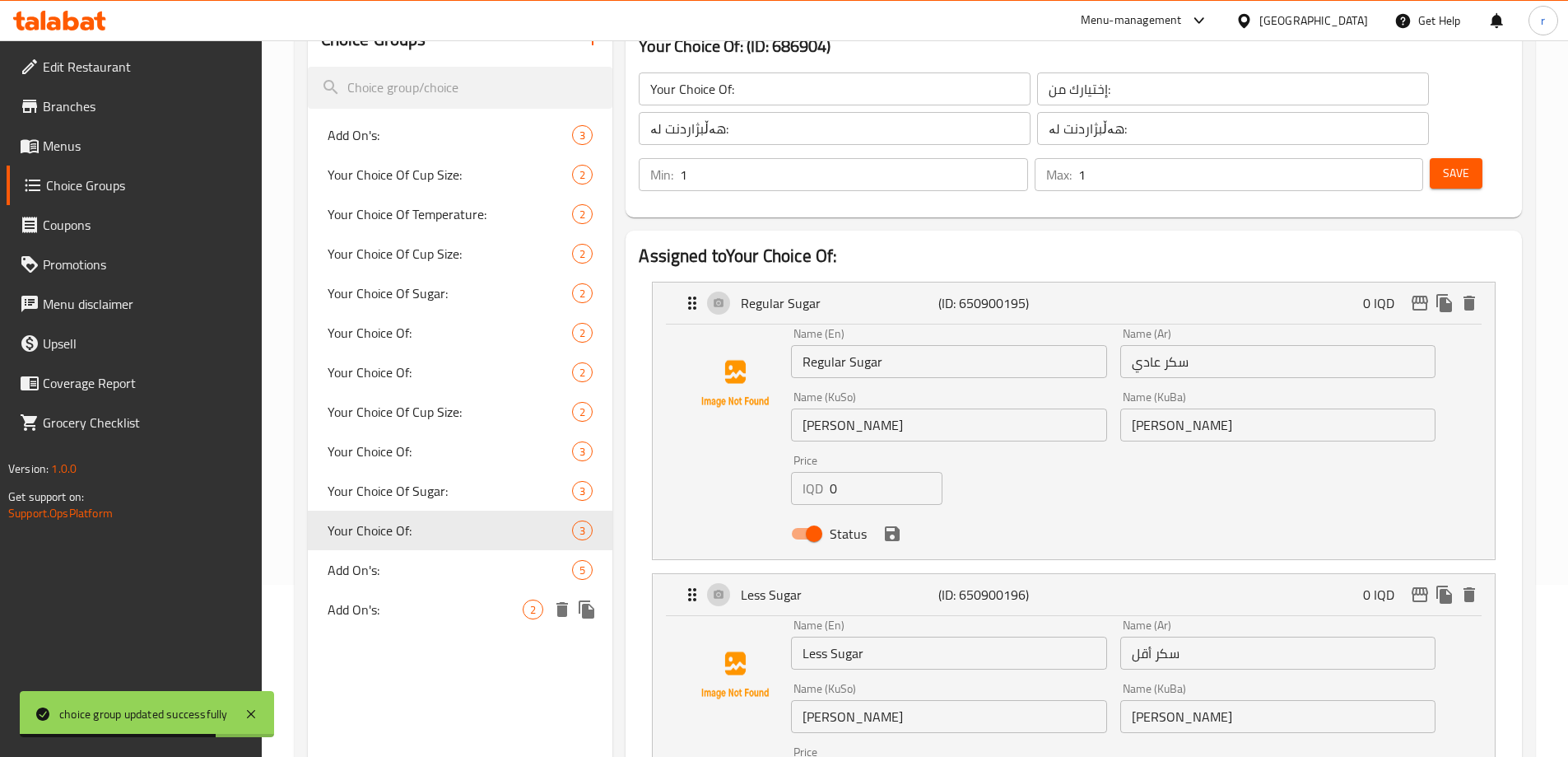
scroll to position [137, 0]
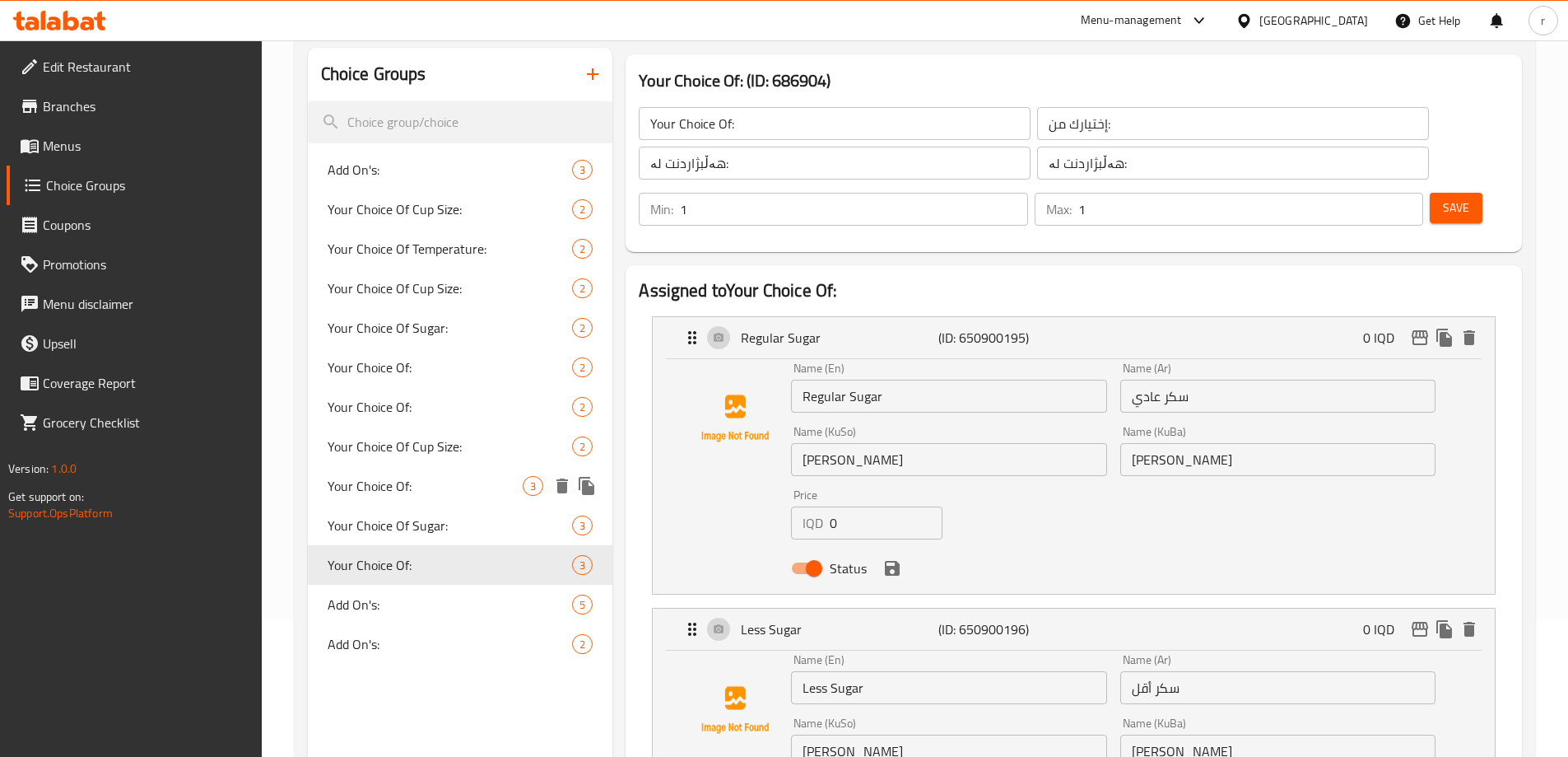
click at [419, 492] on span "Your Choice Of:" at bounding box center [425, 486] width 196 height 20
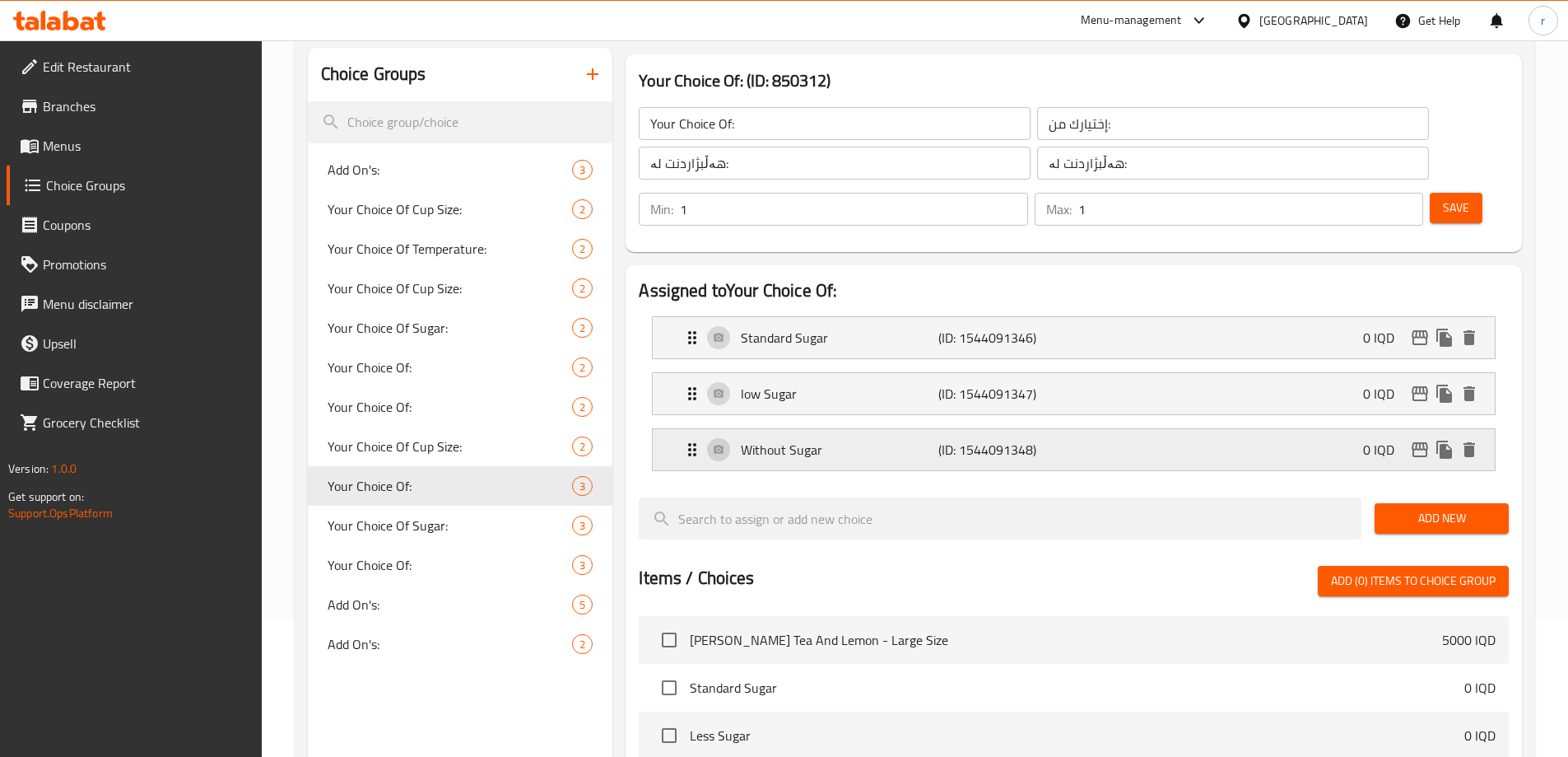
click at [851, 439] on p "Without Sugar" at bounding box center [839, 449] width 197 height 20
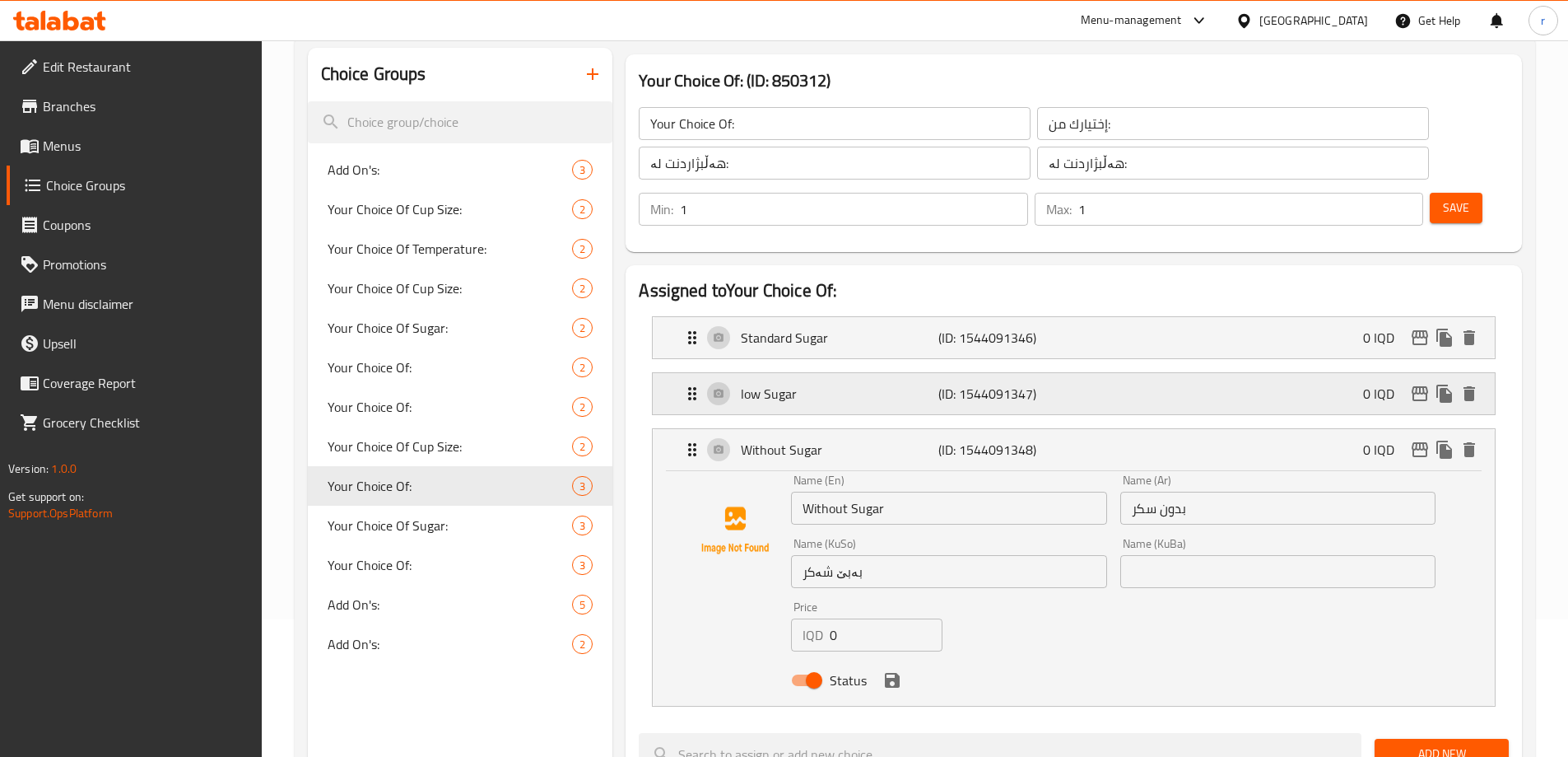
click at [866, 373] on div "low Sugar (ID: 1544091347) 0 IQD" at bounding box center [1079, 393] width 793 height 41
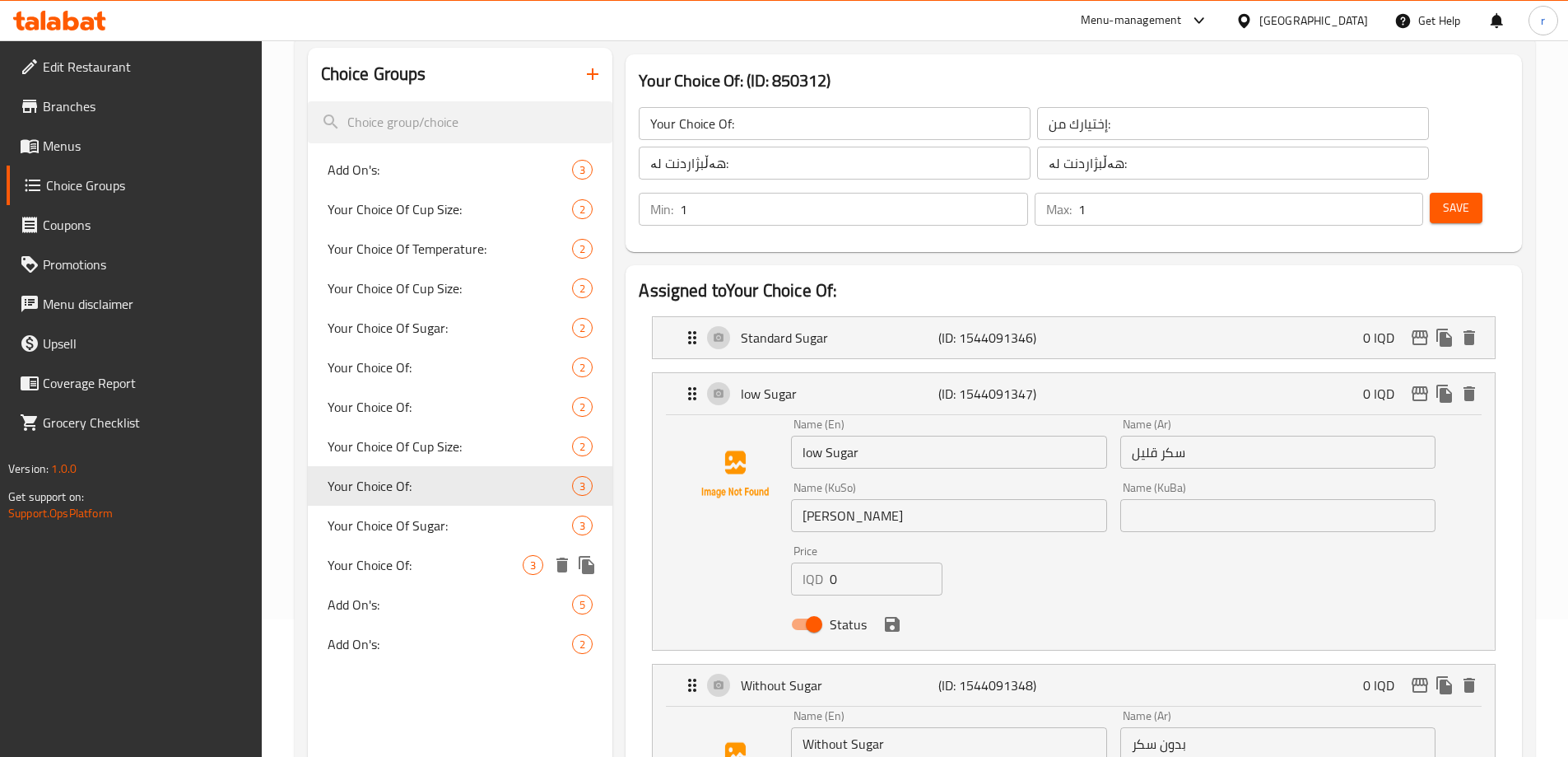
click at [380, 566] on span "Your Choice Of:" at bounding box center [425, 565] width 196 height 20
type input "Your Choice Of:"
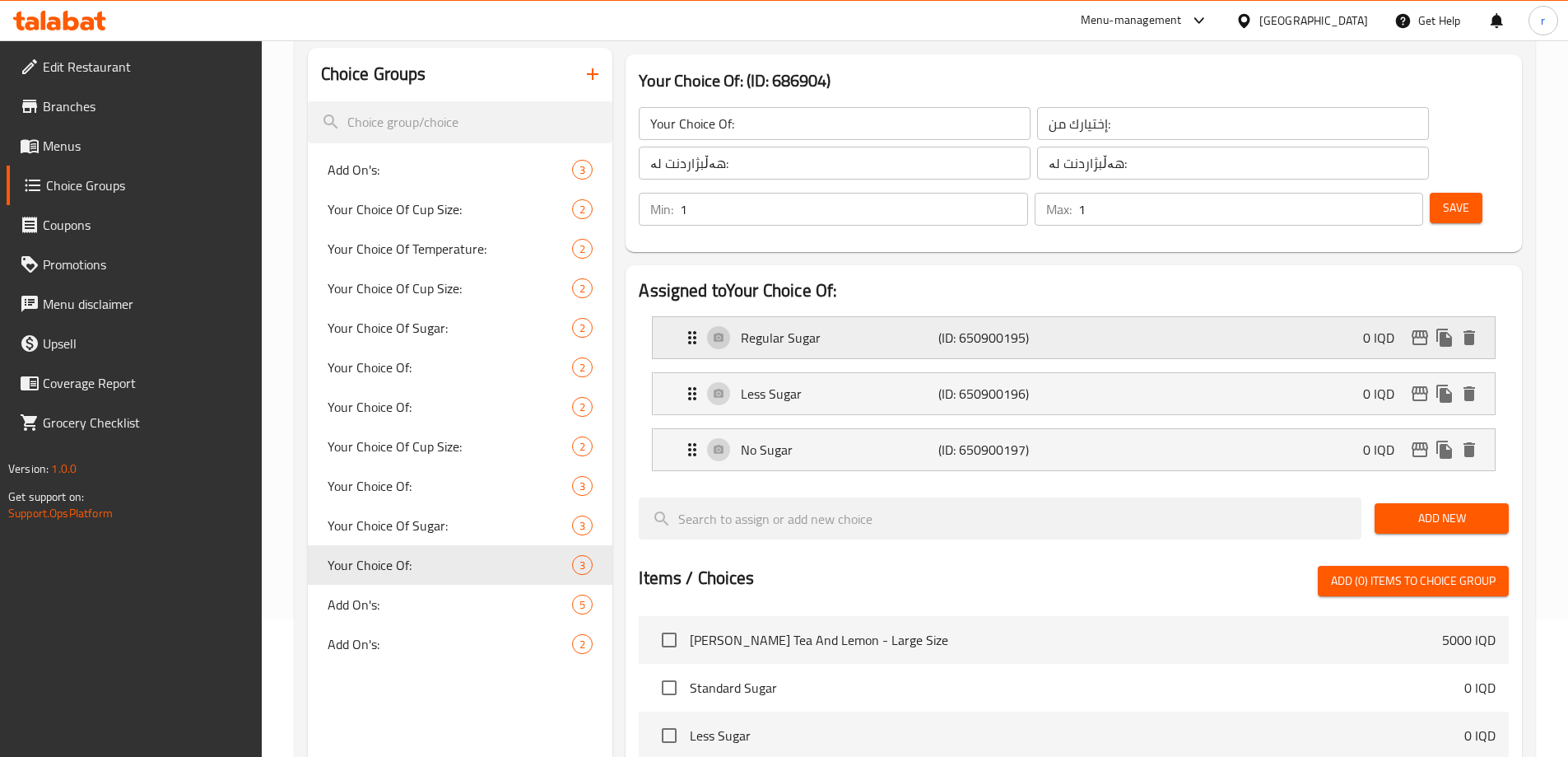
click at [1102, 317] on div "Regular Sugar (ID: 650900195) 0 IQD" at bounding box center [1079, 337] width 793 height 41
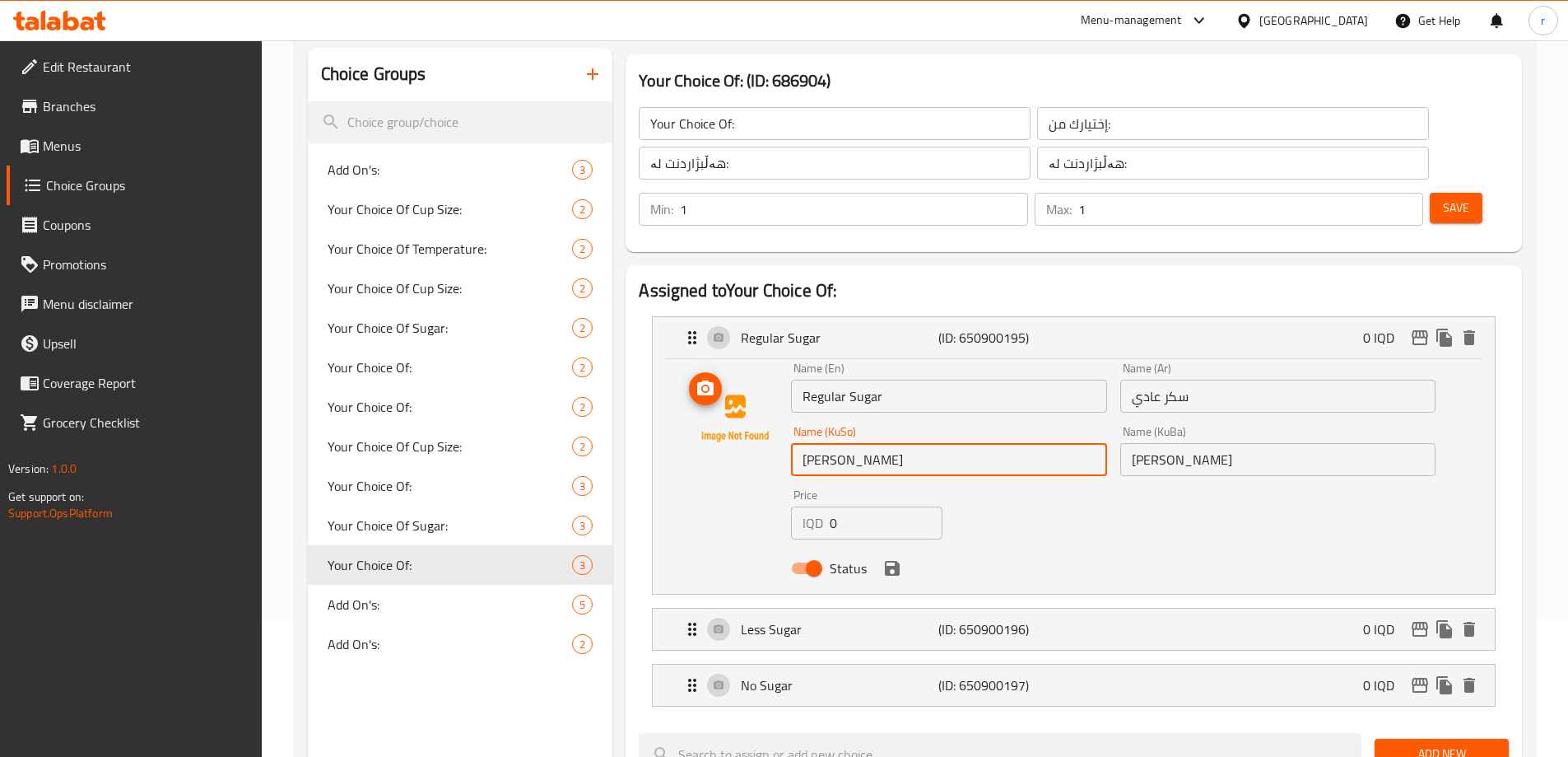
drag, startPoint x: 957, startPoint y: 419, endPoint x: 724, endPoint y: 420, distance: 233.0
click at [724, 420] on div "Name (En) Regular Sugar Name (En) Name (Ar) سكر عادي Name (Ar) Name (KuSo) شەکر…" at bounding box center [1074, 472] width 790 height 222
click at [864, 431] on div "Name (KuSo) شەکری ستاندارد Name (KuSo)" at bounding box center [949, 451] width 329 height 64
click at [851, 443] on input "شەکری ستاندارد" at bounding box center [949, 459] width 316 height 33
drag, startPoint x: 801, startPoint y: 412, endPoint x: 844, endPoint y: 405, distance: 43.6
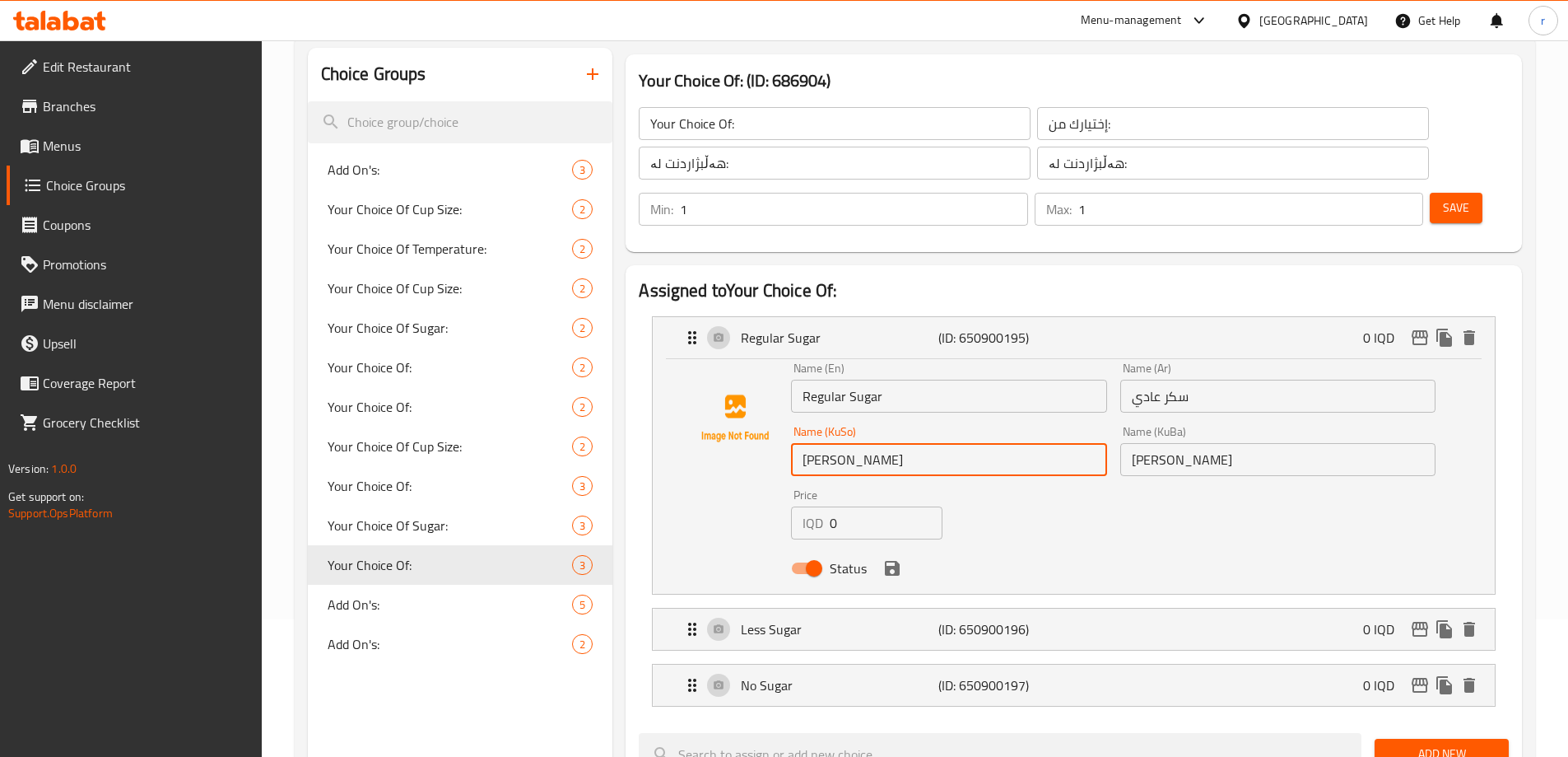
click at [844, 443] on input "شەکری ستاندارد" at bounding box center [949, 459] width 316 height 33
type input "شەکری ئاسایی"
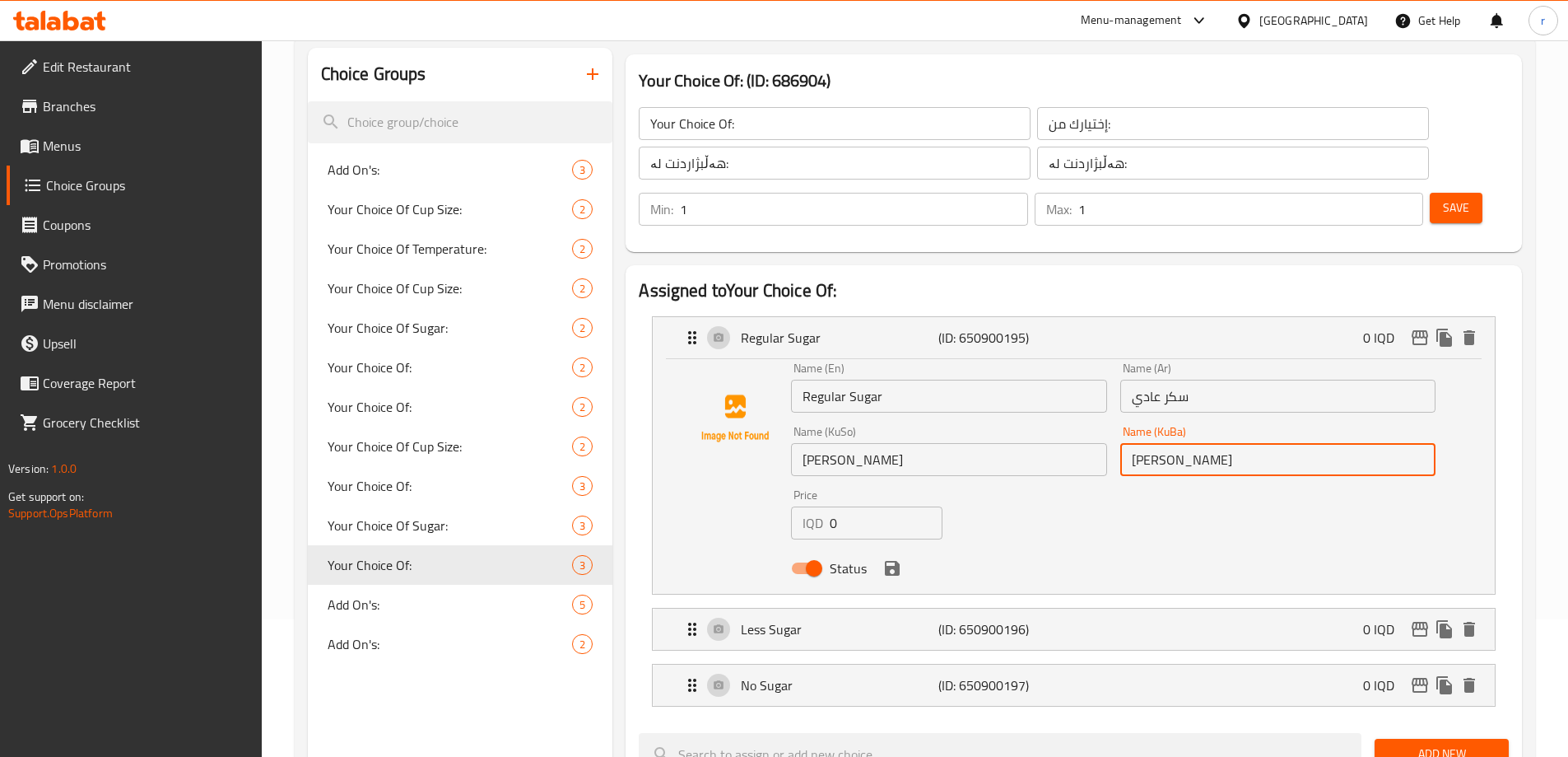
paste input "اسایی"
click at [898, 561] on icon "save" at bounding box center [892, 568] width 15 height 15
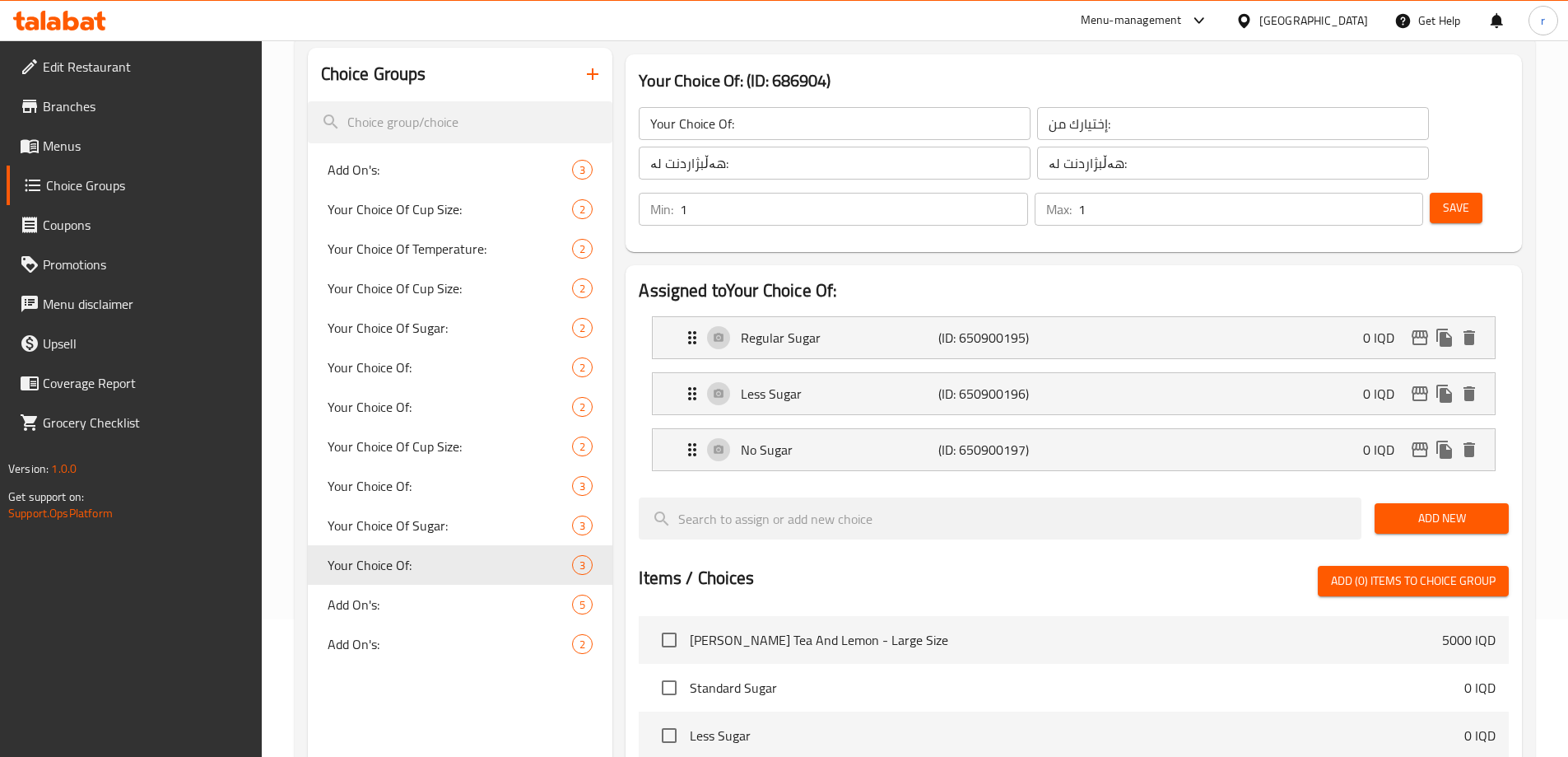
type input "شەکری ئاسایی"
click at [1443, 198] on span "Save" at bounding box center [1456, 208] width 26 height 21
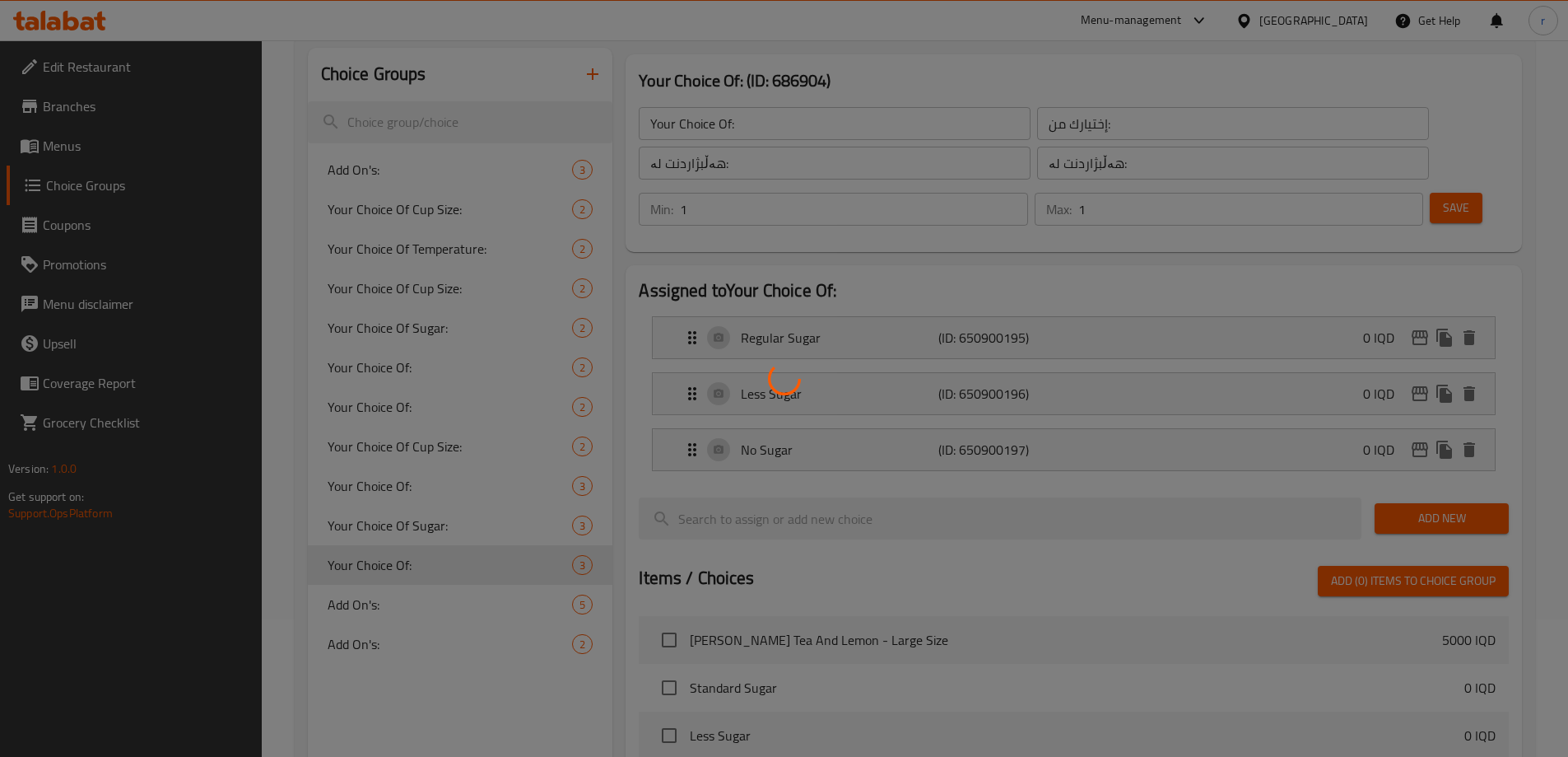
click at [901, 290] on div at bounding box center [784, 378] width 1568 height 757
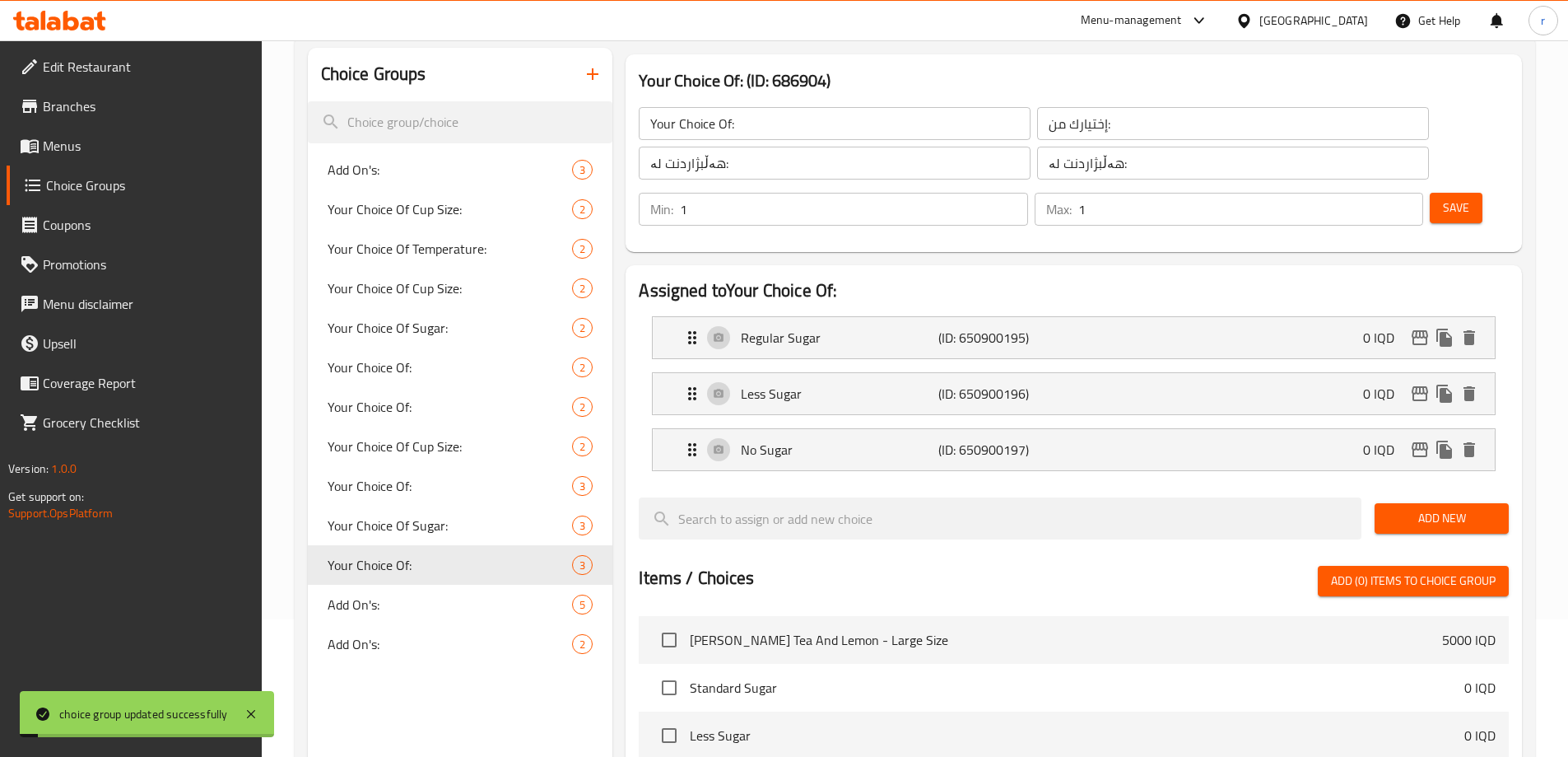
click at [901, 328] on p "Regular Sugar" at bounding box center [839, 338] width 197 height 20
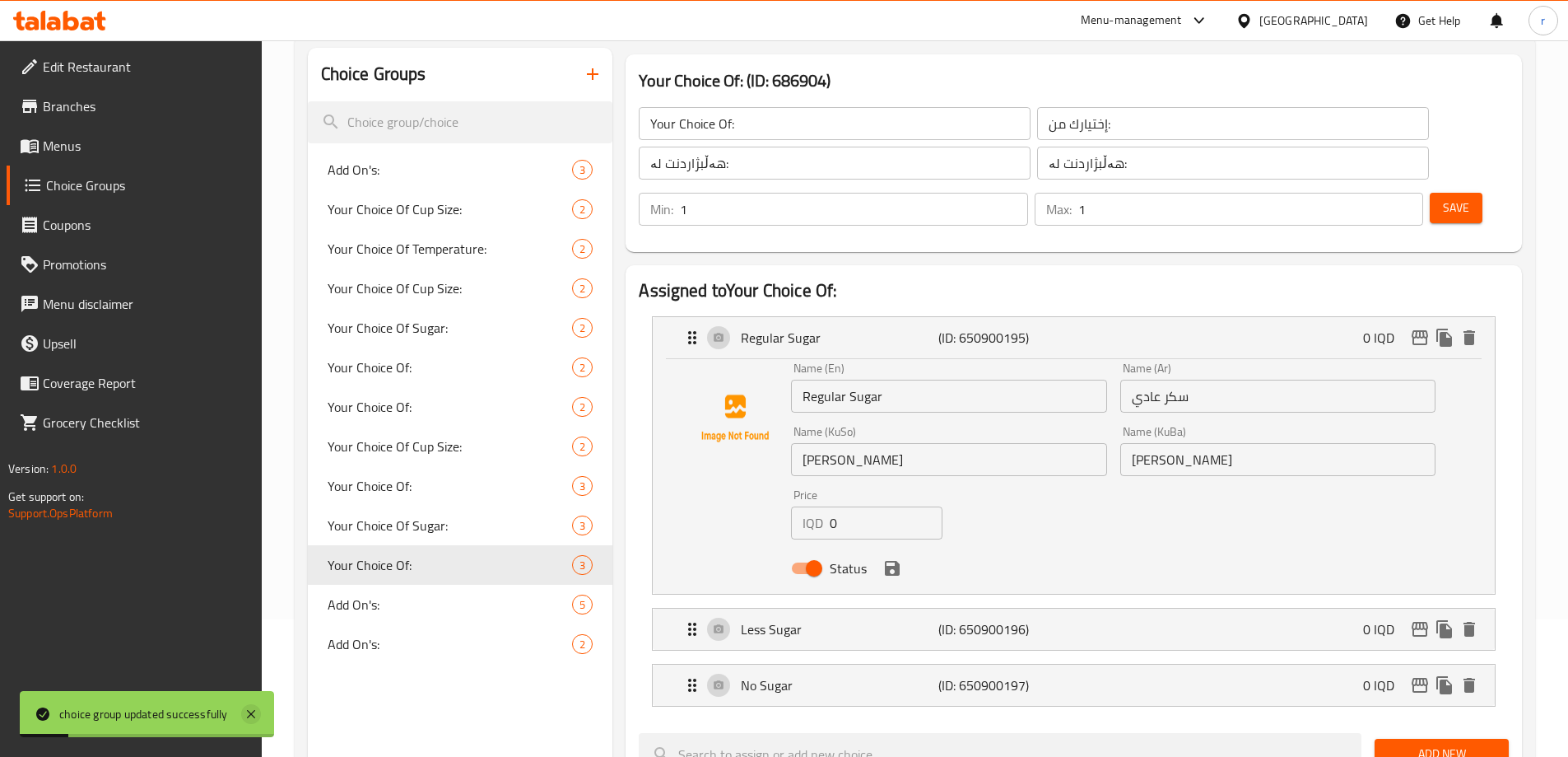
click at [254, 713] on icon at bounding box center [250, 713] width 8 height 8
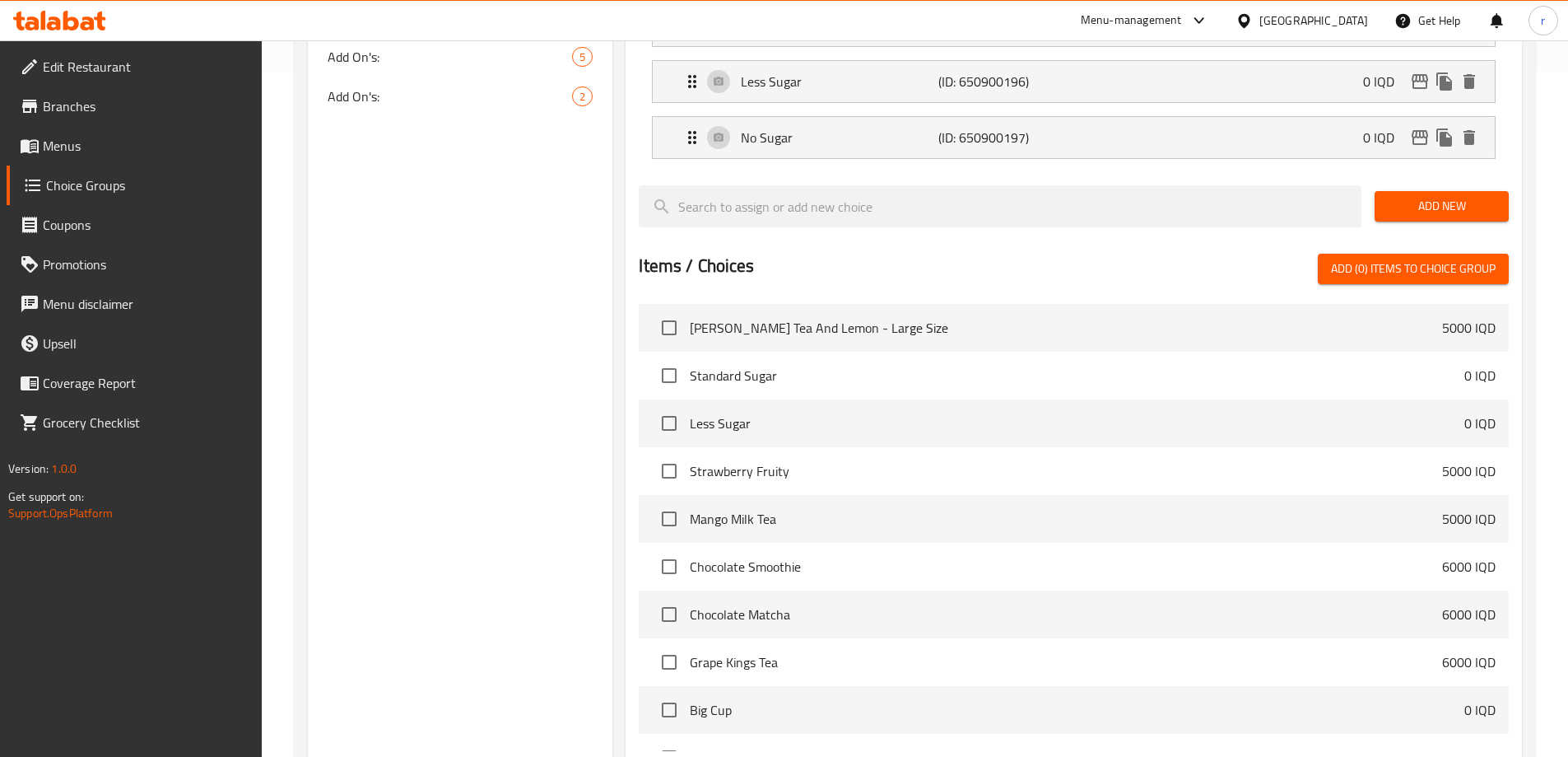
scroll to position [129, 0]
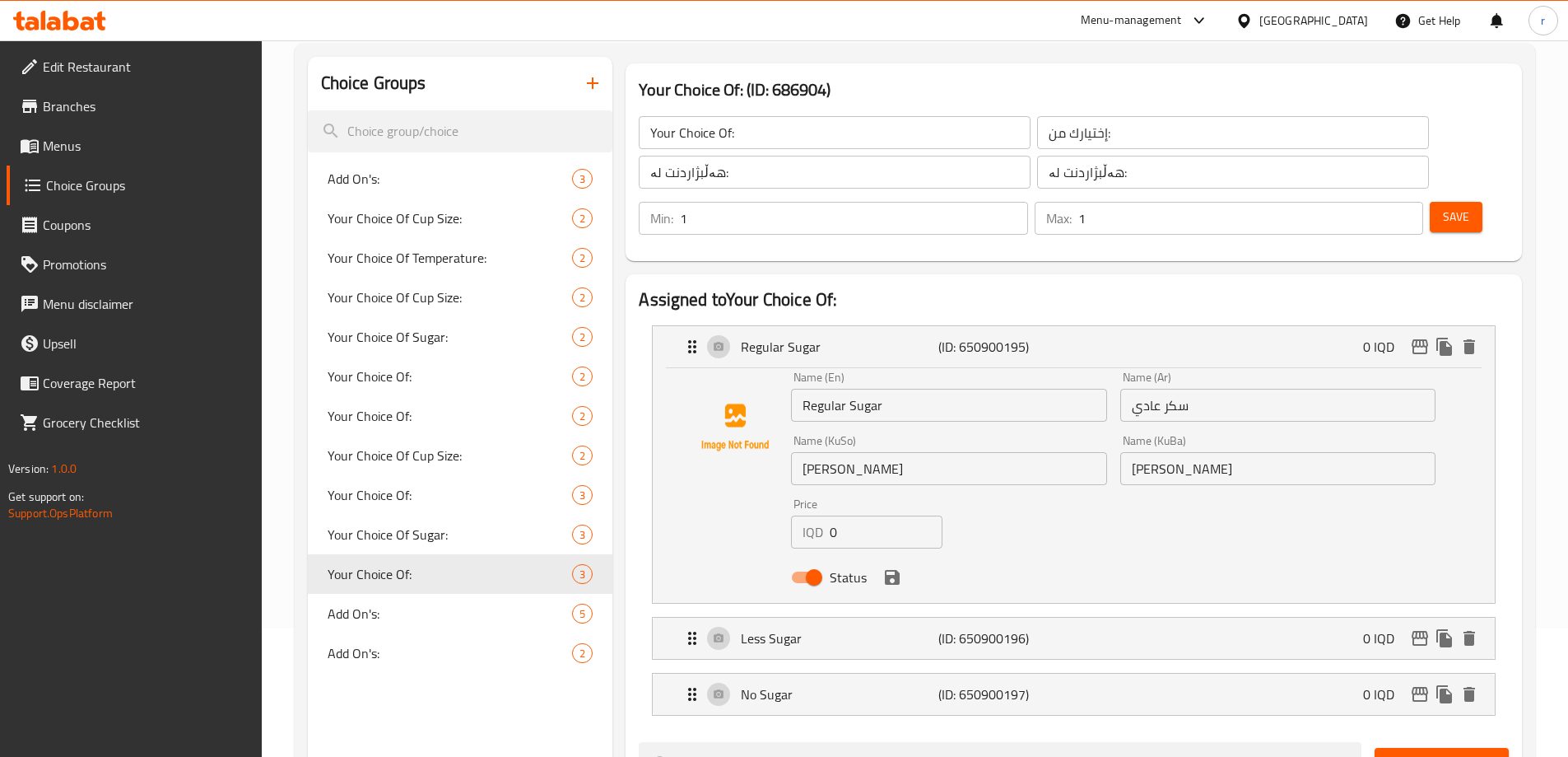
click at [117, 146] on span "Menus" at bounding box center [145, 145] width 206 height 20
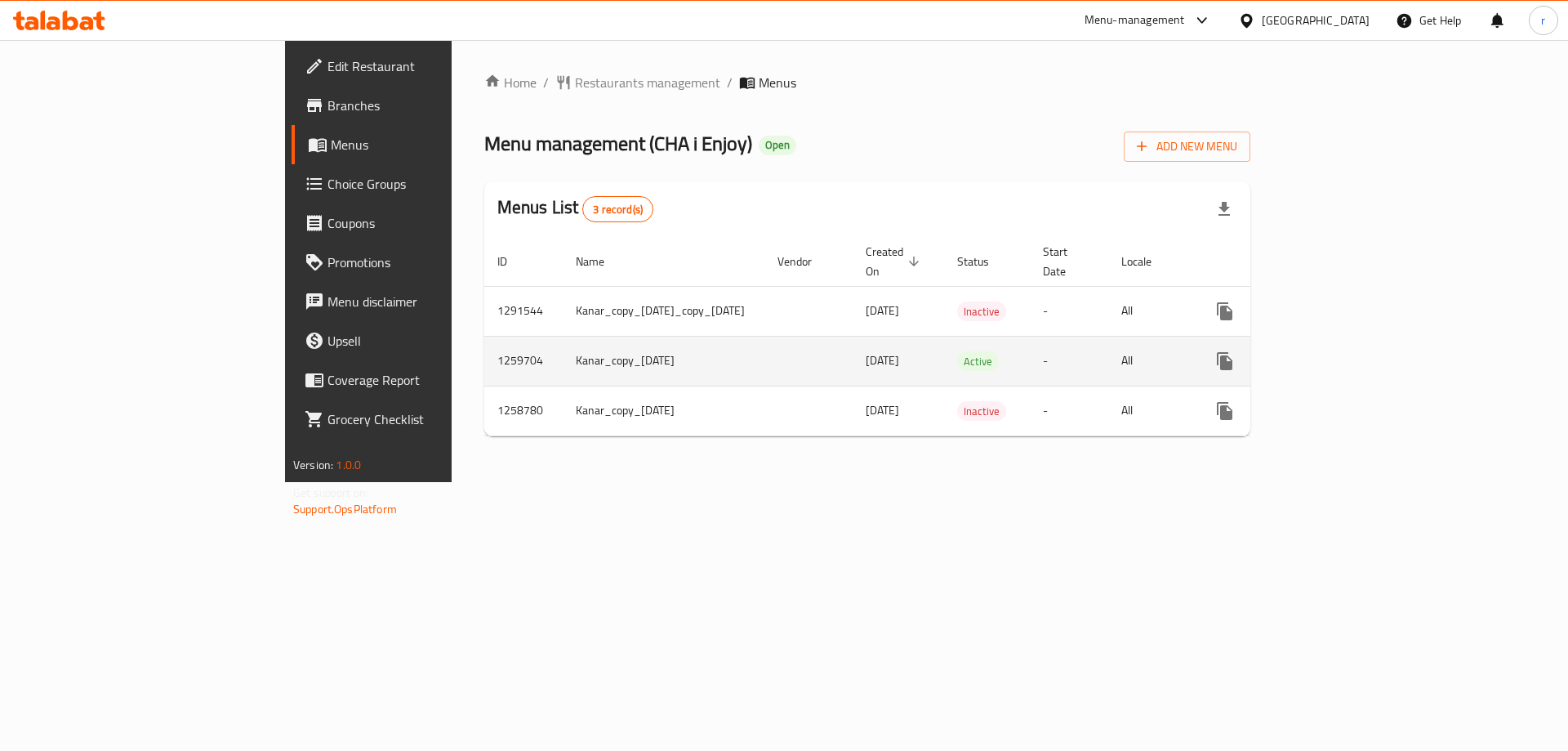
click at [1352, 351] on icon "enhanced table" at bounding box center [1343, 361] width 20 height 20
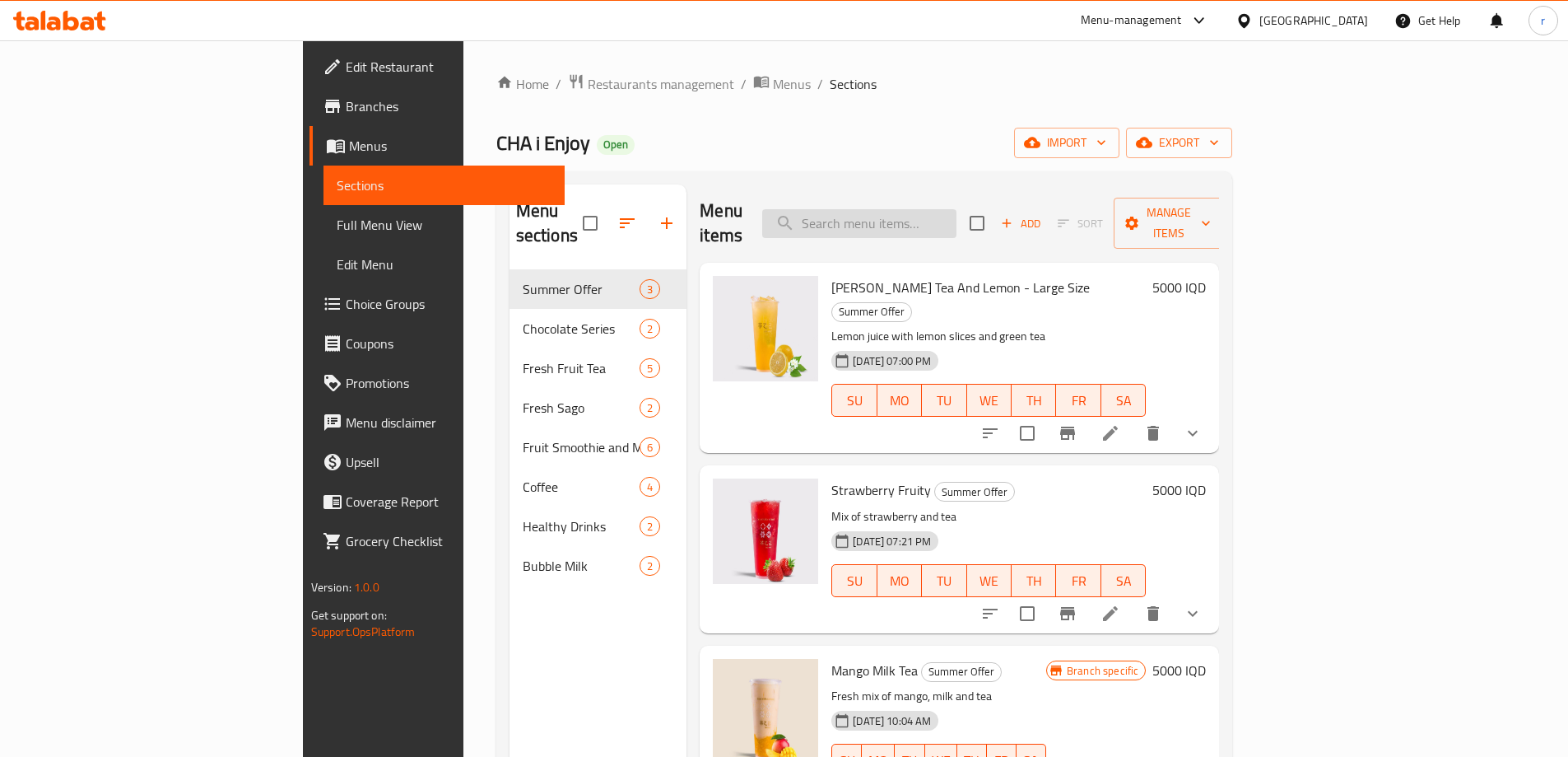
click at [952, 212] on input "search" at bounding box center [858, 223] width 194 height 29
paste input "Strawberry Smoothie"
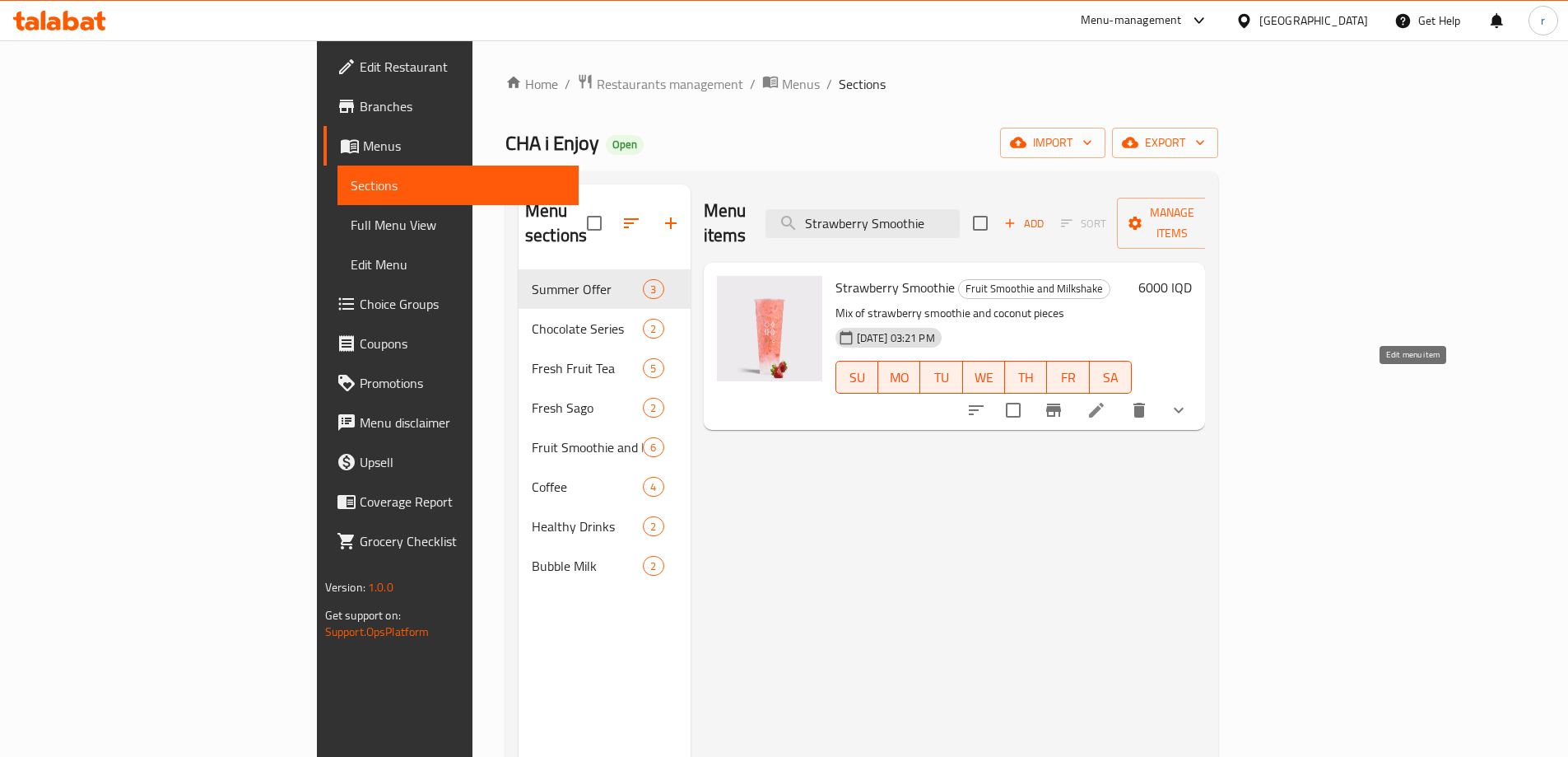
type input "Strawberry Smoothie"
click at [1106, 400] on icon at bounding box center [1096, 410] width 20 height 20
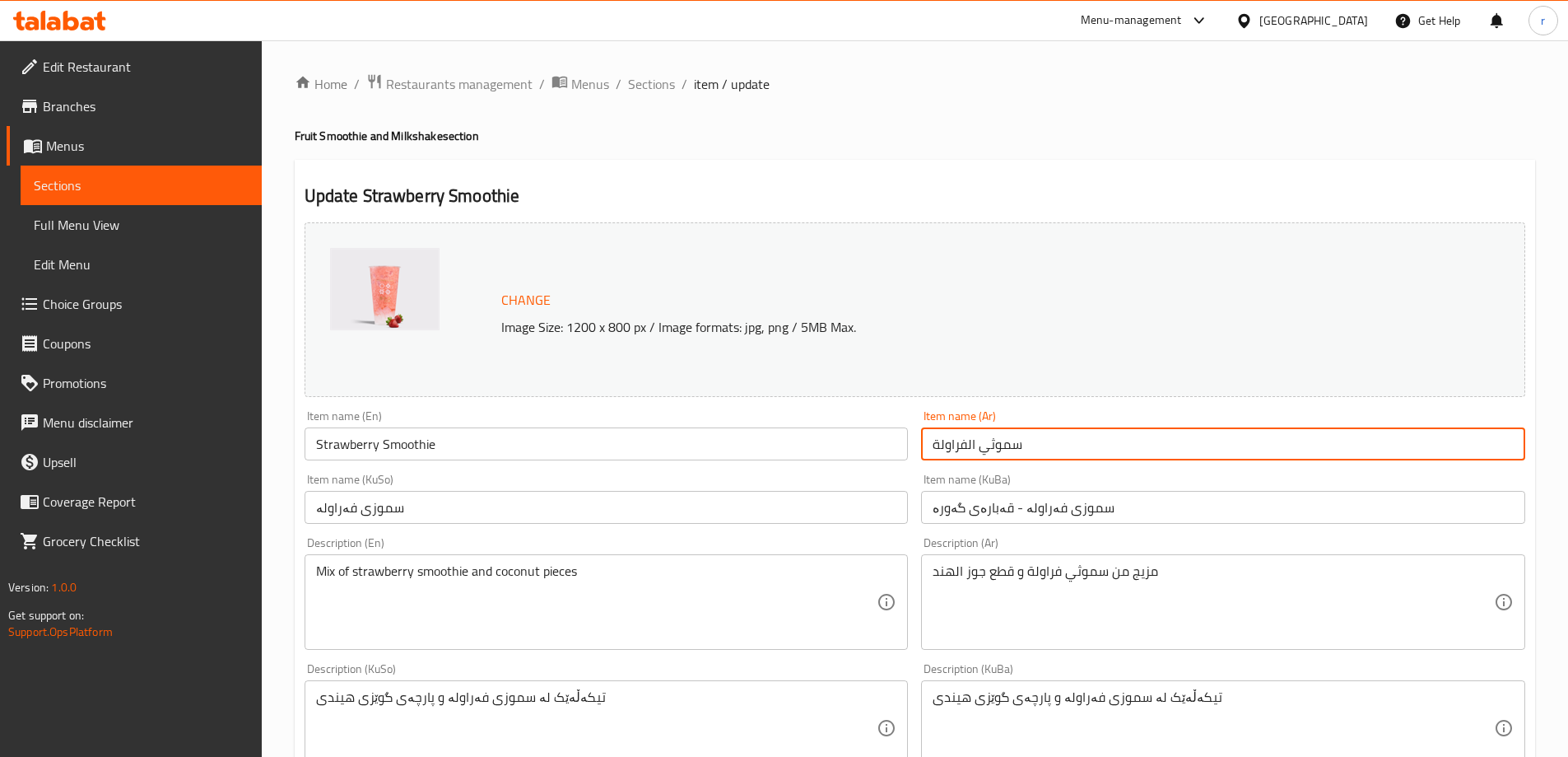
drag, startPoint x: 967, startPoint y: 443, endPoint x: 977, endPoint y: 445, distance: 10.2
click at [977, 445] on input "سموثي الفراولة" at bounding box center [1223, 444] width 604 height 33
type input "سموثي فراولة"
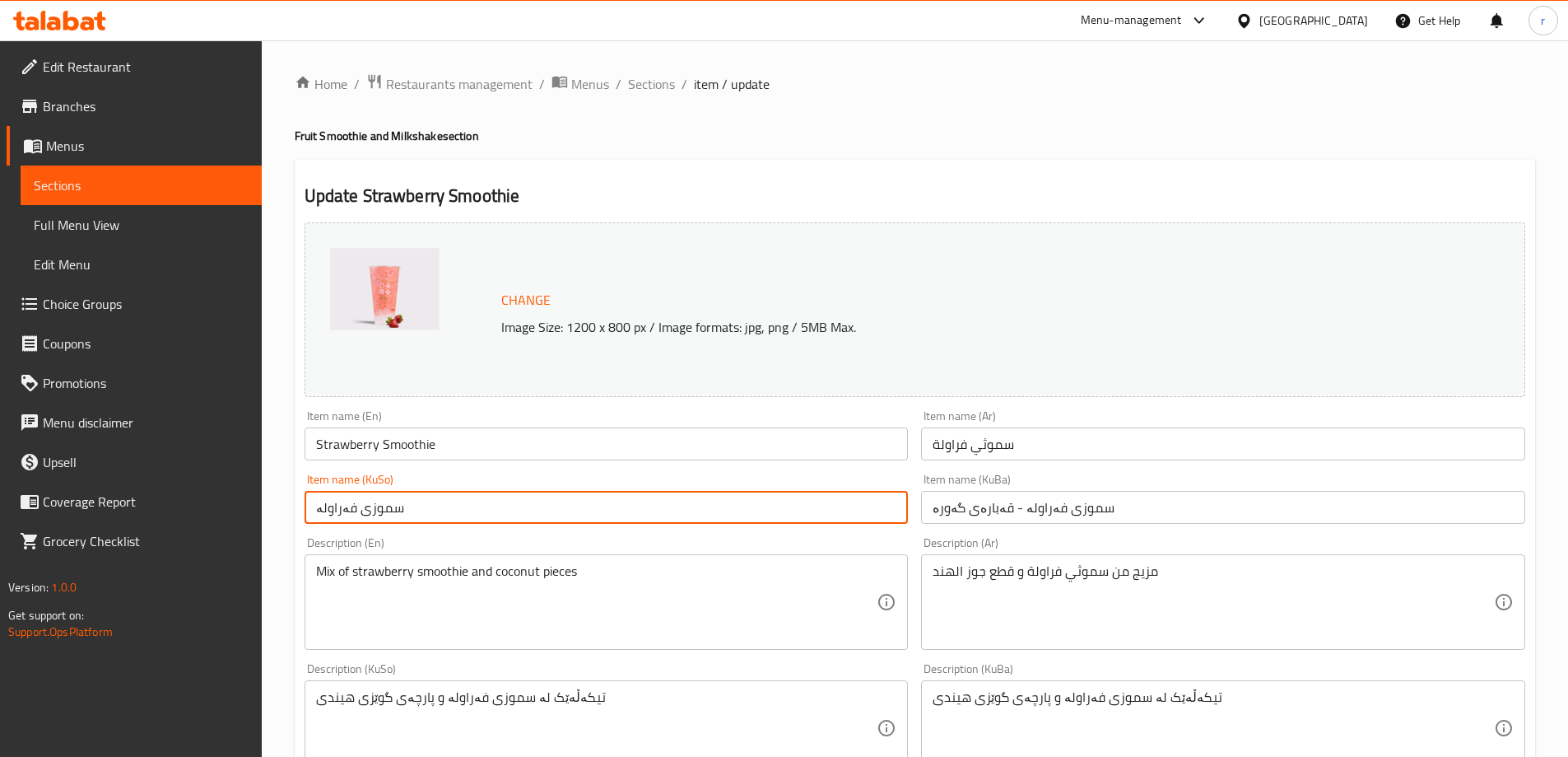
drag, startPoint x: 396, startPoint y: 508, endPoint x: 288, endPoint y: 517, distance: 108.4
click at [288, 517] on div "Home / Restaurants management / Menus / Sections / item / update Fruit Smoothie…" at bounding box center [915, 741] width 1306 height 1403
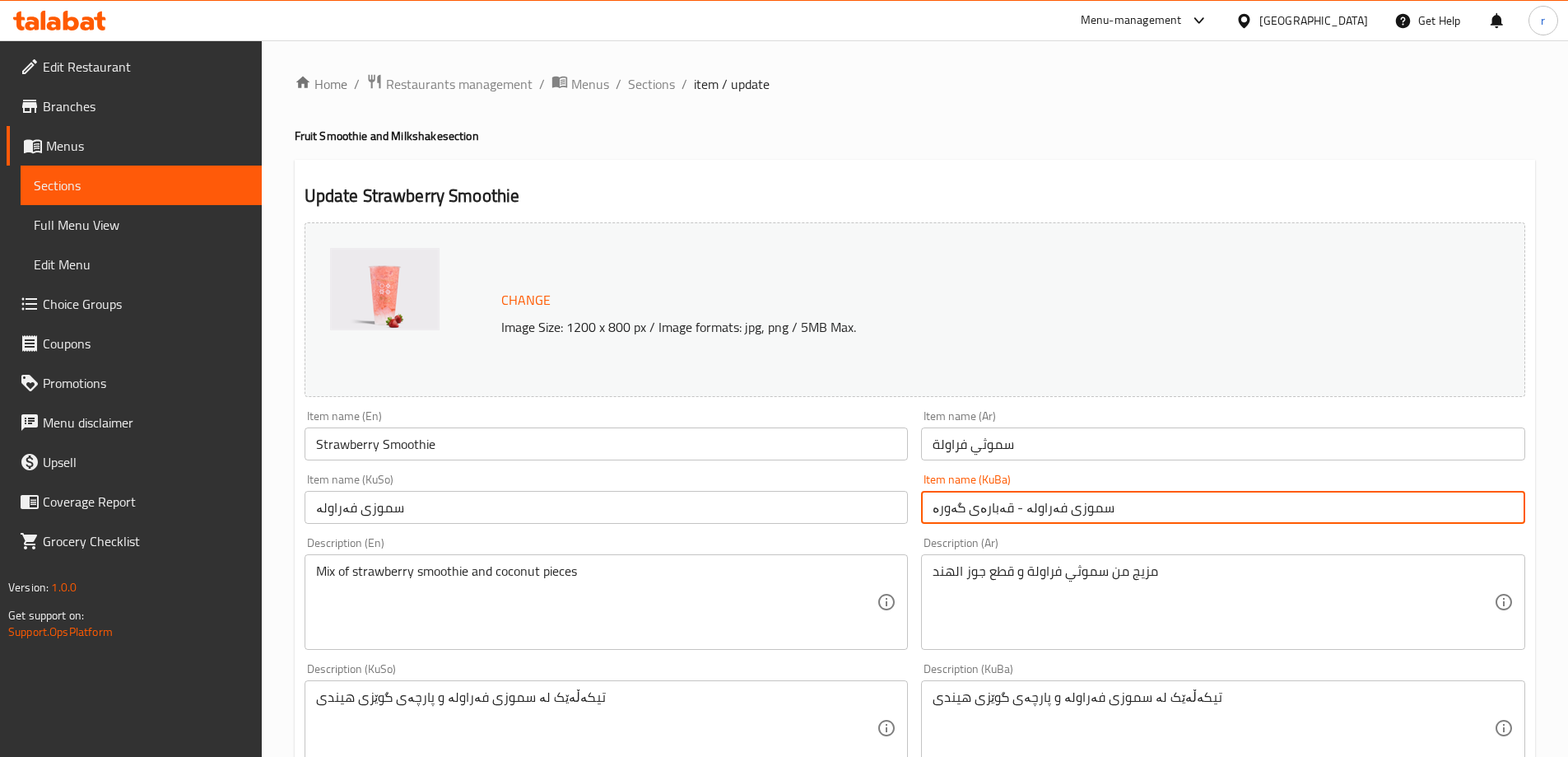
drag, startPoint x: 1144, startPoint y: 506, endPoint x: 818, endPoint y: 509, distance: 326.0
click at [818, 509] on div "Change Image Size: 1200 x 800 px / Image formats: jpg, png / 5MB Max. Item name…" at bounding box center [915, 677] width 1234 height 923
paste input "text"
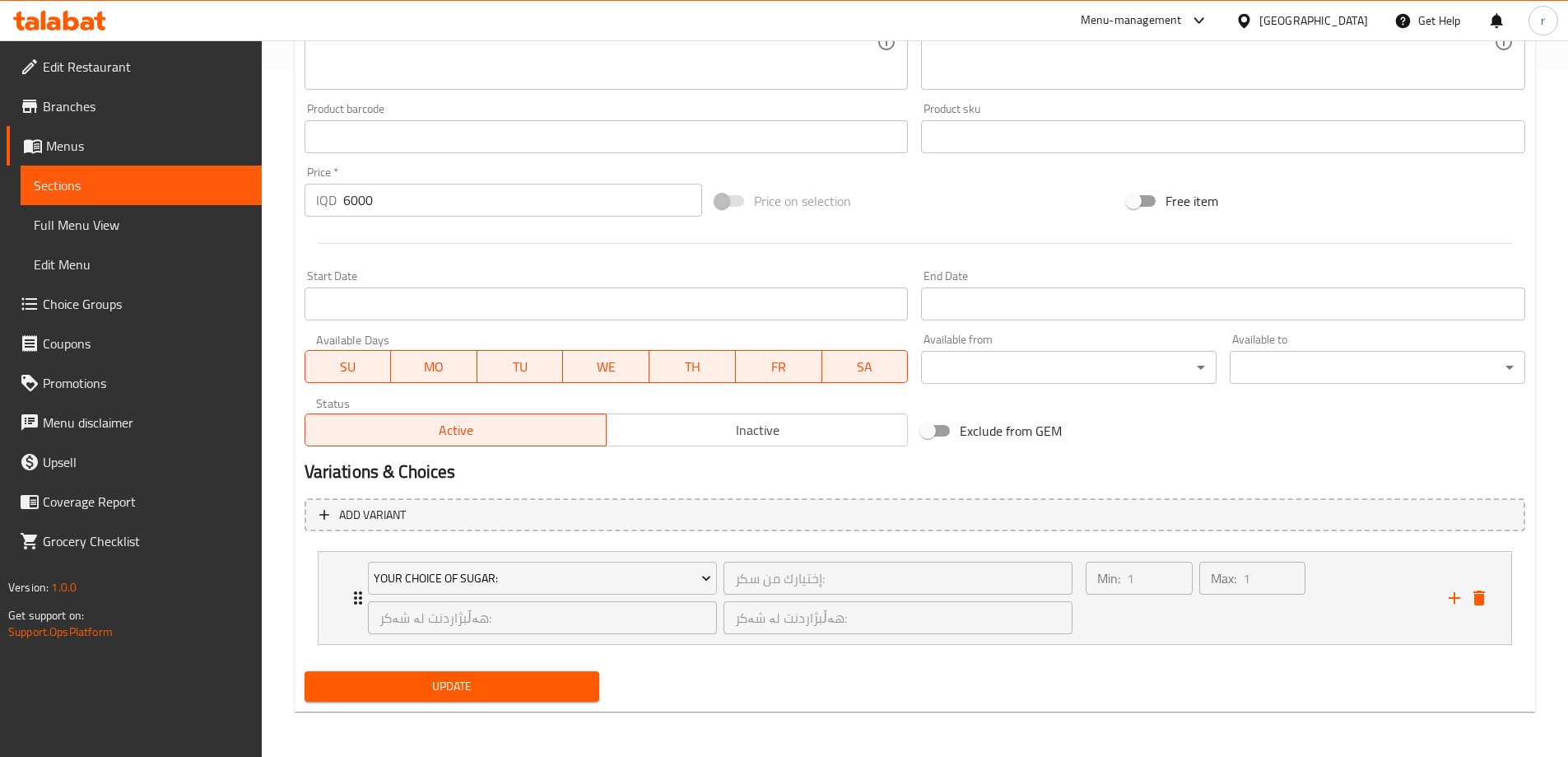
type input "سموزی فەراولە"
click at [531, 693] on span "Update" at bounding box center [452, 687] width 270 height 21
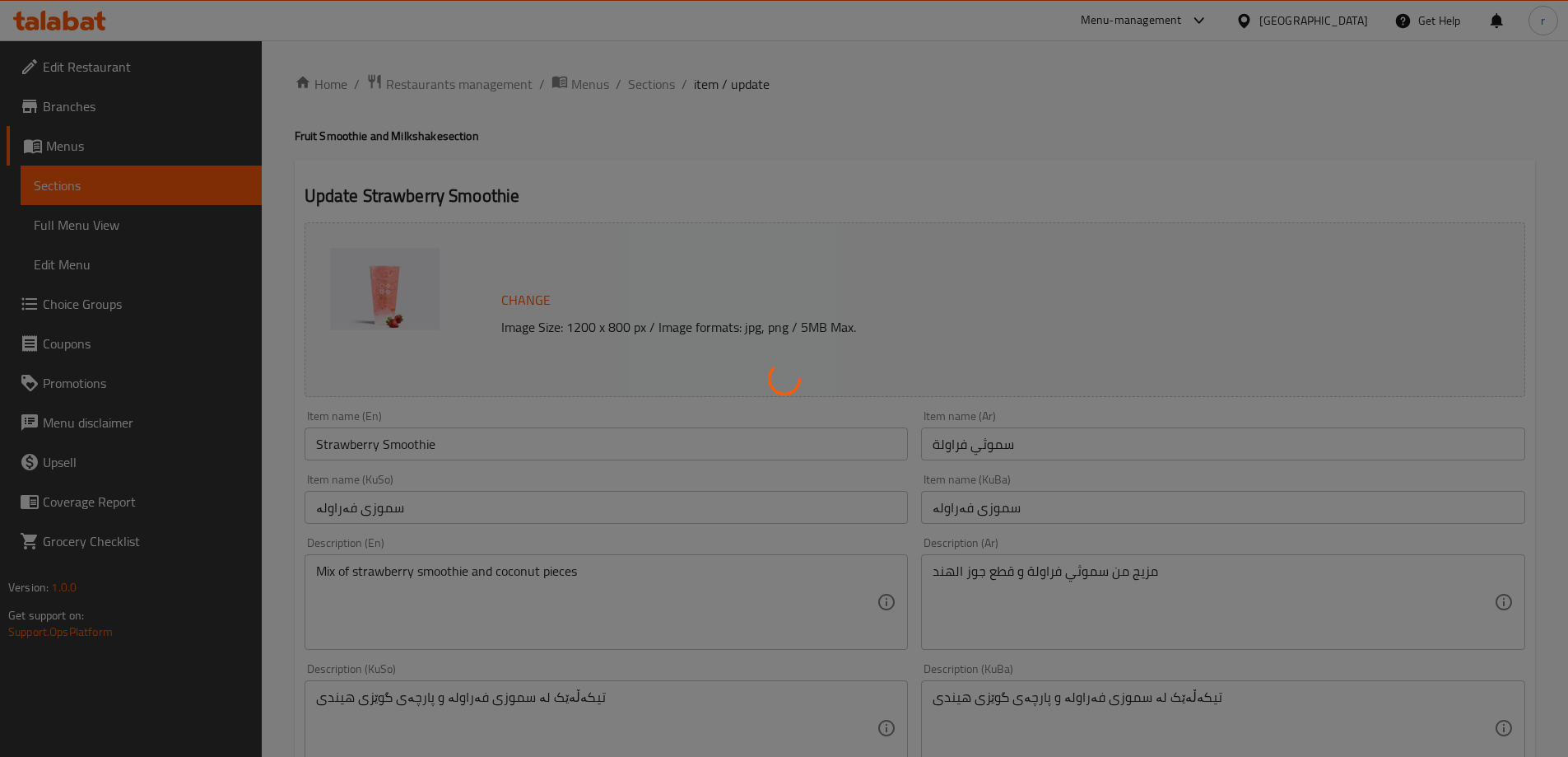
click at [400, 442] on div "Home / Restaurants management / Menus / Sections / item / update Fruit Smoothie…" at bounding box center [915, 741] width 1240 height 1337
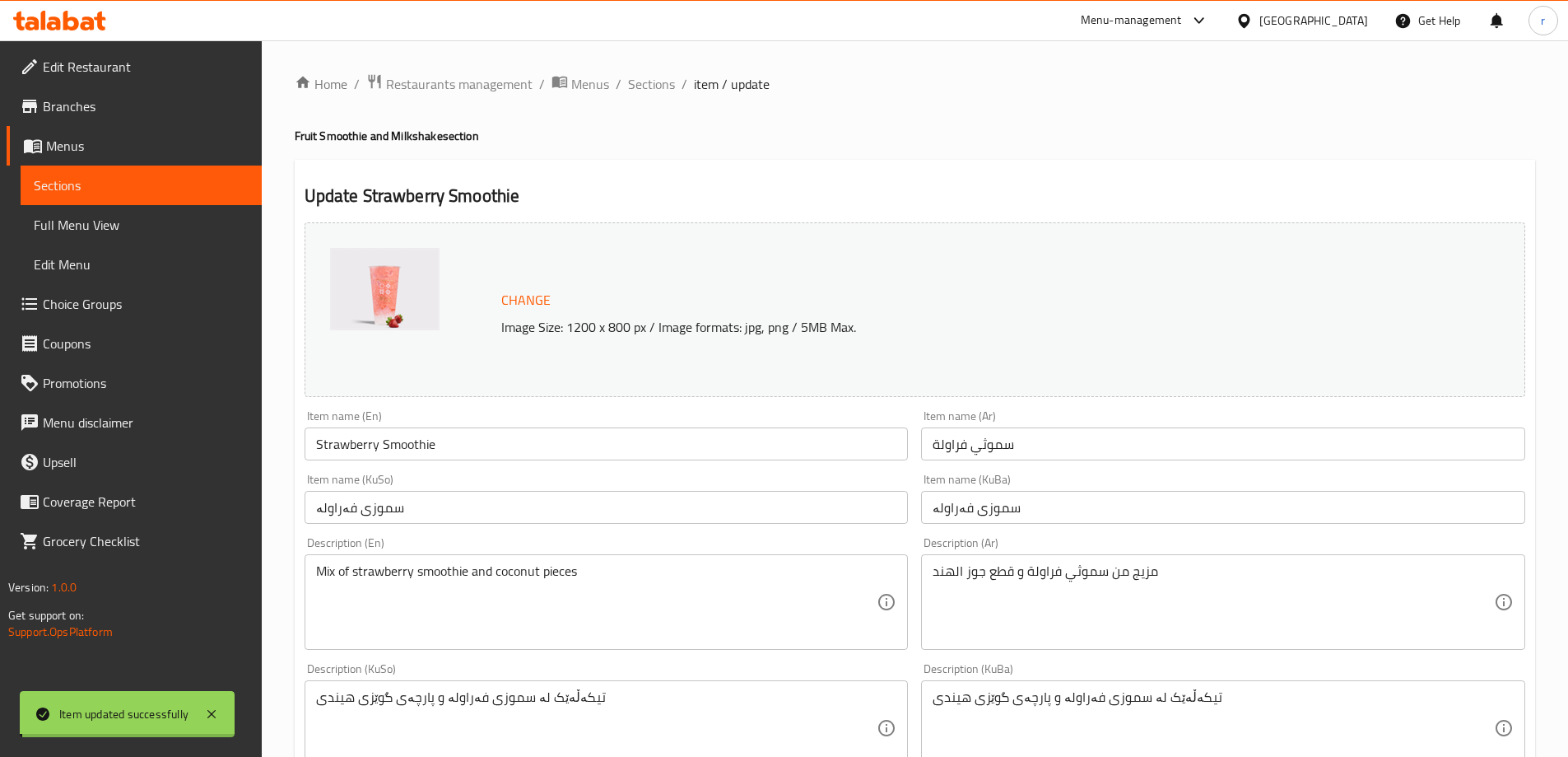
click at [400, 442] on input "Strawberry Smoothie" at bounding box center [606, 444] width 604 height 33
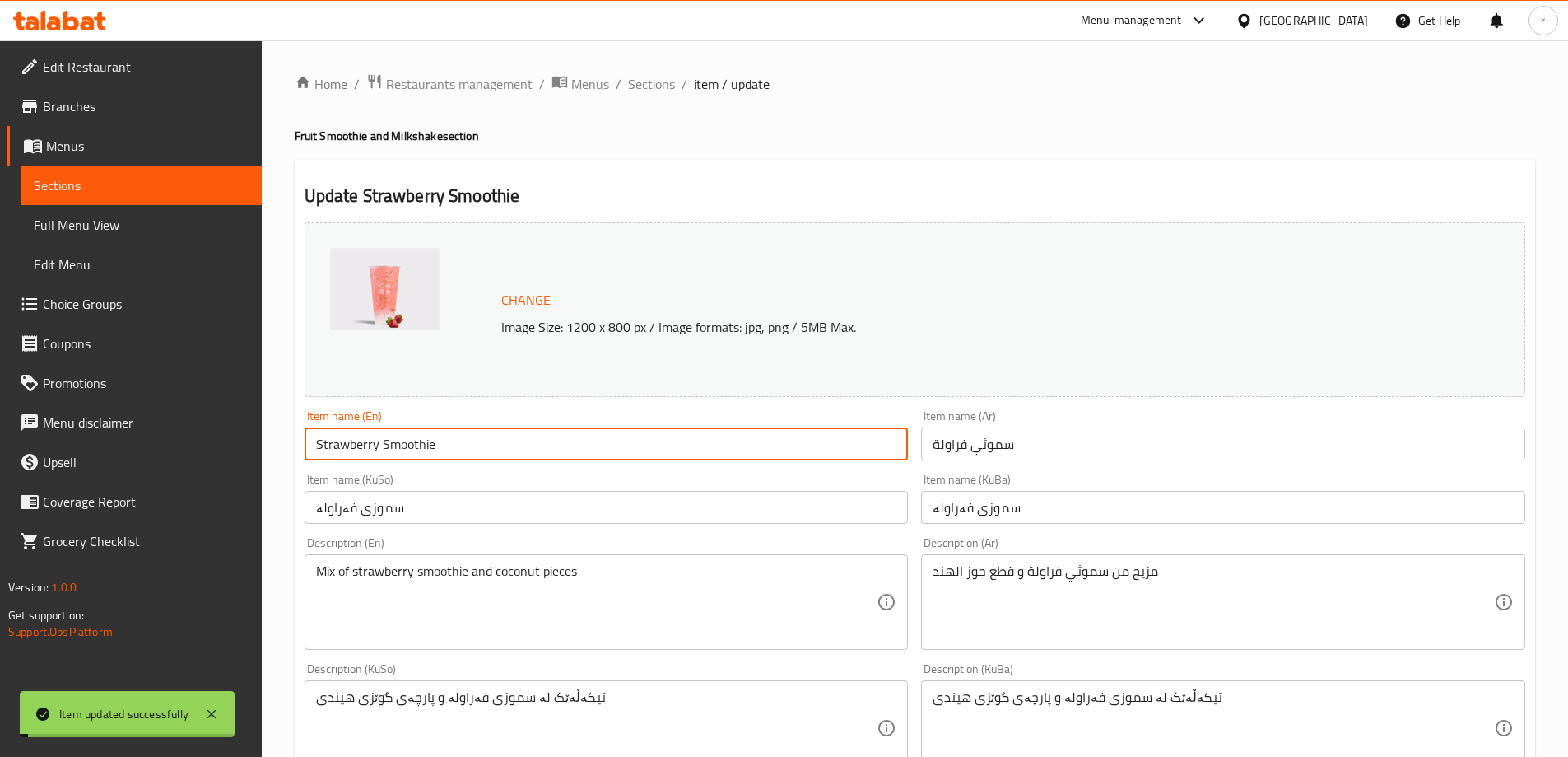
click at [400, 442] on input "Strawberry Smoothie" at bounding box center [606, 444] width 604 height 33
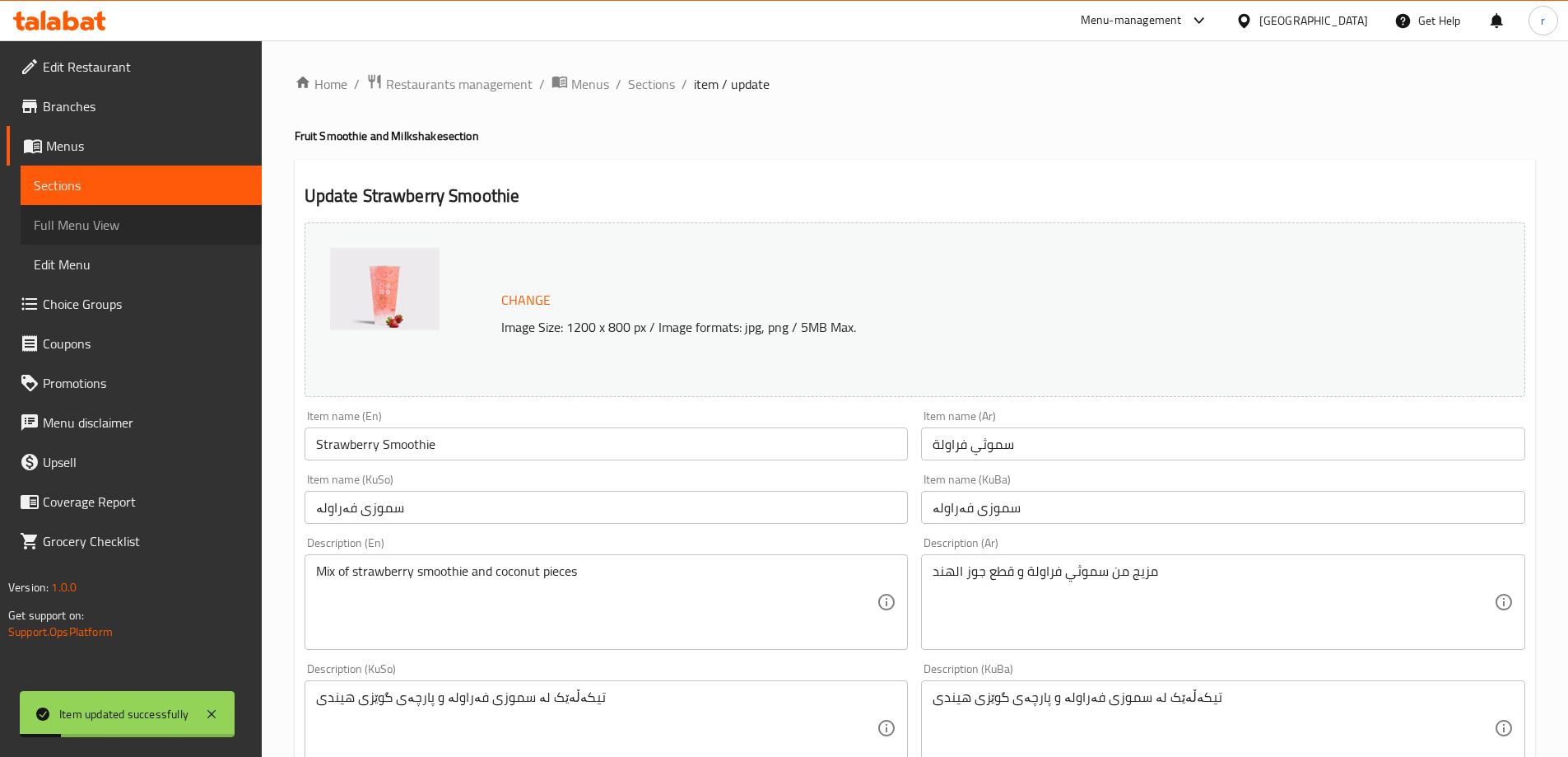
click at [84, 216] on span "Full Menu View" at bounding box center [141, 224] width 215 height 20
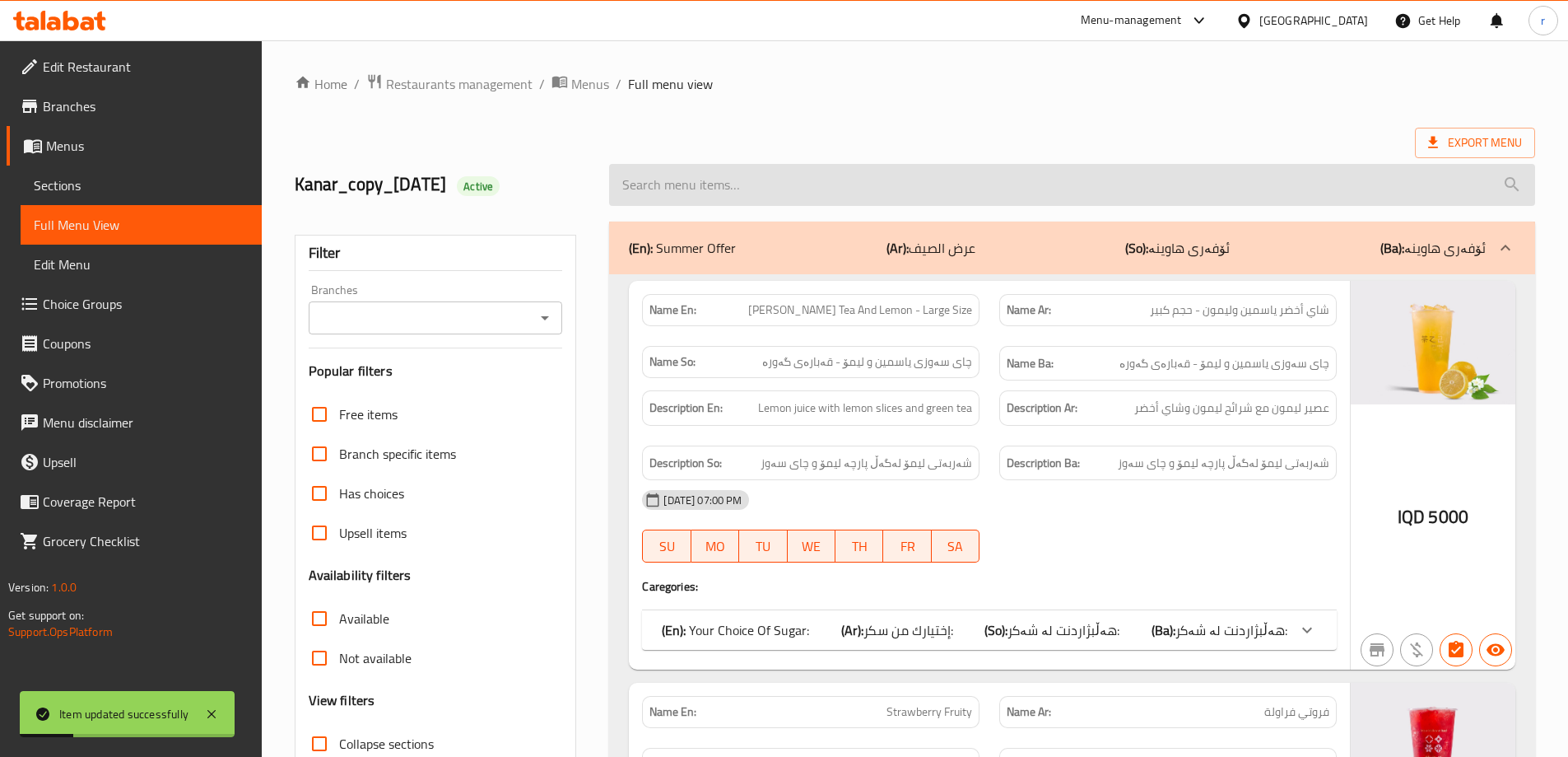
click at [710, 186] on input "search" at bounding box center [1071, 184] width 926 height 42
paste input "Strawberry Smoothie"
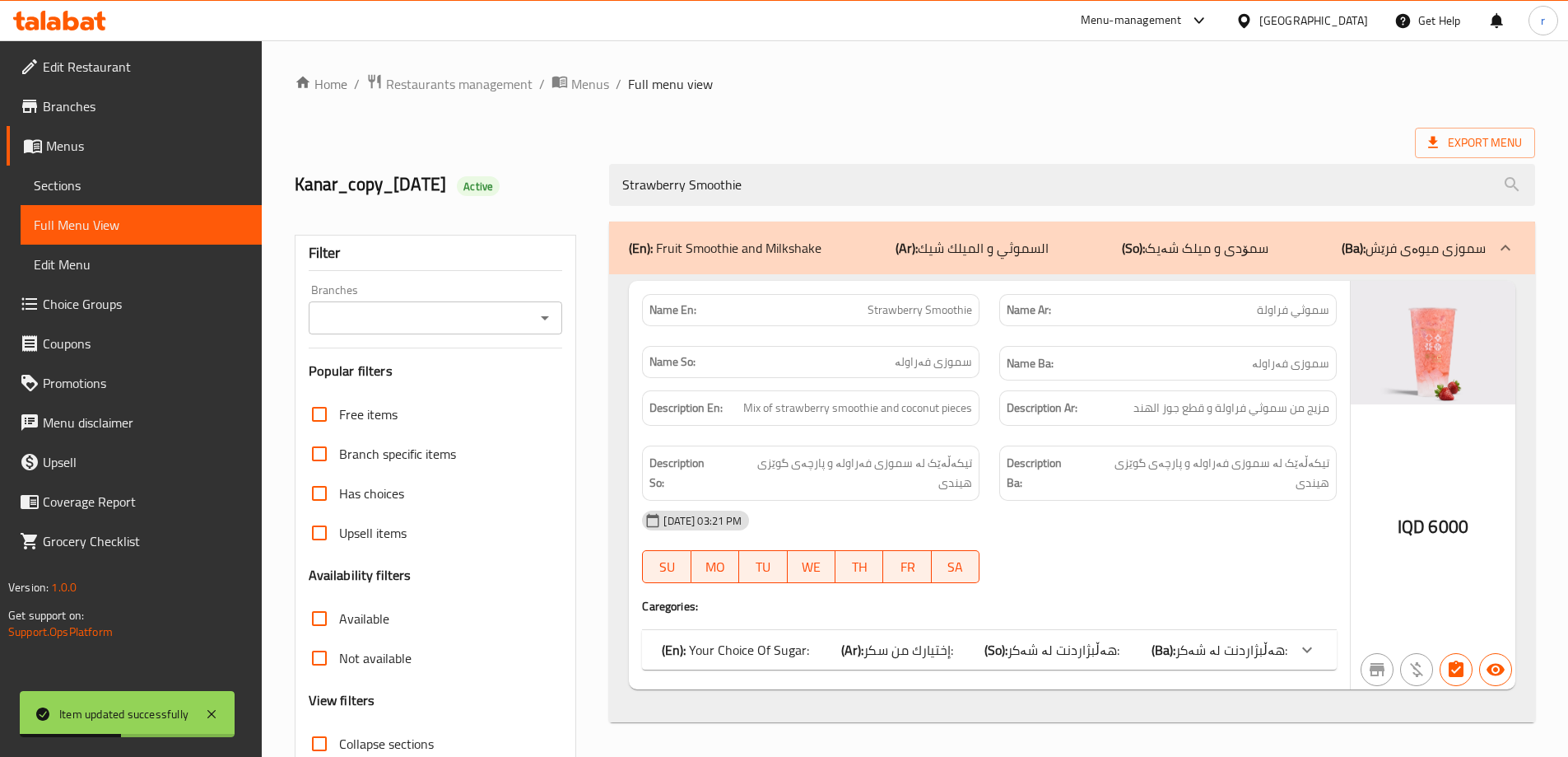
type input "Strawberry Smoothie"
click at [373, 316] on input "Branches" at bounding box center [423, 318] width 217 height 23
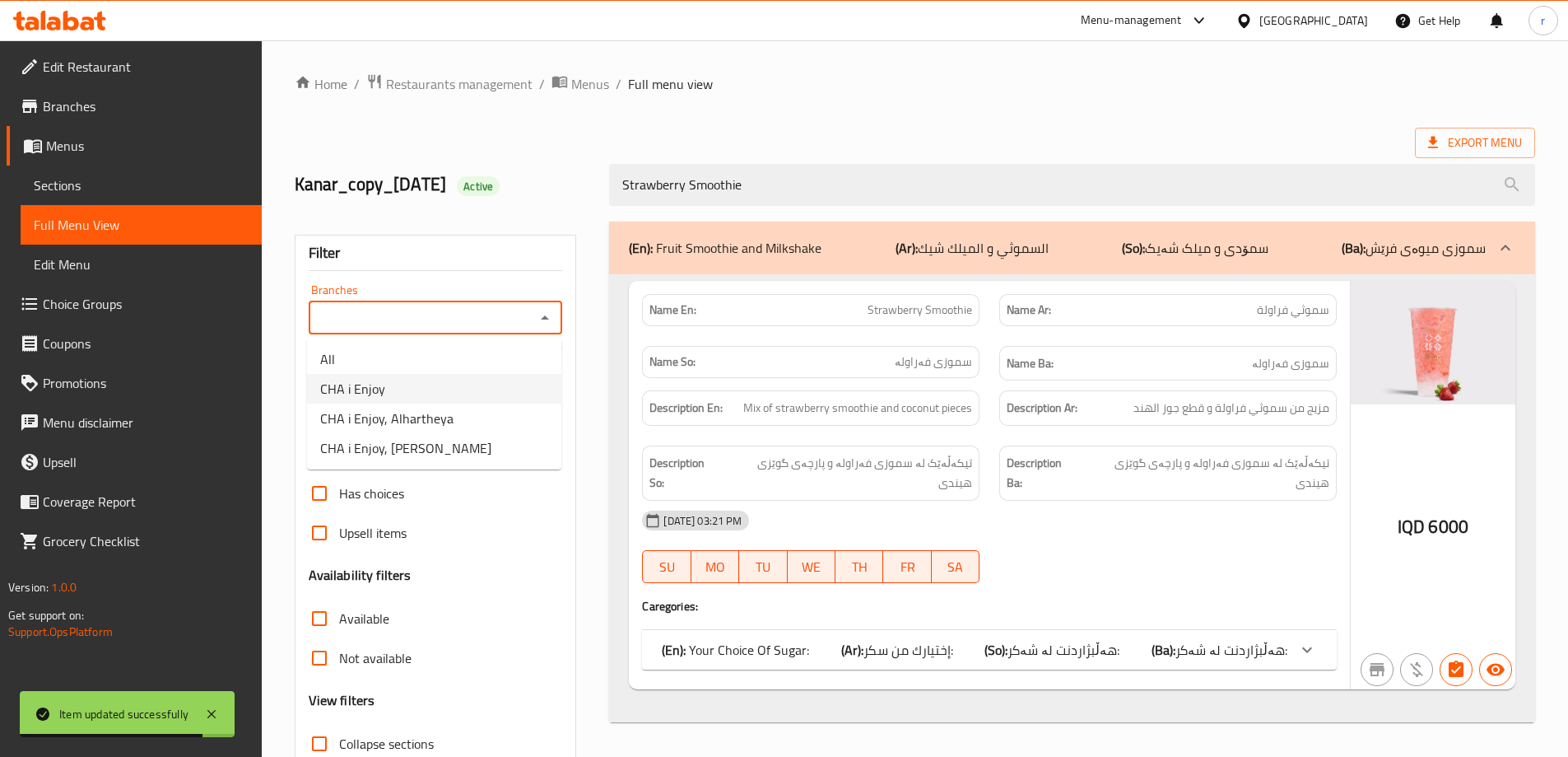
click at [368, 392] on span "CHA i Enjoy" at bounding box center [352, 388] width 65 height 20
type input "CHA i Enjoy"
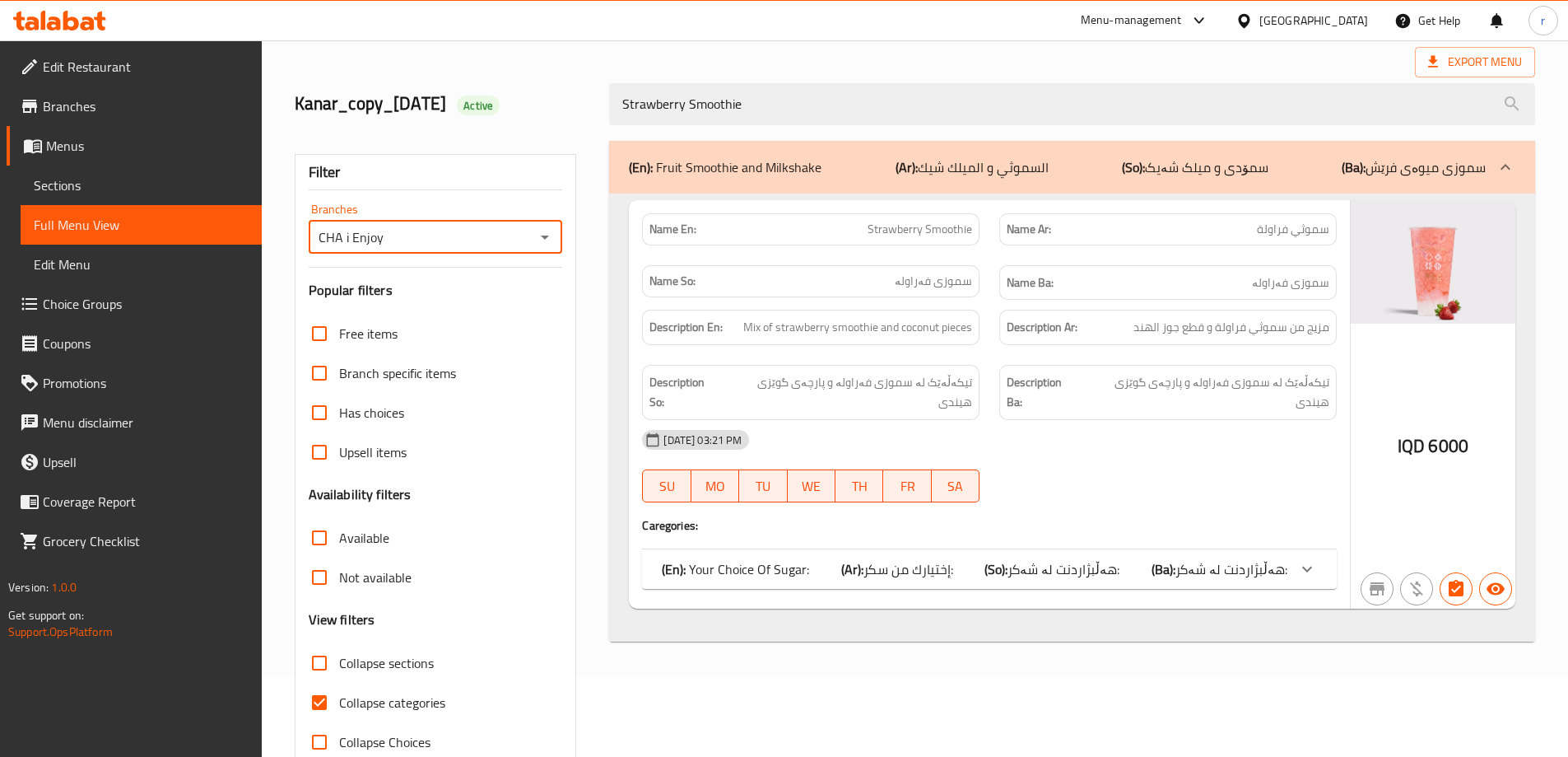
scroll to position [119, 0]
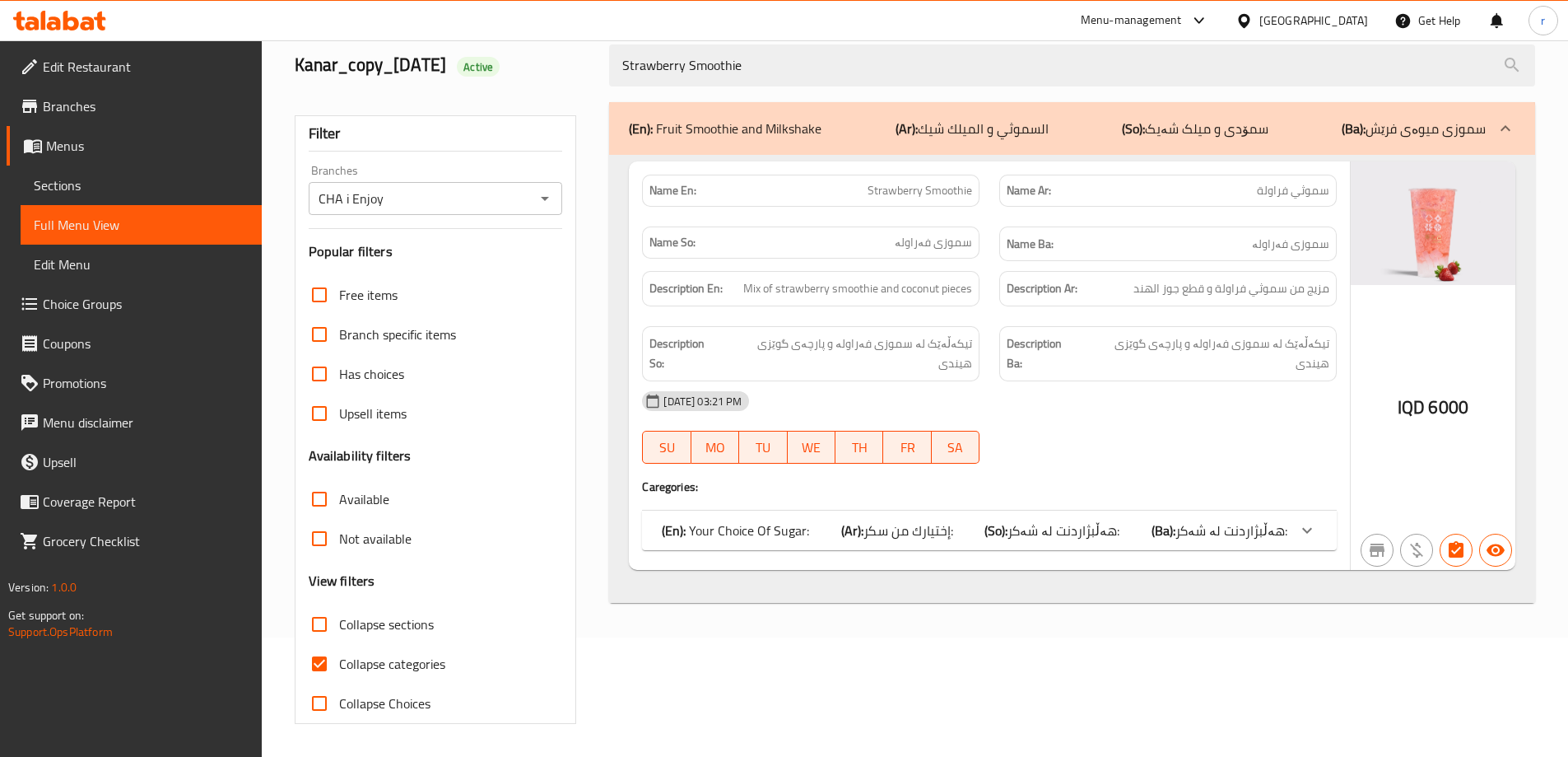
click at [429, 663] on span "Collapse categories" at bounding box center [392, 664] width 106 height 20
click at [339, 663] on input "Collapse categories" at bounding box center [319, 663] width 39 height 39
checkbox input "false"
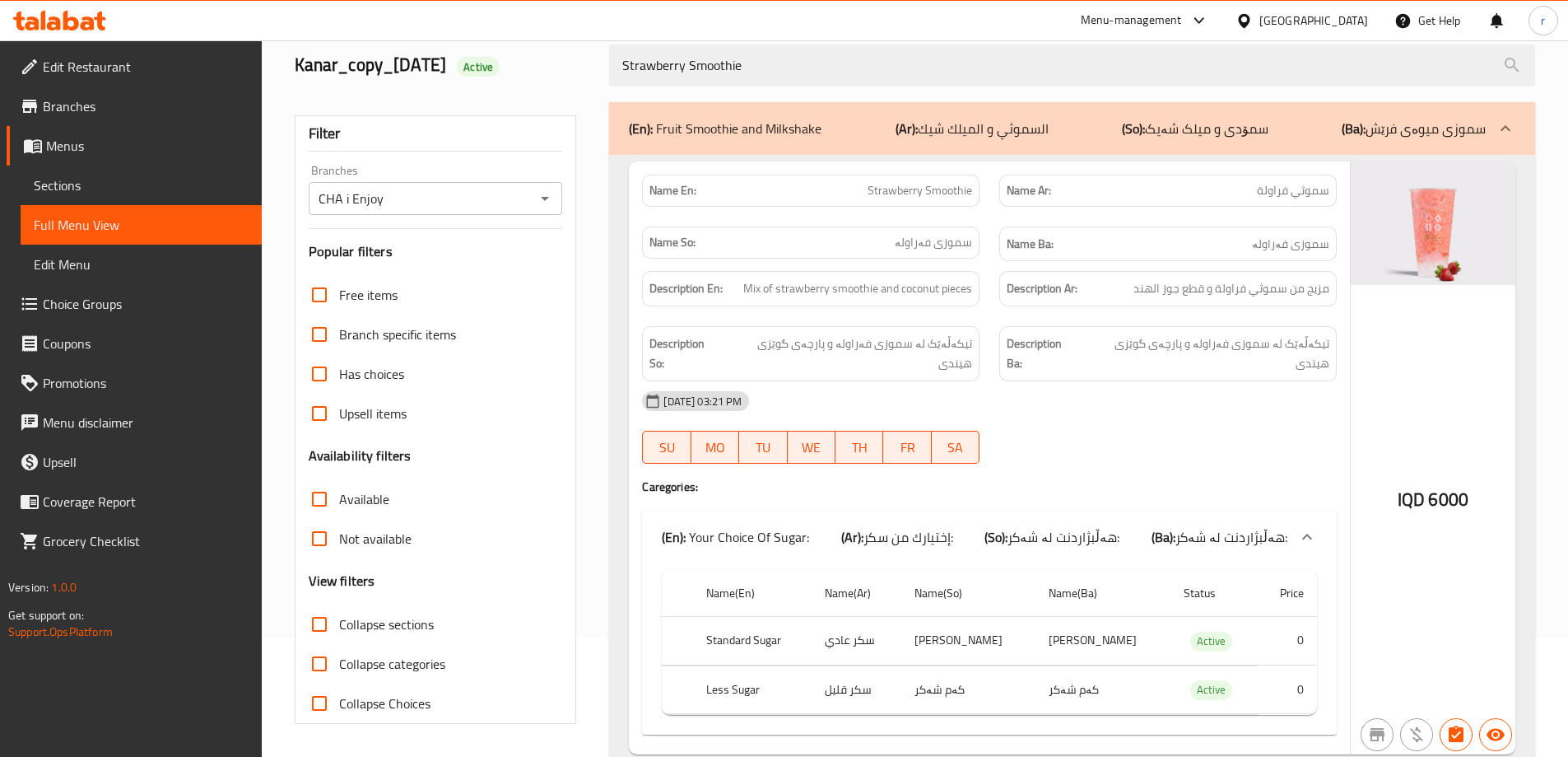
click at [543, 200] on icon "Open" at bounding box center [544, 198] width 20 height 20
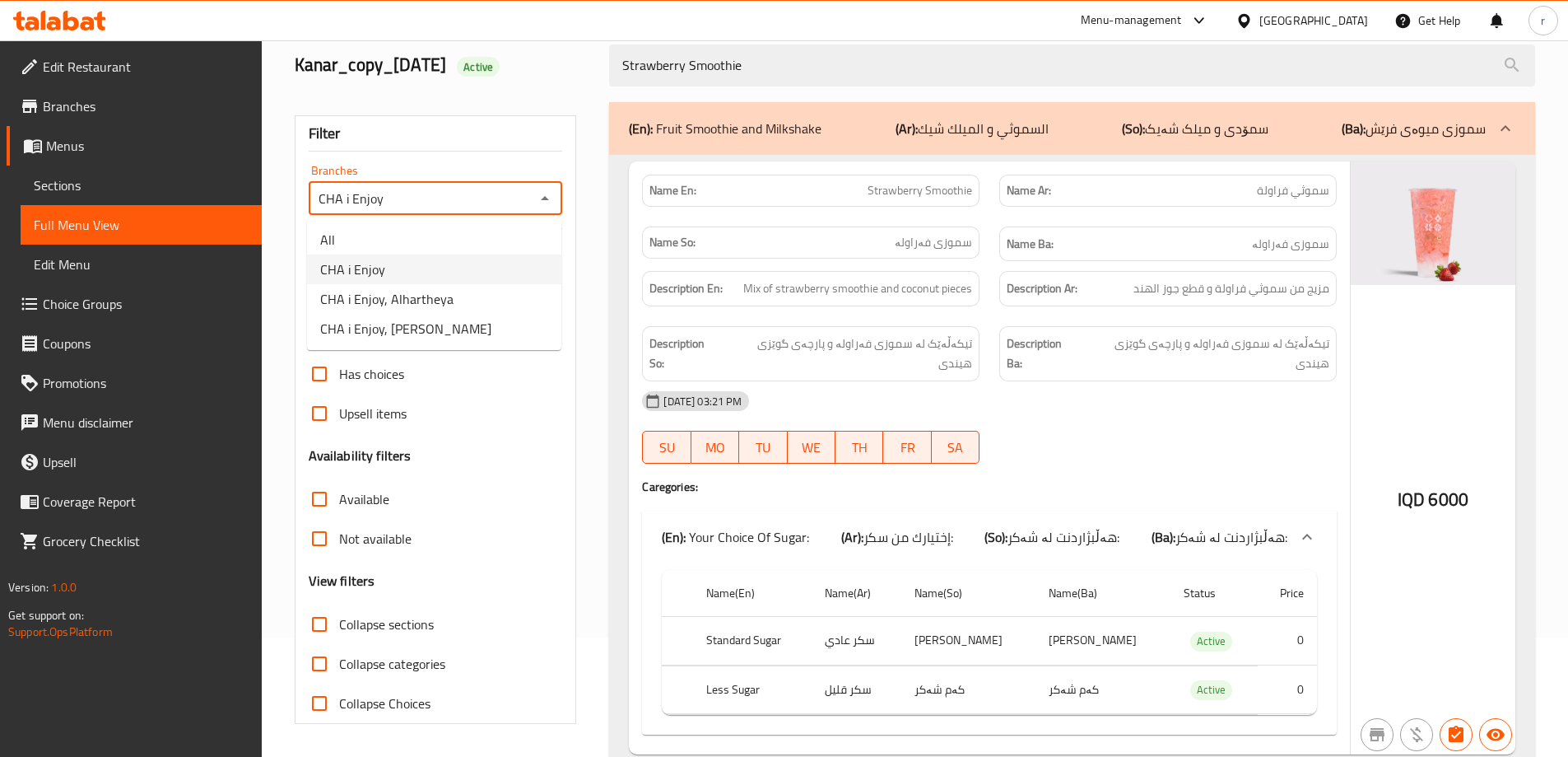
click at [557, 102] on div "Filter Branches CHA i Enjoy Branches Popular filters Free items Branch specific…" at bounding box center [443, 445] width 316 height 705
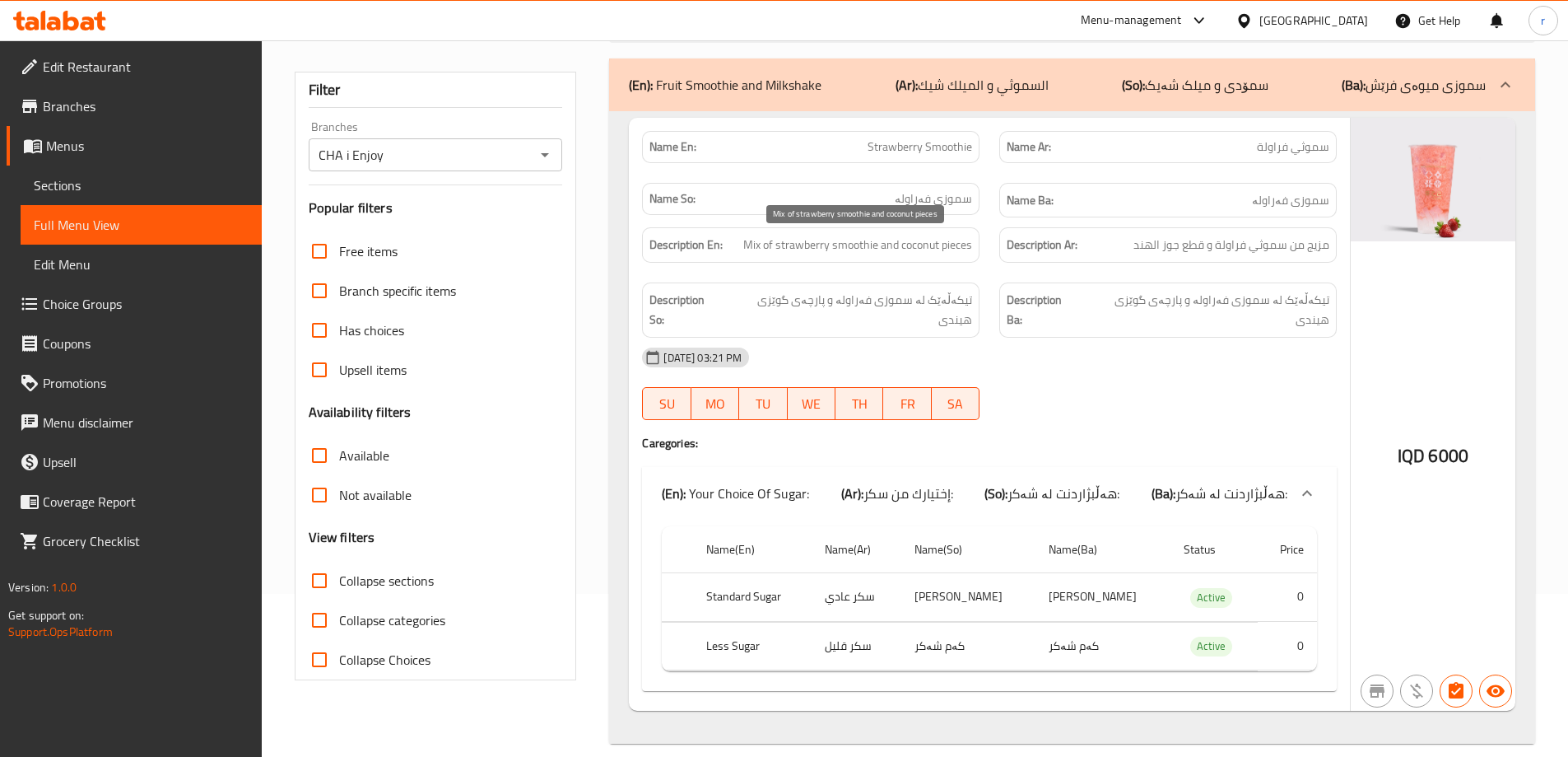
scroll to position [0, 0]
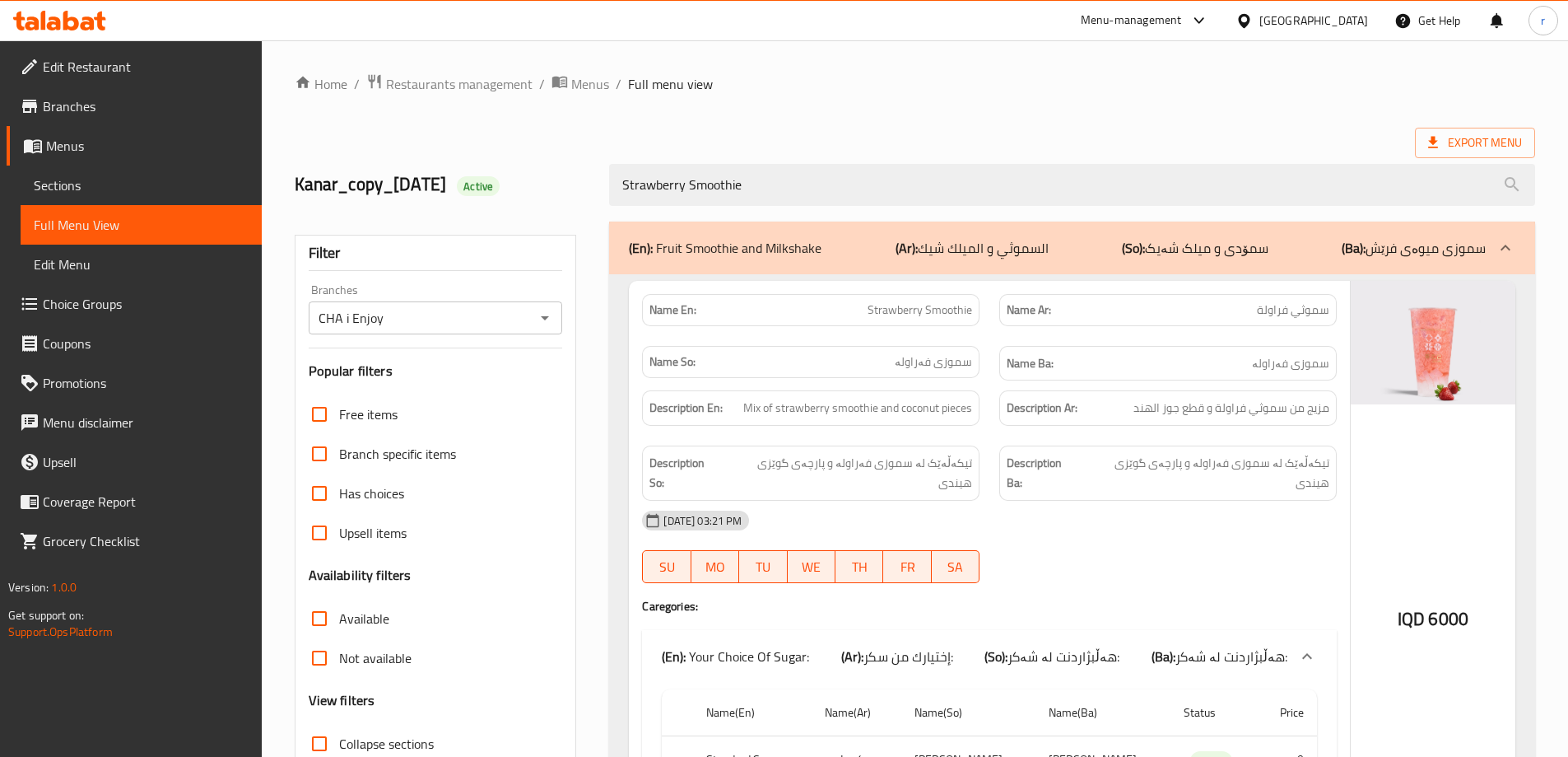
drag, startPoint x: 698, startPoint y: 192, endPoint x: 422, endPoint y: 195, distance: 276.0
click at [453, 195] on div "Kanar_copy_02/10/2024 Active Strawberry Smoothie" at bounding box center [915, 184] width 1260 height 73
paste input "Chocolate Smoothie"
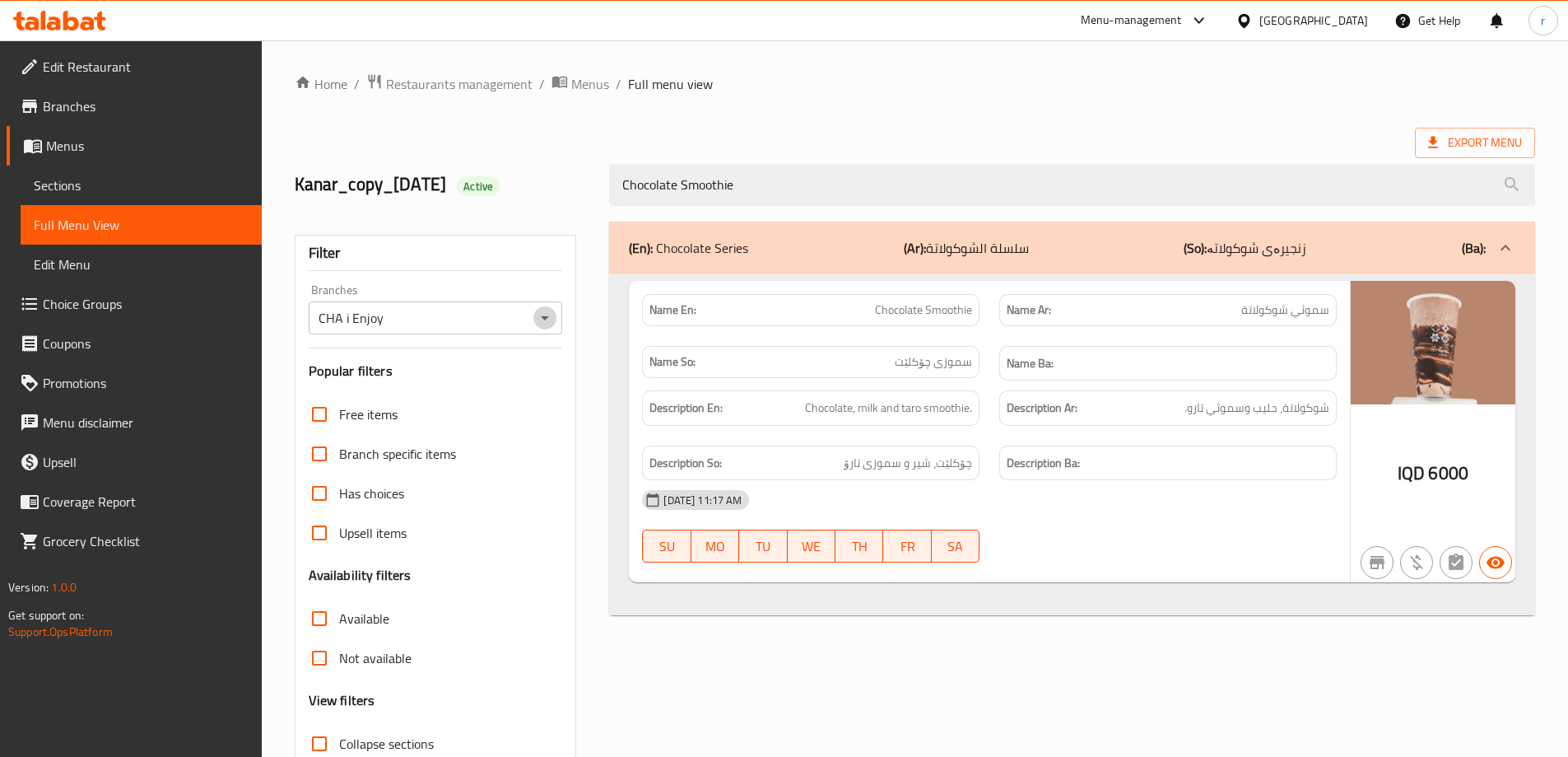
click at [542, 318] on icon "Open" at bounding box center [544, 318] width 20 height 20
type input "Chocolate Smoothie"
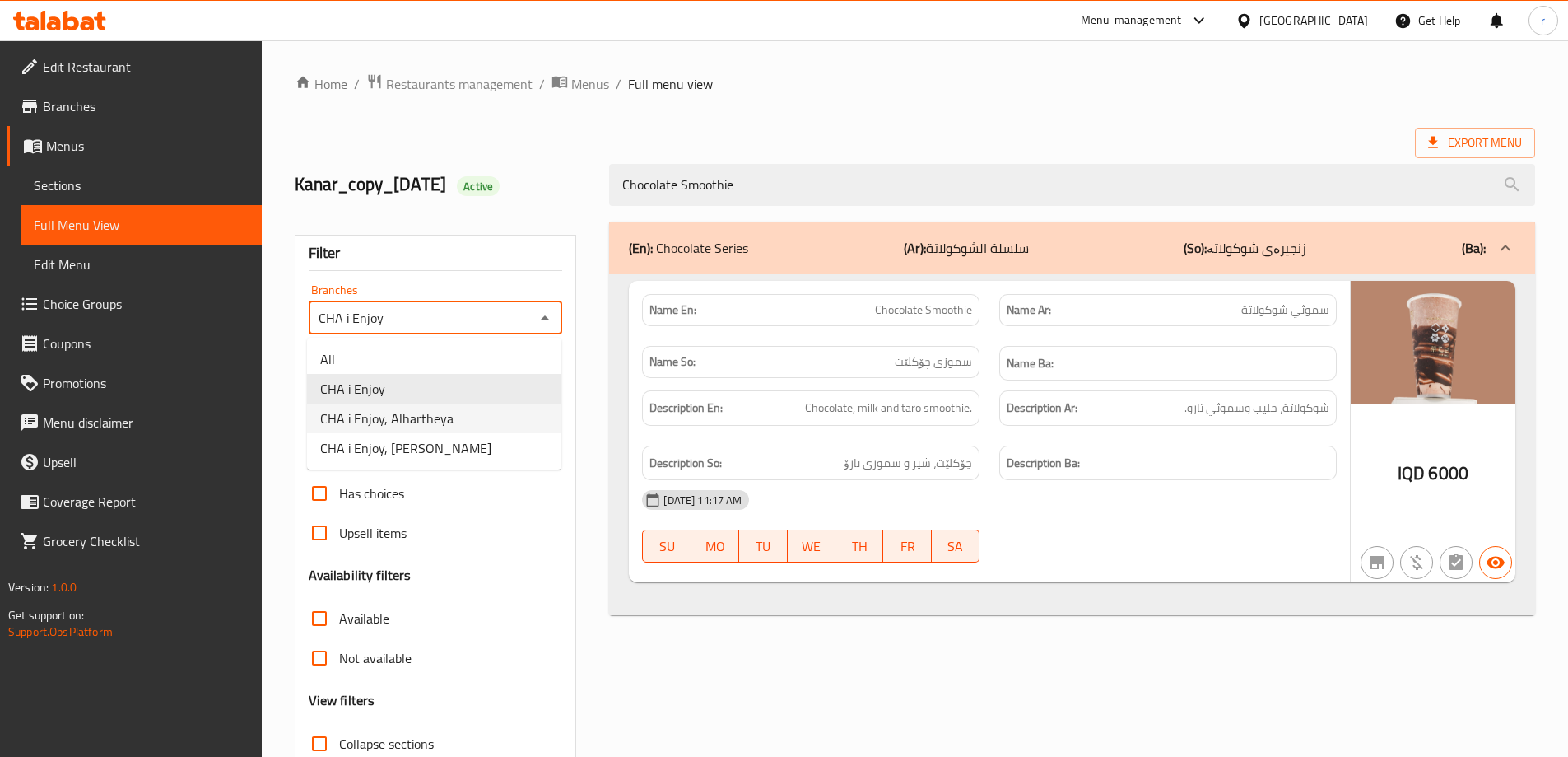
click at [450, 412] on li "CHA i Enjoy, Alhartheya" at bounding box center [434, 419] width 254 height 30
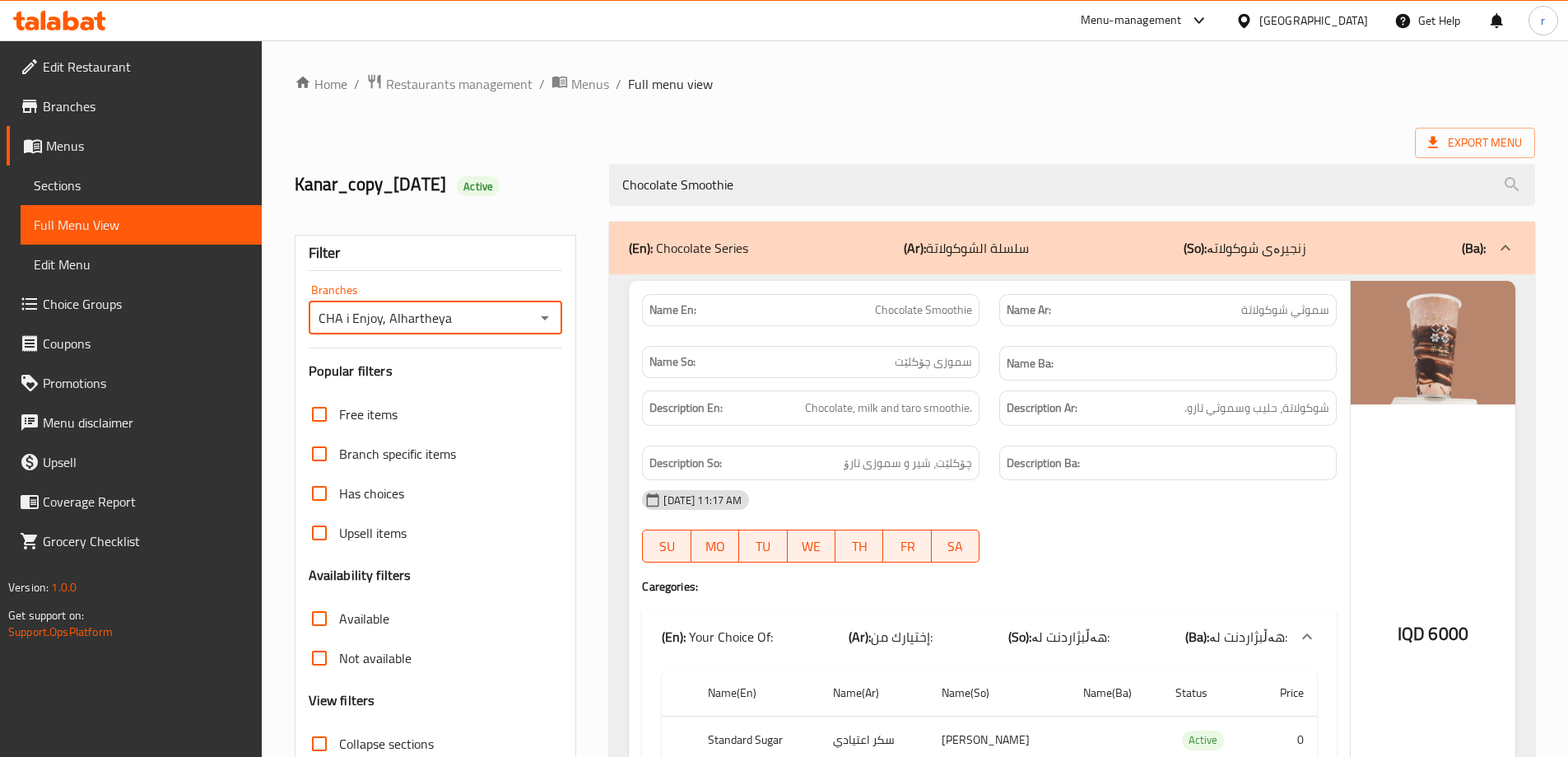
click at [544, 315] on icon "Open" at bounding box center [544, 318] width 20 height 20
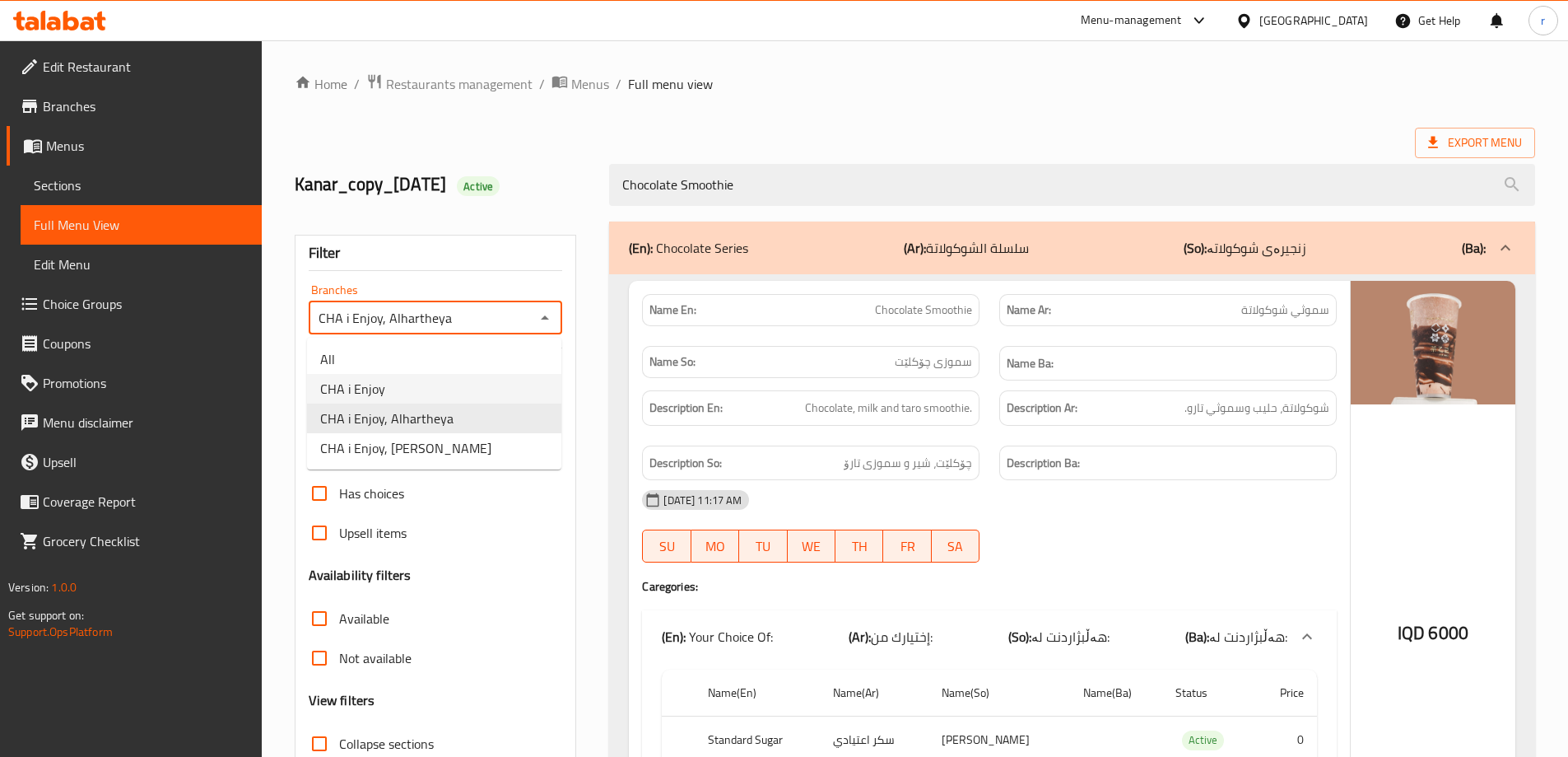
click at [457, 378] on li "CHA i Enjoy" at bounding box center [434, 389] width 254 height 30
type input "CHA i Enjoy"
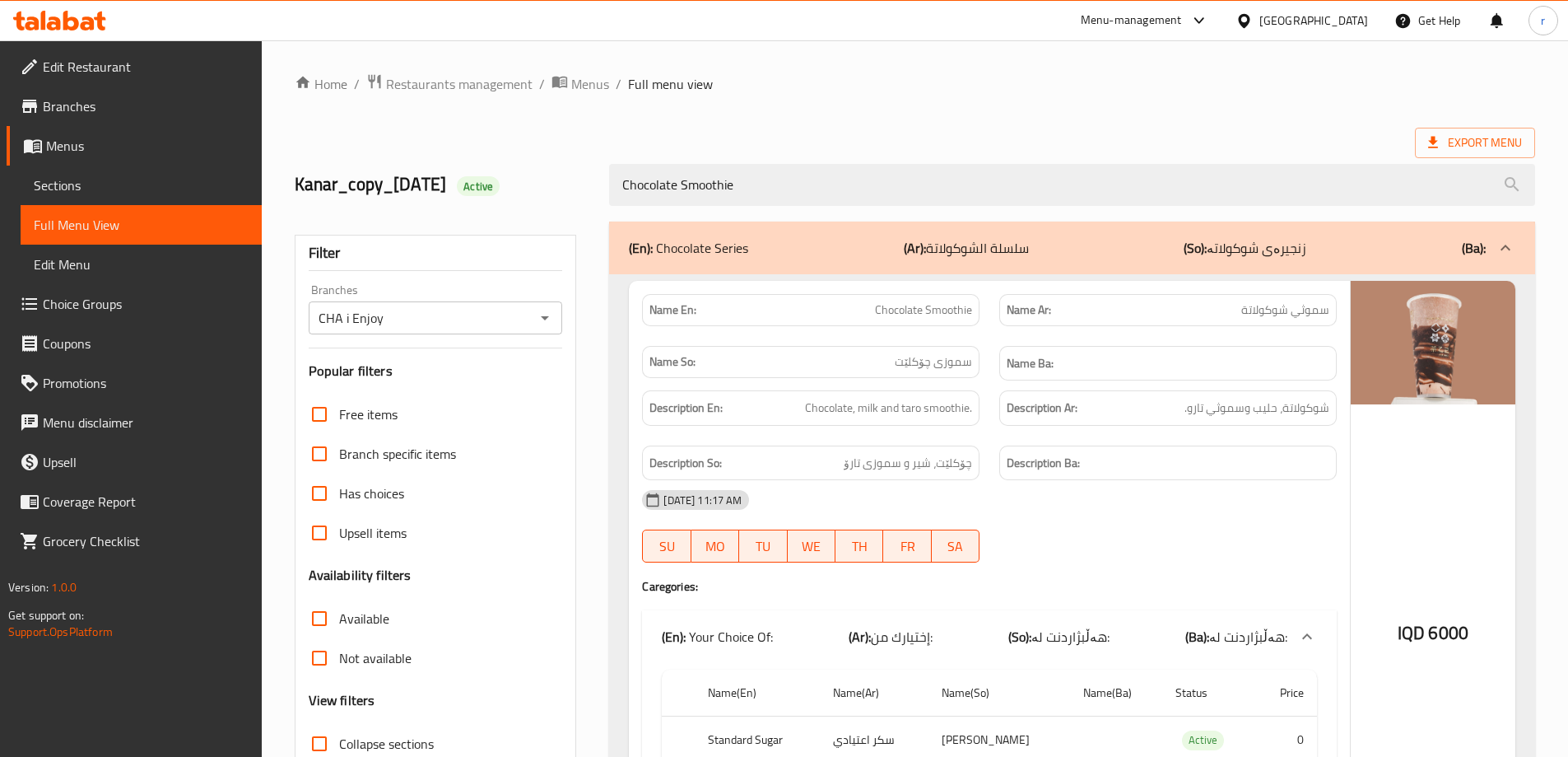
drag, startPoint x: 757, startPoint y: 177, endPoint x: 526, endPoint y: 191, distance: 231.4
click at [530, 186] on div "Kanar_copy_02/10/2024 Active Chocolate Smoothie" at bounding box center [915, 184] width 1260 height 73
paste input "Matcha"
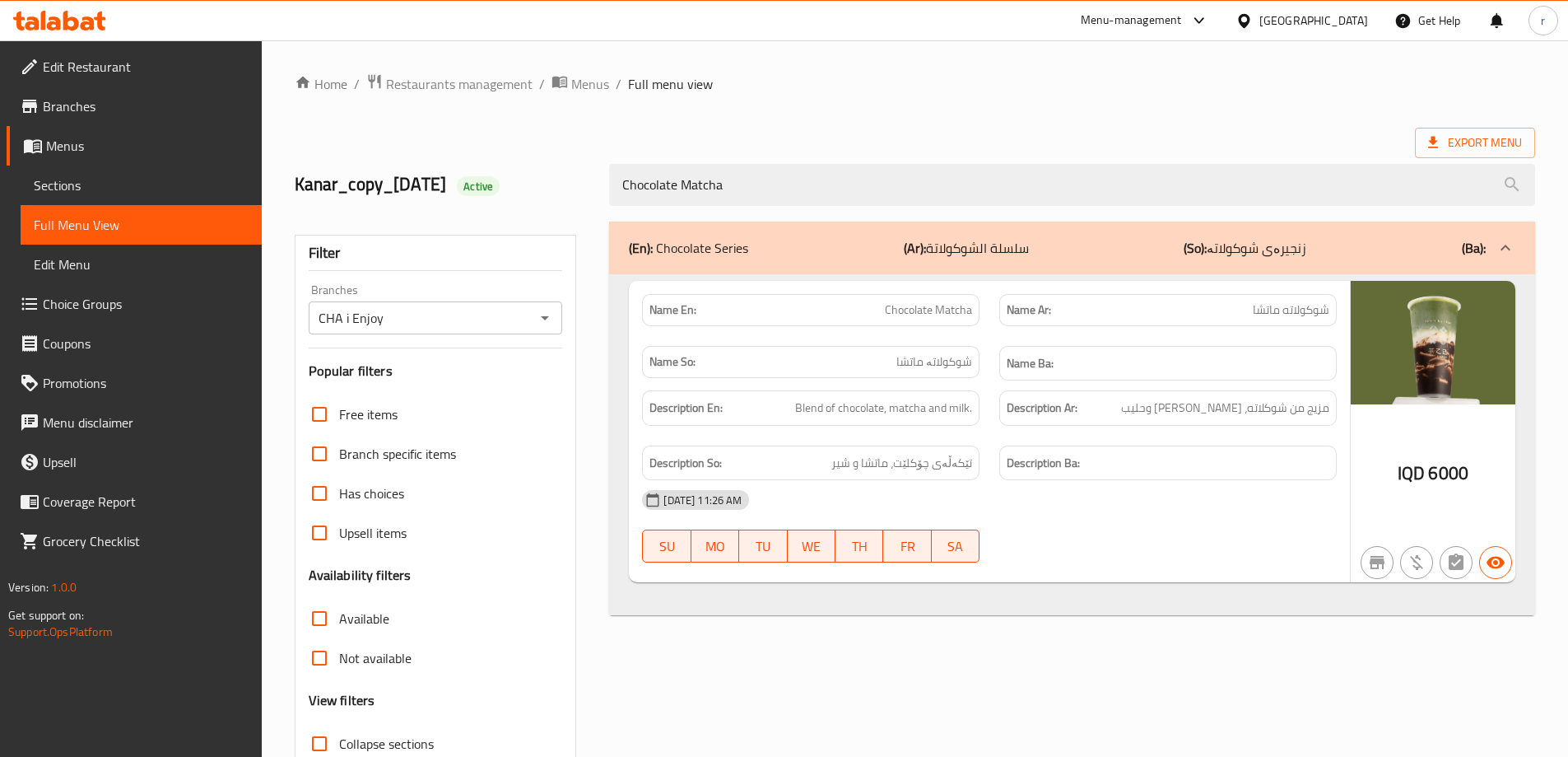
drag, startPoint x: 538, startPoint y: 316, endPoint x: 537, endPoint y: 326, distance: 10.0
click at [538, 317] on icon "Open" at bounding box center [544, 318] width 20 height 20
type input "Chocolate Matcha"
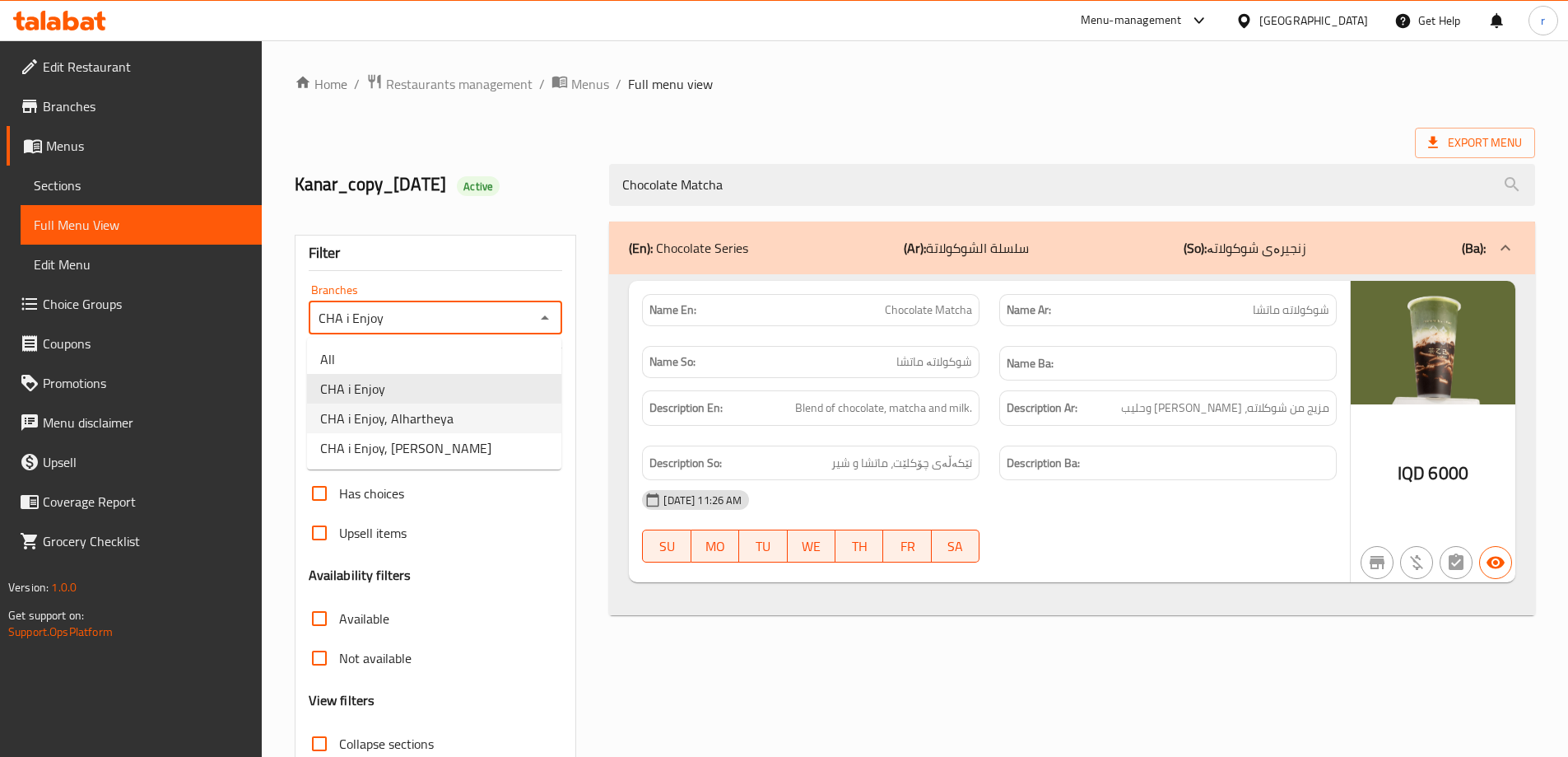
click at [433, 413] on span "CHA i Enjoy, Alhartheya" at bounding box center [386, 418] width 133 height 20
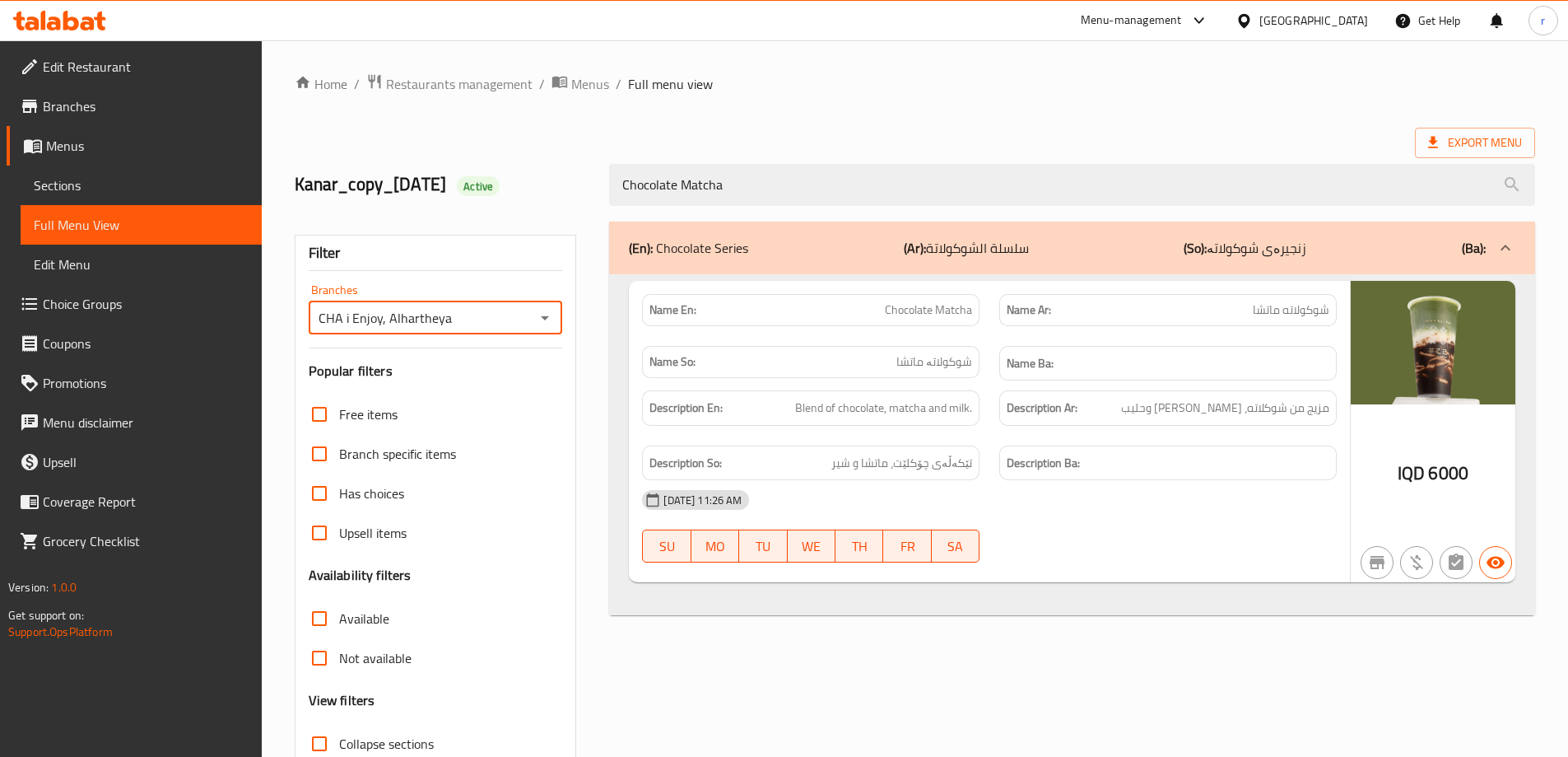
click at [542, 319] on icon "Open" at bounding box center [544, 318] width 20 height 20
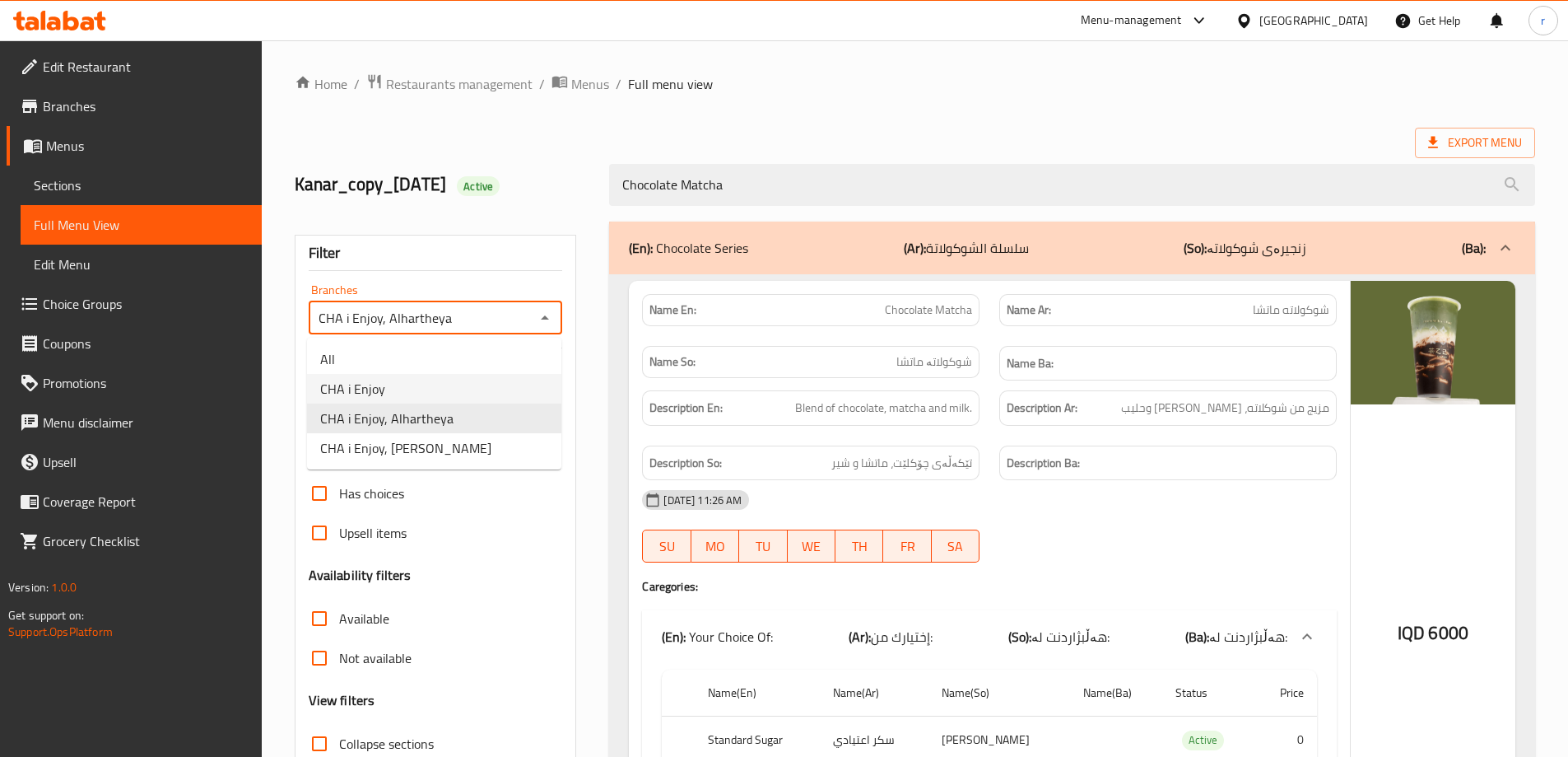
click at [476, 390] on li "CHA i Enjoy" at bounding box center [434, 389] width 254 height 30
type input "CHA i Enjoy"
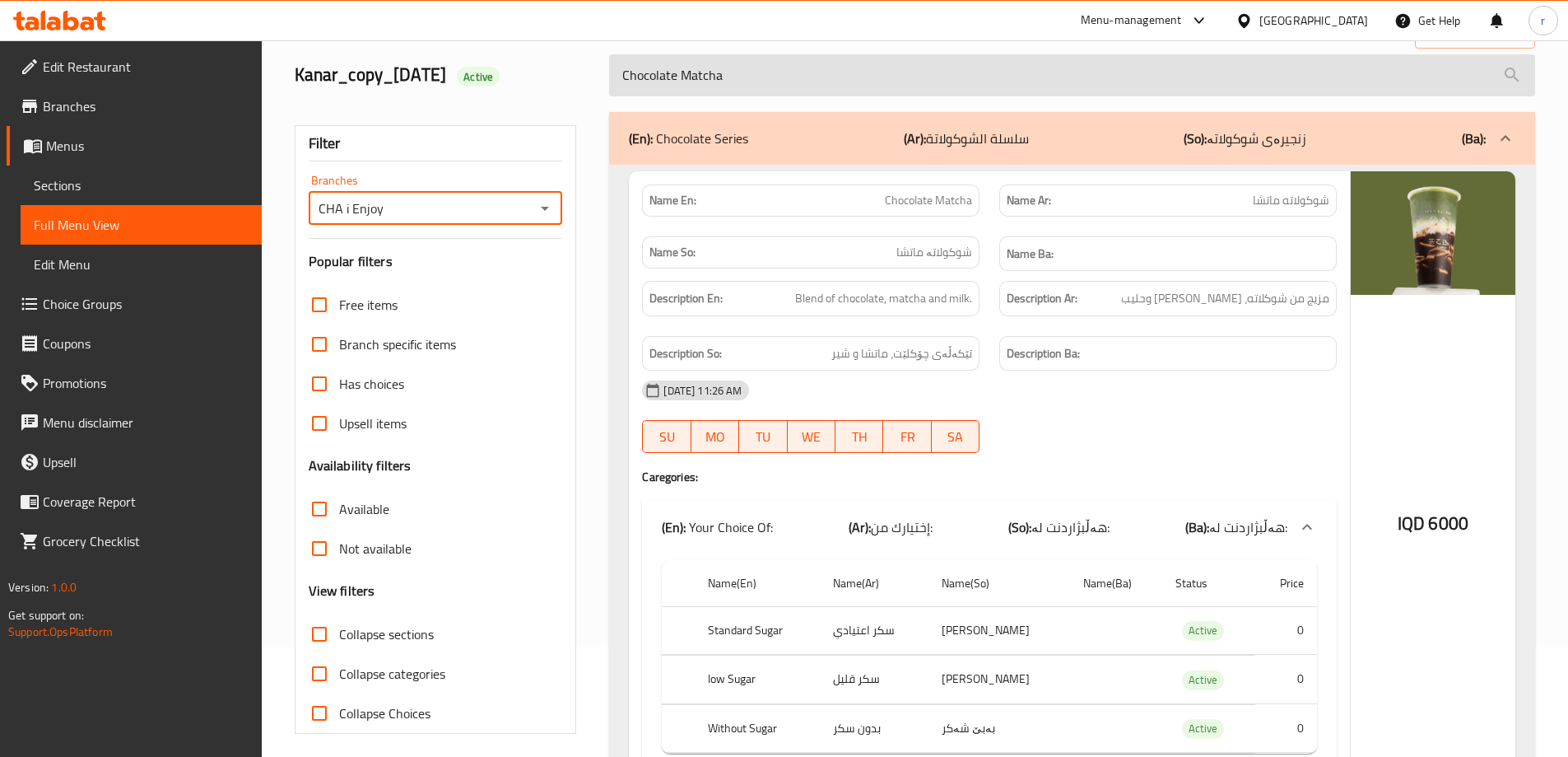
scroll to position [74, 0]
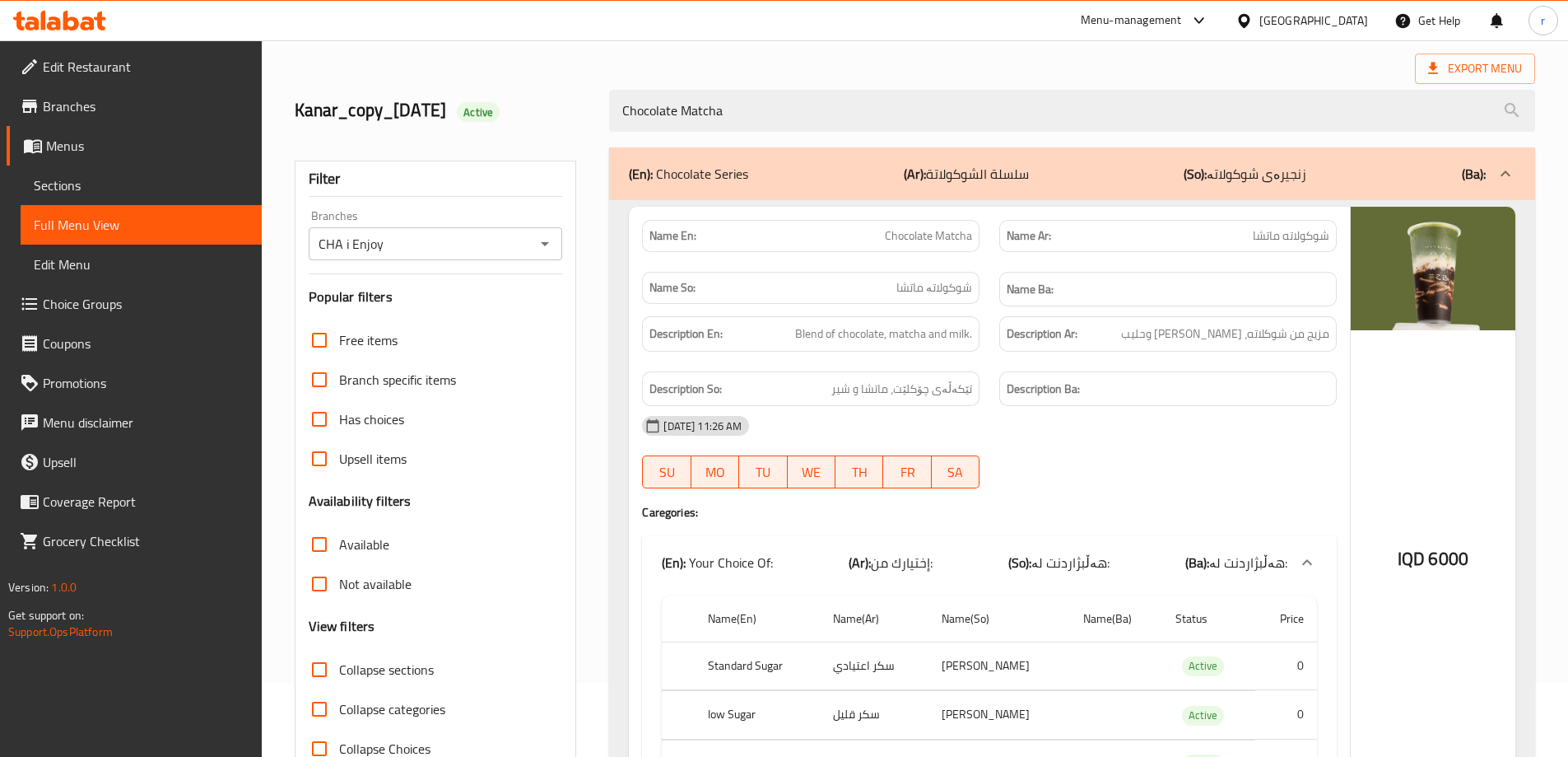
drag, startPoint x: 764, startPoint y: 95, endPoint x: 496, endPoint y: 111, distance: 268.5
click at [497, 111] on div "Kanar_copy_02/10/2024 Active Chocolate Matcha" at bounding box center [915, 111] width 1260 height 73
paste input "Jasmine Latte"
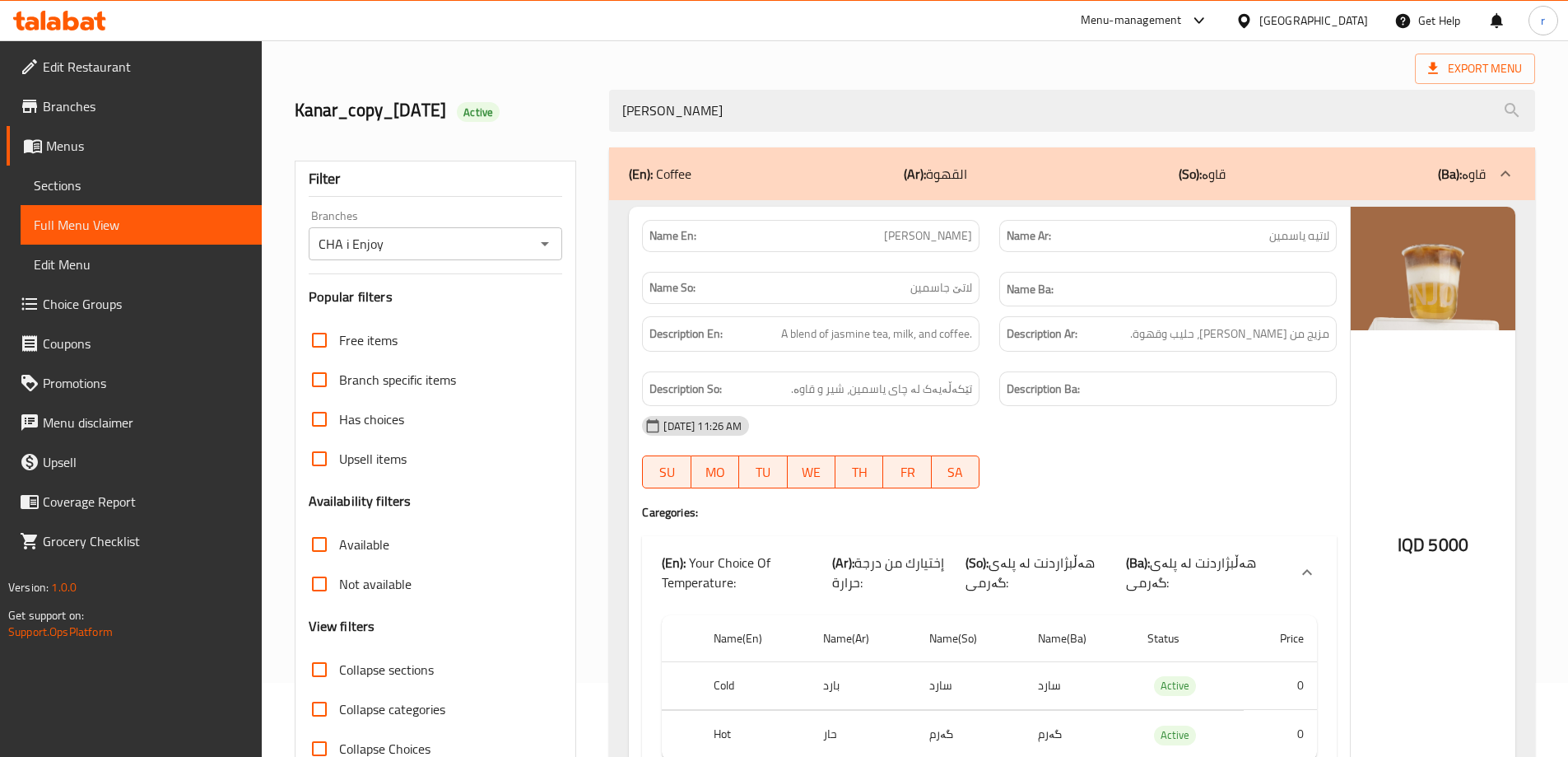
type input "Jasmine Latte"
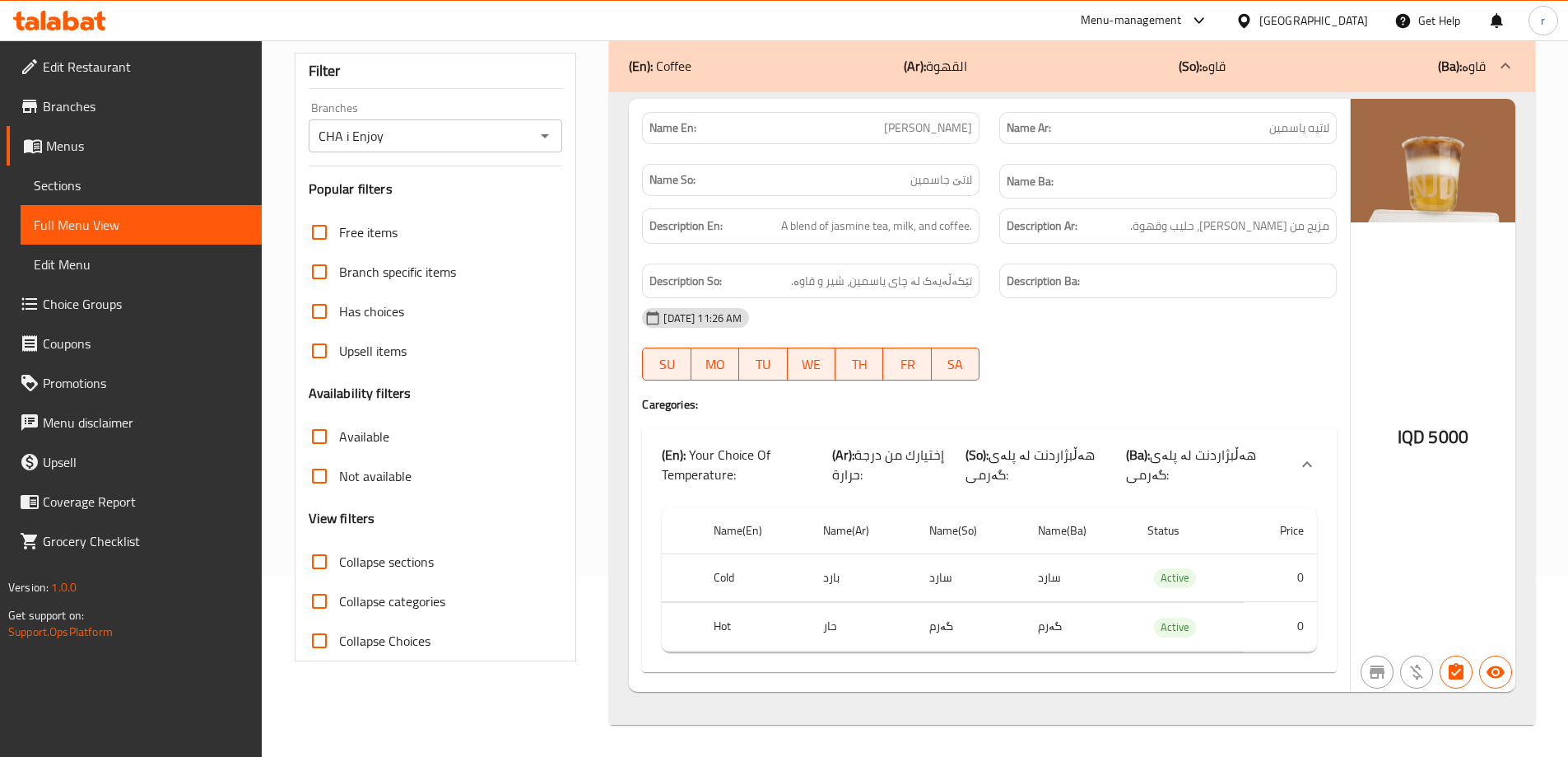
scroll to position [183, 0]
click at [541, 138] on icon "Open" at bounding box center [544, 135] width 20 height 20
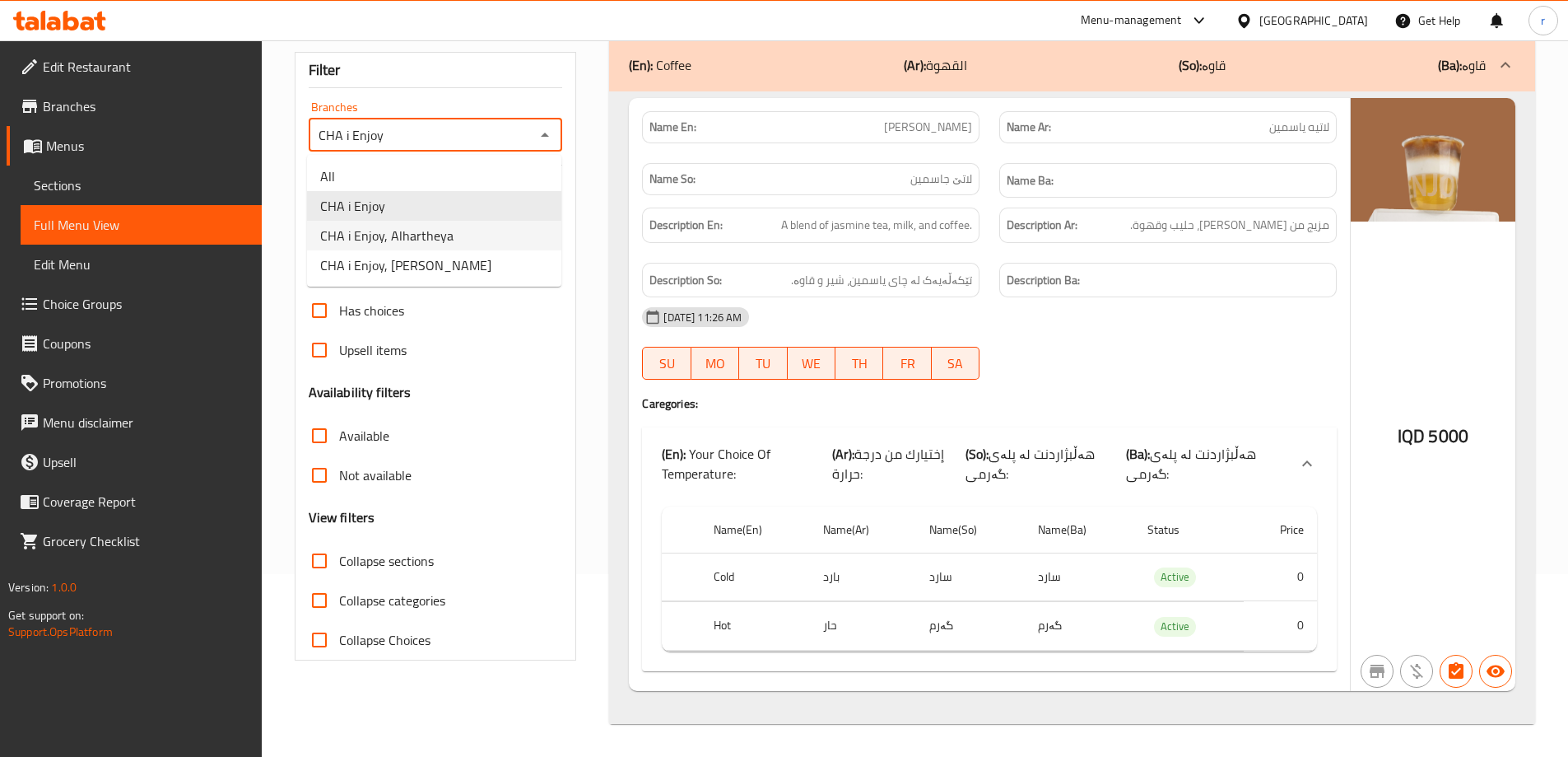
click at [441, 230] on span "CHA i Enjoy, Alhartheya" at bounding box center [386, 235] width 133 height 20
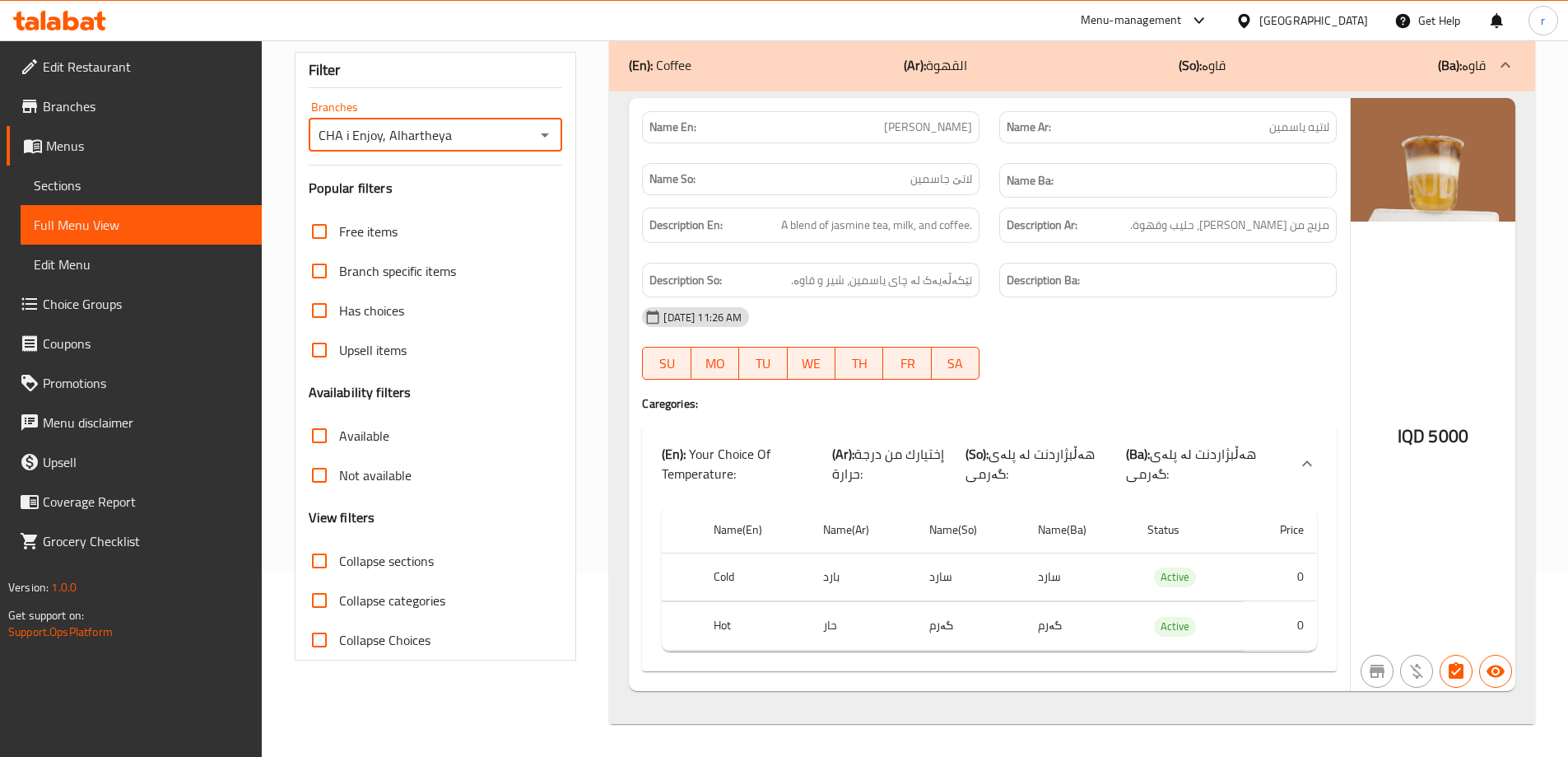
click at [546, 137] on icon "Open" at bounding box center [544, 135] width 20 height 20
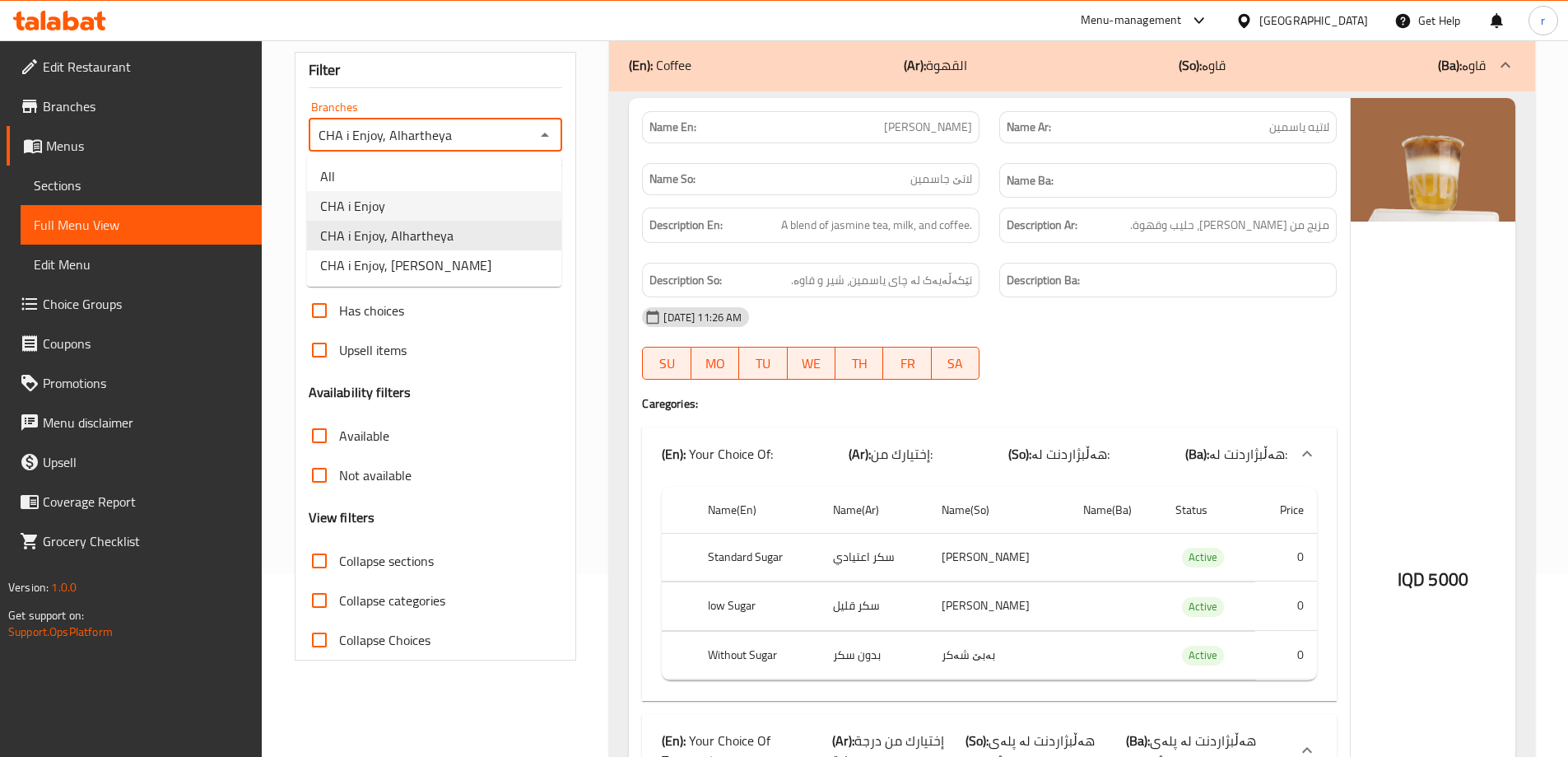
click at [472, 198] on li "CHA i Enjoy" at bounding box center [434, 206] width 254 height 30
type input "CHA i Enjoy"
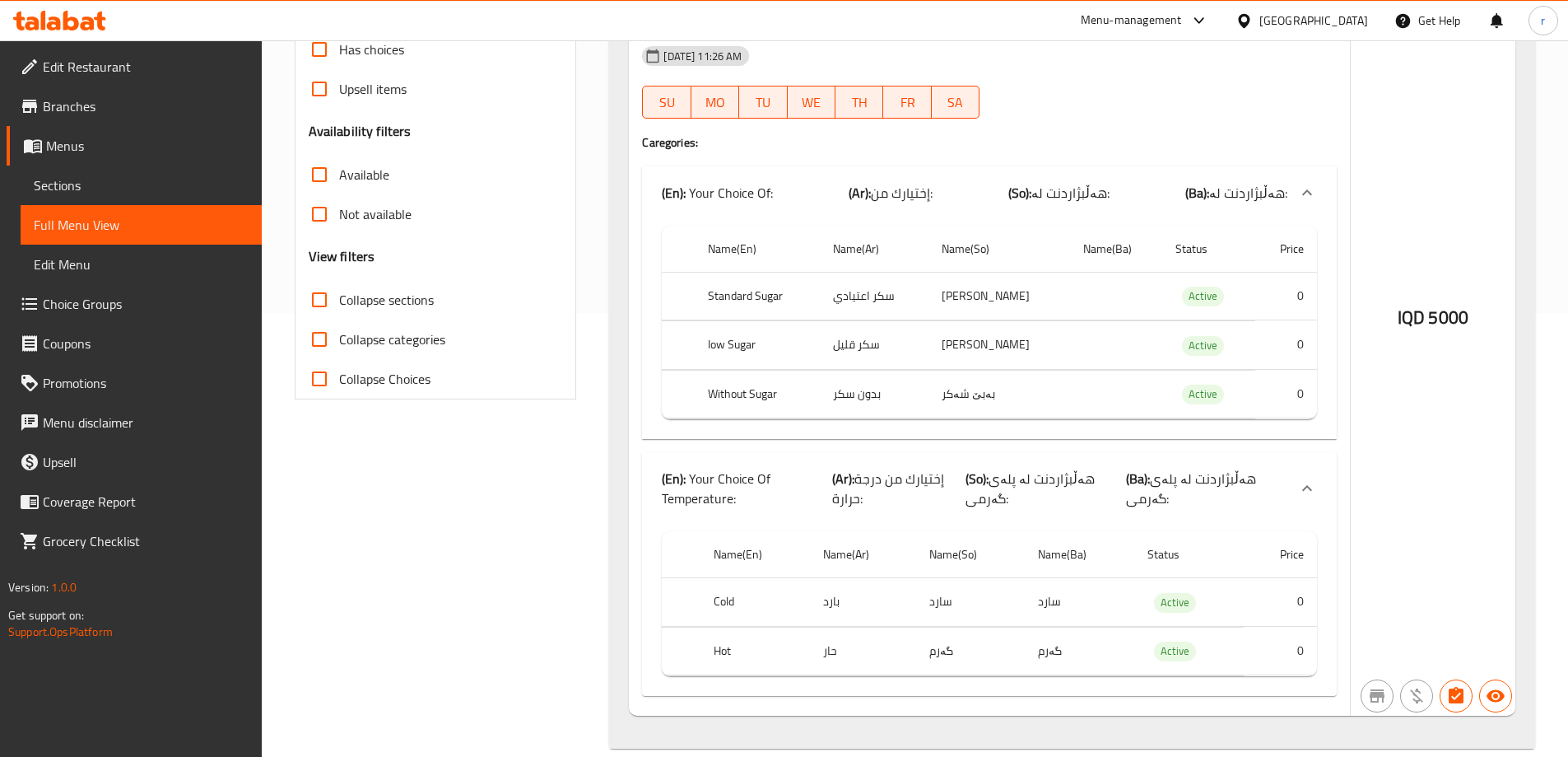
scroll to position [0, 0]
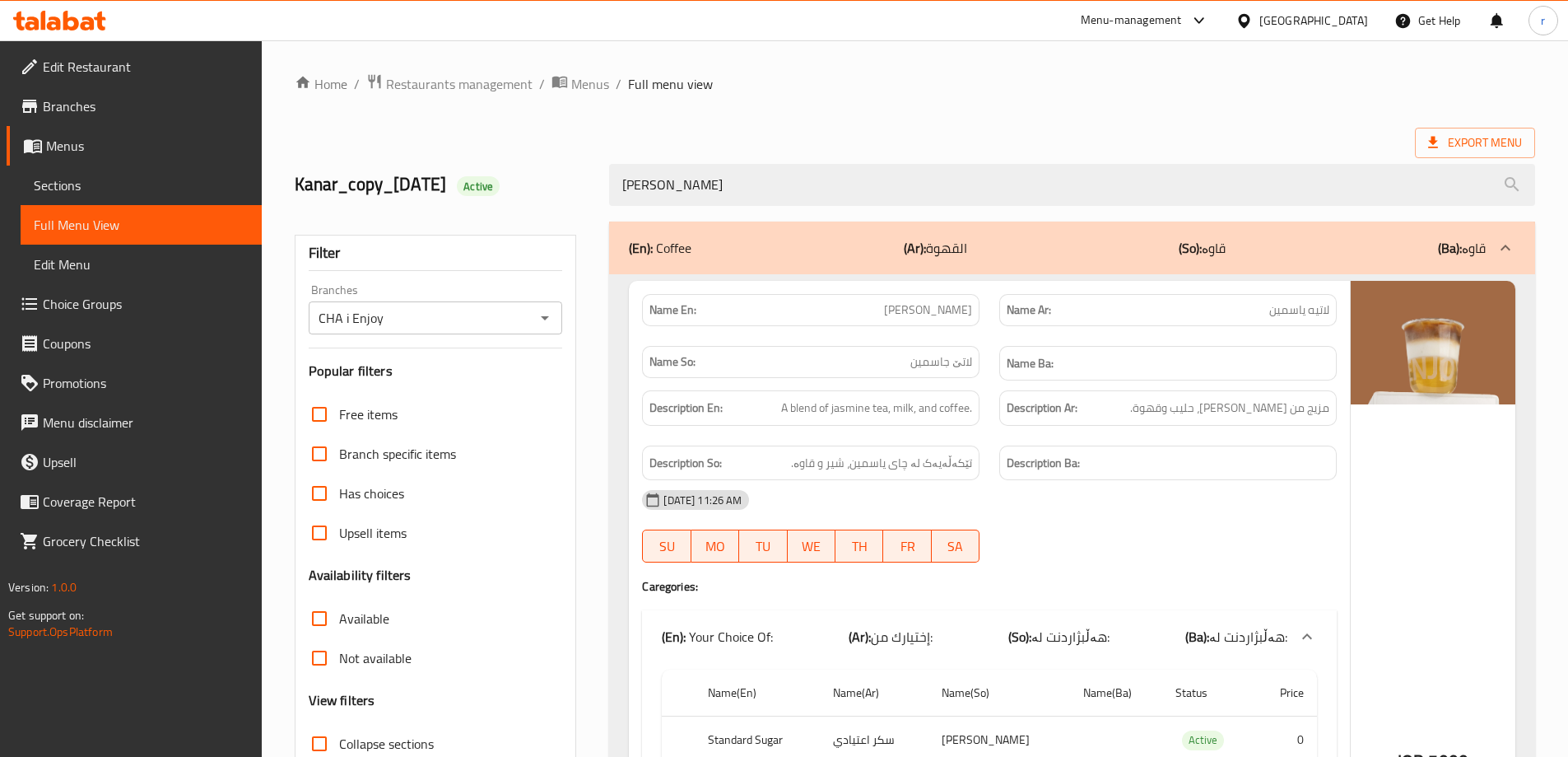
drag, startPoint x: 801, startPoint y: 182, endPoint x: 487, endPoint y: 189, distance: 314.1
click at [488, 189] on div "Kanar_copy_02/10/2024 Active Jasmine Latte" at bounding box center [915, 184] width 1260 height 73
paste input "search"
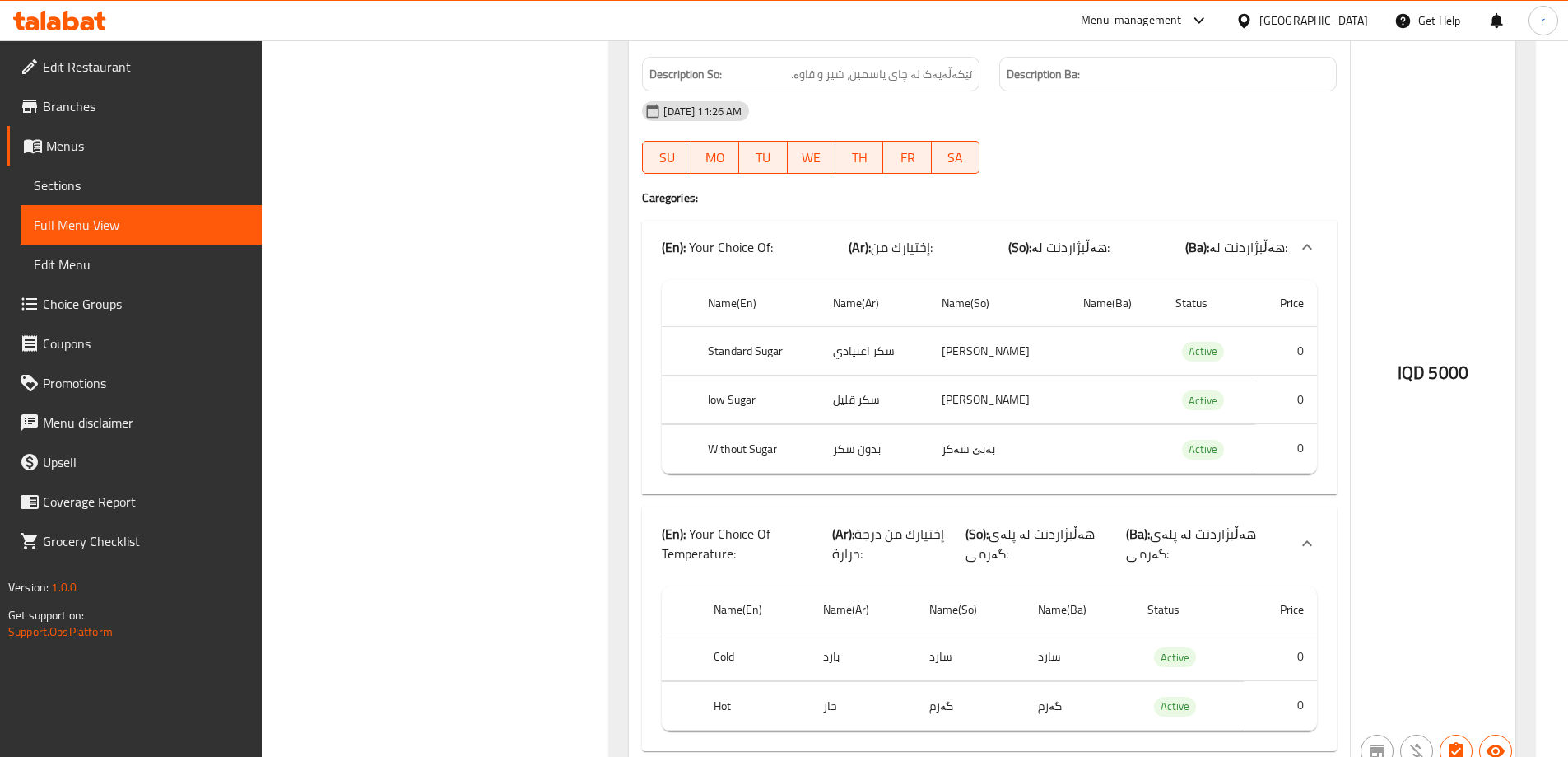
type input "Latte"
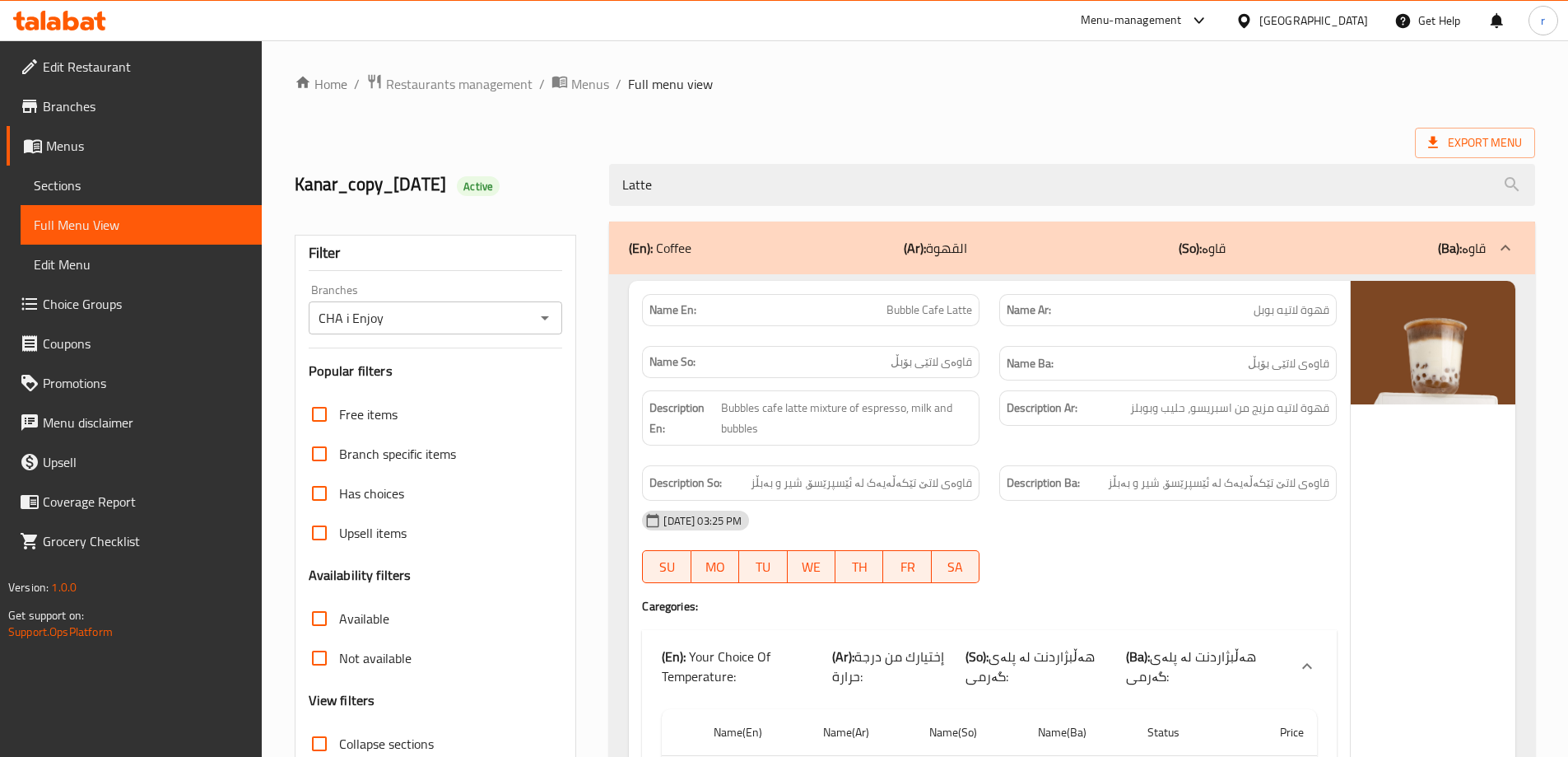
click at [540, 318] on icon "Open" at bounding box center [544, 318] width 20 height 20
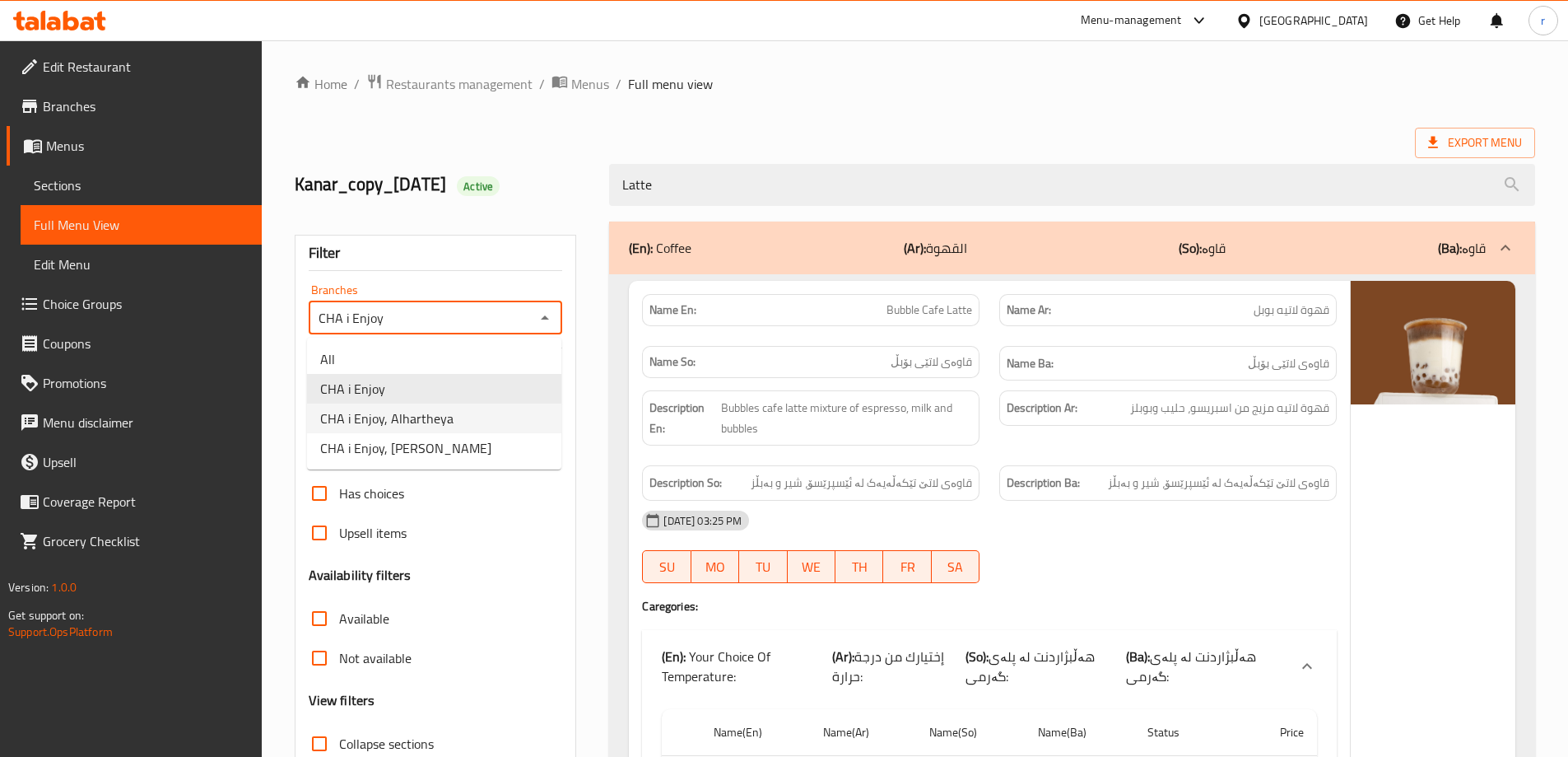
click at [470, 419] on li "CHA i Enjoy, Alhartheya" at bounding box center [434, 419] width 254 height 30
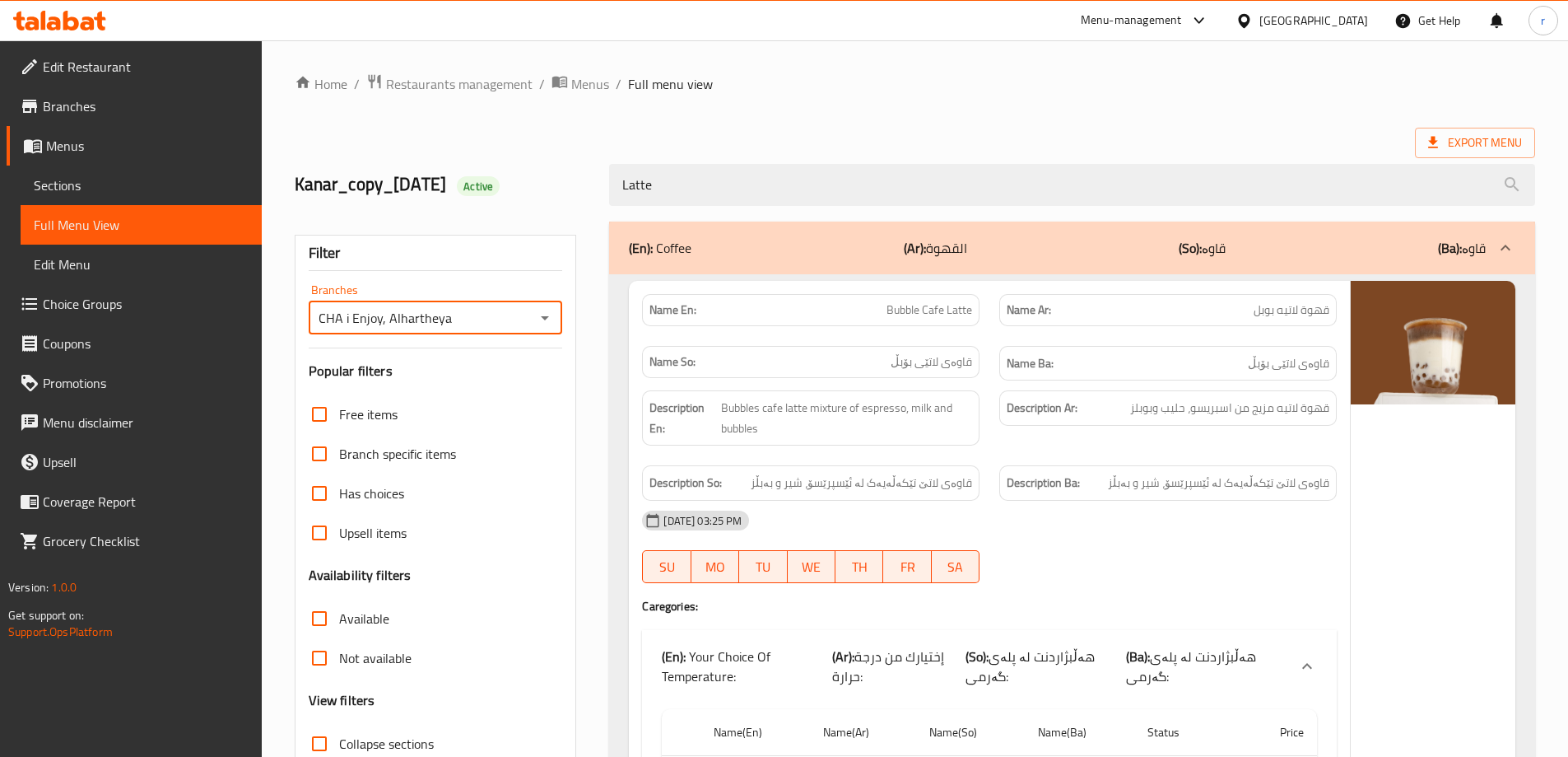
click at [547, 326] on icon "Open" at bounding box center [544, 318] width 20 height 20
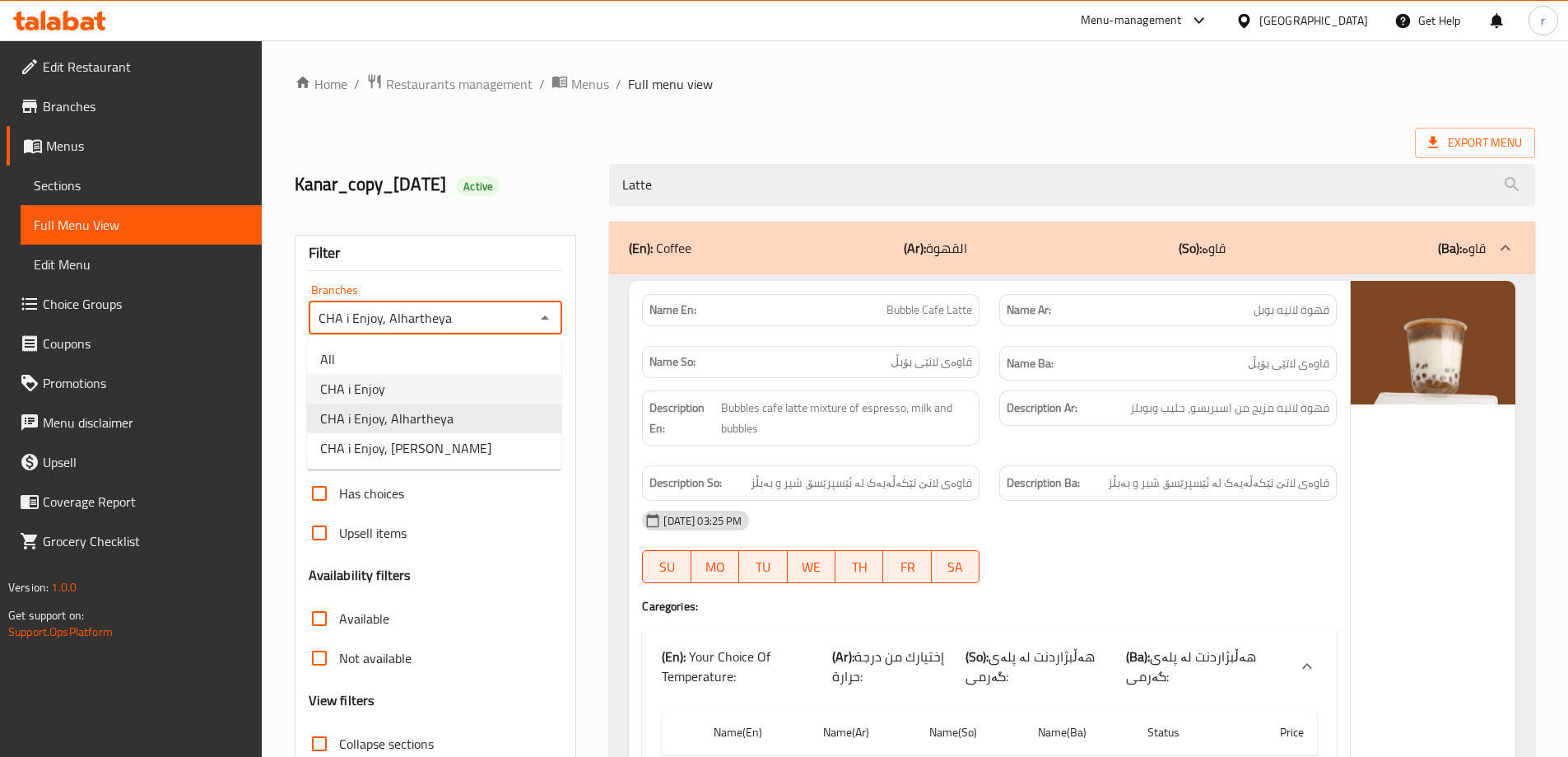
click at [468, 391] on li "CHA i Enjoy" at bounding box center [434, 389] width 254 height 30
type input "CHA i Enjoy"
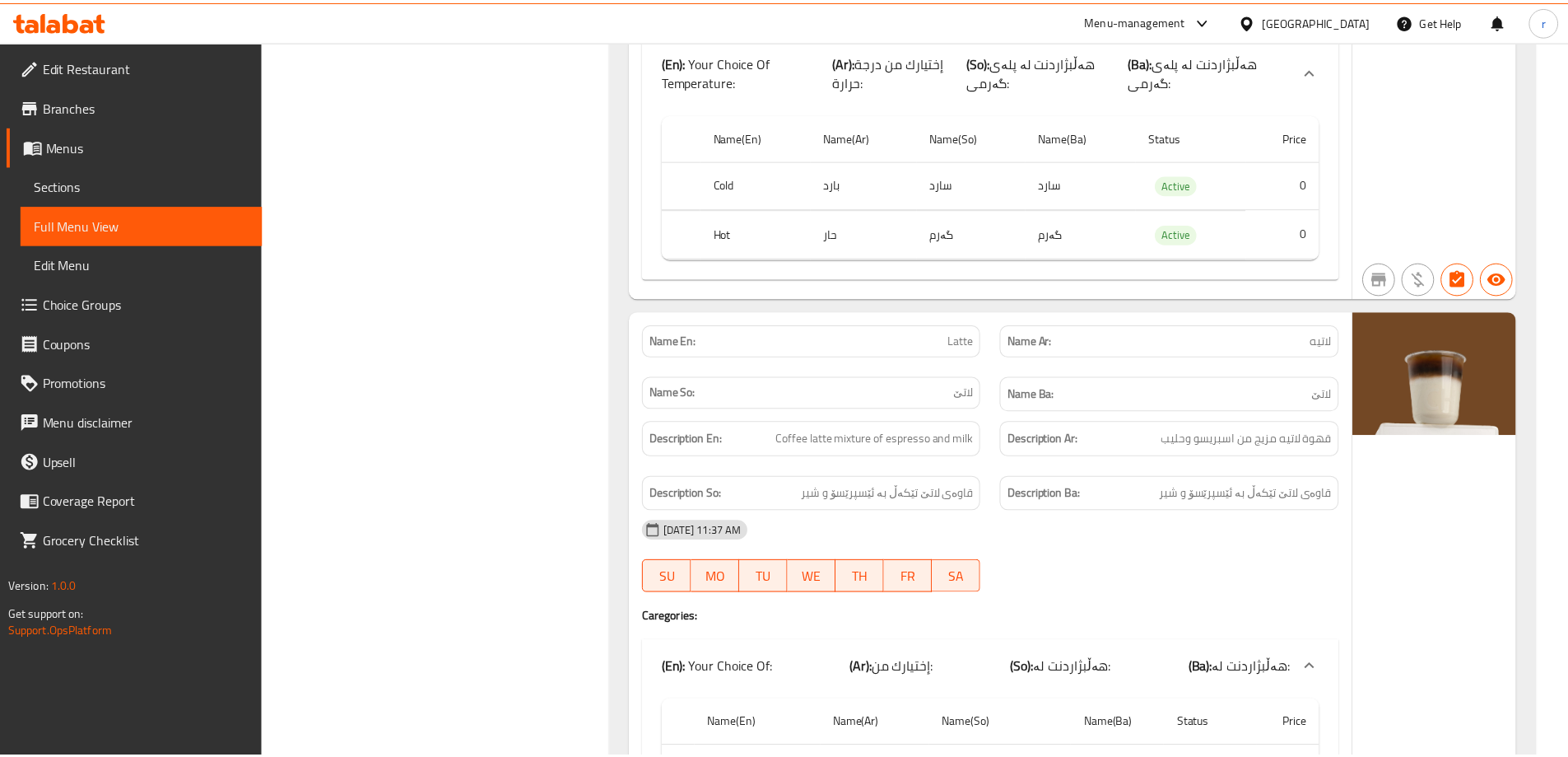
scroll to position [2273, 0]
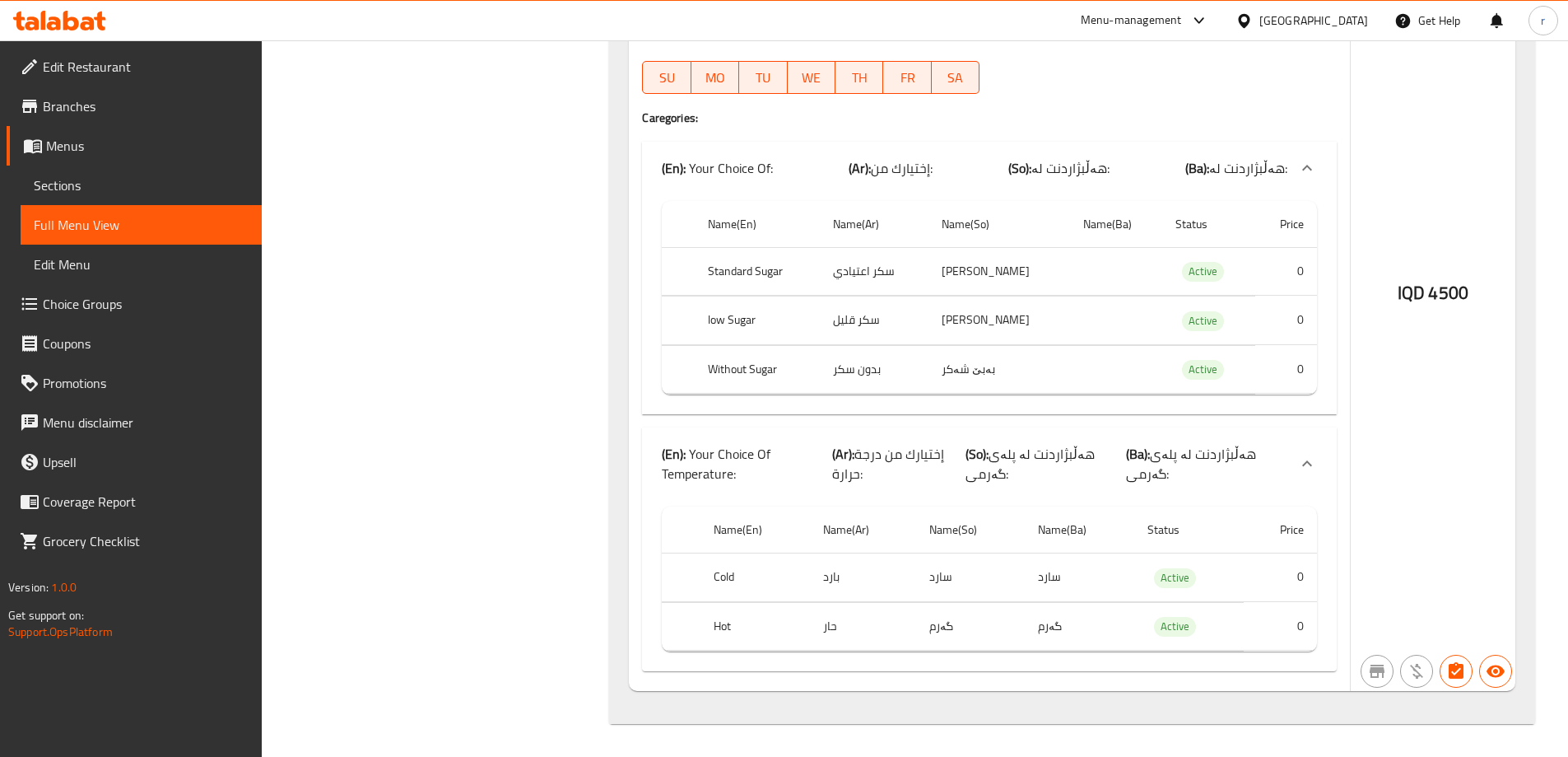
click at [83, 17] on icon at bounding box center [59, 20] width 93 height 20
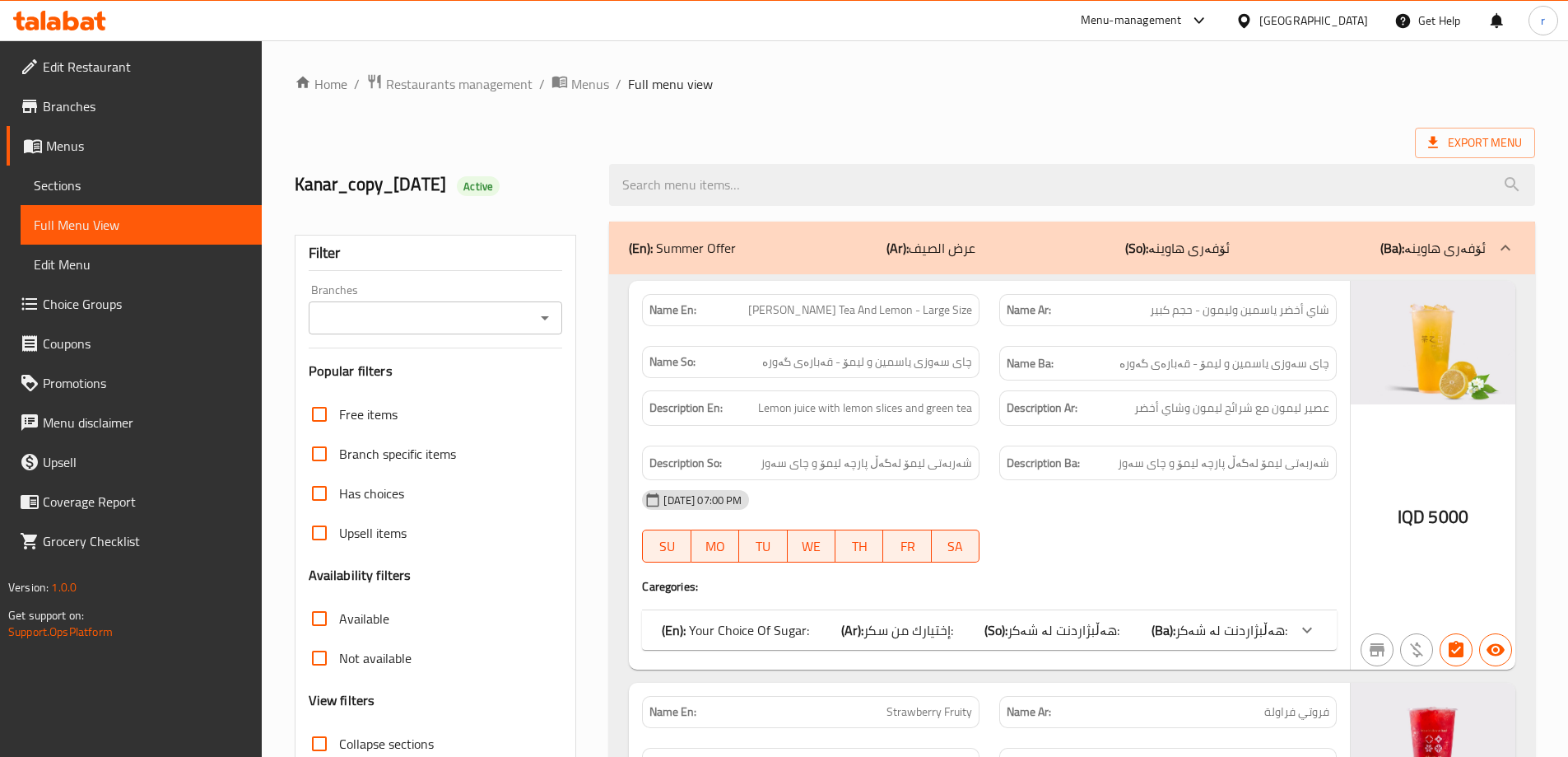
click at [86, 178] on span "Sections" at bounding box center [141, 185] width 215 height 20
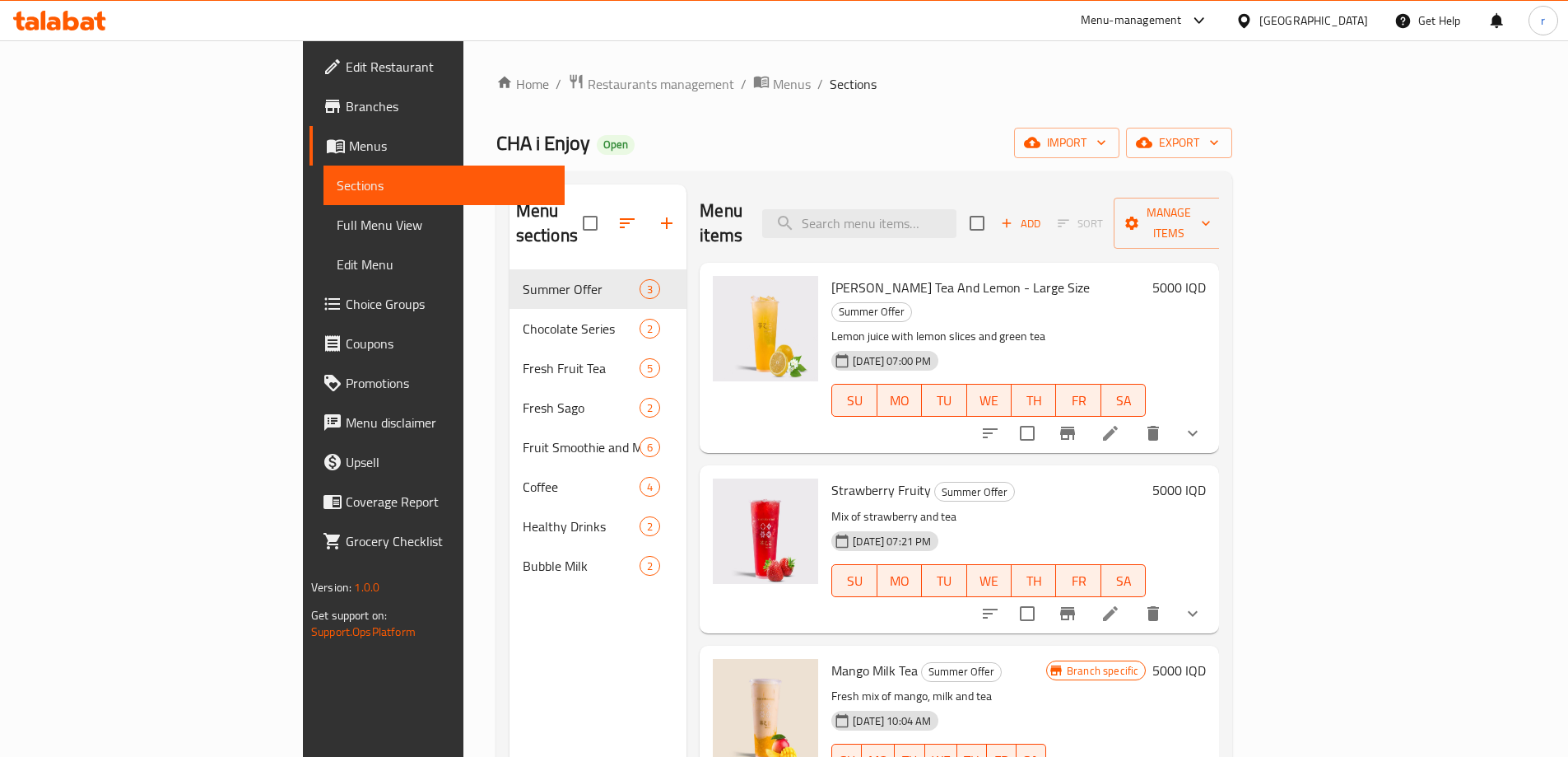
click at [346, 108] on span "Branches" at bounding box center [449, 106] width 206 height 20
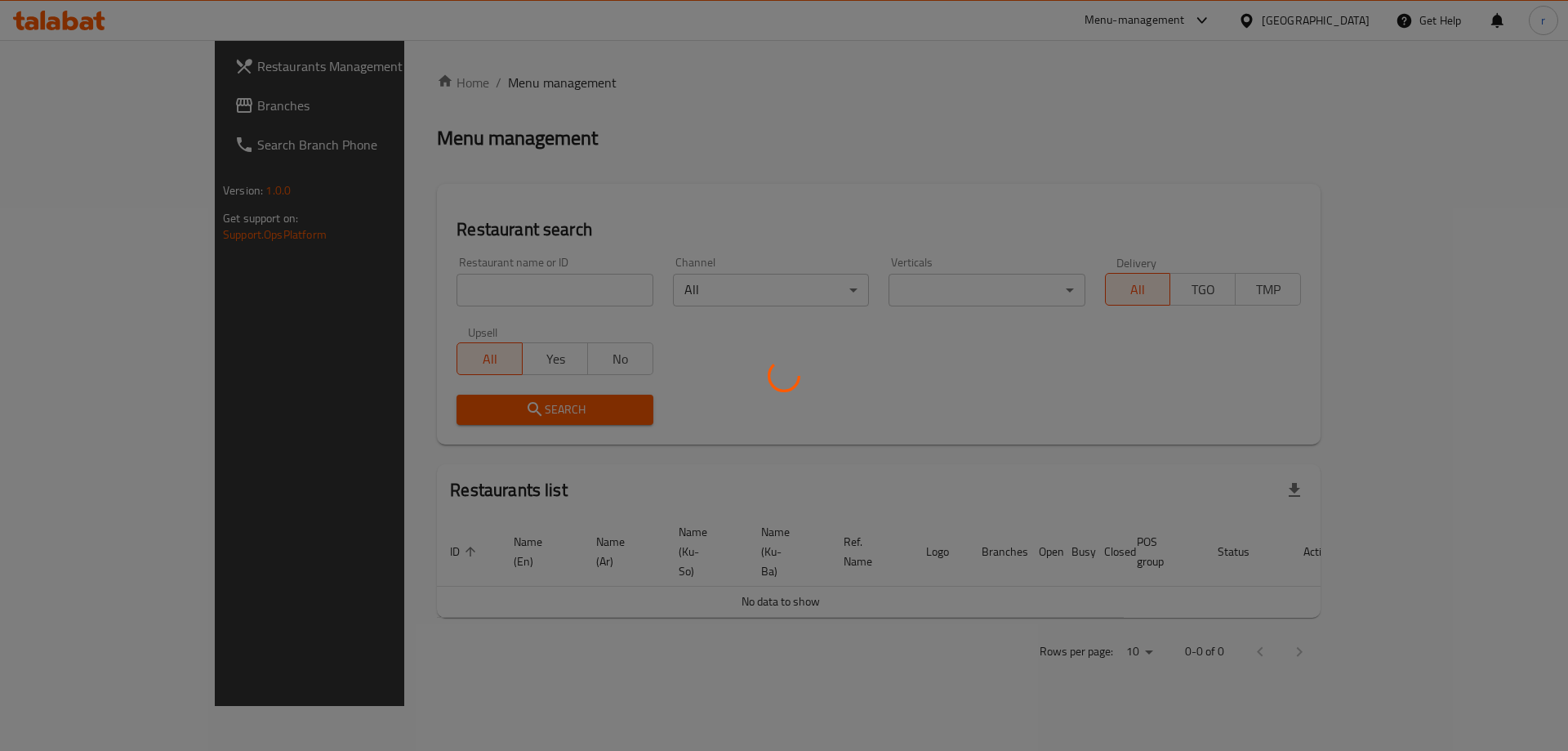
click at [412, 287] on div at bounding box center [784, 376] width 1568 height 751
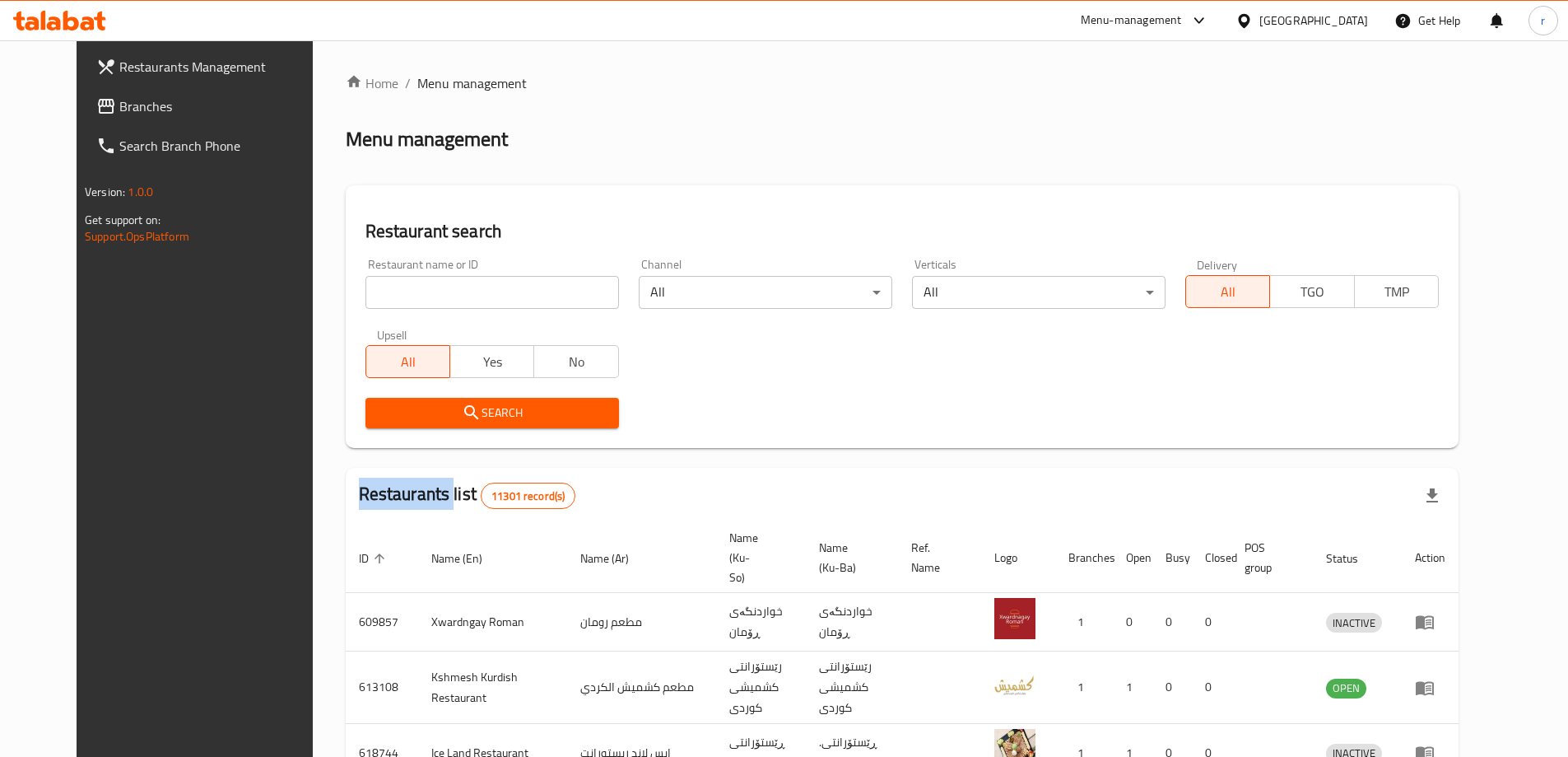
click at [415, 290] on div "Home / Menu management Menu management Restaurant search Restaurant name or ID …" at bounding box center [903, 644] width 1113 height 1142
click at [415, 290] on input "search" at bounding box center [492, 292] width 254 height 33
paste input "701541"
type input "701541"
click at [424, 403] on span "Search" at bounding box center [491, 413] width 227 height 21
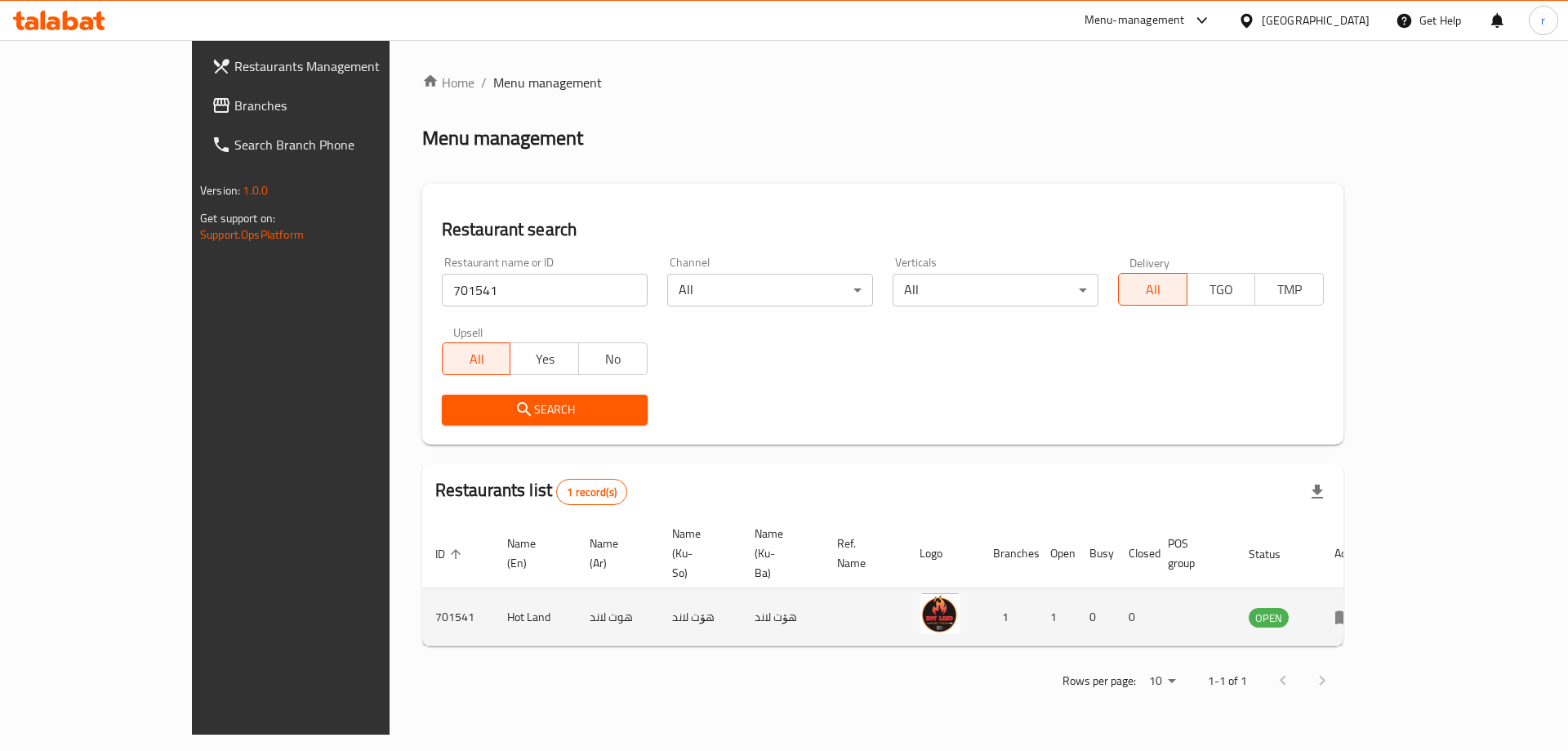
click at [1353, 611] on icon "enhanced table" at bounding box center [1344, 618] width 18 height 14
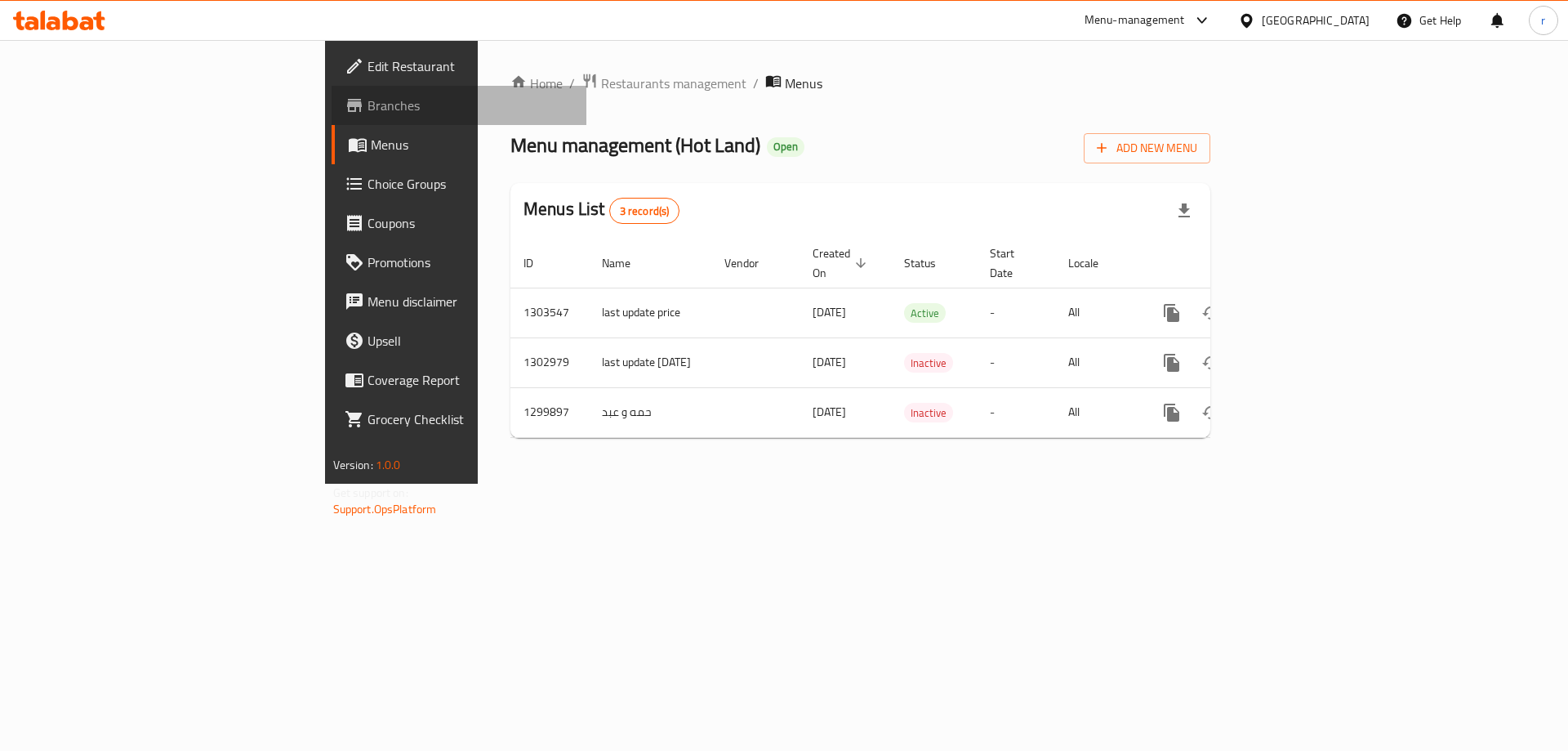
click at [368, 97] on span "Branches" at bounding box center [470, 105] width 206 height 20
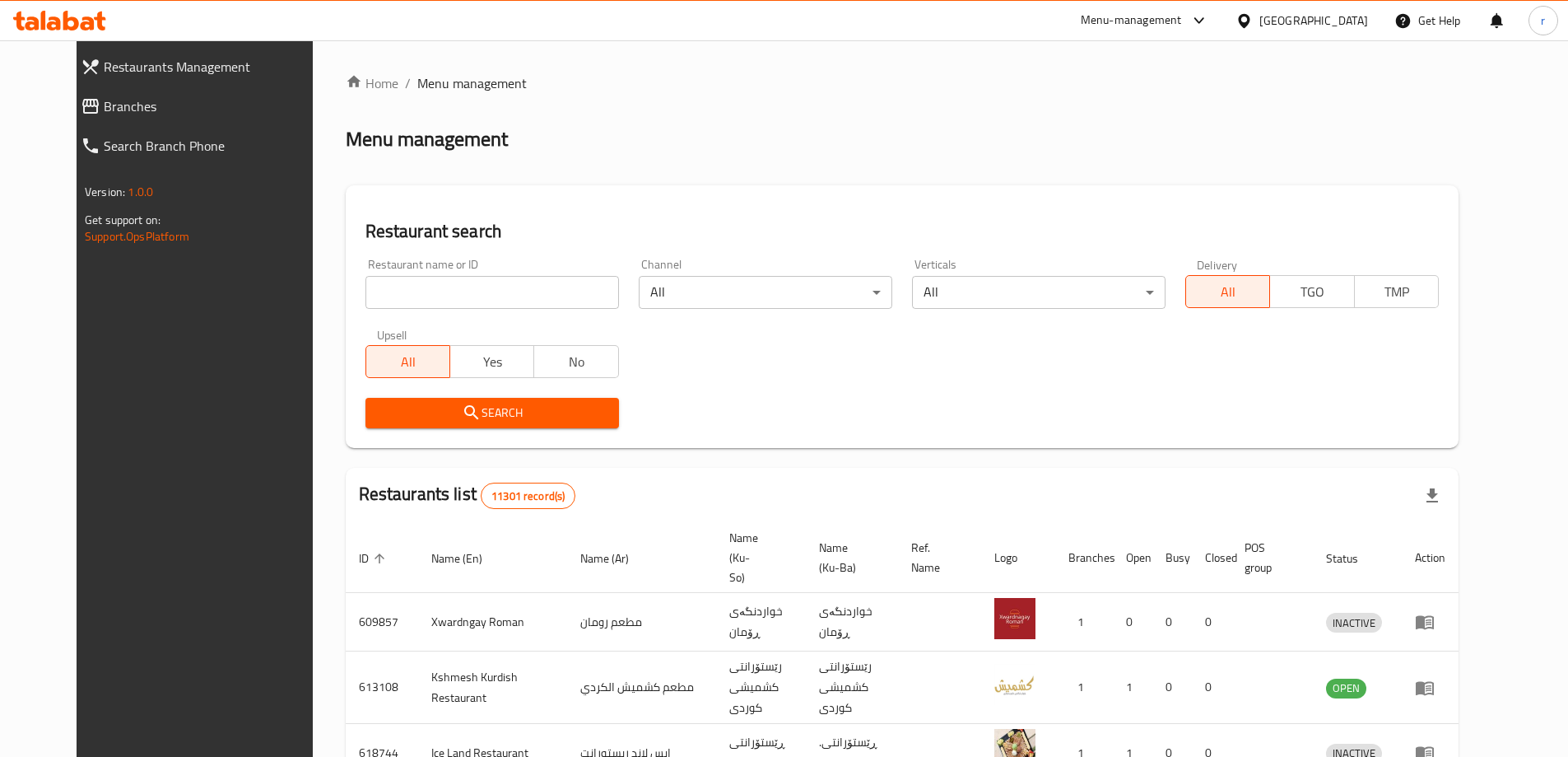
click at [365, 295] on input "search" at bounding box center [492, 292] width 254 height 33
click at [103, 116] on span "Branches" at bounding box center [214, 106] width 222 height 20
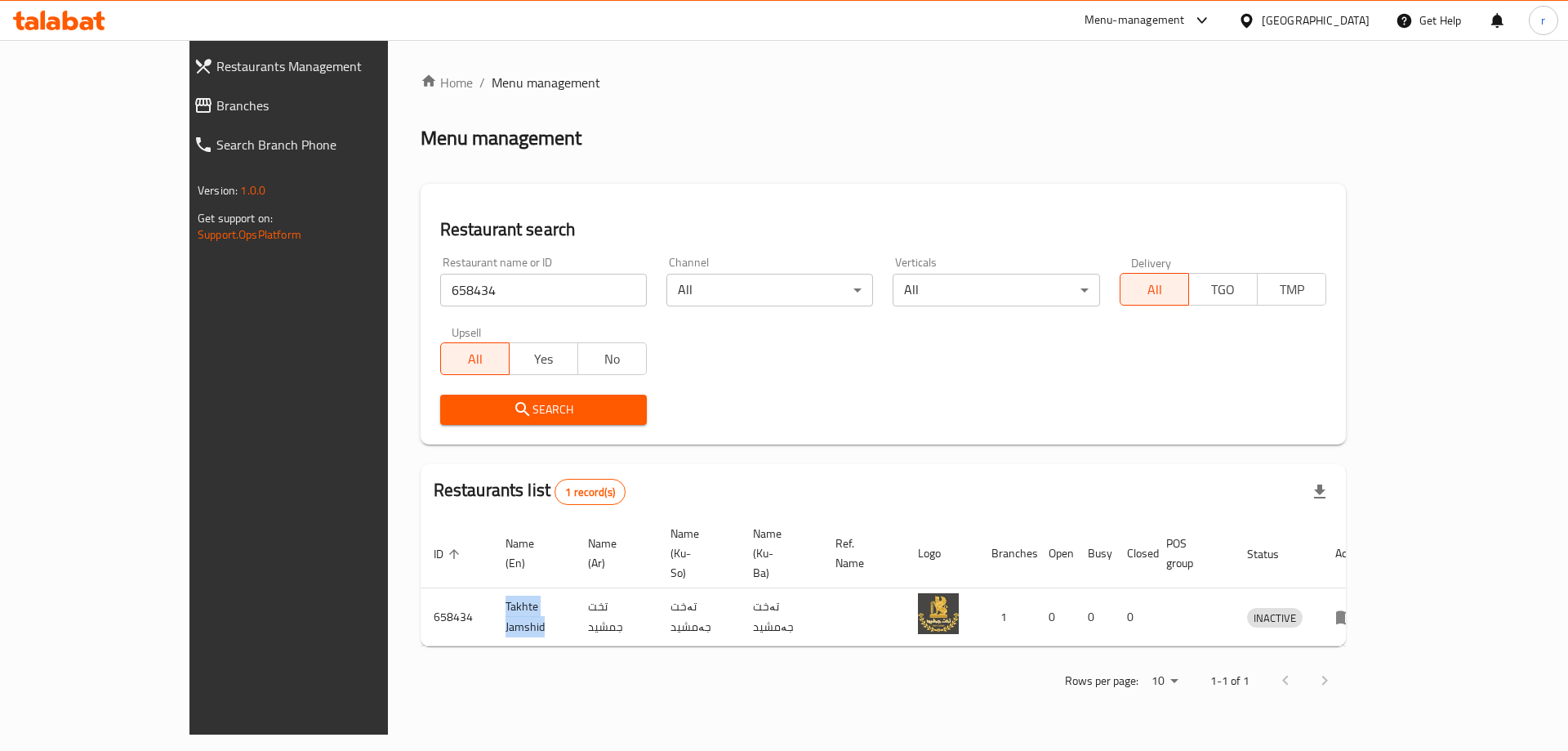
click at [85, 16] on icon at bounding box center [59, 20] width 92 height 20
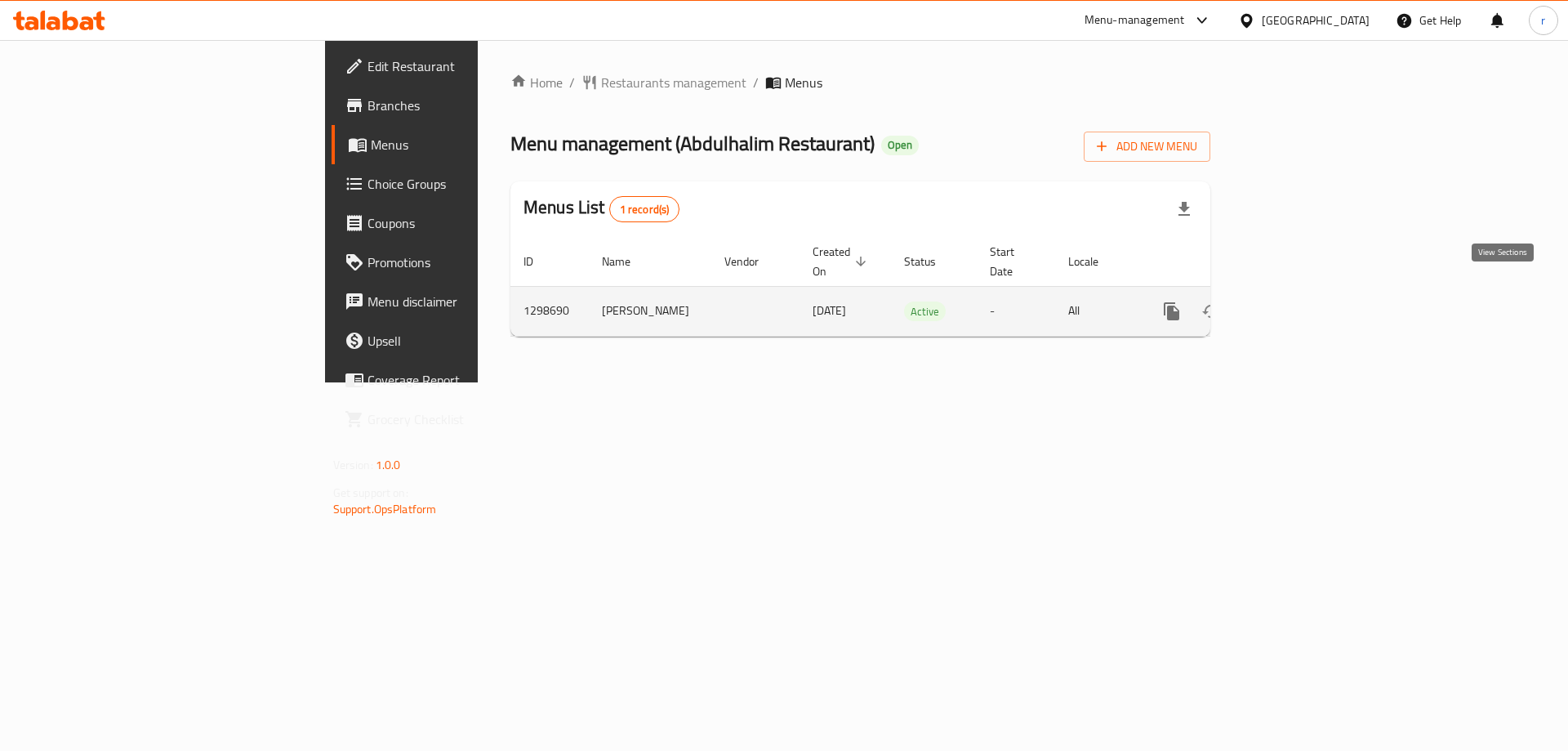
click at [1300, 301] on icon "enhanced table" at bounding box center [1289, 311] width 20 height 20
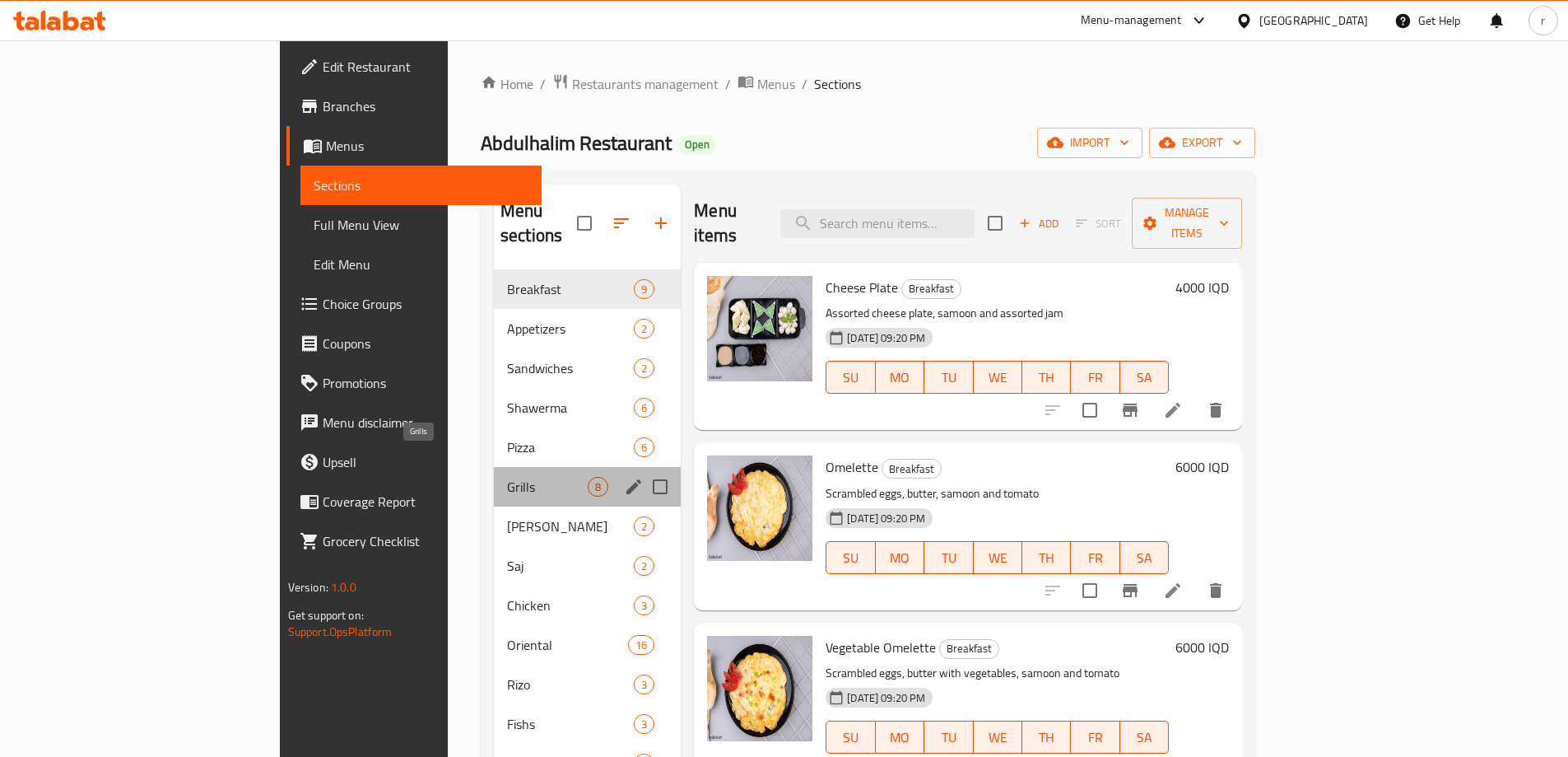
click at [507, 477] on span "Grills" at bounding box center [547, 486] width 81 height 20
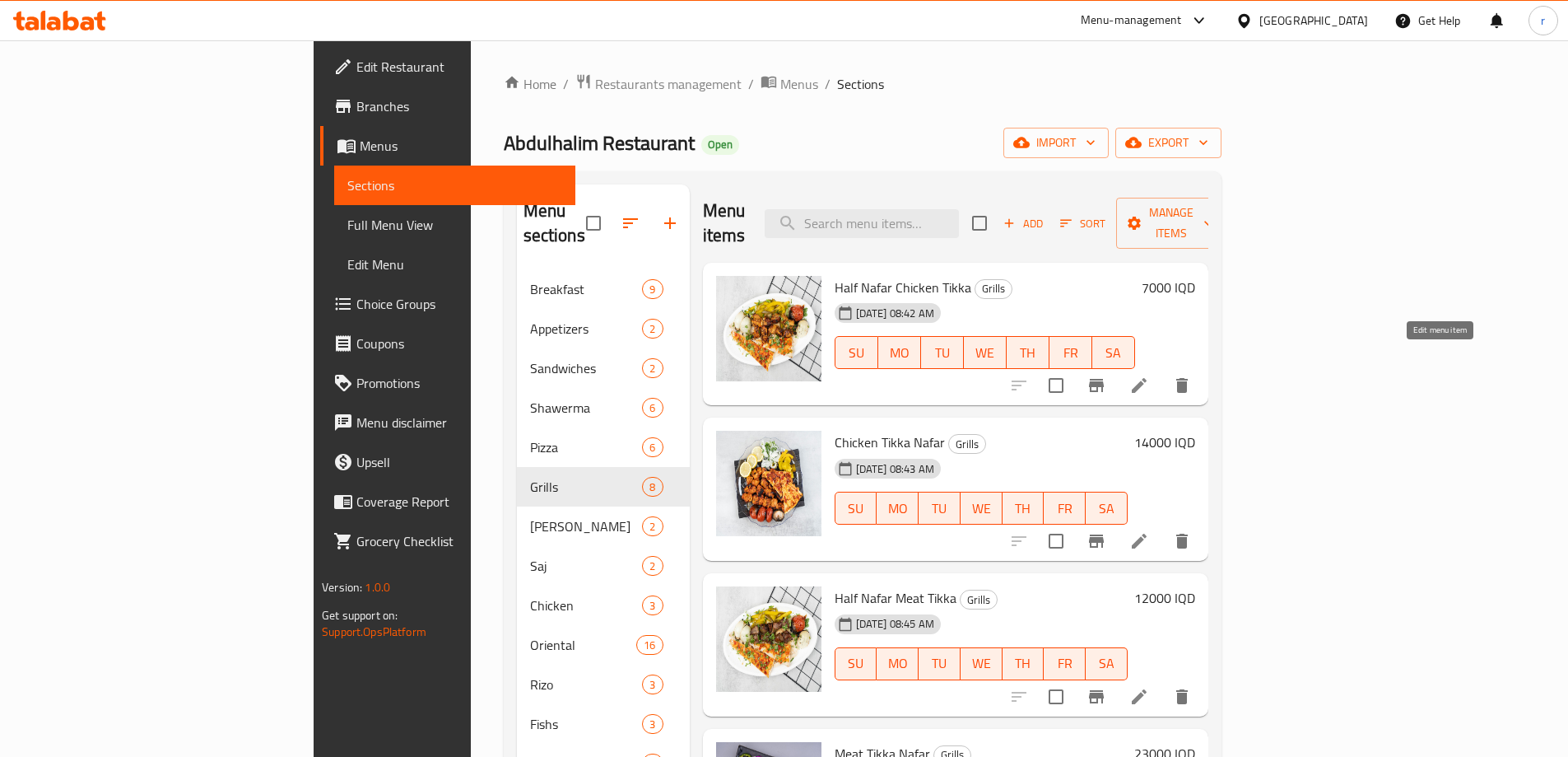
click at [1147, 378] on icon at bounding box center [1138, 385] width 15 height 15
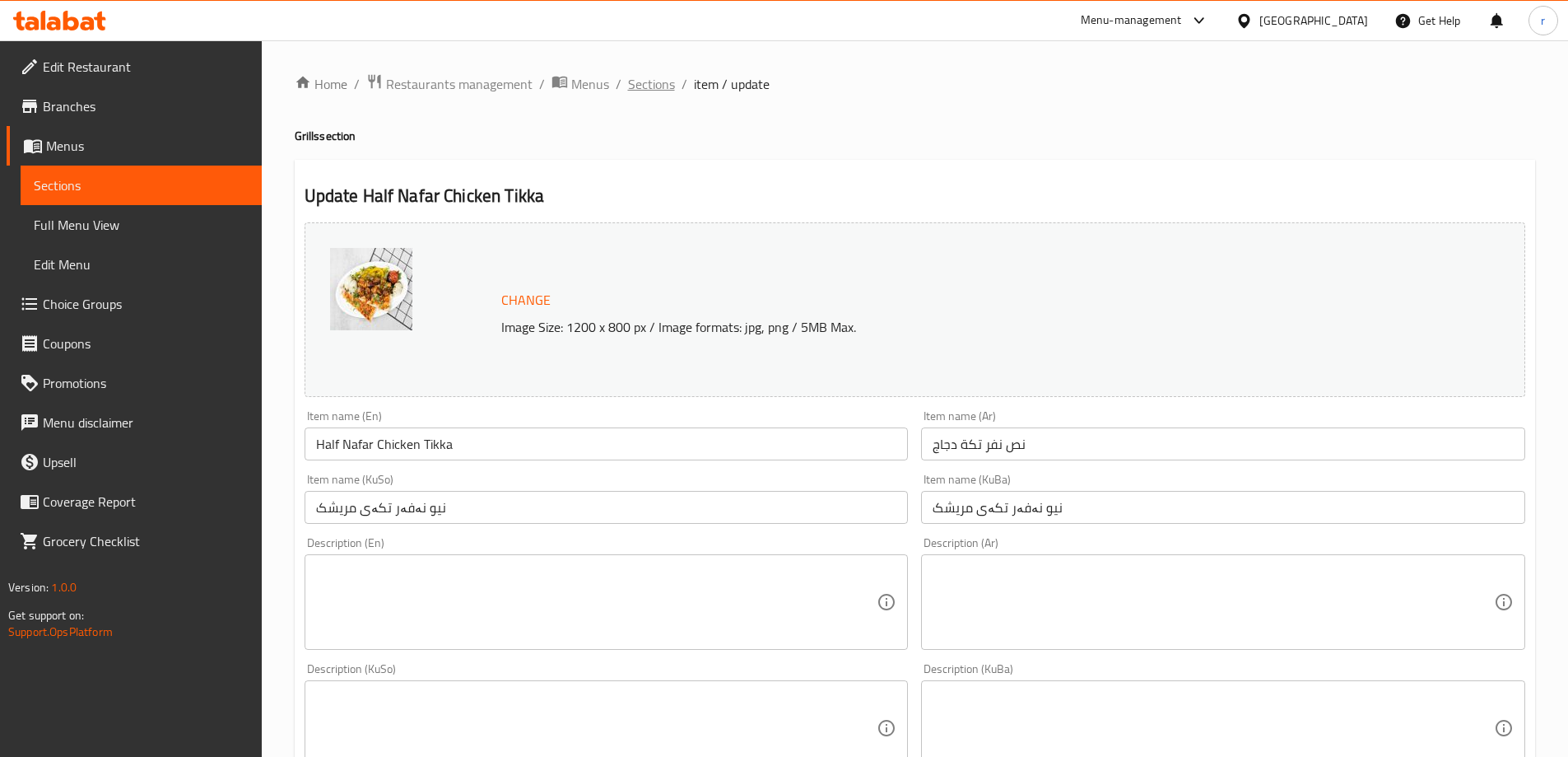
click at [646, 85] on span "Sections" at bounding box center [651, 84] width 47 height 20
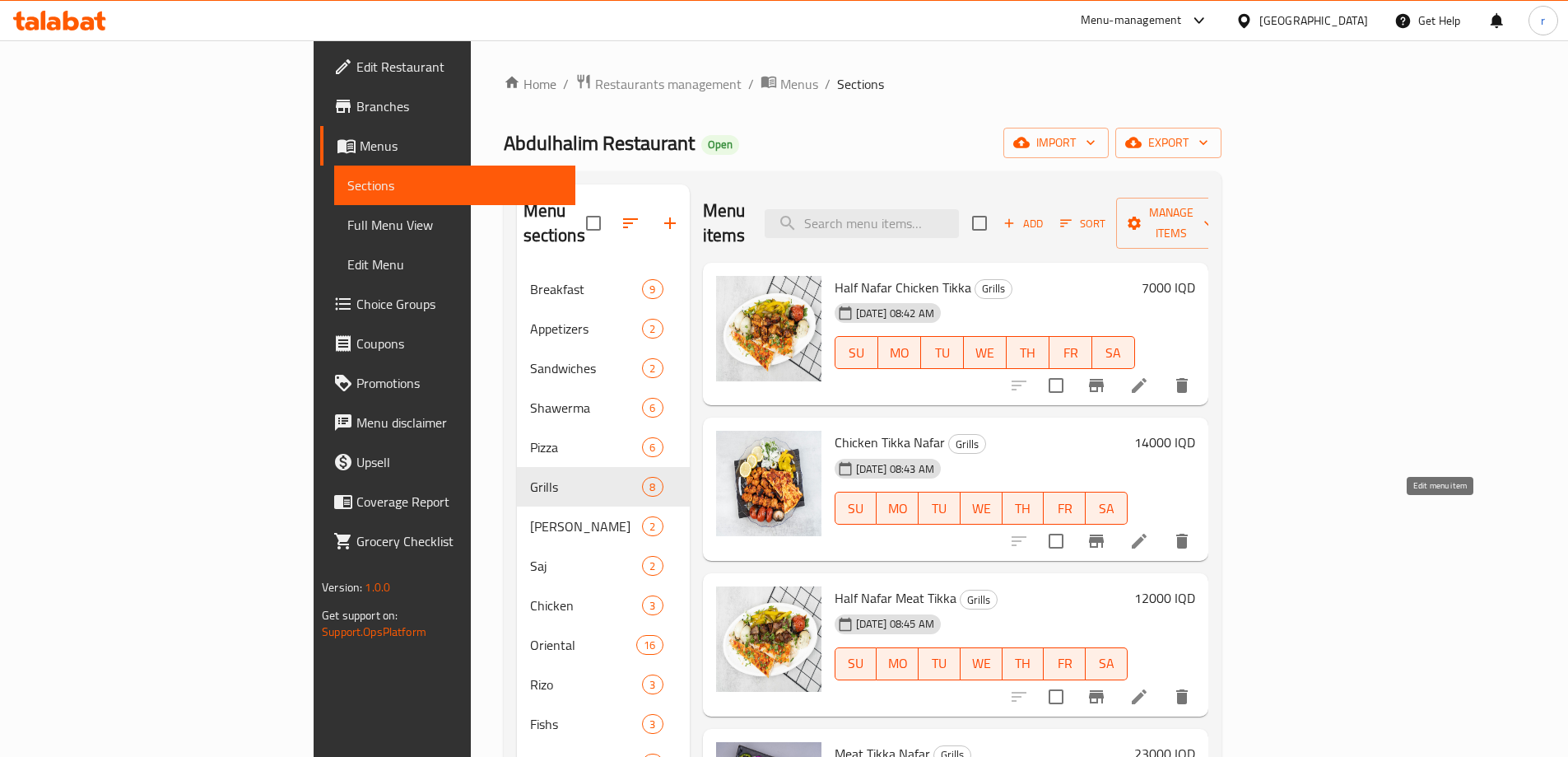
click at [1149, 532] on icon at bounding box center [1139, 541] width 20 height 20
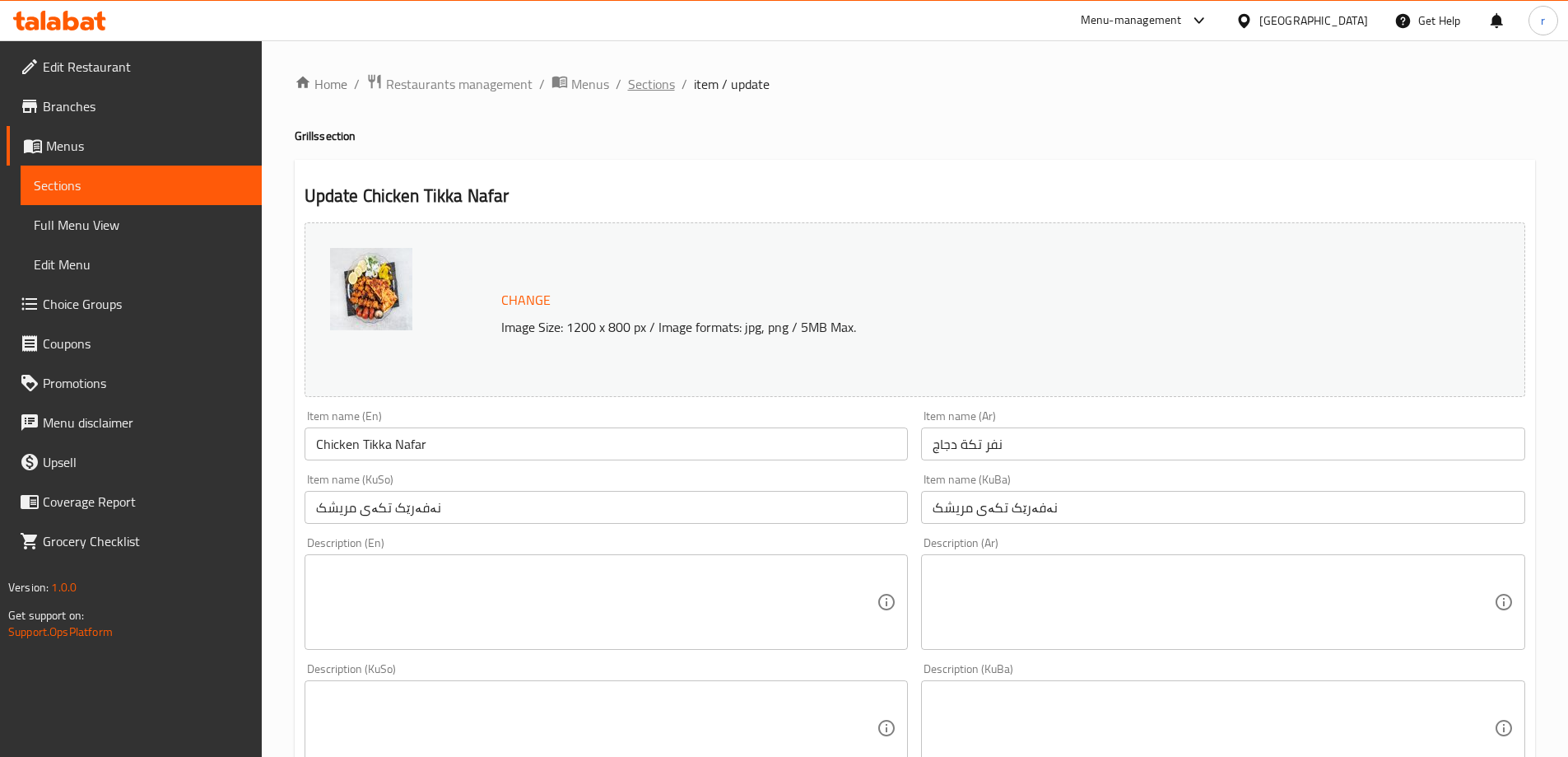
click at [660, 82] on span "Sections" at bounding box center [651, 84] width 47 height 20
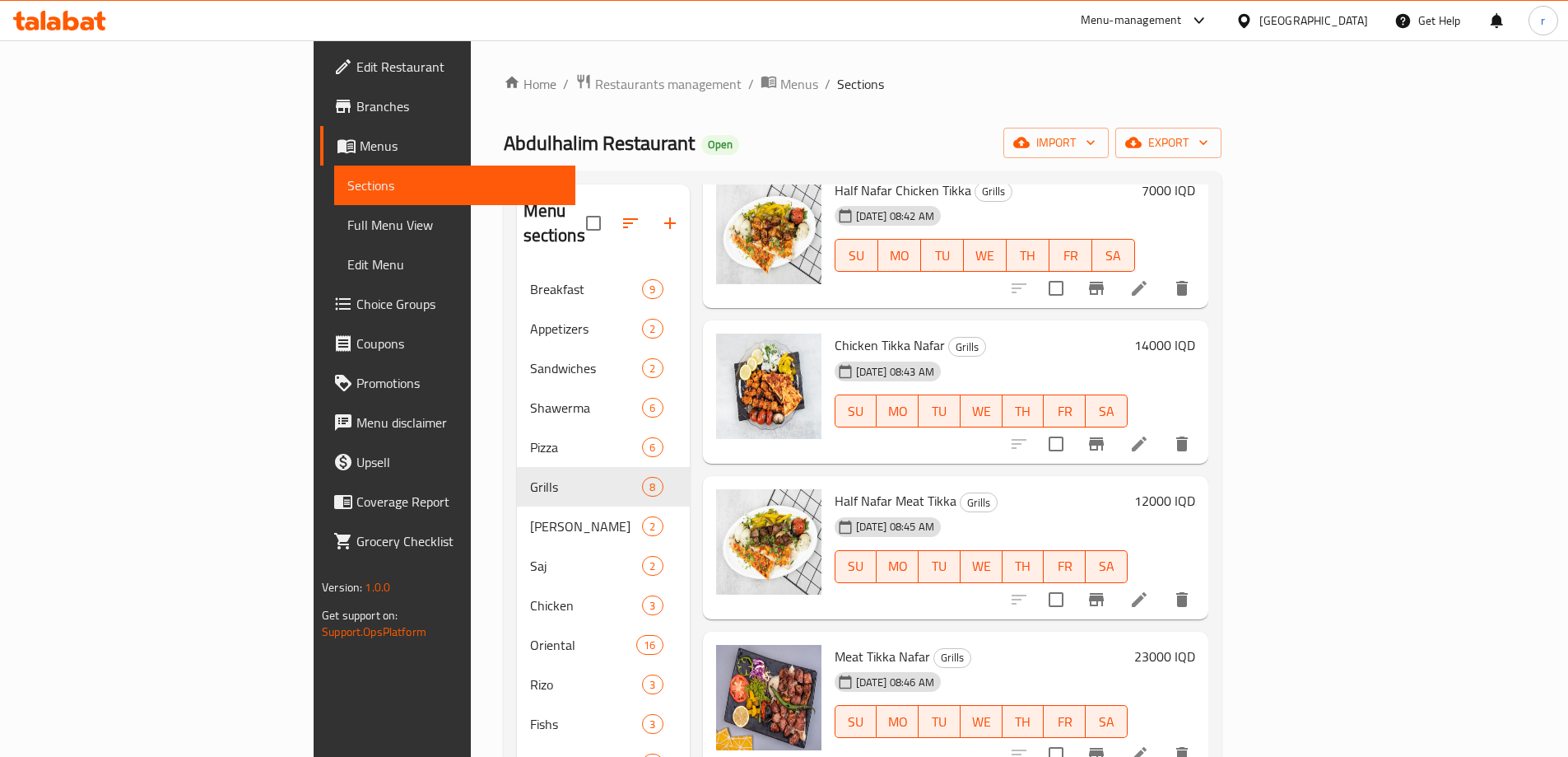
scroll to position [137, 0]
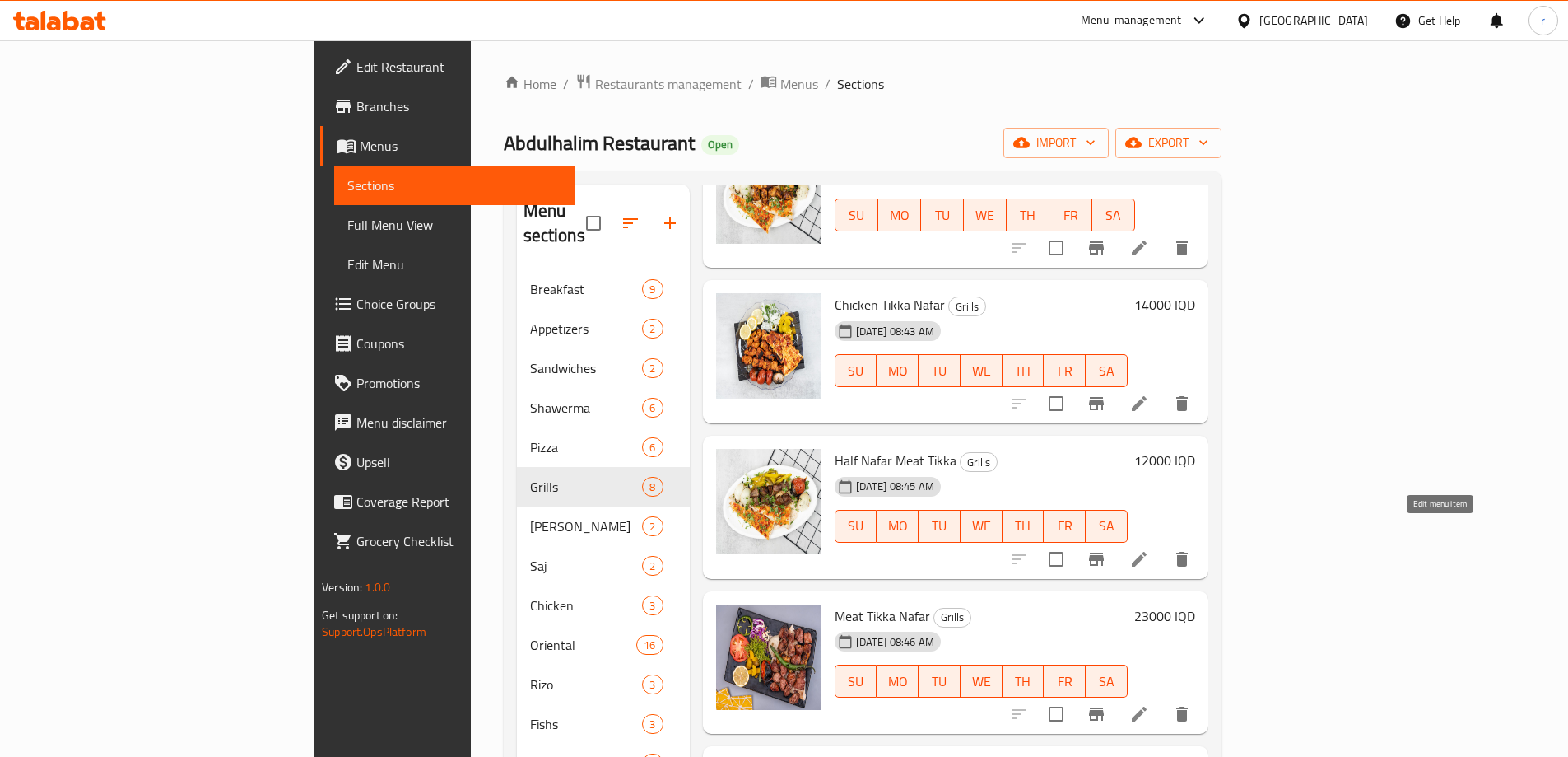
click at [1149, 549] on icon at bounding box center [1139, 559] width 20 height 20
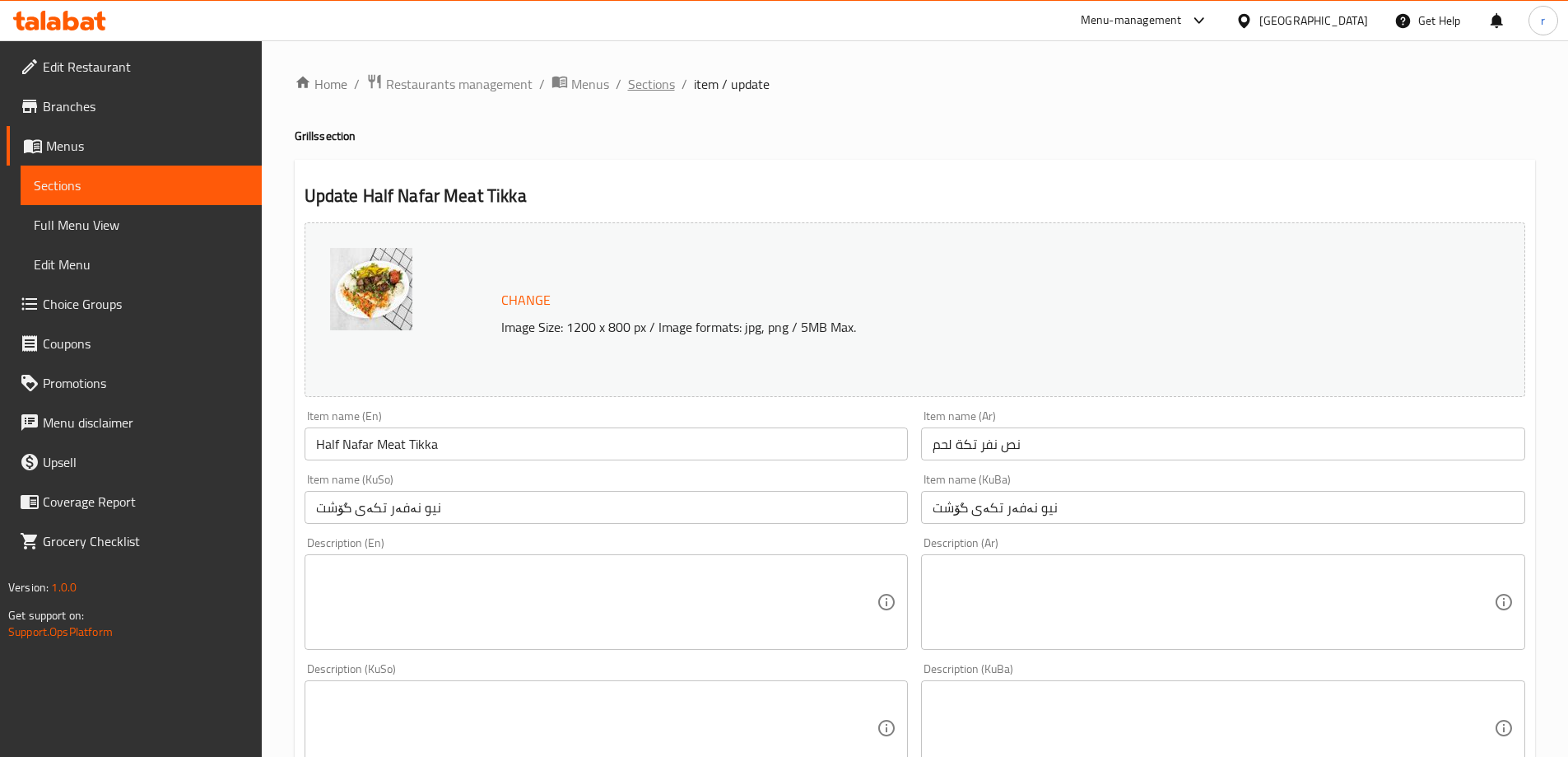
click at [651, 82] on span "Sections" at bounding box center [651, 84] width 47 height 20
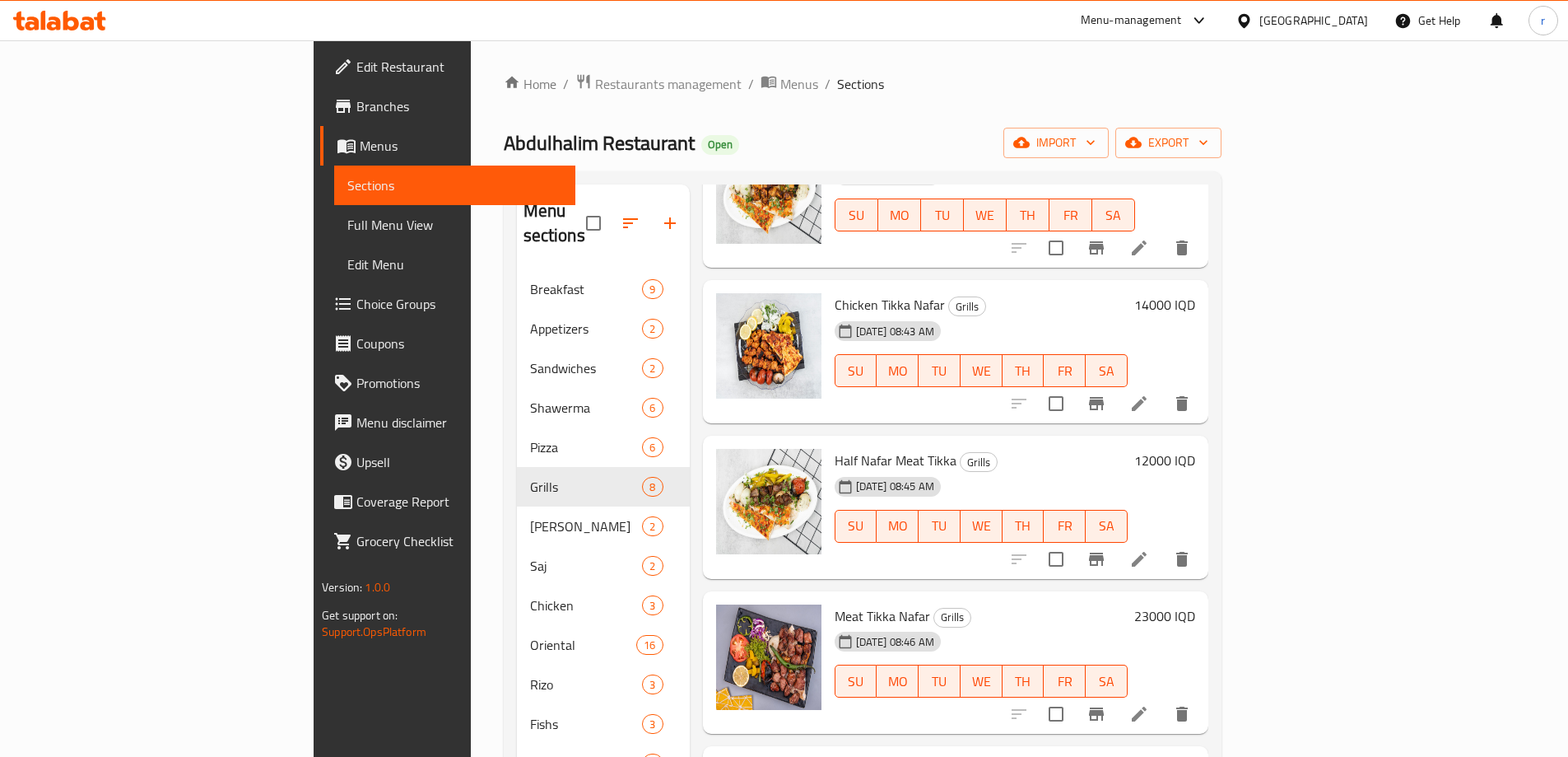
scroll to position [274, 0]
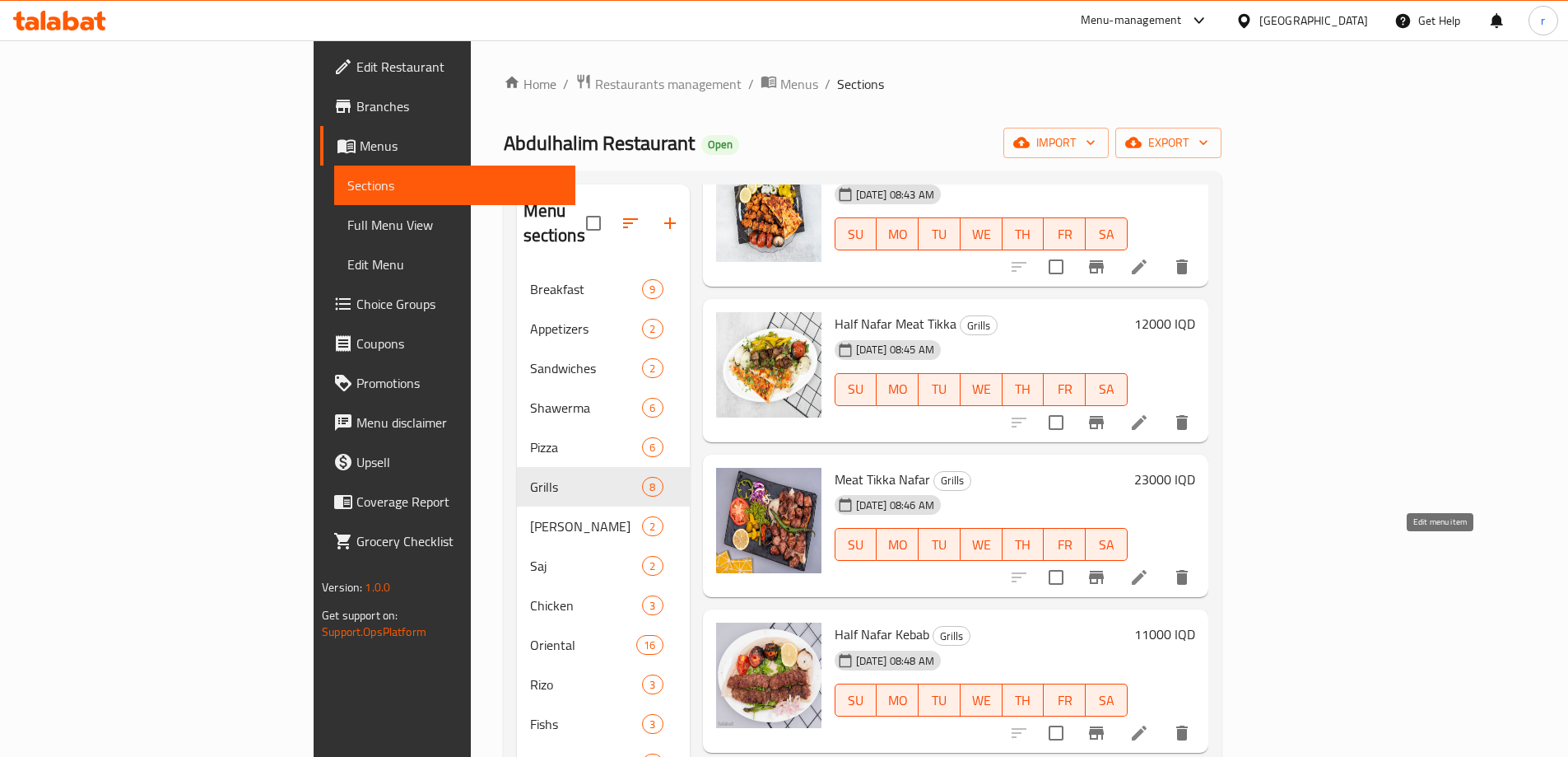
click at [1149, 567] on icon at bounding box center [1139, 577] width 20 height 20
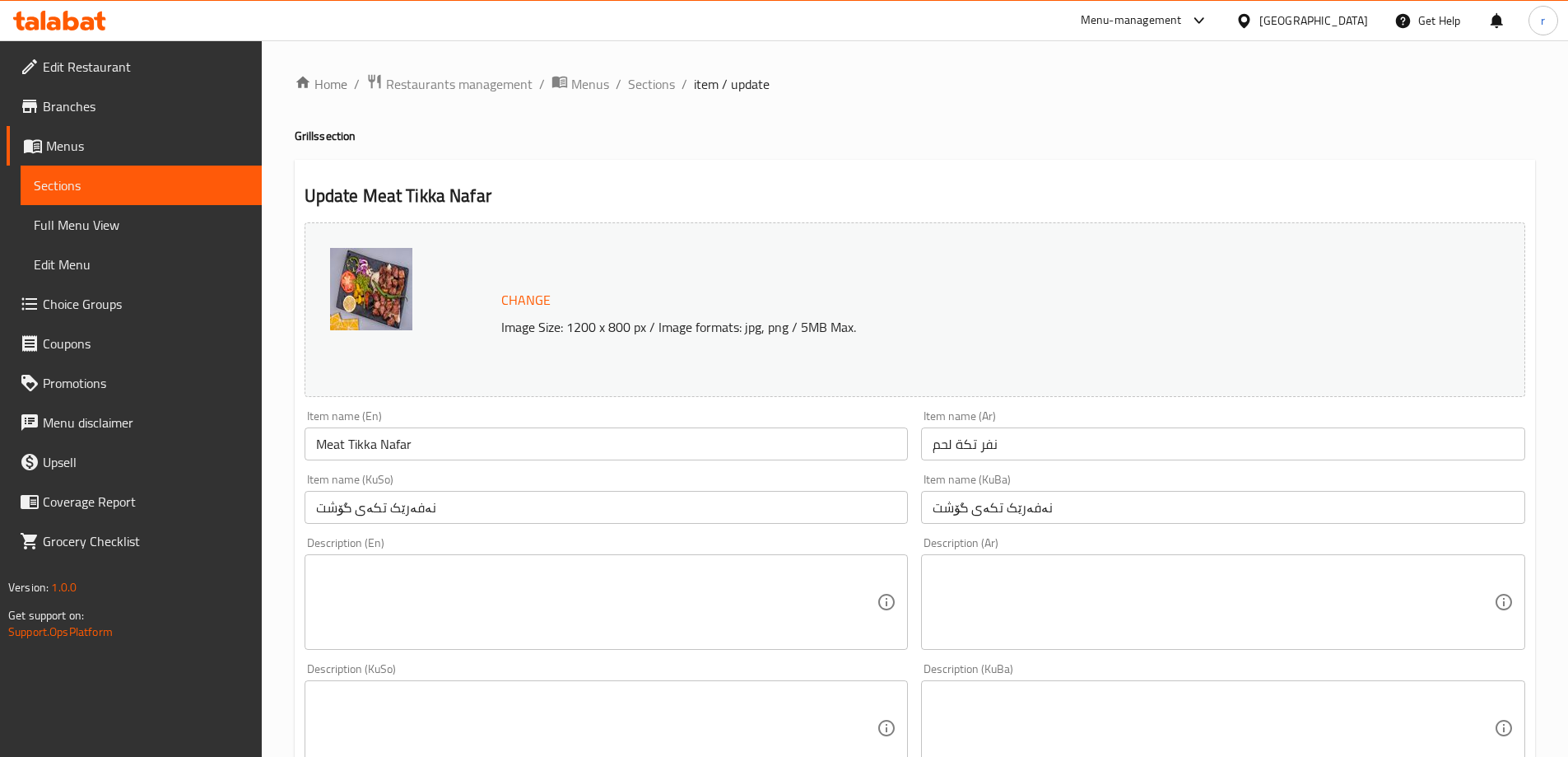
drag, startPoint x: 664, startPoint y: 86, endPoint x: 709, endPoint y: 125, distance: 59.5
click at [664, 86] on span "Sections" at bounding box center [651, 84] width 47 height 20
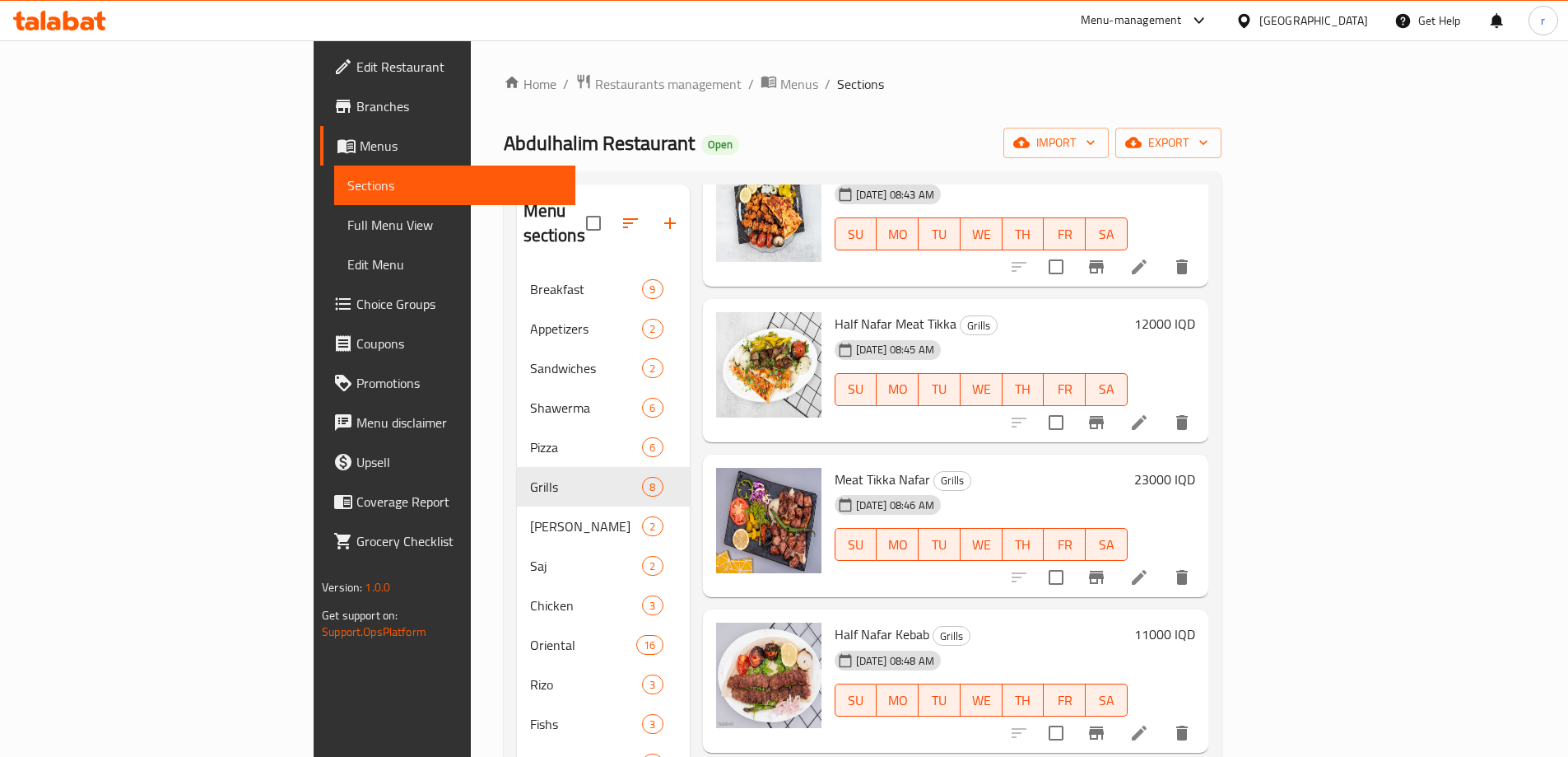
scroll to position [412, 0]
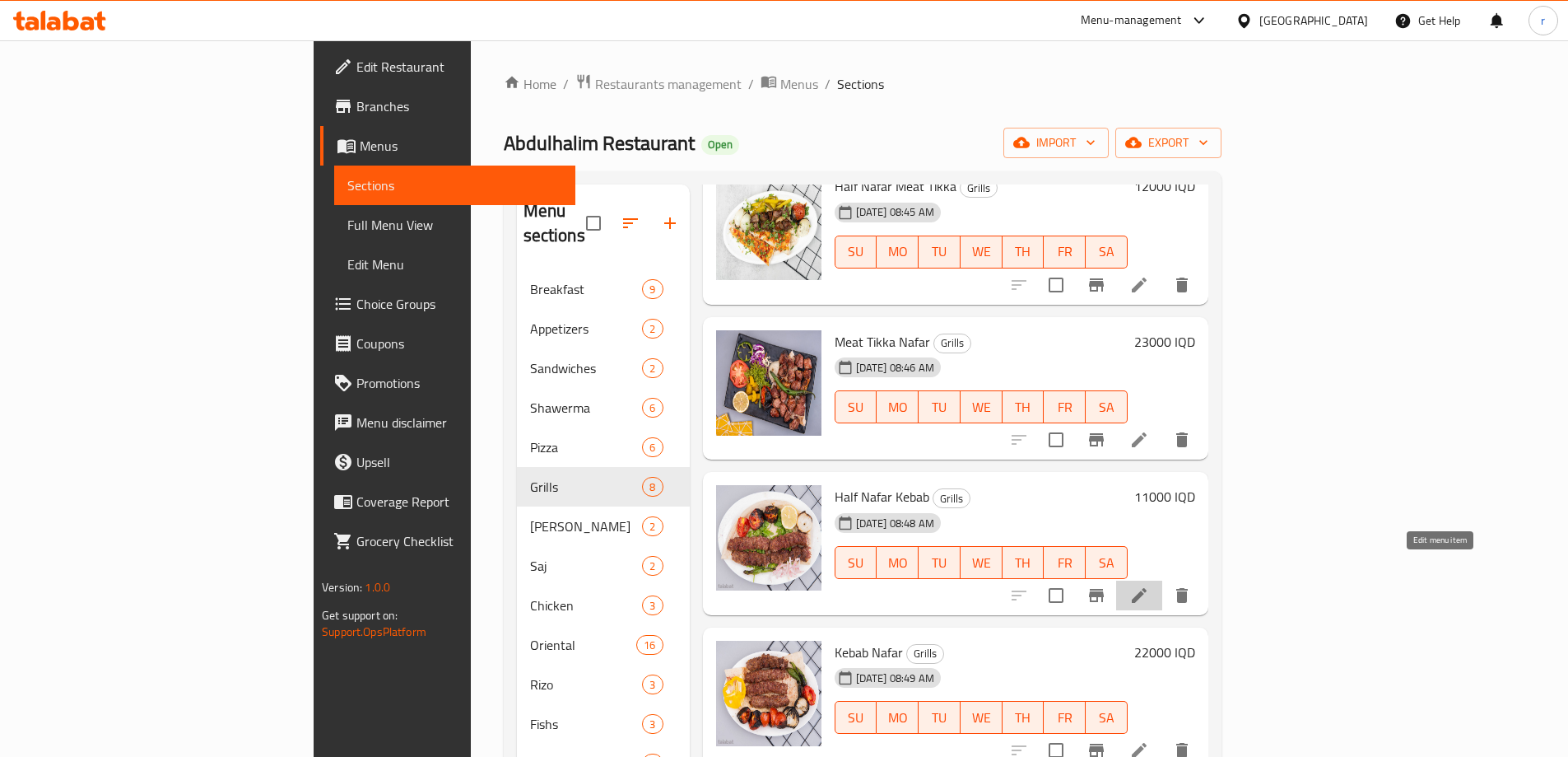
click at [1149, 586] on icon at bounding box center [1139, 595] width 20 height 20
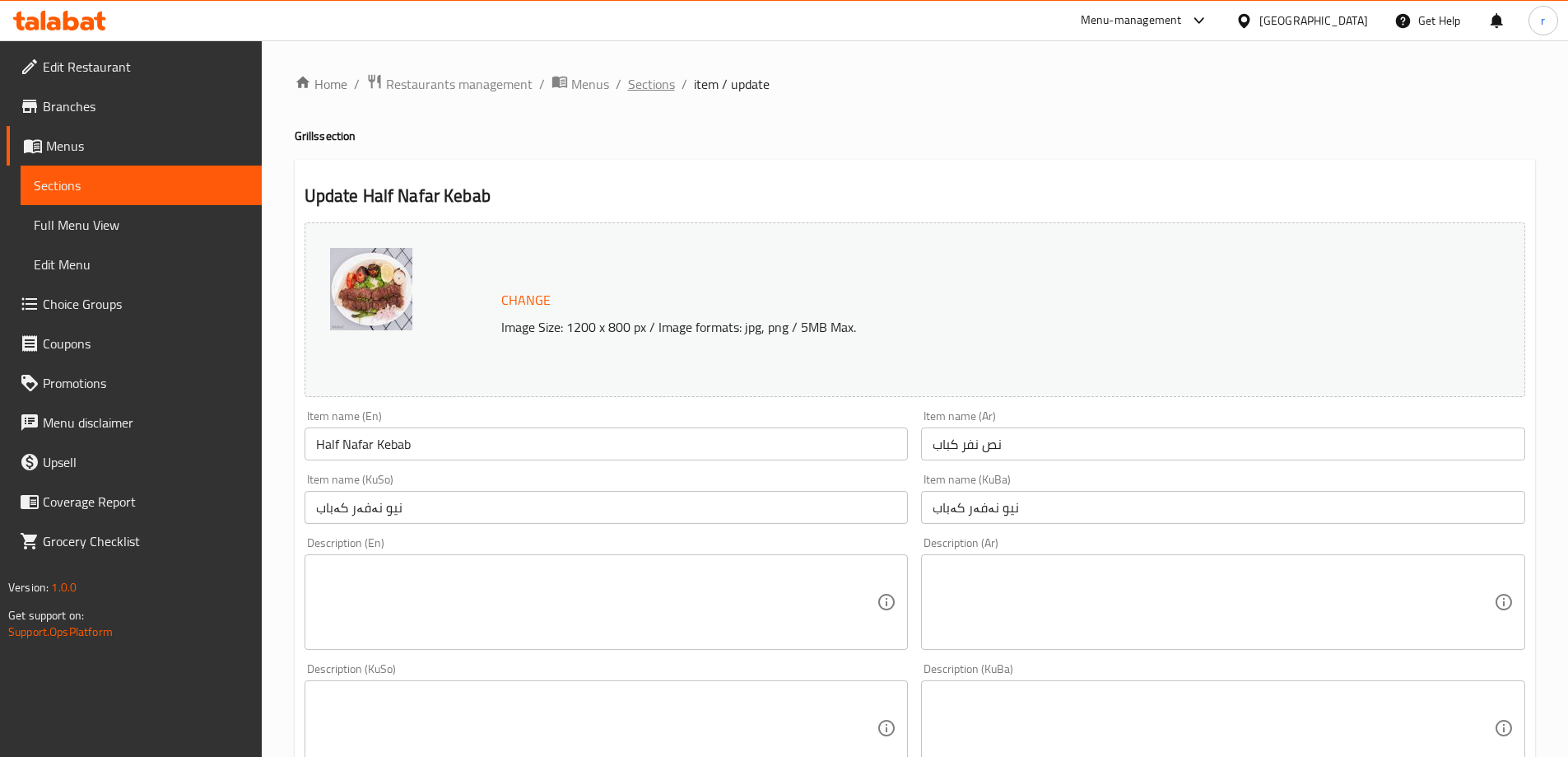
click at [645, 84] on span "Sections" at bounding box center [651, 84] width 47 height 20
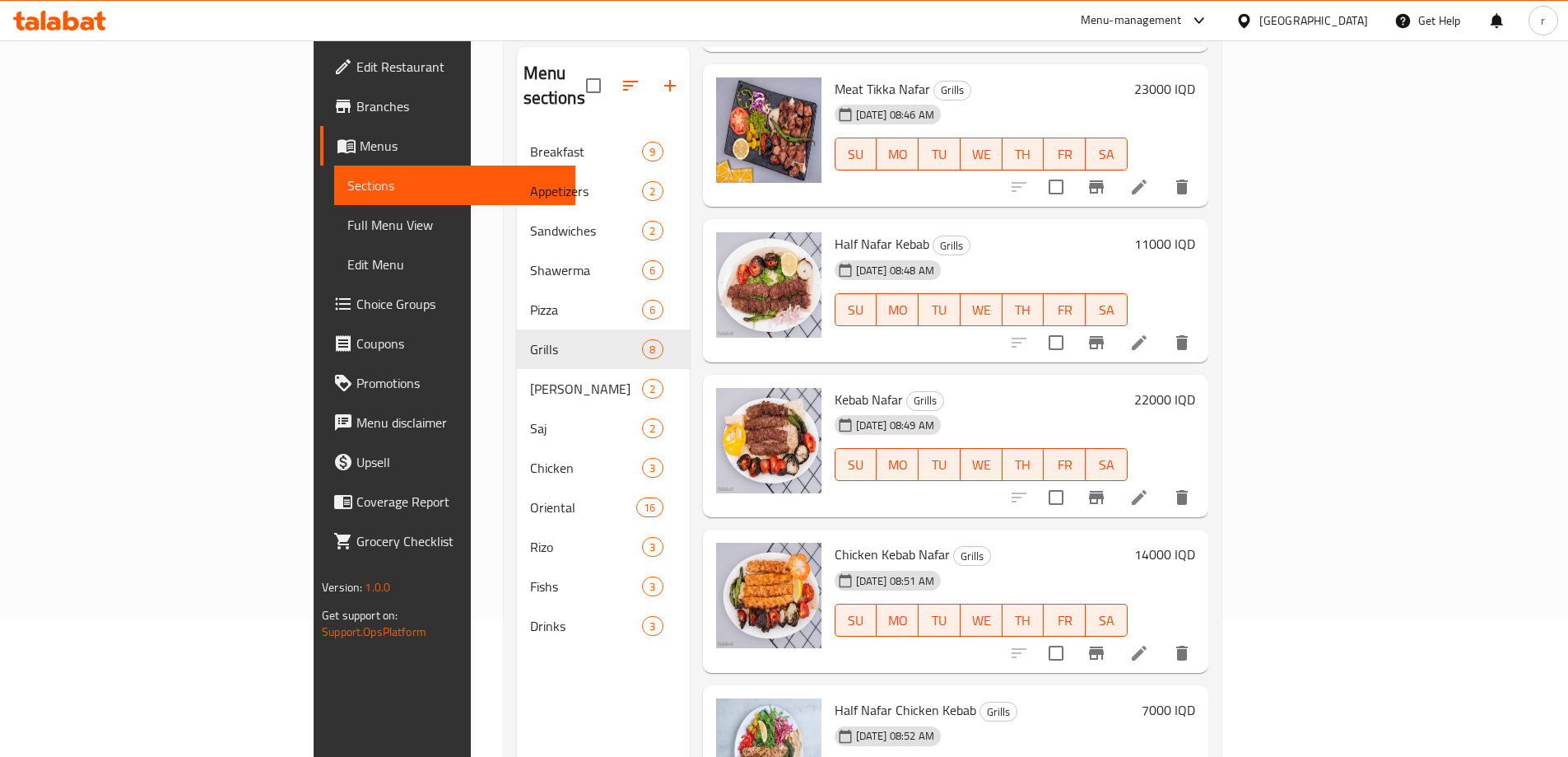
scroll to position [231, 0]
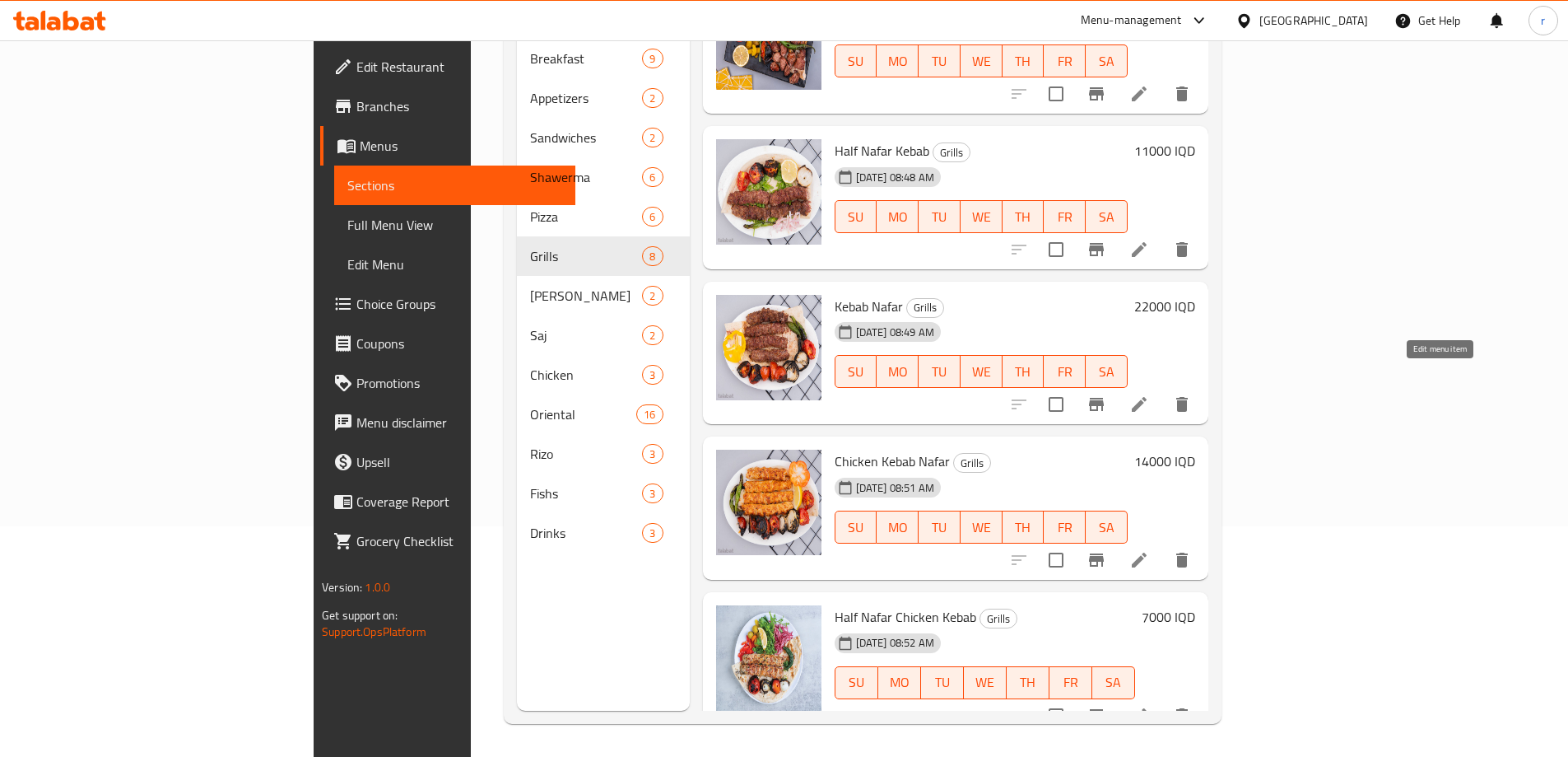
click at [1149, 394] on icon at bounding box center [1139, 404] width 20 height 20
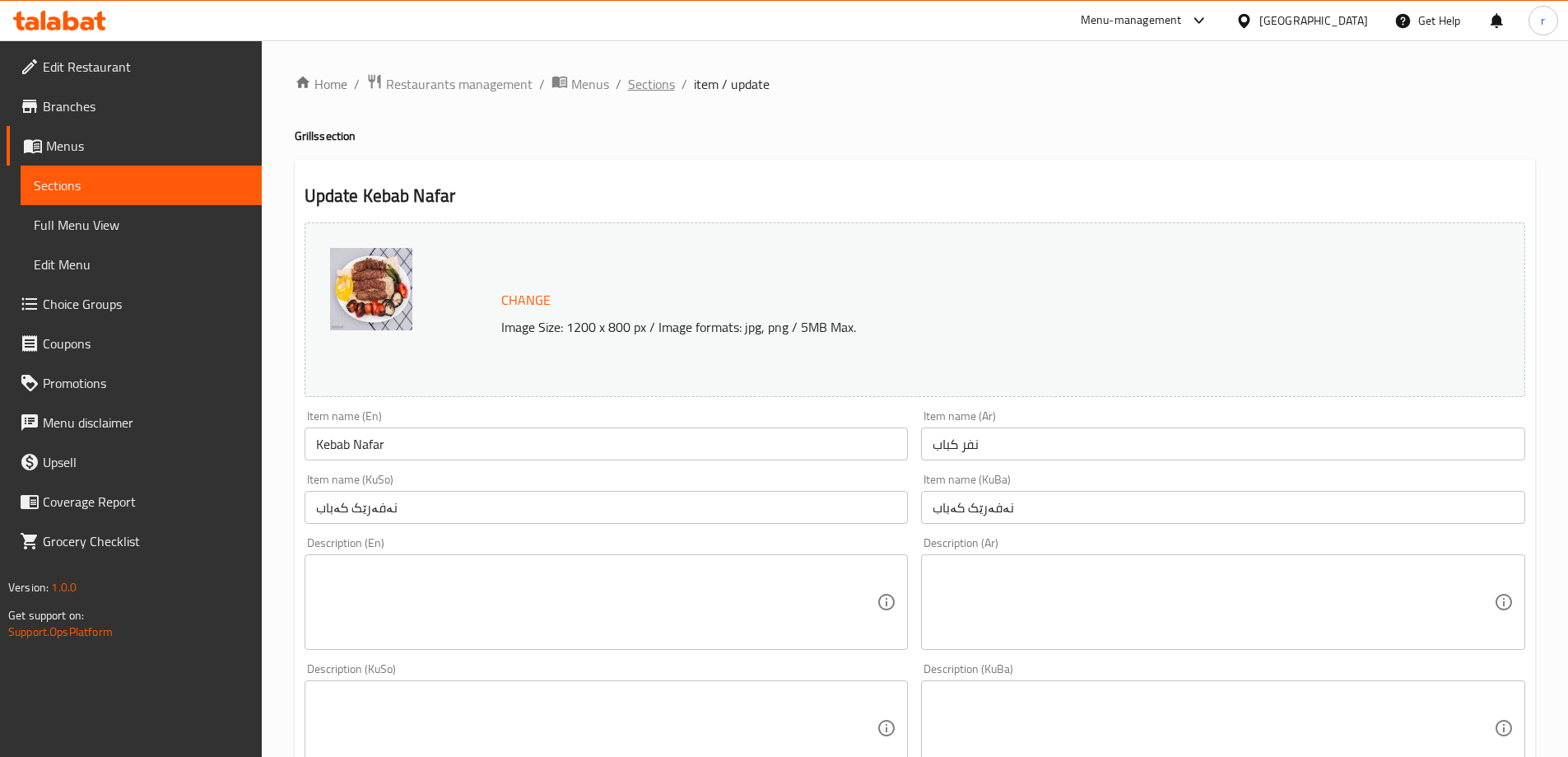
click at [655, 84] on span "Sections" at bounding box center [651, 84] width 47 height 20
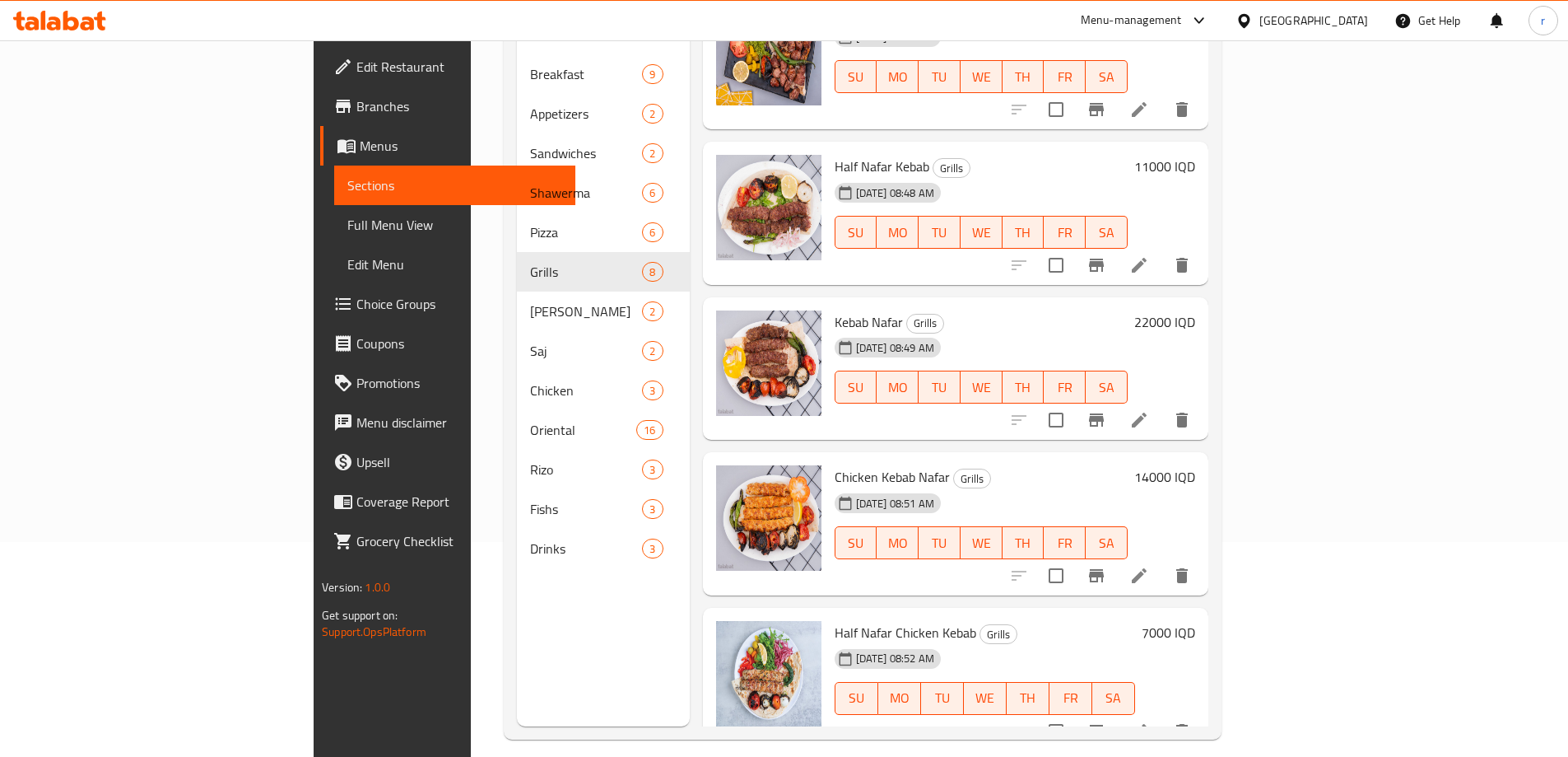
scroll to position [231, 0]
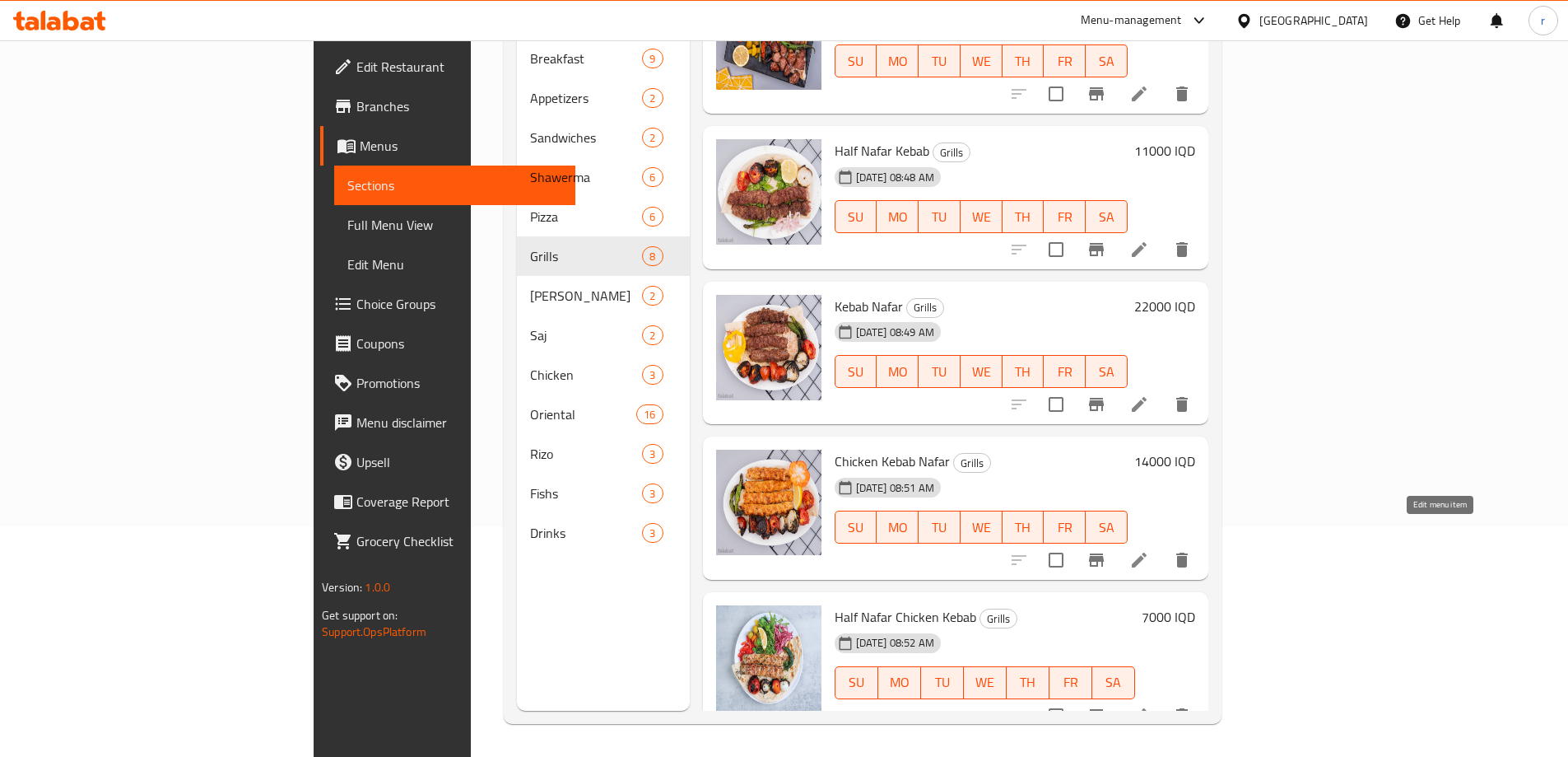
click at [1149, 550] on icon at bounding box center [1139, 559] width 20 height 20
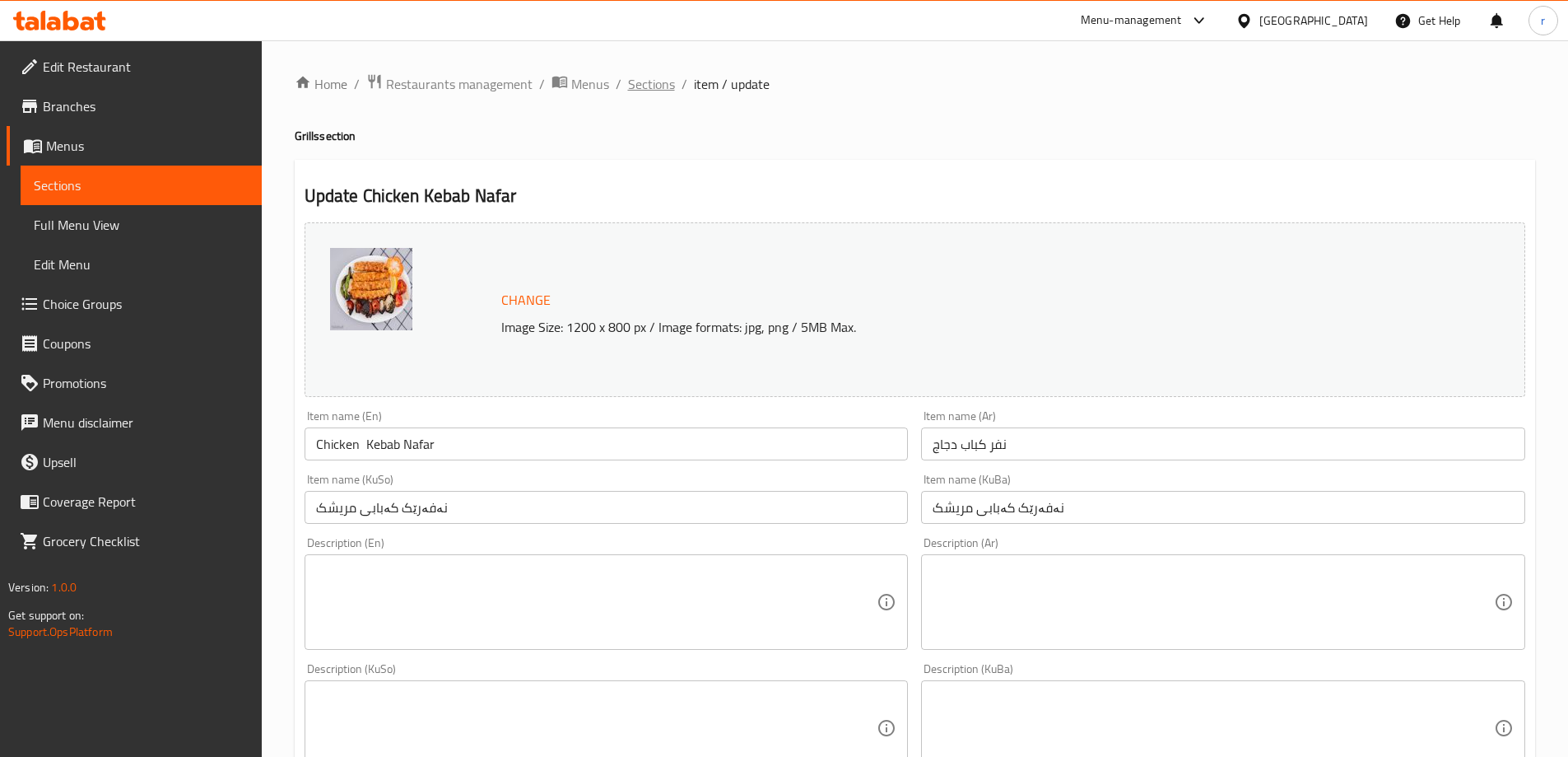
click at [657, 84] on span "Sections" at bounding box center [651, 84] width 47 height 20
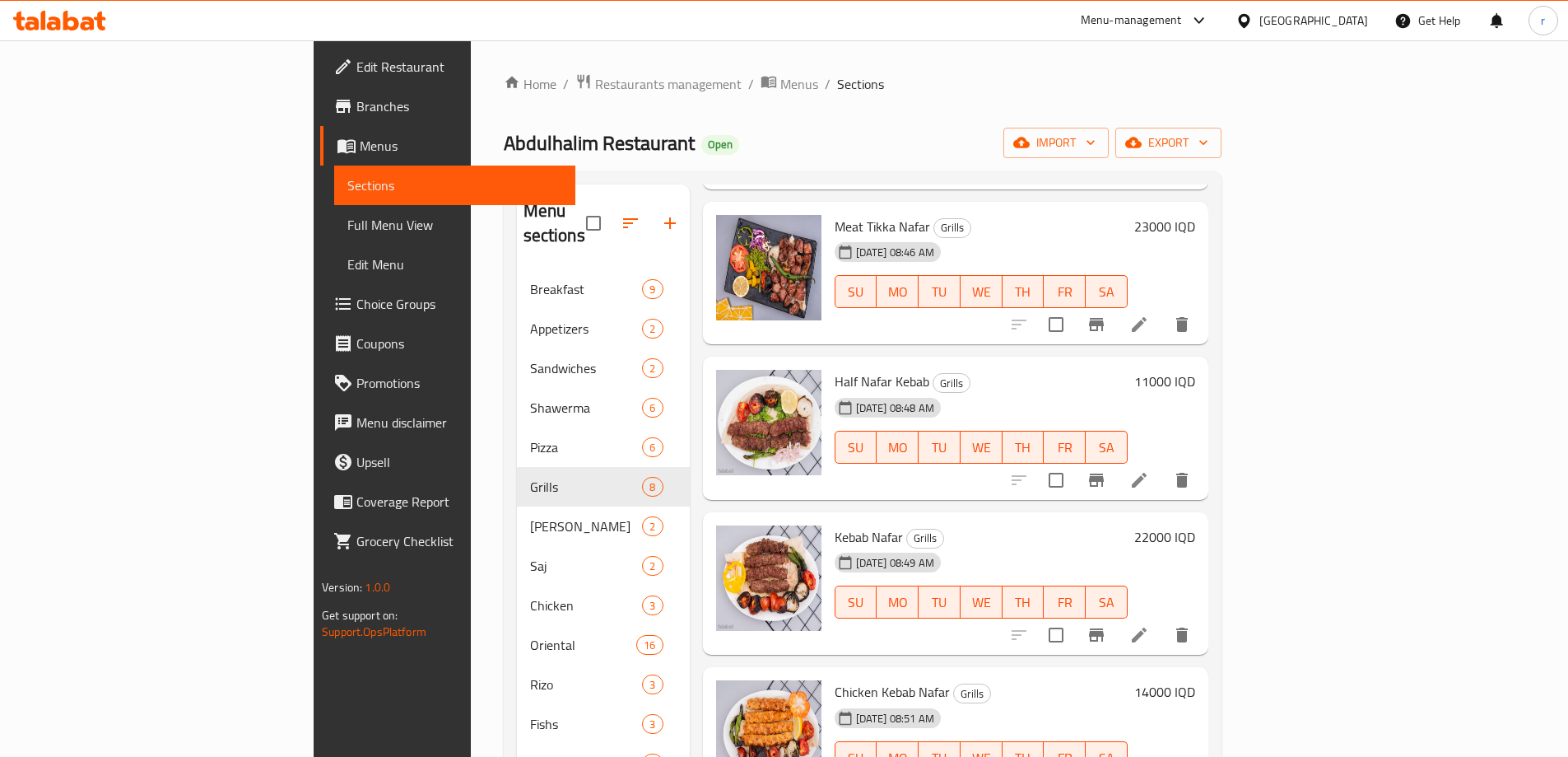
scroll to position [231, 0]
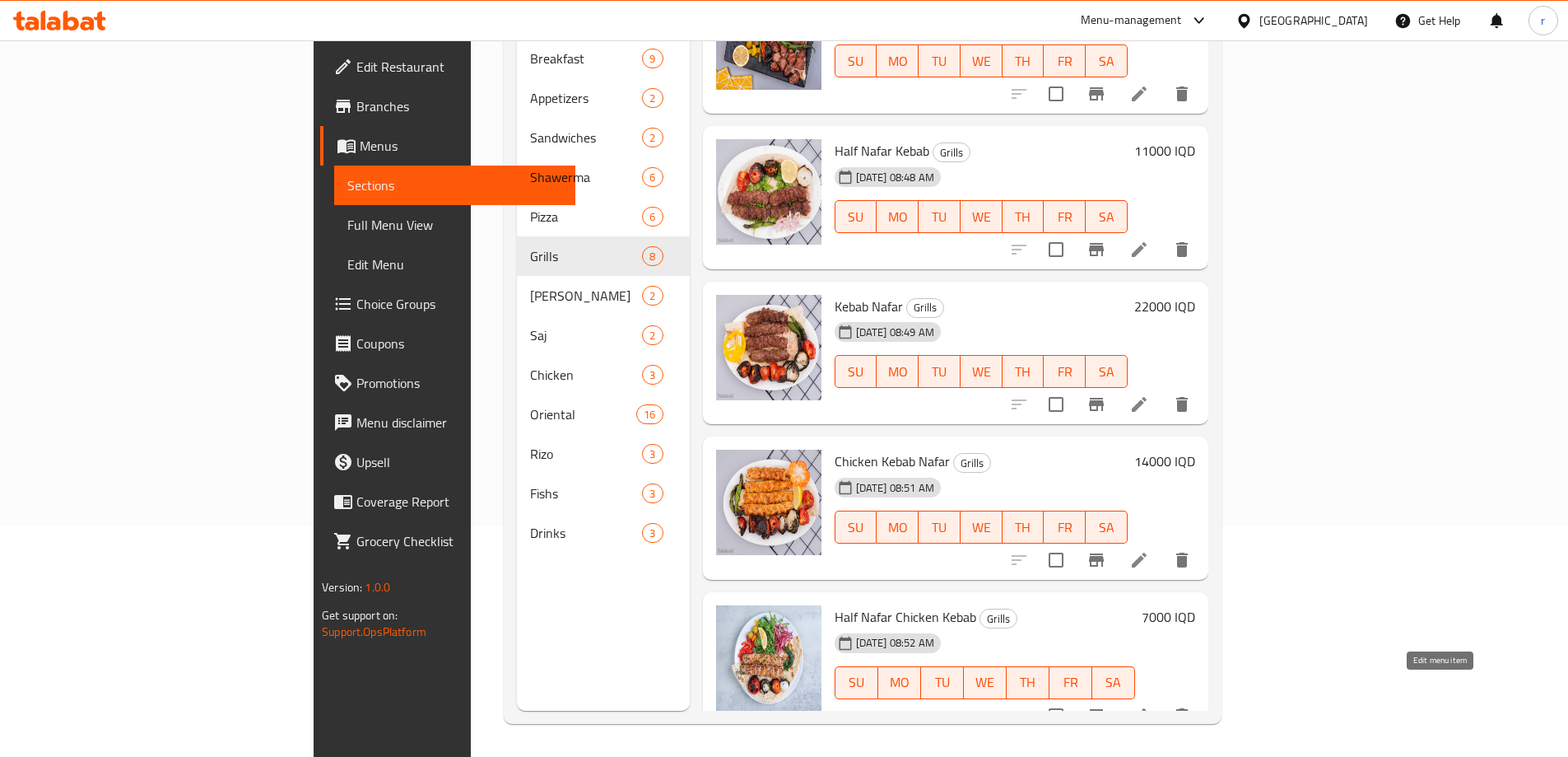
click at [1147, 708] on icon at bounding box center [1138, 715] width 15 height 15
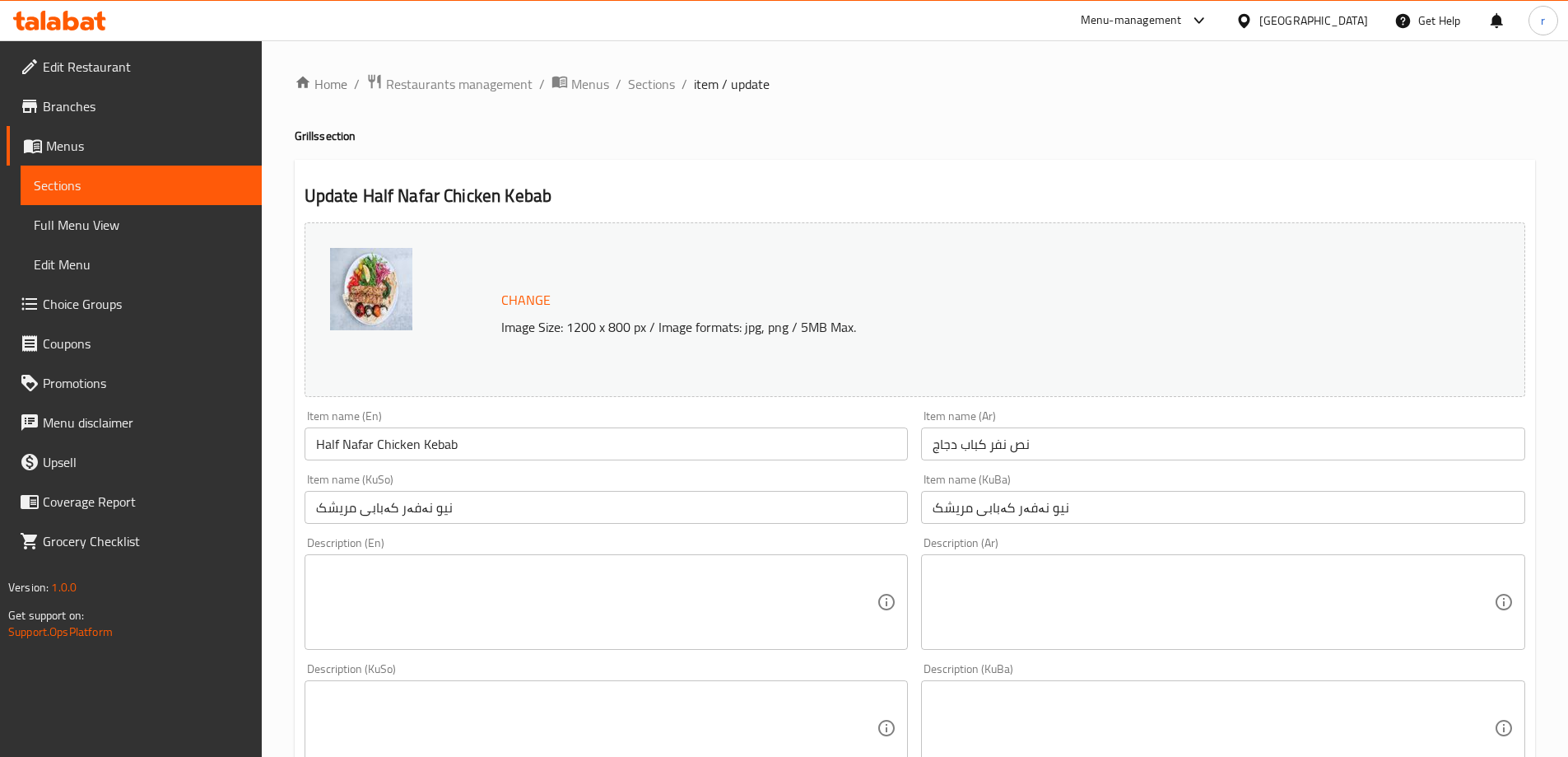
click at [100, 104] on span "Branches" at bounding box center [145, 106] width 206 height 20
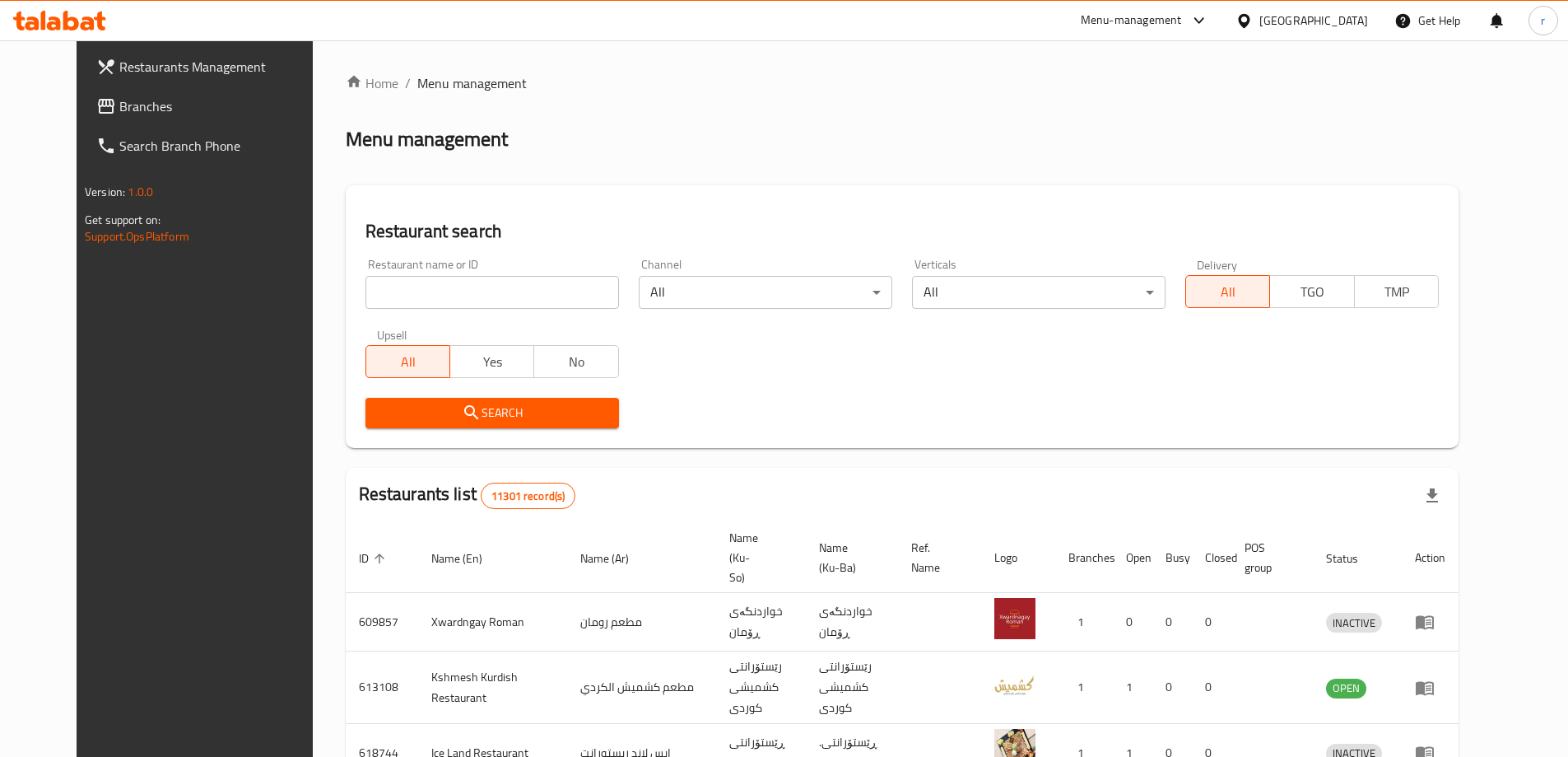
click at [119, 111] on span "Branches" at bounding box center [222, 106] width 206 height 20
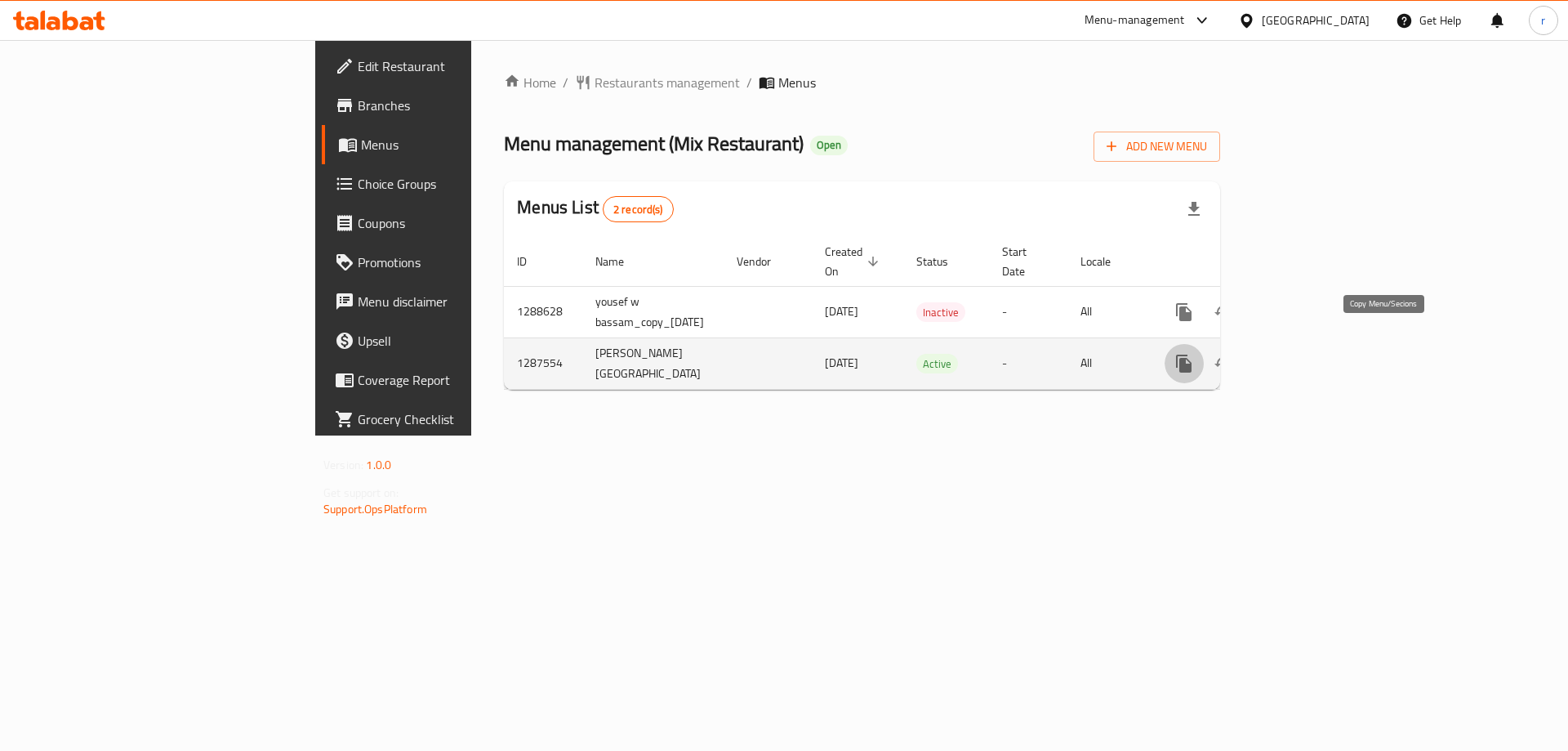
click at [1204, 355] on button "more" at bounding box center [1184, 363] width 39 height 39
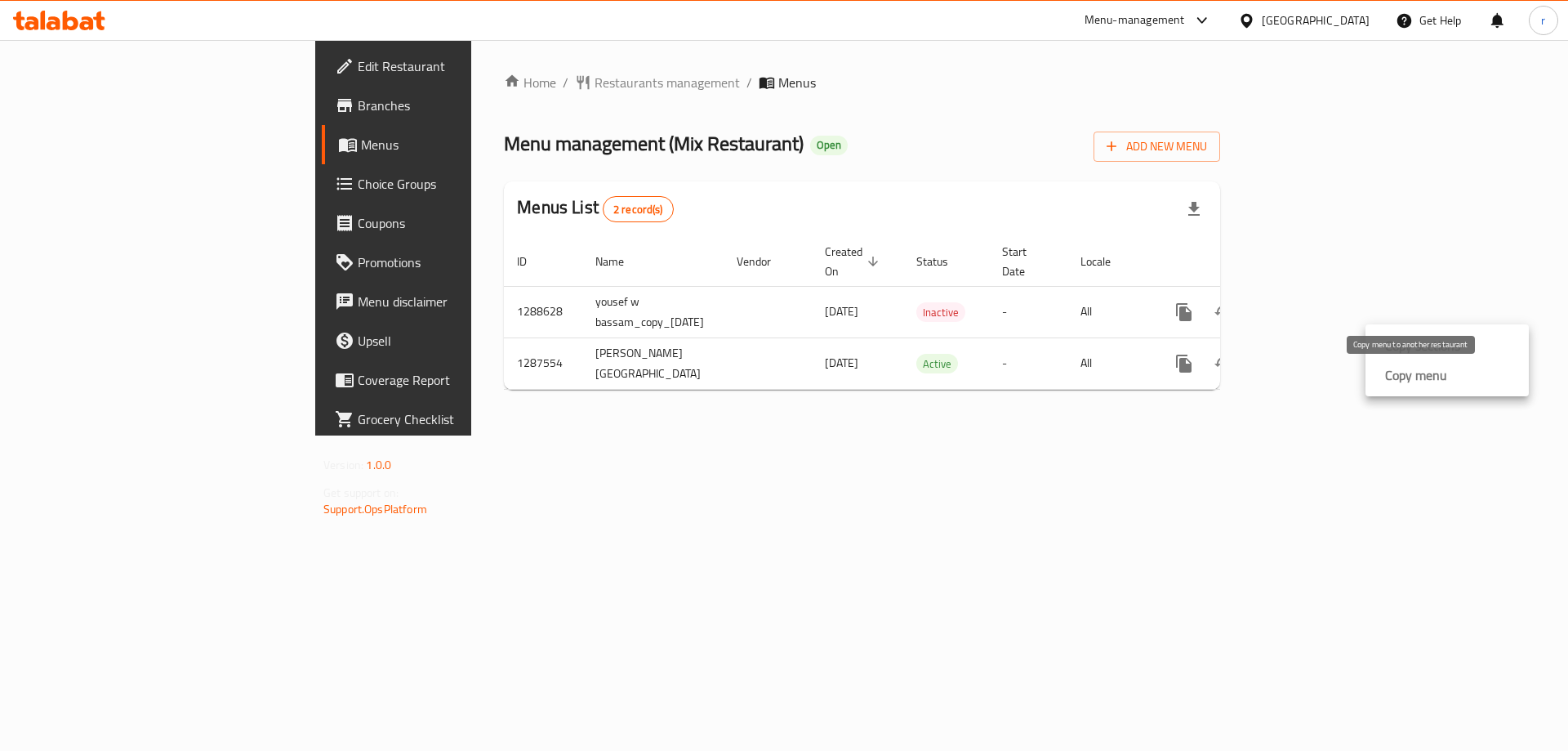
click at [1406, 369] on strong "Copy menu" at bounding box center [1416, 375] width 62 height 20
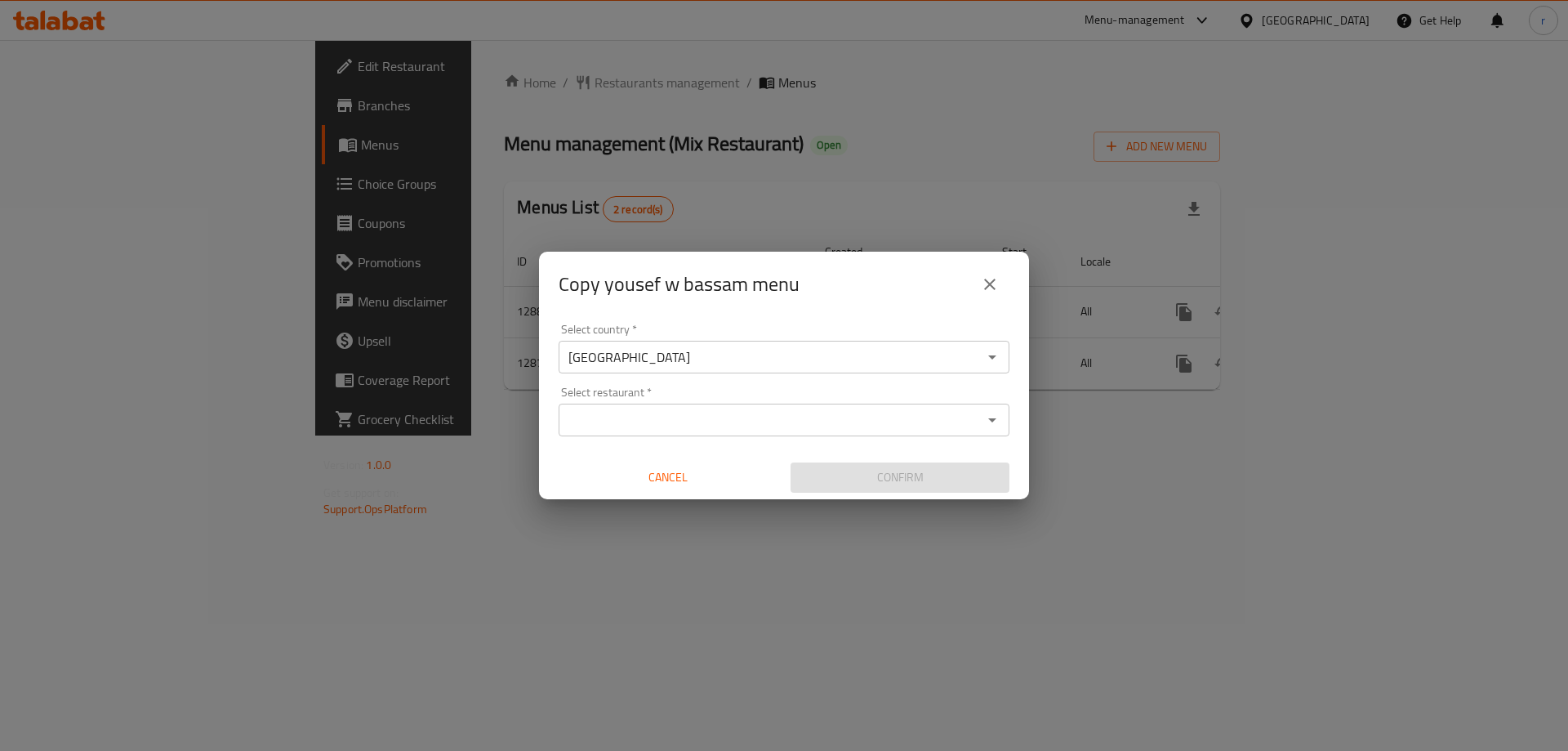
click at [601, 420] on input "Select restaurant   *" at bounding box center [771, 420] width 414 height 23
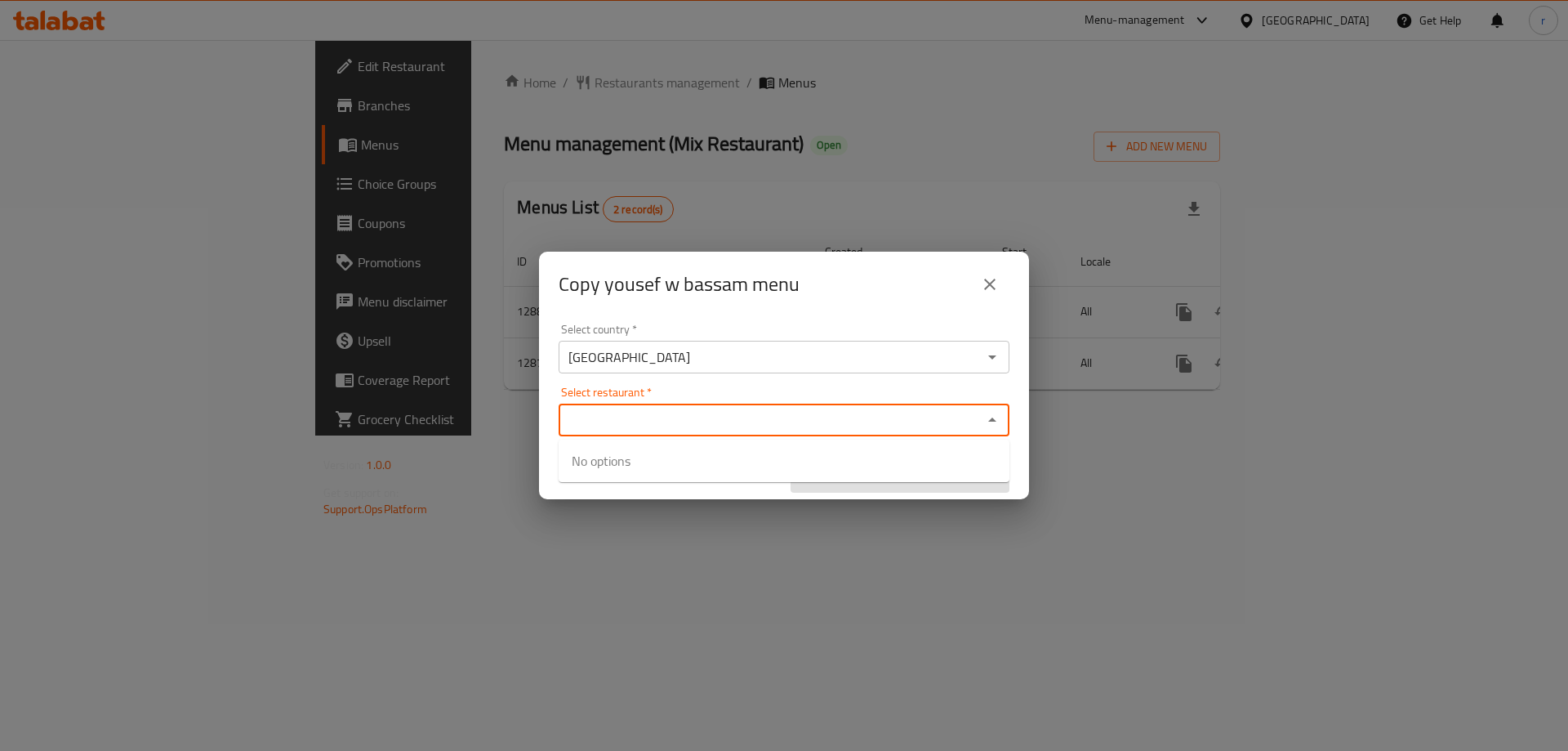
paste input "Mix Restaurant"
type input "Mix Restaurant"
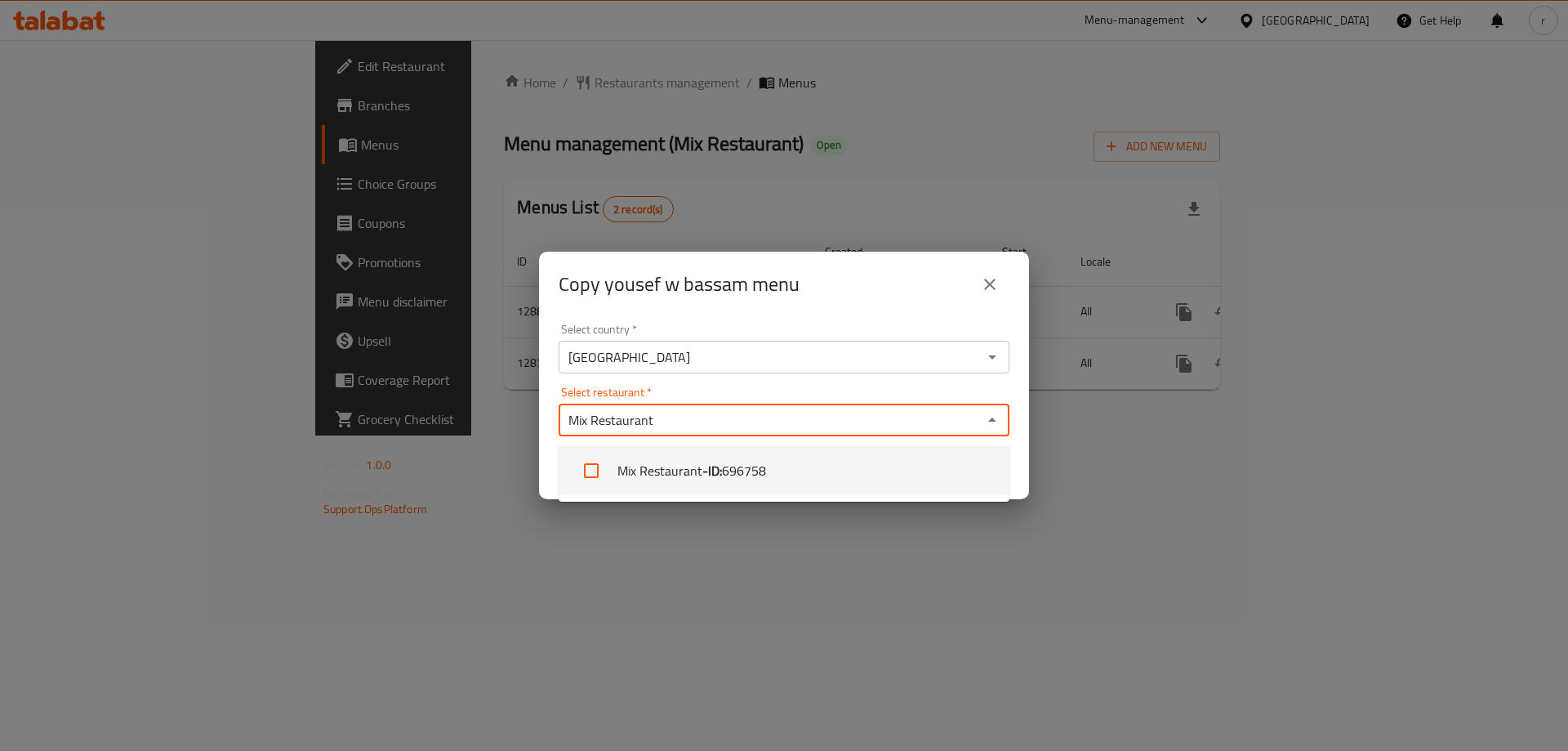
click at [706, 481] on b "- ID:" at bounding box center [712, 470] width 20 height 20
checkbox input "true"
click at [891, 603] on div "Copy yousef w bassam menu Select country   * [GEOGRAPHIC_DATA] Select country *…" at bounding box center [784, 376] width 1568 height 751
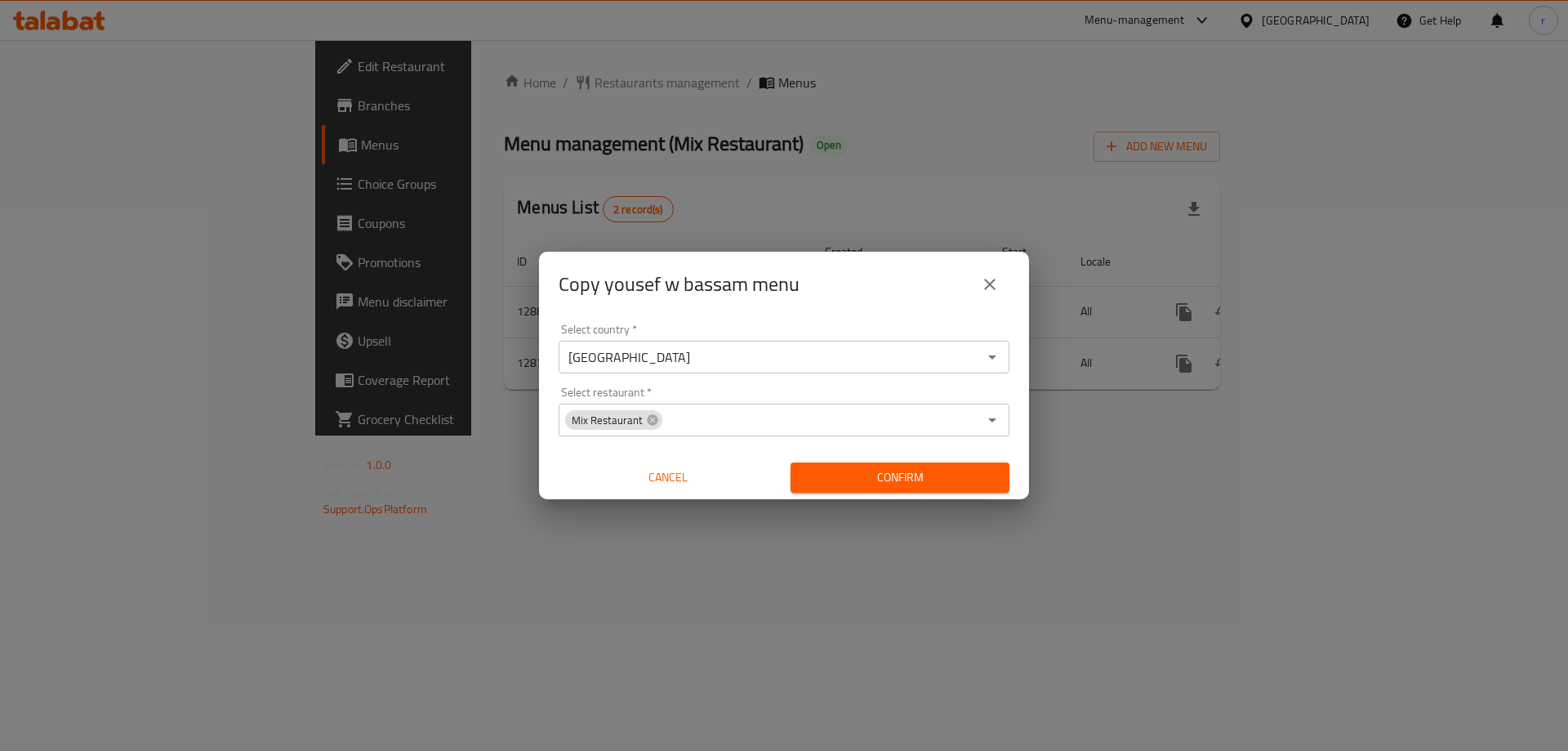
click at [915, 486] on span "Confirm" at bounding box center [899, 477] width 192 height 21
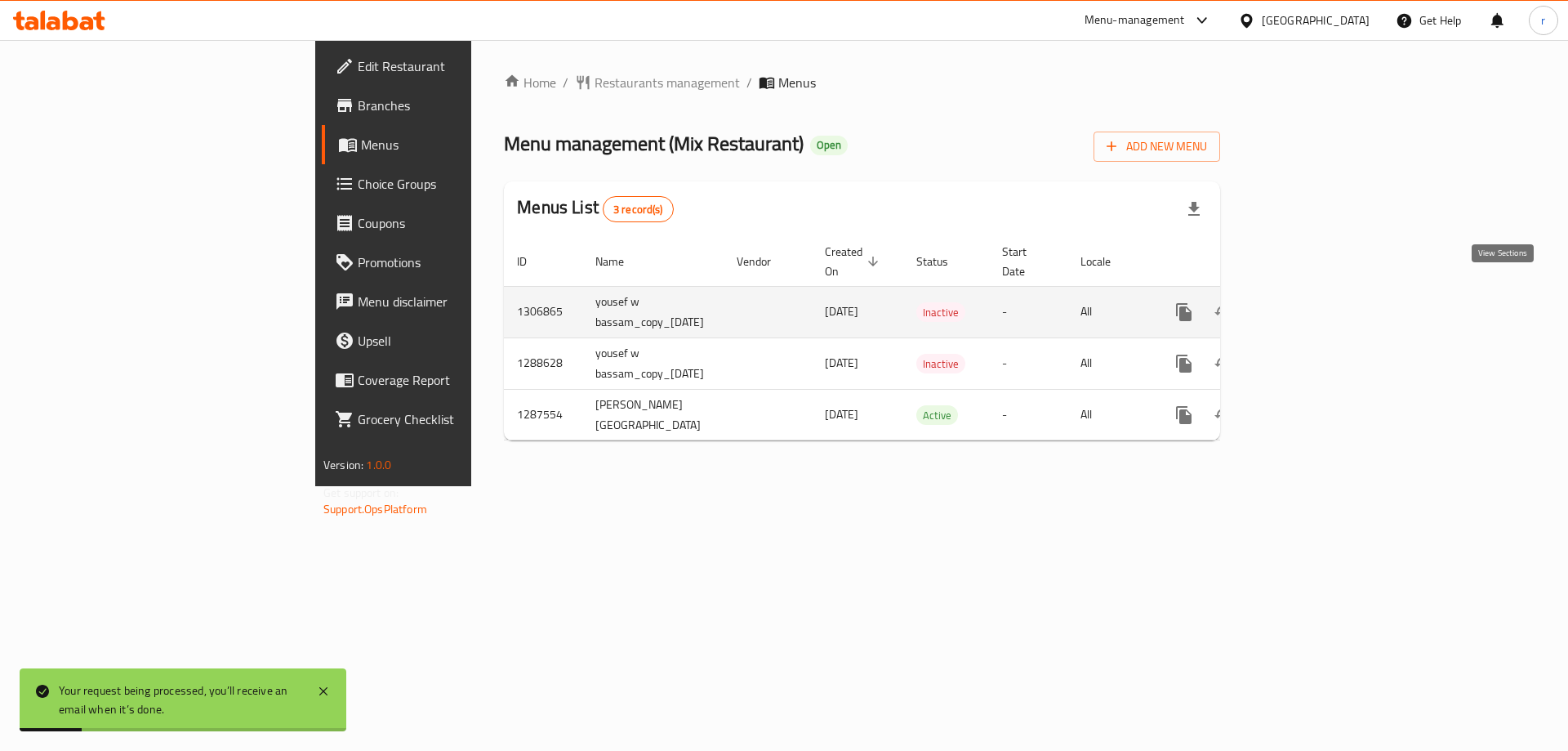
click at [1312, 302] on icon "enhanced table" at bounding box center [1301, 312] width 20 height 20
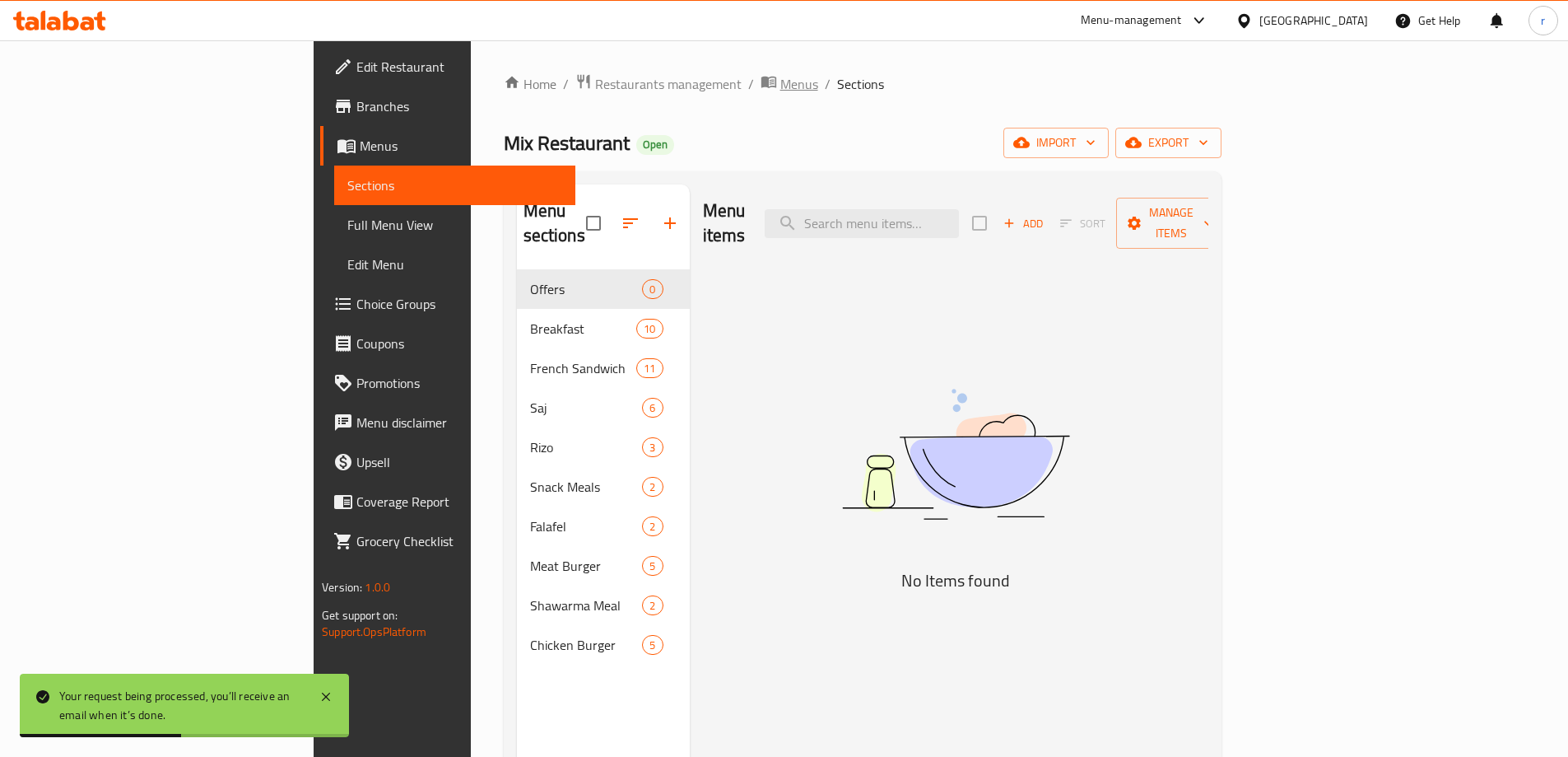
click at [780, 79] on span "Menus" at bounding box center [799, 84] width 38 height 20
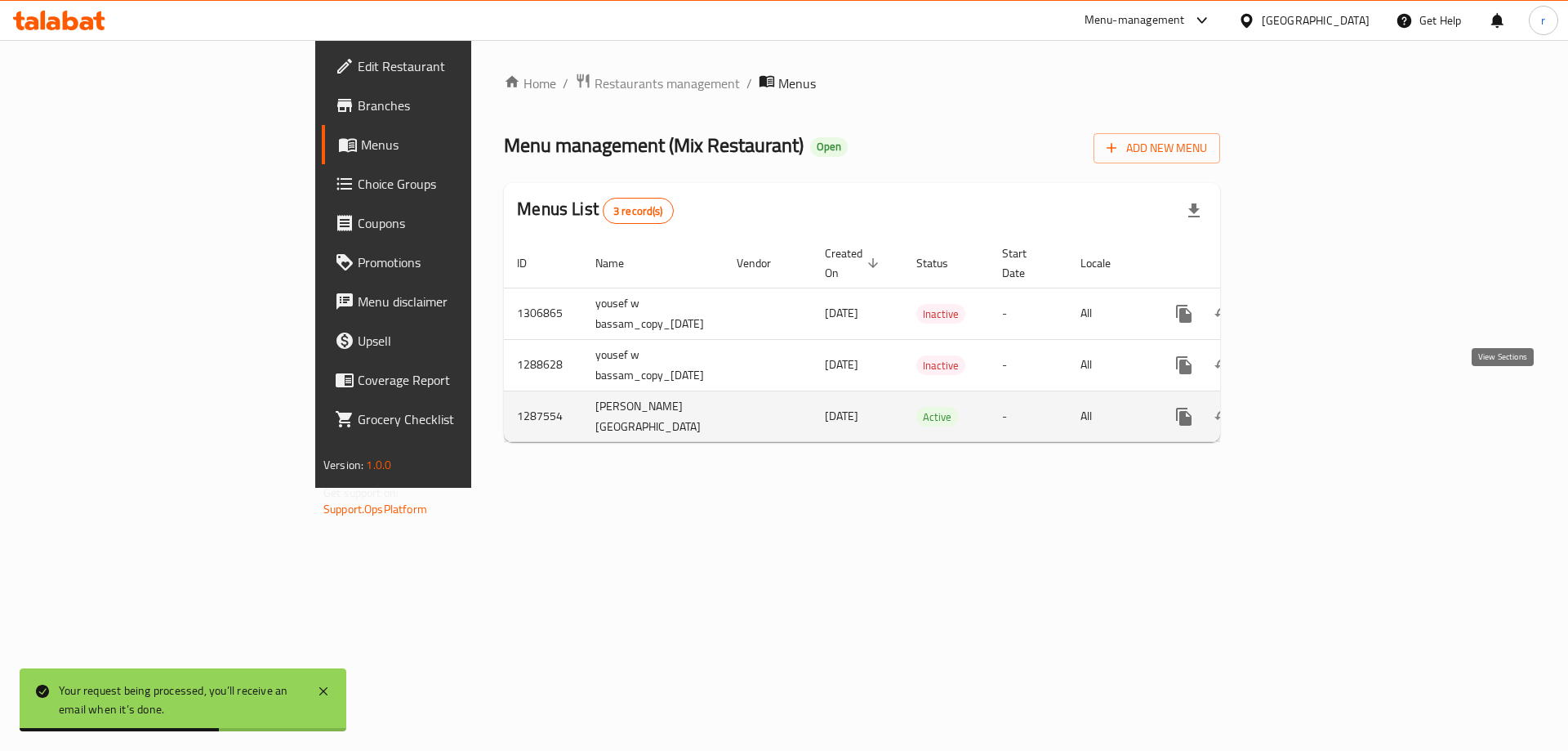
click at [1312, 407] on icon "enhanced table" at bounding box center [1301, 416] width 20 height 20
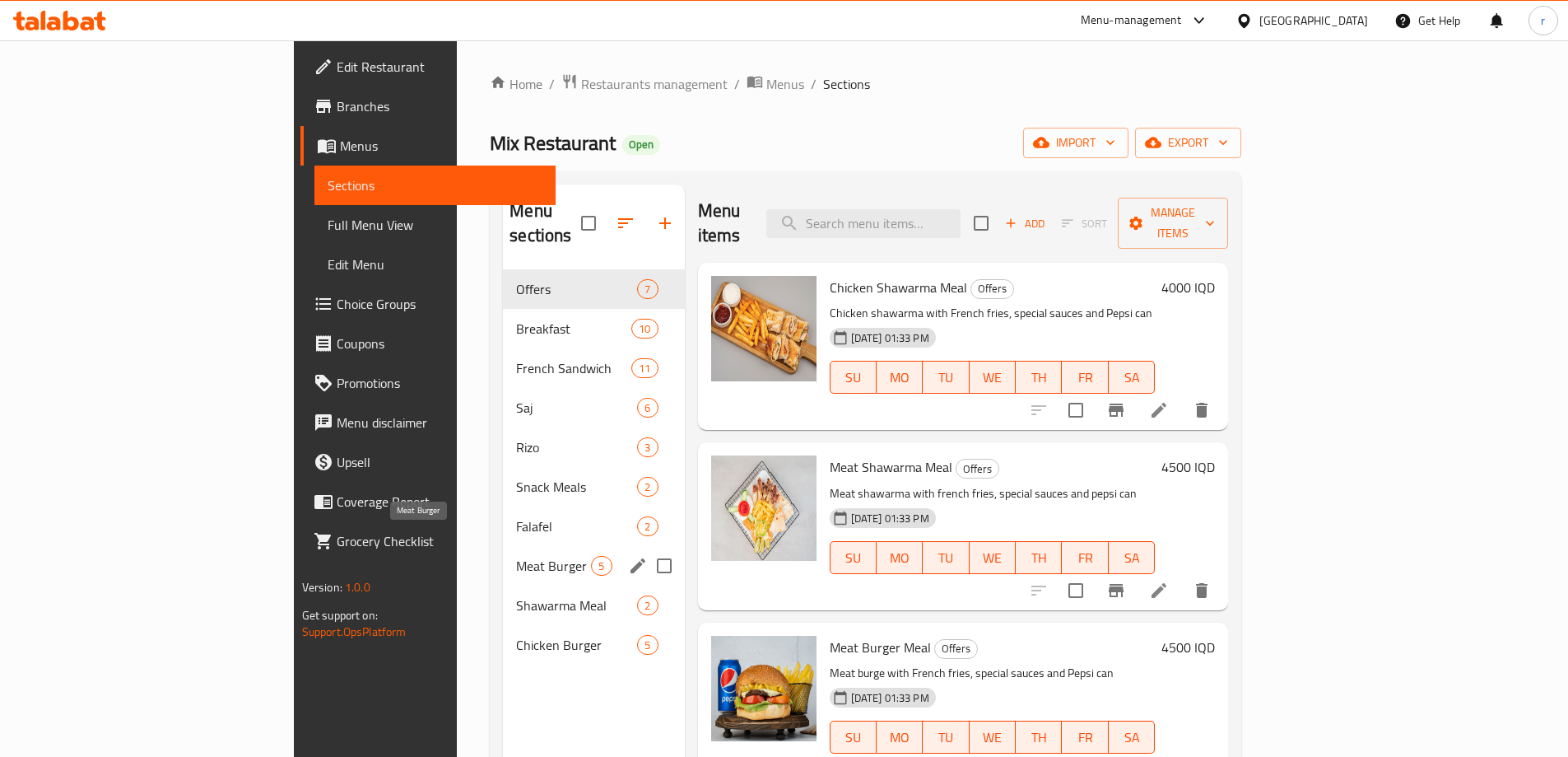
click at [516, 556] on span "Meat Burger" at bounding box center [553, 566] width 75 height 20
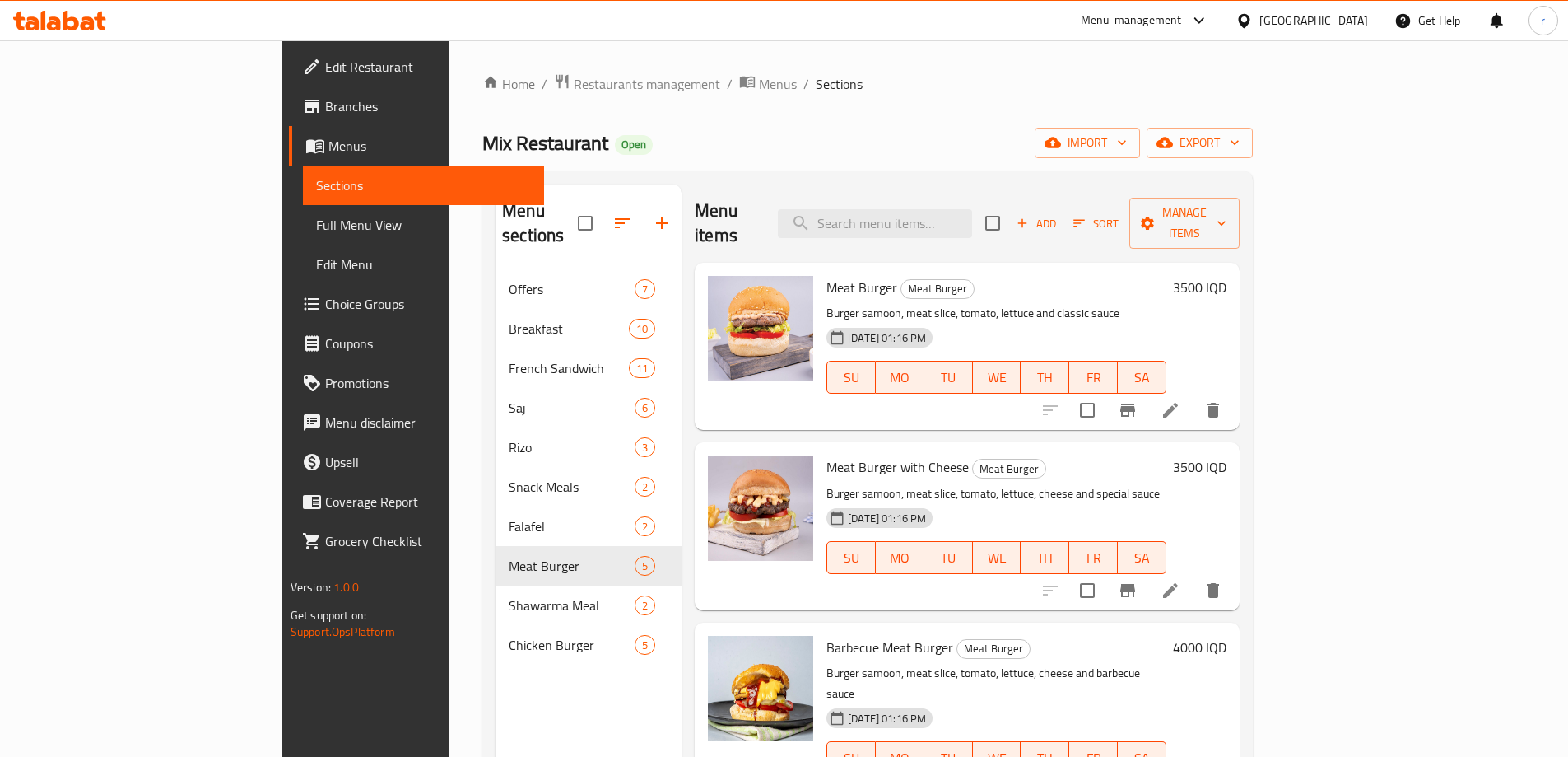
click at [1226, 276] on h6 "3500 IQD" at bounding box center [1200, 287] width 54 height 23
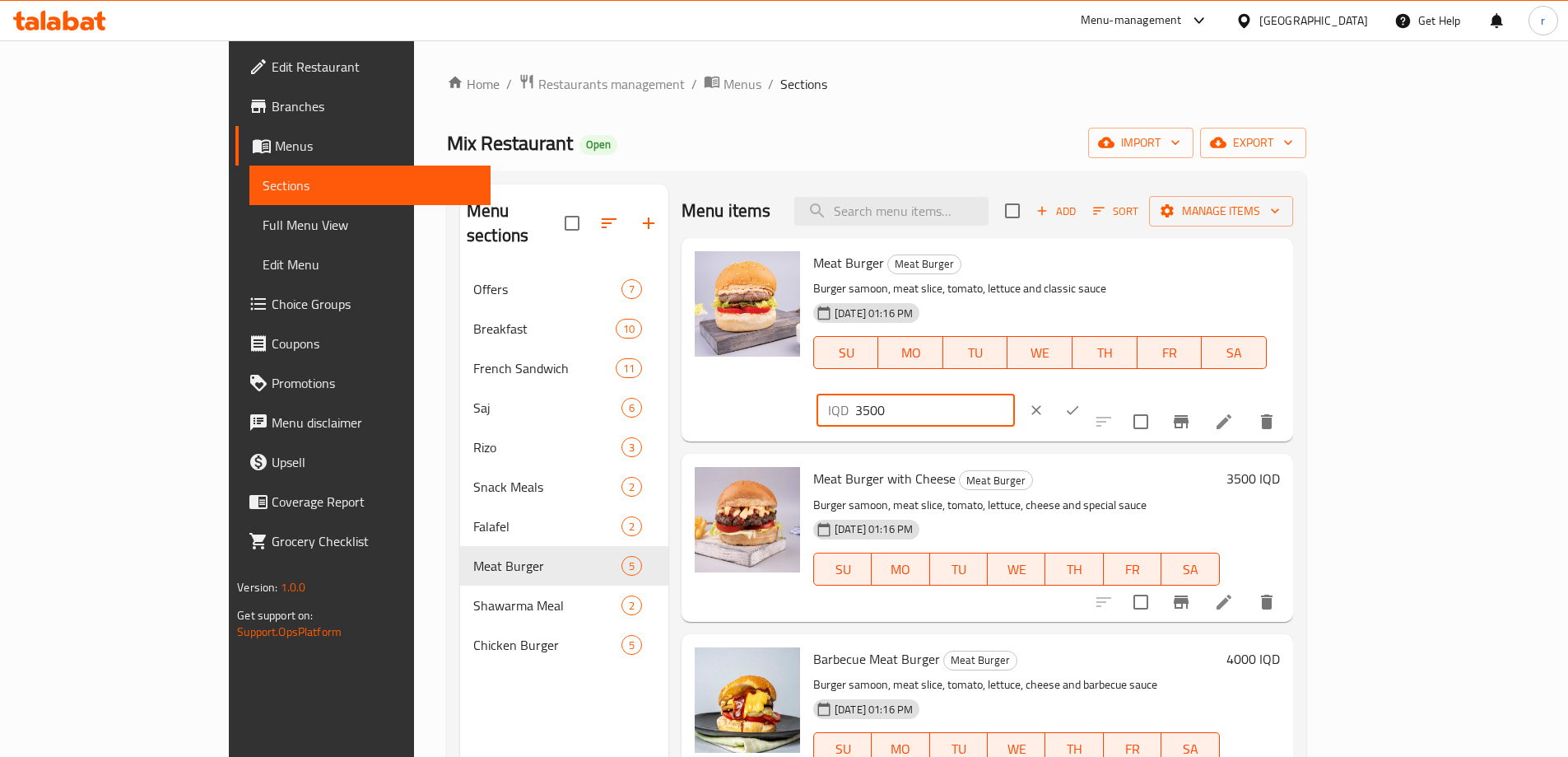
drag, startPoint x: 1283, startPoint y: 271, endPoint x: 1267, endPoint y: 277, distance: 17.1
click at [1015, 393] on div "IQD 3500 ​" at bounding box center [916, 410] width 198 height 33
type input "4500"
click at [1081, 402] on icon "ok" at bounding box center [1072, 410] width 17 height 17
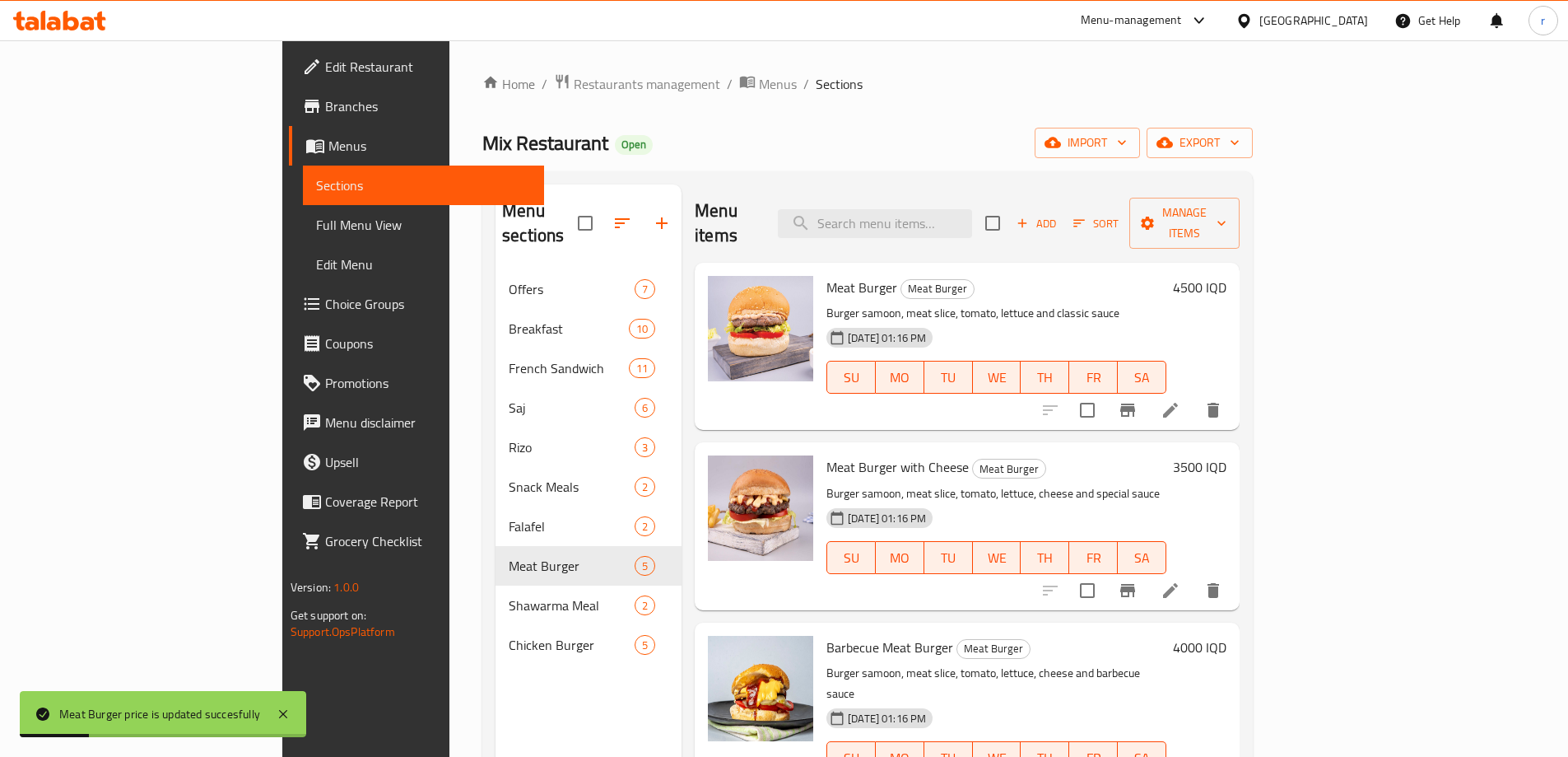
click at [1226, 455] on h6 "3500 IQD" at bounding box center [1200, 466] width 54 height 23
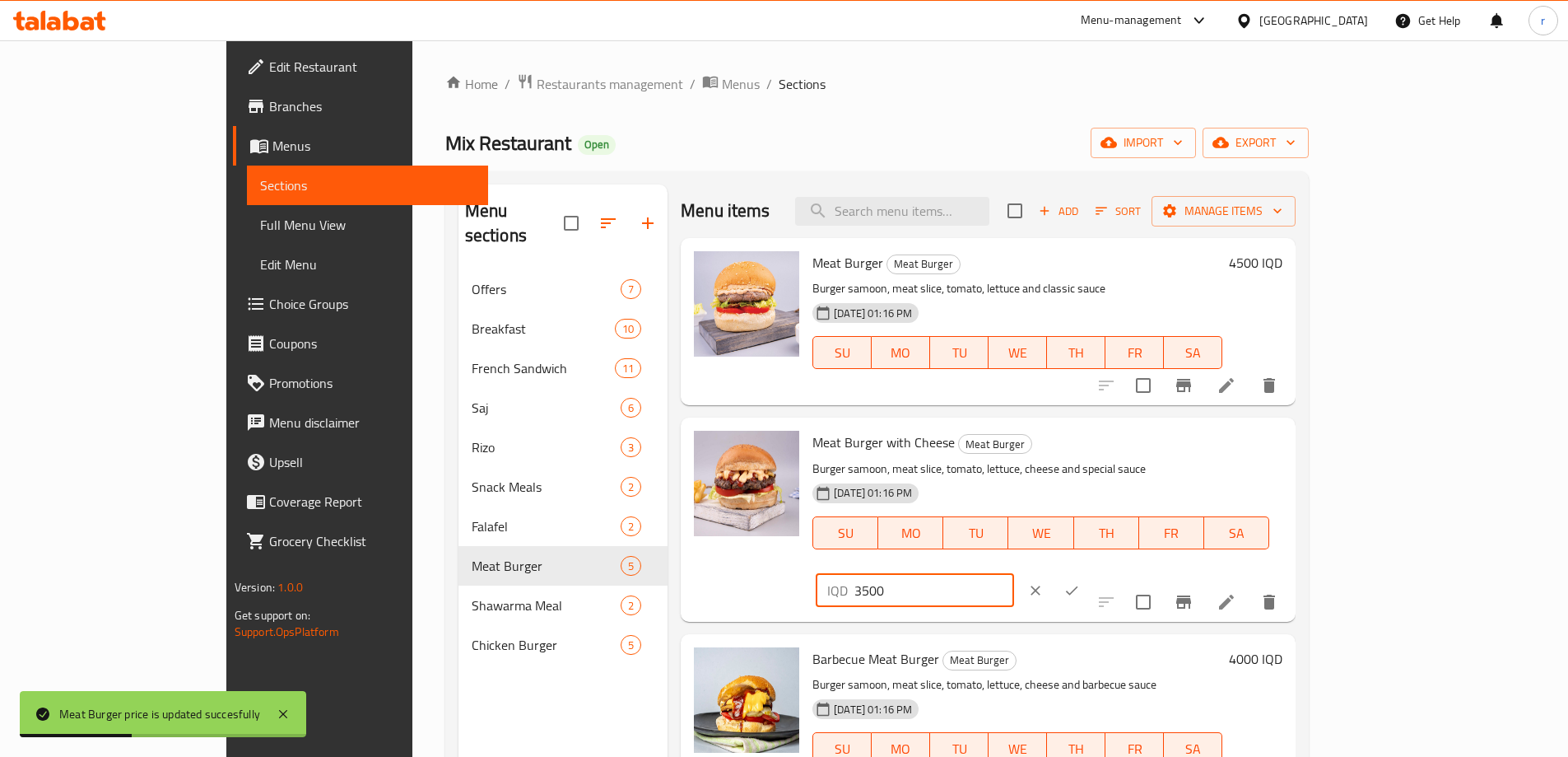
drag, startPoint x: 1321, startPoint y: 454, endPoint x: 1202, endPoint y: 466, distance: 119.6
click at [1202, 466] on div "Meat Burger with Cheese Meat Burger Burger samoon, meat slice, tomato, lettuce,…" at bounding box center [1048, 519] width 484 height 191
type input "5000"
click at [1080, 582] on icon "ok" at bounding box center [1071, 590] width 17 height 17
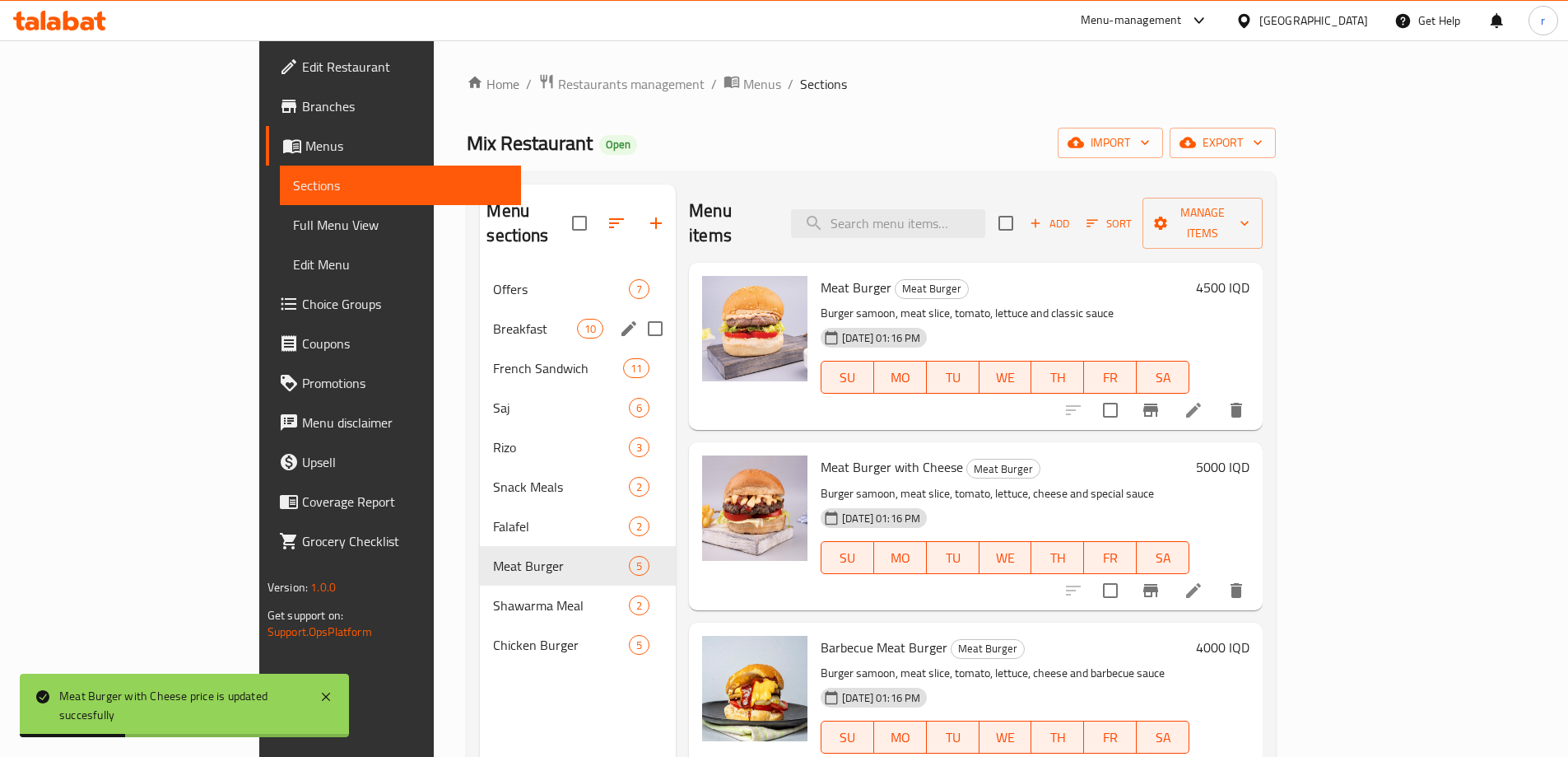
click at [493, 318] on span "Breakfast" at bounding box center [535, 328] width 83 height 20
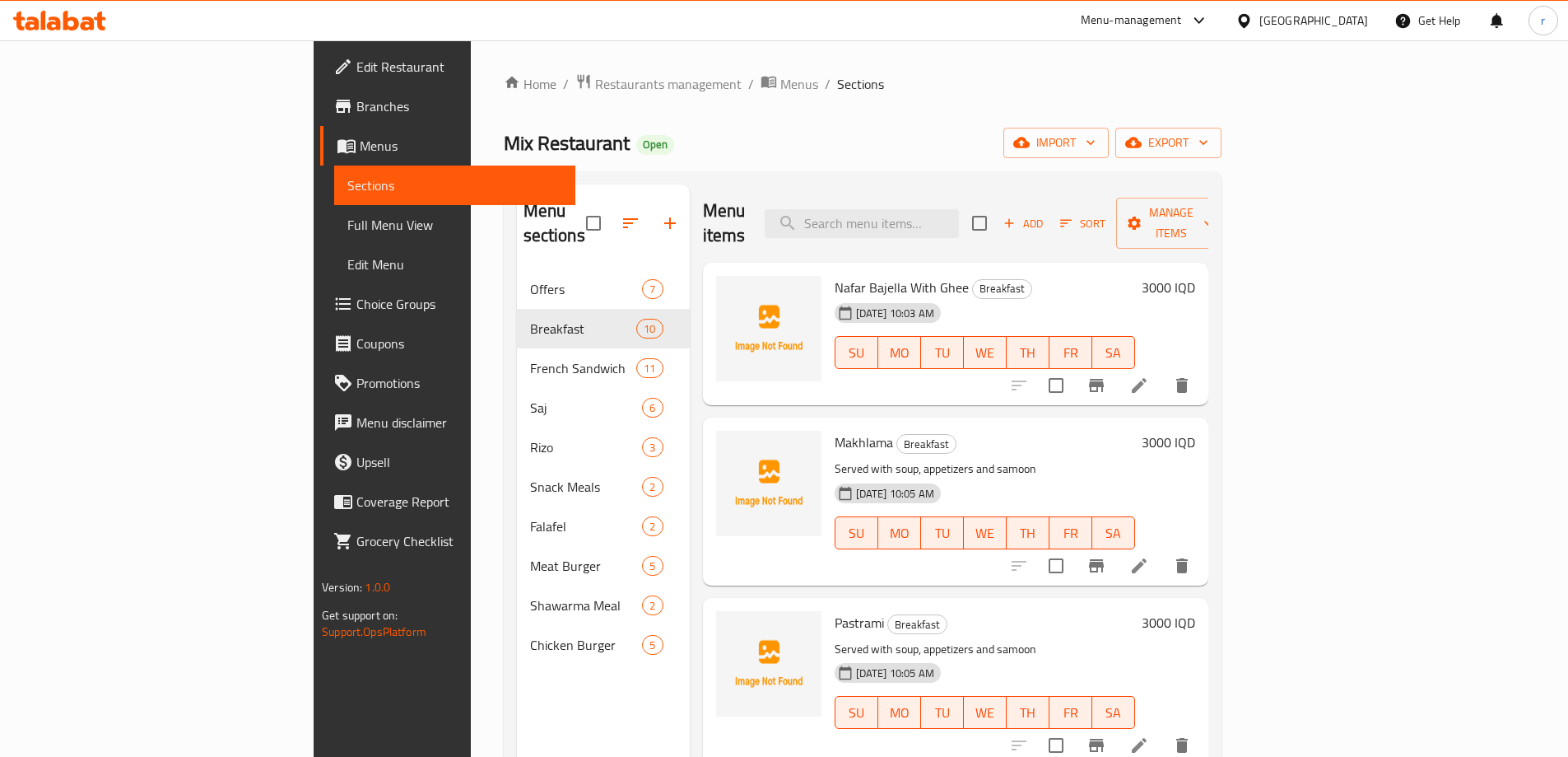
click at [1163, 371] on li at bounding box center [1139, 385] width 46 height 30
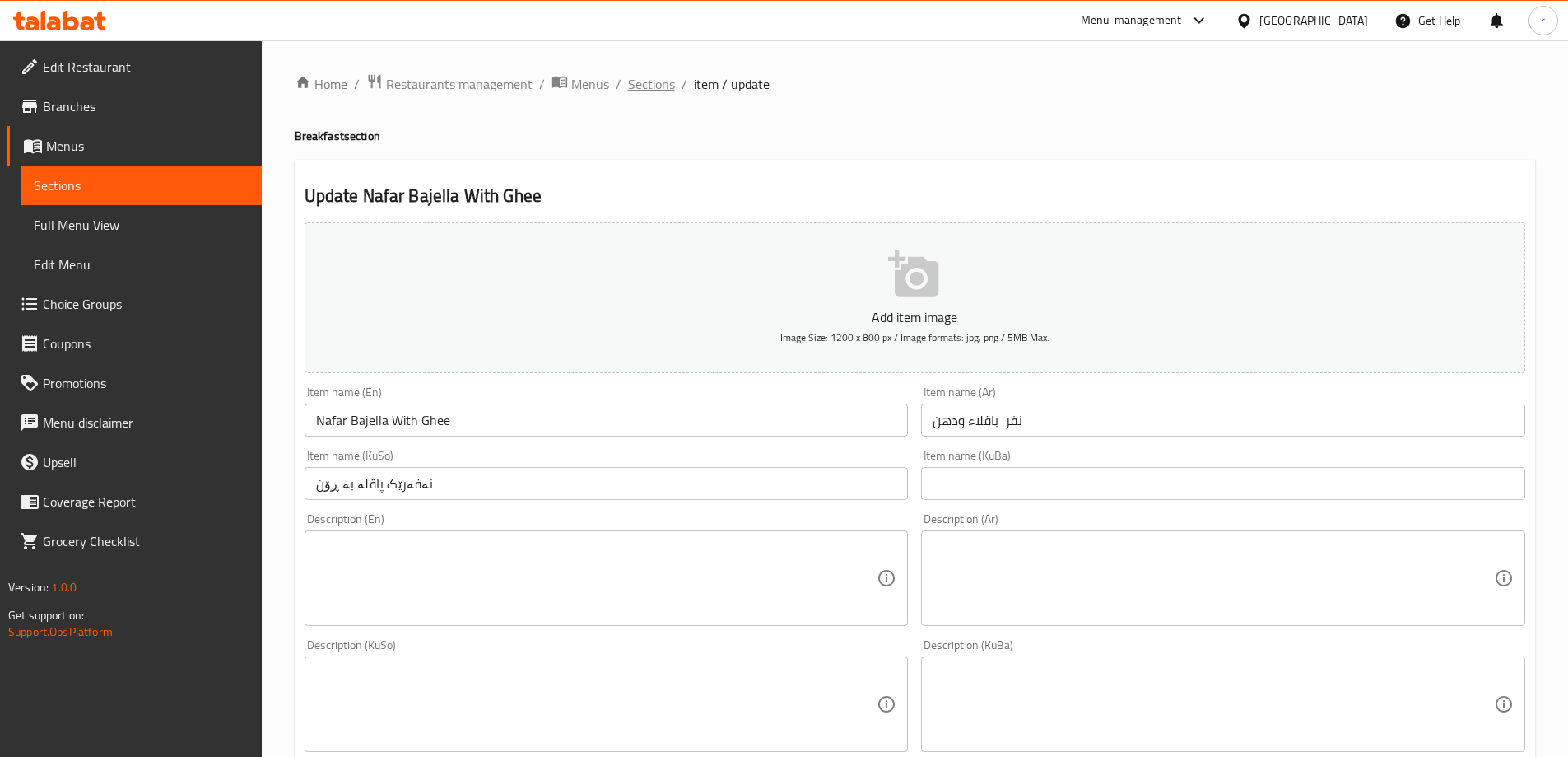
click at [649, 88] on span "Sections" at bounding box center [651, 84] width 47 height 20
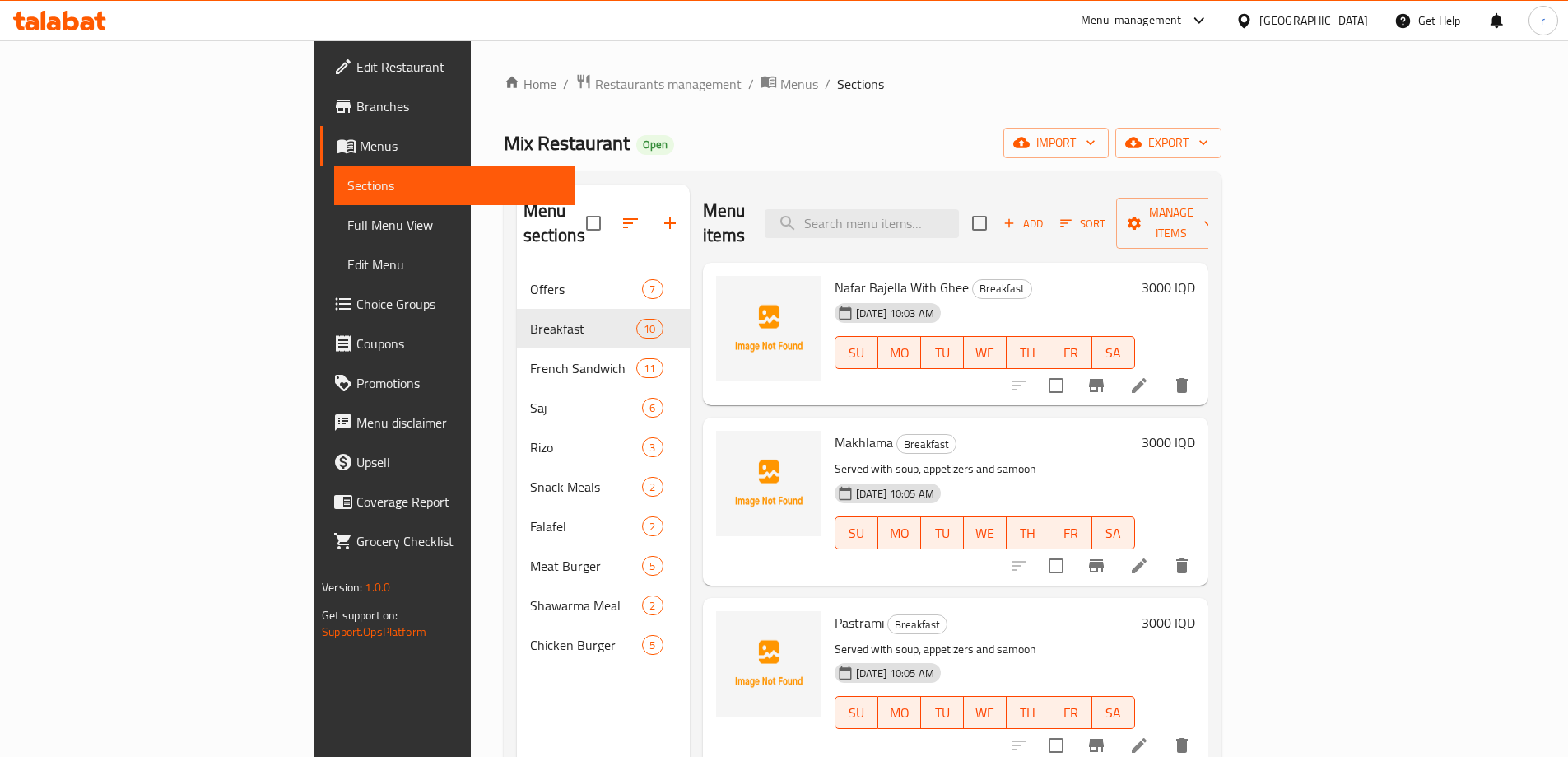
click at [1195, 276] on h6 "3000 IQD" at bounding box center [1169, 287] width 54 height 23
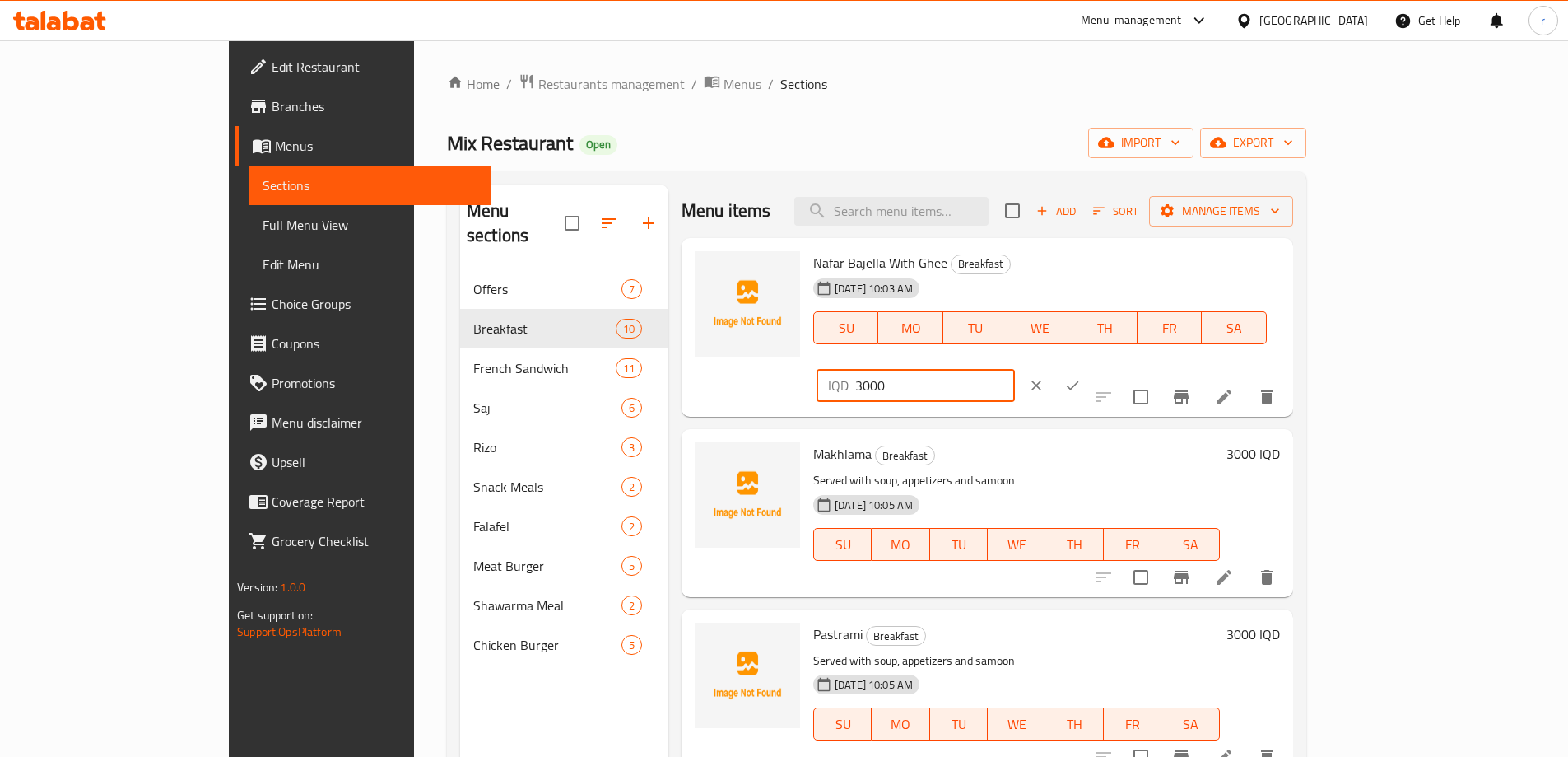
drag, startPoint x: 1278, startPoint y: 273, endPoint x: 1264, endPoint y: 273, distance: 14.0
click at [1015, 369] on div "IQD 3000 ​" at bounding box center [916, 385] width 198 height 33
type input "4000"
click at [1091, 367] on button "ok" at bounding box center [1073, 385] width 37 height 37
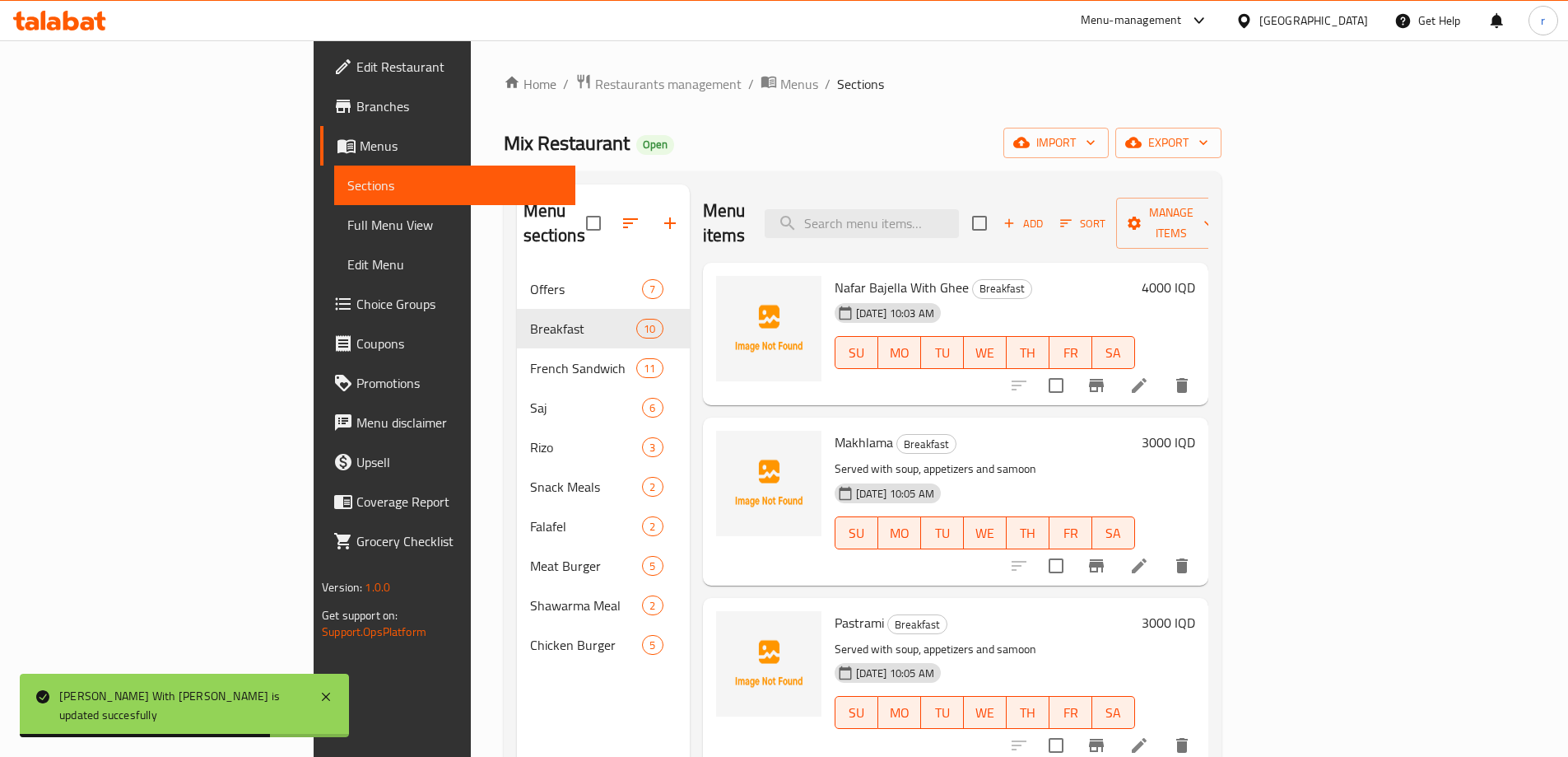
click at [1195, 431] on h6 "3000 IQD" at bounding box center [1169, 442] width 54 height 23
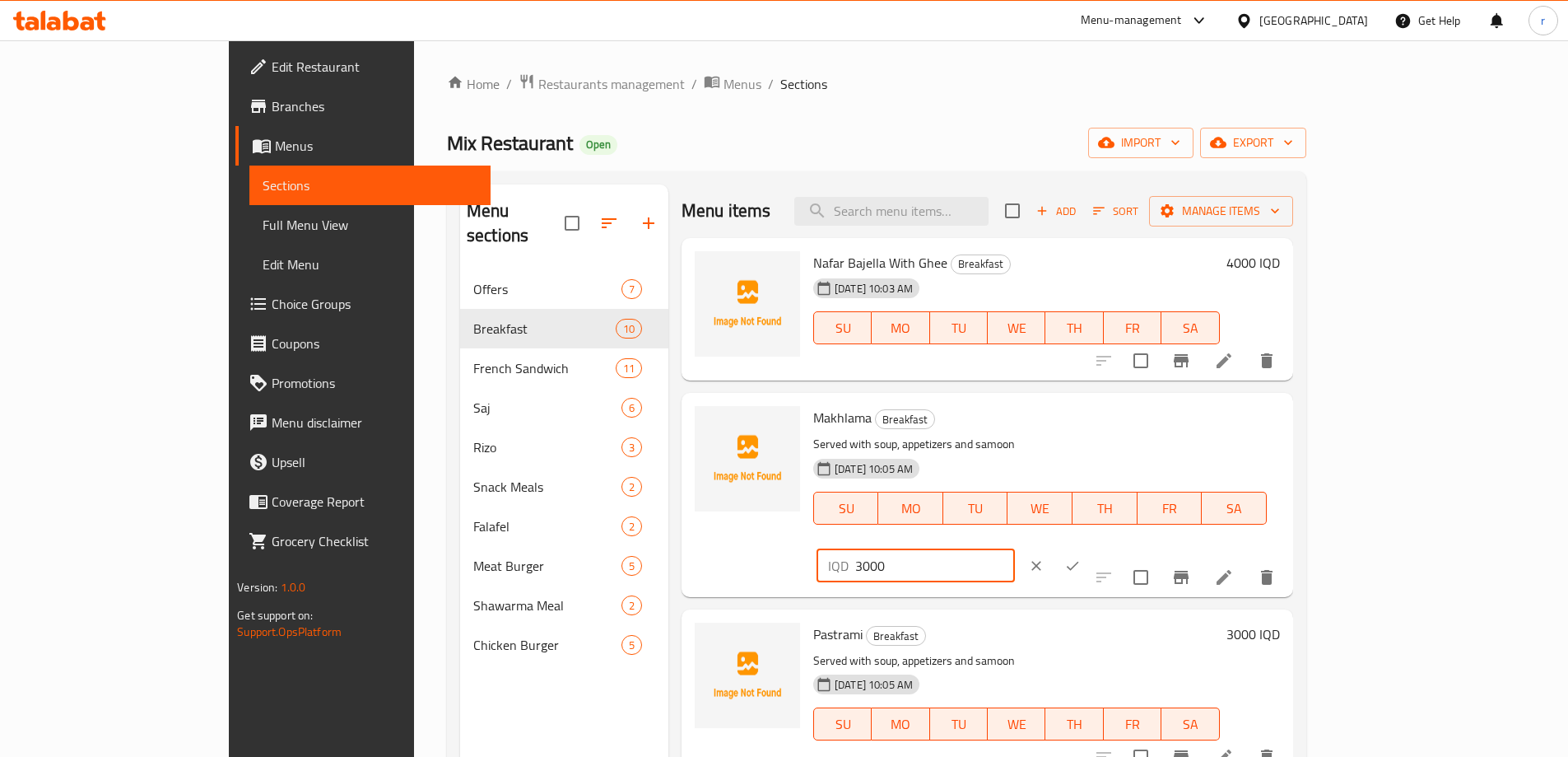
click at [1015, 549] on input "3000" at bounding box center [935, 566] width 160 height 33
type input "4000"
click at [1081, 558] on icon "ok" at bounding box center [1072, 566] width 17 height 17
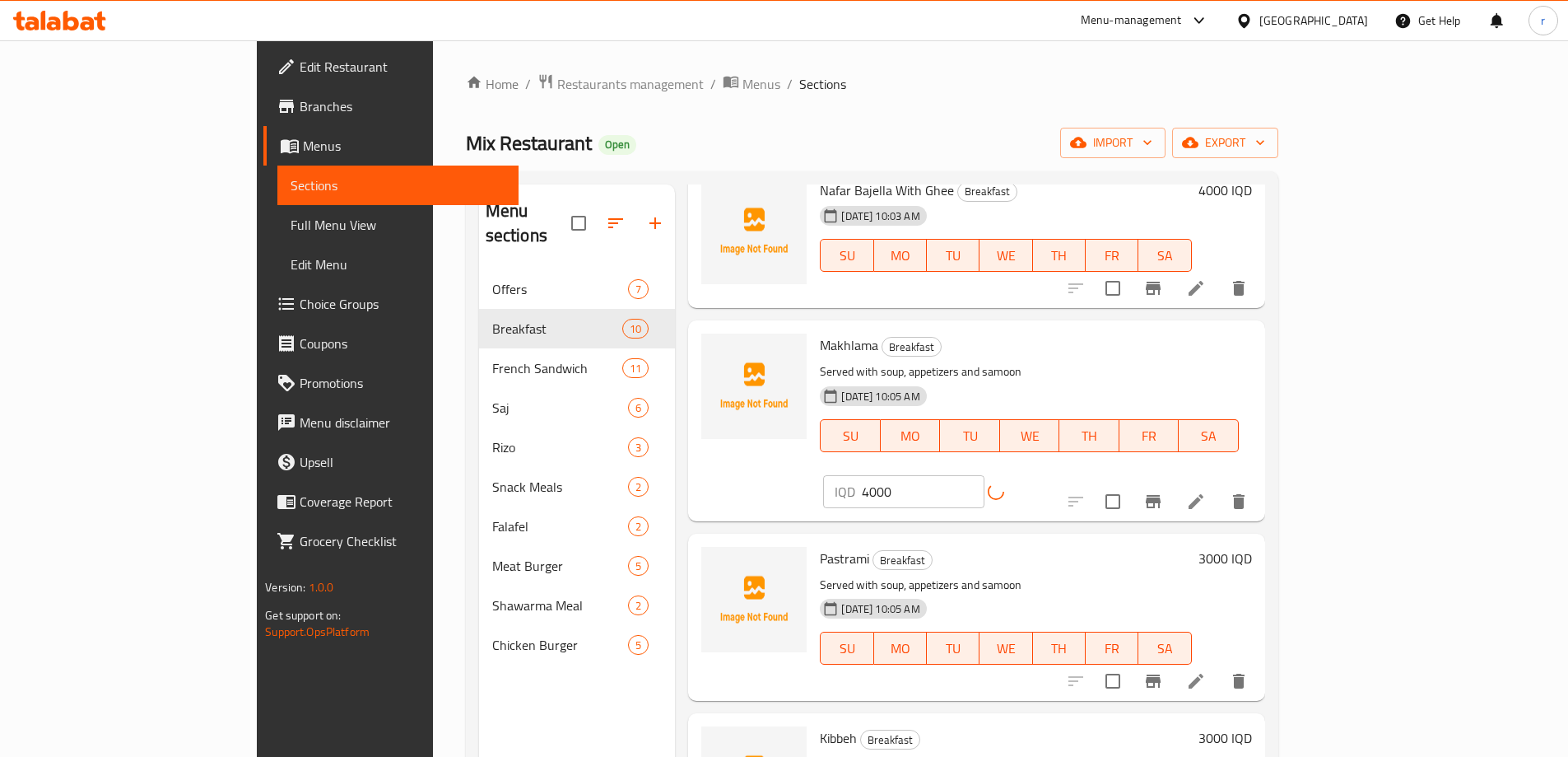
scroll to position [137, 0]
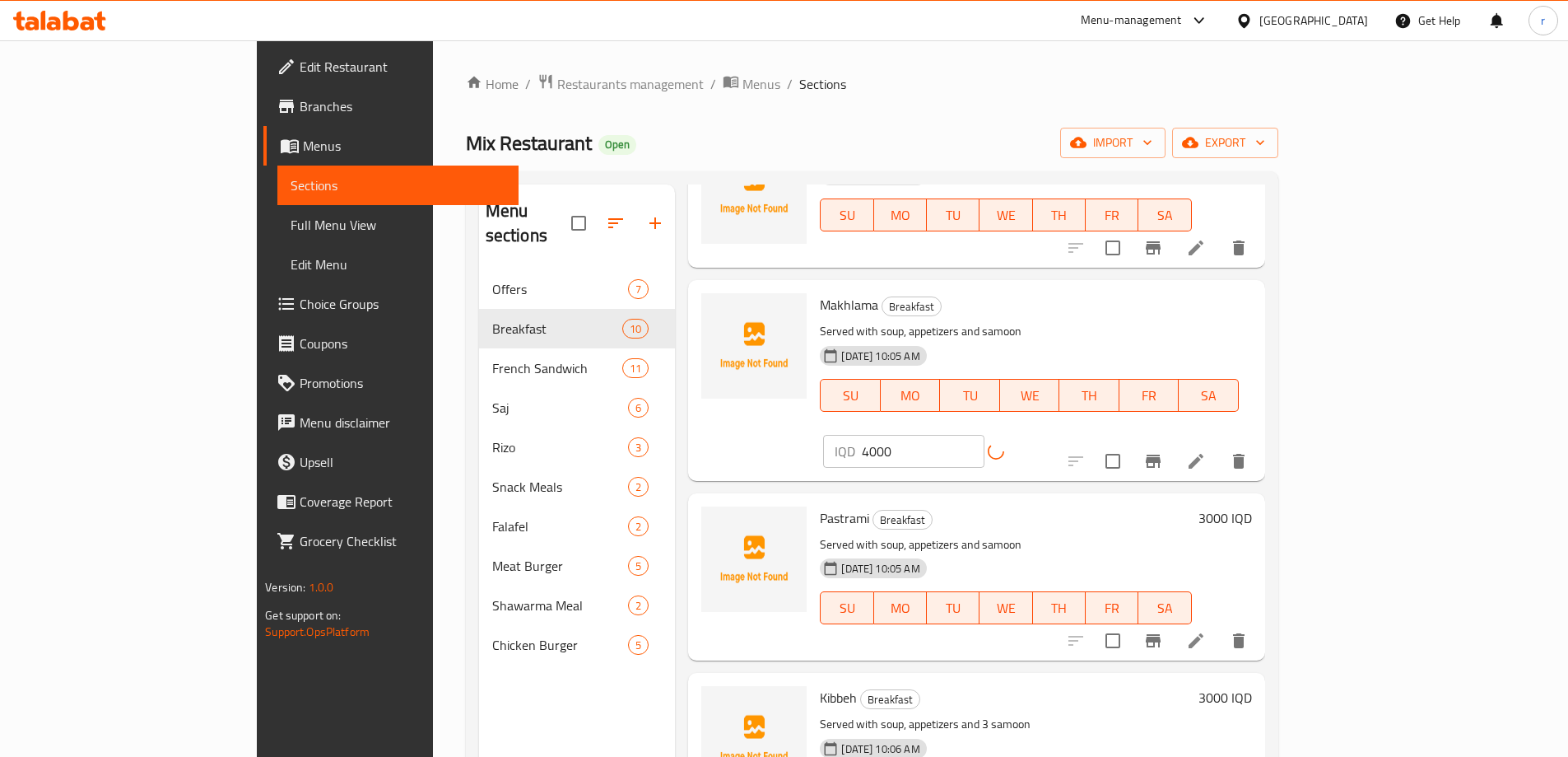
click at [1252, 506] on h6 "3000 IQD" at bounding box center [1225, 518] width 54 height 23
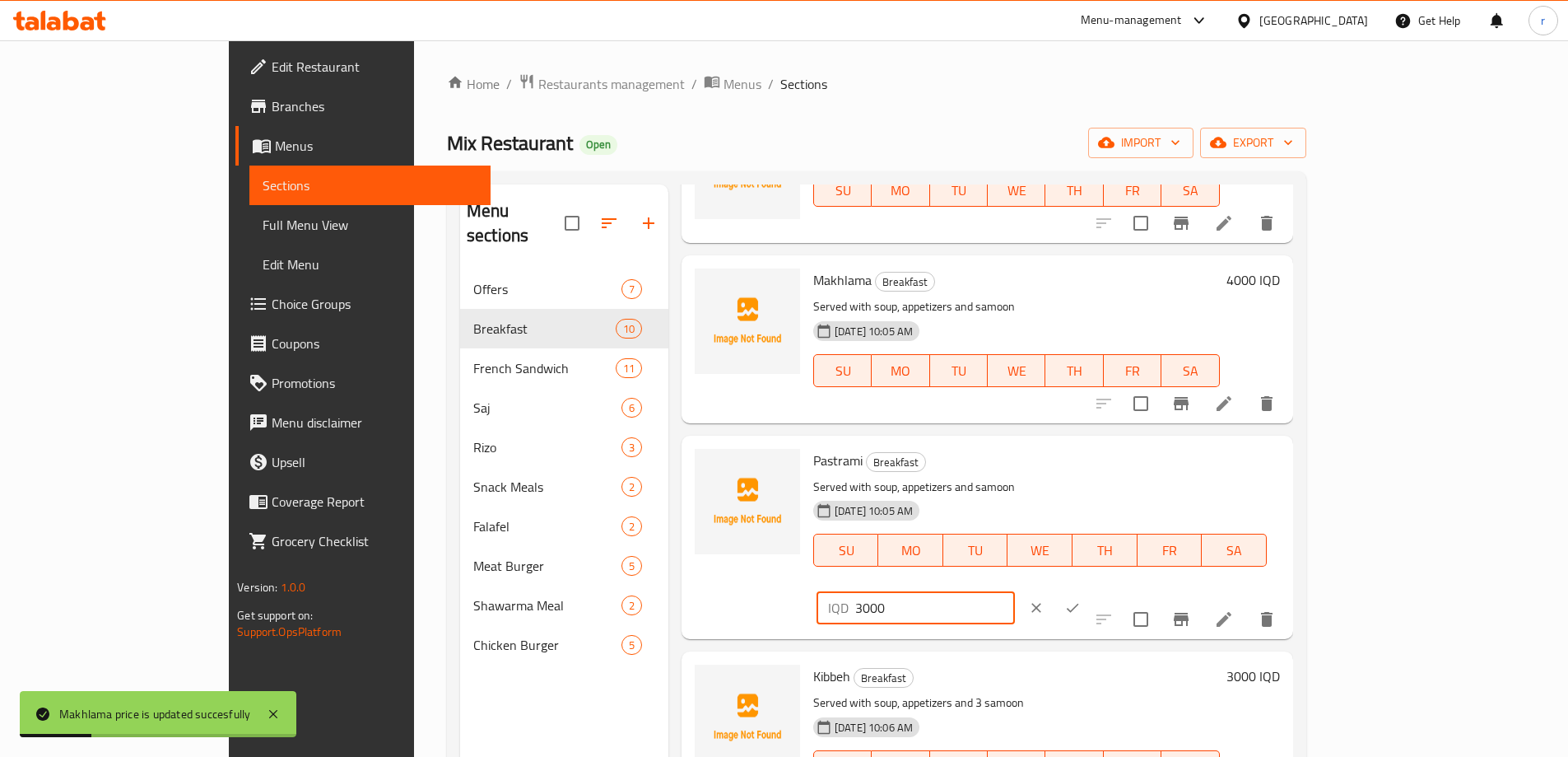
drag, startPoint x: 1279, startPoint y: 468, endPoint x: 1237, endPoint y: 474, distance: 42.4
click at [1015, 592] on div "IQD 3000 ​" at bounding box center [916, 608] width 198 height 33
type input "4000"
drag, startPoint x: 1465, startPoint y: 453, endPoint x: 1451, endPoint y: 461, distance: 16.1
click at [1091, 590] on button "ok" at bounding box center [1073, 608] width 37 height 37
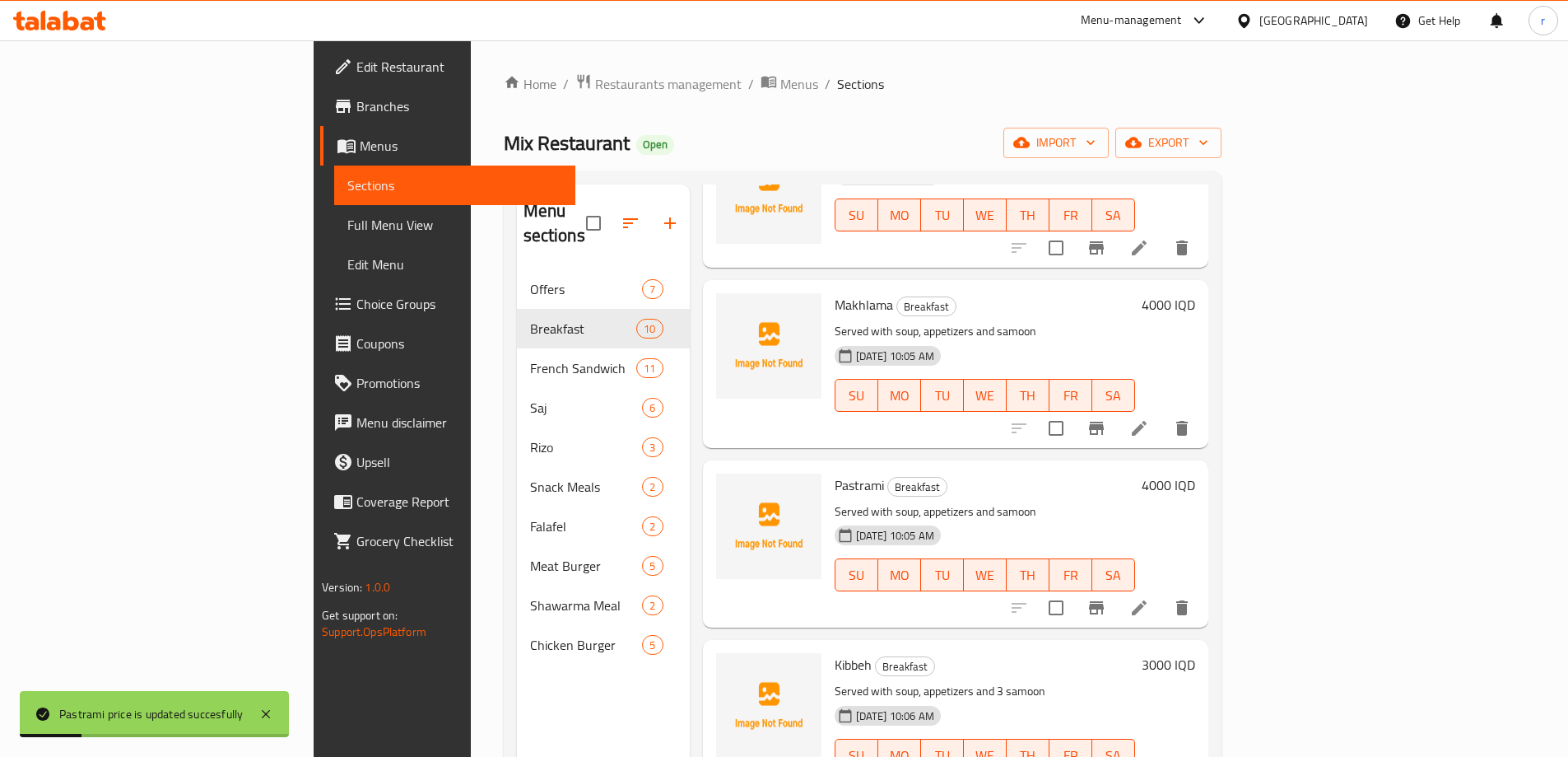
click at [1195, 653] on h6 "3000 IQD" at bounding box center [1169, 665] width 54 height 23
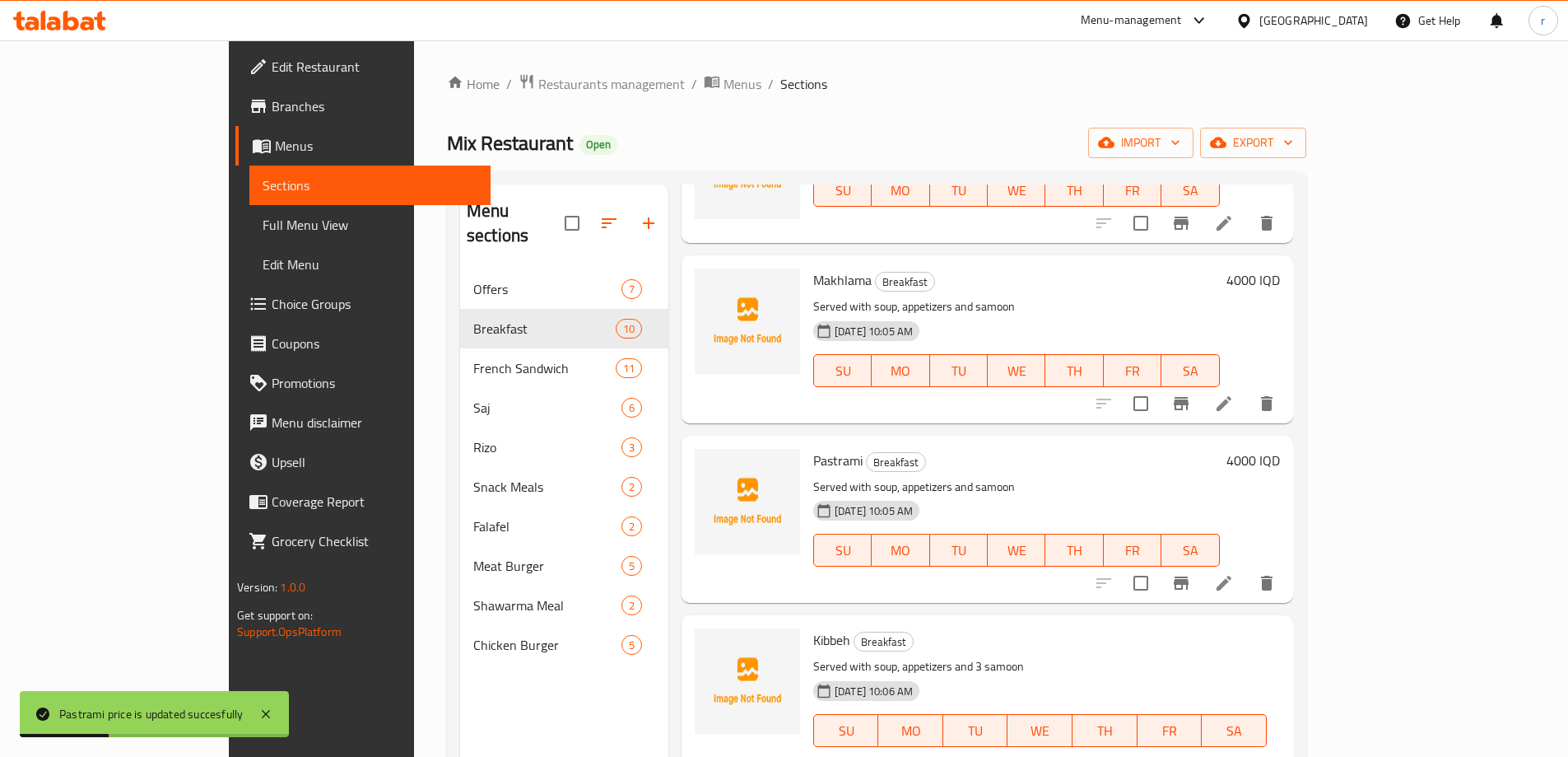
drag, startPoint x: 1301, startPoint y: 646, endPoint x: 1198, endPoint y: 654, distance: 103.3
click at [1199, 654] on div "Kibbeh Breakfast Served with soup, appetizers and 3 samoon 04-06-2025 10:06 AM …" at bounding box center [1047, 717] width 480 height 191
type input "4500"
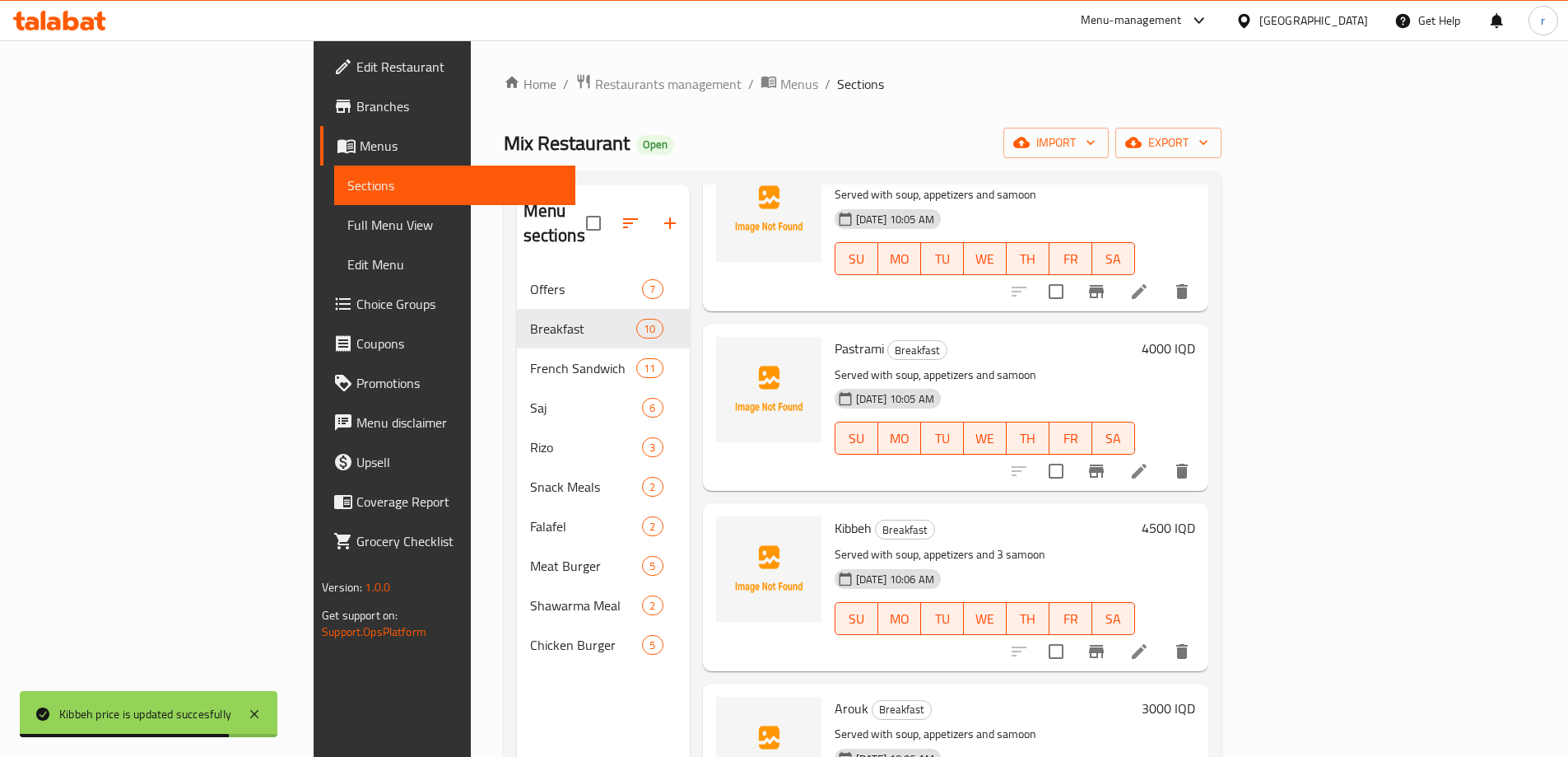
scroll to position [412, 0]
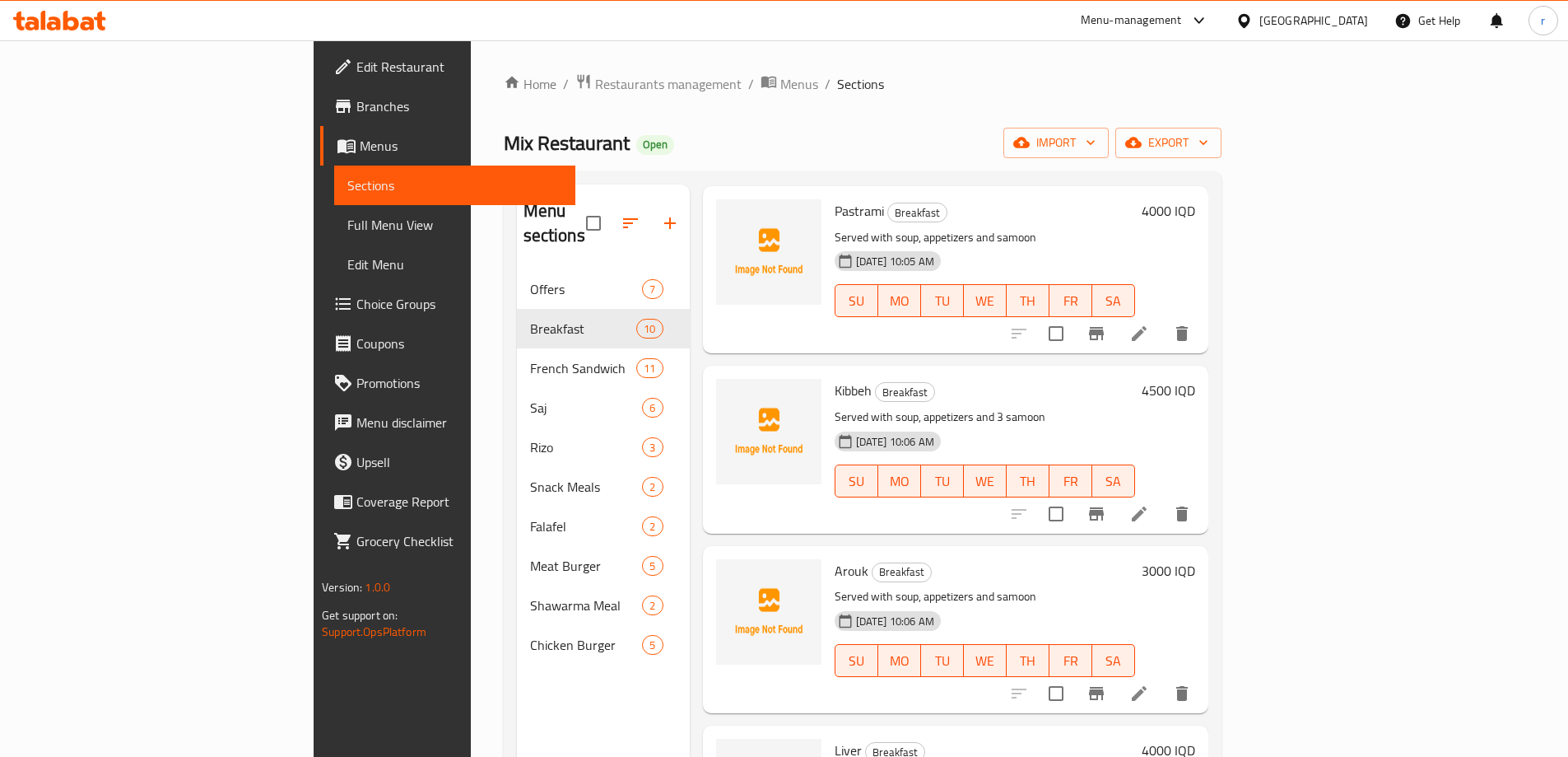
click at [1195, 559] on h6 "3000 IQD" at bounding box center [1169, 571] width 54 height 23
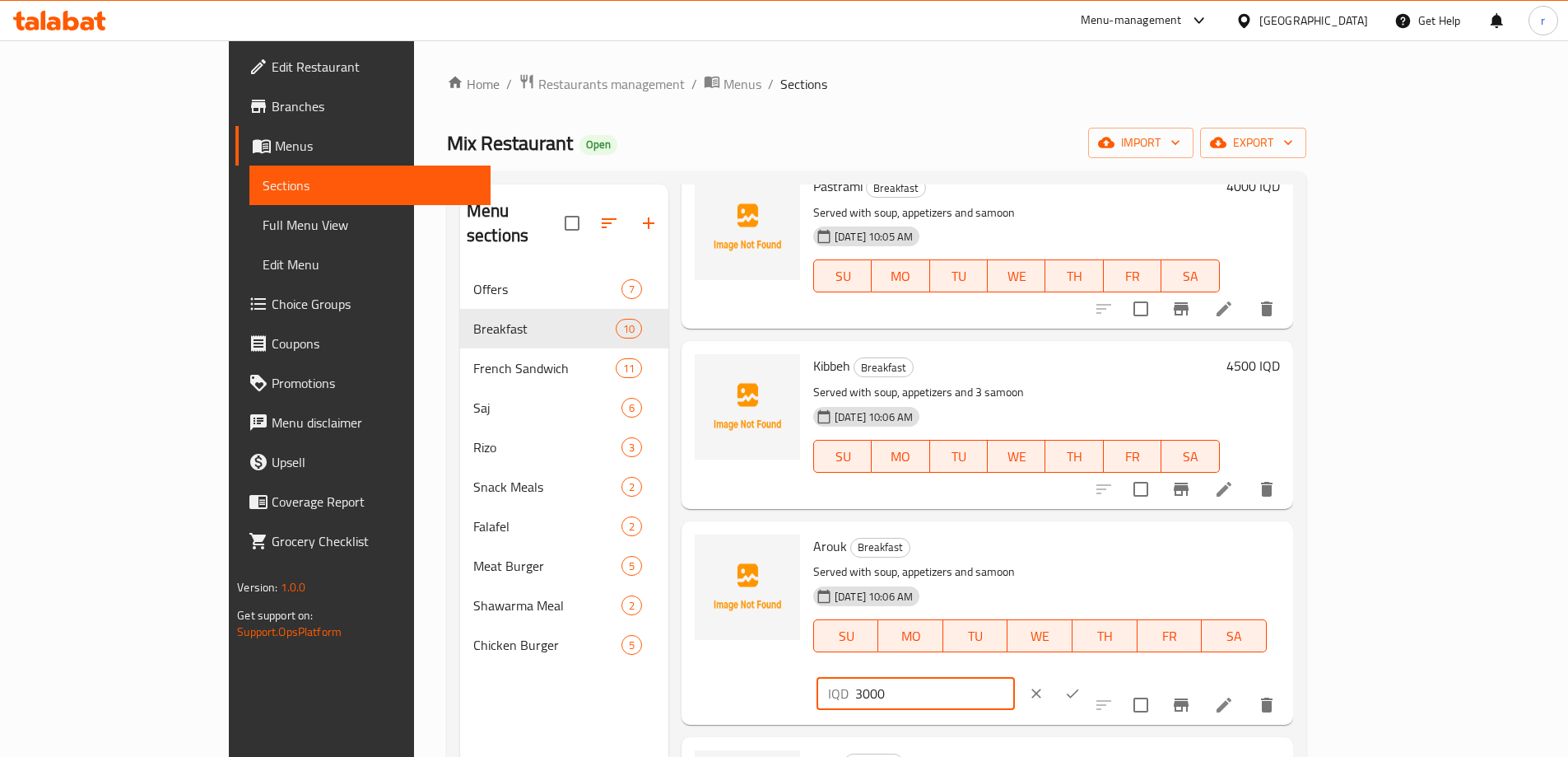
drag, startPoint x: 1279, startPoint y: 548, endPoint x: 1258, endPoint y: 555, distance: 22.1
click at [1015, 677] on div "IQD 3000 ​" at bounding box center [916, 693] width 198 height 33
type input "4000"
click at [1081, 686] on icon "ok" at bounding box center [1072, 693] width 17 height 17
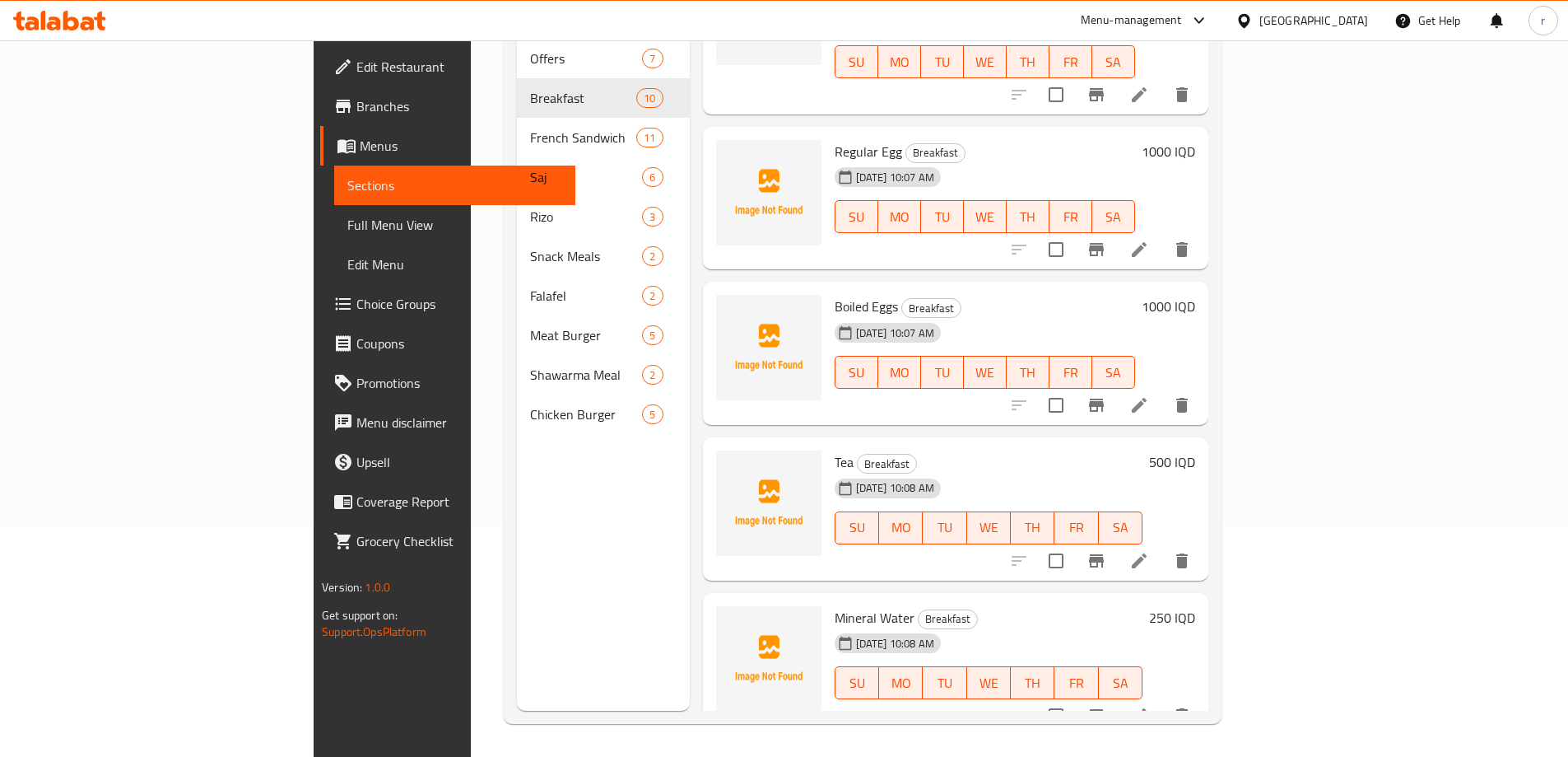
scroll to position [823, 0]
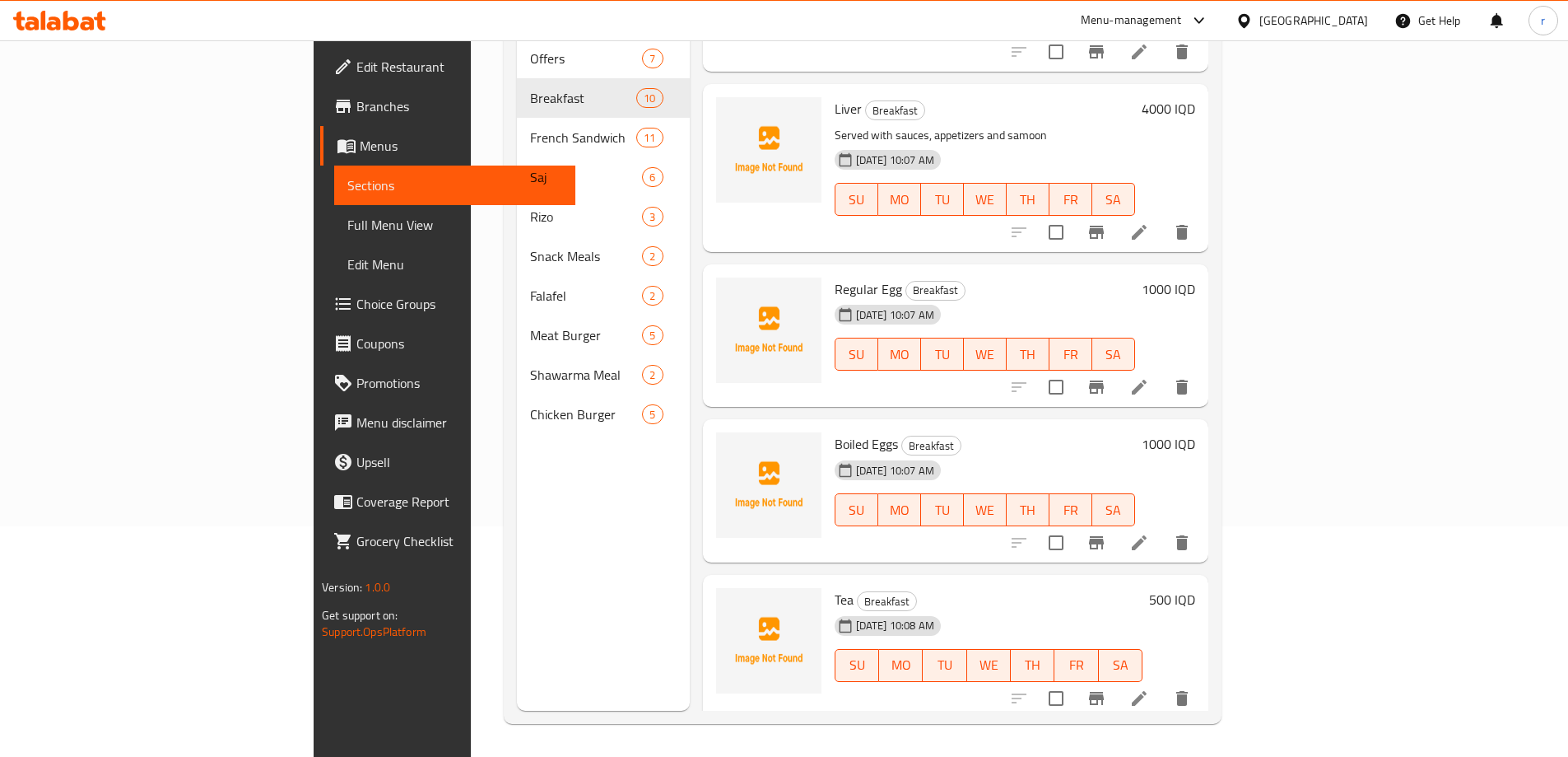
click at [1195, 278] on h6 "1000 IQD" at bounding box center [1169, 289] width 54 height 23
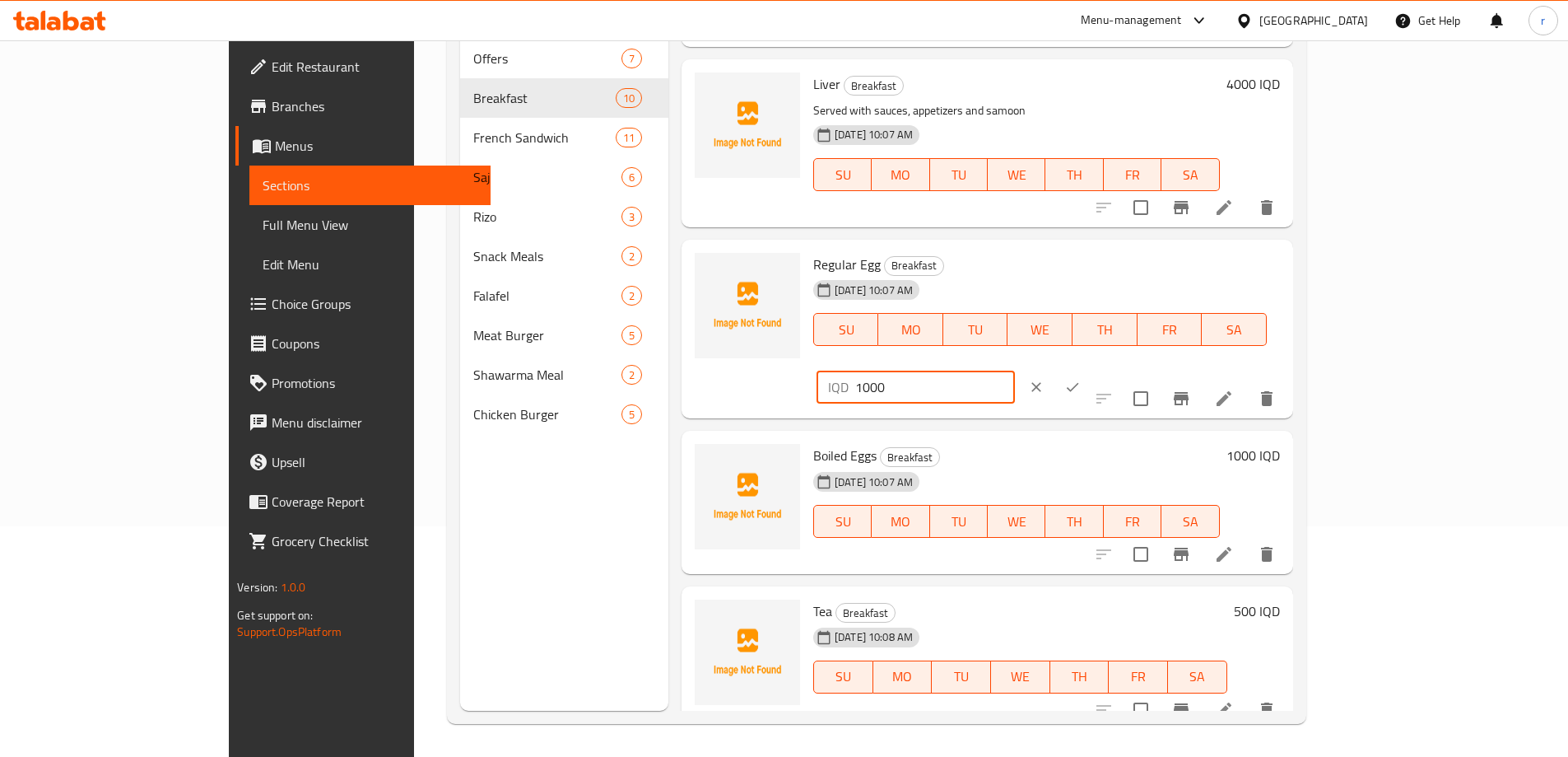
drag, startPoint x: 1291, startPoint y: 272, endPoint x: 1279, endPoint y: 274, distance: 12.2
click at [1015, 371] on input "1000" at bounding box center [935, 387] width 160 height 33
type input "1500"
click at [1081, 378] on icon "ok" at bounding box center [1072, 386] width 17 height 17
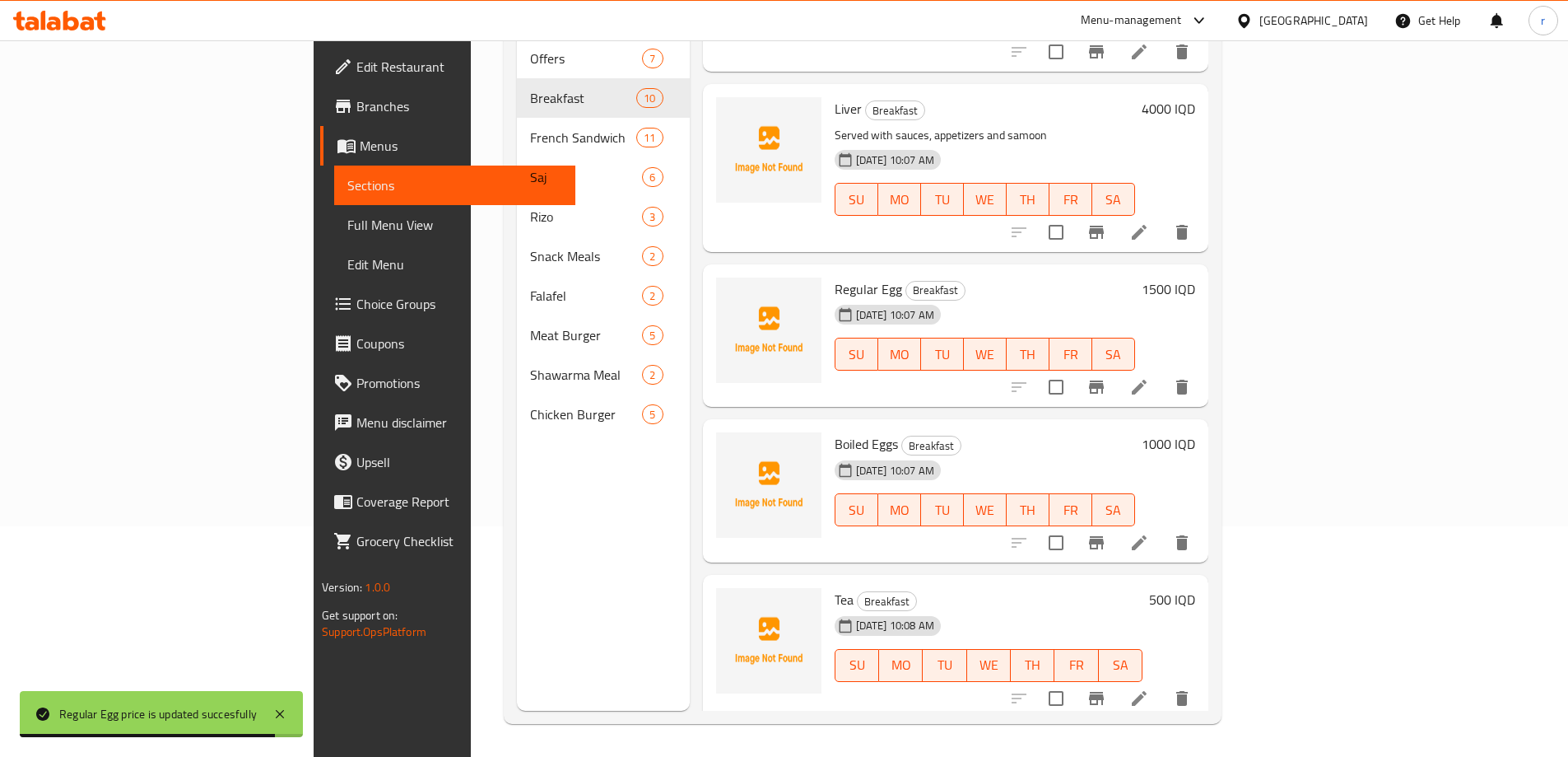
click at [347, 228] on span "Full Menu View" at bounding box center [454, 224] width 215 height 20
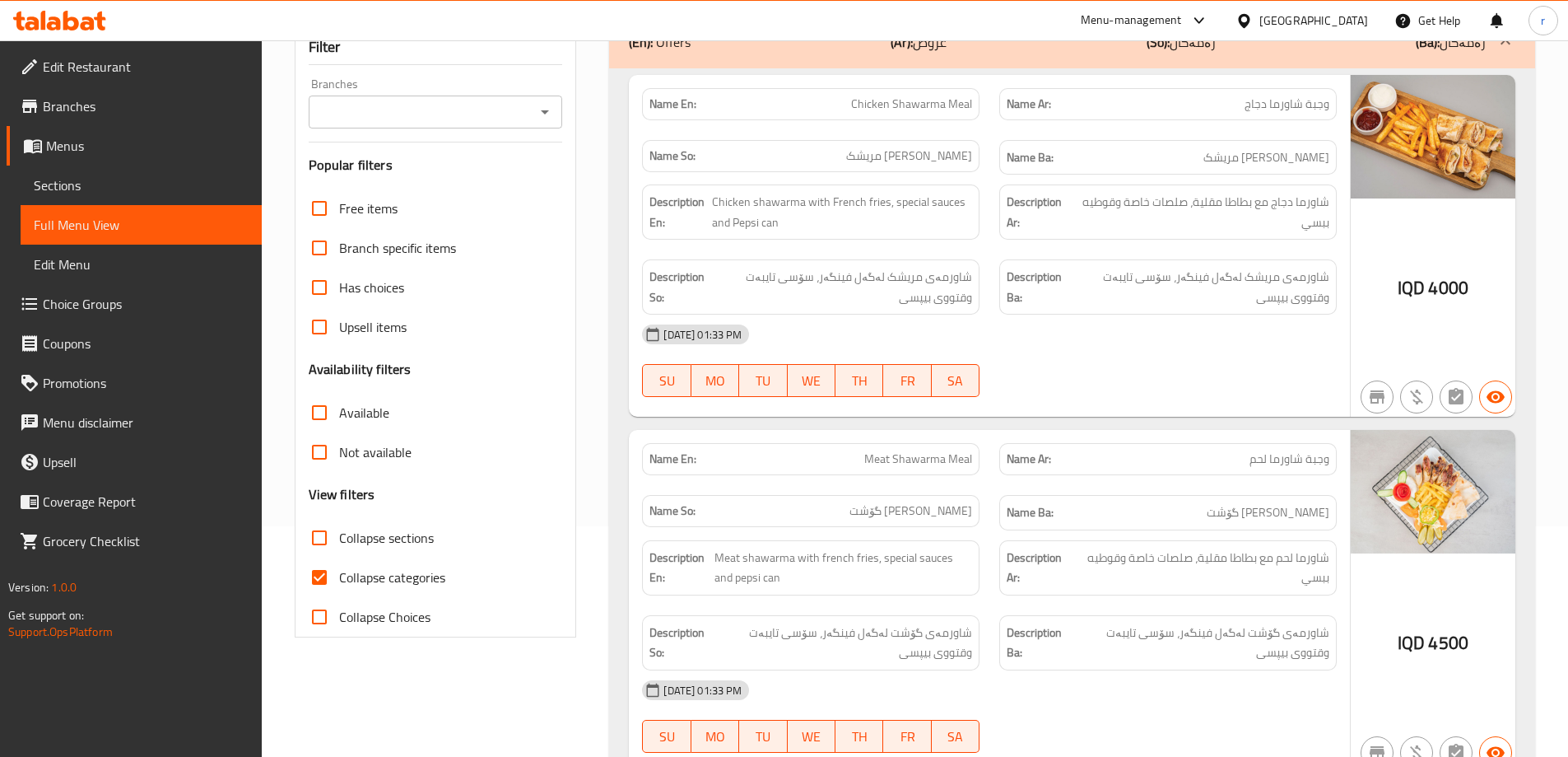
click at [395, 567] on span "Collapse categories" at bounding box center [392, 577] width 106 height 20
click at [339, 558] on input "Collapse categories" at bounding box center [319, 577] width 39 height 39
checkbox input "false"
click at [396, 100] on input "Branches" at bounding box center [423, 111] width 217 height 23
click at [423, 145] on li "Mix Restaurant, Al etaifeya" at bounding box center [434, 158] width 254 height 30
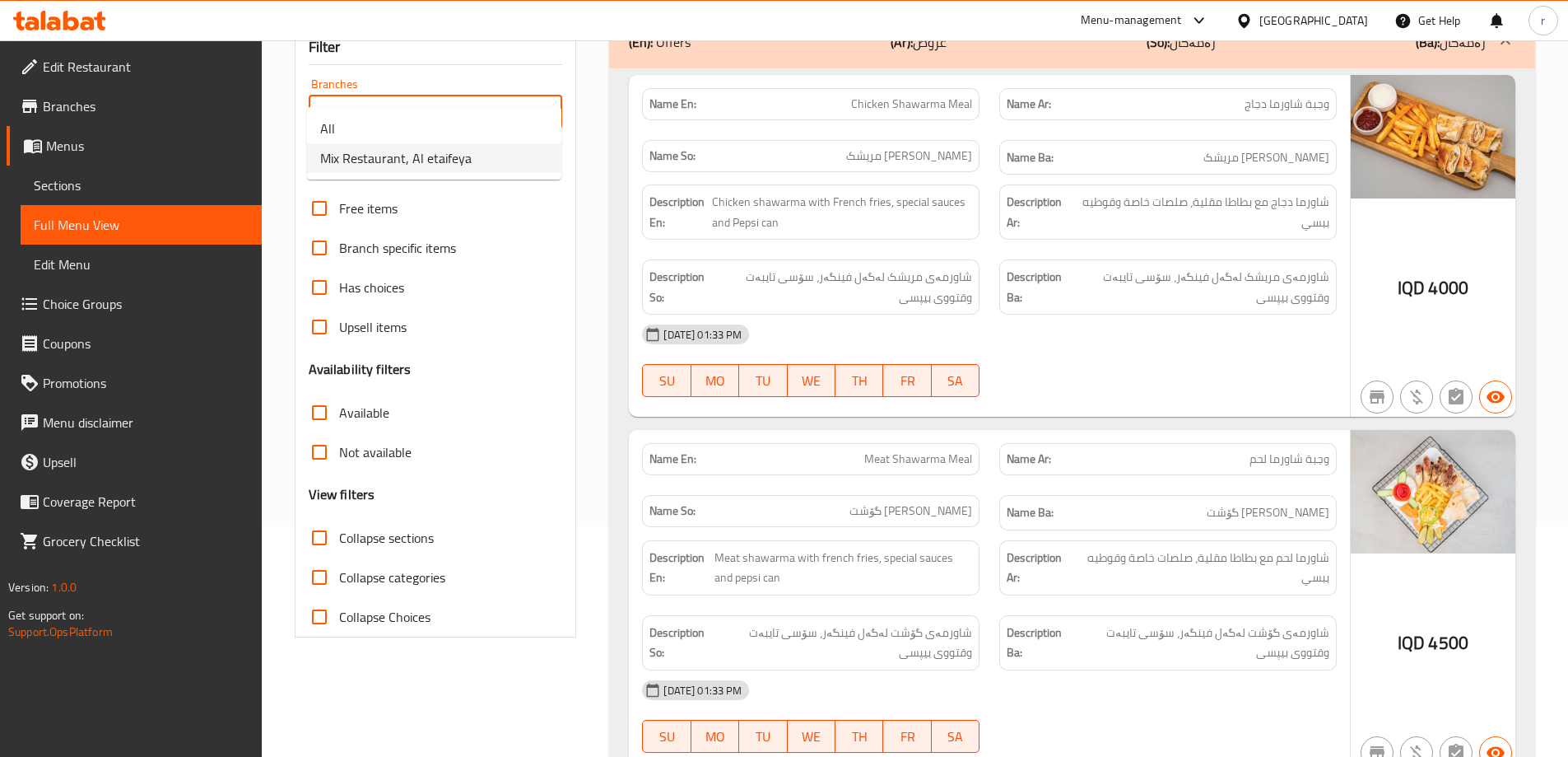
type input "Mix Restaurant, Al etaifeya"
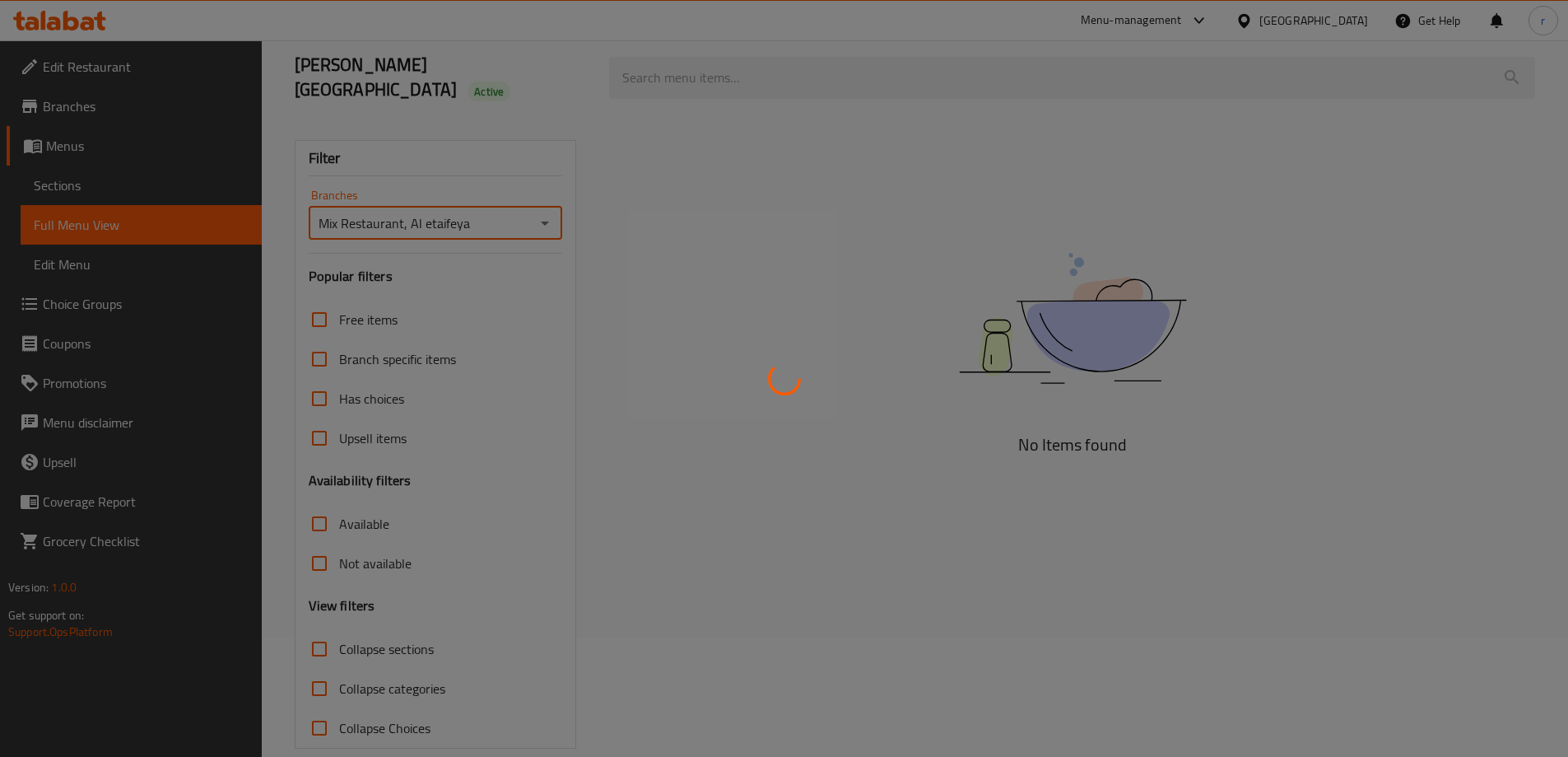
click at [395, 623] on div at bounding box center [784, 378] width 1568 height 757
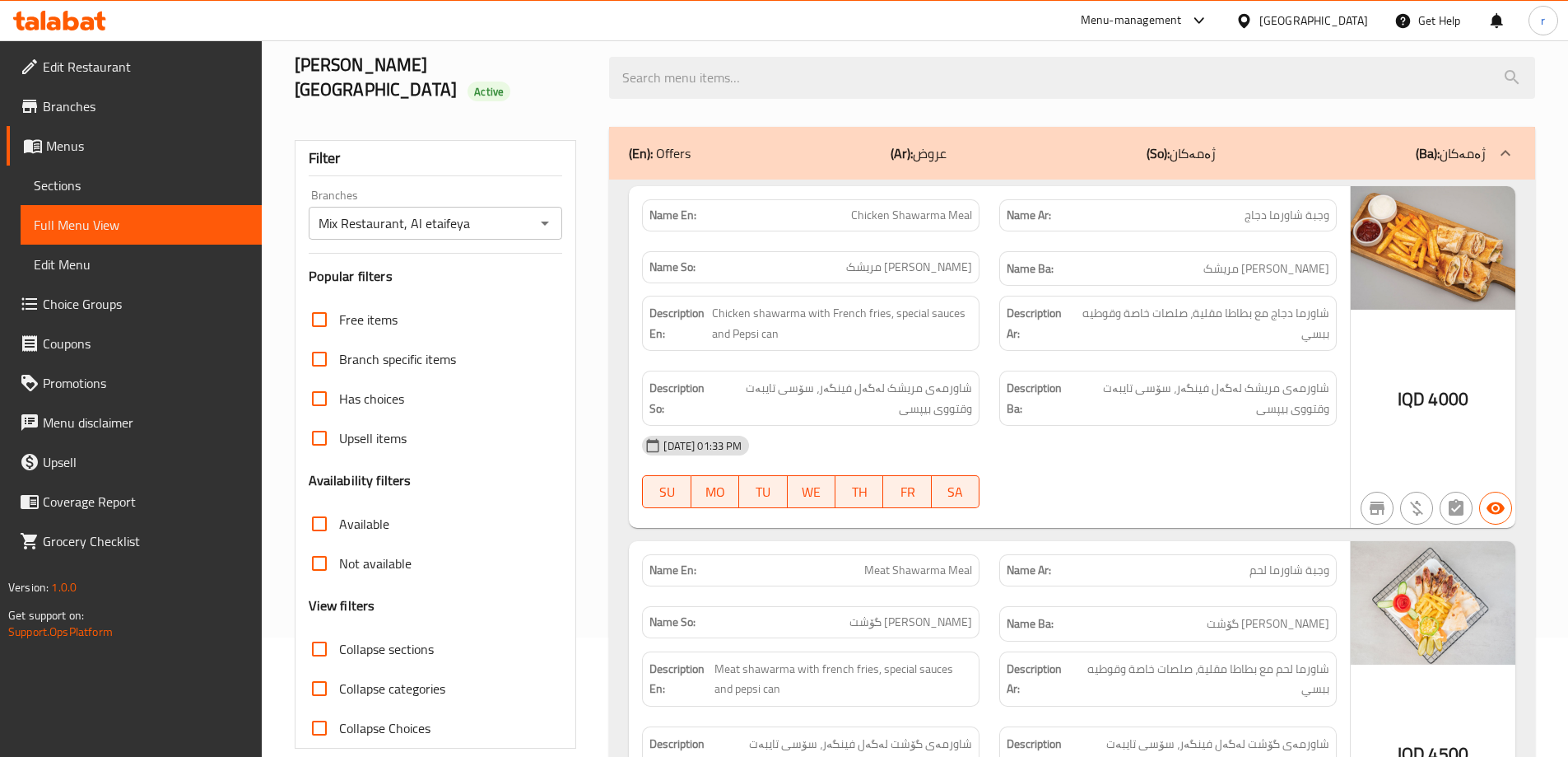
click at [395, 640] on span "Collapse sections" at bounding box center [386, 649] width 95 height 20
click at [339, 629] on input "Collapse sections" at bounding box center [319, 648] width 39 height 39
checkbox input "true"
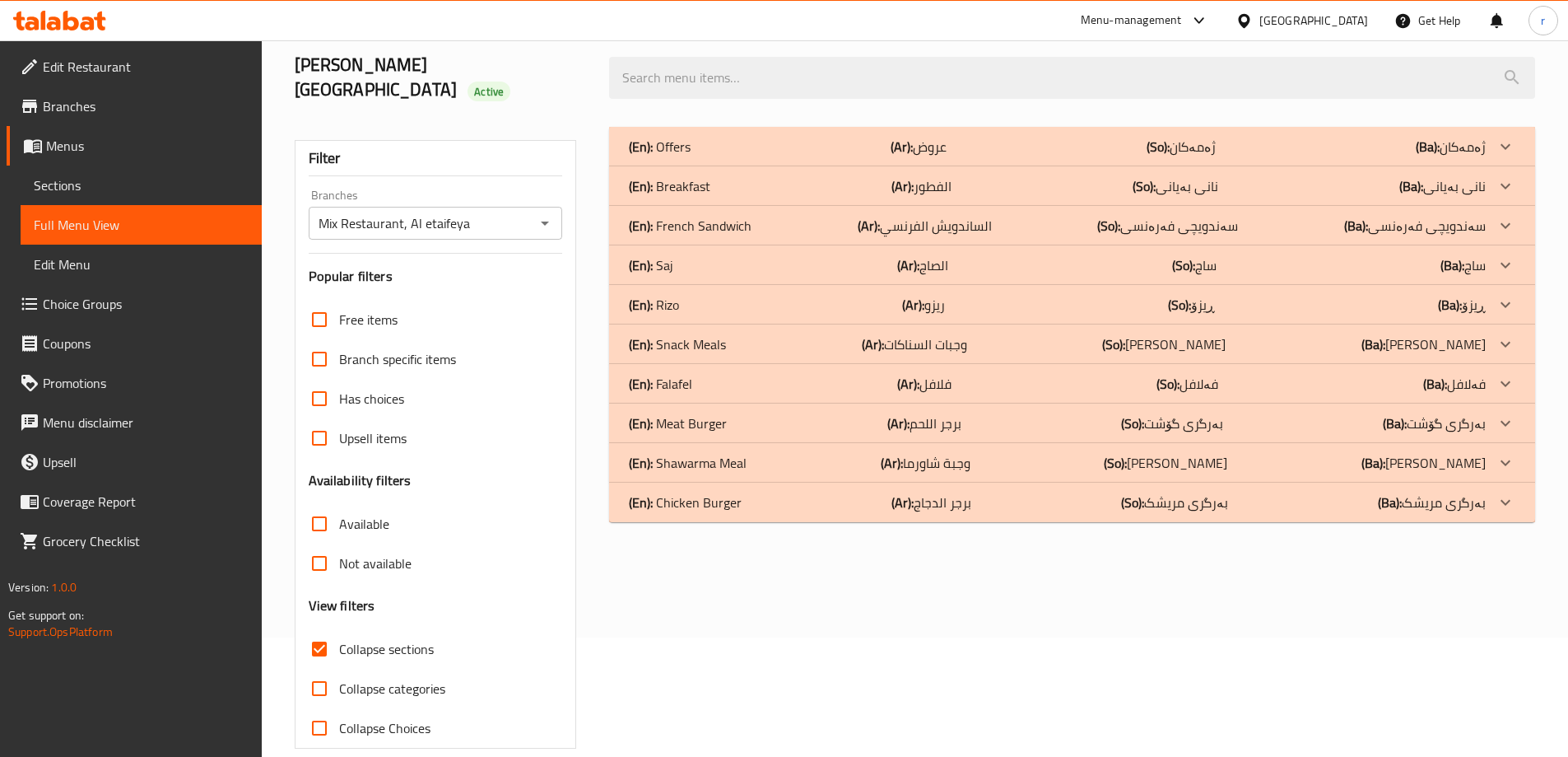
click at [739, 157] on div "(En): Meat Burger (Ar): برجر اللحم (So): بەرگری گۆشت (Ba): بەرگری گۆشت" at bounding box center [1057, 146] width 857 height 20
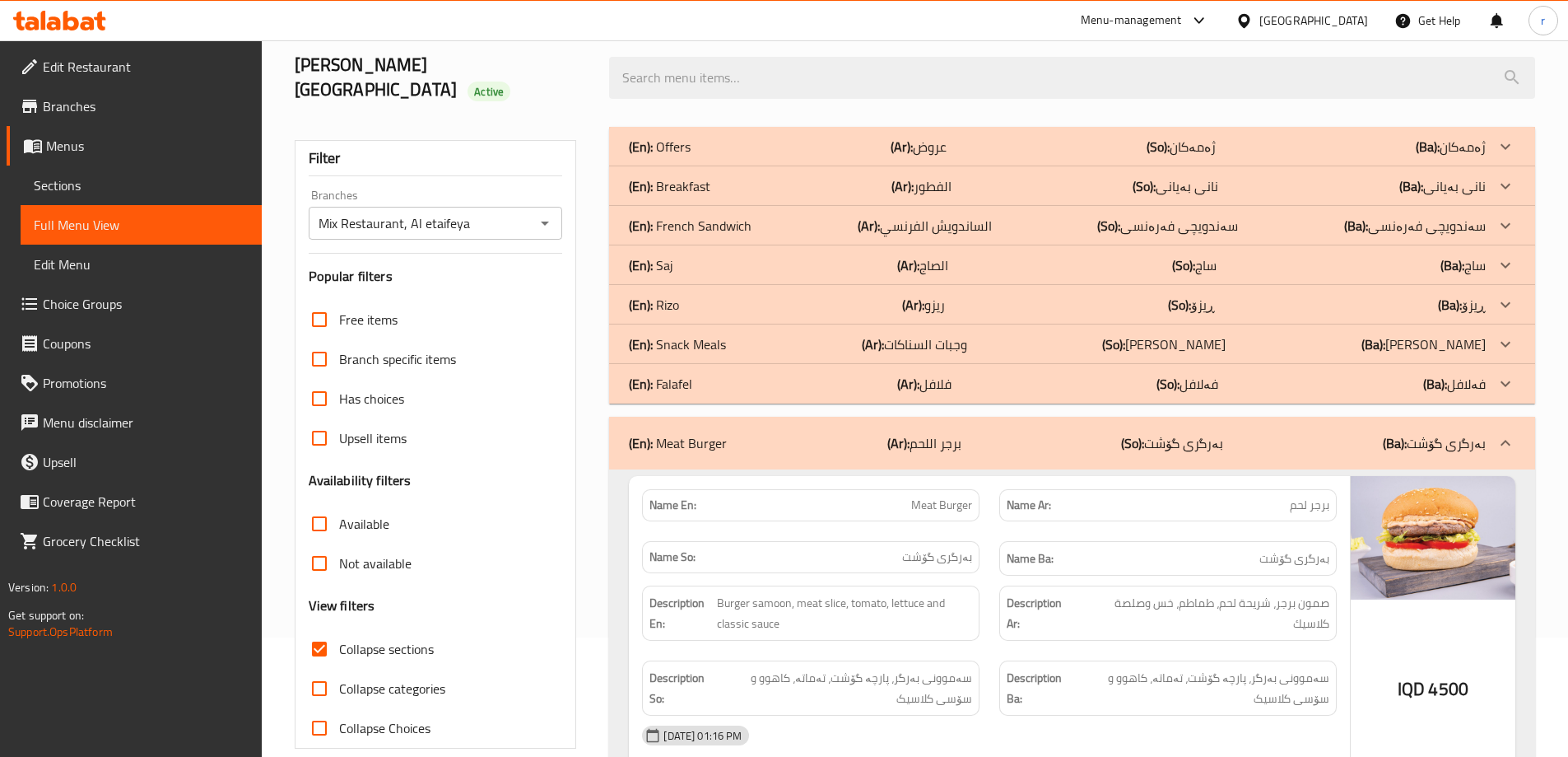
click at [740, 157] on div "(En): Breakfast (Ar): الفطور (So): نانی بەیانی (Ba): نانی بەیانی" at bounding box center [1057, 146] width 857 height 20
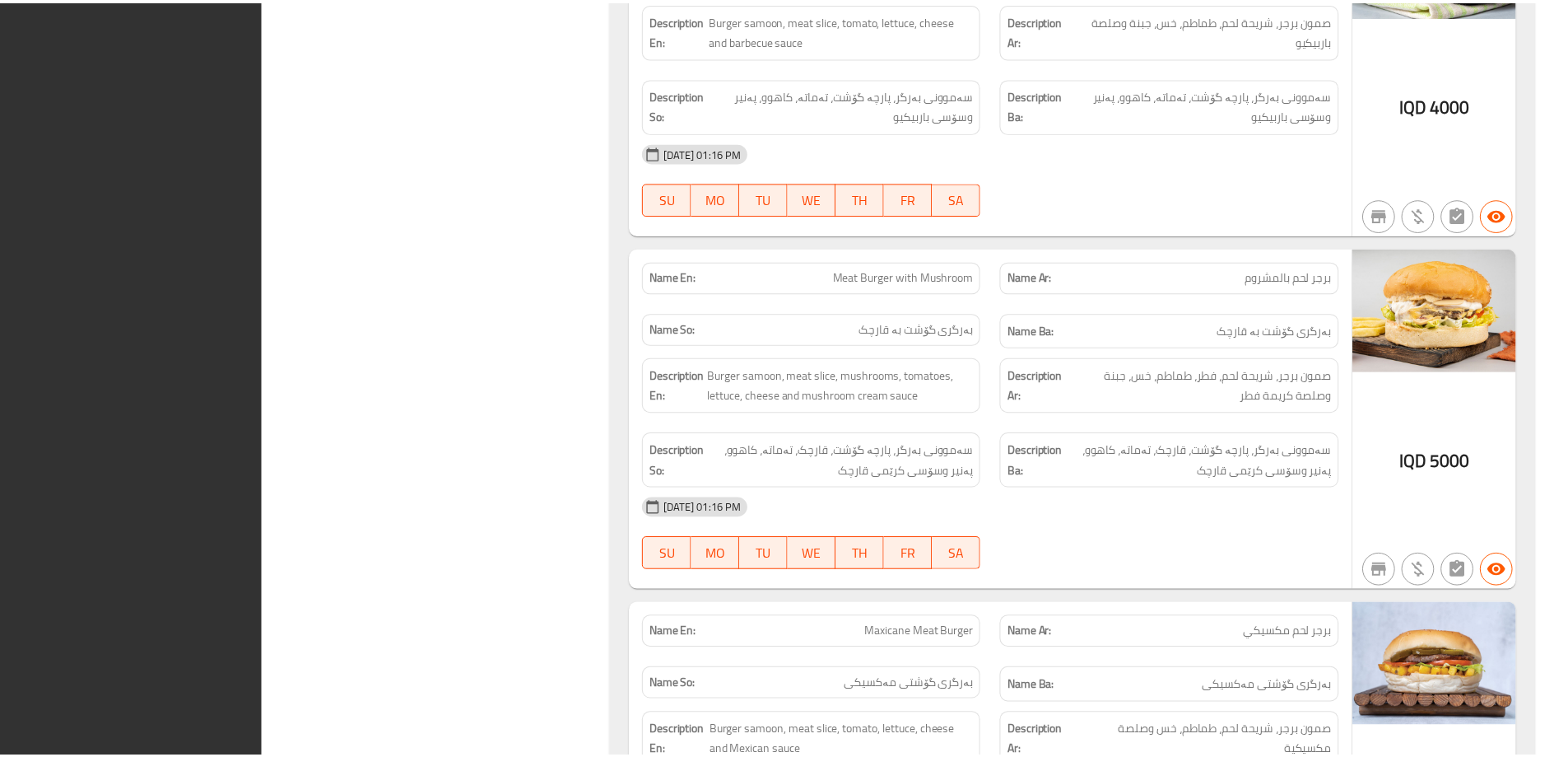
scroll to position [4952, 0]
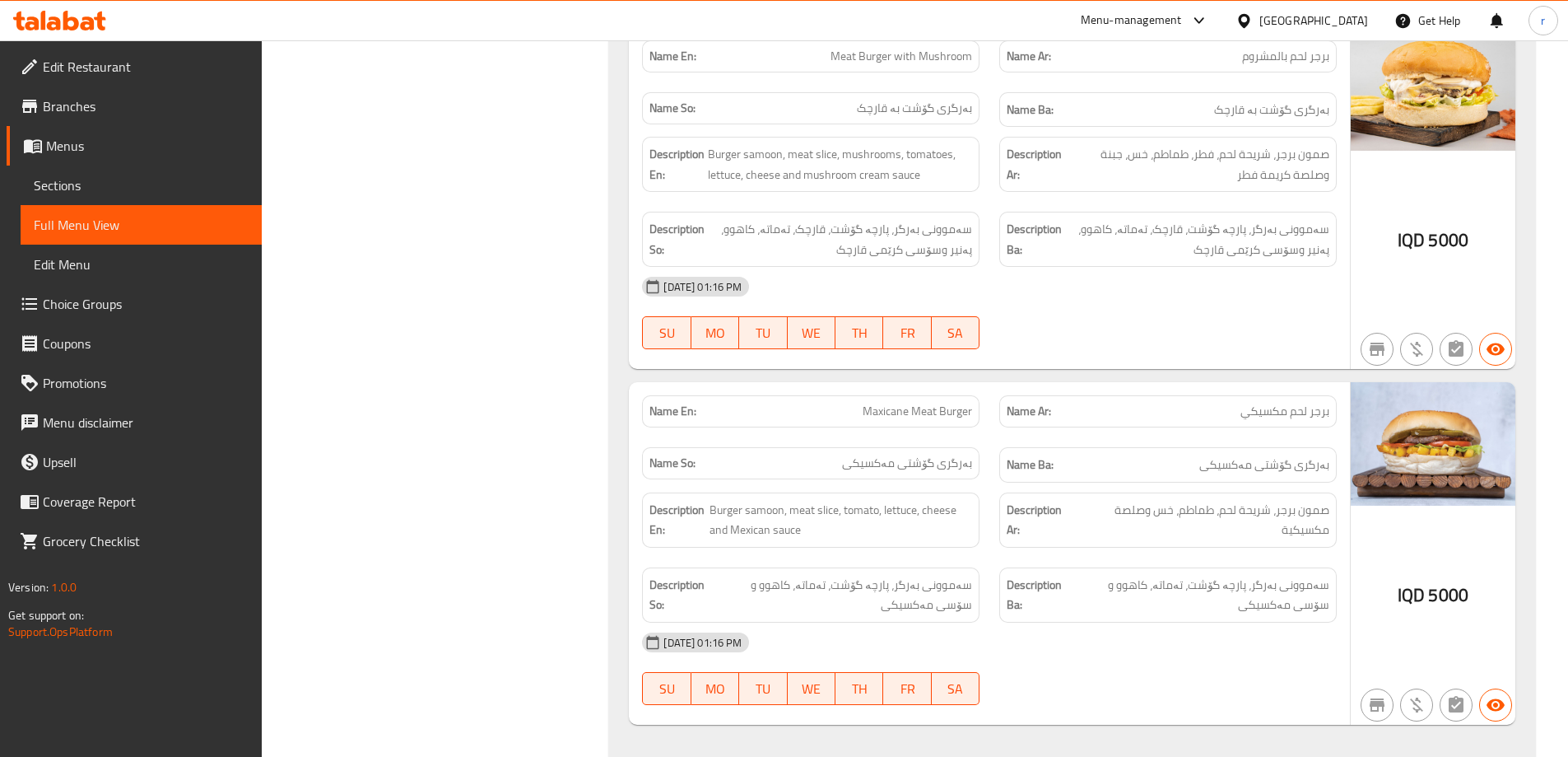
click at [83, 23] on icon at bounding box center [88, 23] width 14 height 14
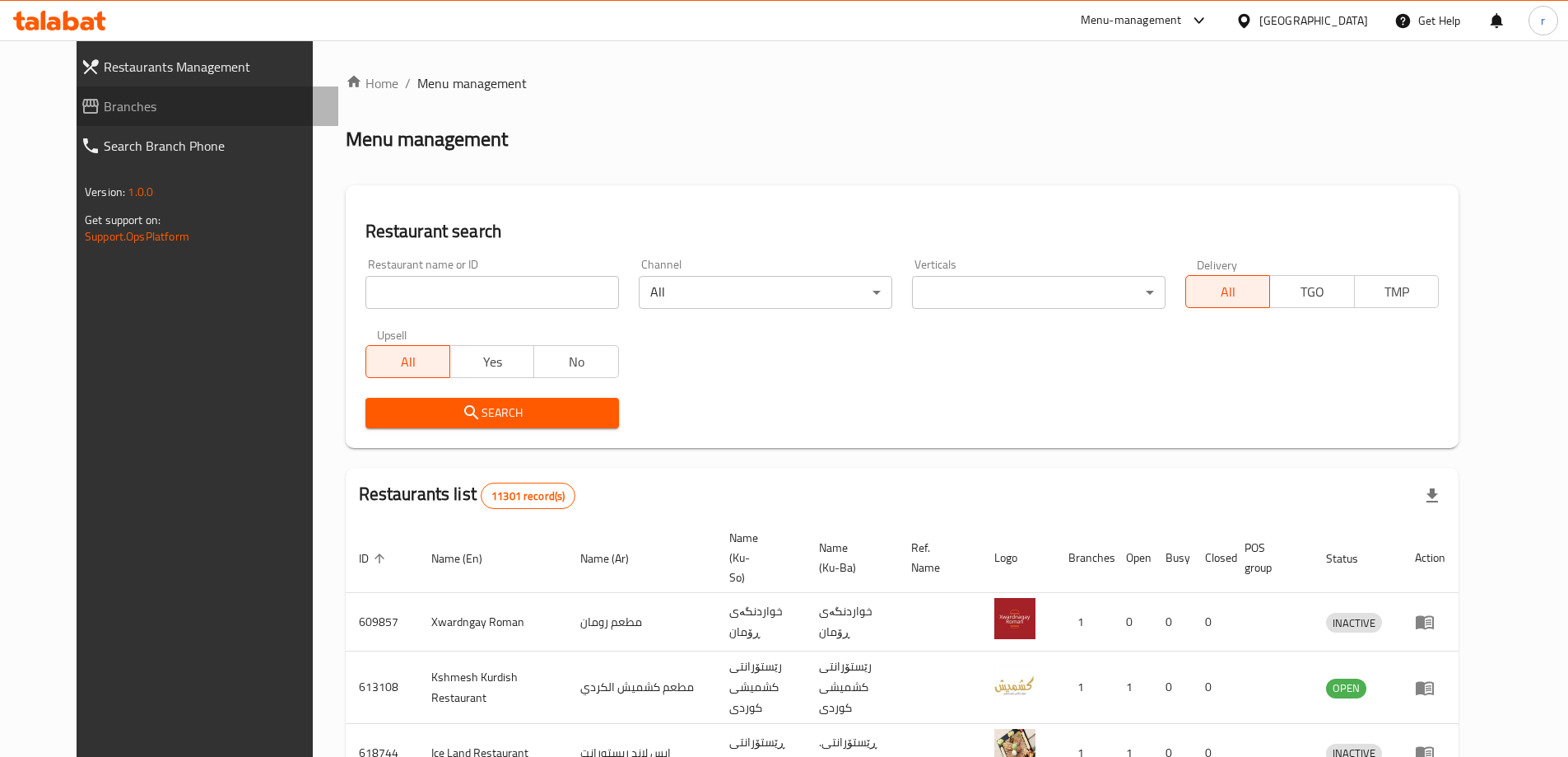
click at [103, 113] on span "Branches" at bounding box center [214, 106] width 222 height 20
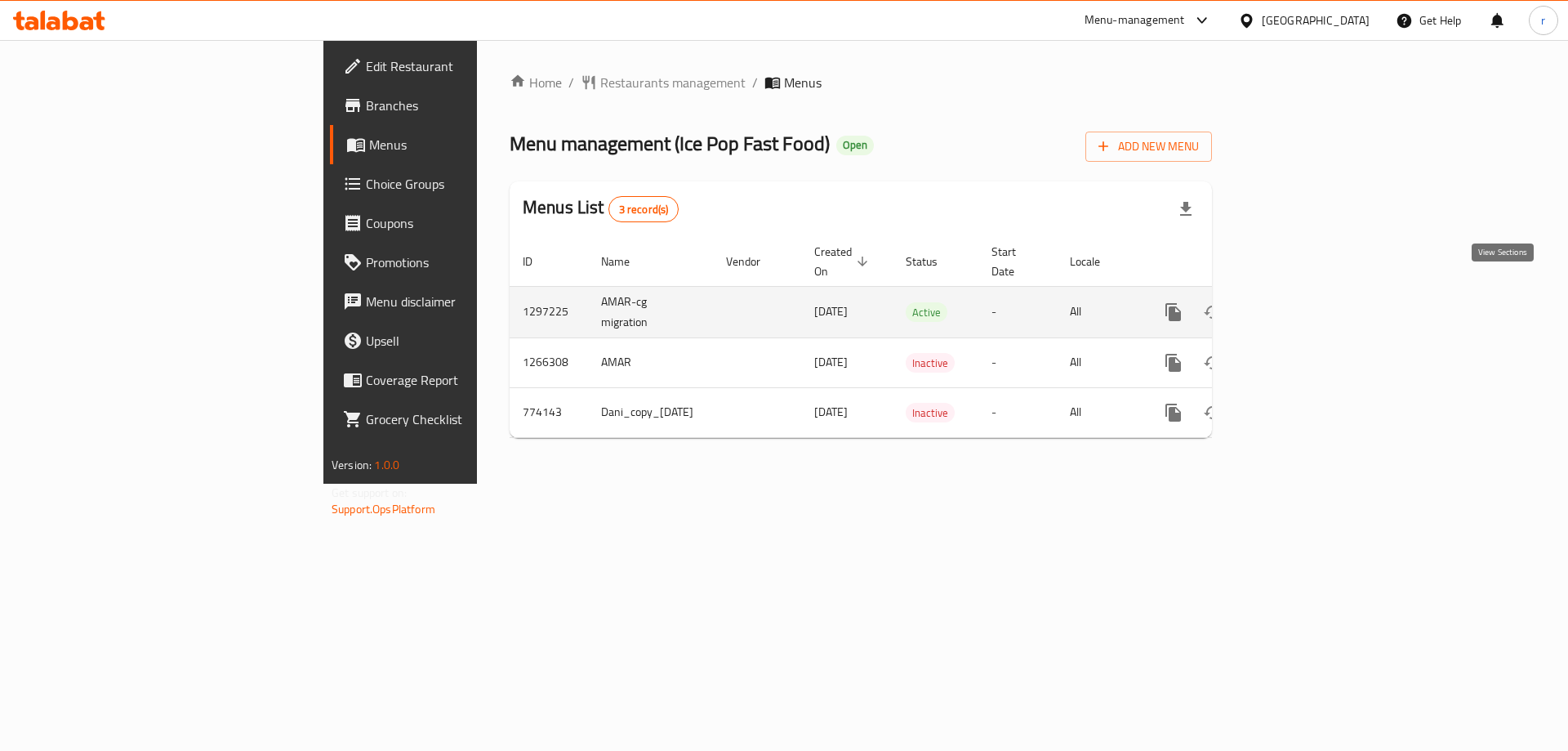
click at [1299, 305] on icon "enhanced table" at bounding box center [1291, 312] width 15 height 15
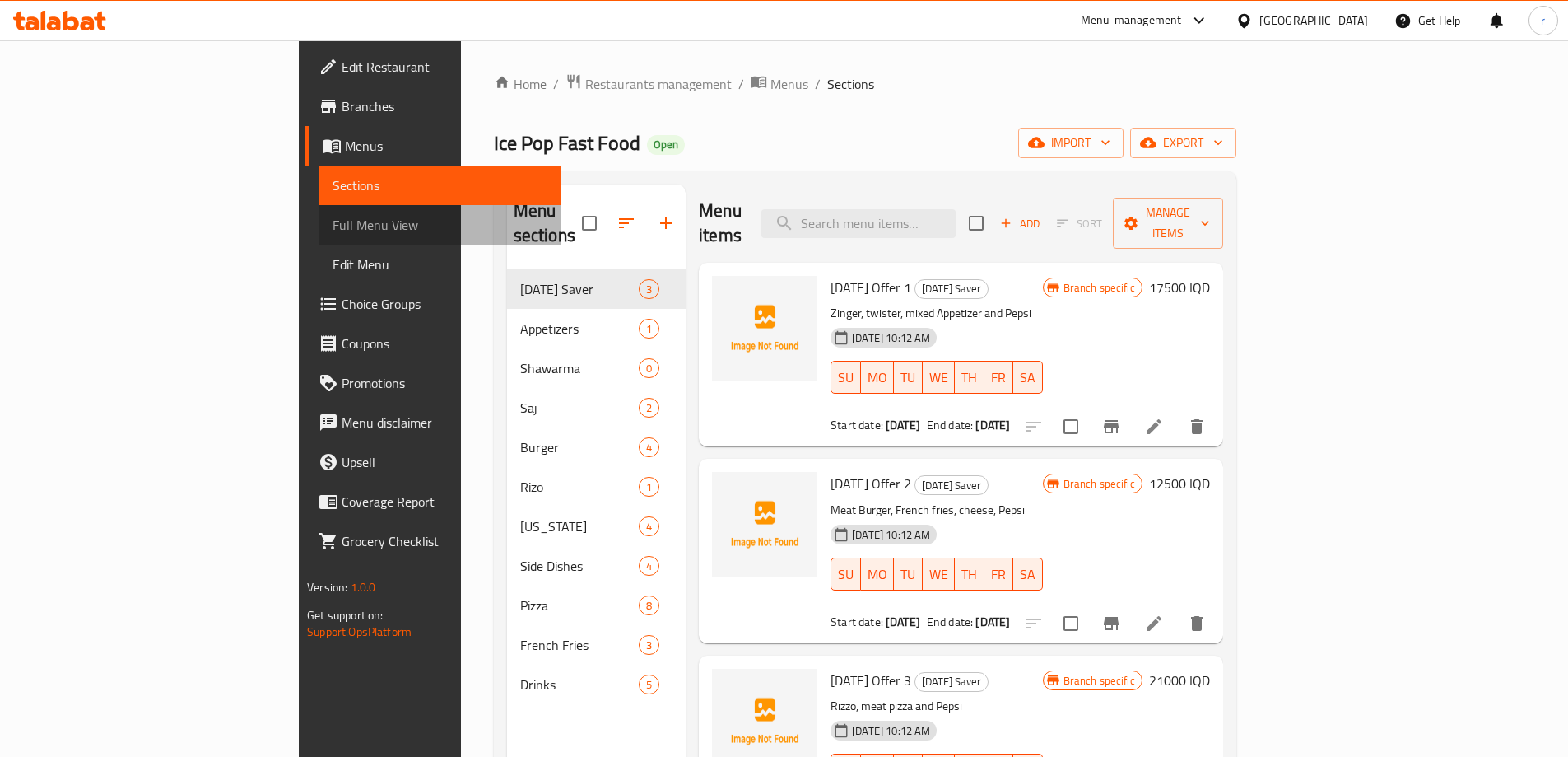
click at [332, 224] on span "Full Menu View" at bounding box center [439, 224] width 215 height 20
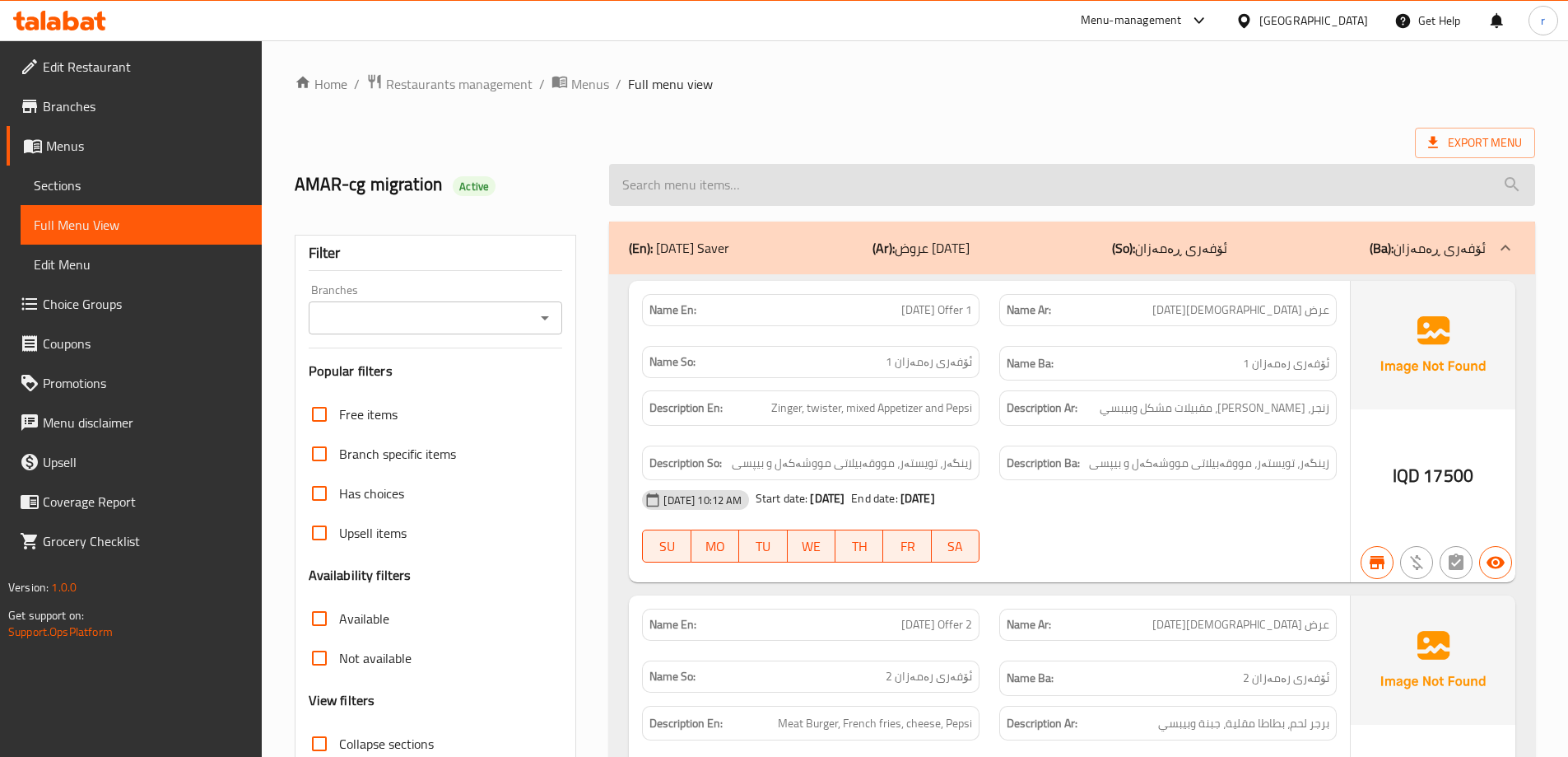
click at [784, 198] on input "search" at bounding box center [1071, 184] width 926 height 42
paste input "Rizo"
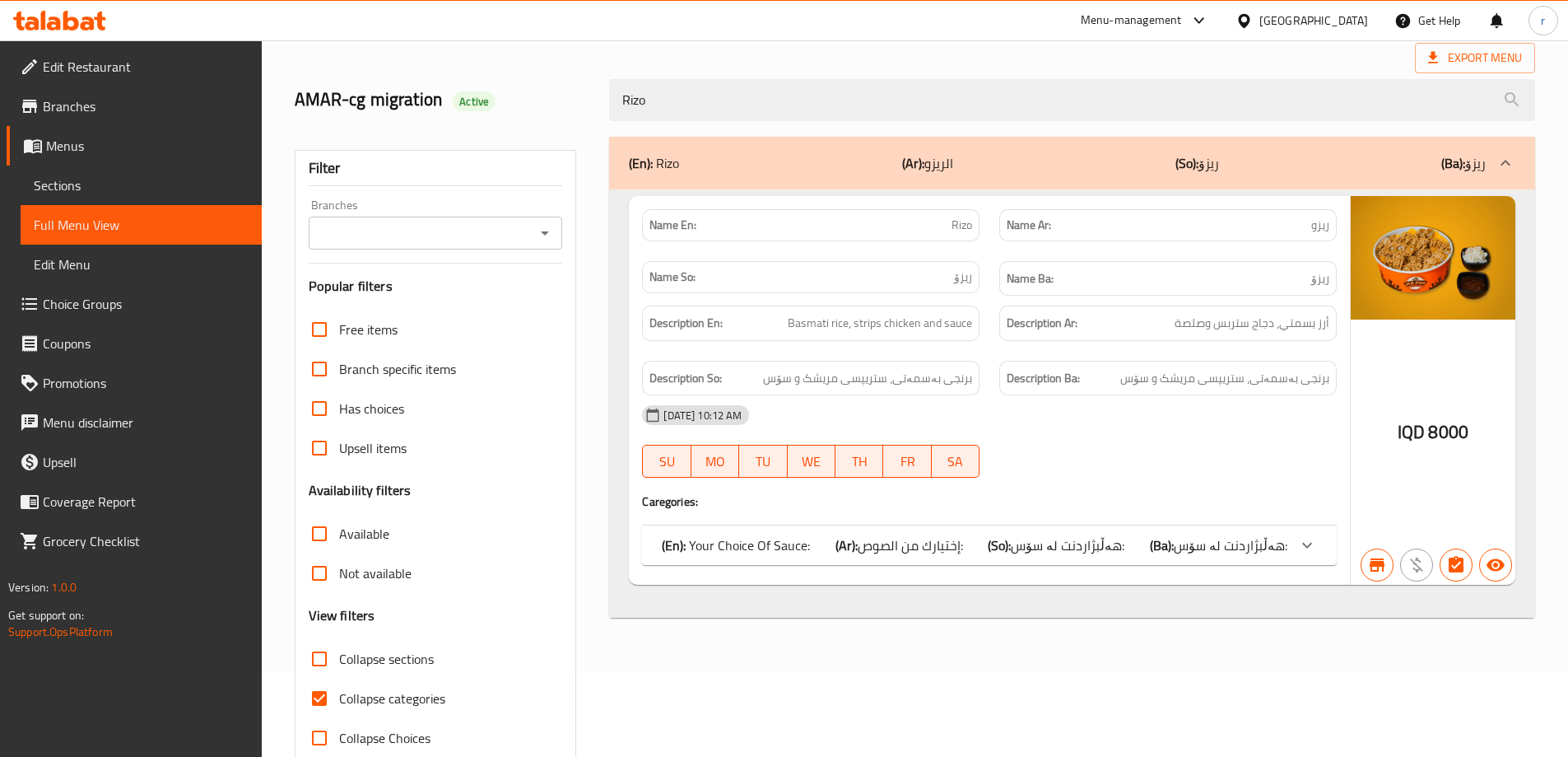
scroll to position [119, 0]
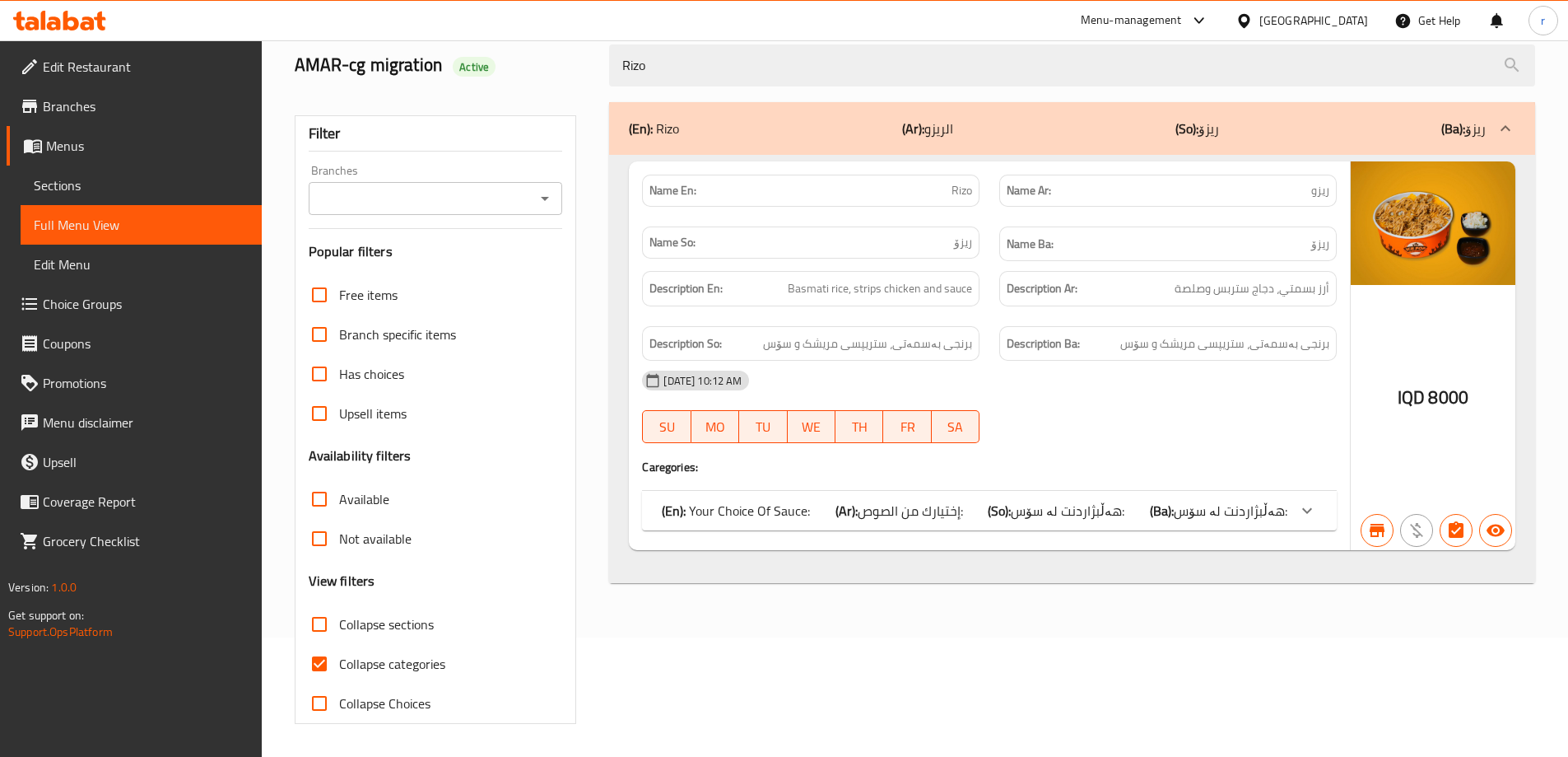
type input "Rizo"
click at [393, 668] on span "Collapse categories" at bounding box center [392, 664] width 106 height 20
click at [339, 668] on input "Collapse categories" at bounding box center [319, 663] width 39 height 39
checkbox input "false"
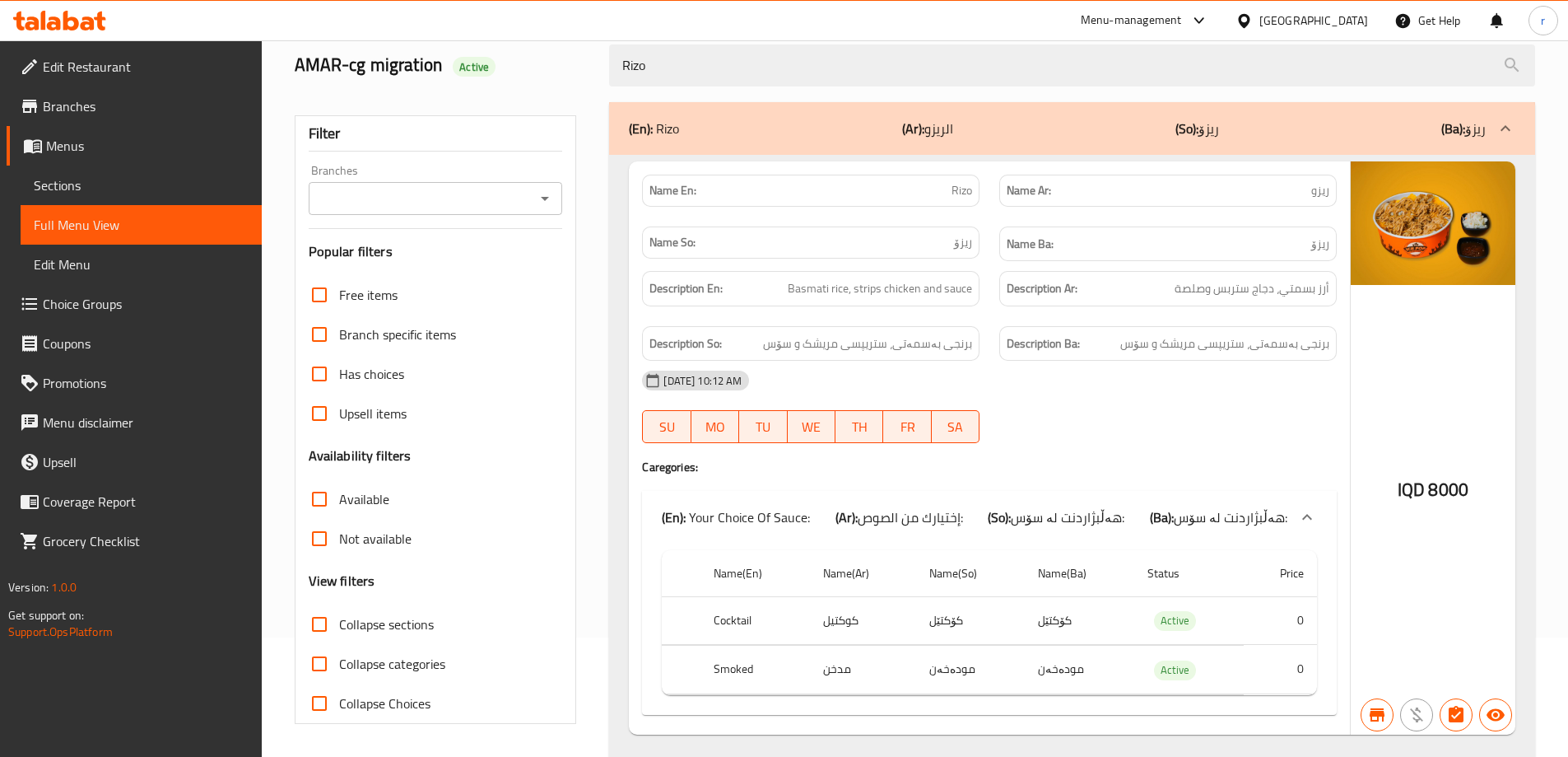
click at [501, 197] on input "Branches" at bounding box center [423, 198] width 217 height 23
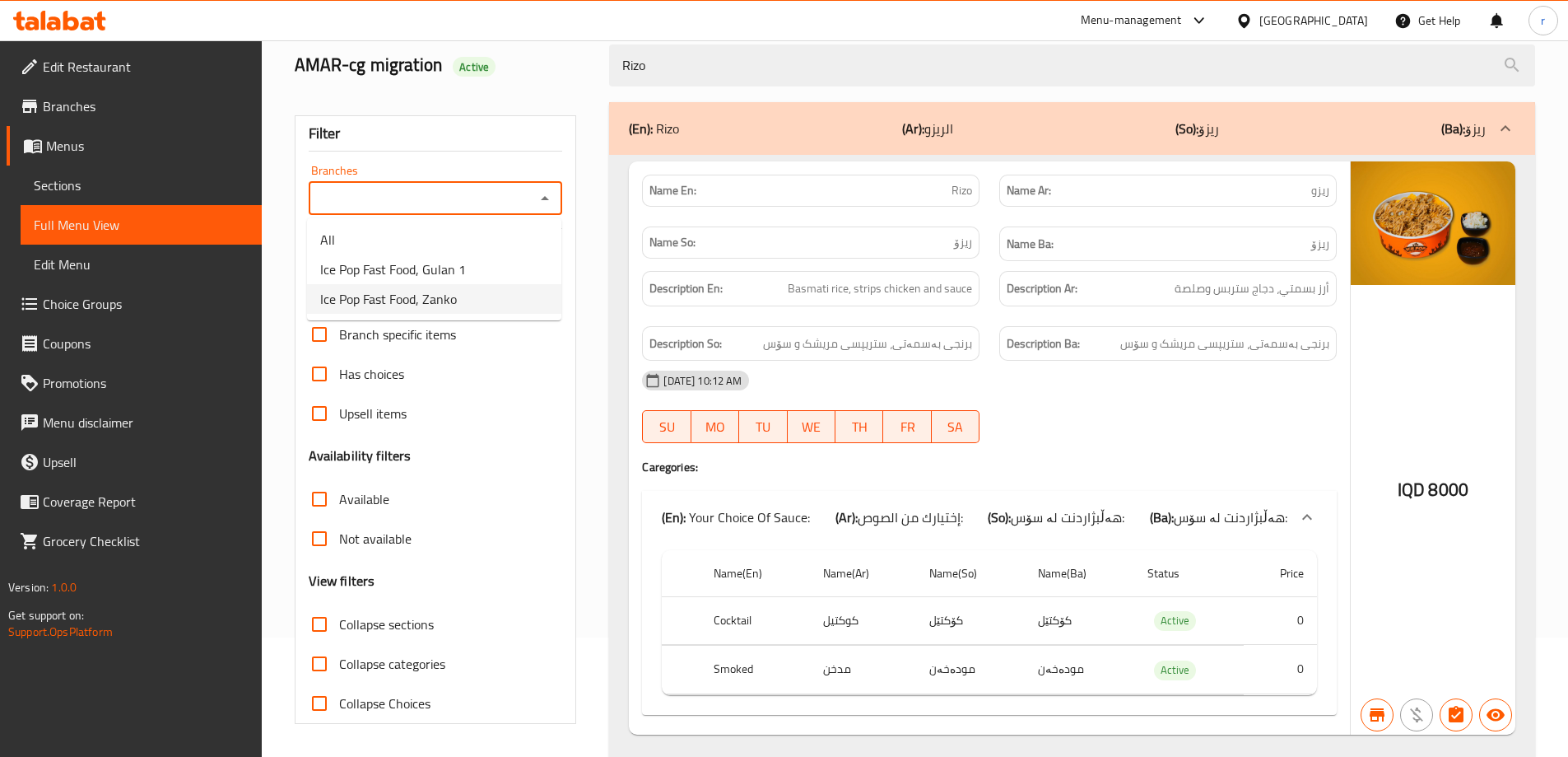
click at [450, 297] on span "Ice Pop Fast Food, Zanko" at bounding box center [388, 298] width 137 height 20
type input "Ice Pop Fast Food, Zanko"
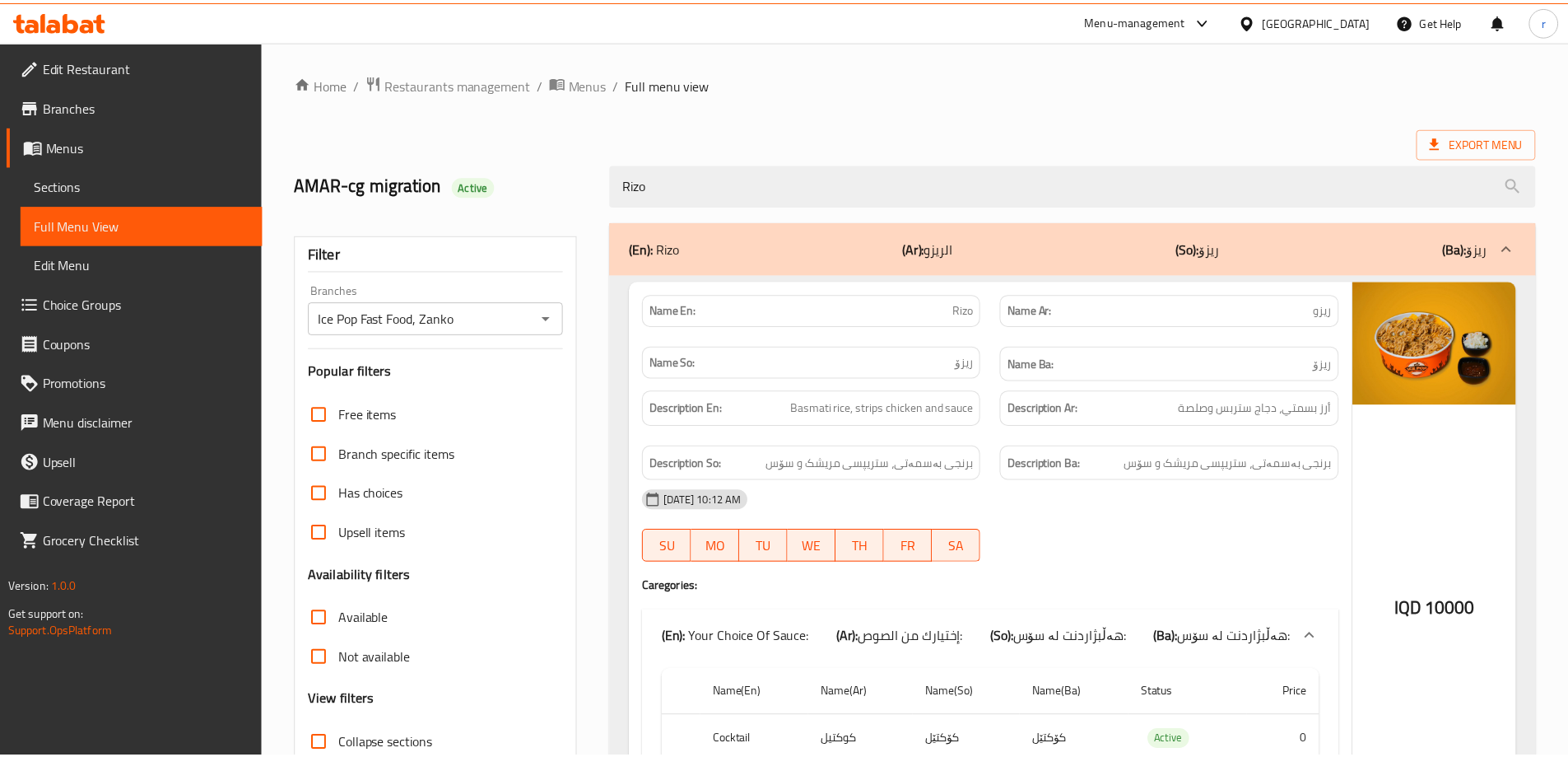
scroll to position [163, 0]
